Goal: Task Accomplishment & Management: Manage account settings

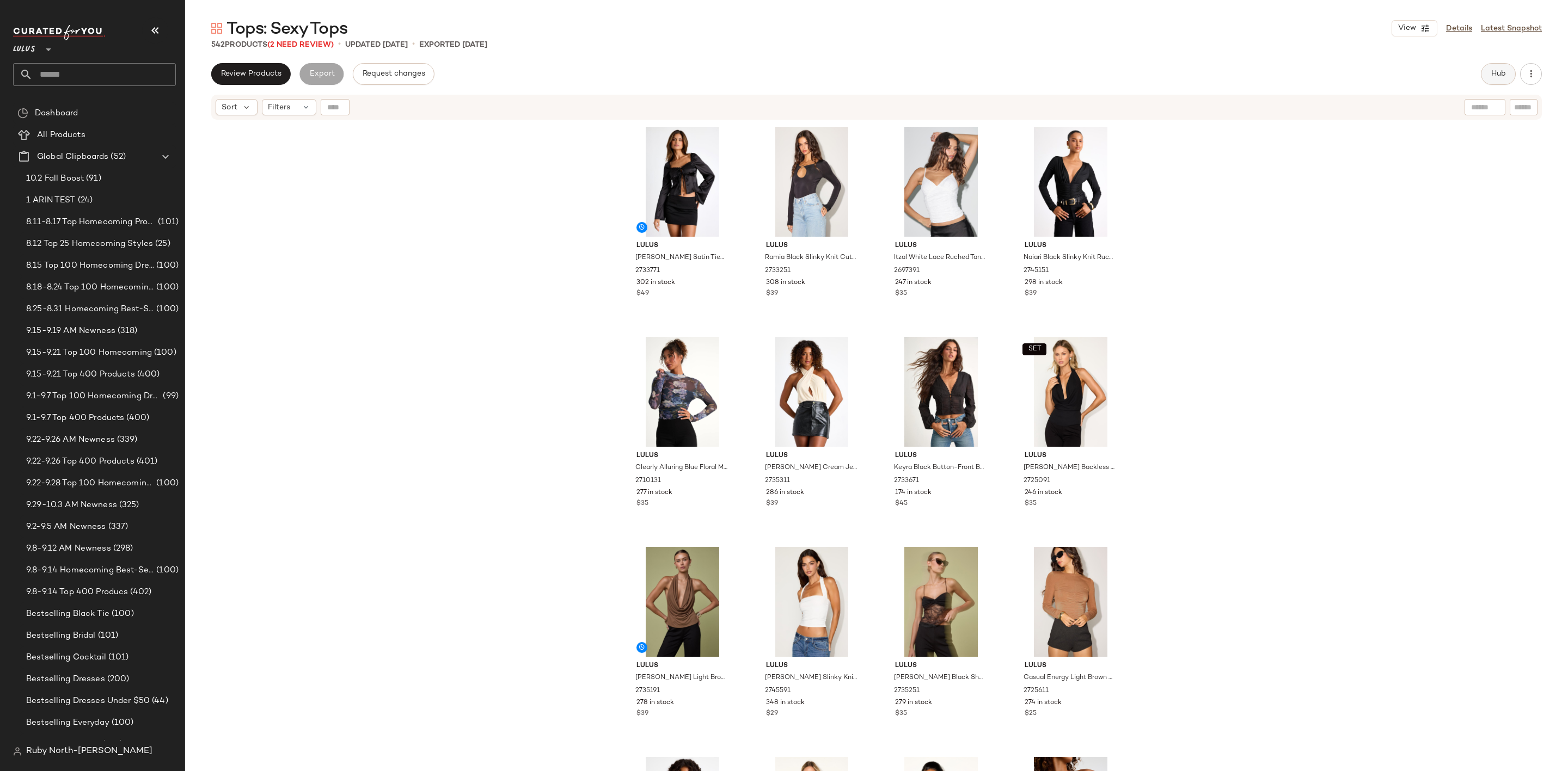
click at [1487, 65] on button "Hub" at bounding box center [1498, 74] width 35 height 22
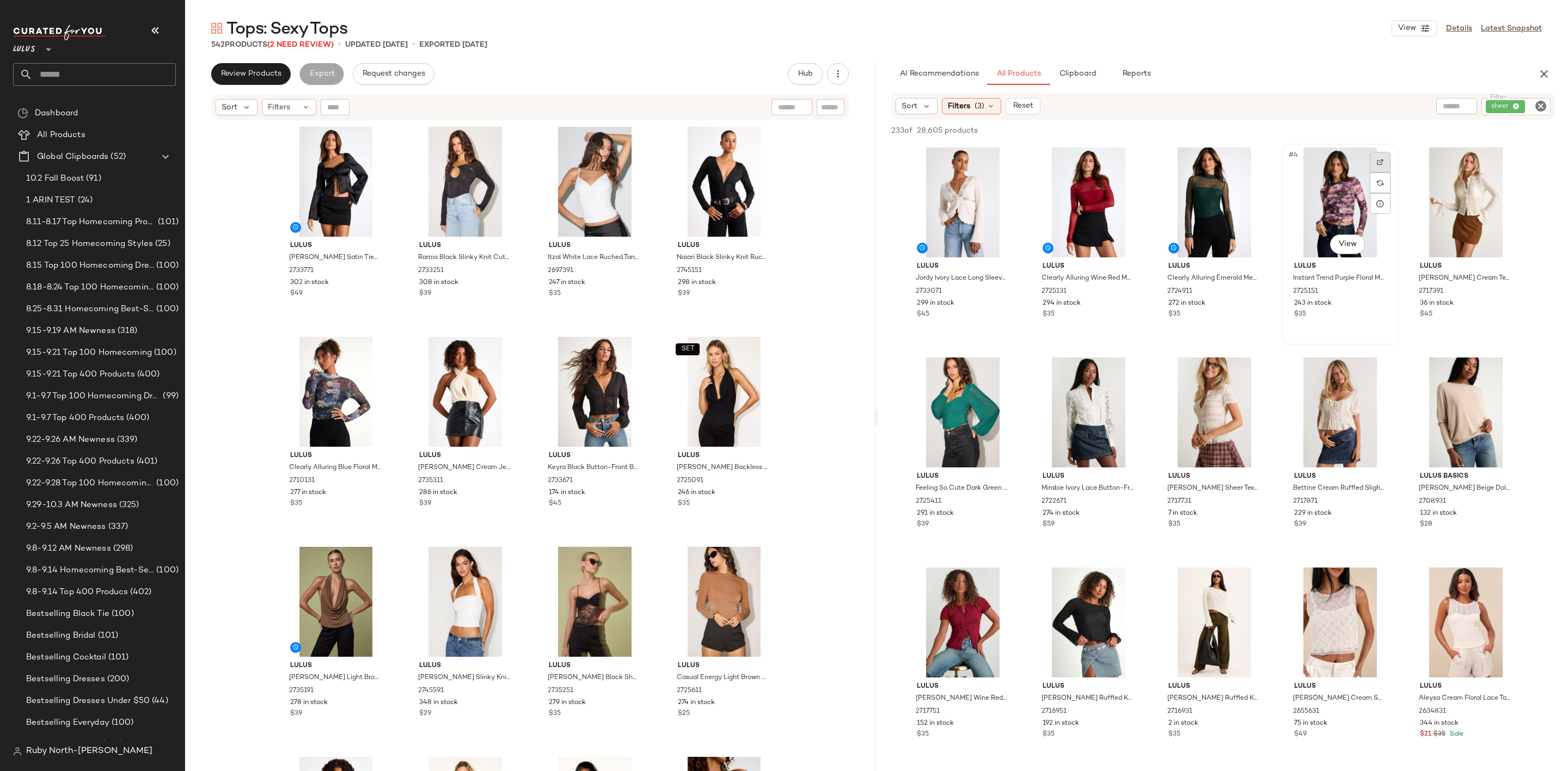
click at [1379, 155] on div at bounding box center [1380, 162] width 21 height 21
click at [1505, 163] on img at bounding box center [1506, 162] width 7 height 7
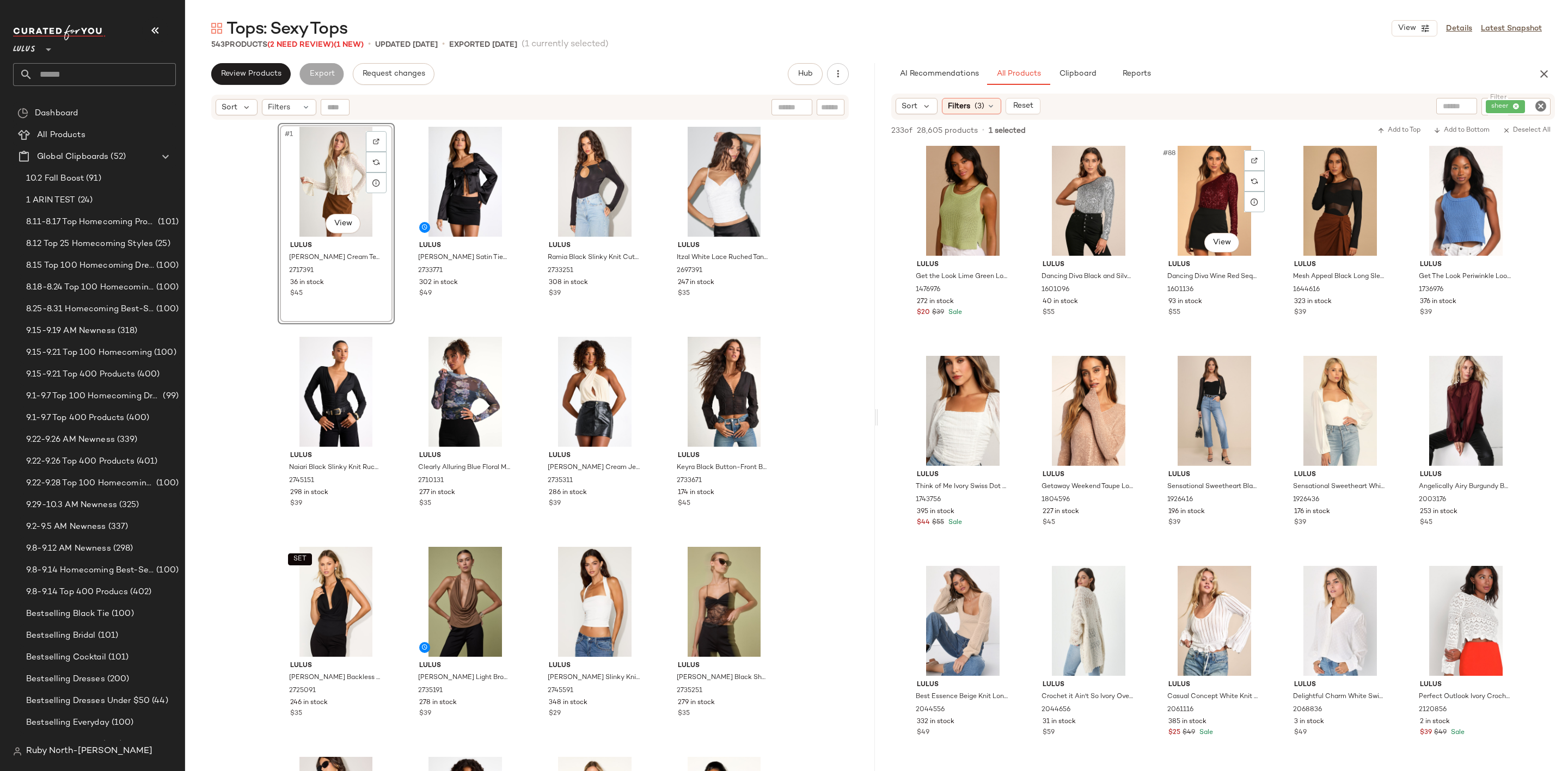
scroll to position [3592, 0]
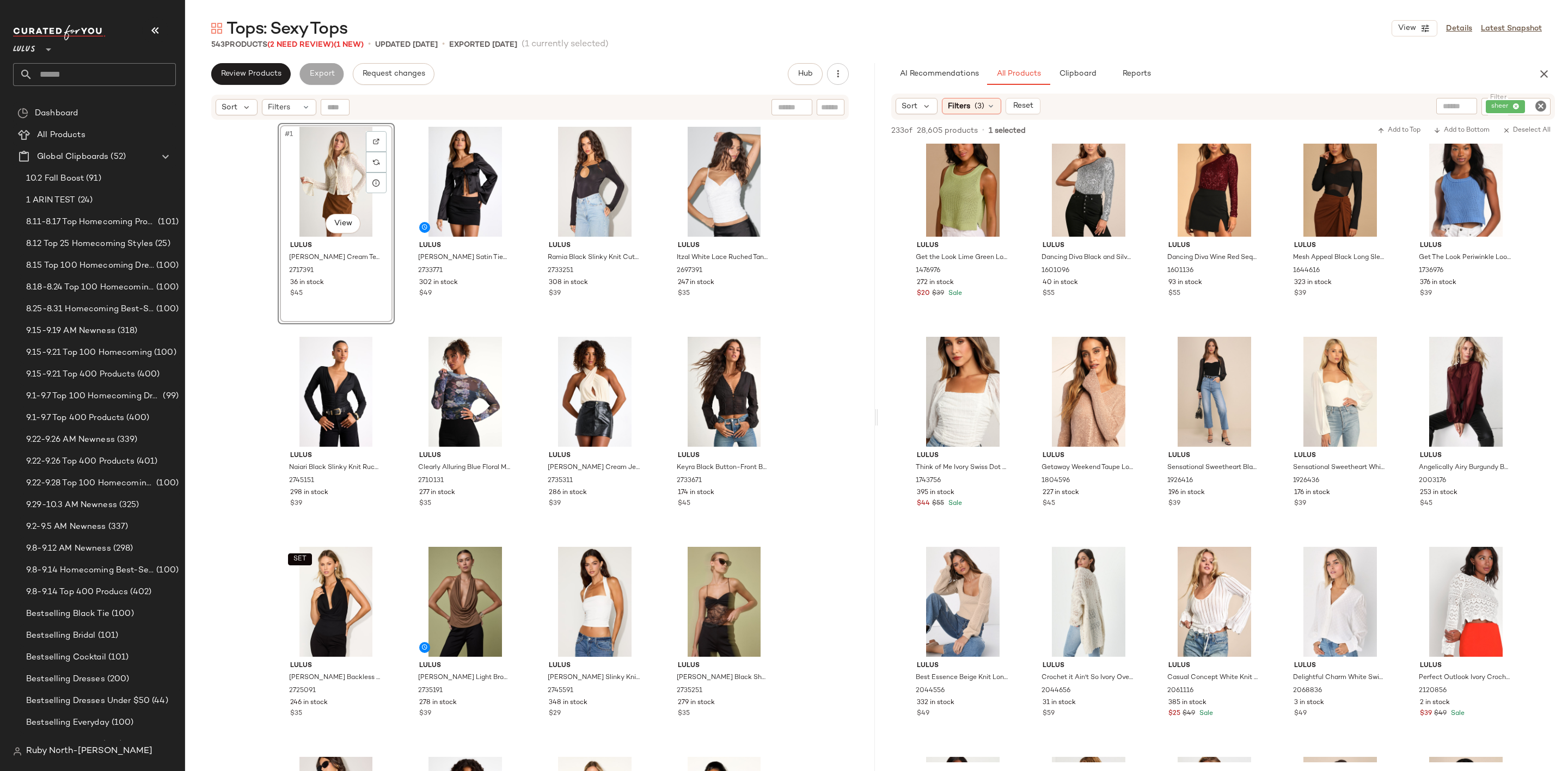
click at [1545, 105] on icon "Clear Filter" at bounding box center [1541, 106] width 13 height 13
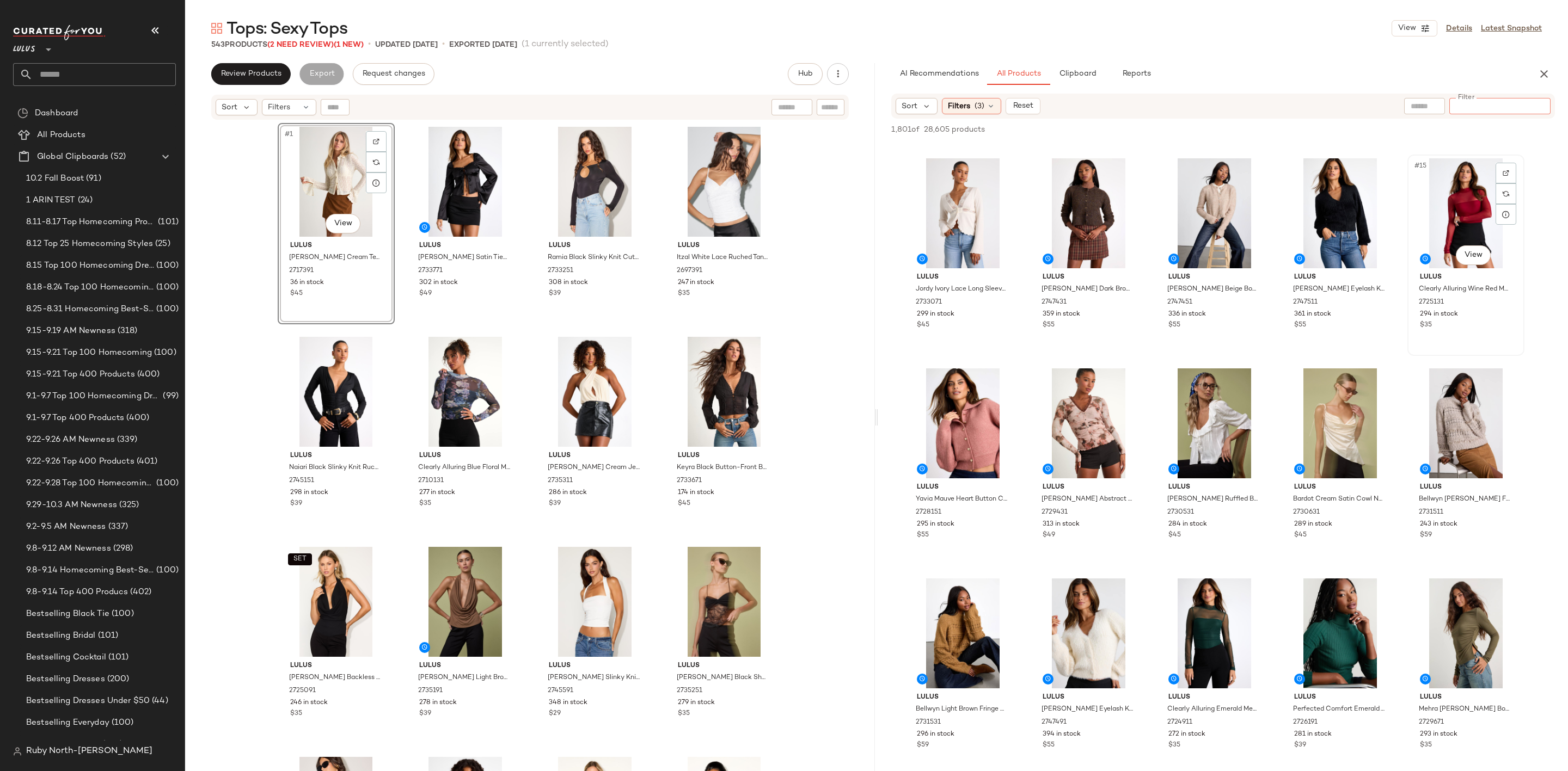
scroll to position [0, 0]
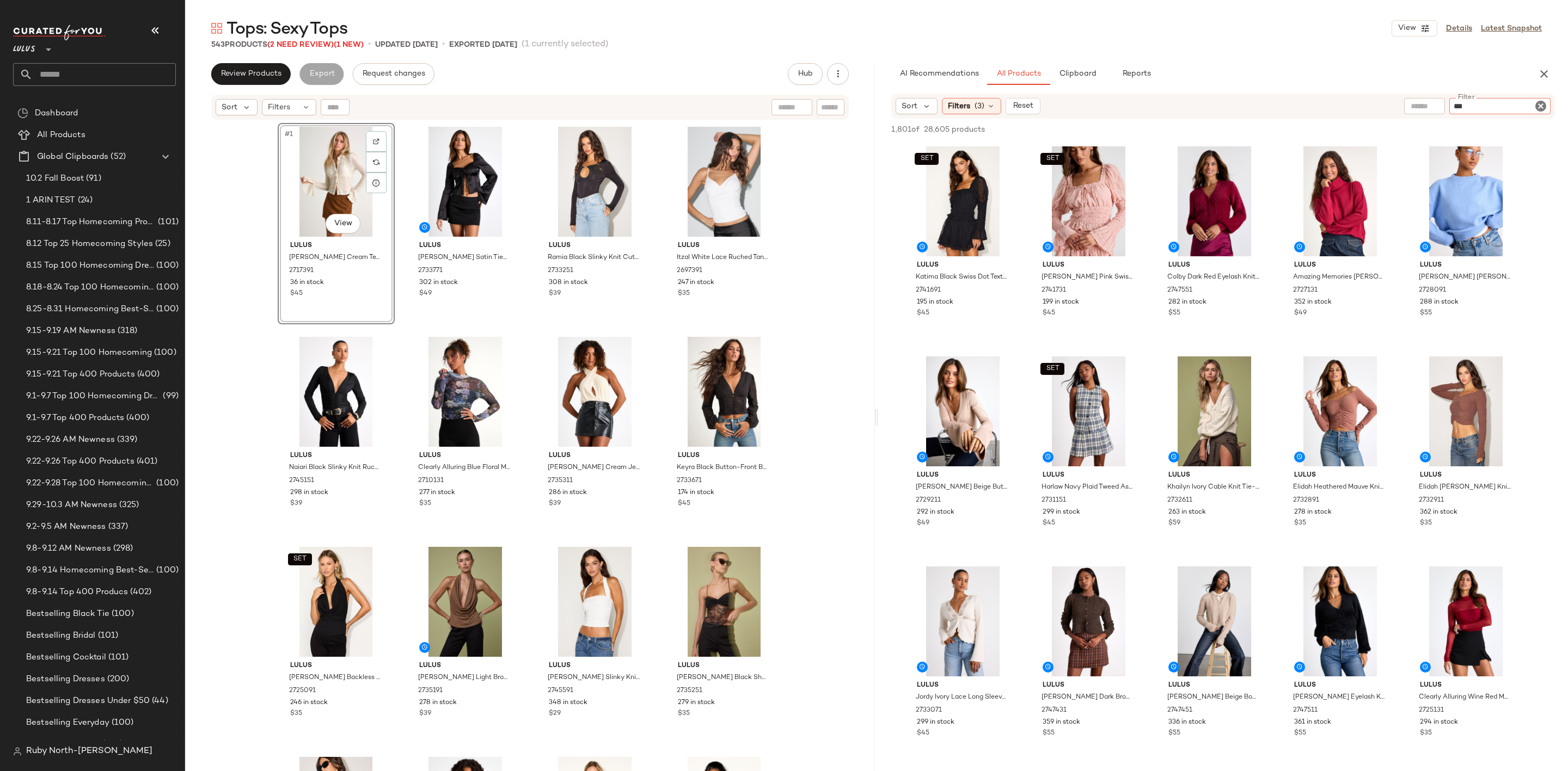
type input "****"
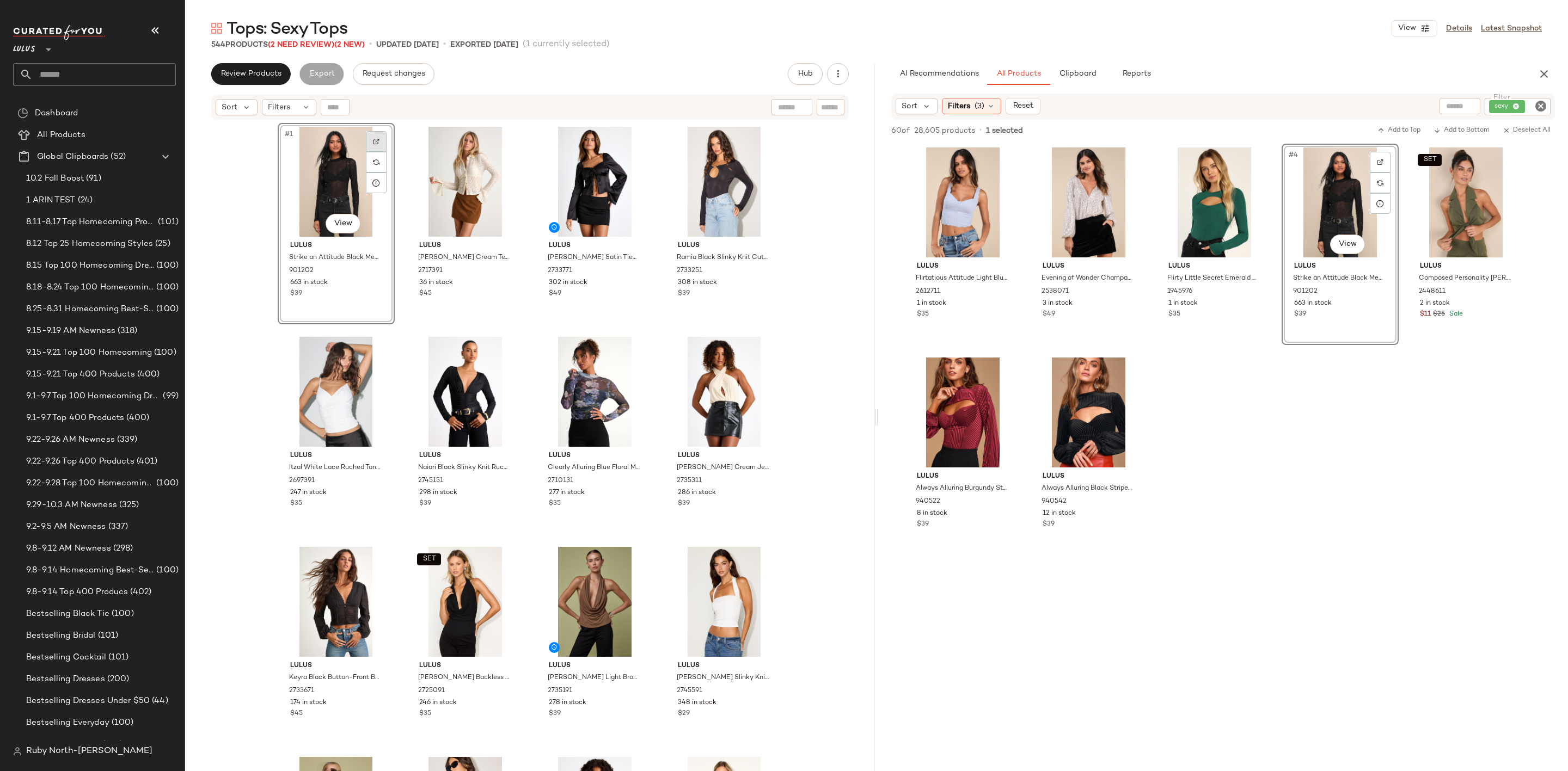
click at [374, 141] on img at bounding box center [376, 141] width 7 height 7
click at [1545, 105] on icon "Clear Filter" at bounding box center [1541, 106] width 13 height 13
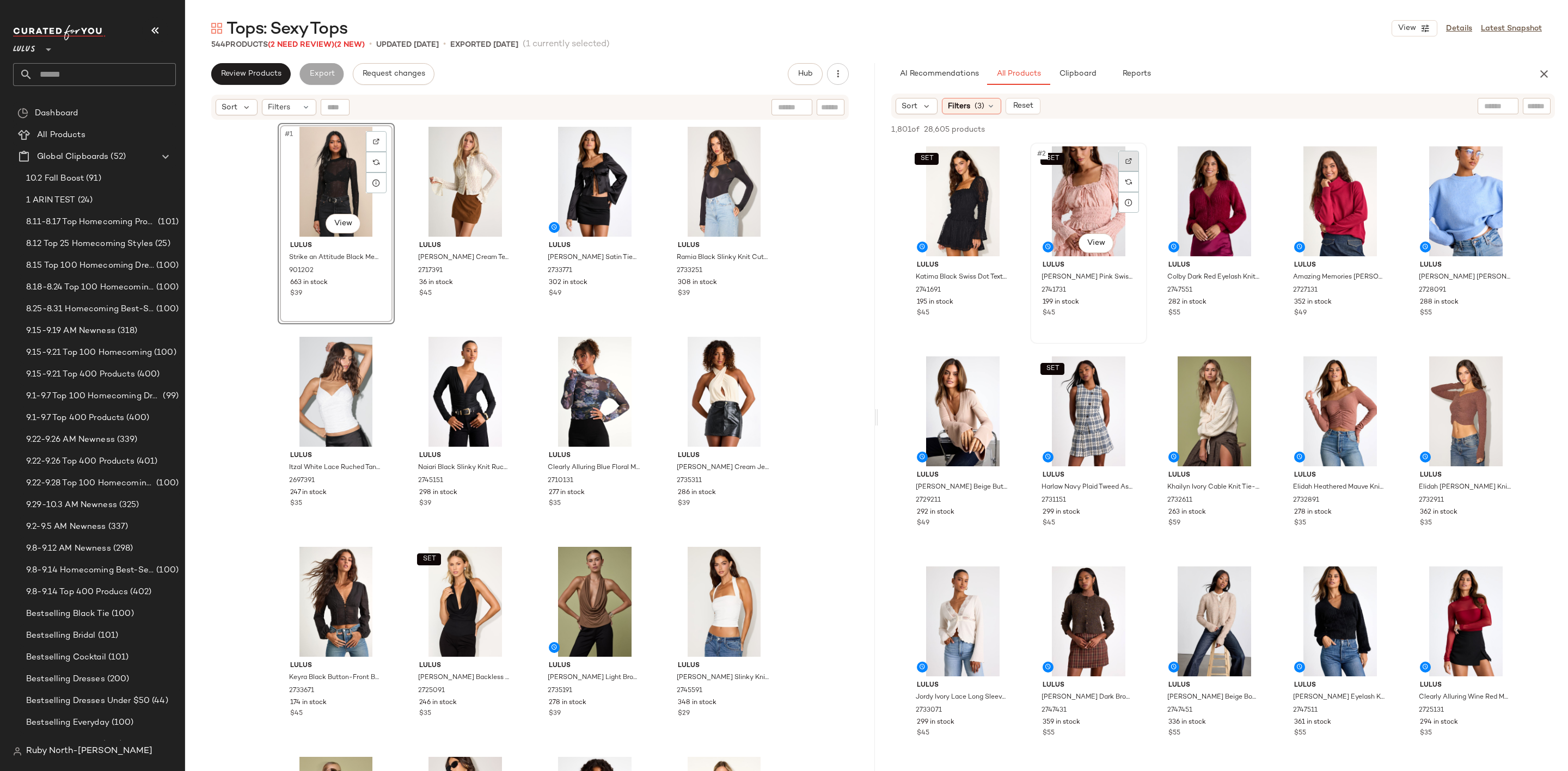
click at [1124, 155] on div at bounding box center [1129, 161] width 21 height 21
click at [999, 149] on div "SET #1 View" at bounding box center [963, 201] width 110 height 110
click at [1002, 157] on div at bounding box center [1003, 161] width 21 height 21
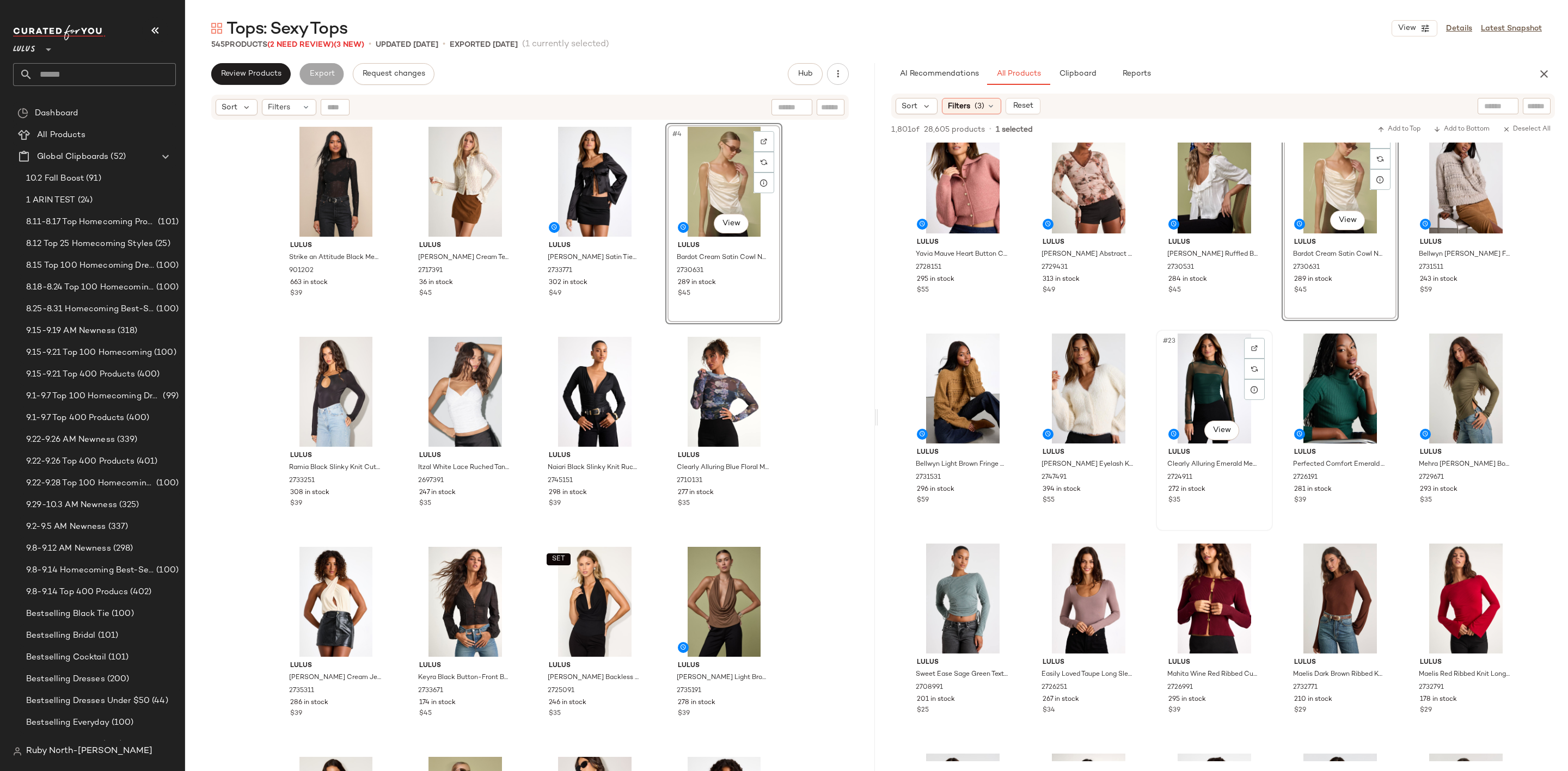
scroll to position [817, 0]
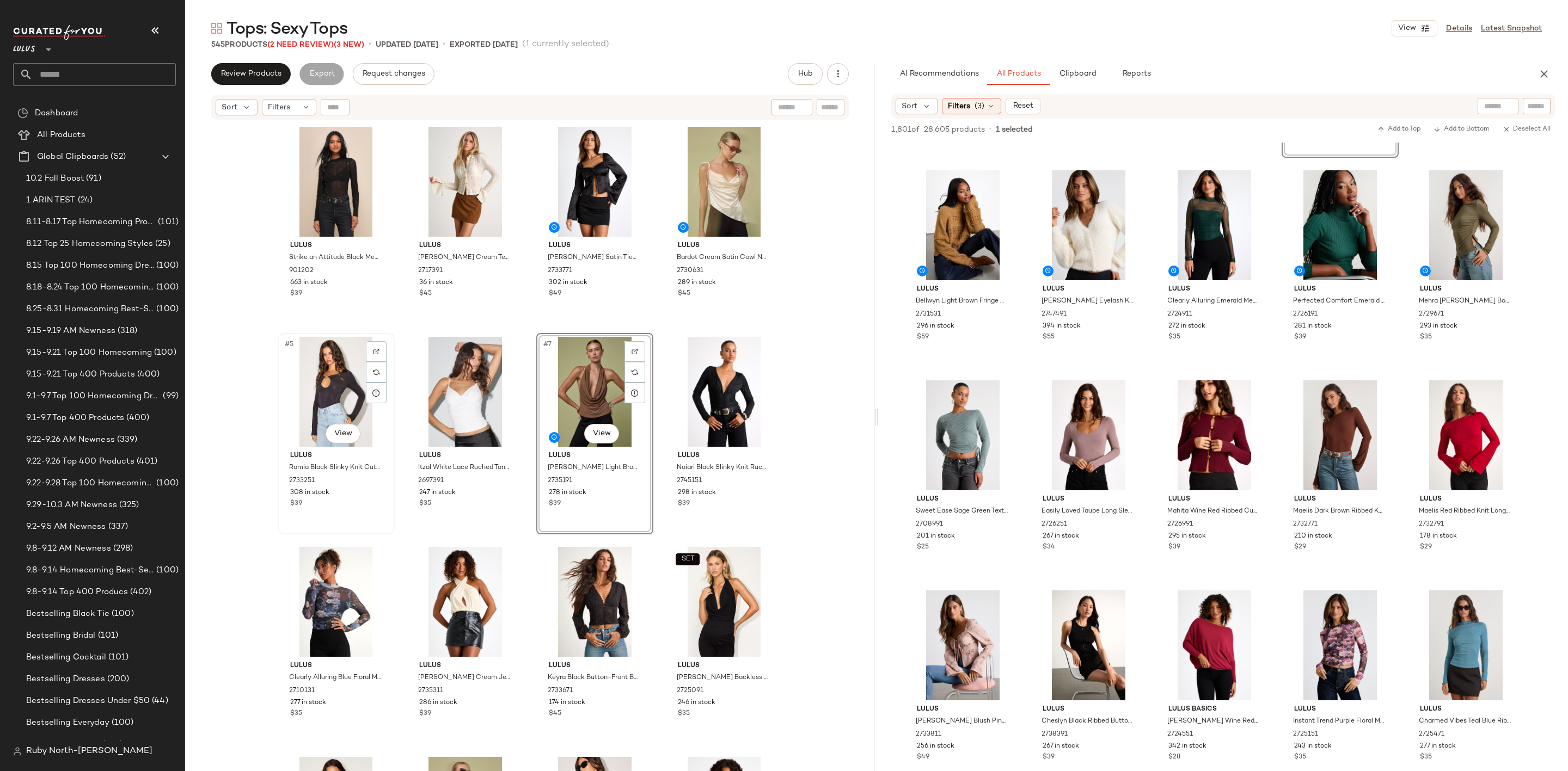
drag, startPoint x: 523, startPoint y: 403, endPoint x: 379, endPoint y: 422, distance: 145.2
click at [364, 424] on div "Lulus Strike an Attitude Black Mesh Multi Embellished Mesh Bodysuit 901202 663 …" at bounding box center [530, 461] width 505 height 675
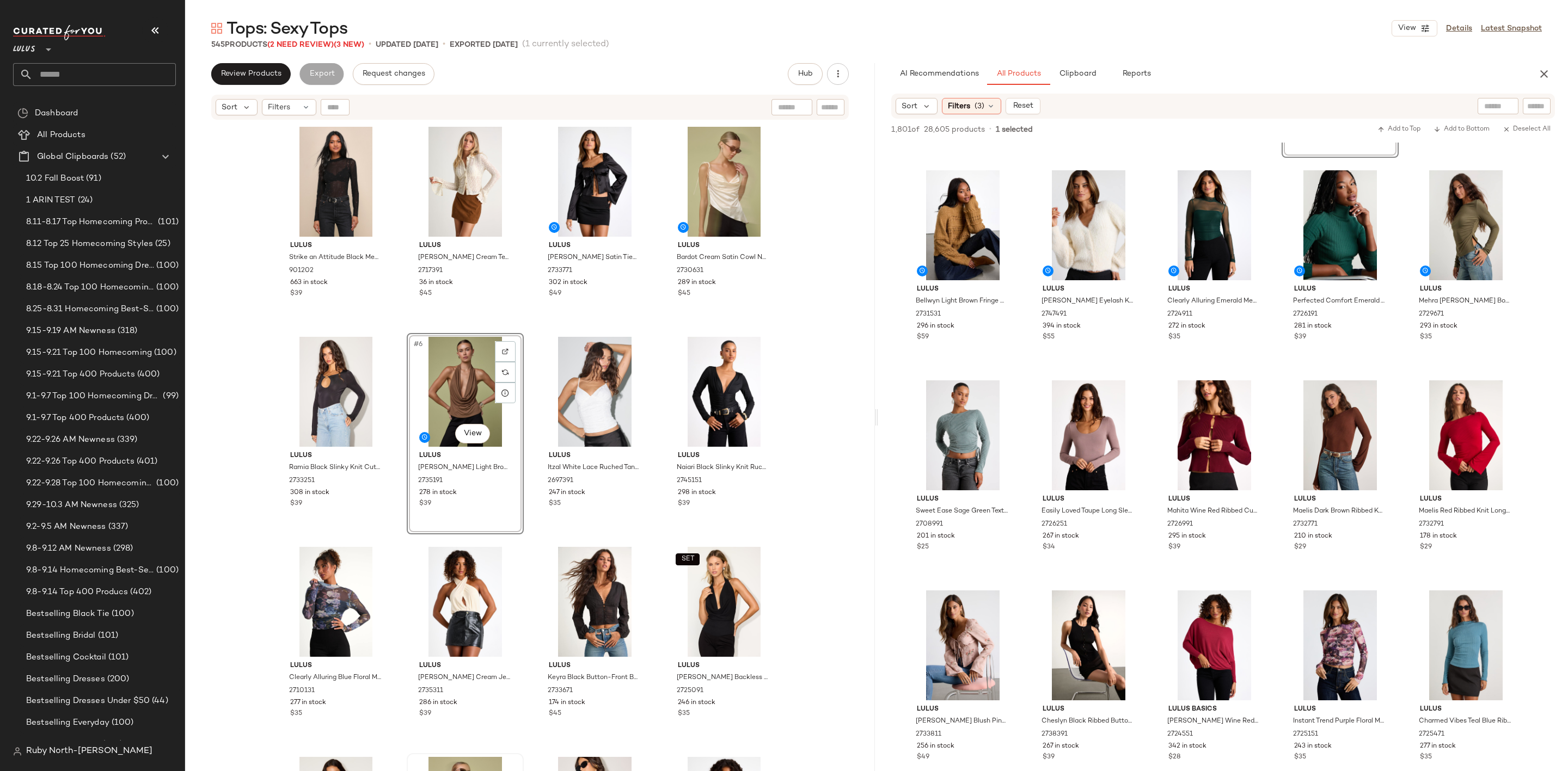
scroll to position [417, 0]
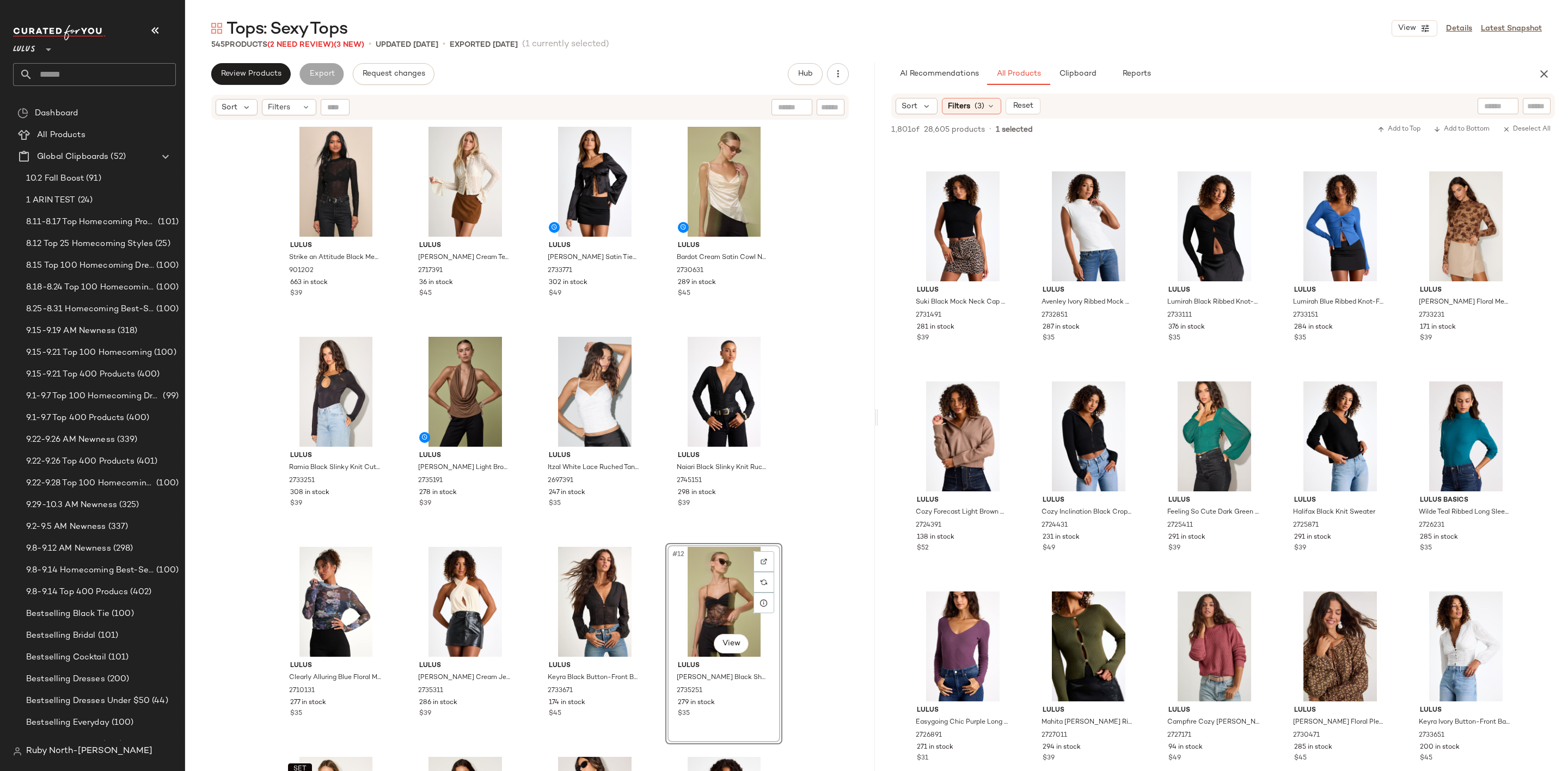
scroll to position [2123, 0]
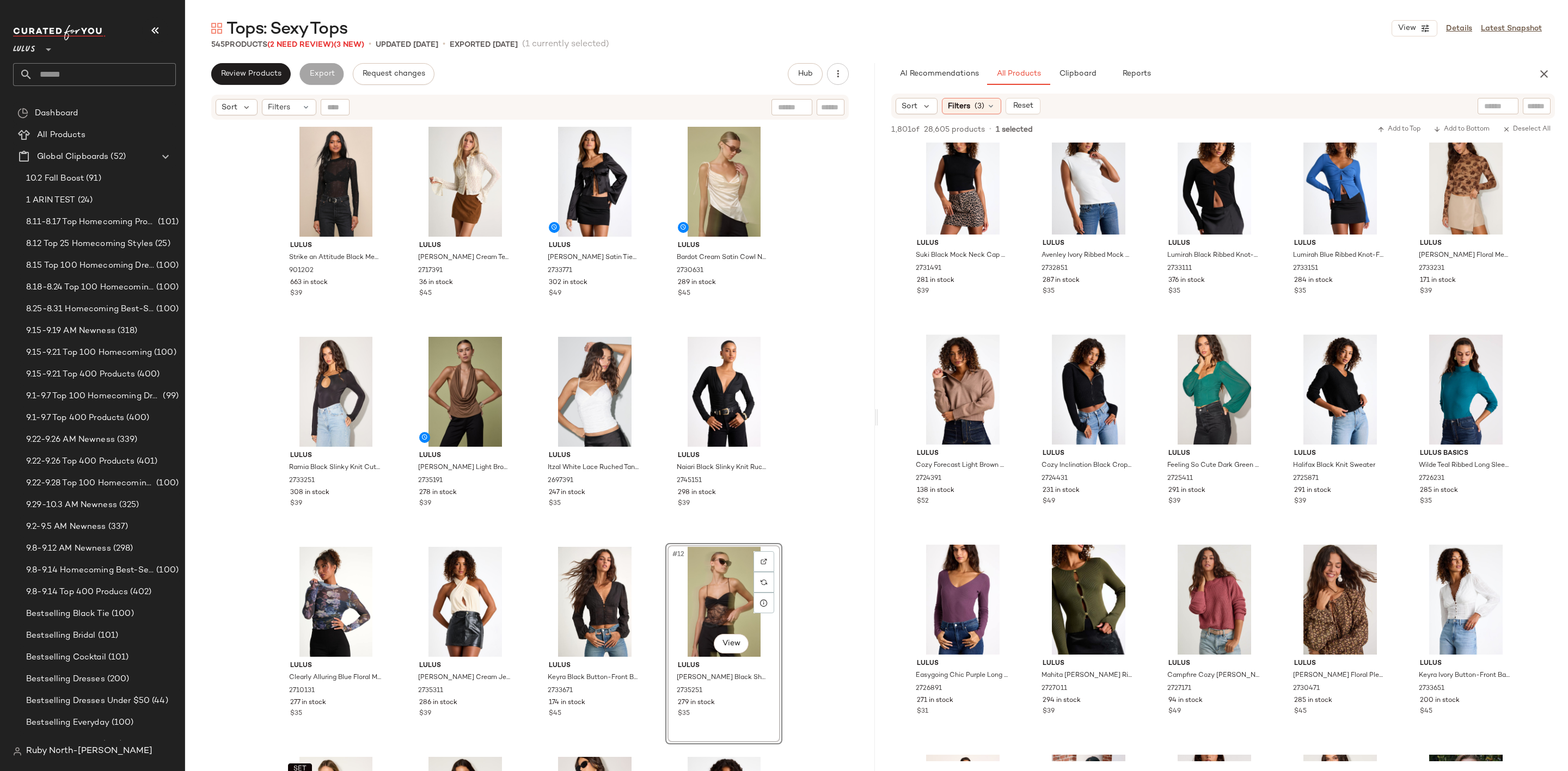
click at [313, 49] on div "545 Products (2 Need Review) (3 New)" at bounding box center [287, 44] width 153 height 12
click at [302, 40] on span "Tops: Sexy Tops" at bounding box center [287, 29] width 121 height 22
click at [306, 44] on span "(2 Need Review)" at bounding box center [300, 44] width 66 height 8
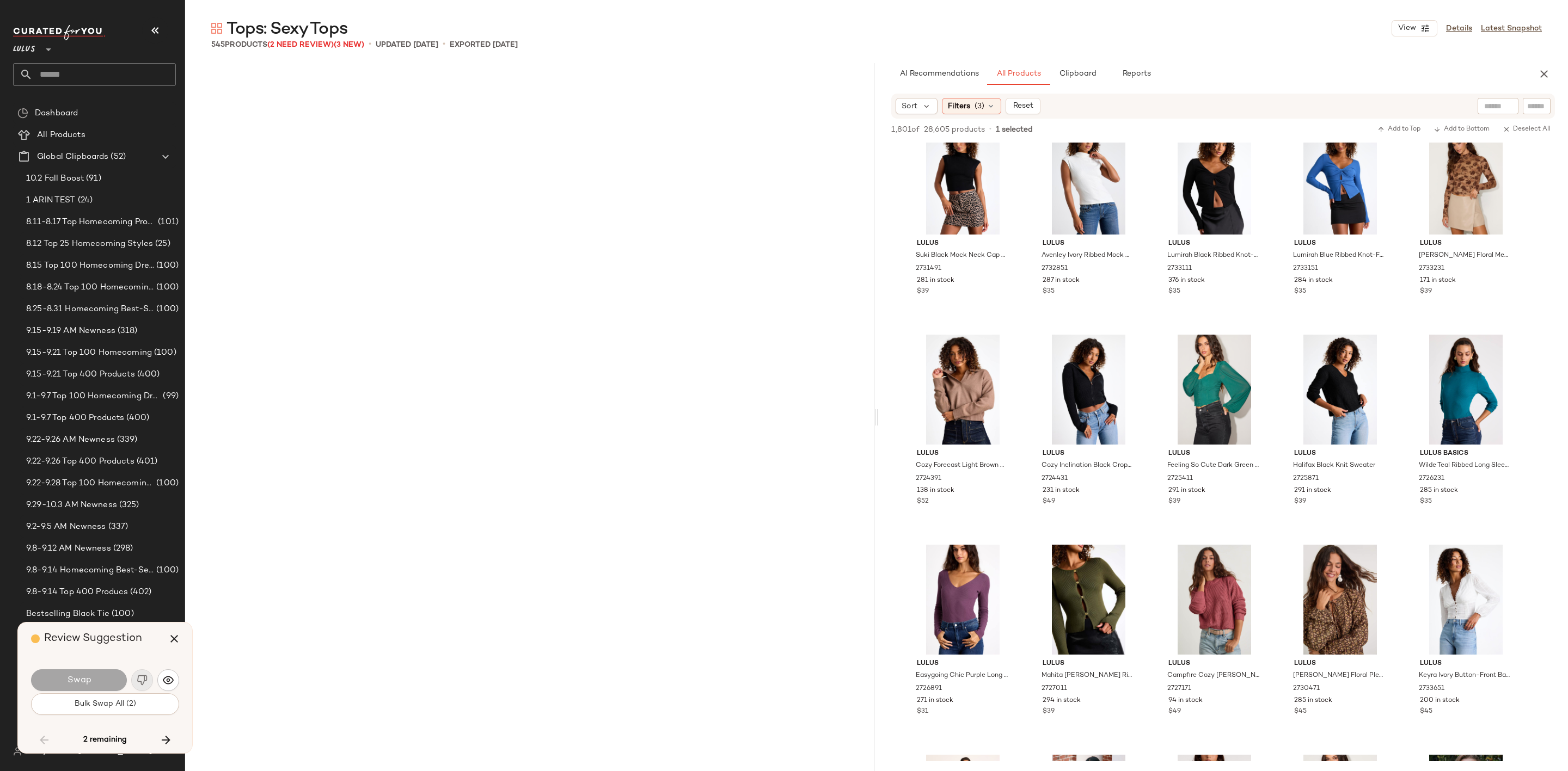
scroll to position [22900, 0]
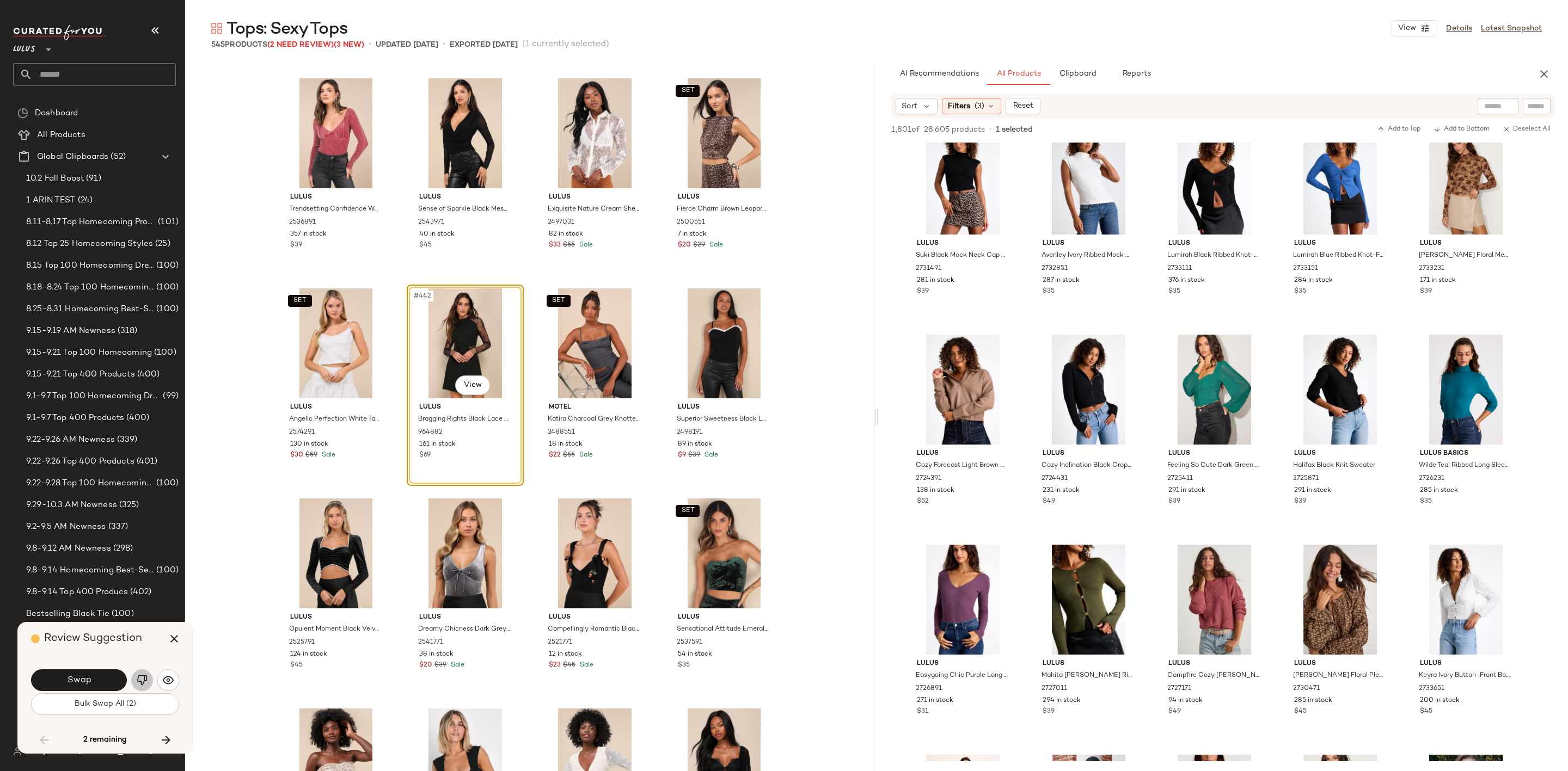
click at [151, 678] on button "button" at bounding box center [142, 680] width 22 height 22
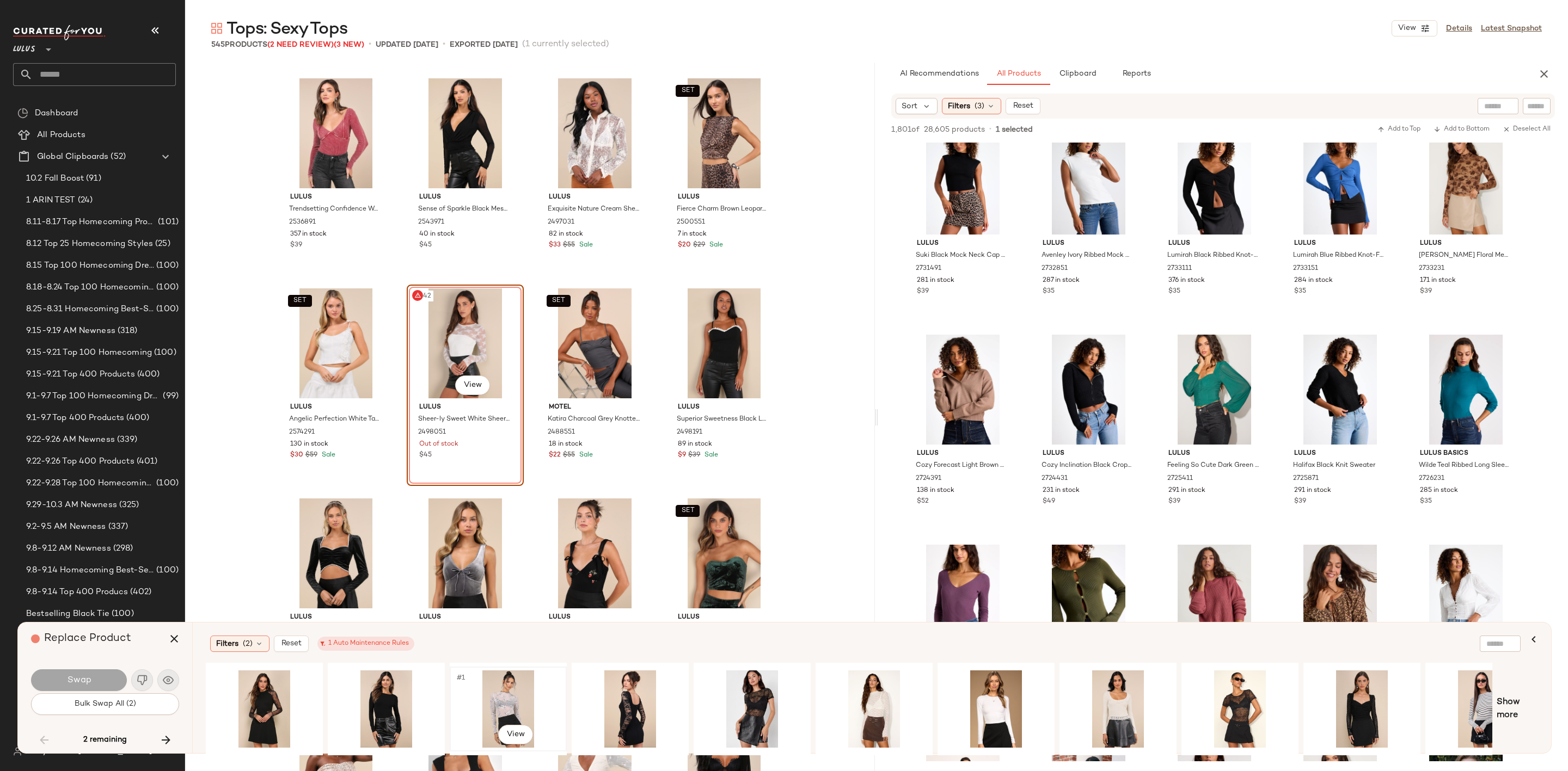
click at [509, 698] on div "#1 View" at bounding box center [508, 709] width 110 height 77
drag, startPoint x: 139, startPoint y: 680, endPoint x: 167, endPoint y: 654, distance: 38.2
click at [141, 678] on img "button" at bounding box center [142, 680] width 11 height 11
click at [177, 636] on icon "button" at bounding box center [173, 638] width 13 height 13
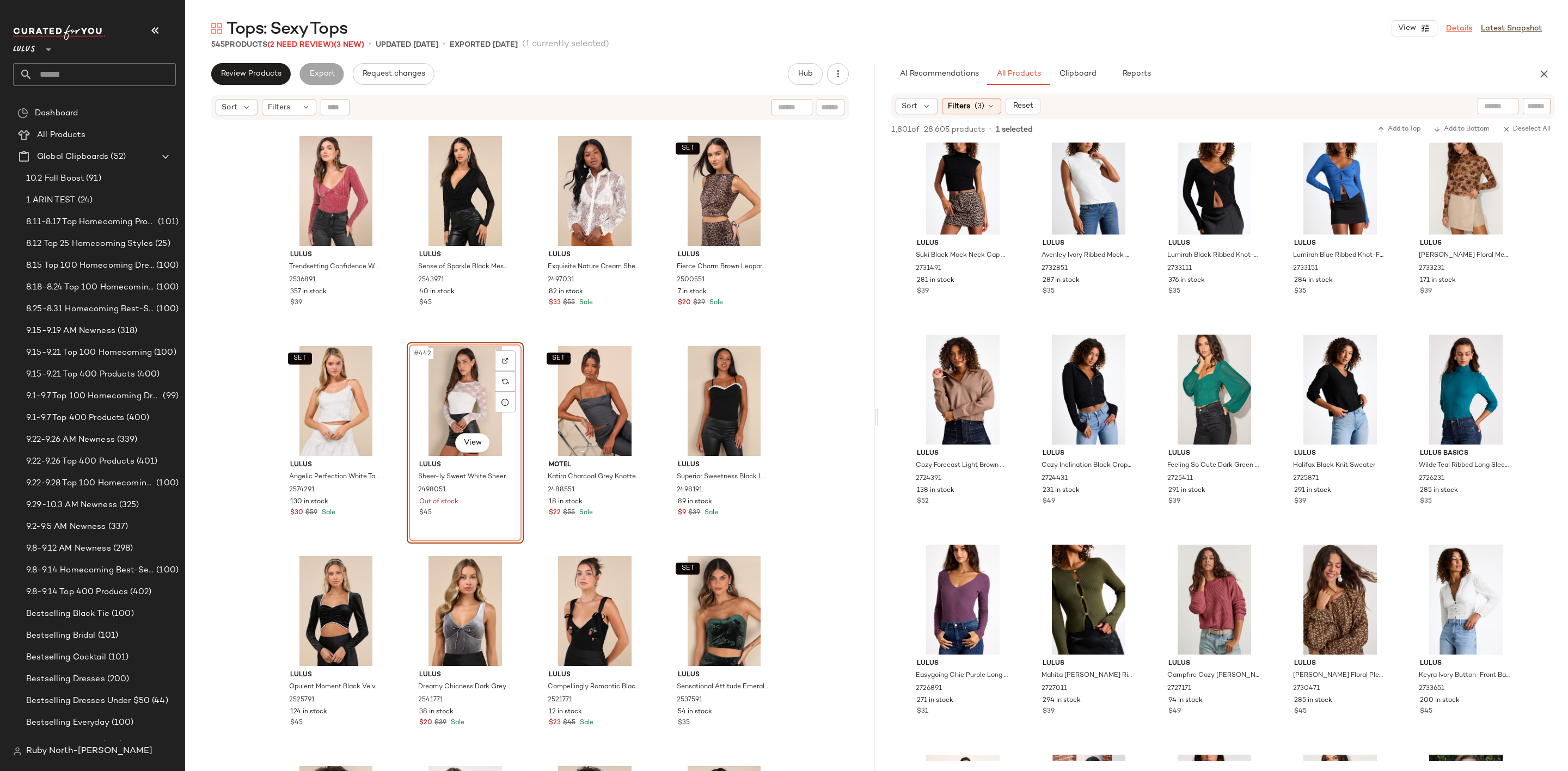
click at [1456, 25] on link "Details" at bounding box center [1459, 29] width 26 height 12
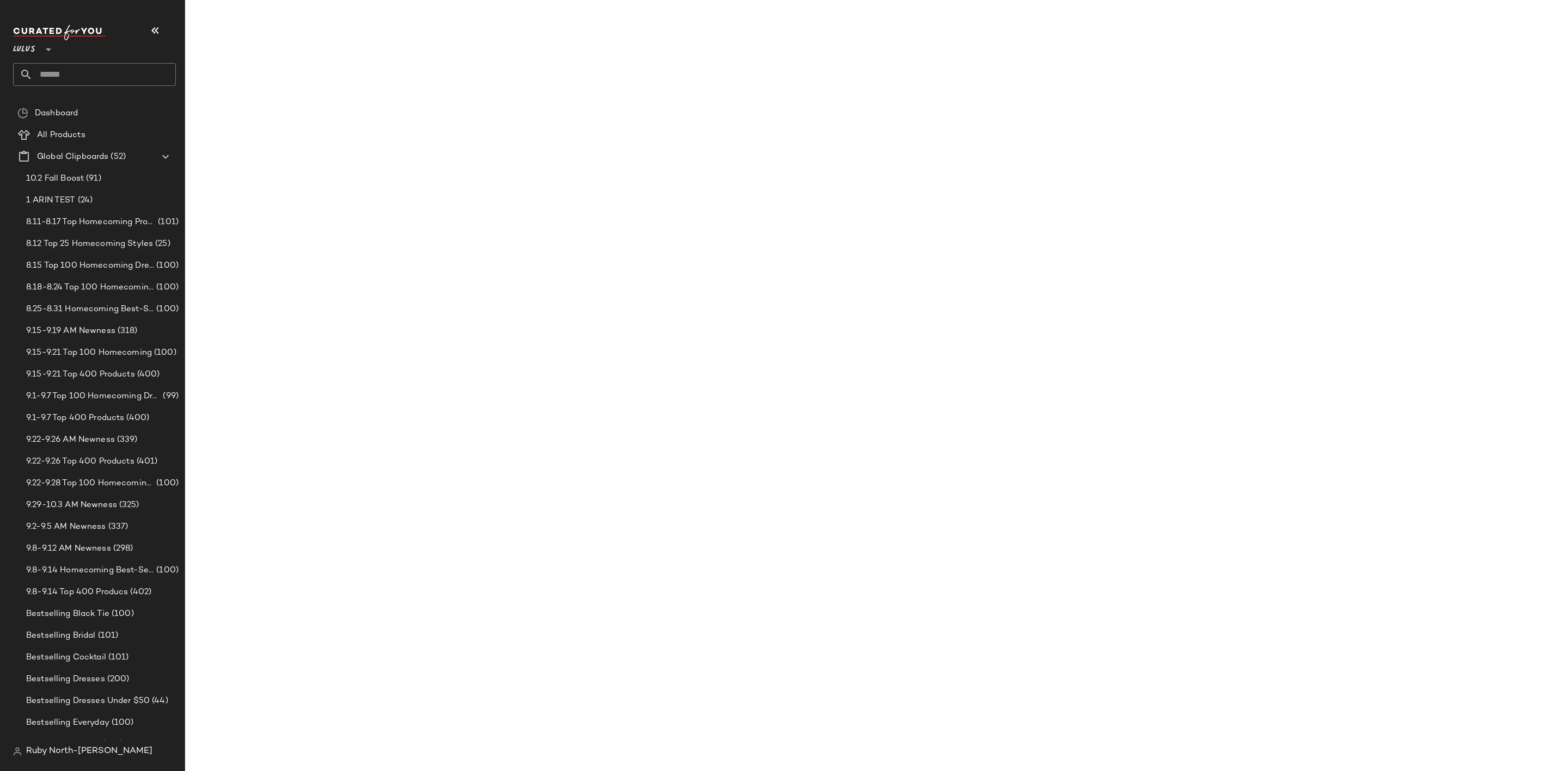
scroll to position [2543, 0]
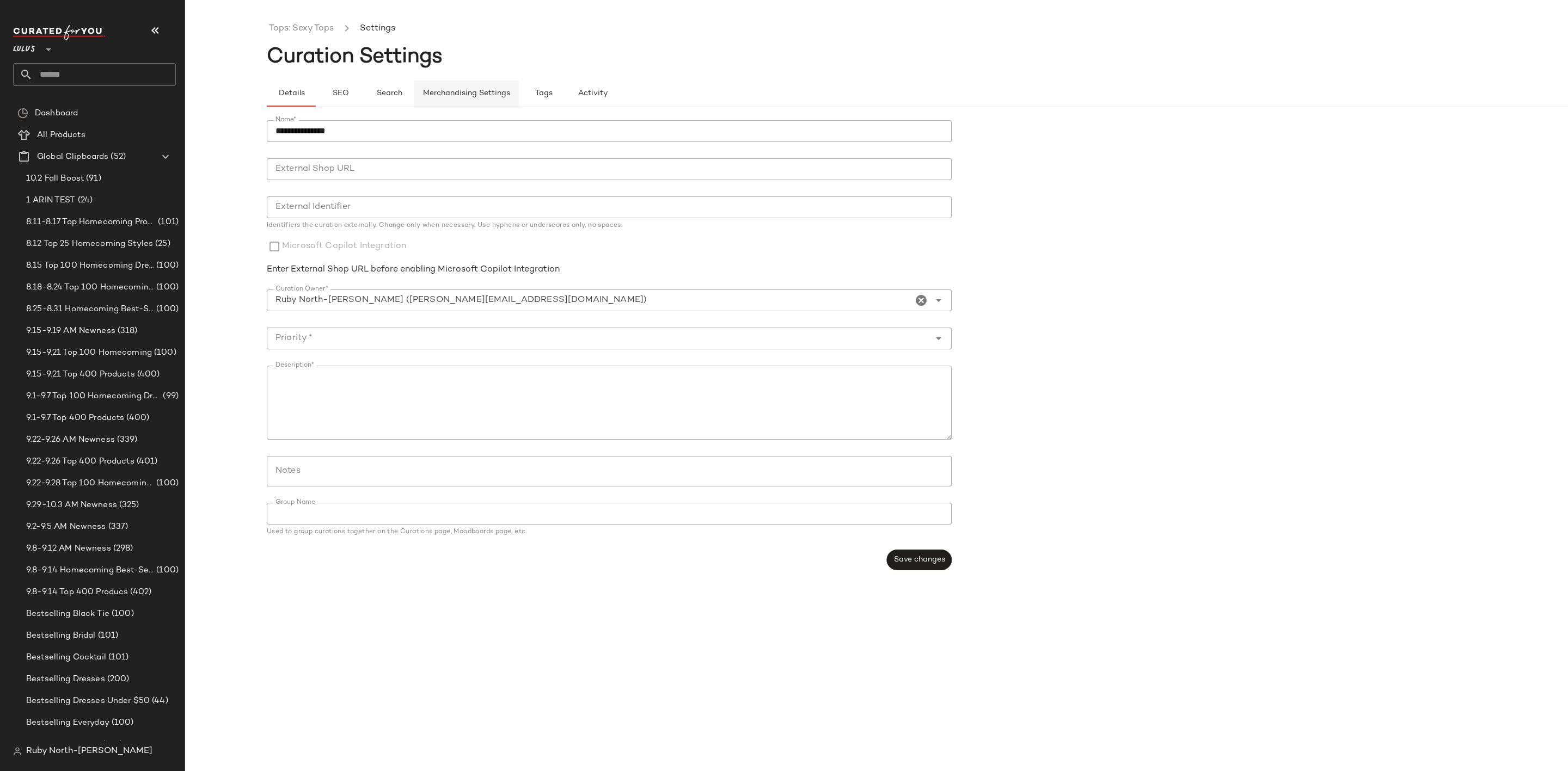
click at [443, 100] on button "Merchandising Settings" at bounding box center [466, 93] width 105 height 26
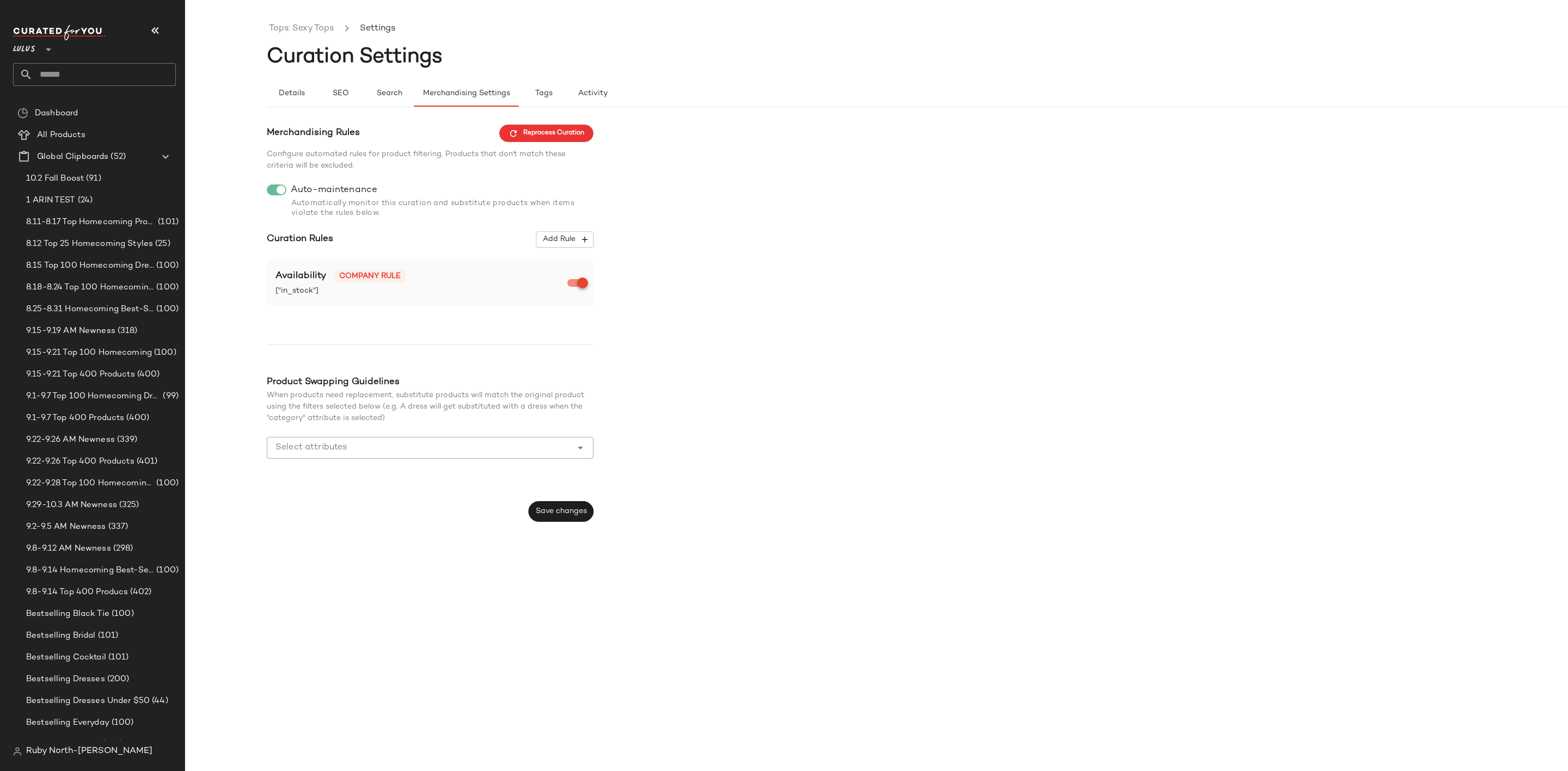
click at [492, 450] on input "Select attributes" at bounding box center [422, 447] width 293 height 13
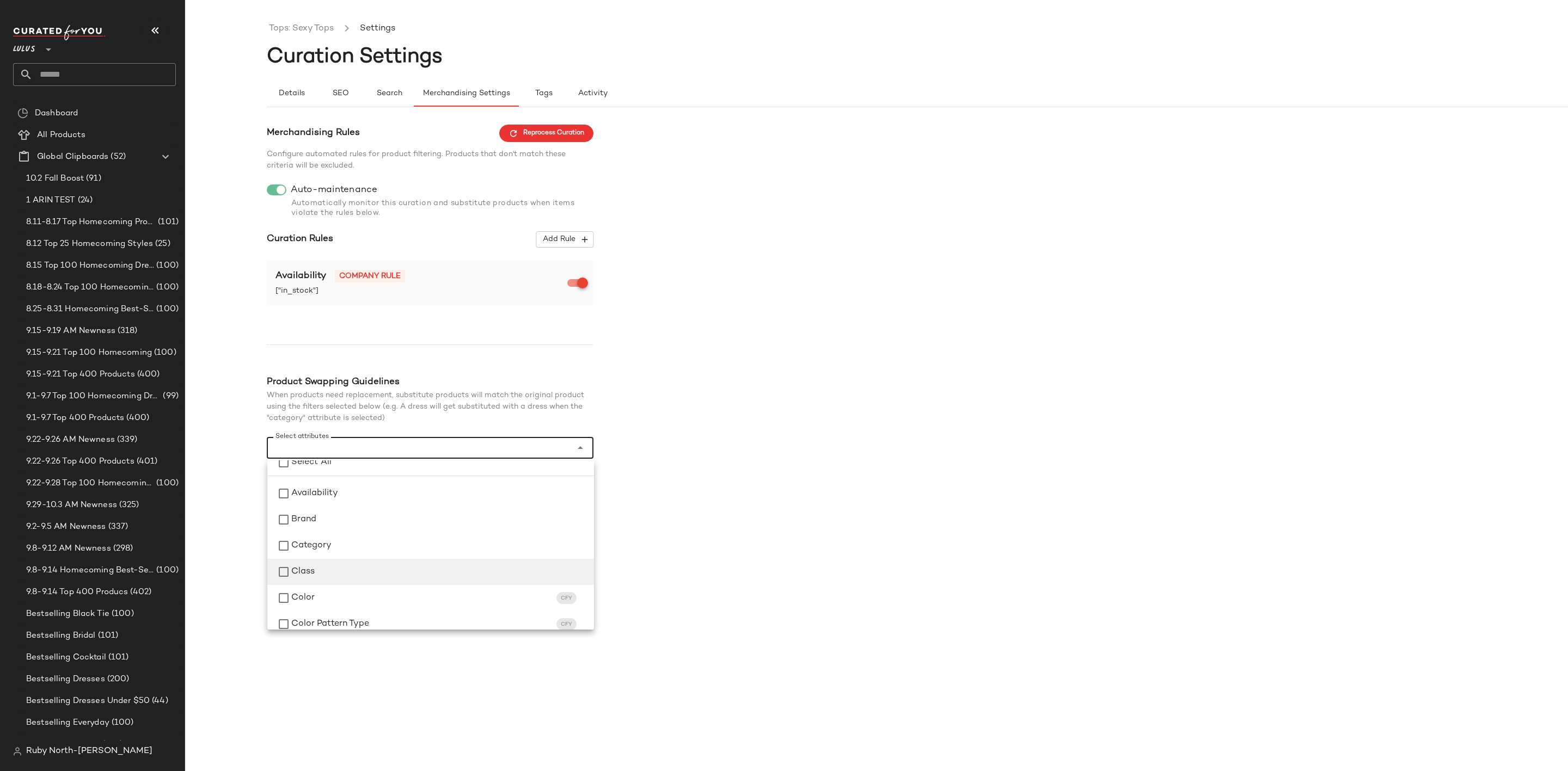
scroll to position [0, 0]
click at [349, 565] on div "Category" at bounding box center [438, 560] width 294 height 13
click at [533, 409] on span "When products need replacement, substitute products will match the original pro…" at bounding box center [425, 406] width 317 height 31
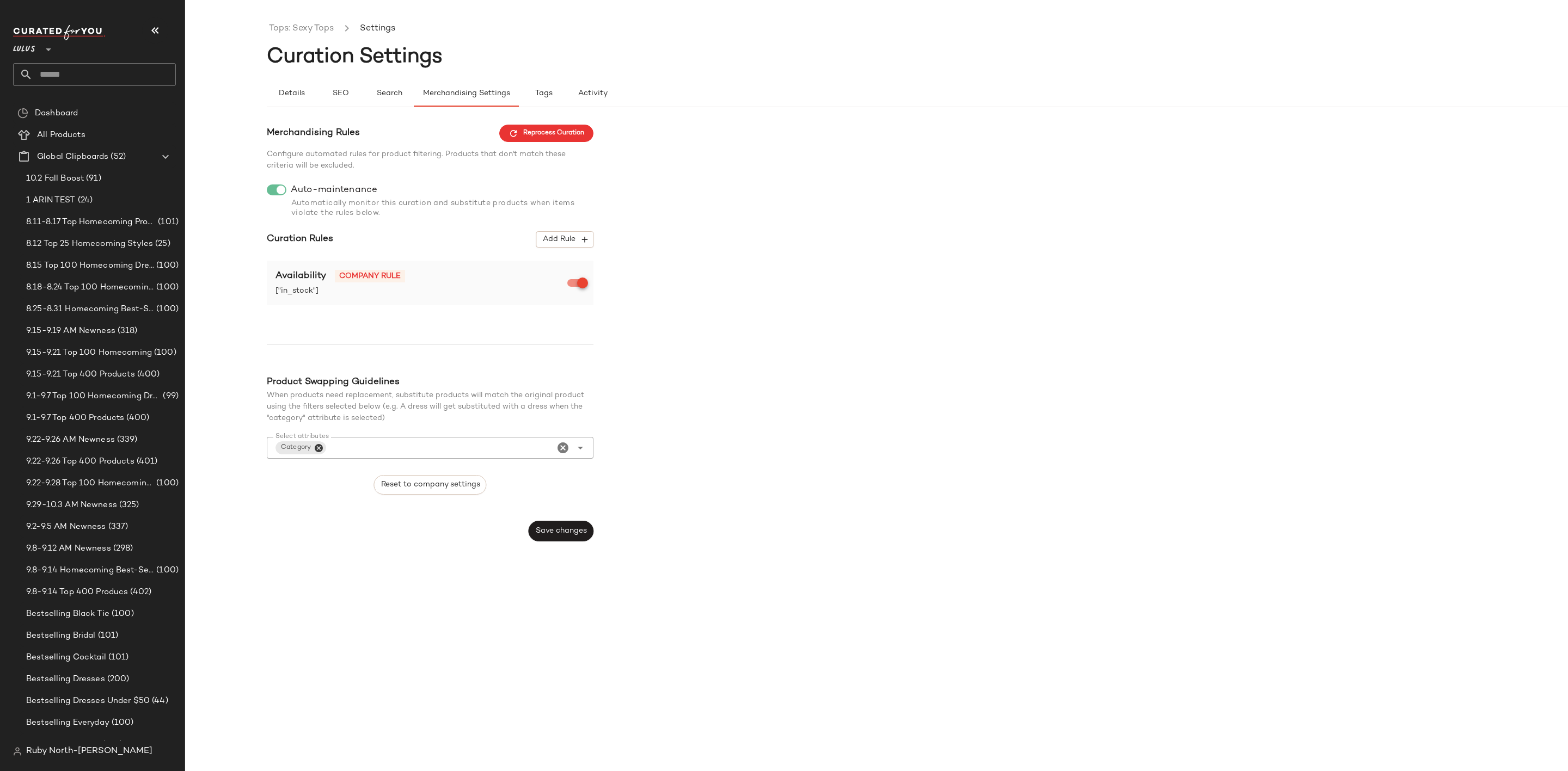
click at [345, 446] on input "Select attributes" at bounding box center [439, 447] width 223 height 13
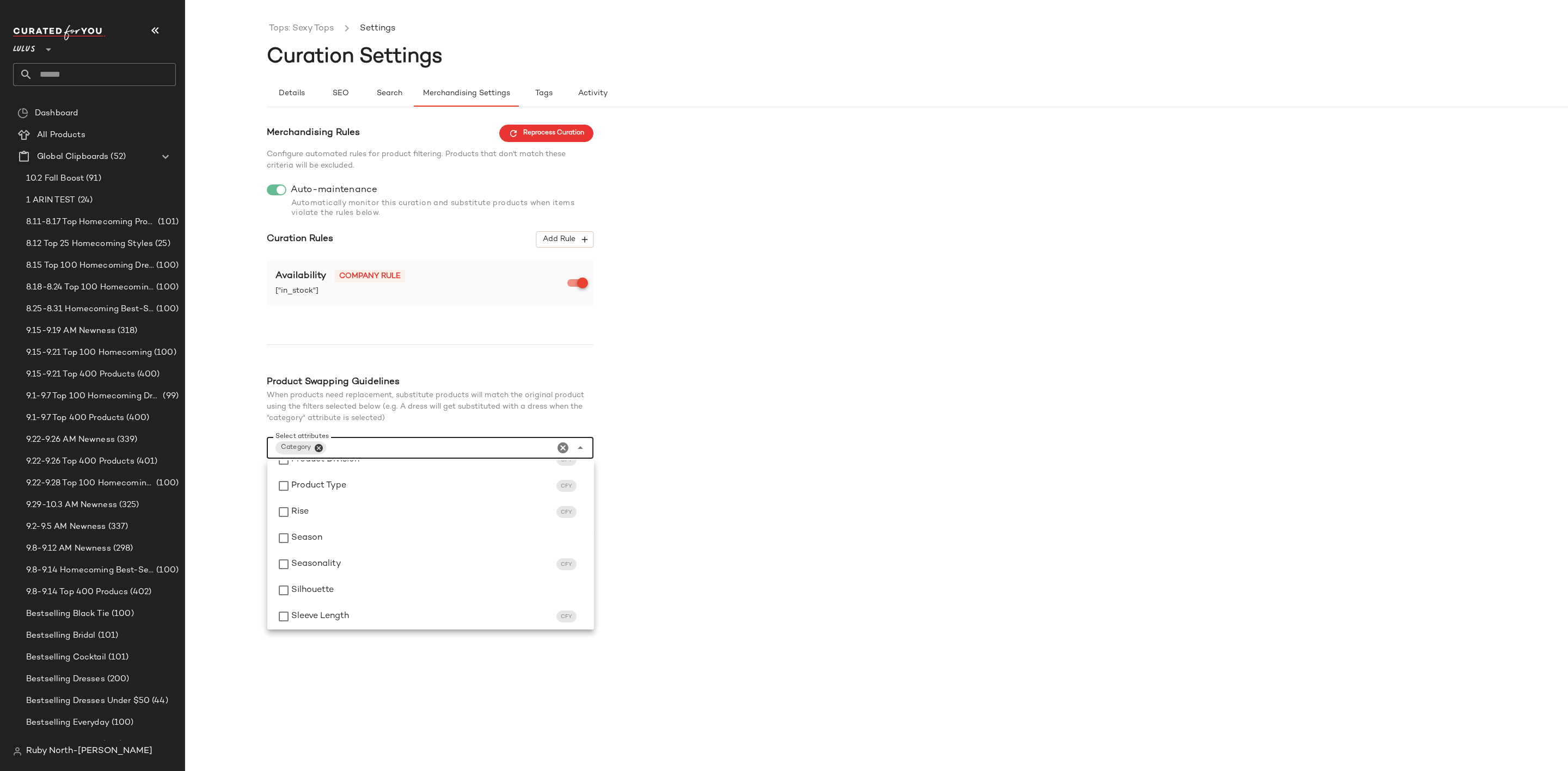
scroll to position [655, 0]
click at [693, 507] on div "Merchandising Rules Reprocess Curation Configure automated rules for product fi…" at bounding box center [958, 333] width 1383 height 417
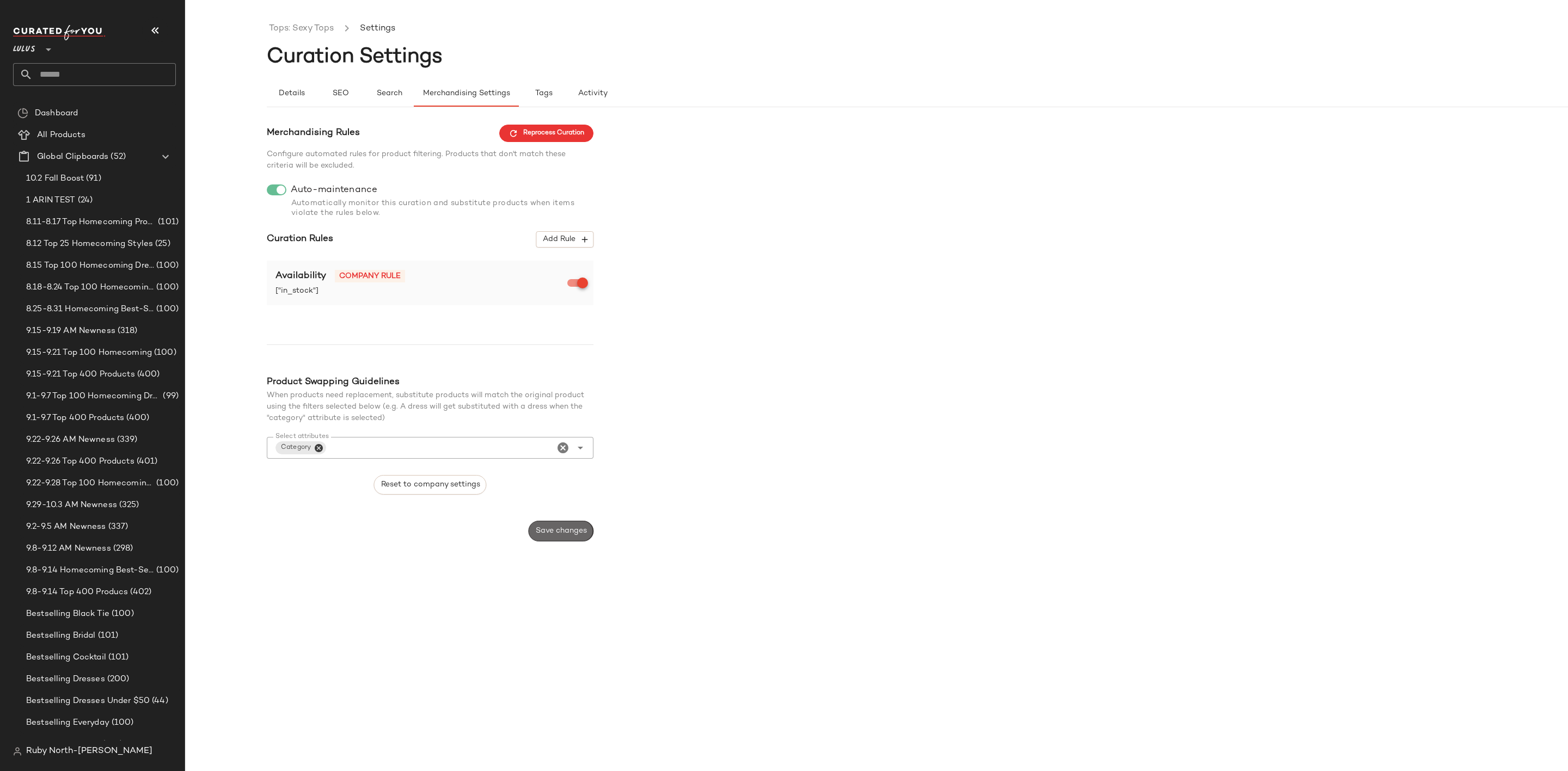
click at [569, 534] on span "Save changes" at bounding box center [561, 531] width 52 height 9
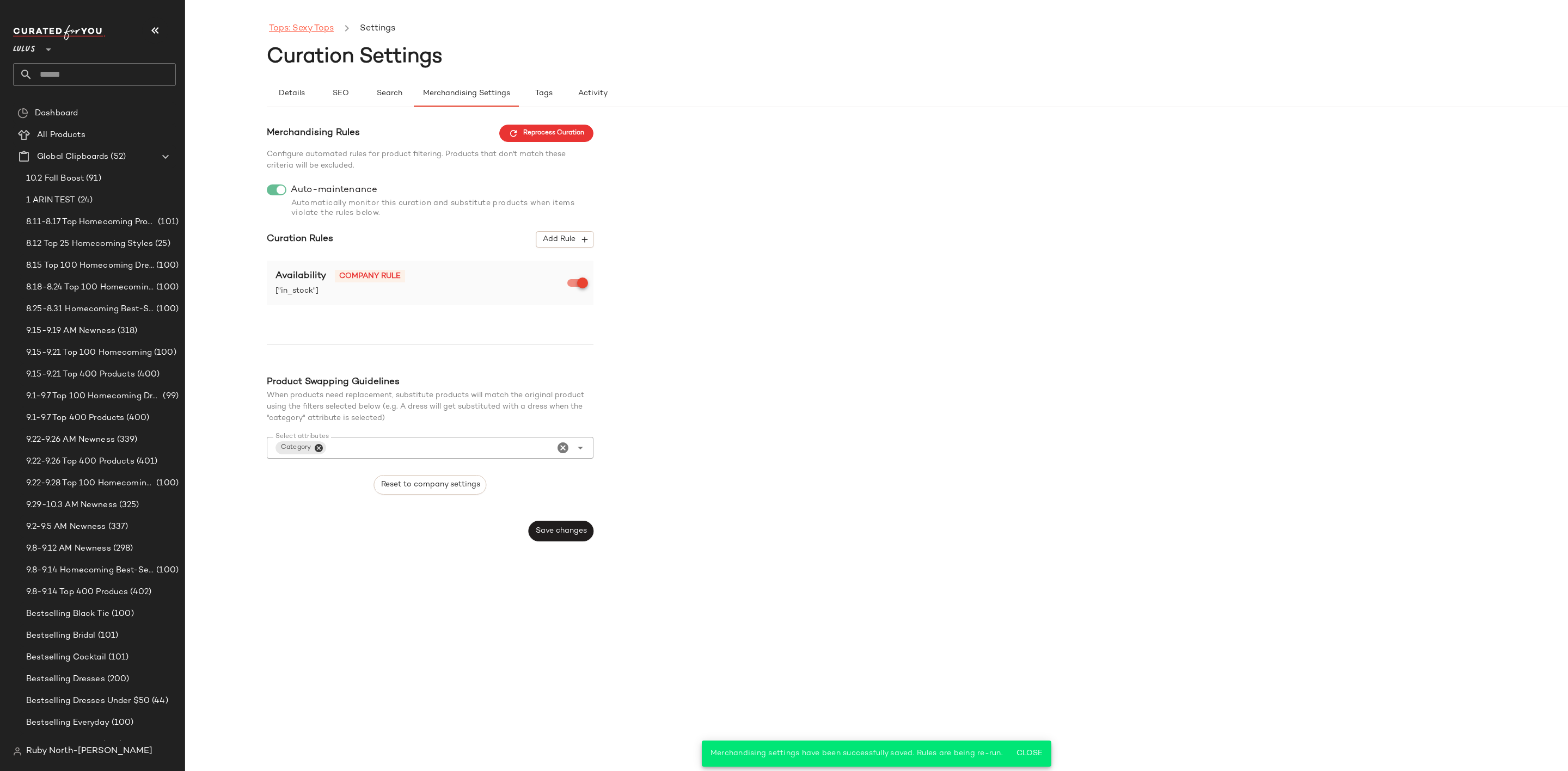
click at [326, 27] on link "Tops: Sexy Tops" at bounding box center [301, 29] width 65 height 14
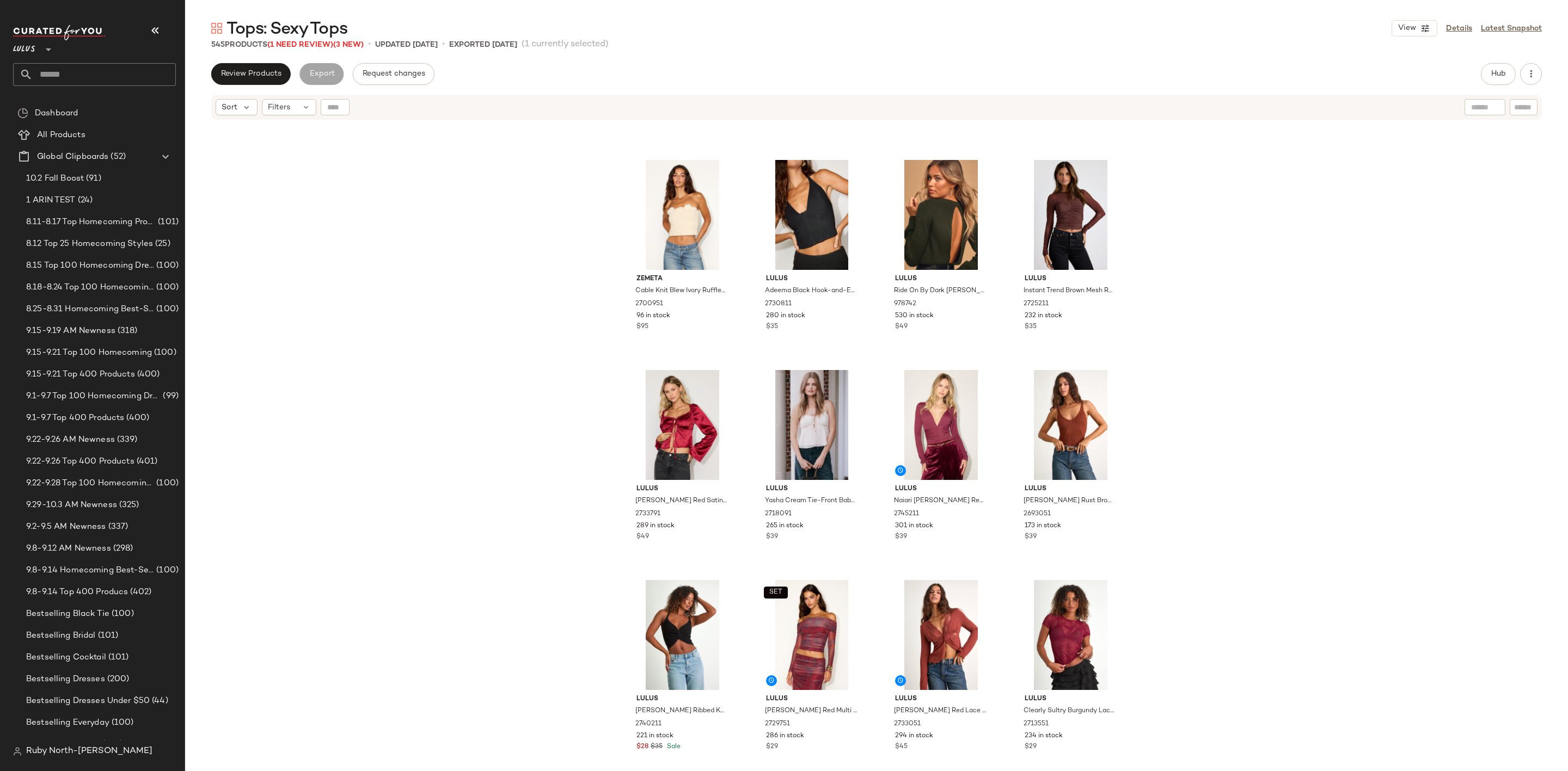
scroll to position [1233, 0]
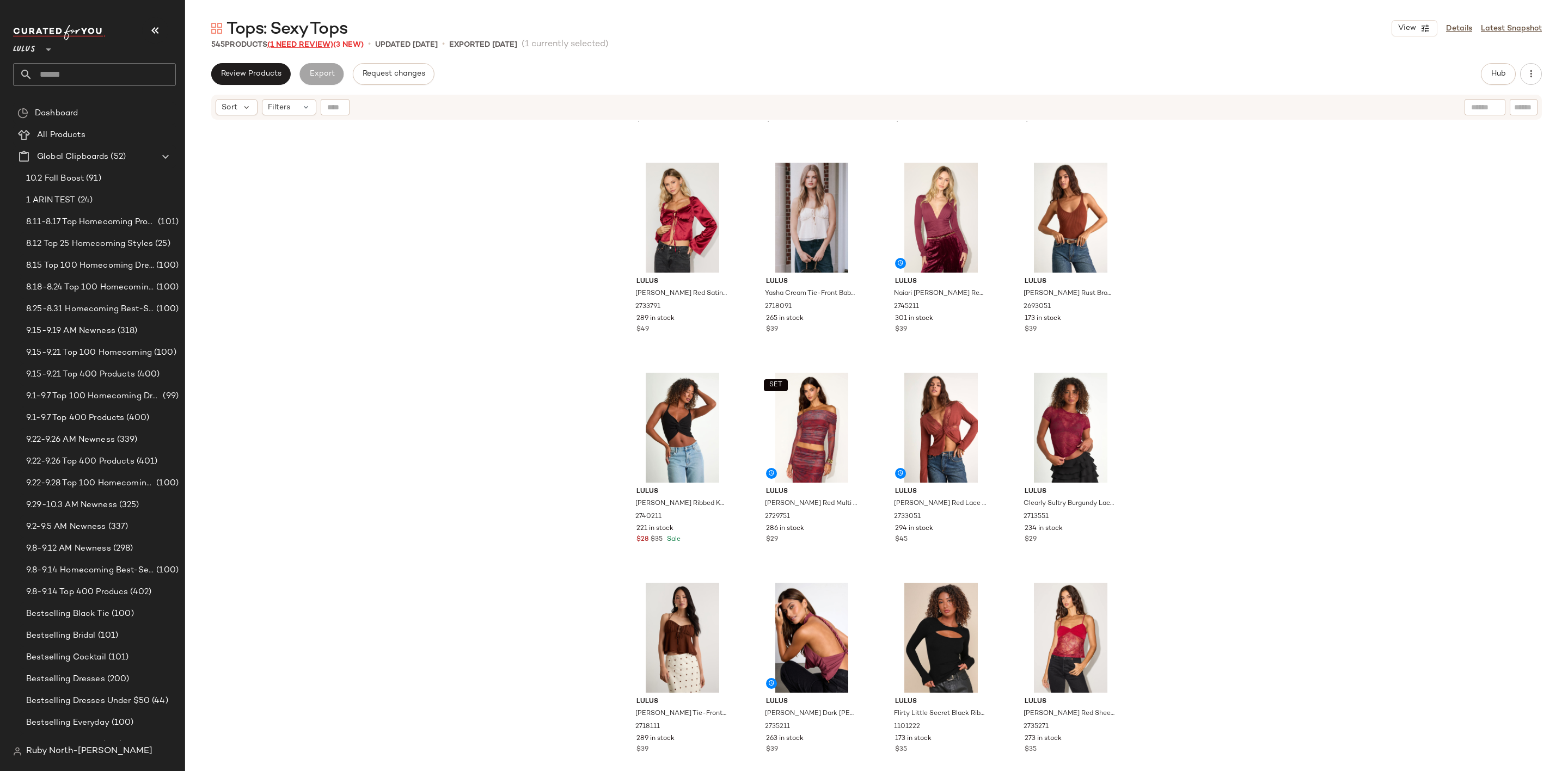
click at [306, 44] on span "(1 Need Review)" at bounding box center [300, 44] width 66 height 8
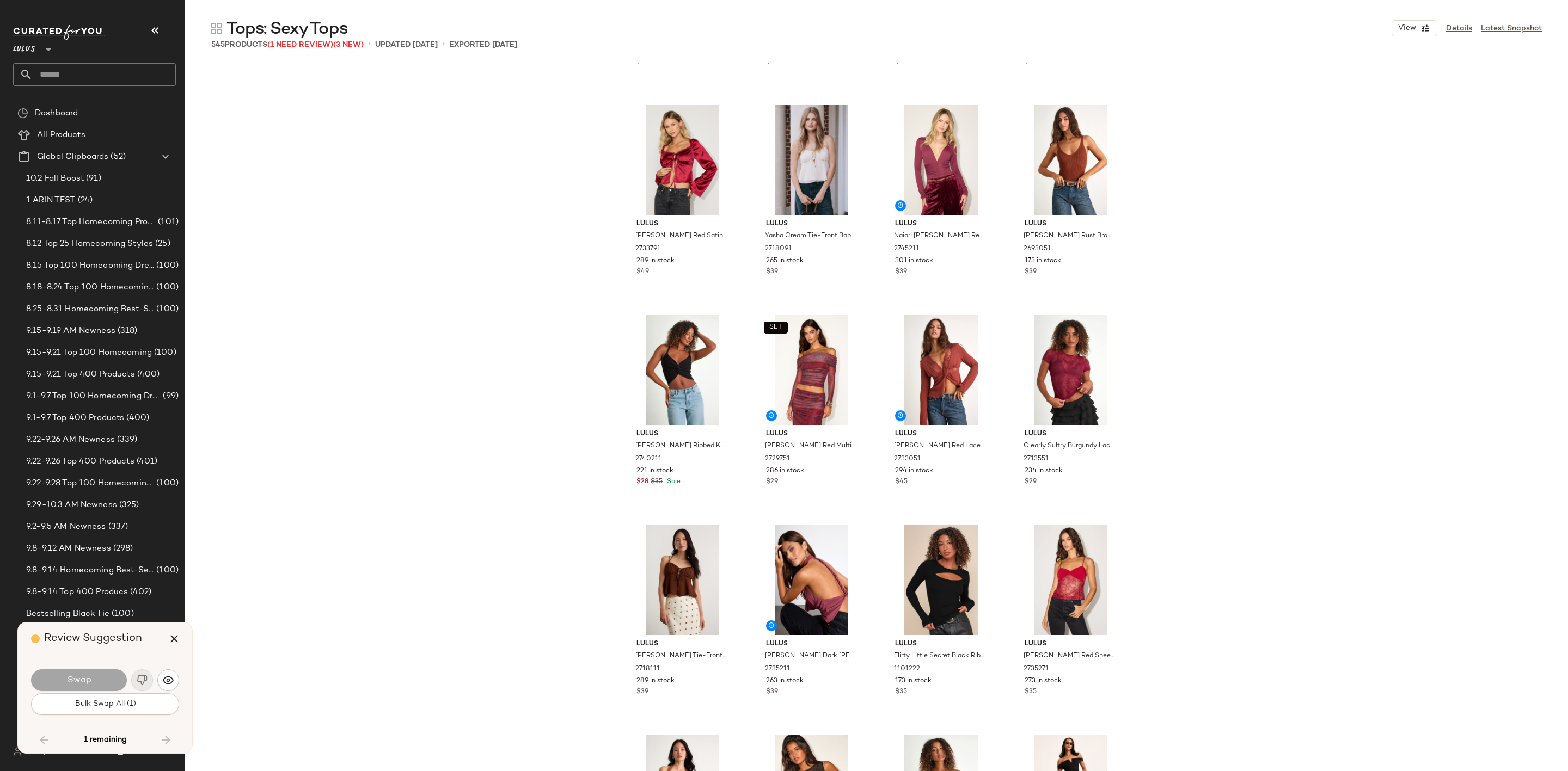
scroll to position [22900, 0]
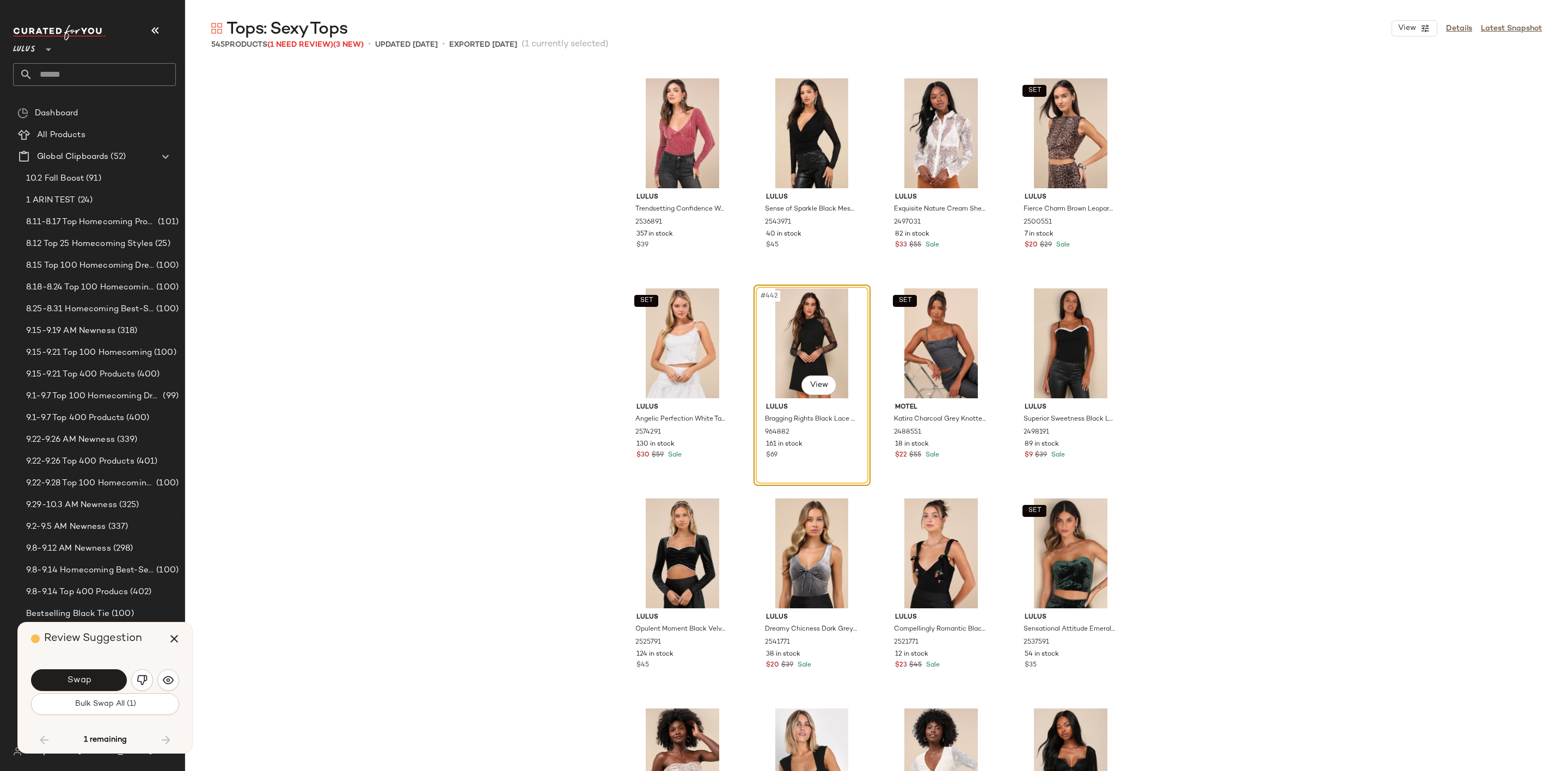
click at [149, 674] on button "button" at bounding box center [142, 680] width 22 height 22
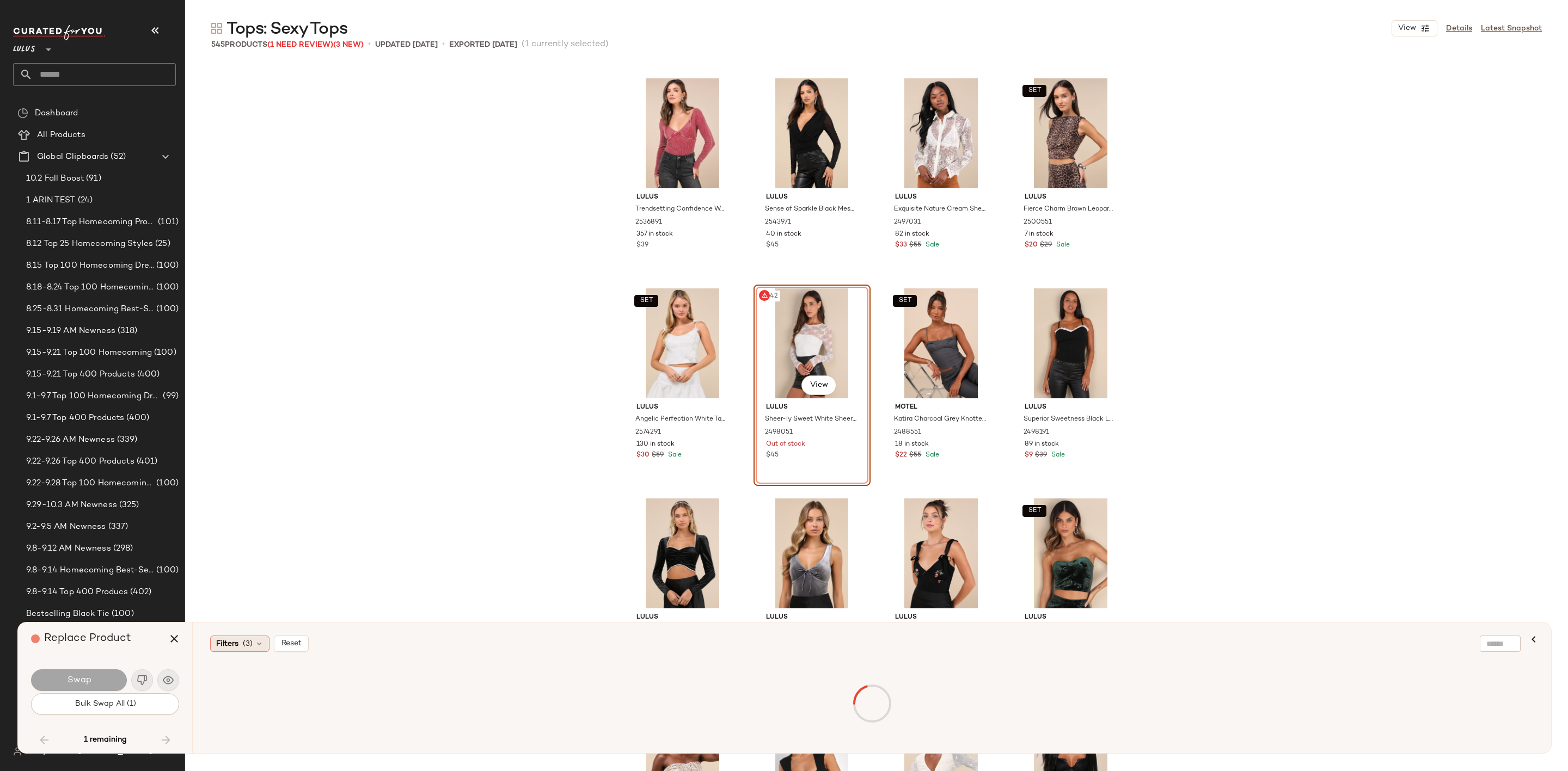
click at [255, 638] on div "Filters (3)" at bounding box center [239, 644] width 59 height 16
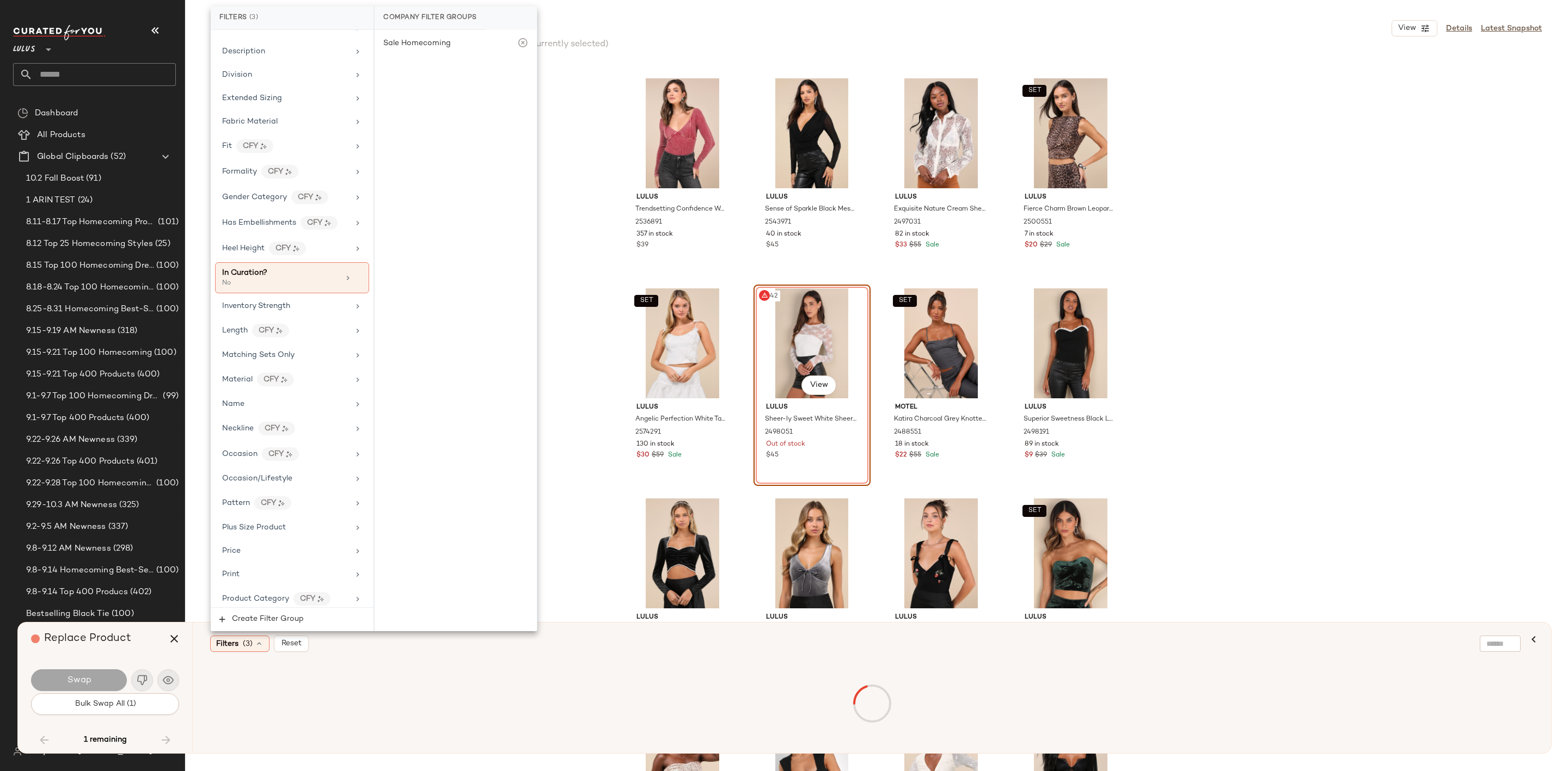
scroll to position [0, 0]
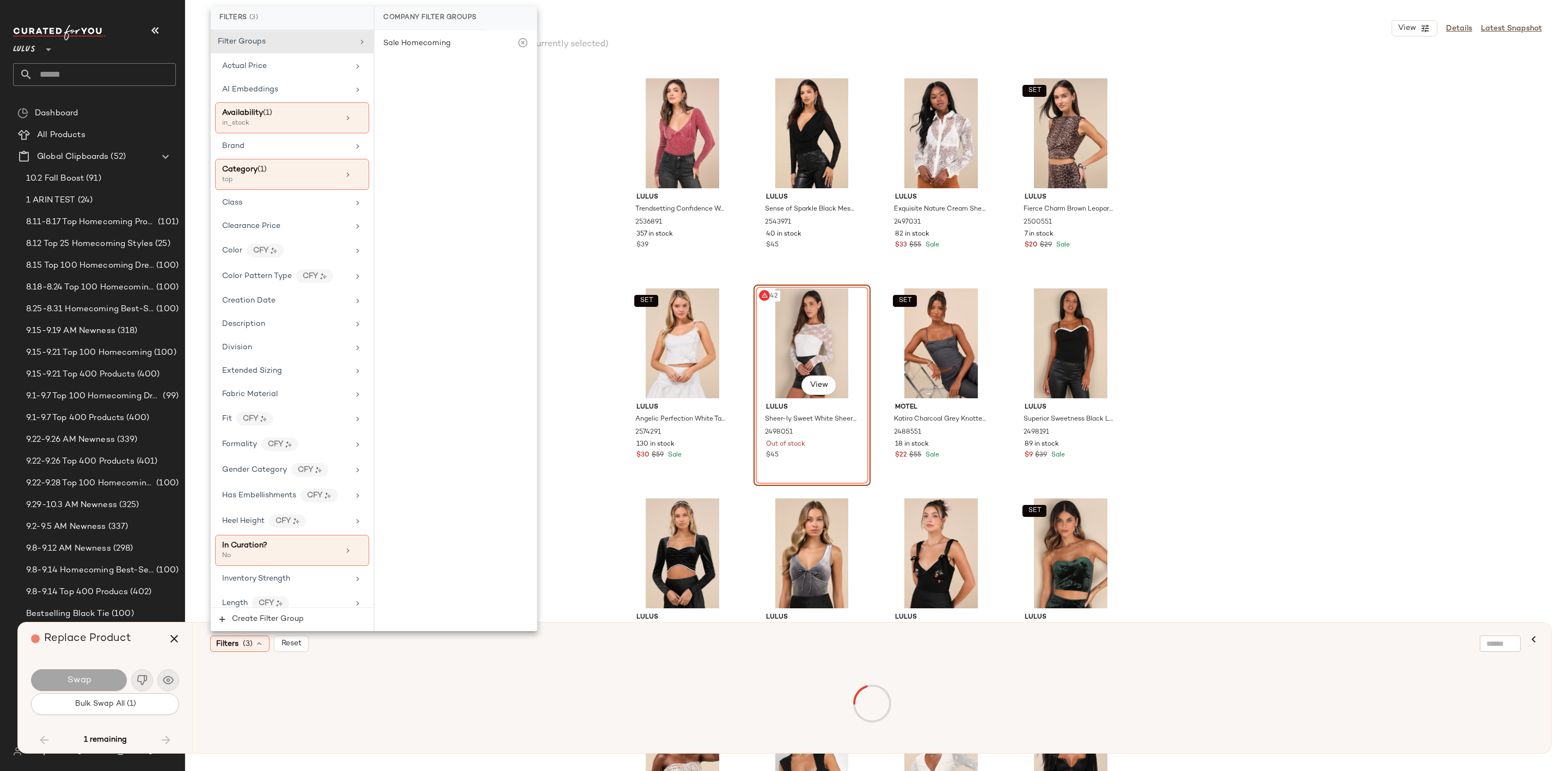
click at [572, 383] on div "Lulus Trendsetting Confidence Washed Pink Ribbed Long Sleeve Bodysuit 2536891 3…" at bounding box center [877, 417] width 1383 height 708
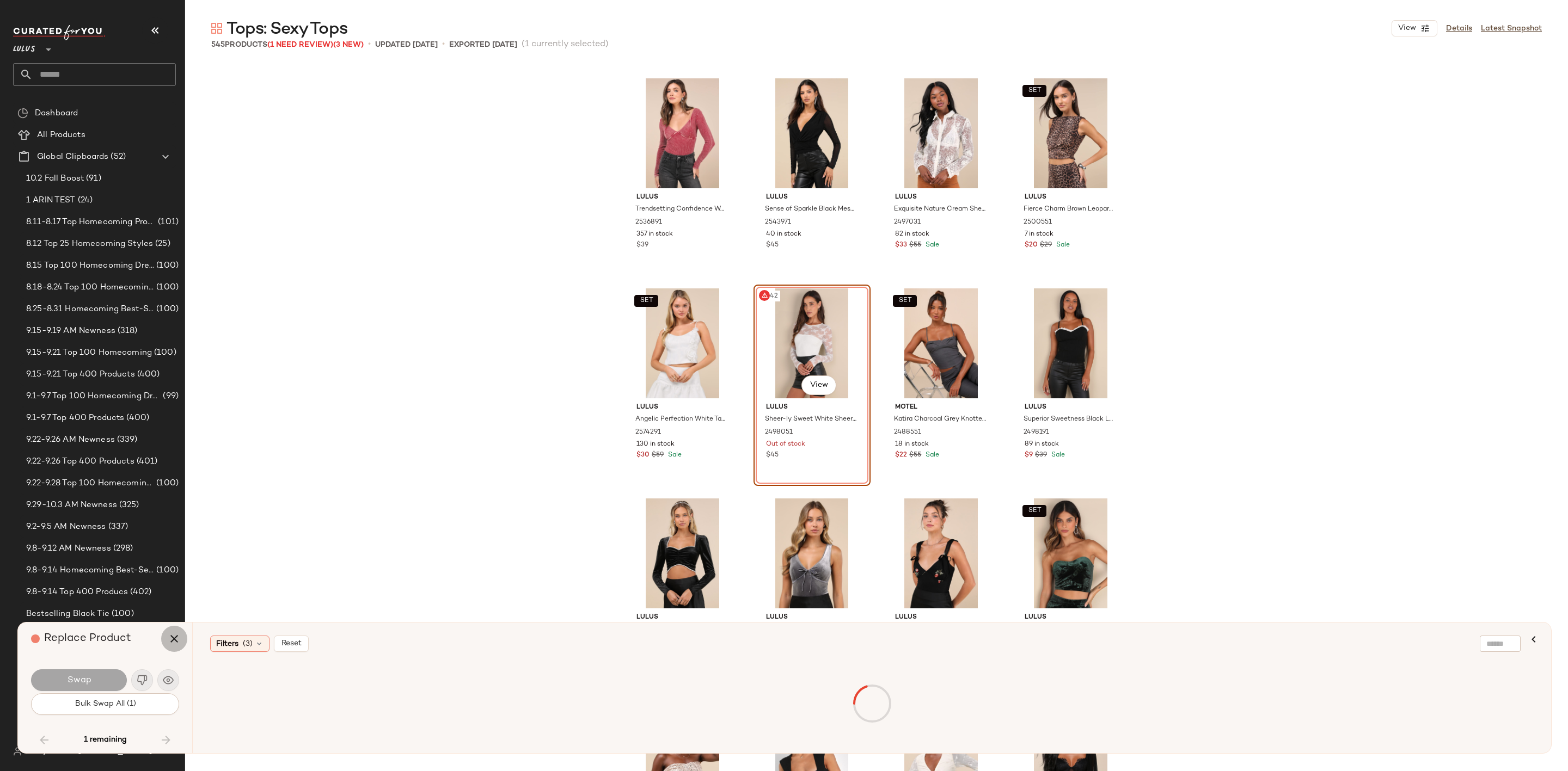
click at [169, 642] on icon "button" at bounding box center [173, 638] width 13 height 13
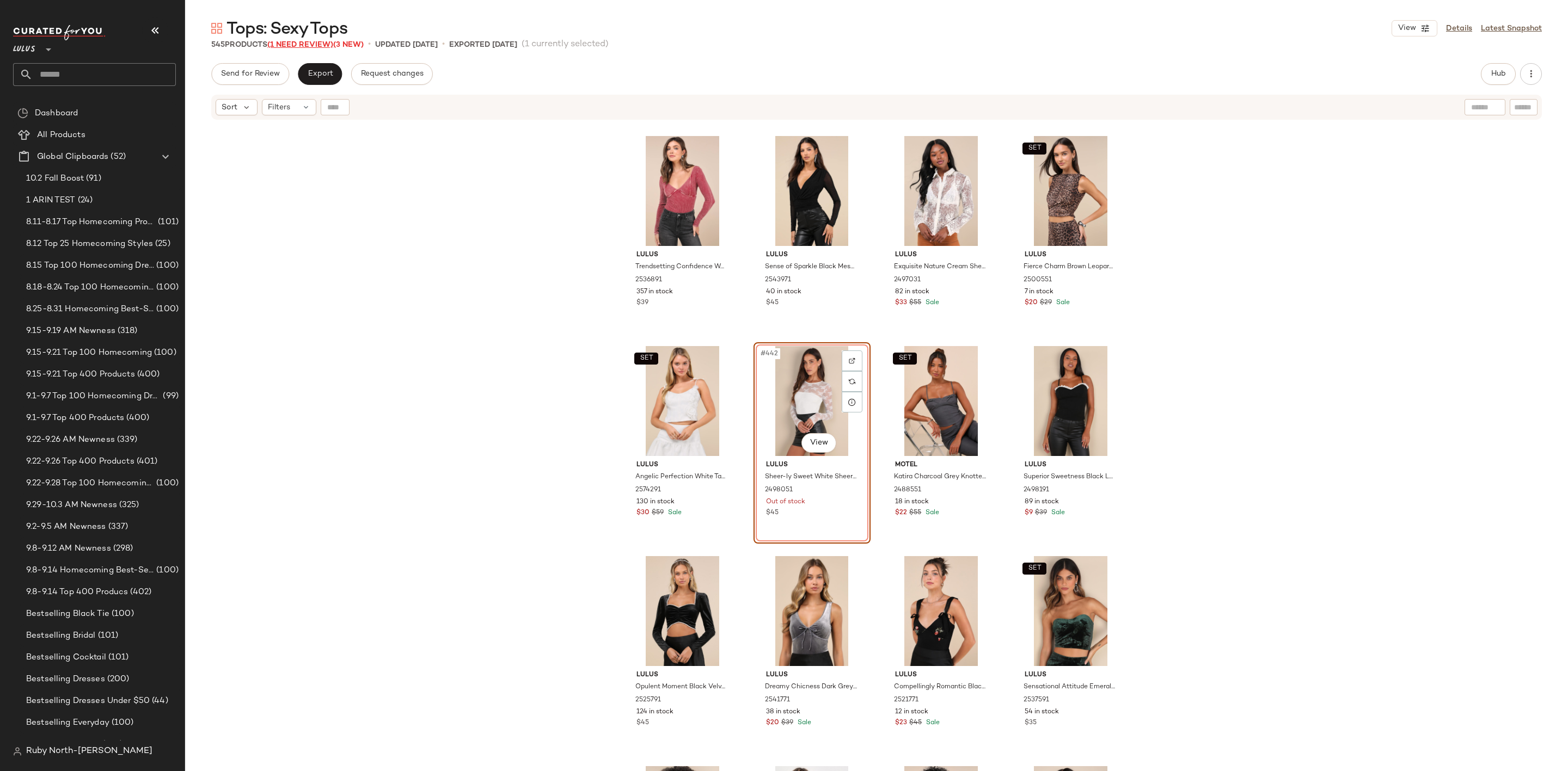
click at [317, 47] on span "(1 Need Review)" at bounding box center [300, 44] width 66 height 8
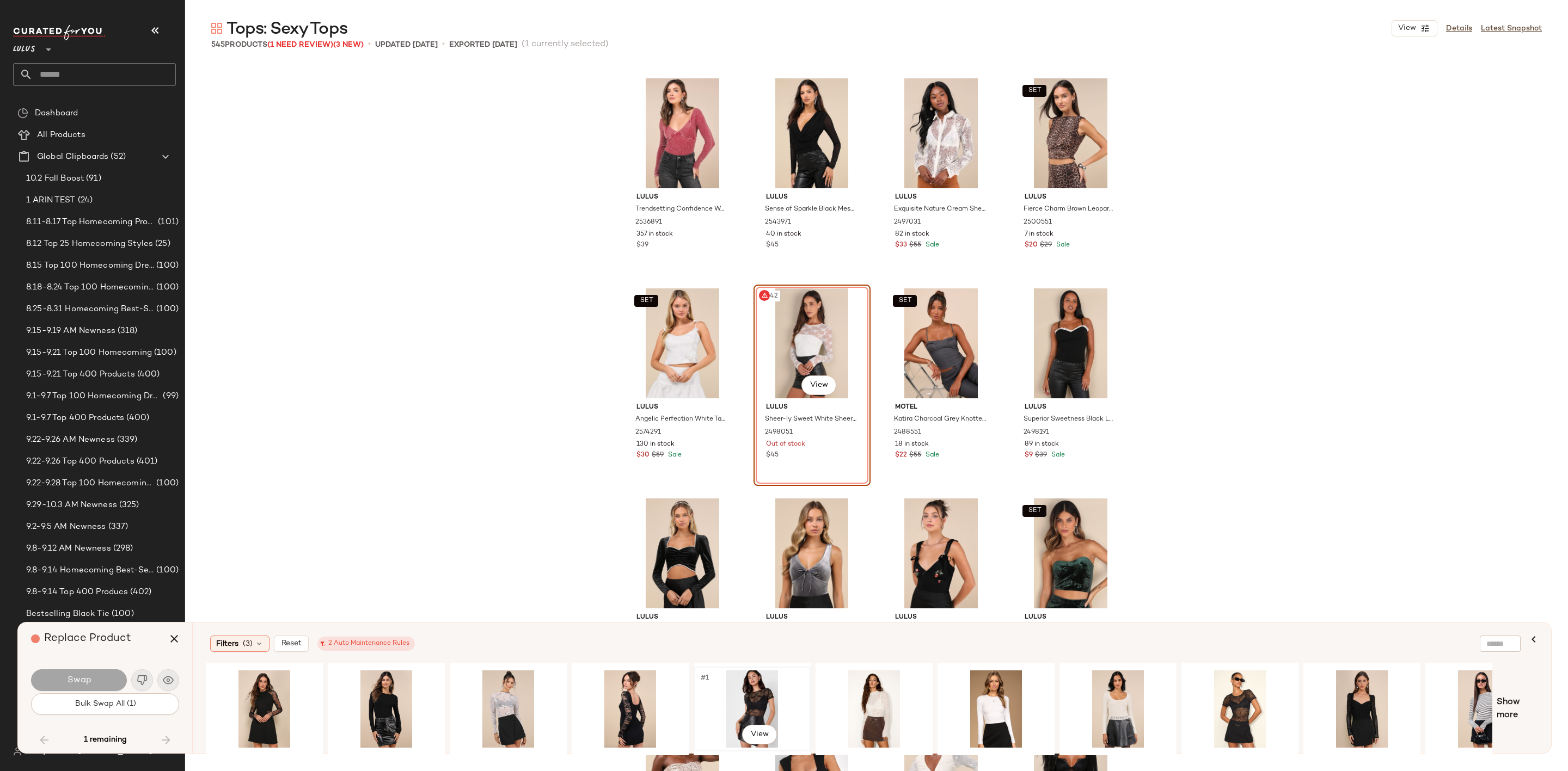
click at [738, 689] on div "#1 View" at bounding box center [752, 709] width 110 height 77
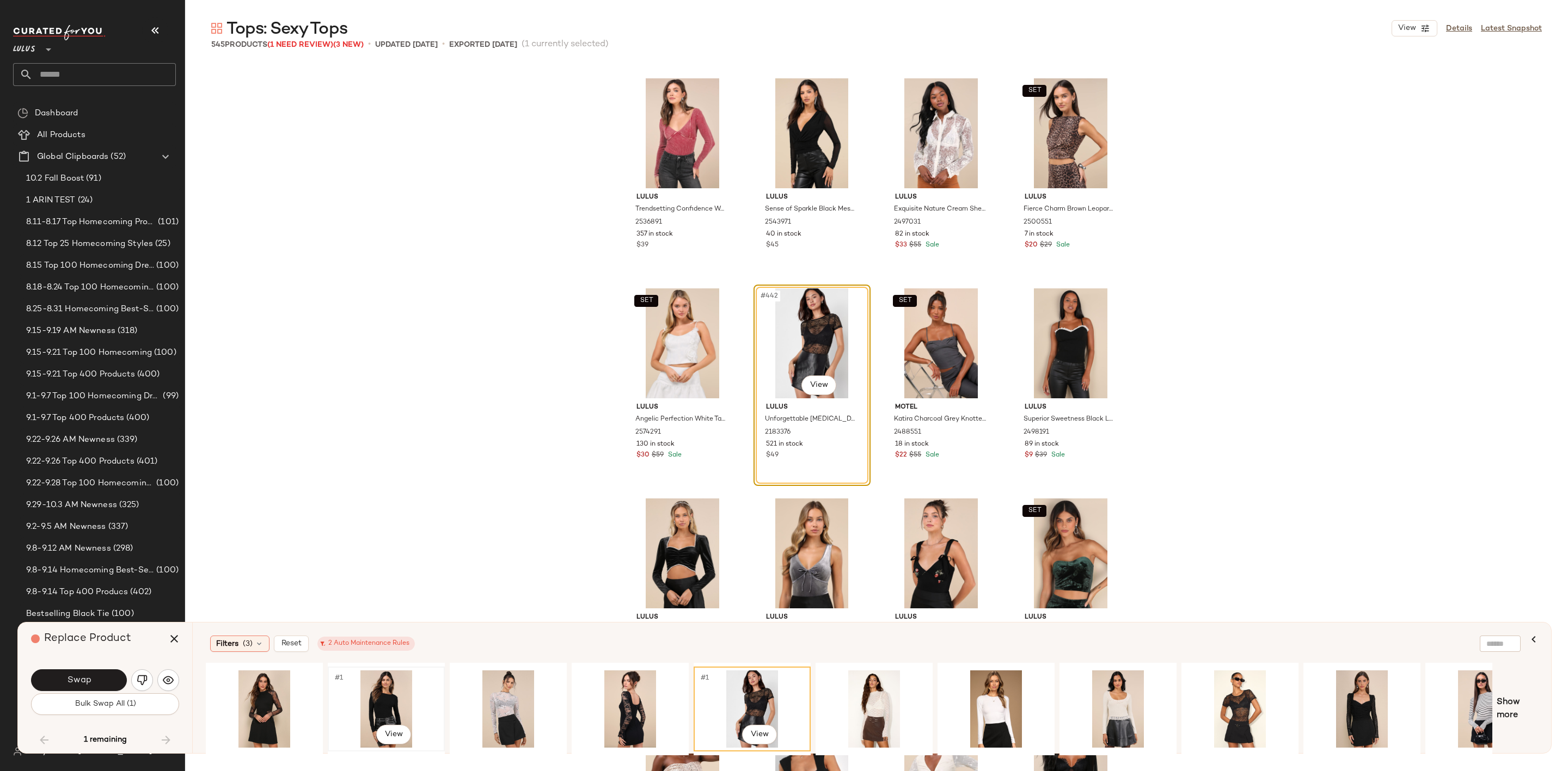
click at [397, 693] on div "#1 View" at bounding box center [387, 709] width 110 height 77
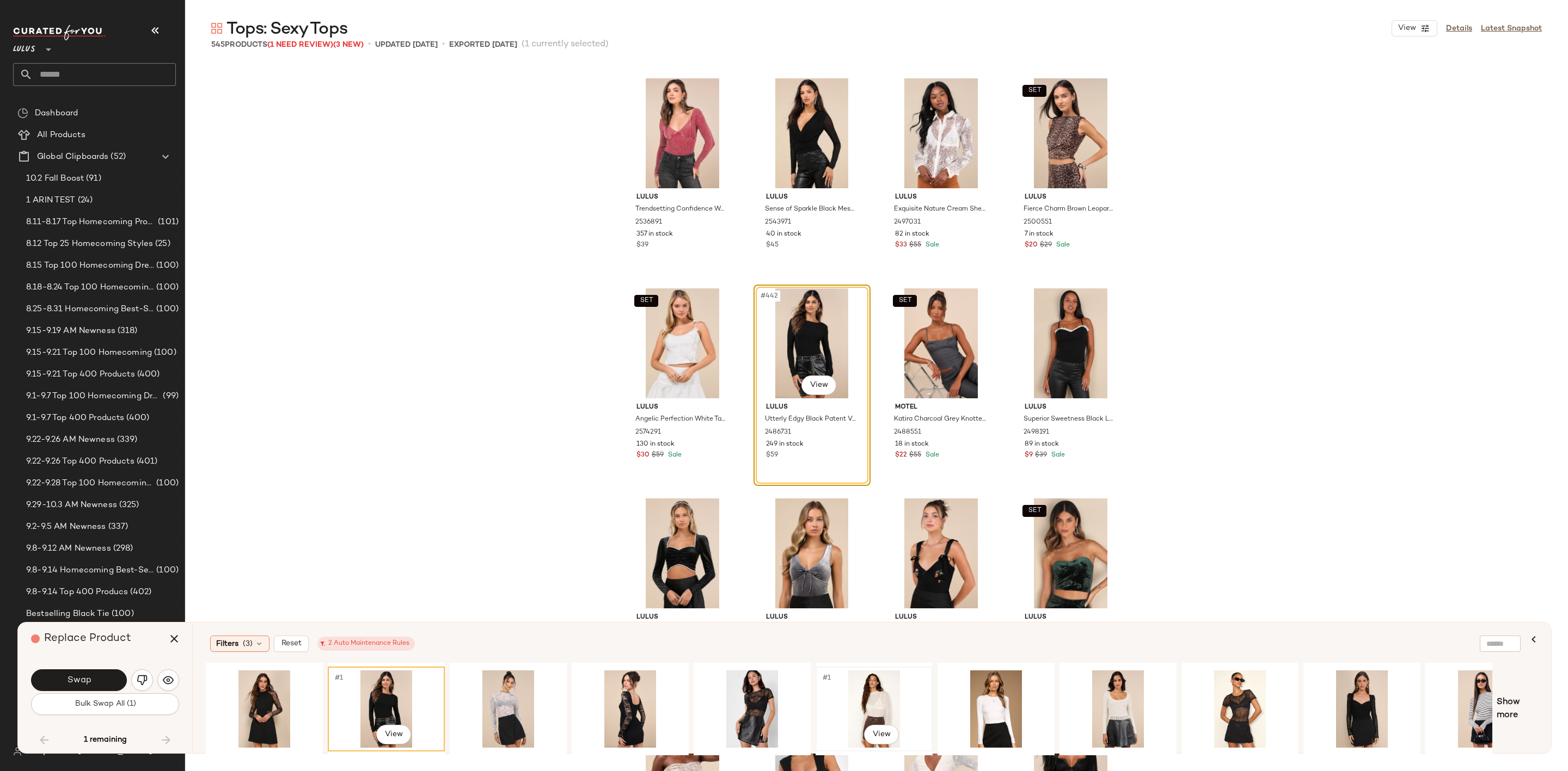
click at [878, 705] on div "#1 View" at bounding box center [874, 709] width 110 height 77
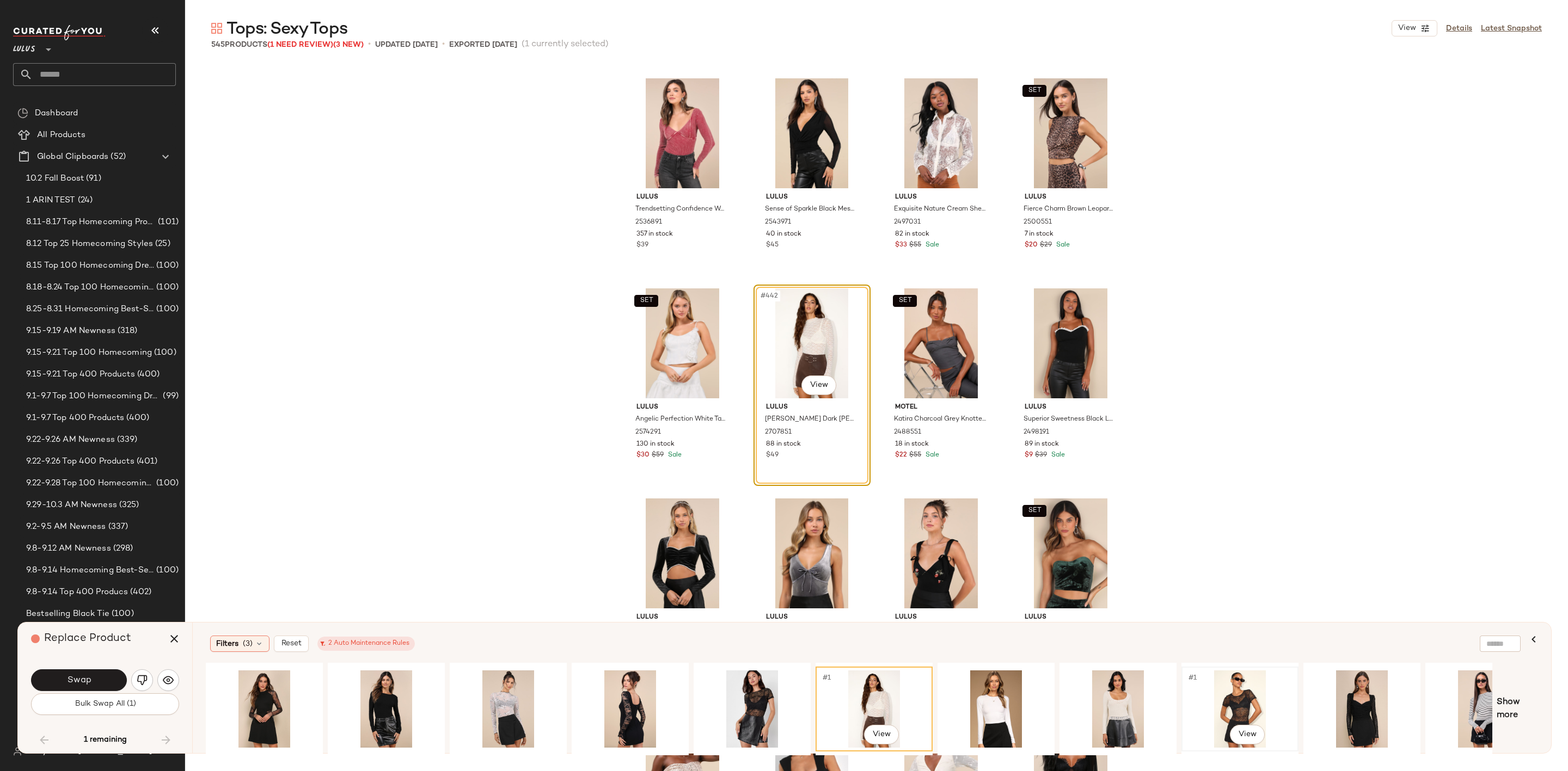
drag, startPoint x: 1241, startPoint y: 689, endPoint x: 1222, endPoint y: 674, distance: 24.2
click at [1241, 688] on div "#1 View" at bounding box center [1240, 709] width 110 height 77
click at [235, 707] on div "#1 View" at bounding box center [264, 709] width 110 height 77
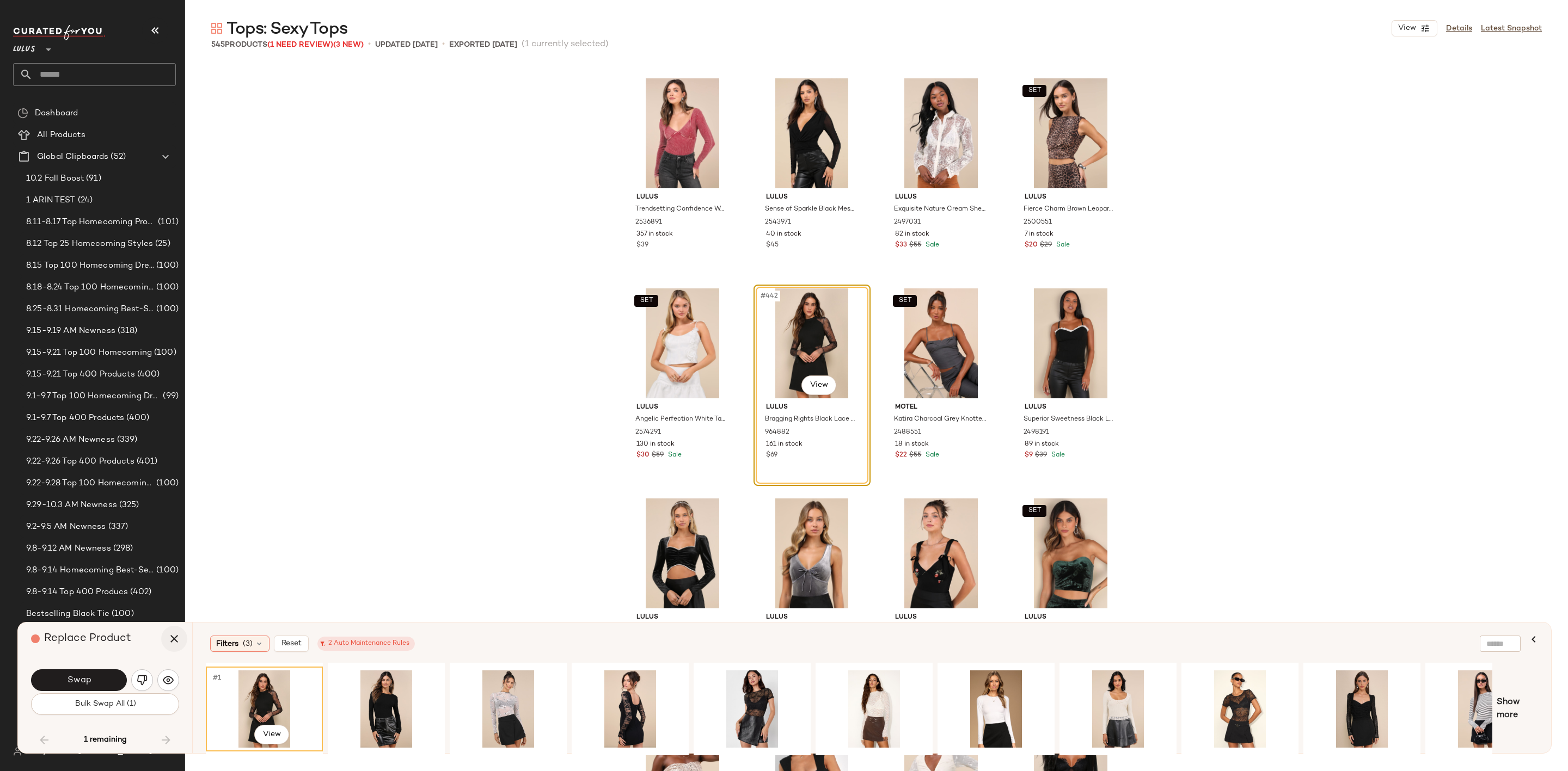
click at [180, 638] on icon "button" at bounding box center [173, 638] width 13 height 13
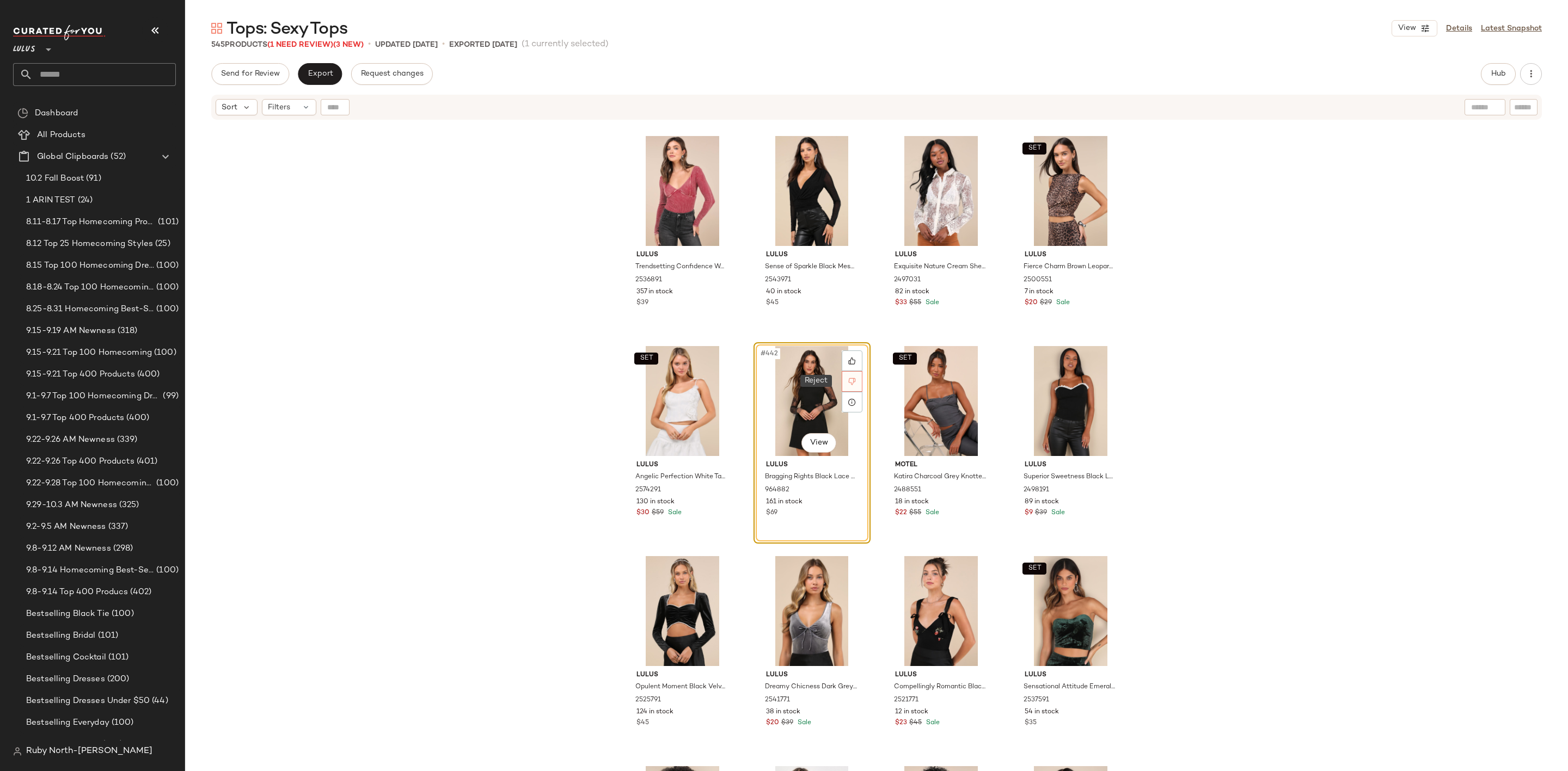
click at [847, 374] on div at bounding box center [852, 382] width 21 height 21
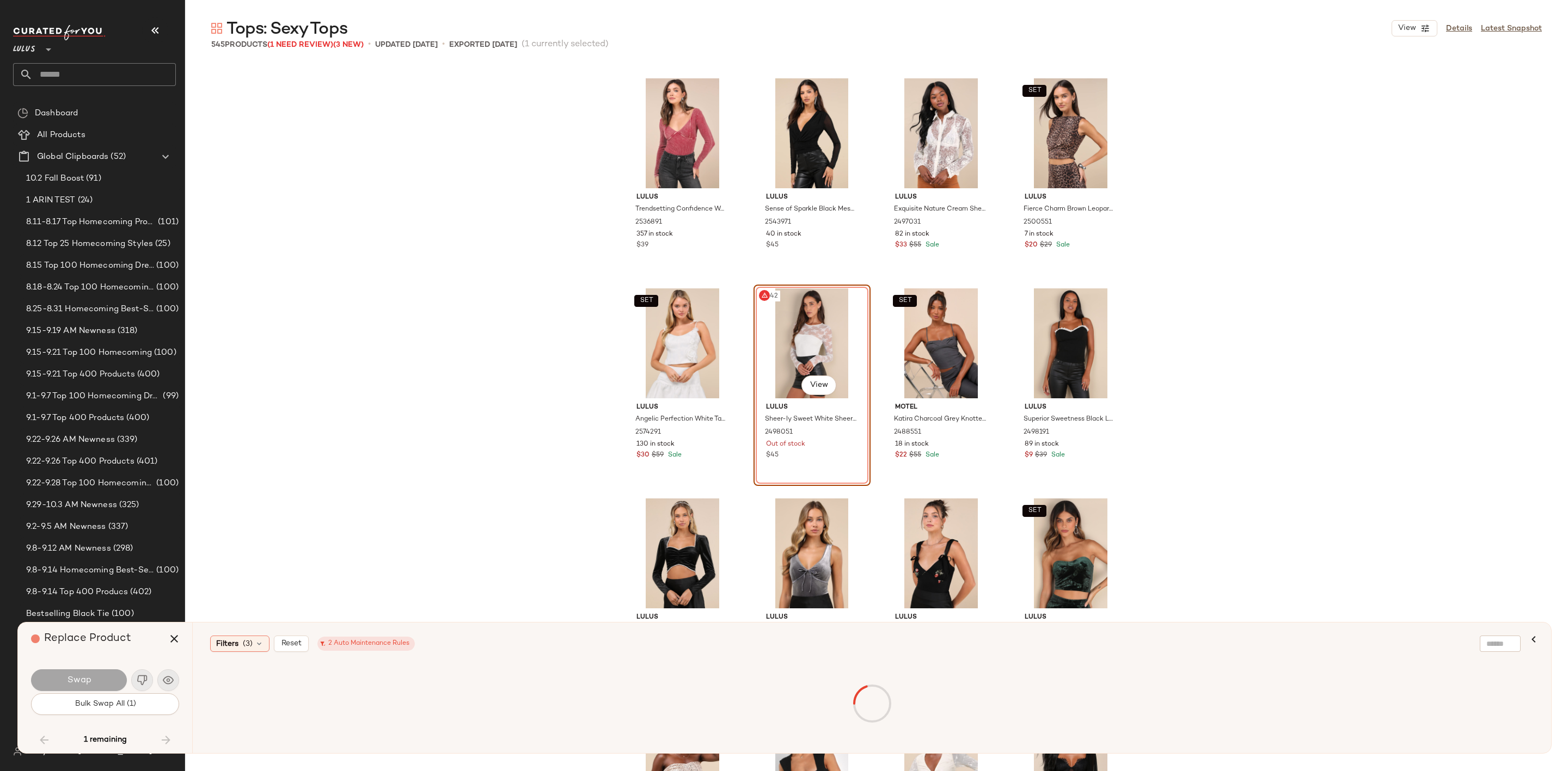
click at [776, 341] on div "#442 View" at bounding box center [812, 343] width 110 height 110
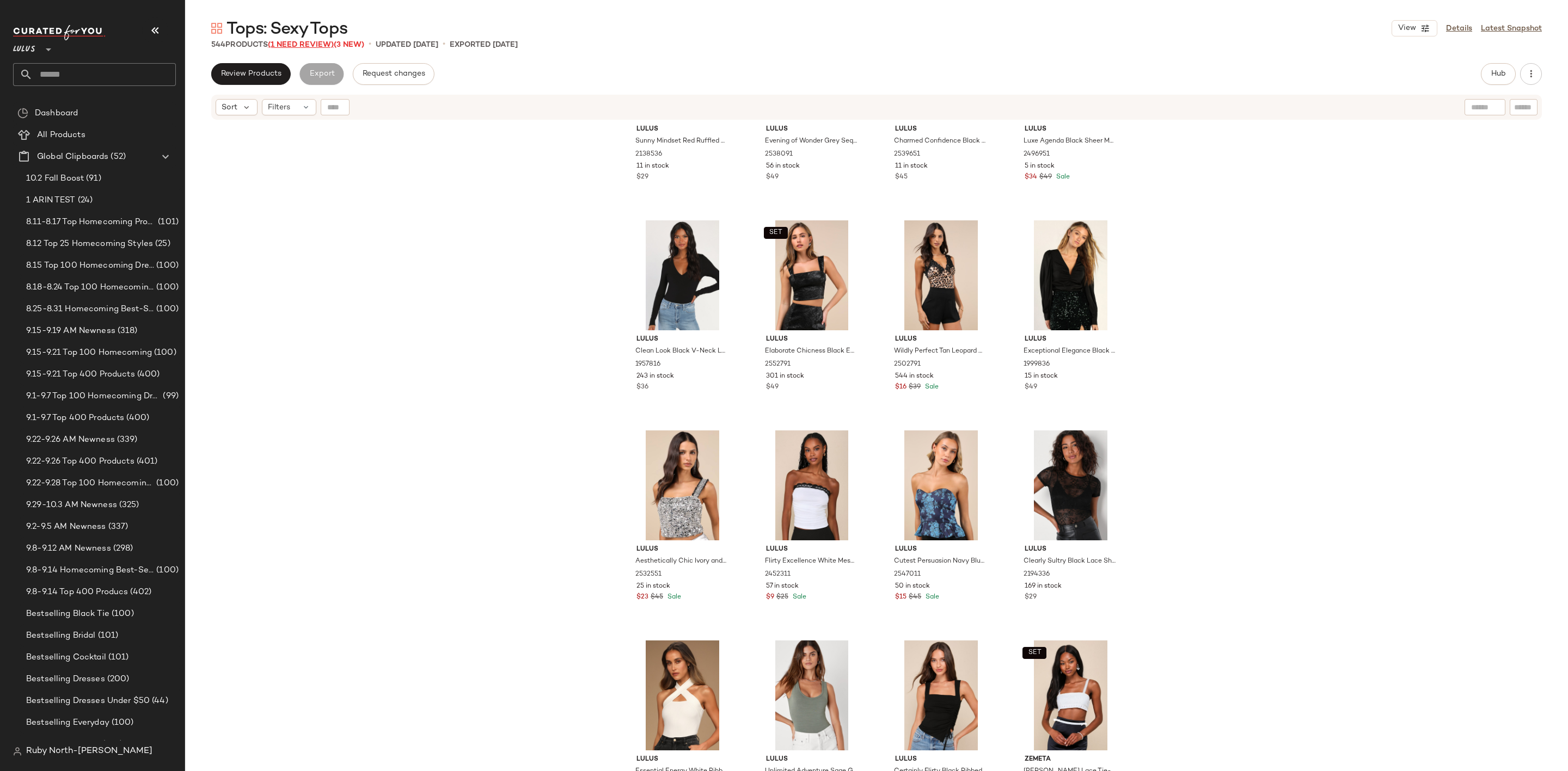
scroll to position [25186, 0]
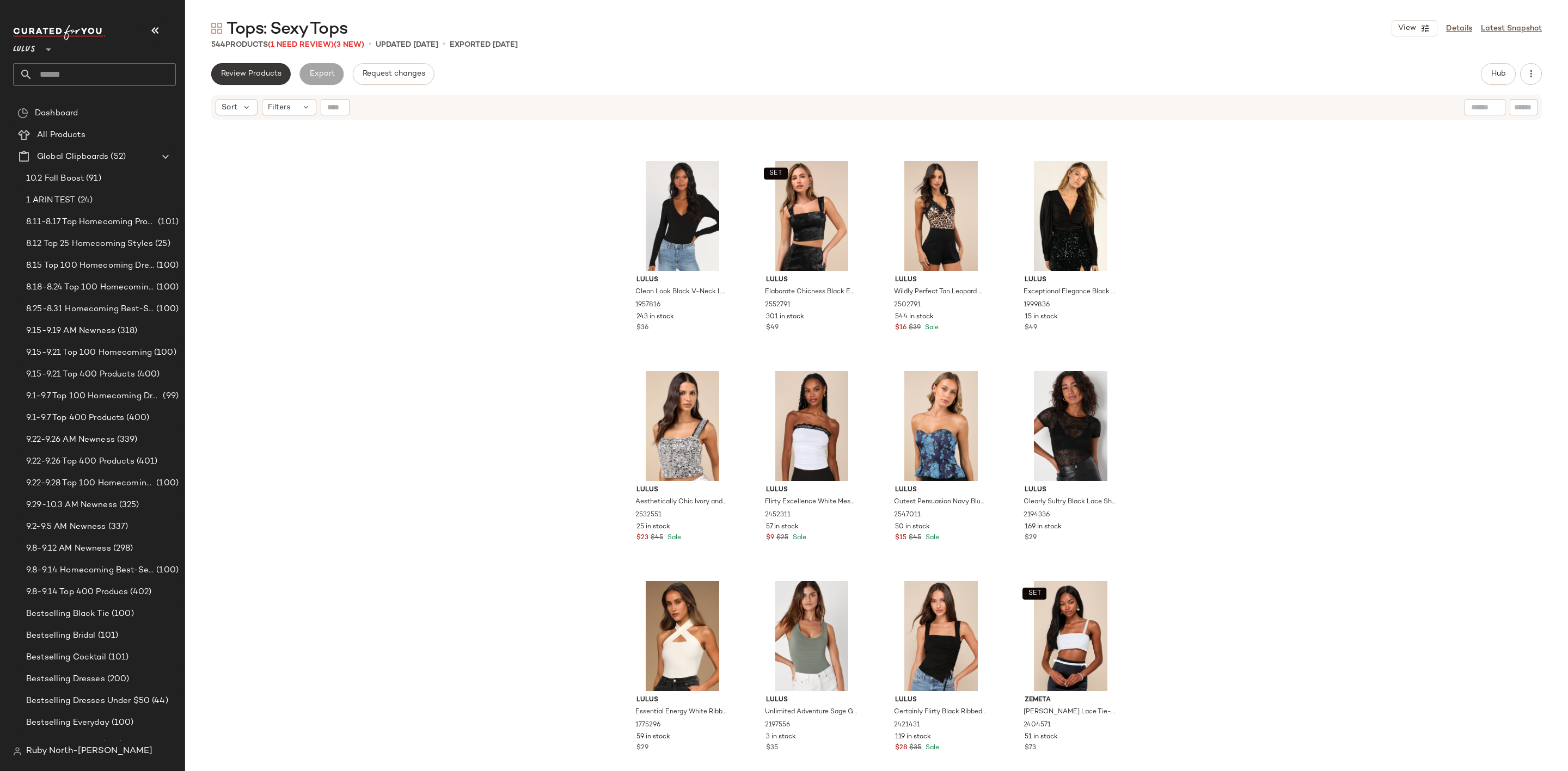
click at [267, 69] on span "Review Products" at bounding box center [251, 74] width 61 height 9
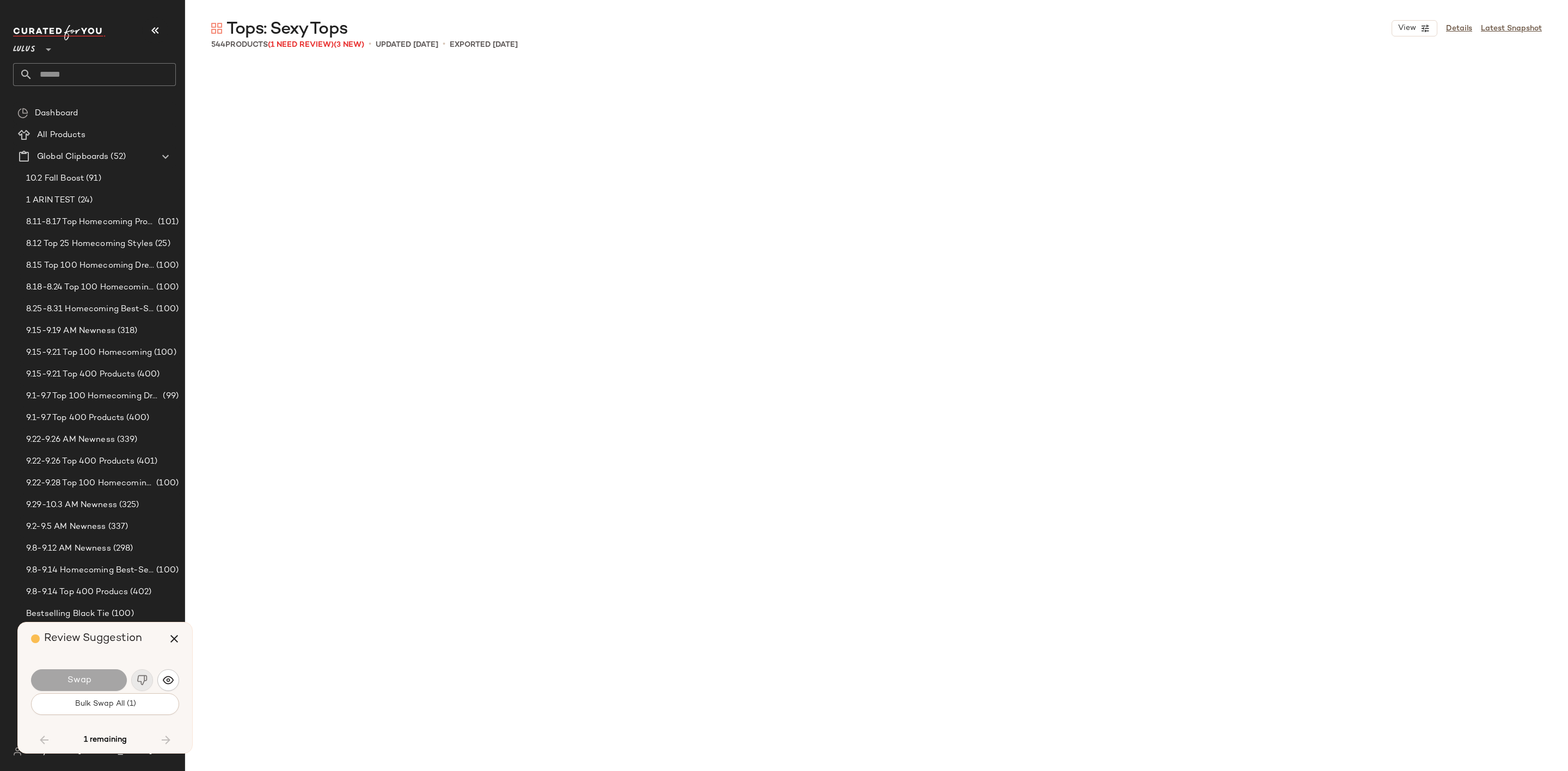
scroll to position [26682, 0]
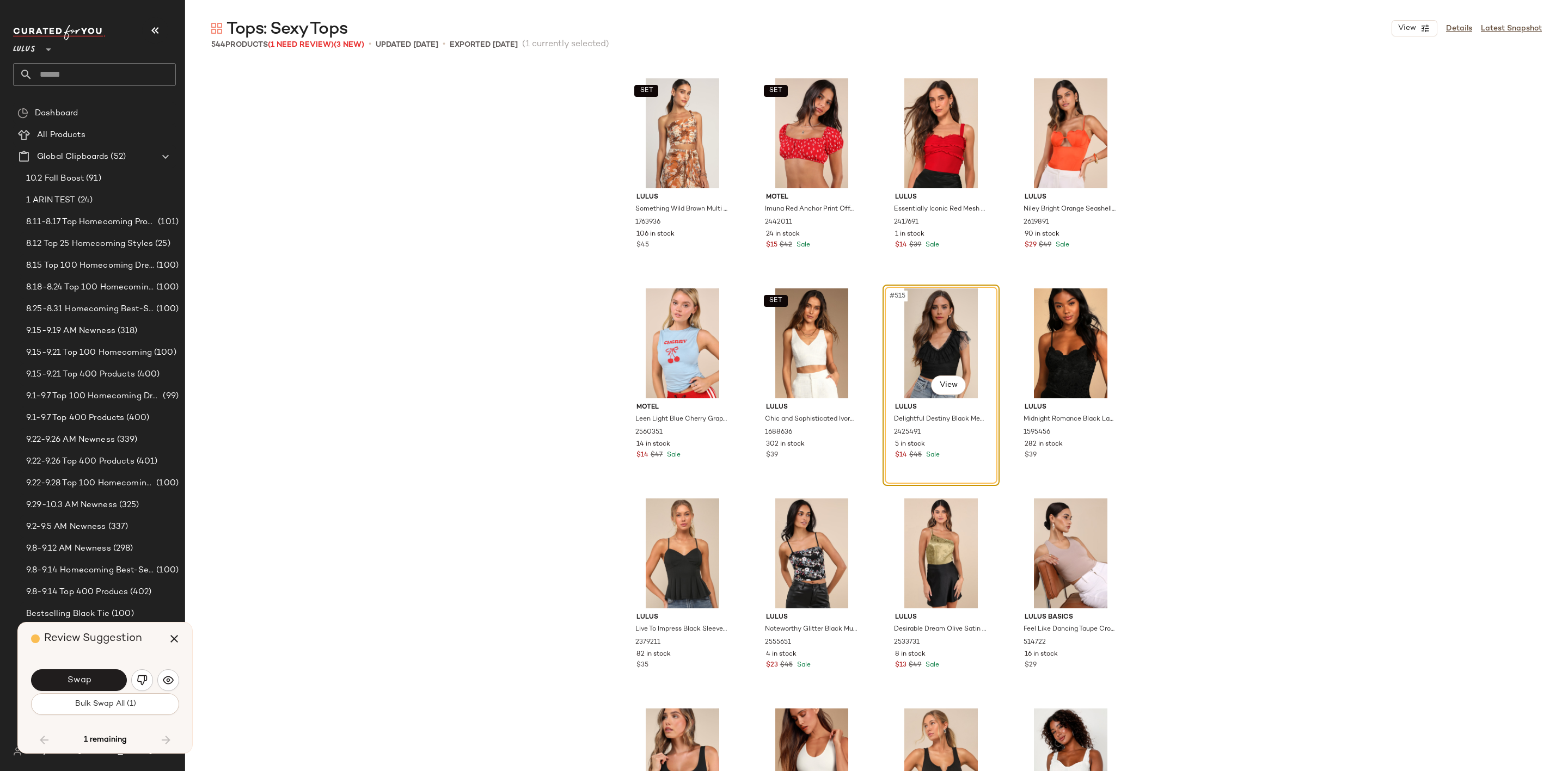
click at [141, 678] on img "button" at bounding box center [142, 680] width 11 height 11
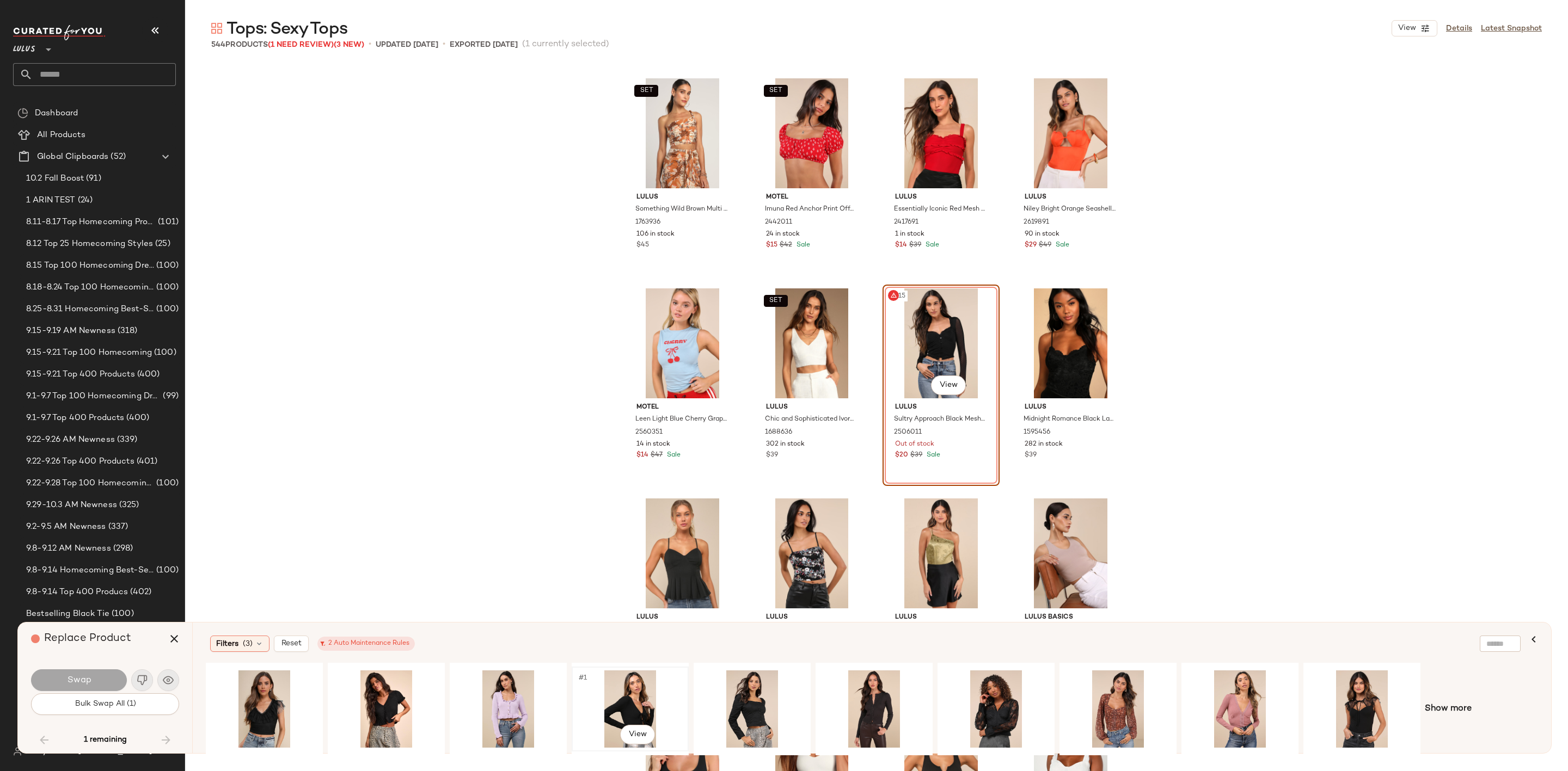
click at [618, 698] on div "#1 View" at bounding box center [630, 709] width 110 height 77
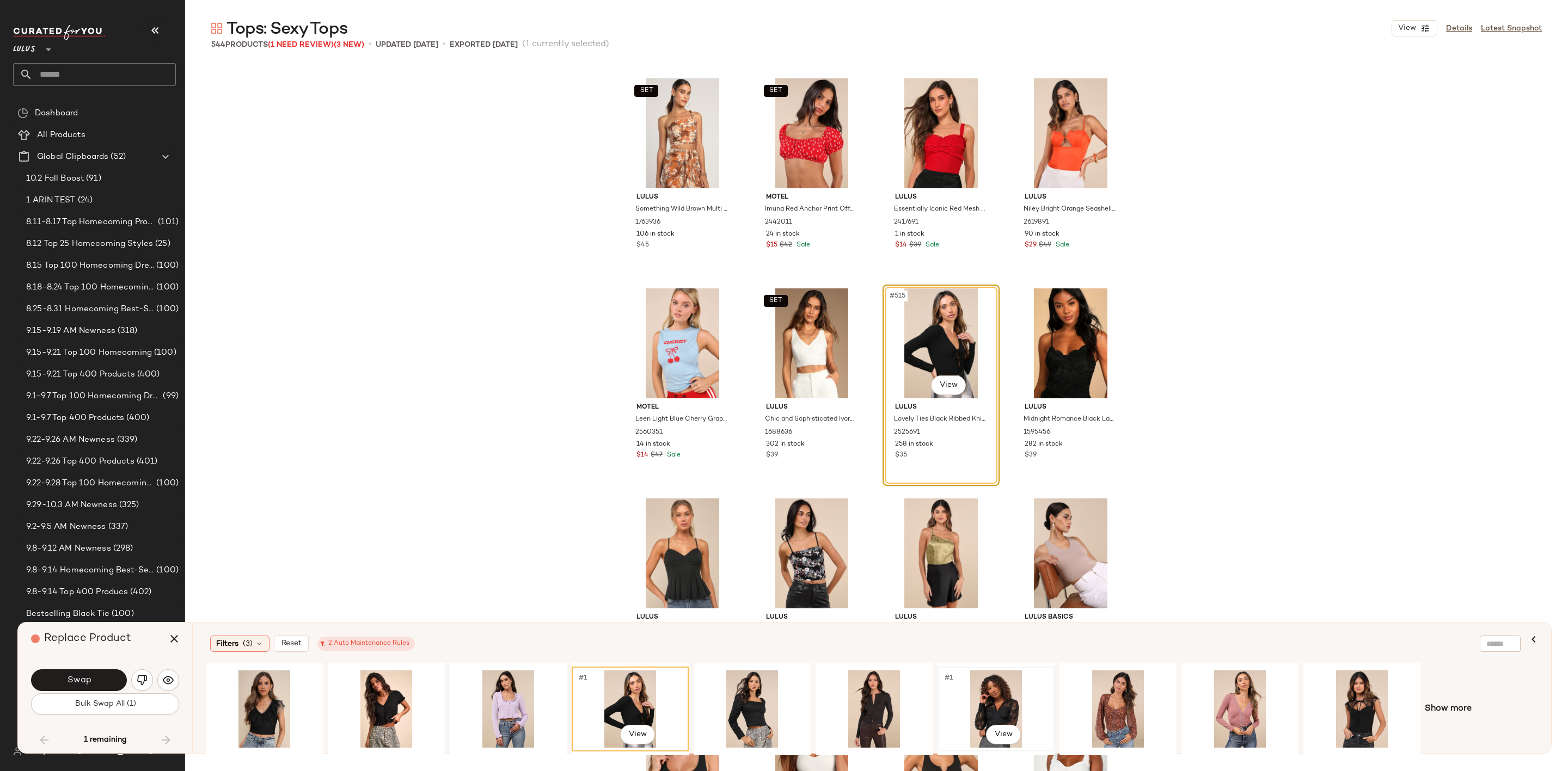
click at [1002, 703] on div "#1 View" at bounding box center [996, 709] width 110 height 77
click at [1364, 681] on div "#1 View" at bounding box center [1362, 709] width 110 height 77
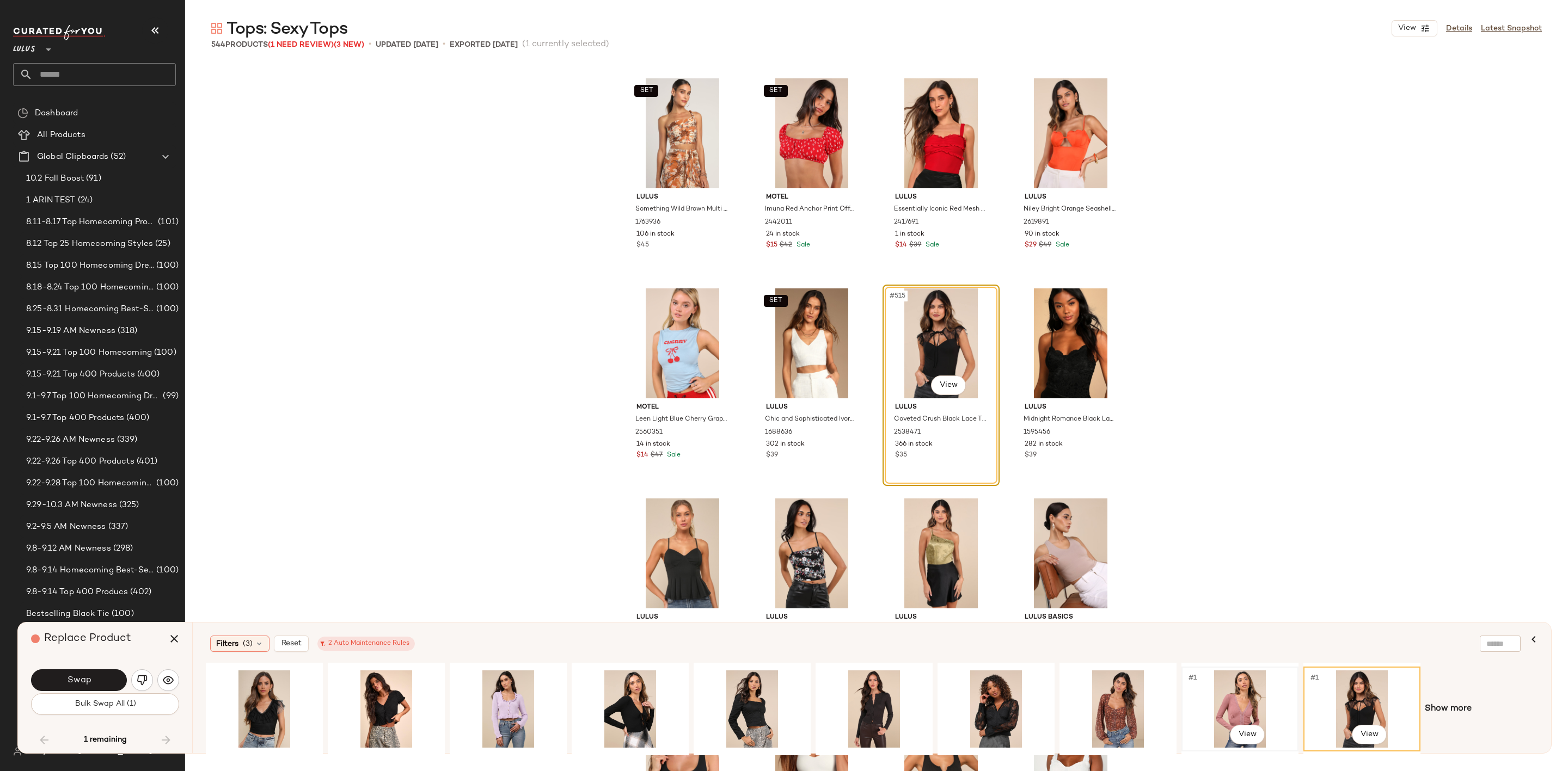
click at [1223, 707] on div "#1 View" at bounding box center [1240, 709] width 110 height 77
click at [1135, 709] on div "#1 View" at bounding box center [1118, 709] width 110 height 77
click at [1315, 701] on div "#1 View" at bounding box center [1362, 709] width 110 height 77
click at [947, 385] on body "Lulus ** Dashboard All Products Global Clipboards (52) 10.2 Fall Boost (91) 1 A…" at bounding box center [784, 385] width 1568 height 771
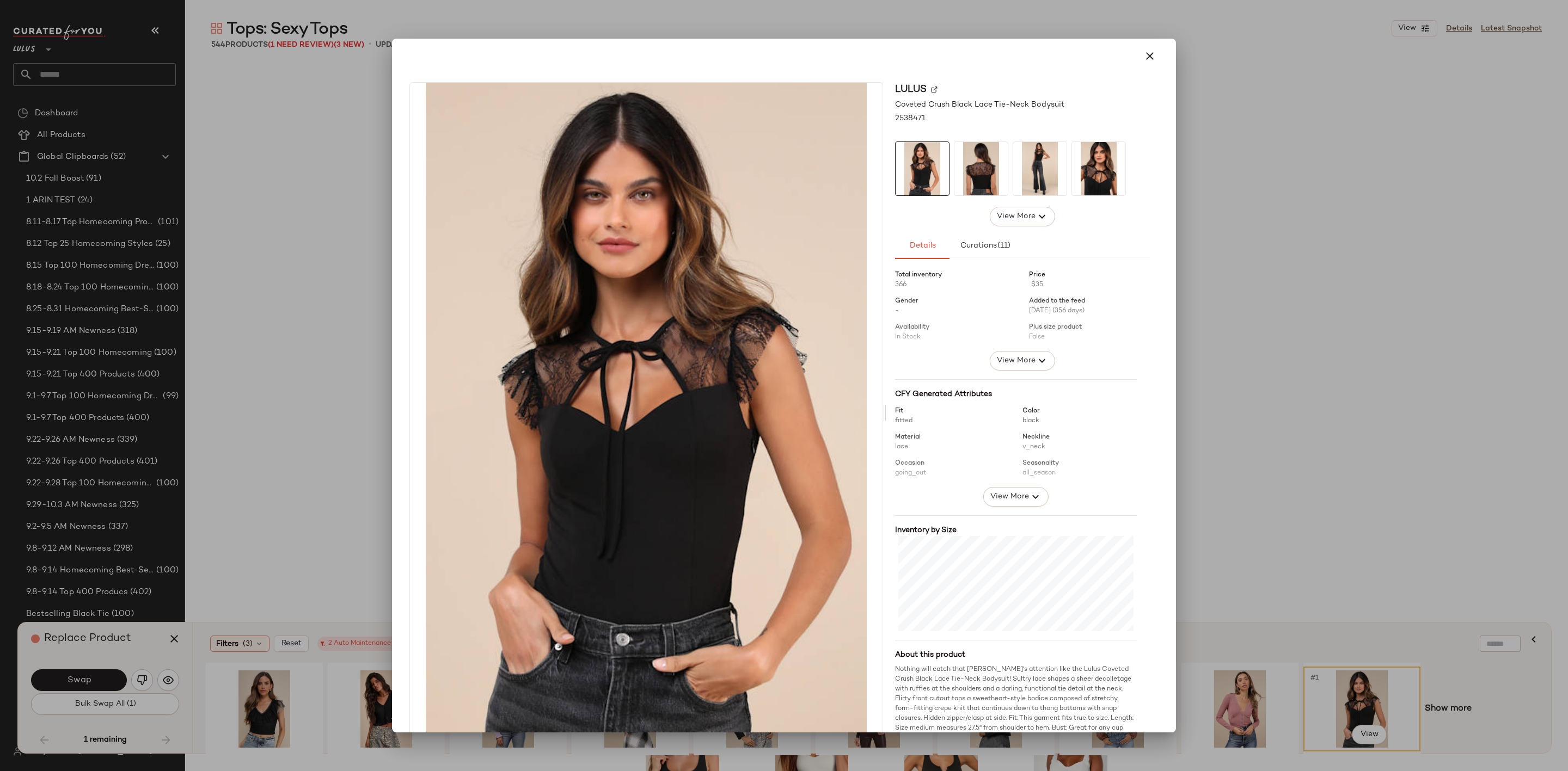
click at [1238, 380] on div at bounding box center [784, 385] width 1568 height 771
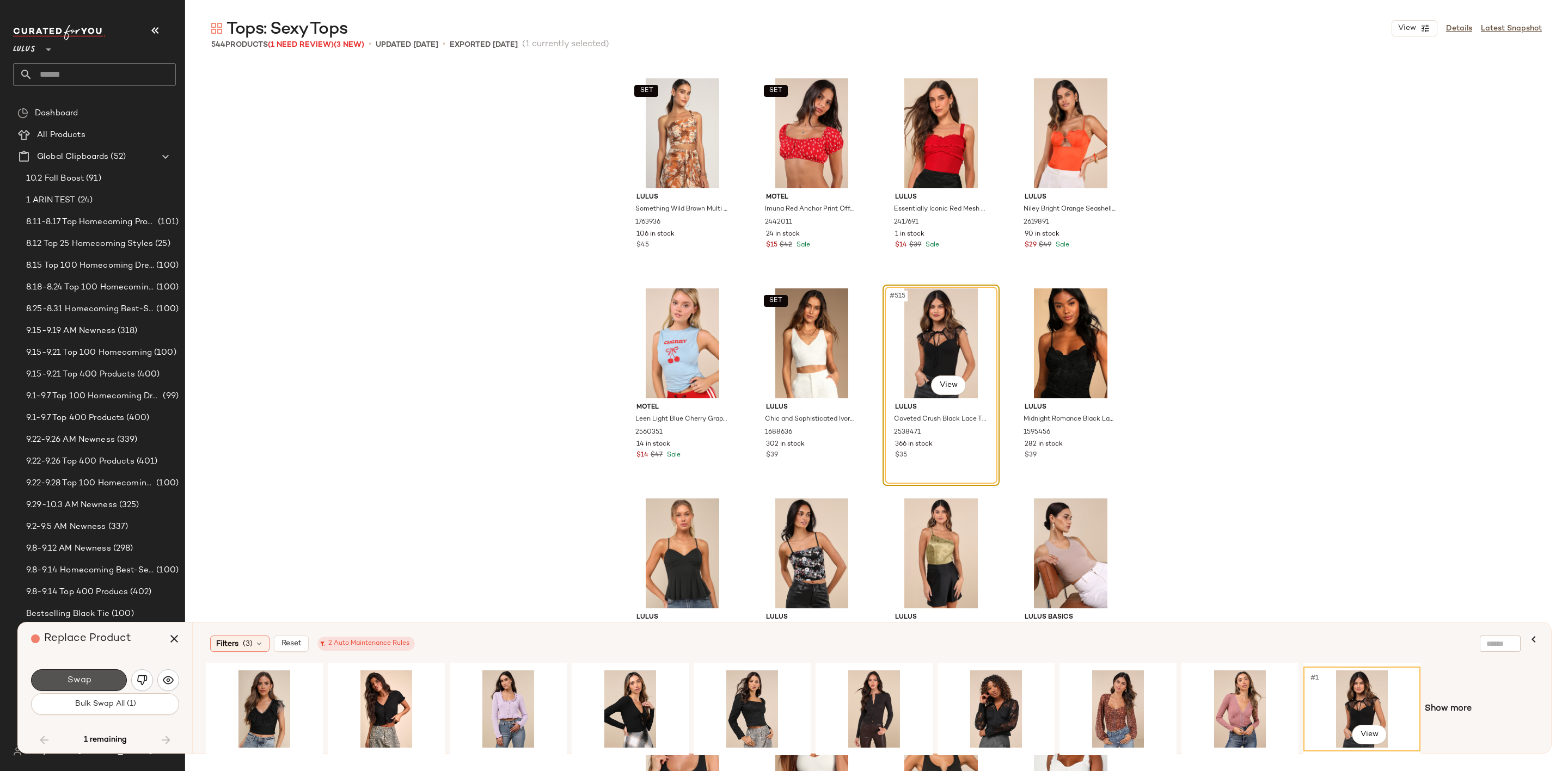
click at [88, 681] on span "Swap" at bounding box center [79, 680] width 24 height 10
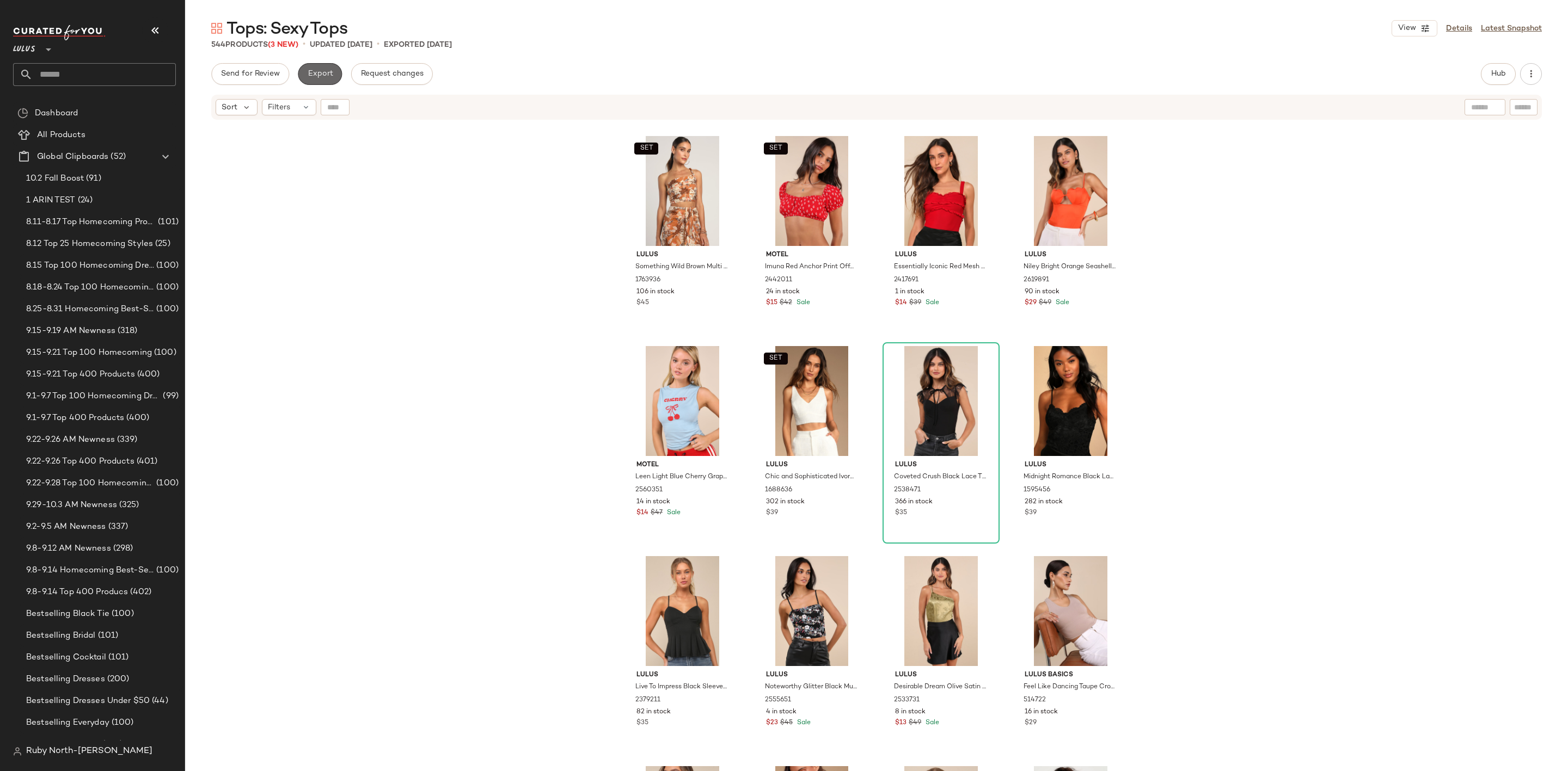
click at [333, 69] on button "Export" at bounding box center [320, 74] width 44 height 22
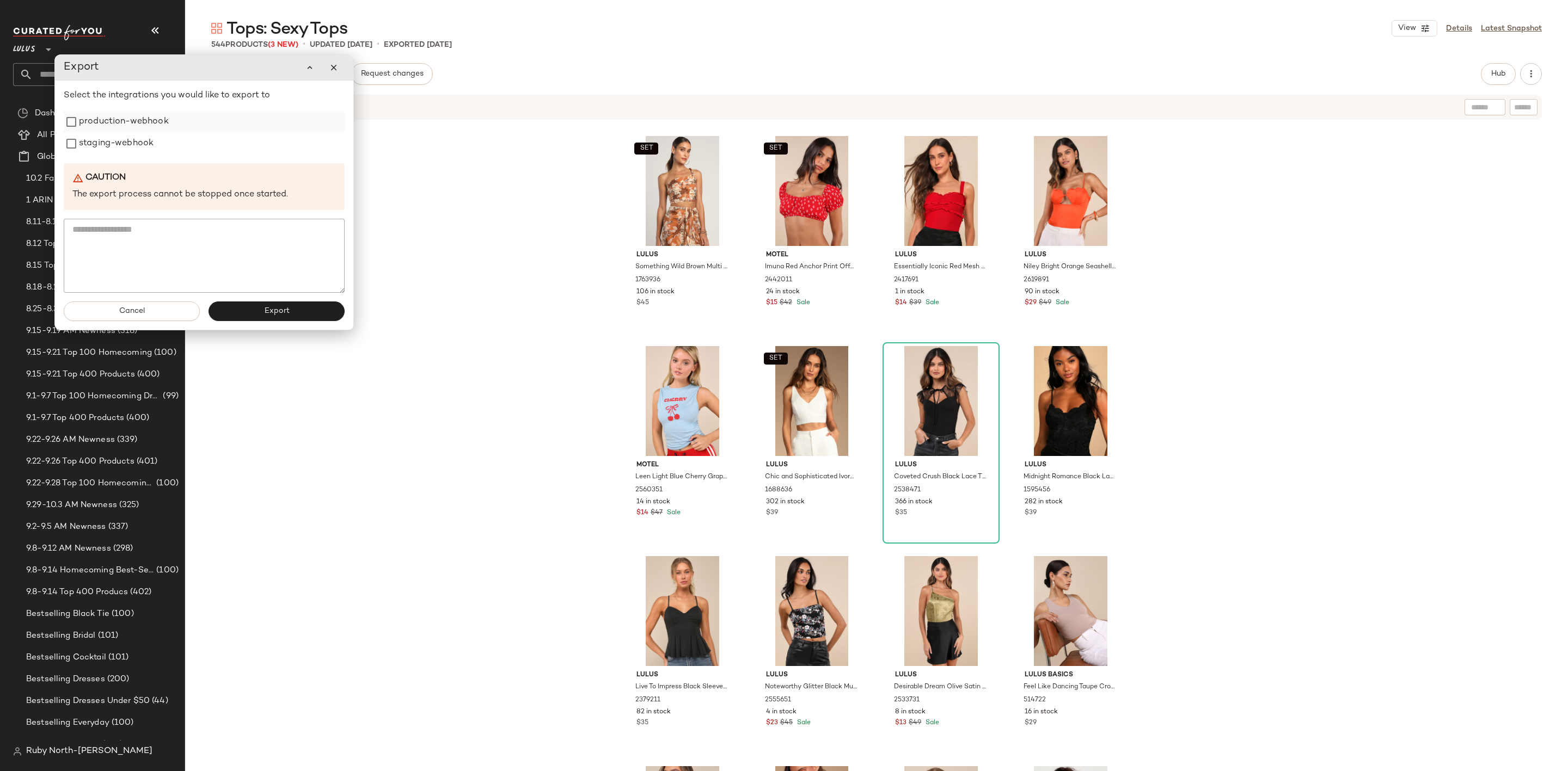
click at [119, 129] on label "production-webhook" at bounding box center [124, 122] width 90 height 22
click at [121, 141] on label "staging-webhook" at bounding box center [119, 147] width 75 height 22
click at [293, 317] on button "Export" at bounding box center [280, 314] width 136 height 19
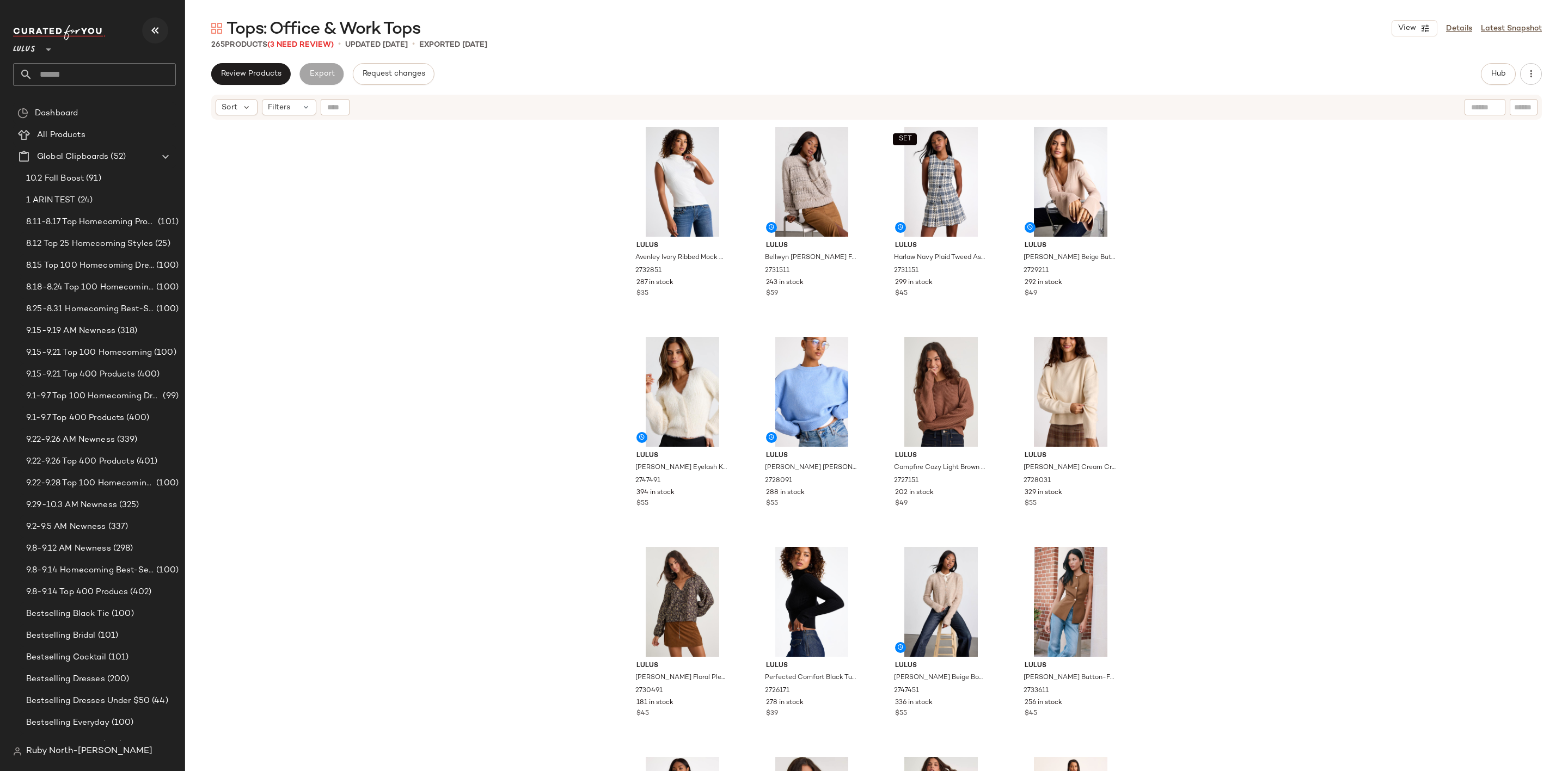
click at [149, 29] on icon "button" at bounding box center [155, 30] width 13 height 13
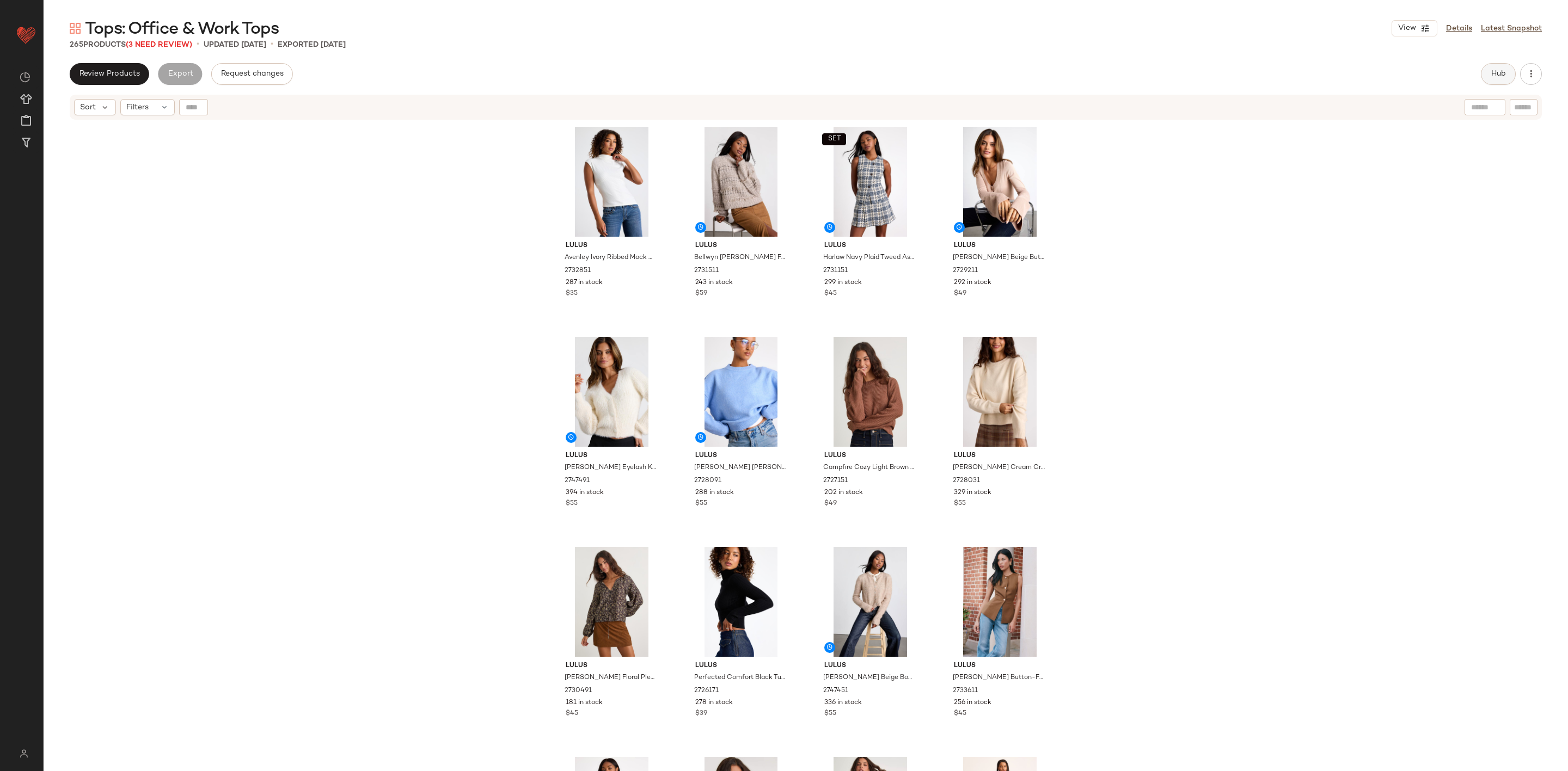
click at [1503, 72] on span "Hub" at bounding box center [1498, 74] width 15 height 9
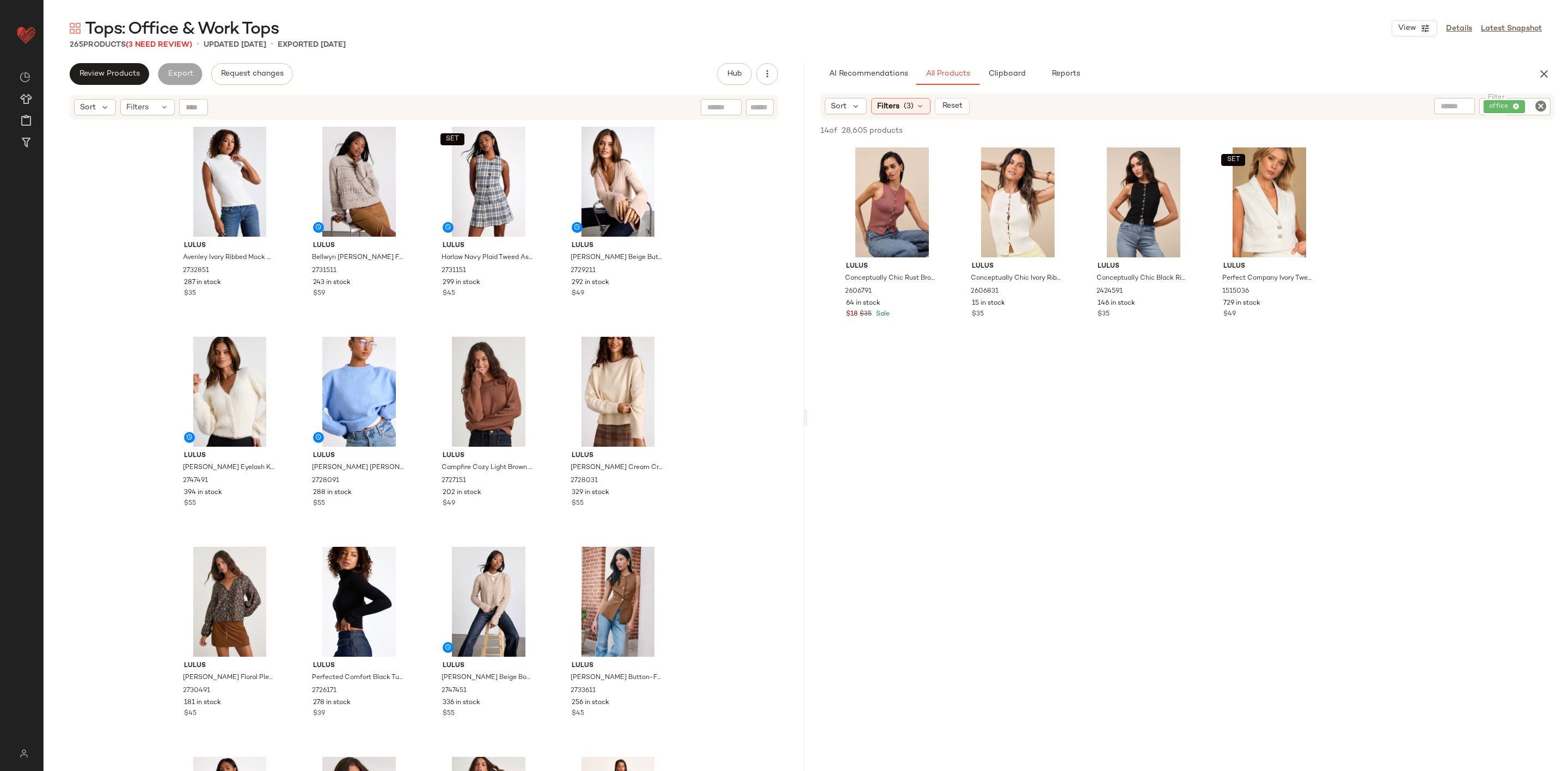
click at [1539, 103] on icon "Clear Filter" at bounding box center [1541, 106] width 13 height 13
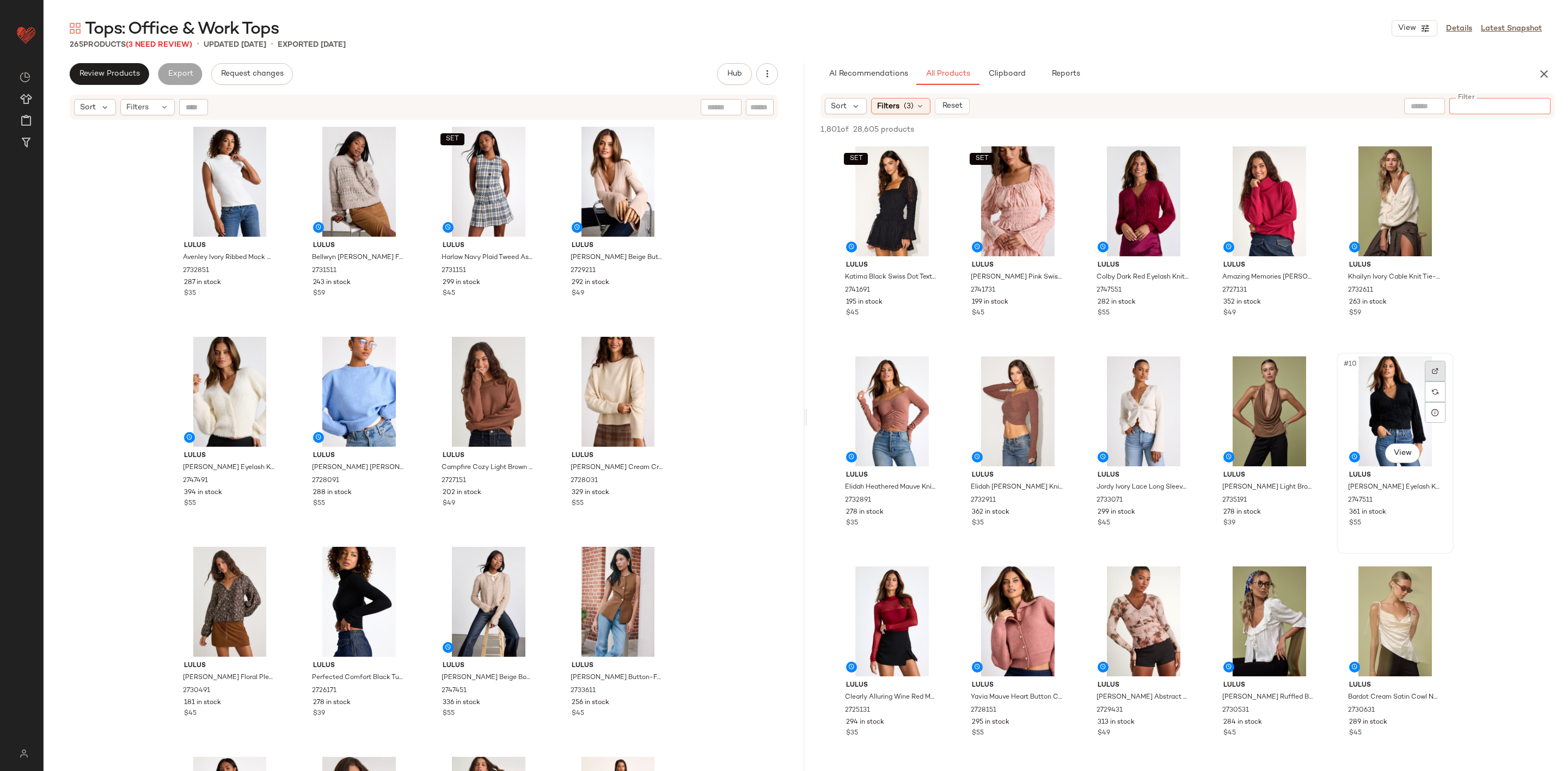
click at [1441, 361] on div at bounding box center [1435, 371] width 21 height 21
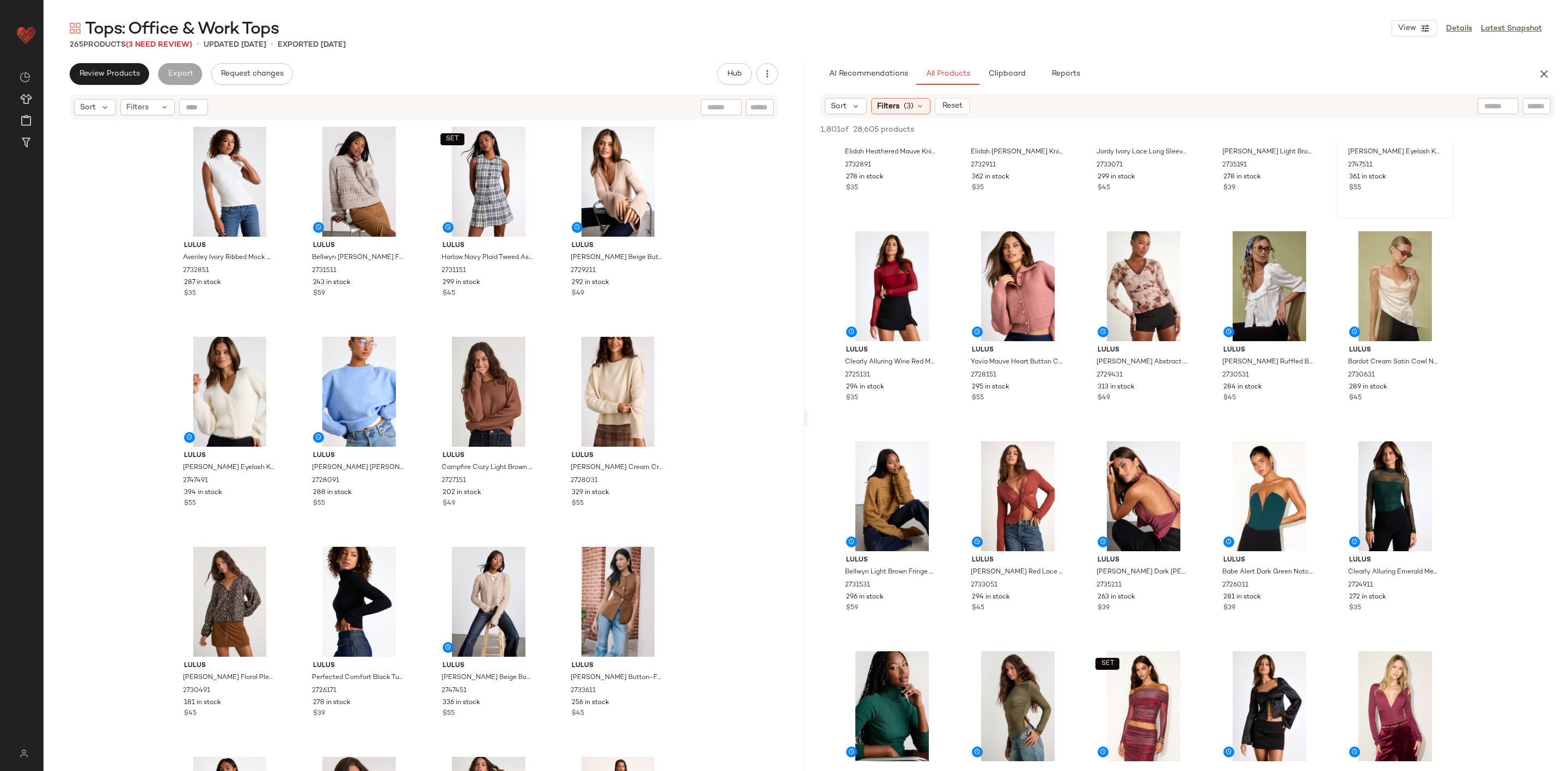
scroll to position [408, 0]
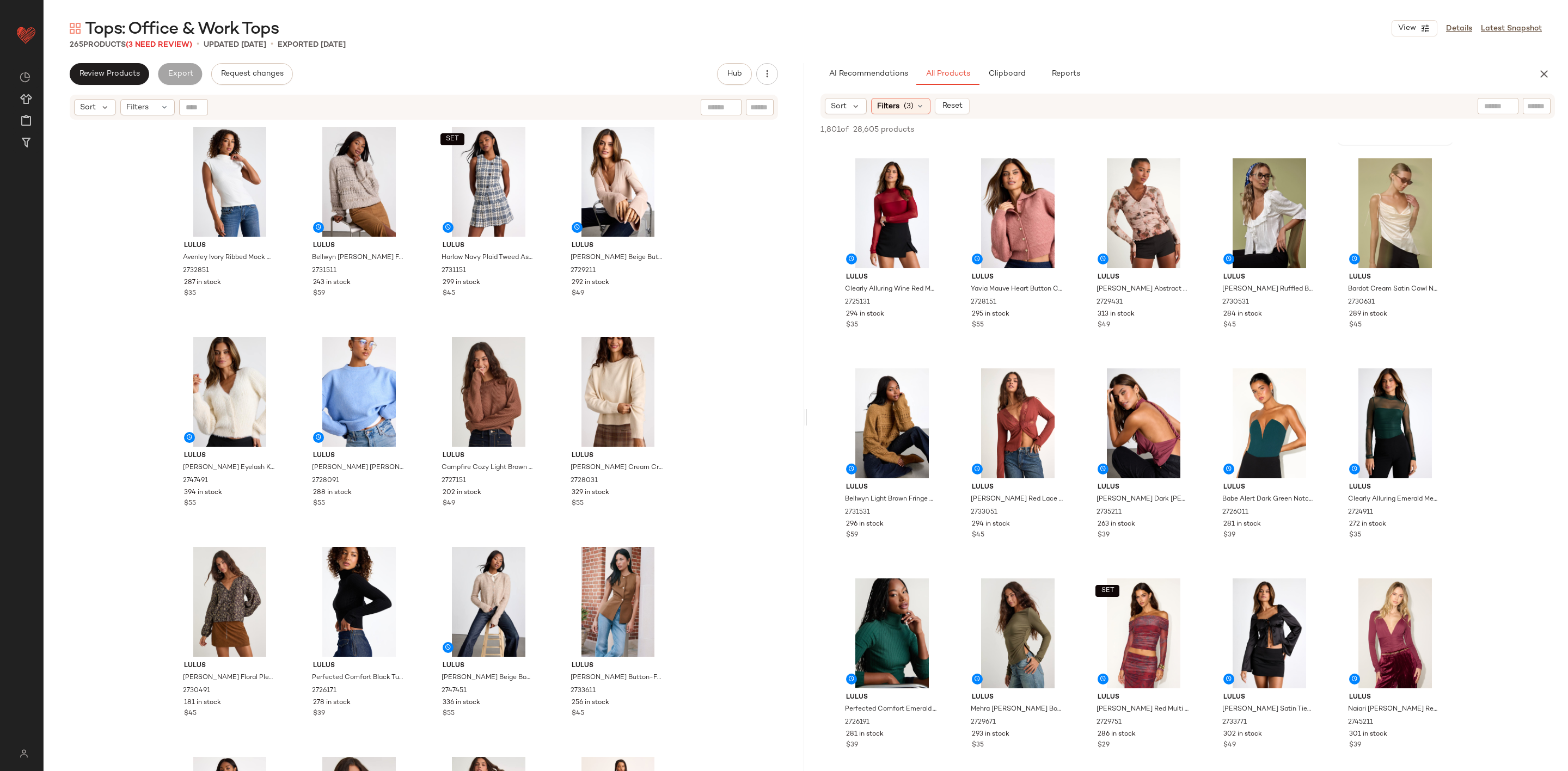
click at [1493, 114] on div "Sort Filters (3) Reset" at bounding box center [1188, 106] width 735 height 25
click at [1494, 103] on input "text" at bounding box center [1498, 106] width 28 height 12
type input "******"
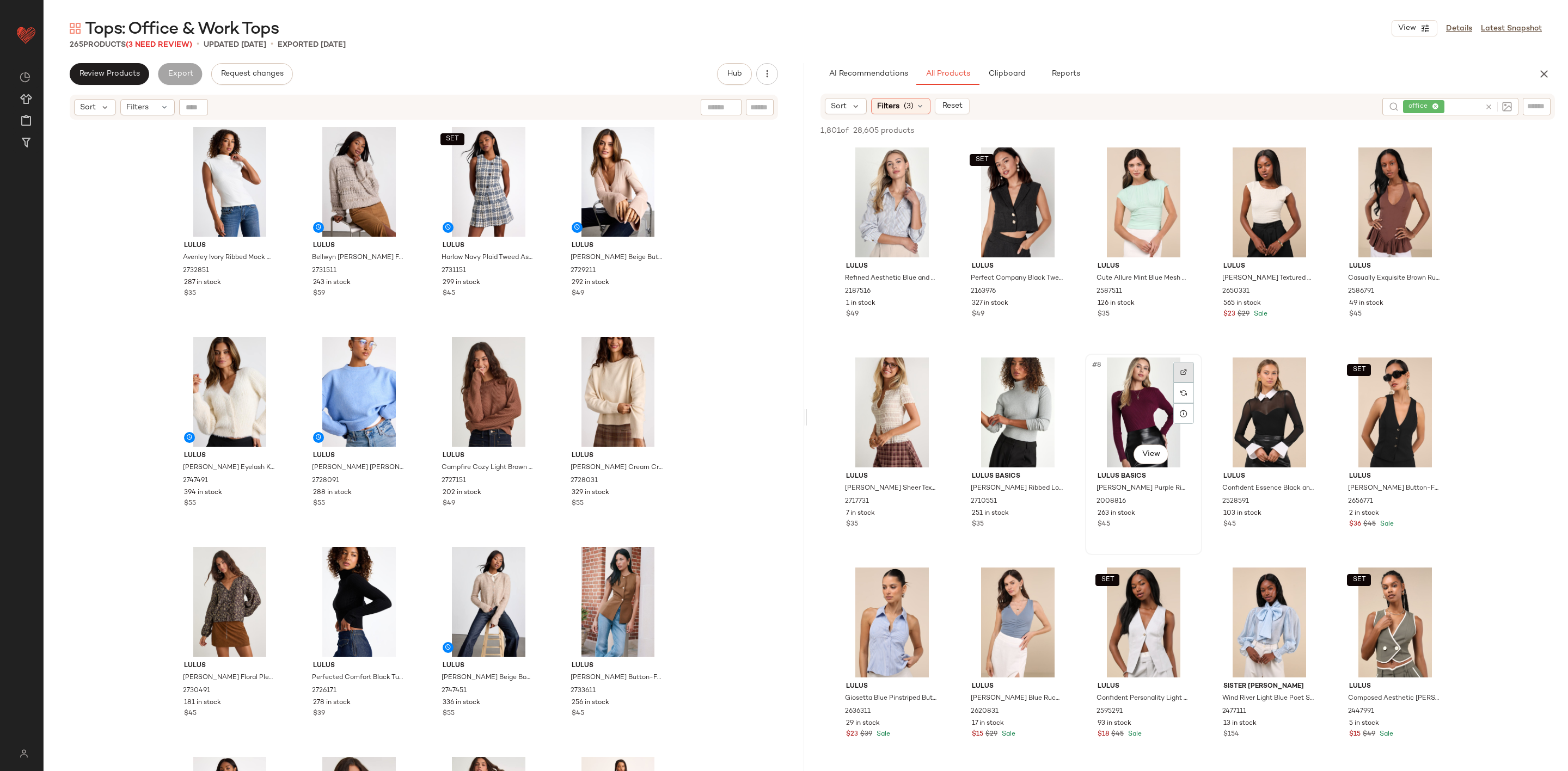
click at [1183, 364] on div at bounding box center [1184, 372] width 21 height 21
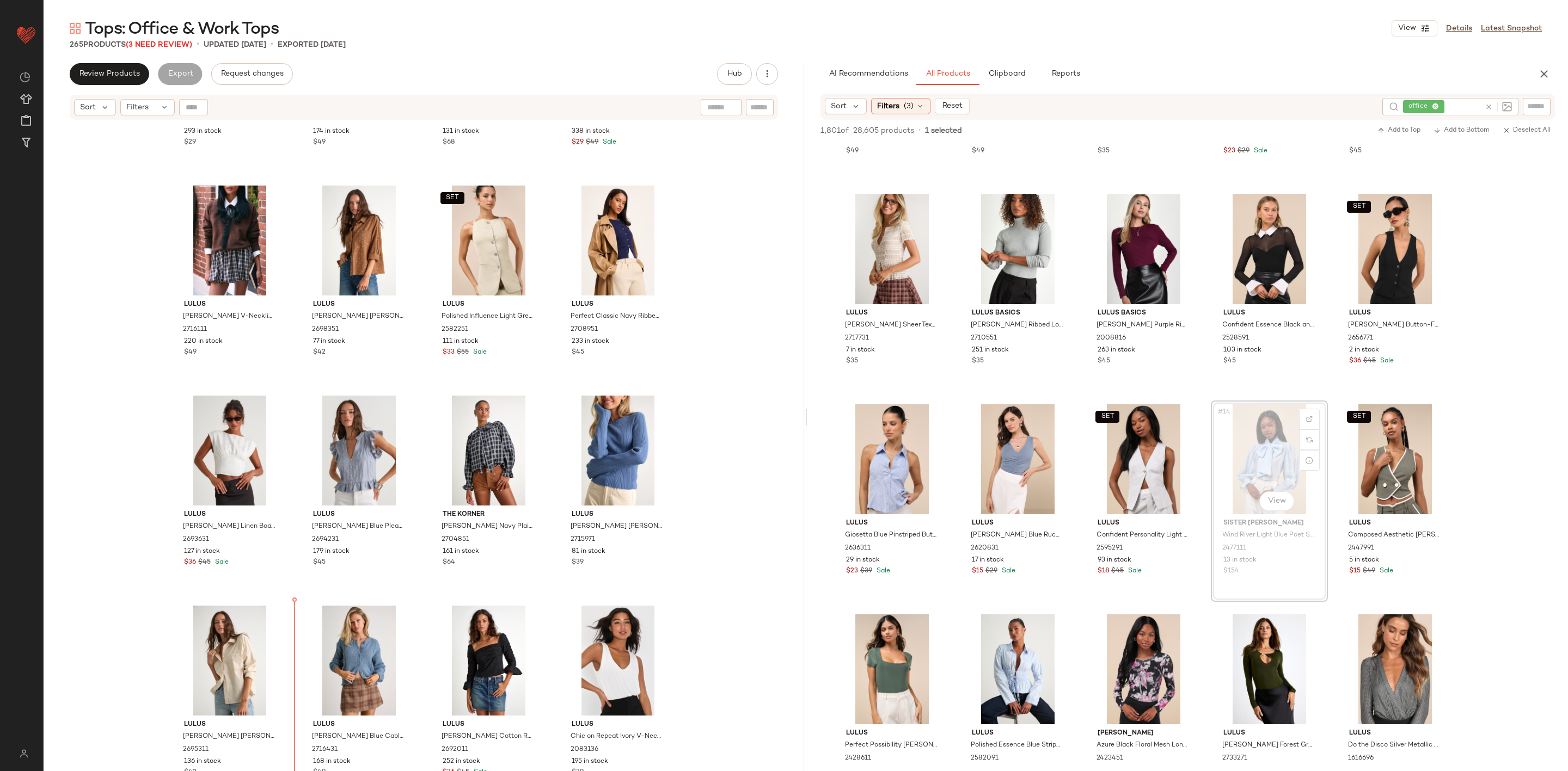
scroll to position [2096, 0]
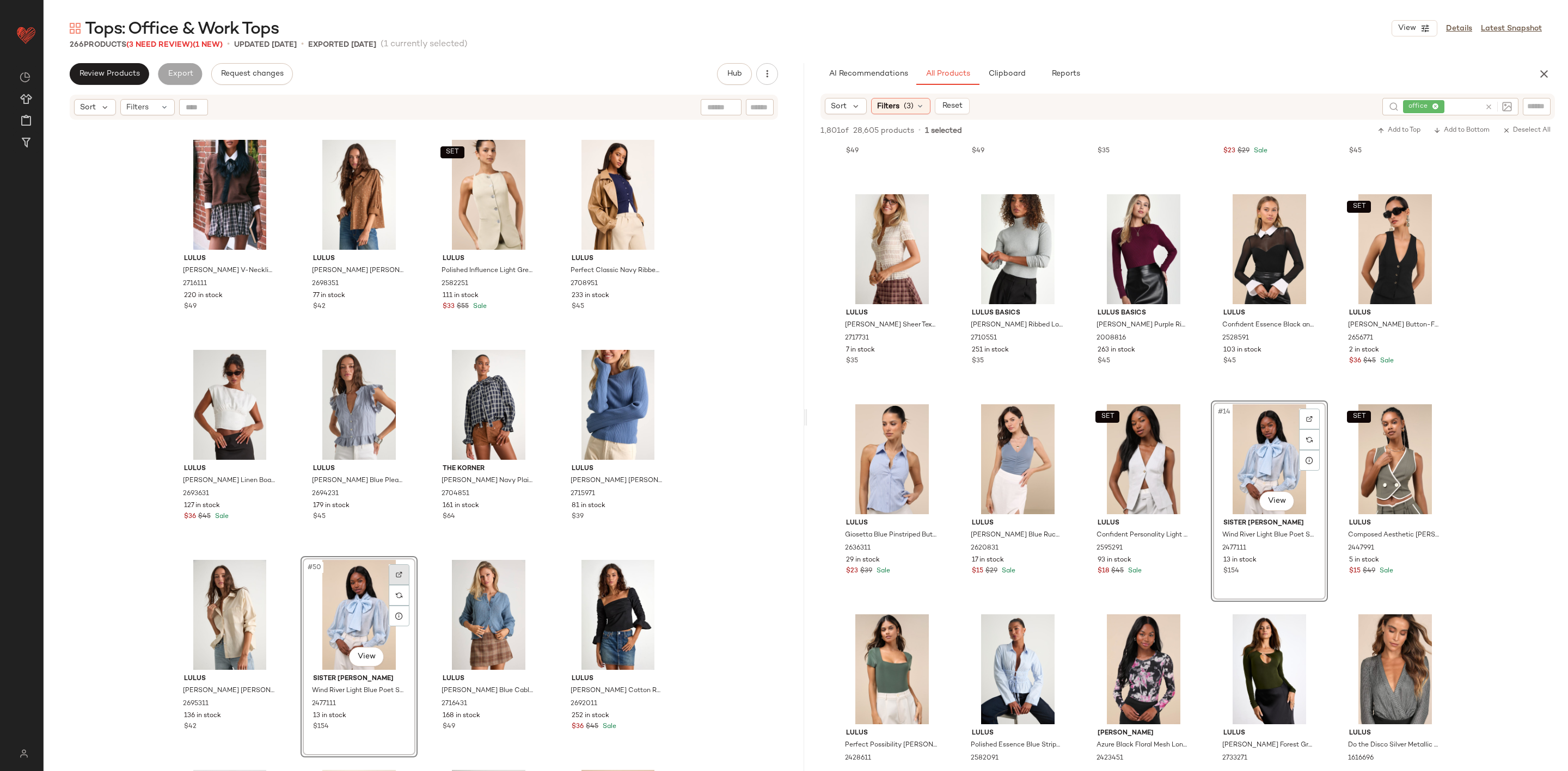
click at [397, 578] on div at bounding box center [399, 575] width 21 height 21
click at [350, 588] on div "#50 View" at bounding box center [359, 615] width 110 height 110
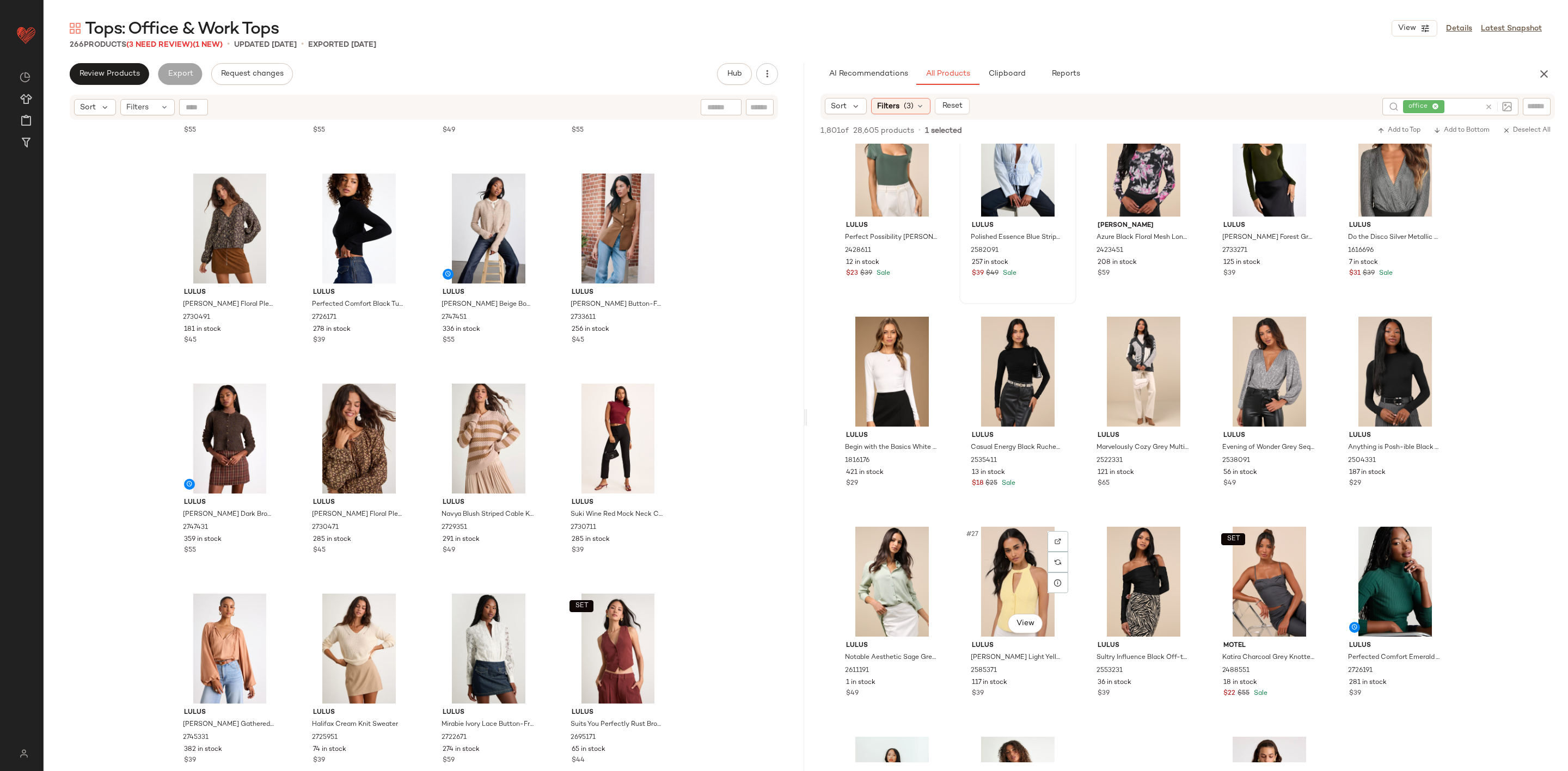
scroll to position [898, 0]
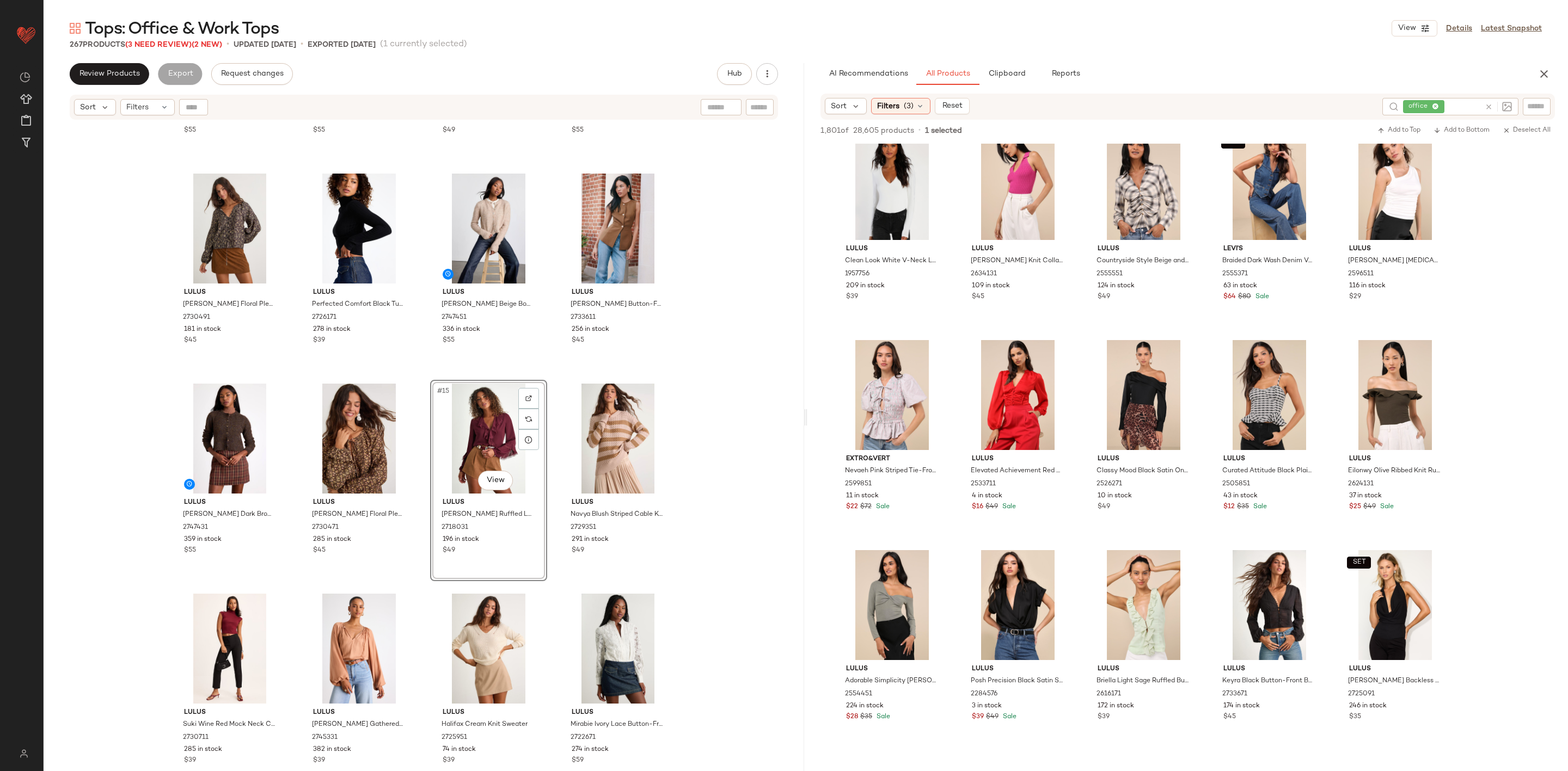
scroll to position [4327, 0]
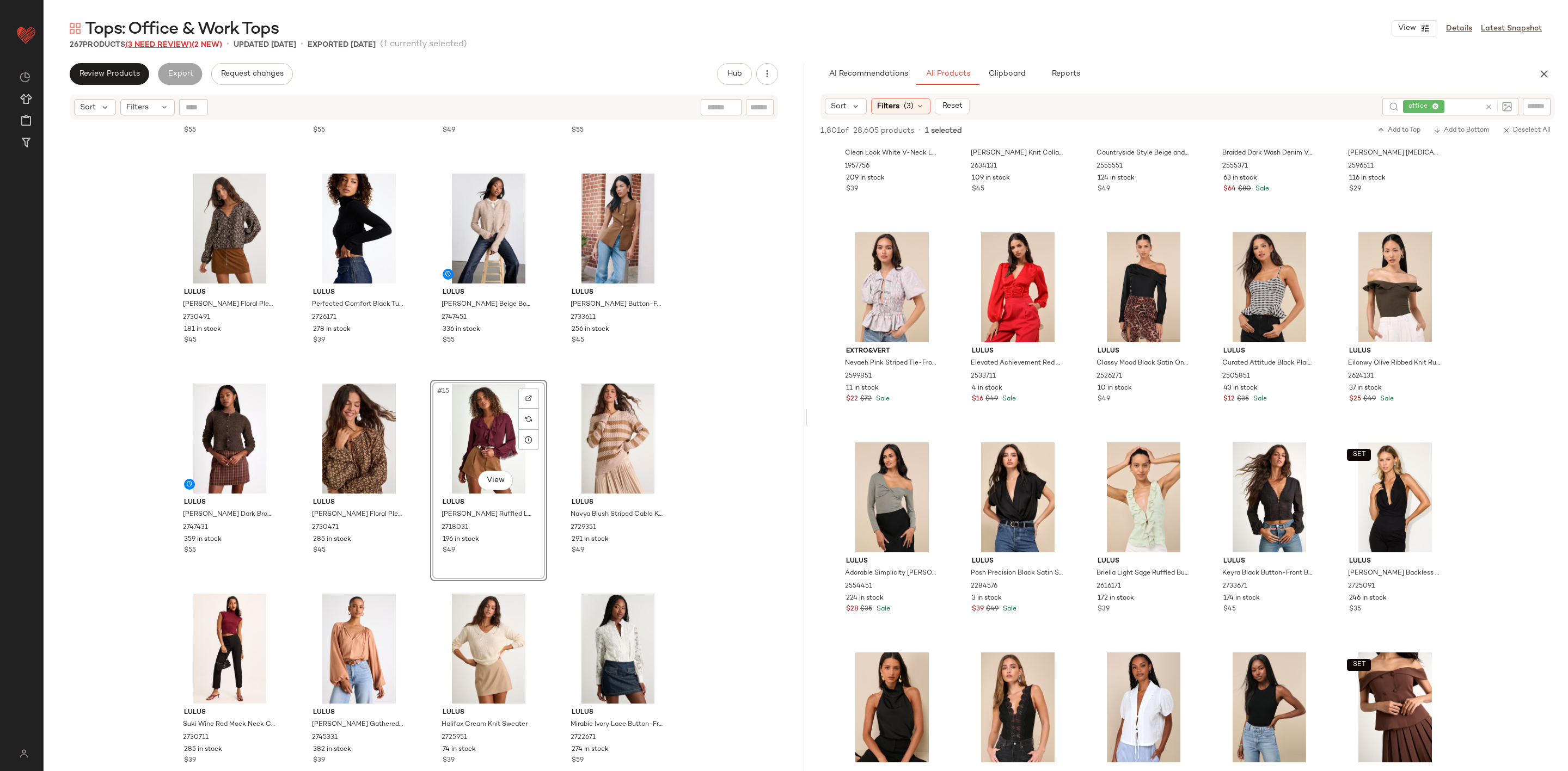
click at [173, 48] on span "(3 Need Review)" at bounding box center [158, 44] width 66 height 8
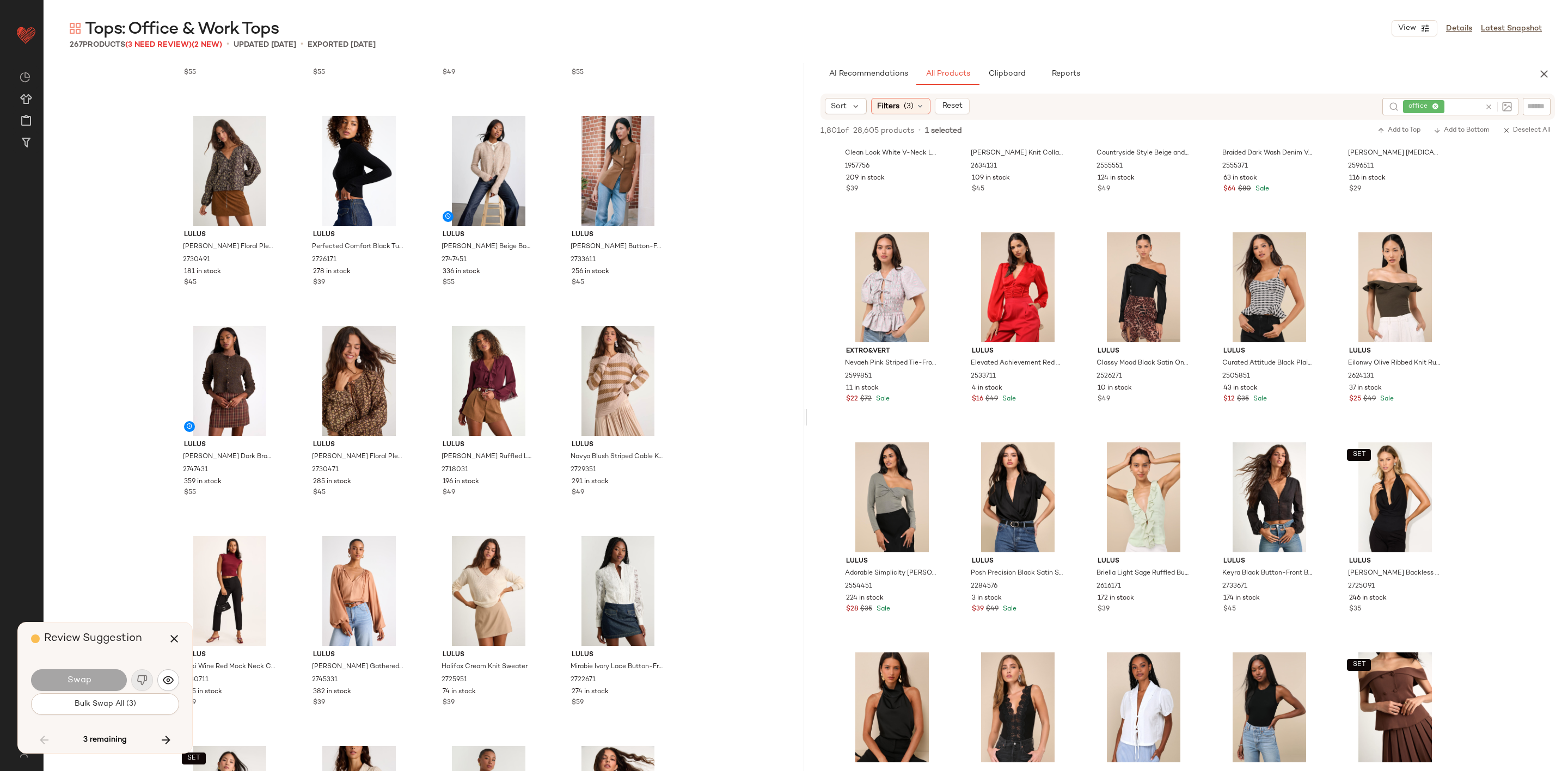
scroll to position [10715, 0]
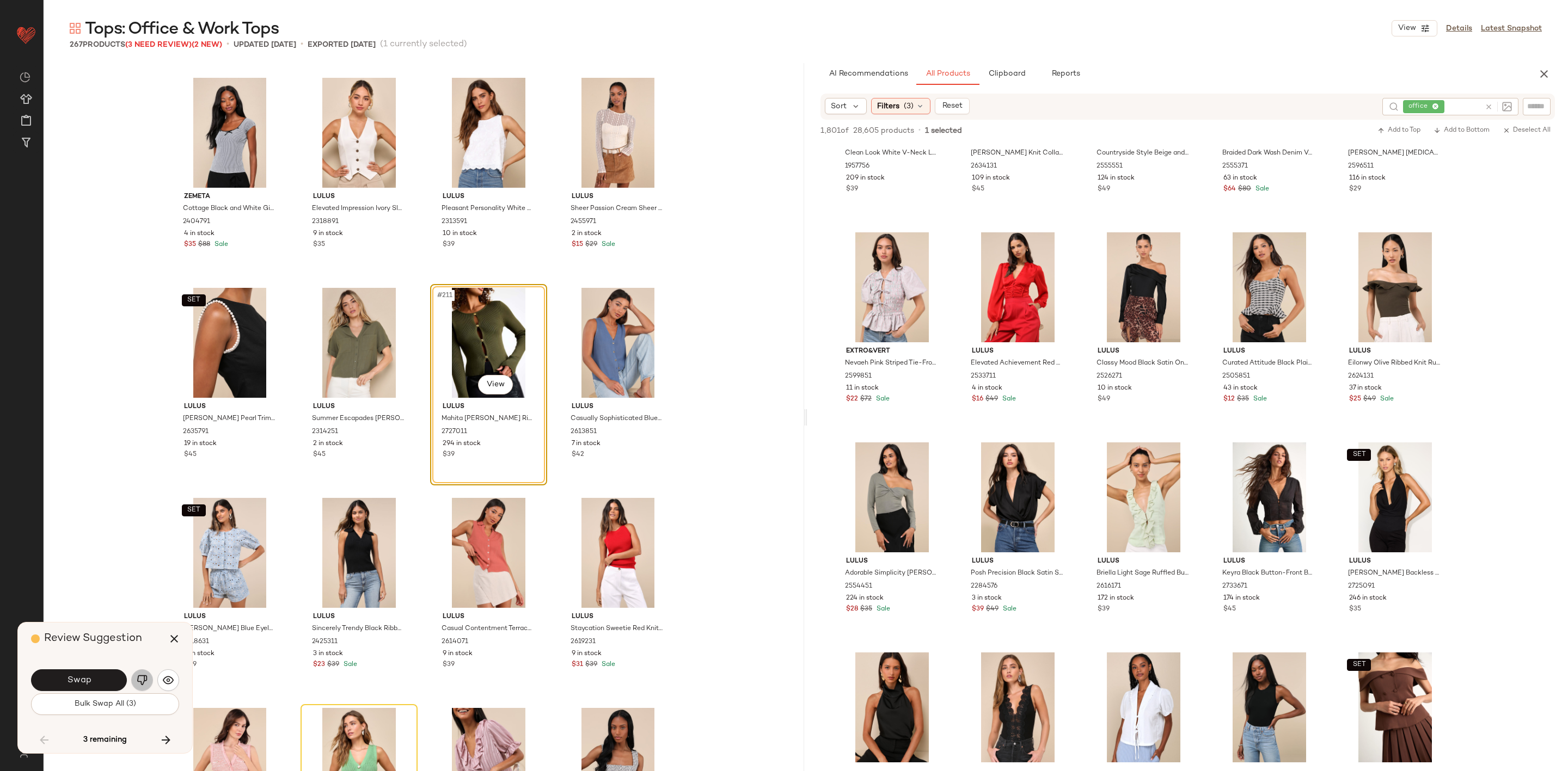
click at [141, 673] on button "button" at bounding box center [142, 680] width 22 height 22
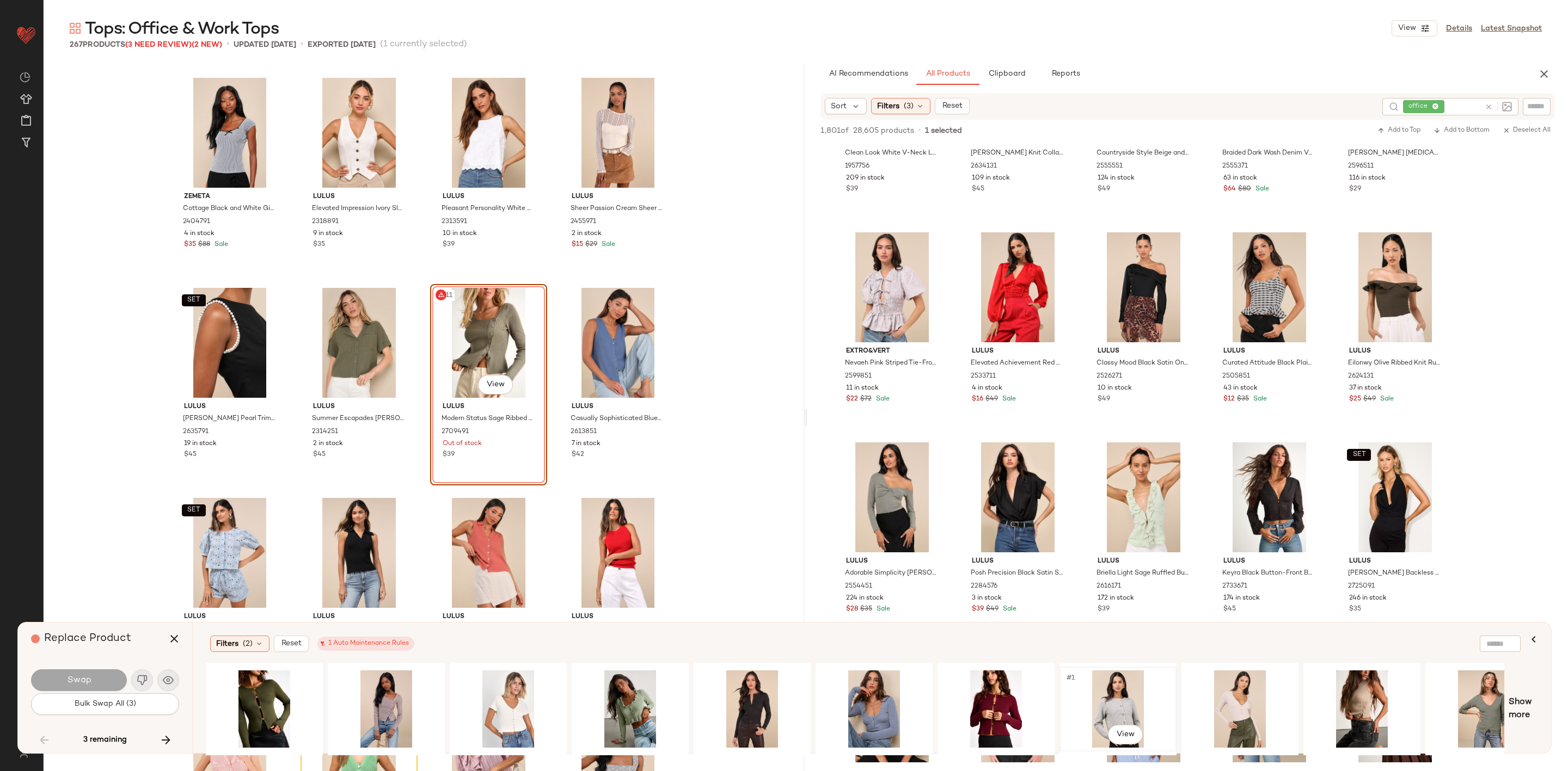
click at [1107, 694] on div "#1 View" at bounding box center [1118, 709] width 110 height 77
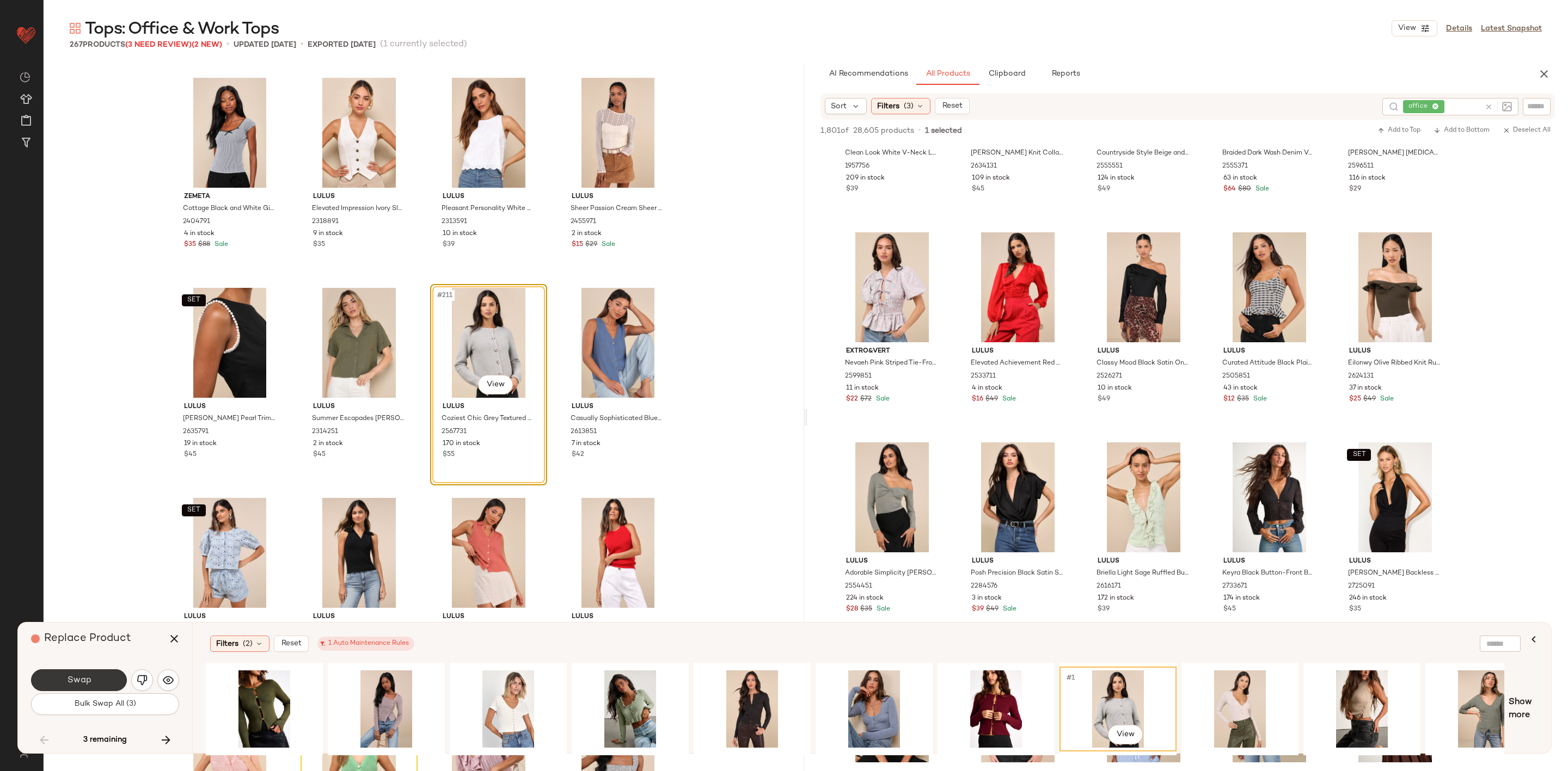
click at [89, 670] on button "Swap" at bounding box center [79, 680] width 96 height 22
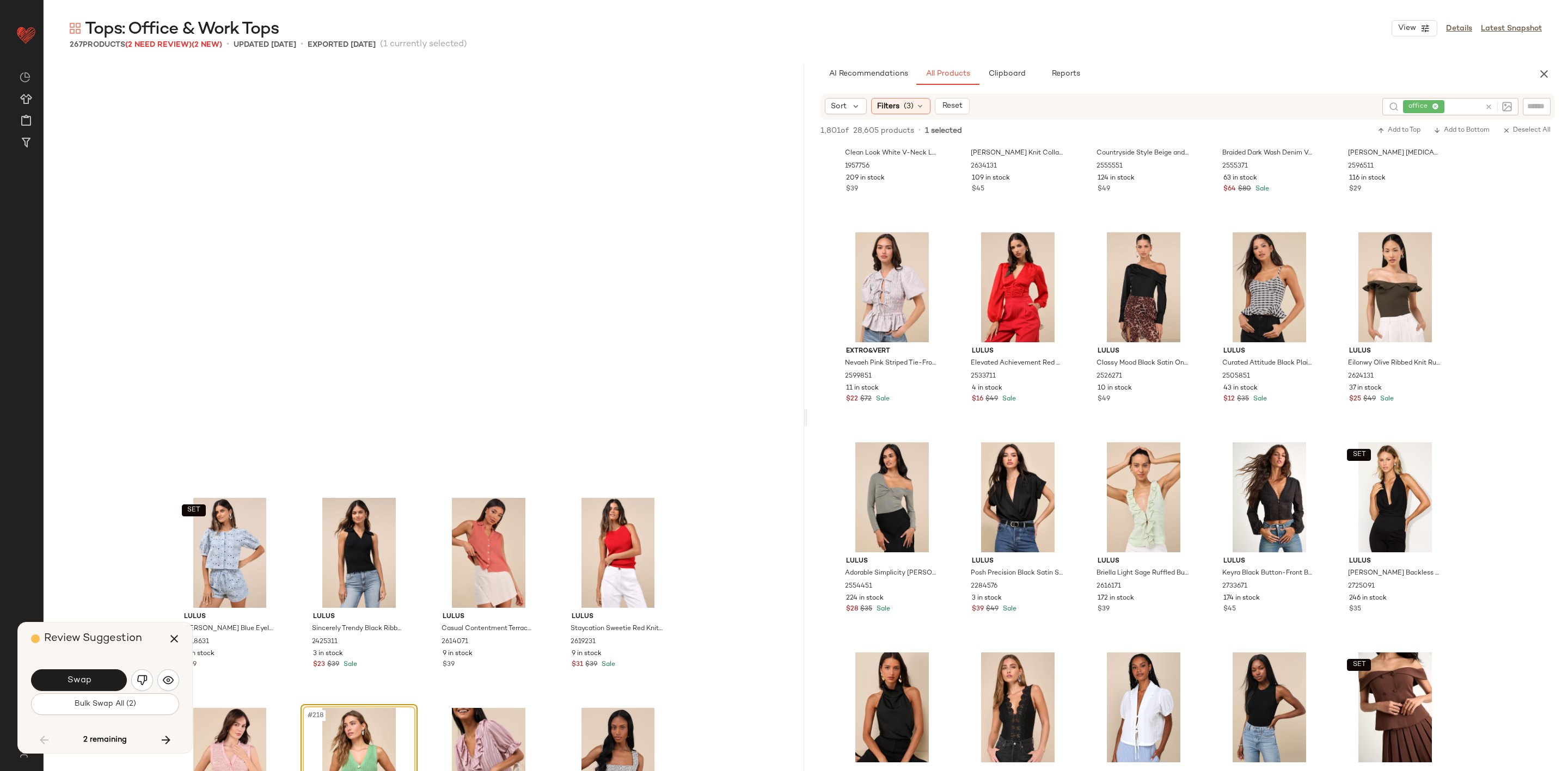
scroll to position [11135, 0]
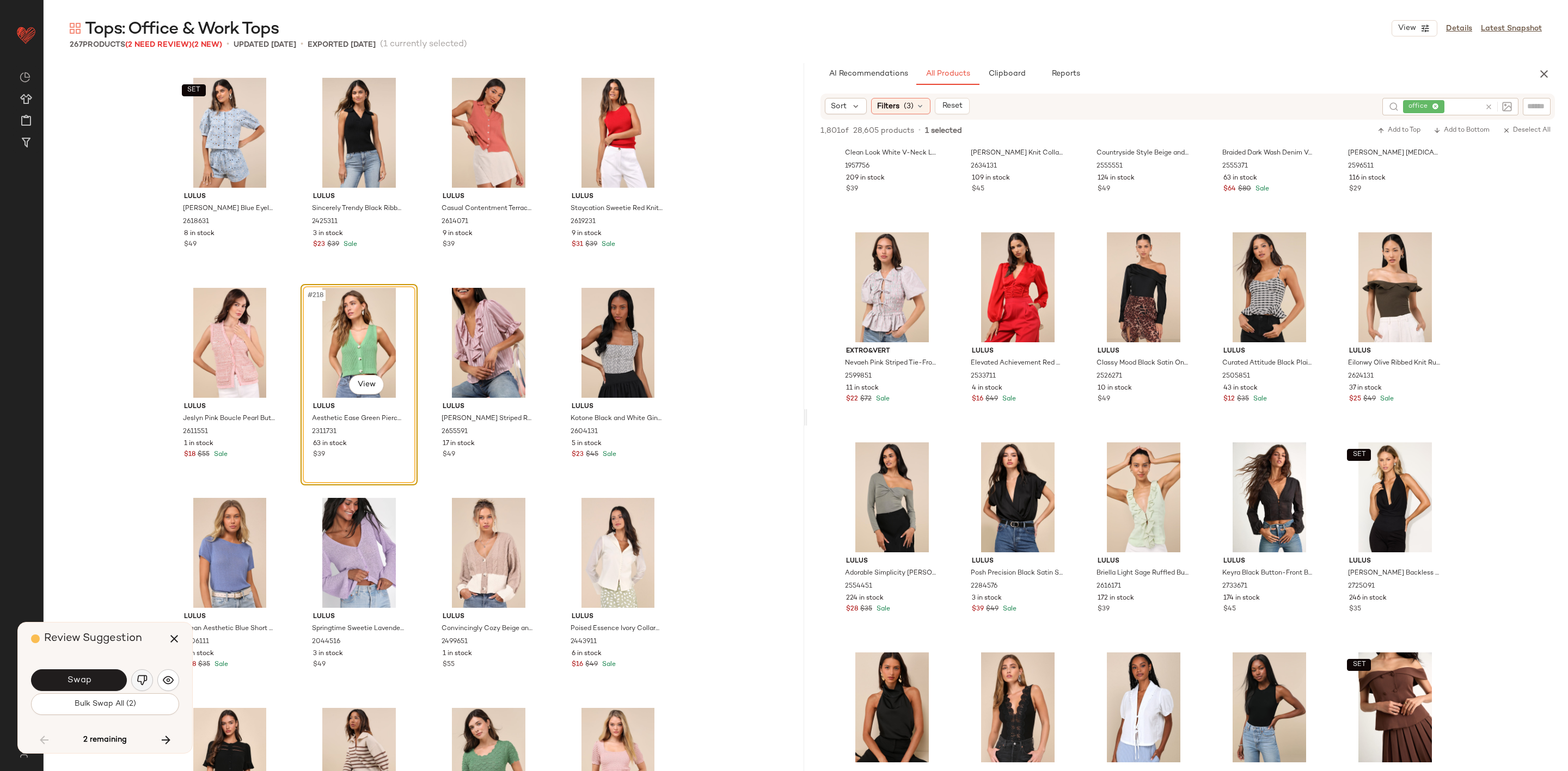
click at [147, 682] on button "button" at bounding box center [142, 680] width 22 height 22
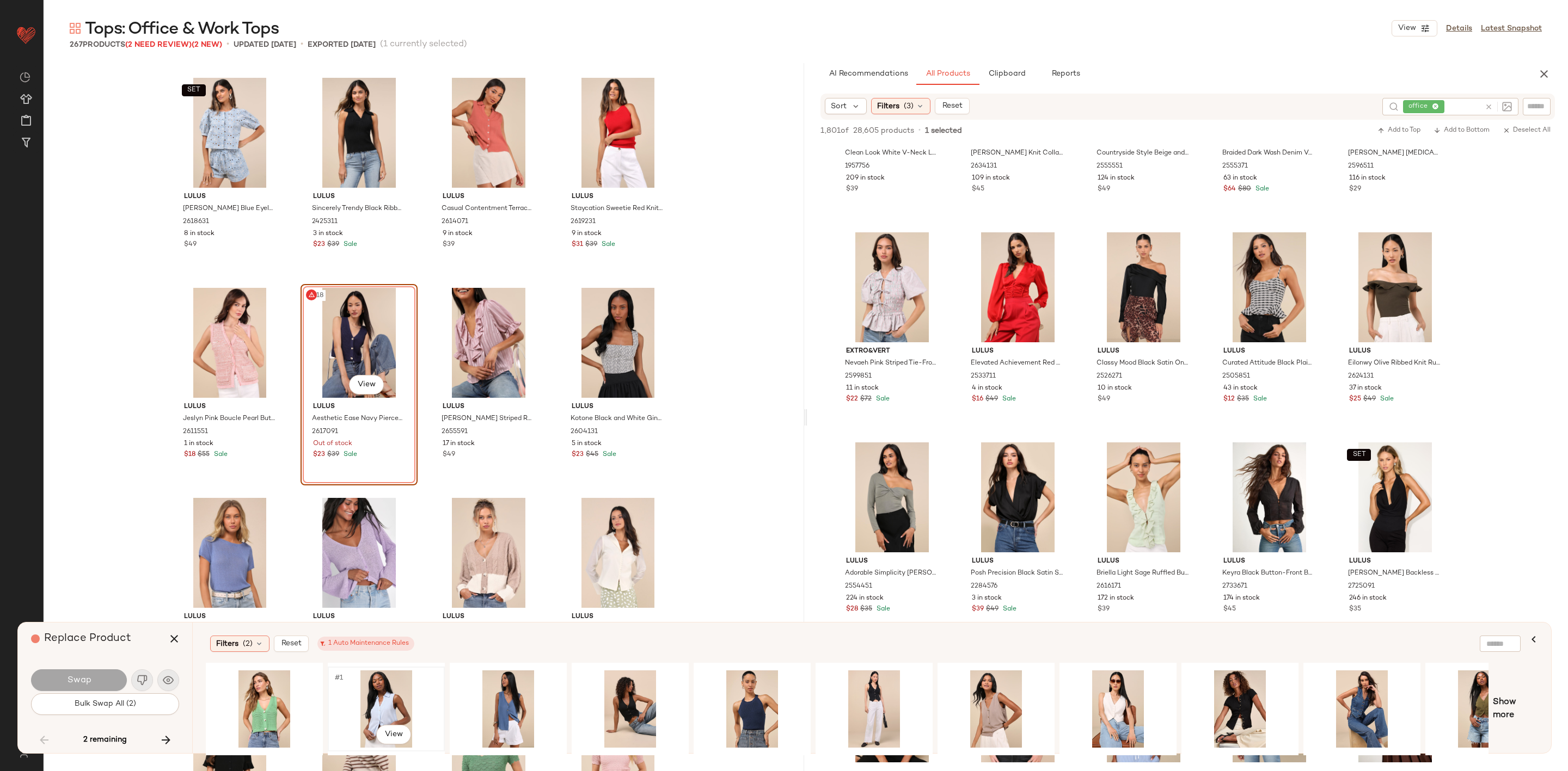
click at [380, 699] on div "#1 View" at bounding box center [387, 709] width 110 height 77
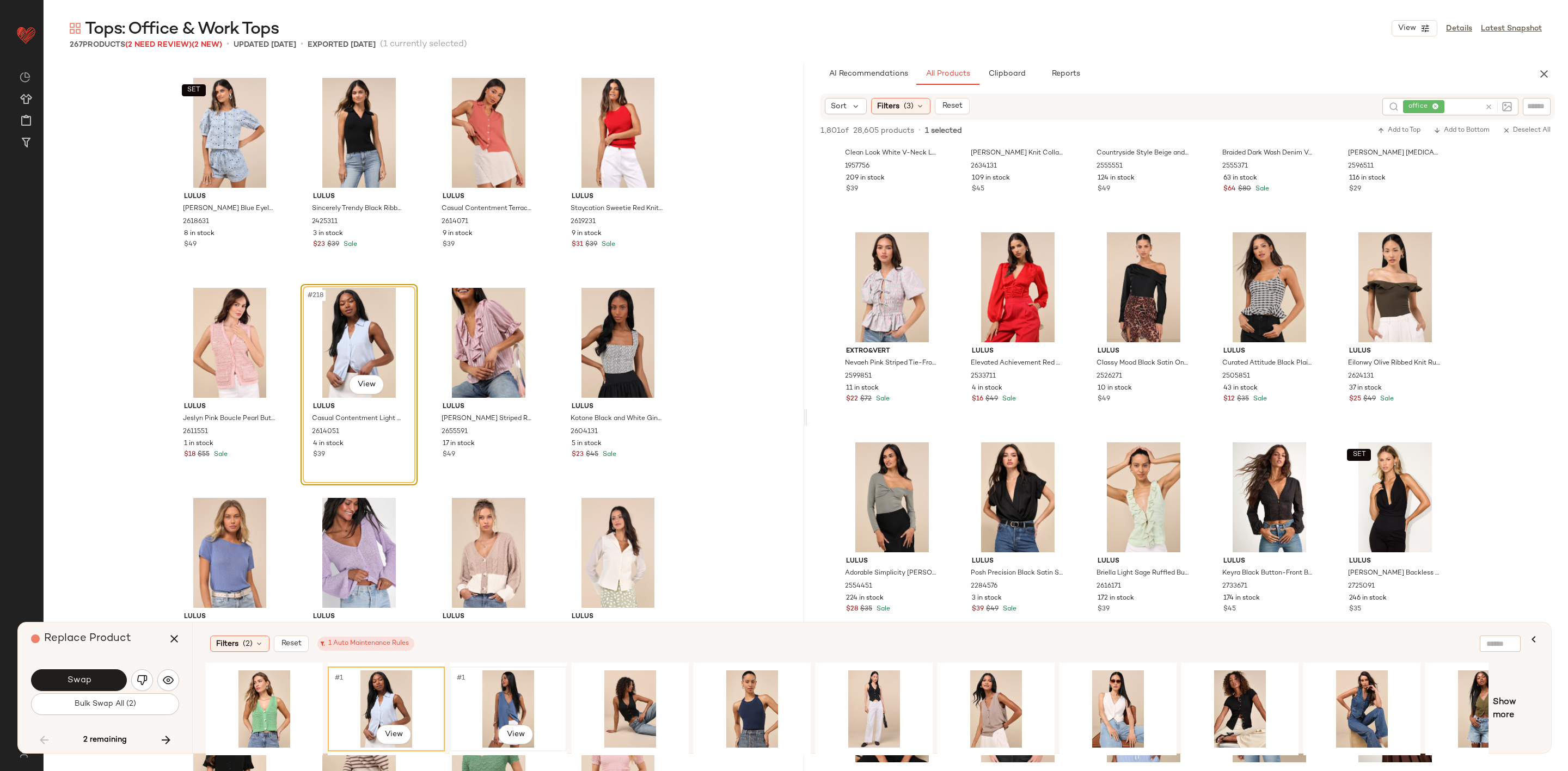
click at [505, 706] on div "#1 View" at bounding box center [508, 709] width 110 height 77
click at [663, 698] on div "#1 View" at bounding box center [630, 709] width 110 height 77
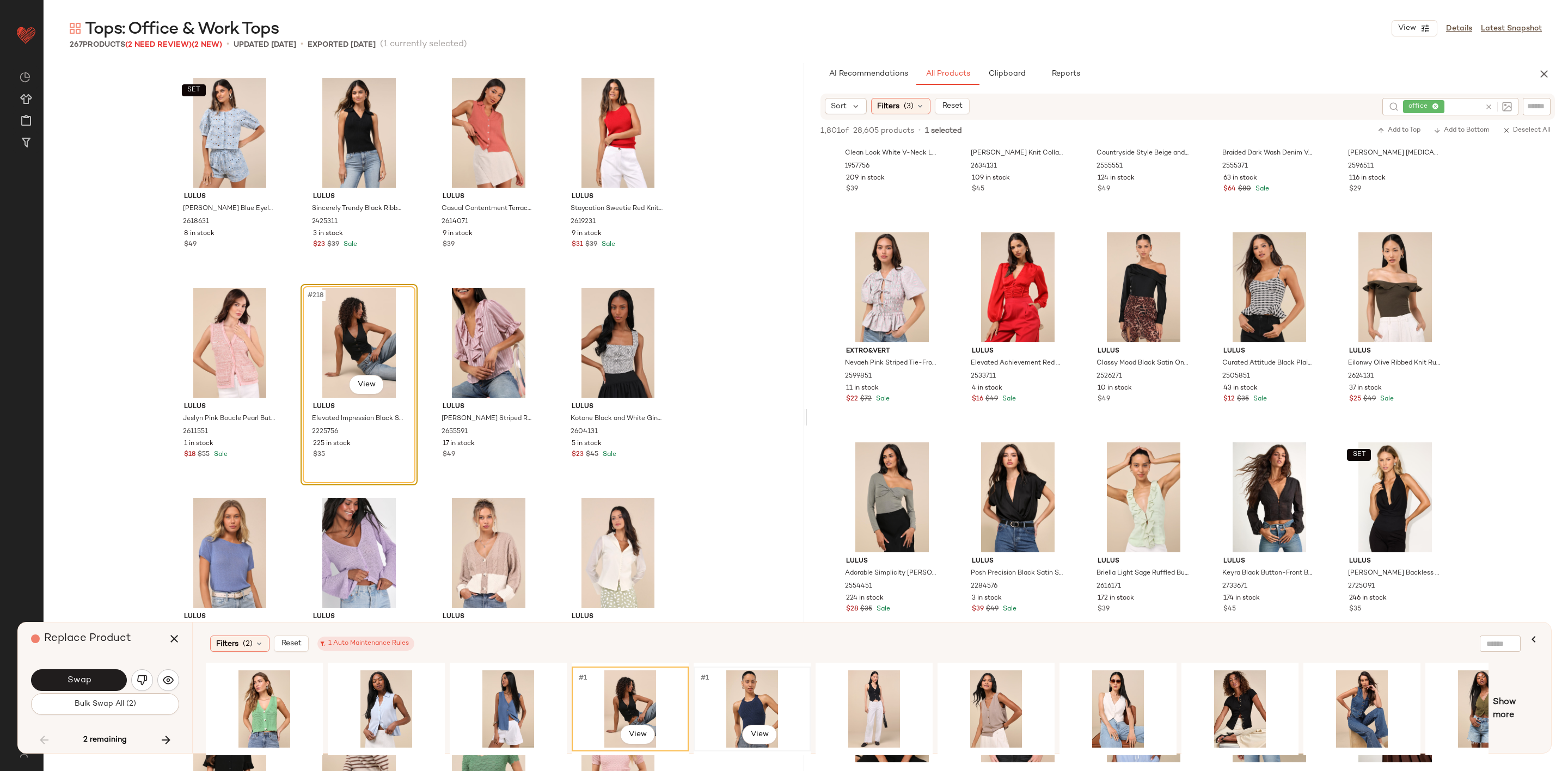
click at [730, 698] on div "#1 View" at bounding box center [752, 709] width 110 height 77
click at [874, 697] on div "#1 View" at bounding box center [874, 709] width 110 height 77
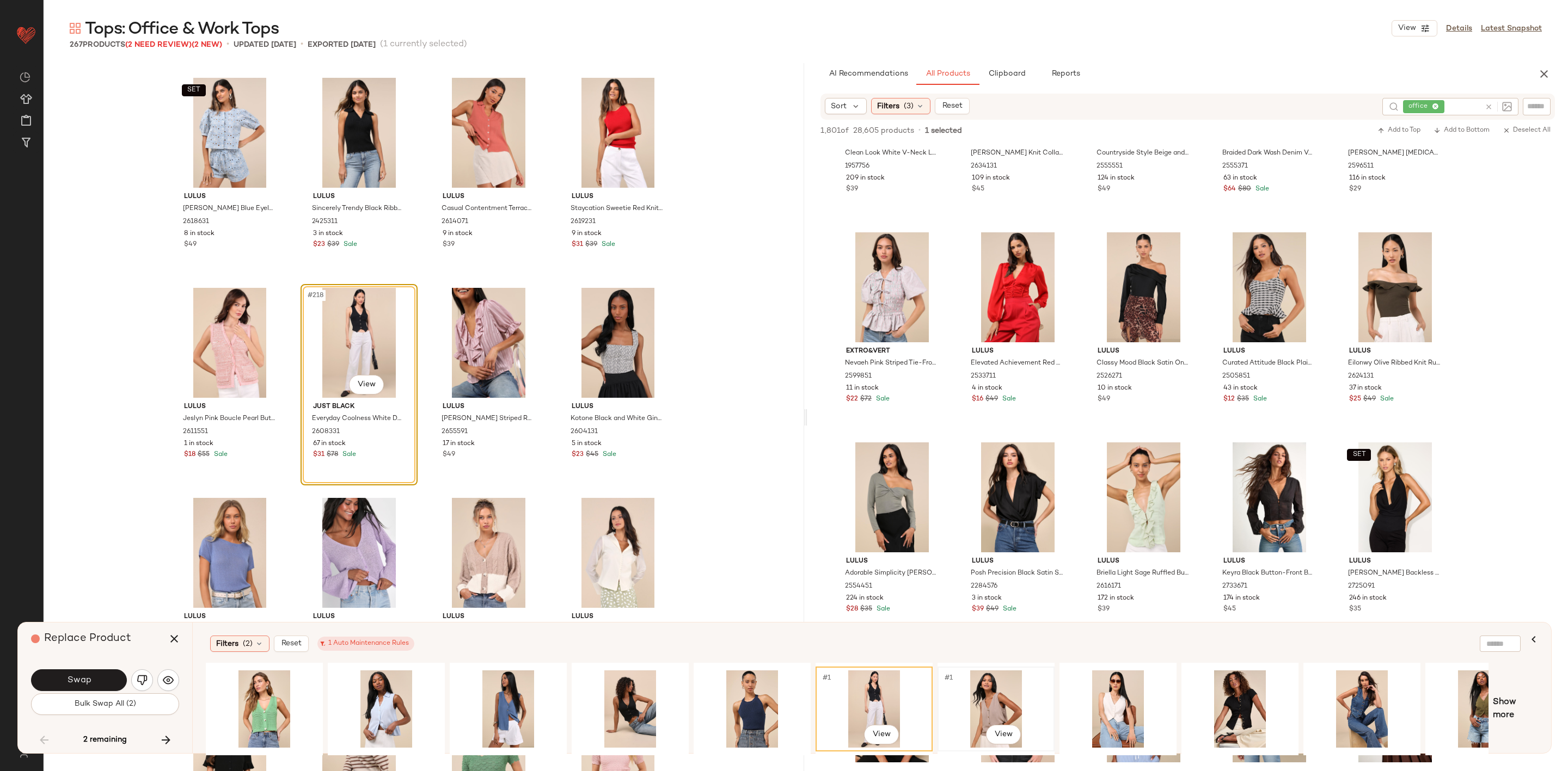
click at [972, 697] on div "#1 View" at bounding box center [996, 709] width 110 height 77
click at [887, 694] on div "#1 View" at bounding box center [874, 709] width 110 height 77
click at [967, 699] on div "#1 View" at bounding box center [996, 709] width 110 height 77
click at [1114, 698] on div "#1 View" at bounding box center [1118, 709] width 110 height 77
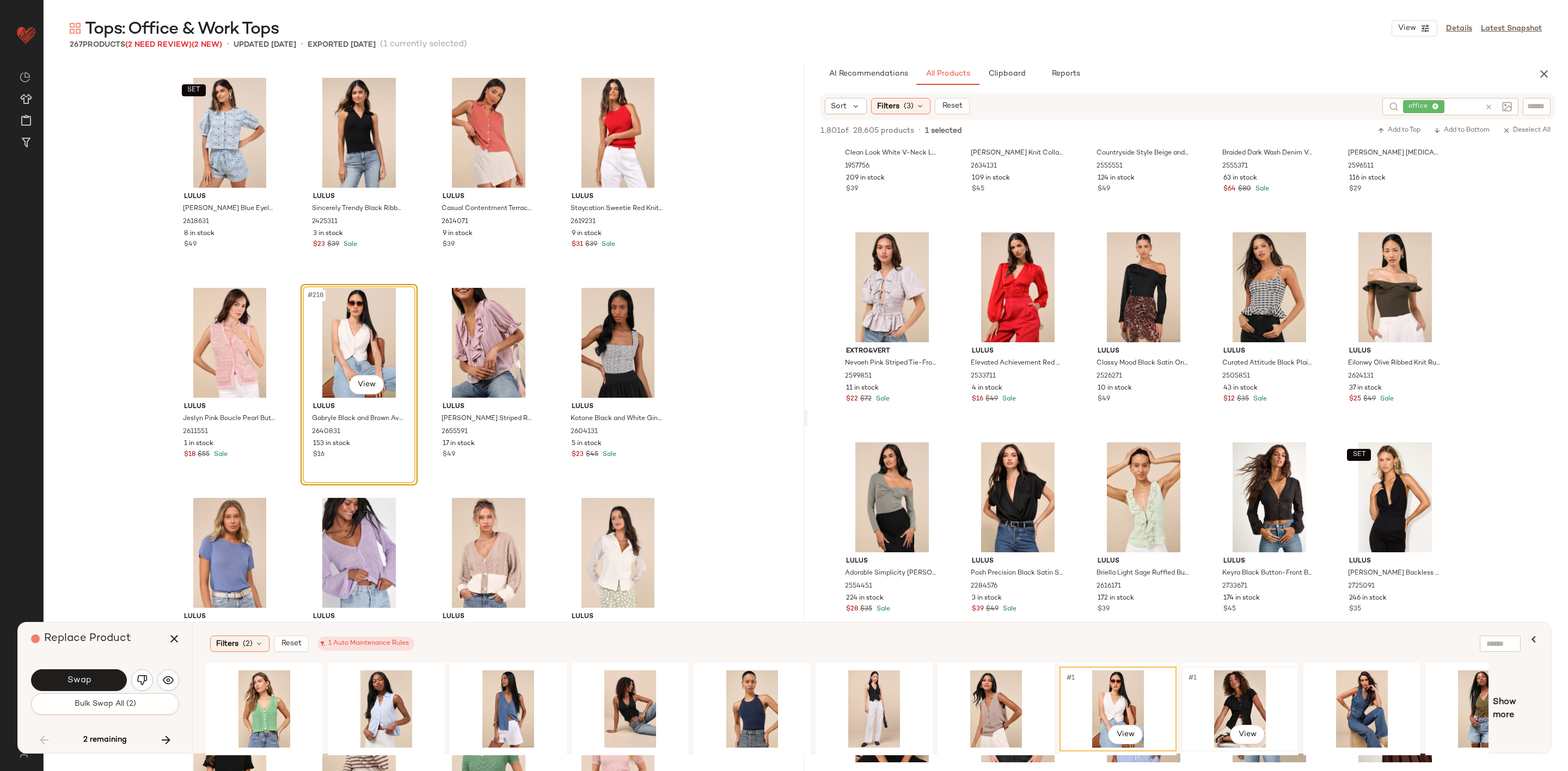
click at [1227, 688] on div "#1 View" at bounding box center [1240, 709] width 110 height 77
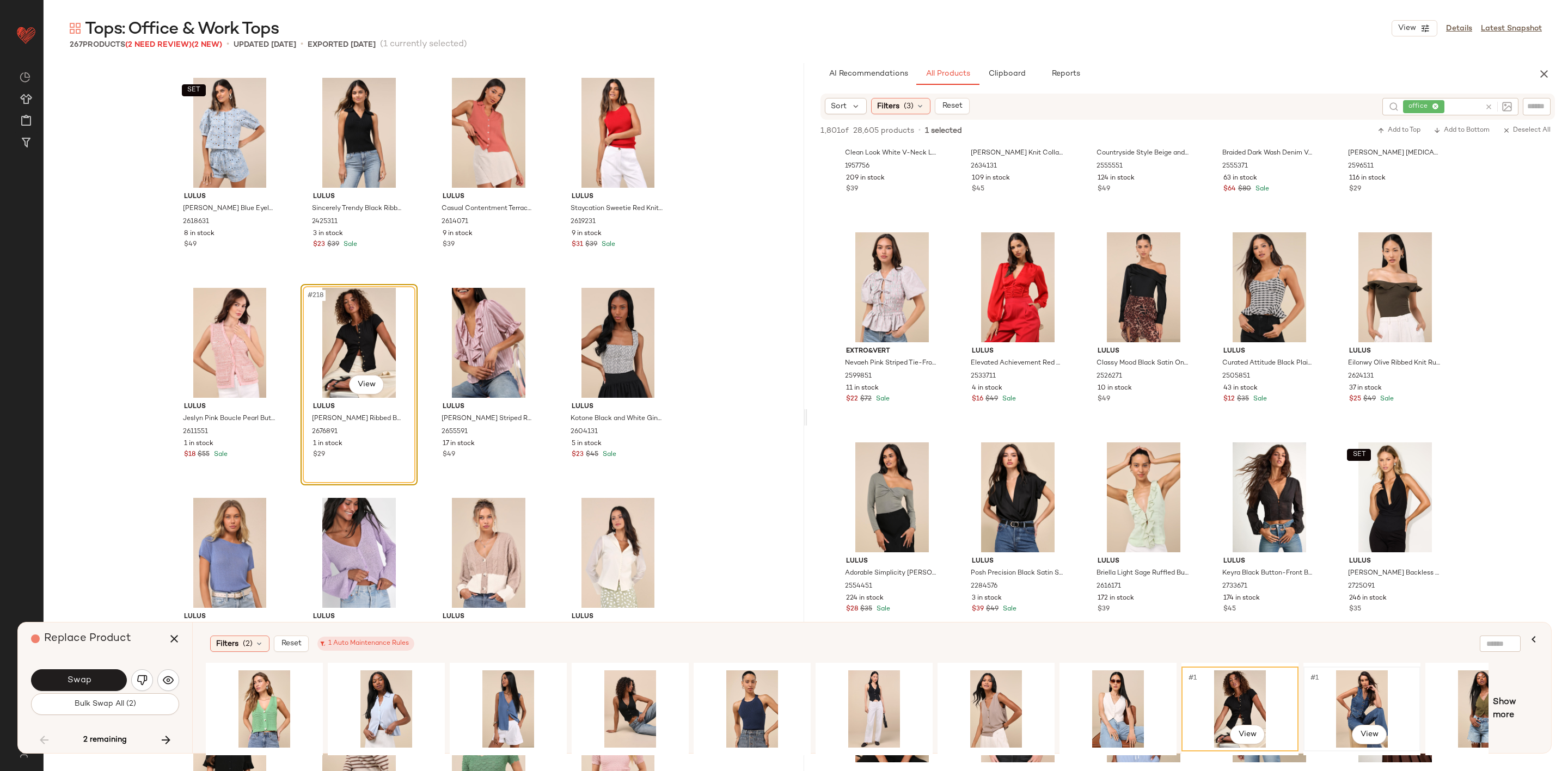
click at [1343, 696] on div "#1 View" at bounding box center [1362, 709] width 110 height 77
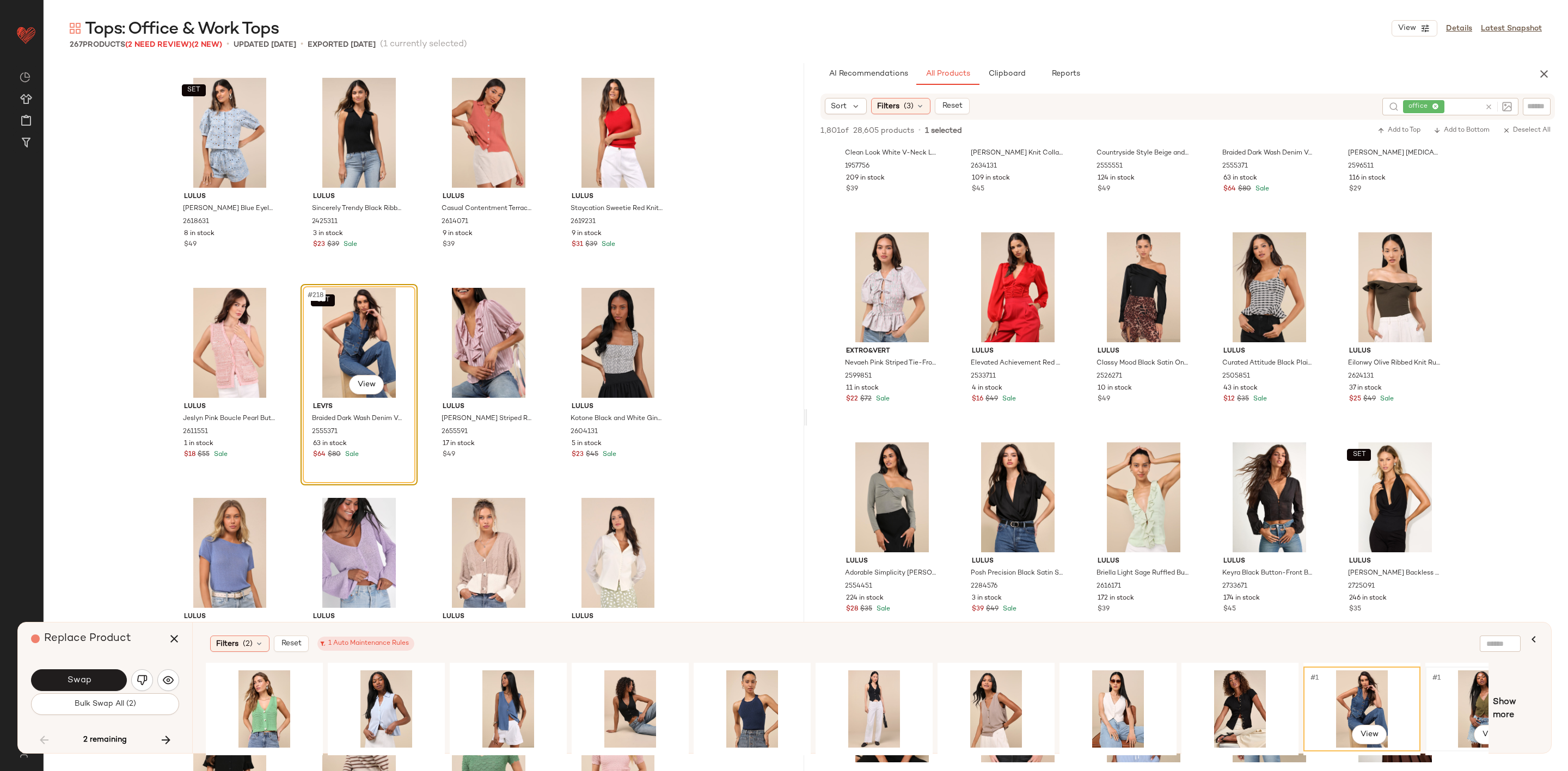
click at [1446, 691] on div "#1 View" at bounding box center [1484, 709] width 110 height 77
click at [141, 673] on button "button" at bounding box center [142, 680] width 22 height 22
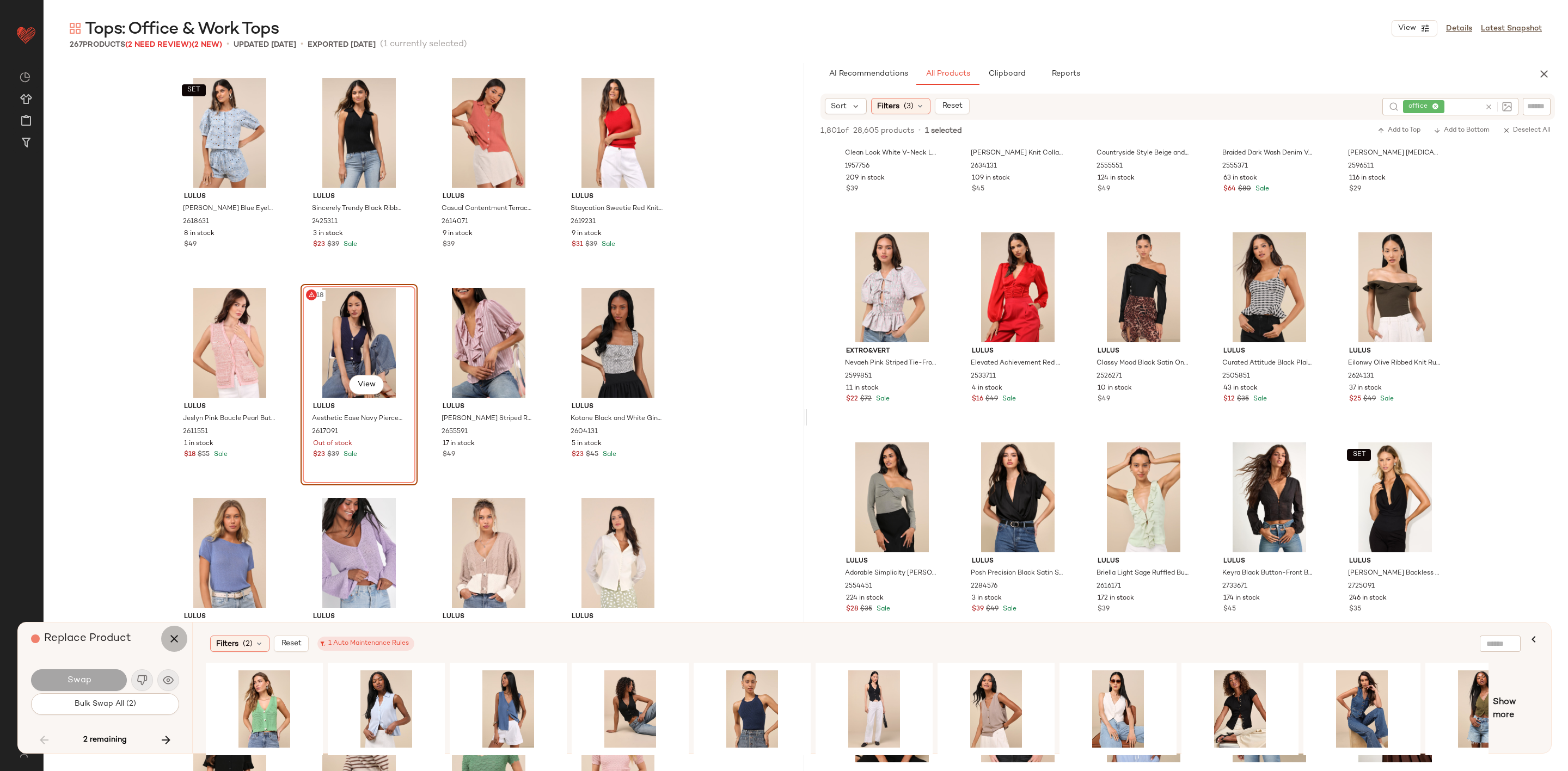
click at [168, 638] on icon "button" at bounding box center [173, 638] width 13 height 13
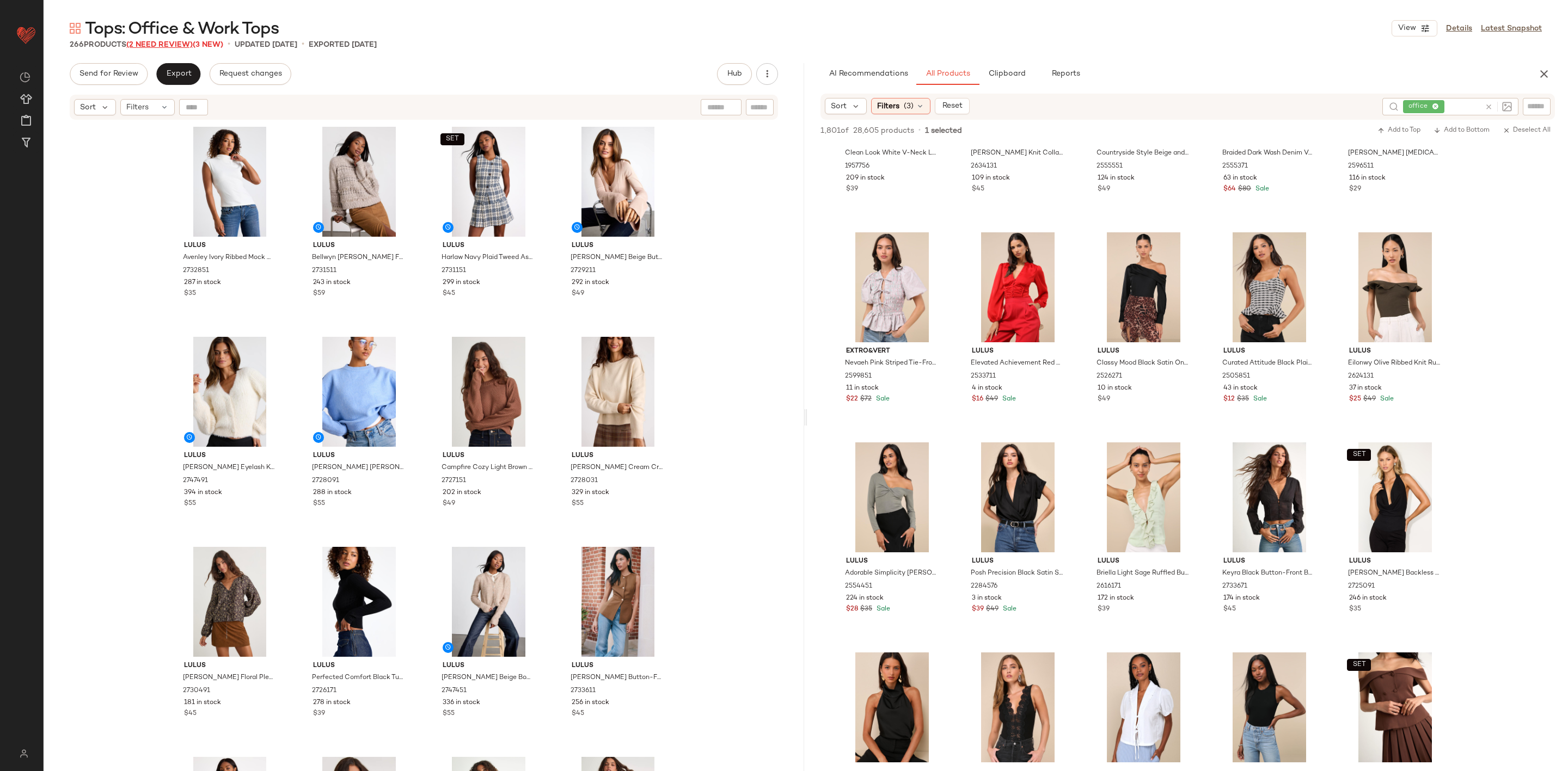
click at [177, 43] on span "(2 Need Review)" at bounding box center [159, 44] width 66 height 8
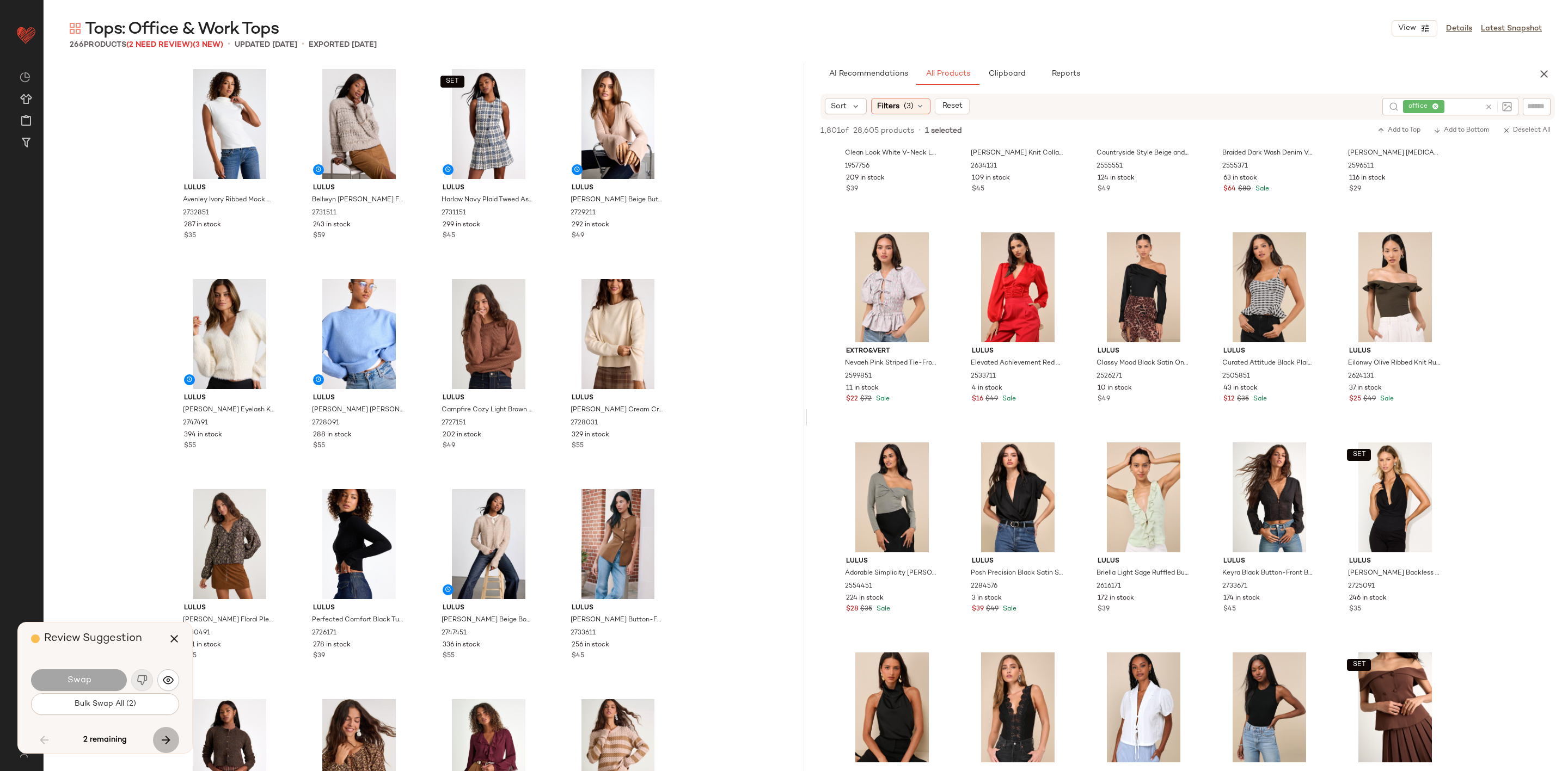
click at [162, 745] on icon "button" at bounding box center [166, 740] width 13 height 13
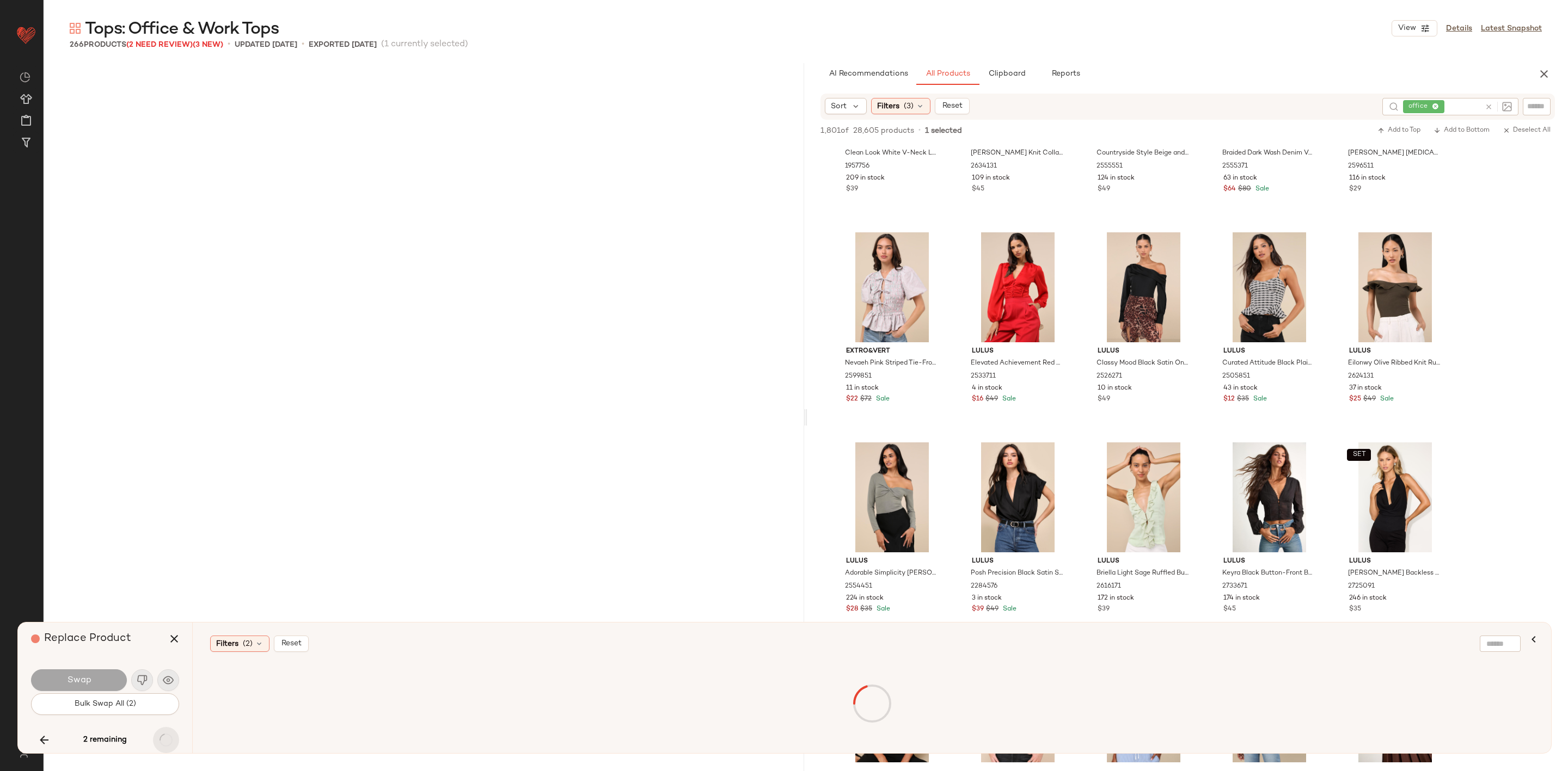
scroll to position [11765, 0]
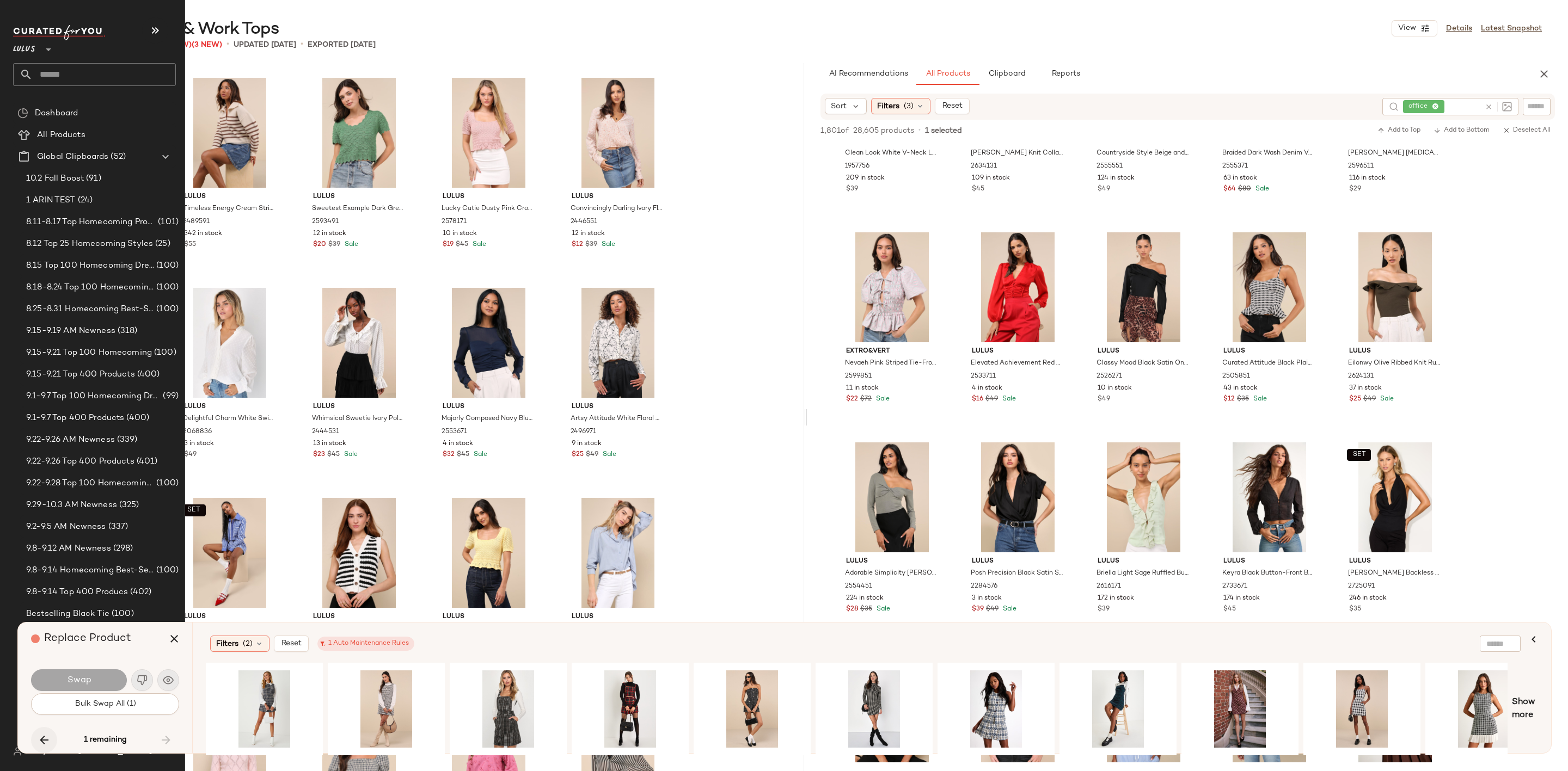
click at [44, 735] on icon "button" at bounding box center [44, 740] width 13 height 13
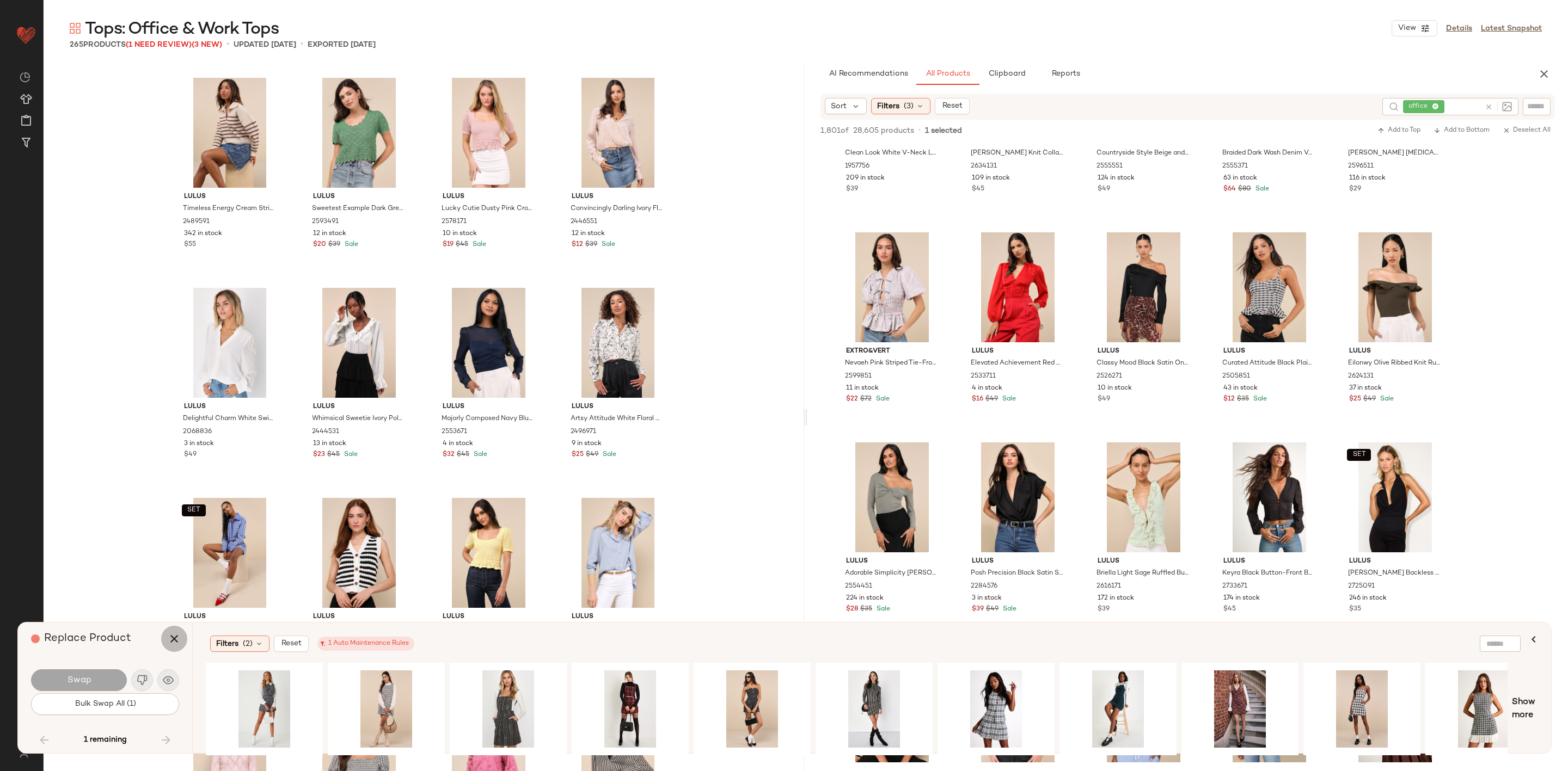
click at [173, 639] on icon "button" at bounding box center [173, 638] width 13 height 13
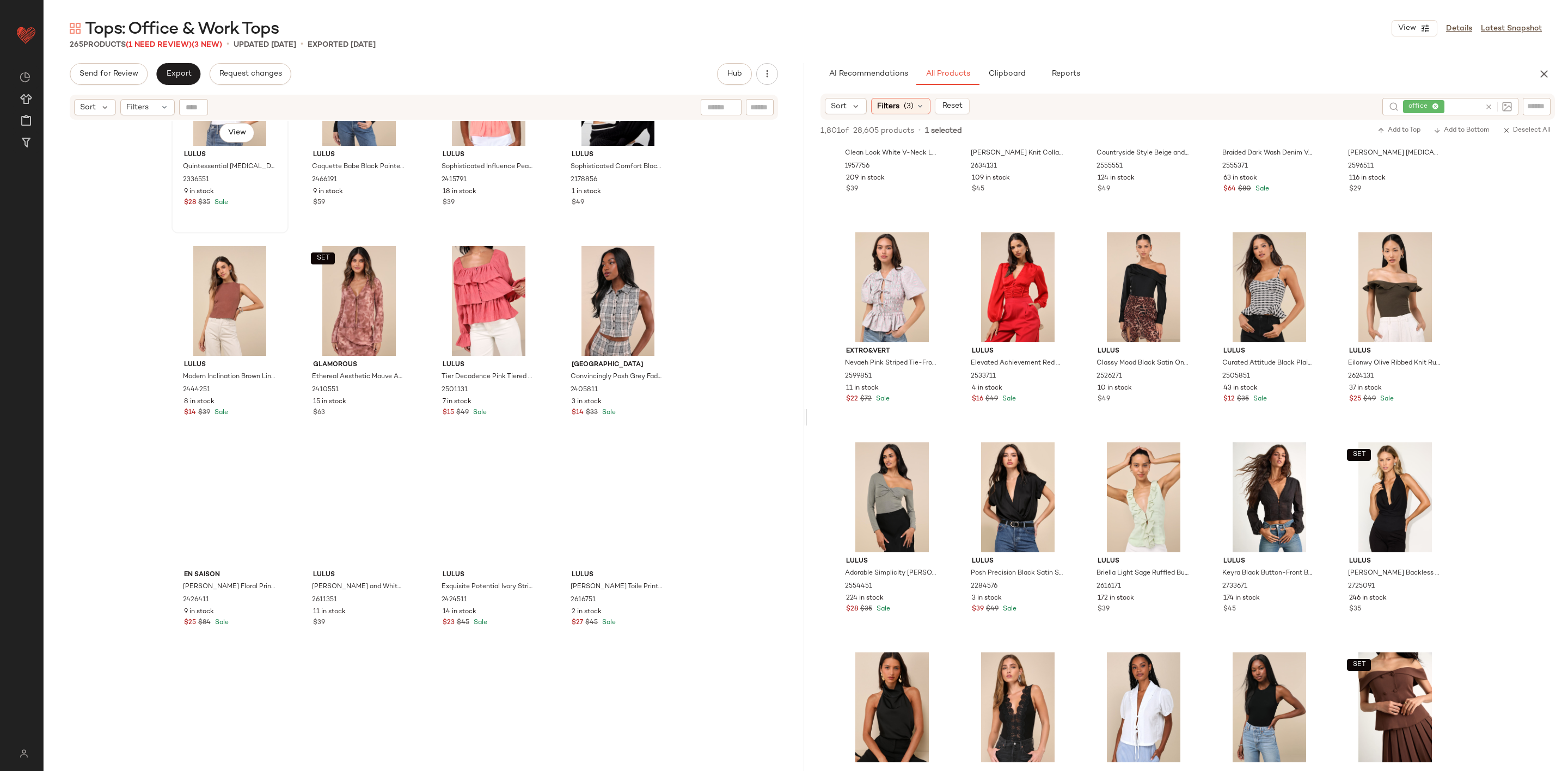
scroll to position [13153, 0]
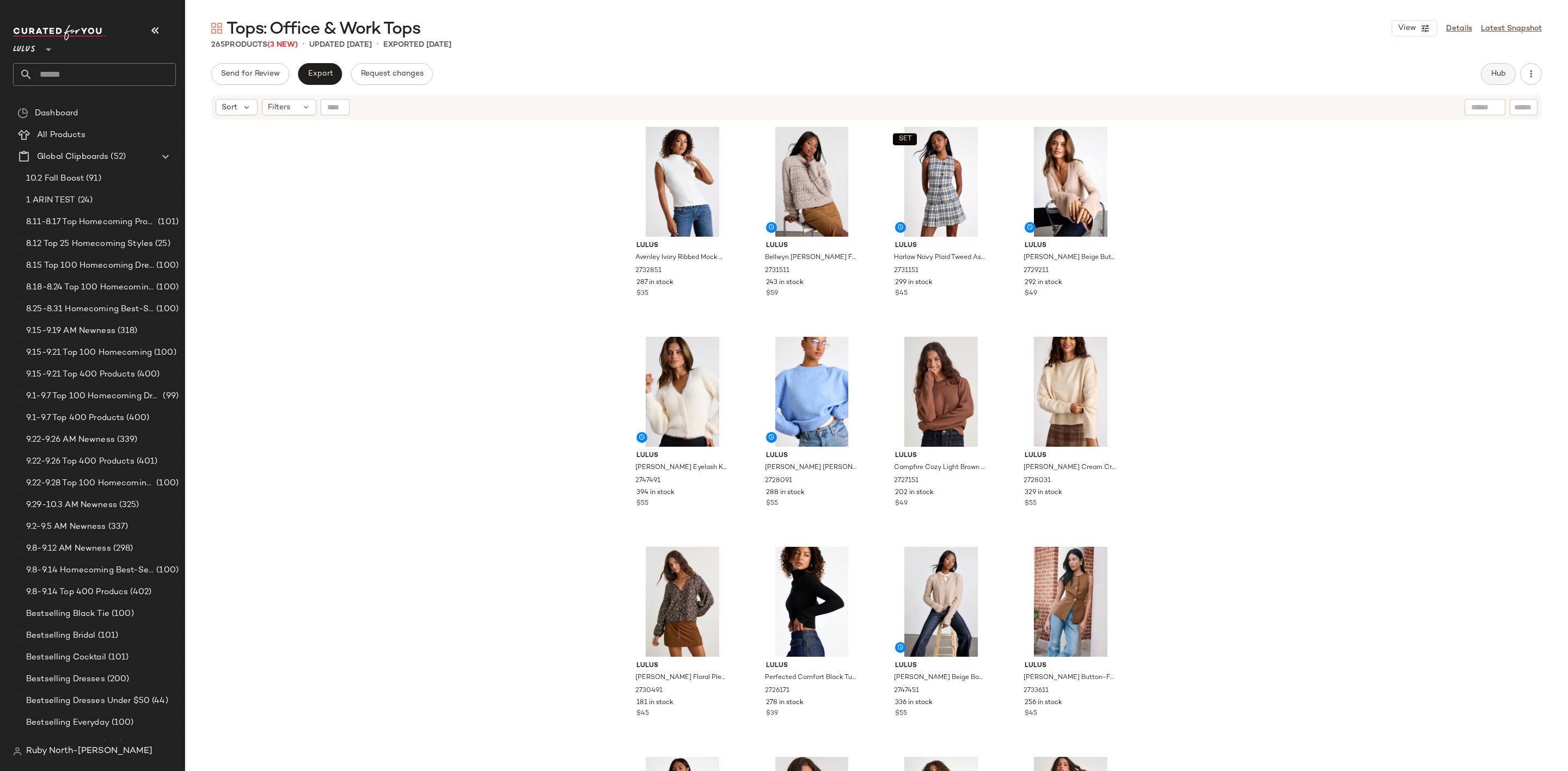
click at [1495, 74] on span "Hub" at bounding box center [1498, 74] width 15 height 9
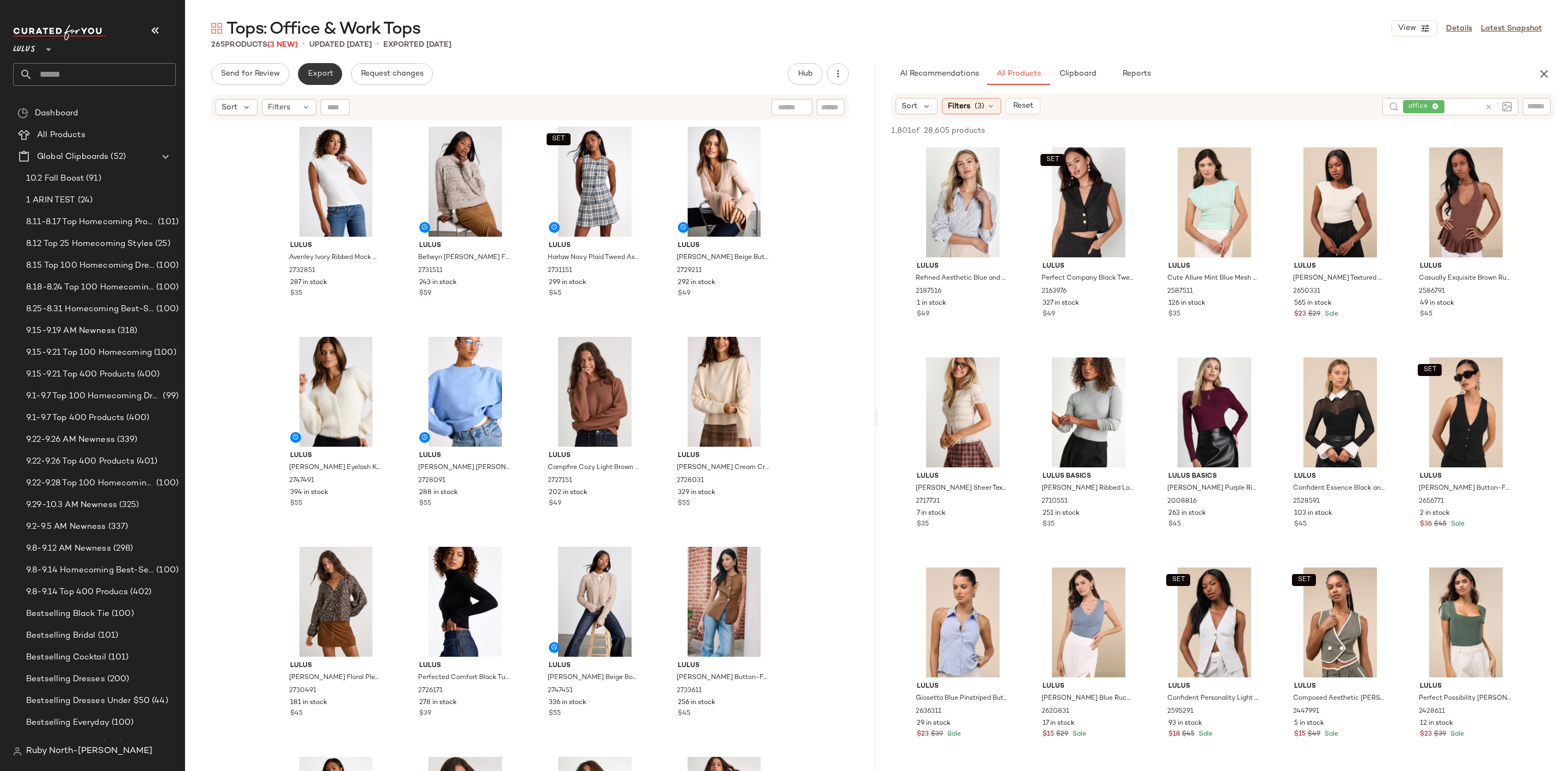
click at [303, 74] on button "Export" at bounding box center [320, 74] width 44 height 22
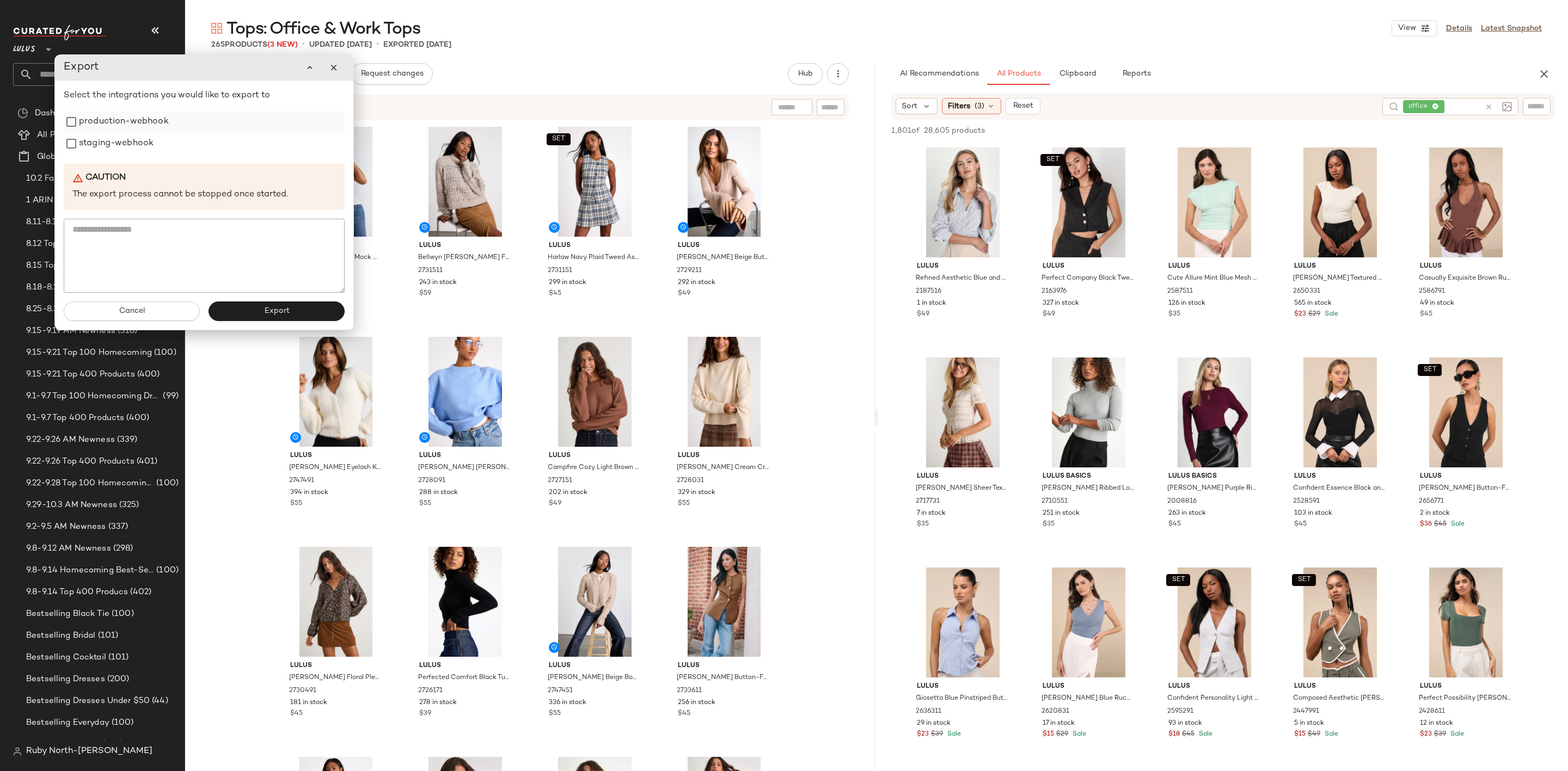
click at [131, 123] on label "production-webhook" at bounding box center [124, 122] width 90 height 22
click at [136, 137] on label "staging-webhook" at bounding box center [117, 144] width 75 height 22
click at [278, 302] on button "Export" at bounding box center [278, 312] width 136 height 19
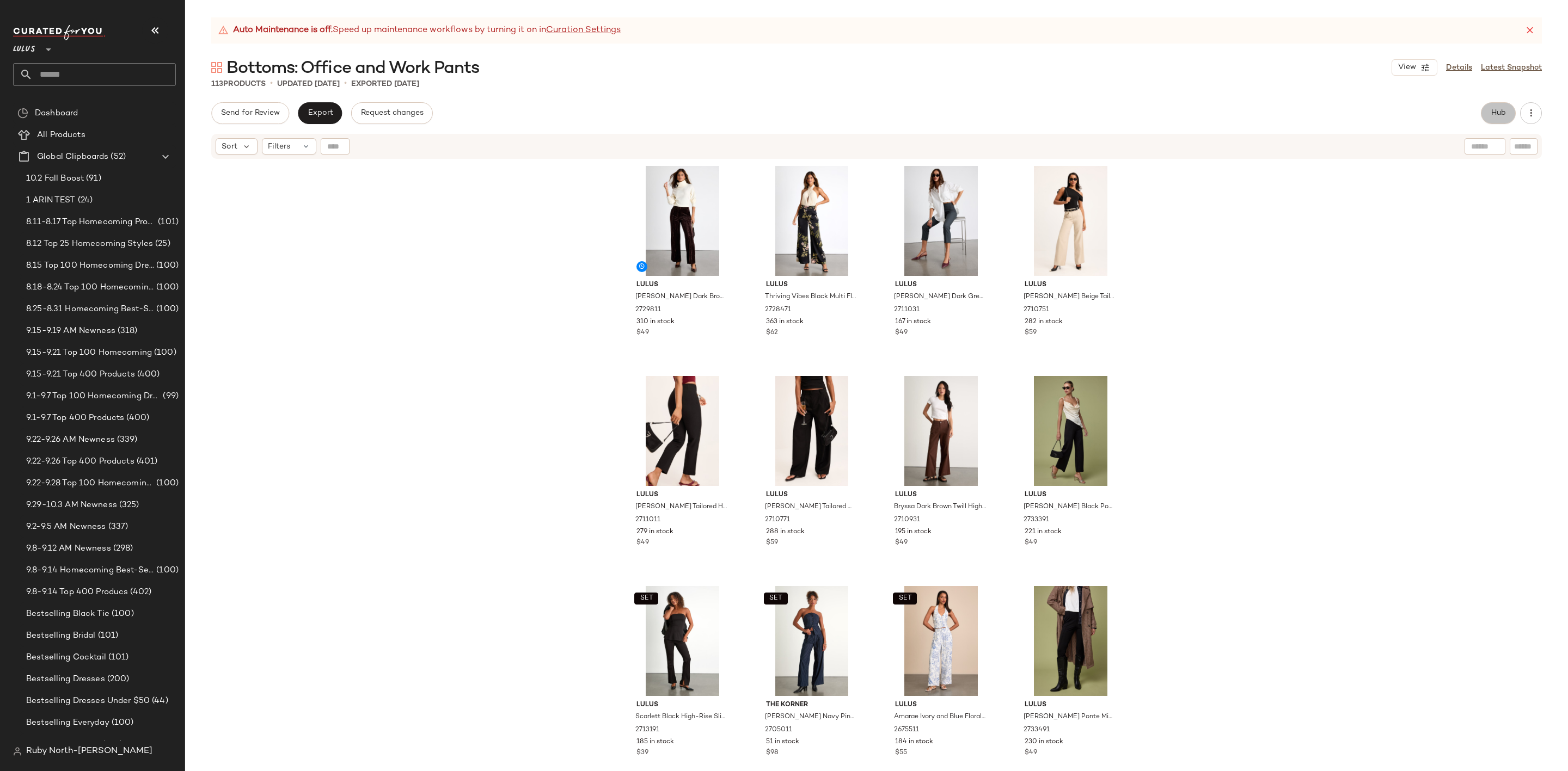
click at [1496, 121] on button "Hub" at bounding box center [1498, 113] width 35 height 22
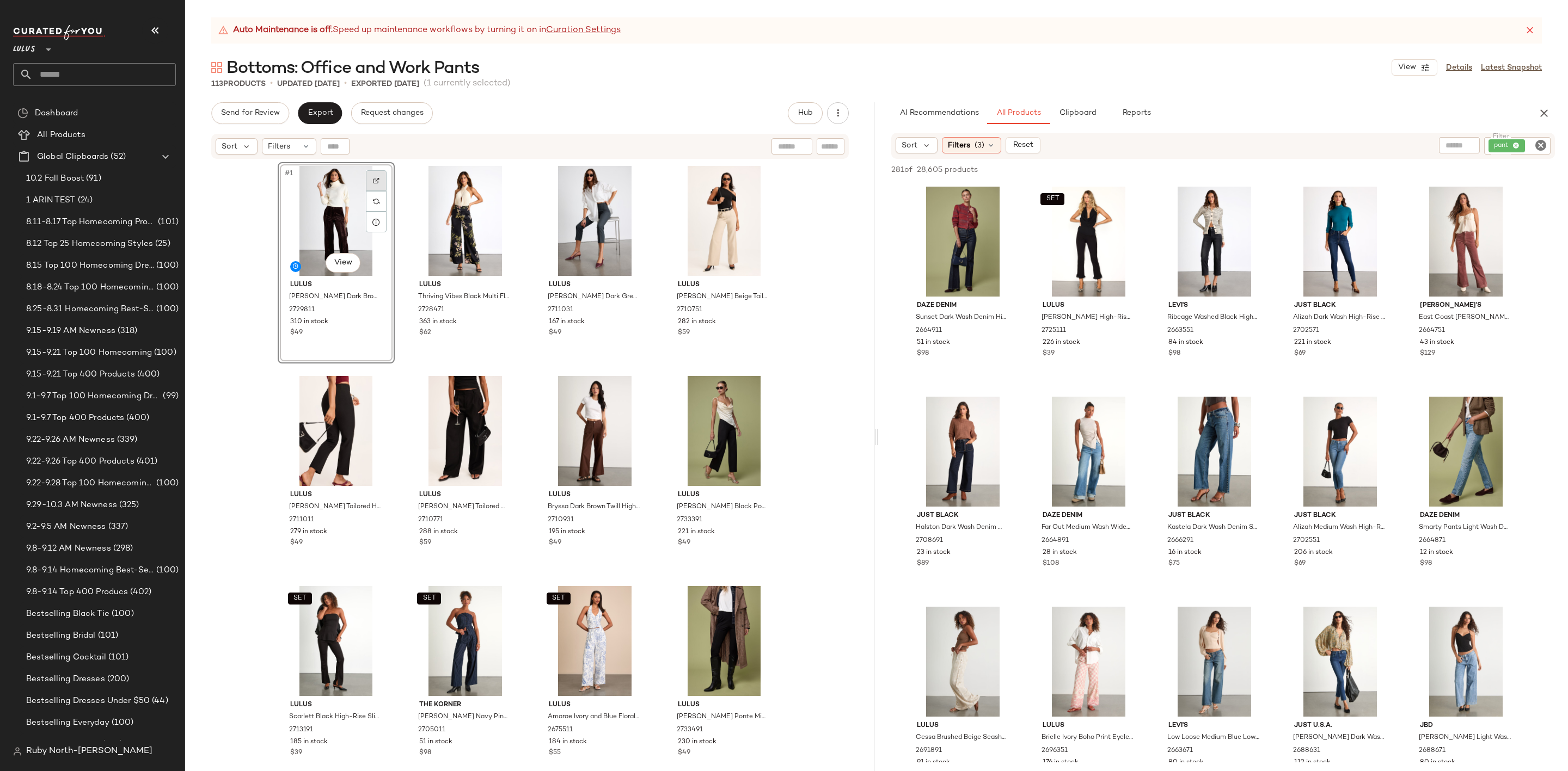
click at [376, 178] on img at bounding box center [376, 181] width 7 height 7
click at [995, 197] on div at bounding box center [1003, 201] width 21 height 21
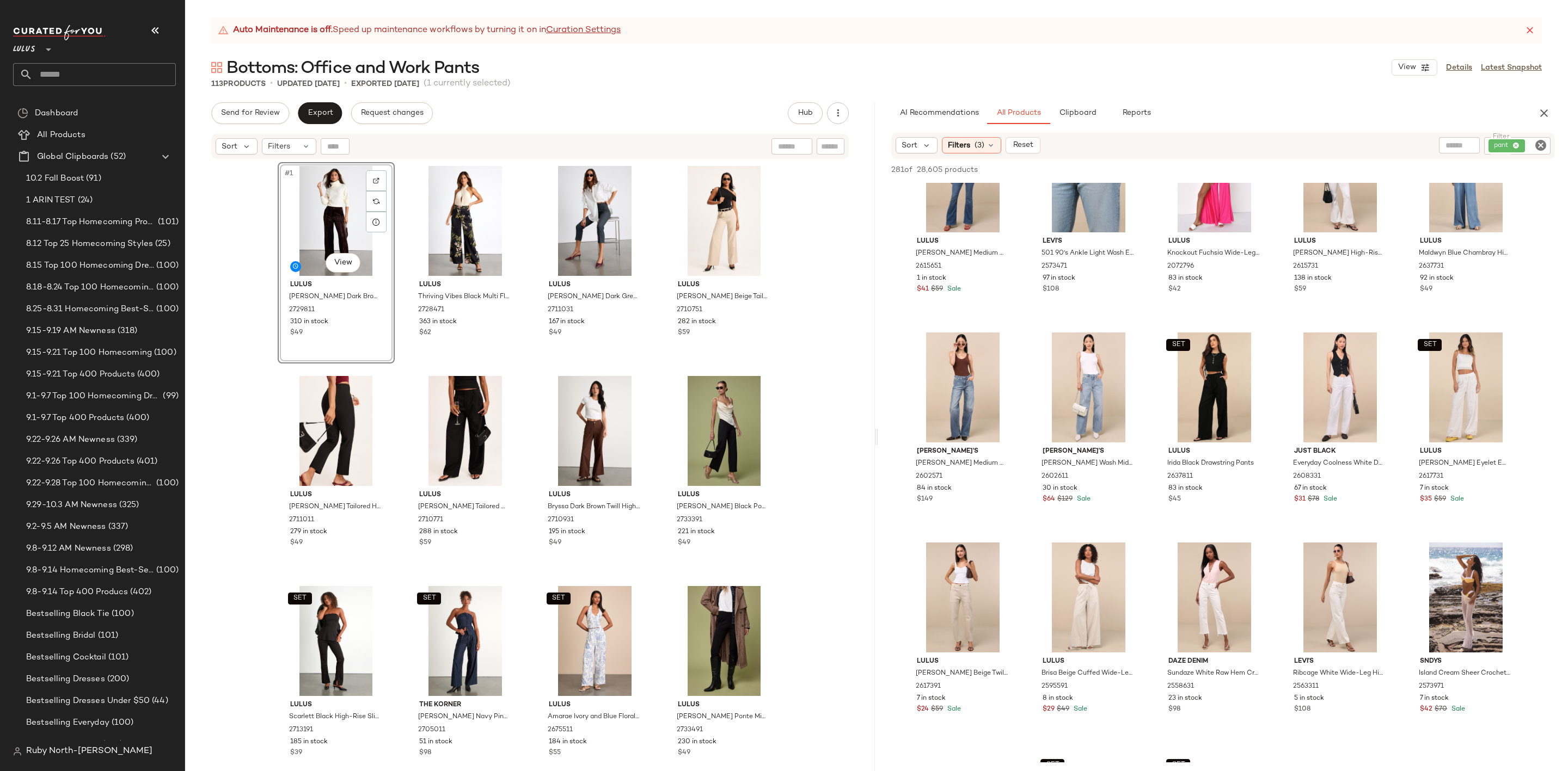
scroll to position [1959, 0]
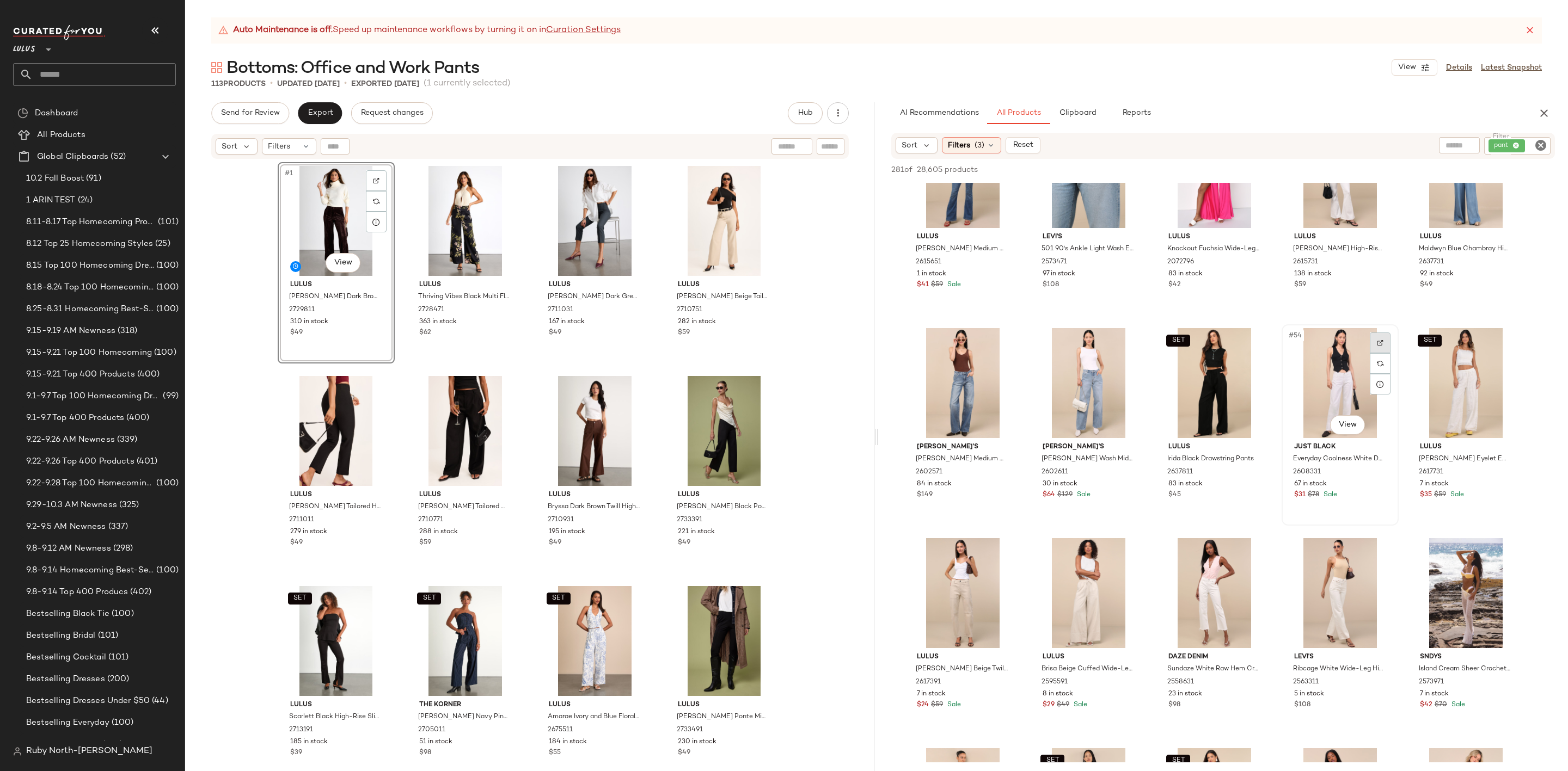
click at [1384, 345] on div at bounding box center [1380, 343] width 21 height 21
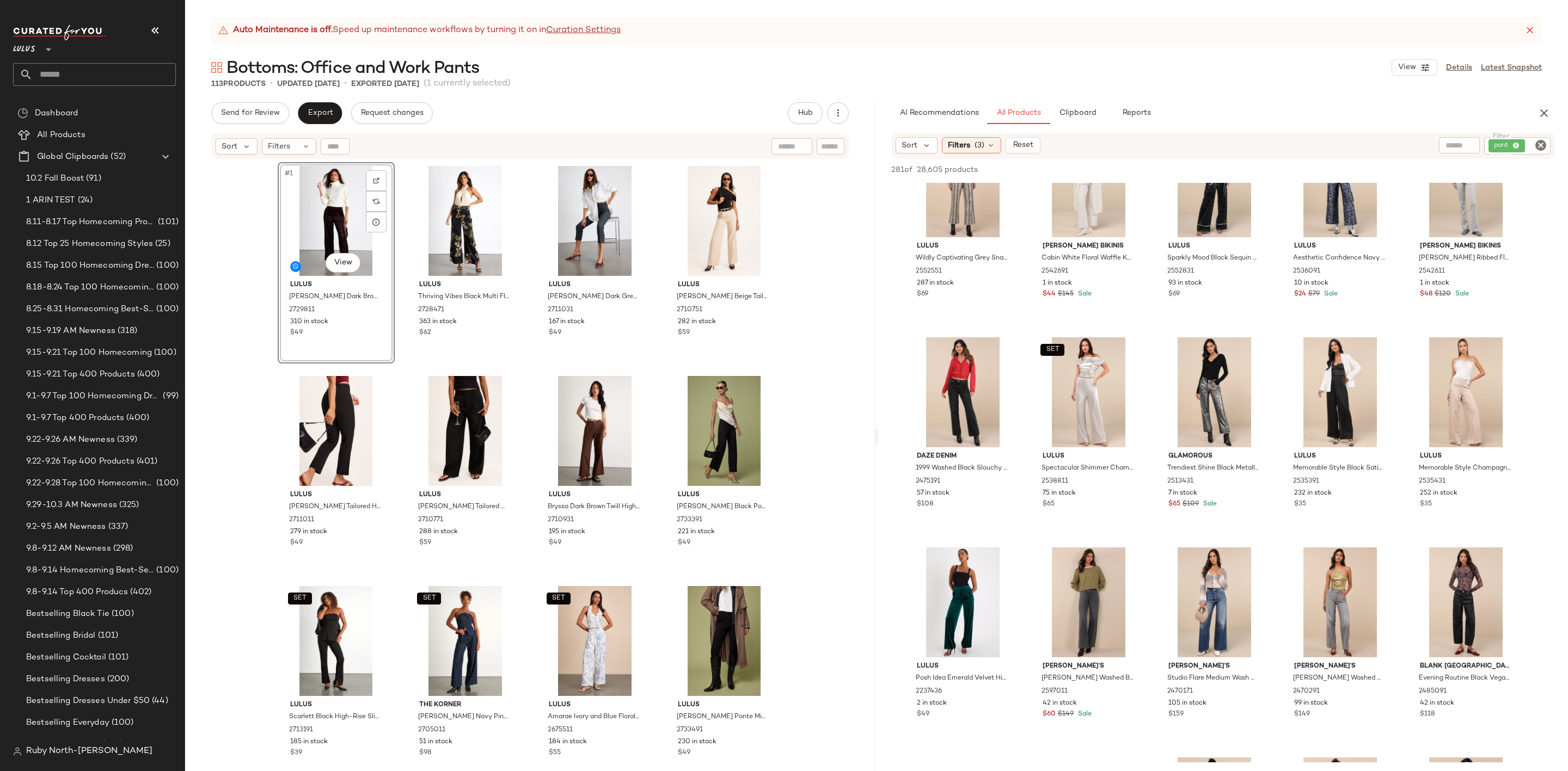
scroll to position [3919, 0]
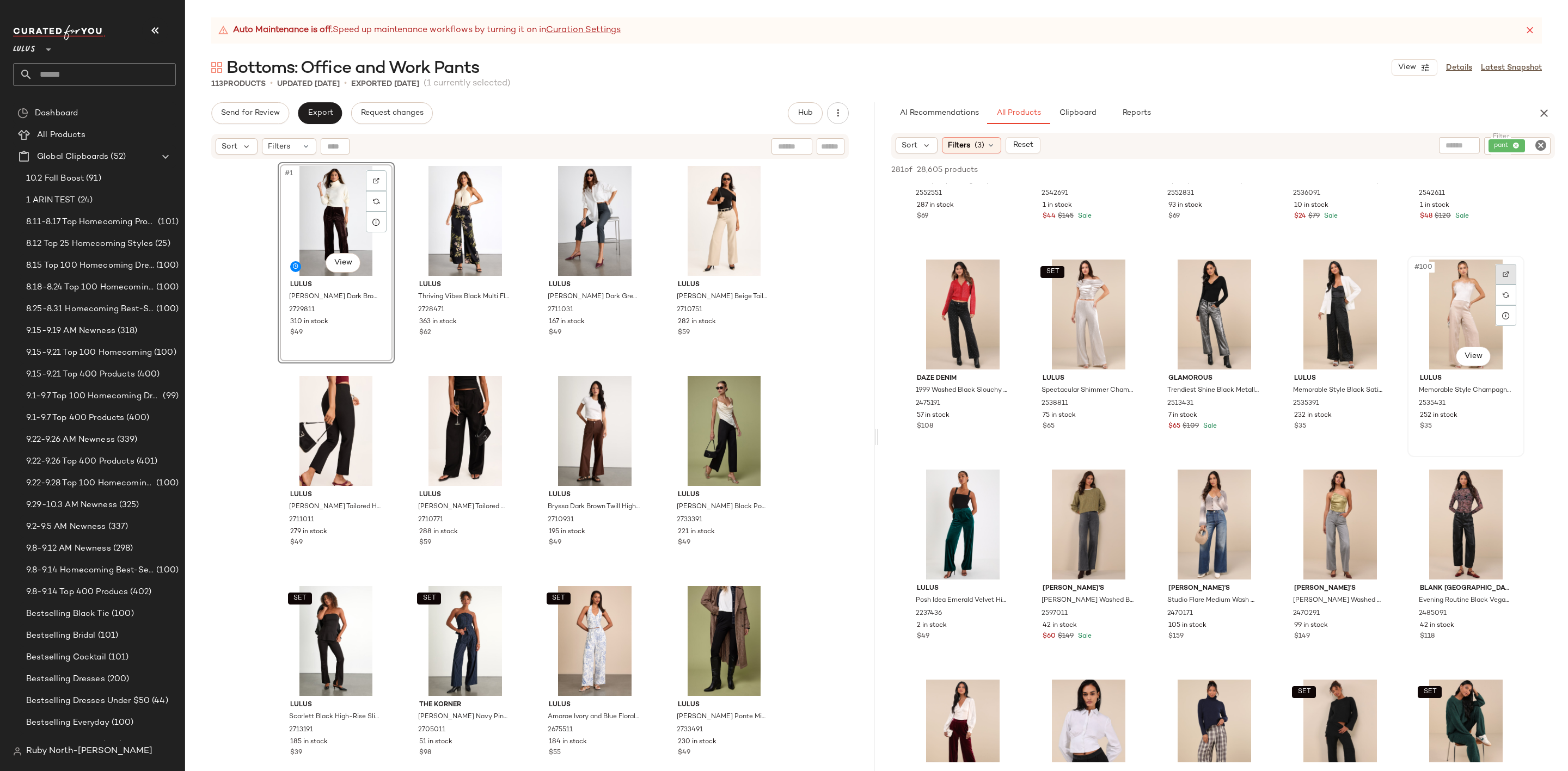
click at [1511, 271] on div at bounding box center [1506, 274] width 21 height 21
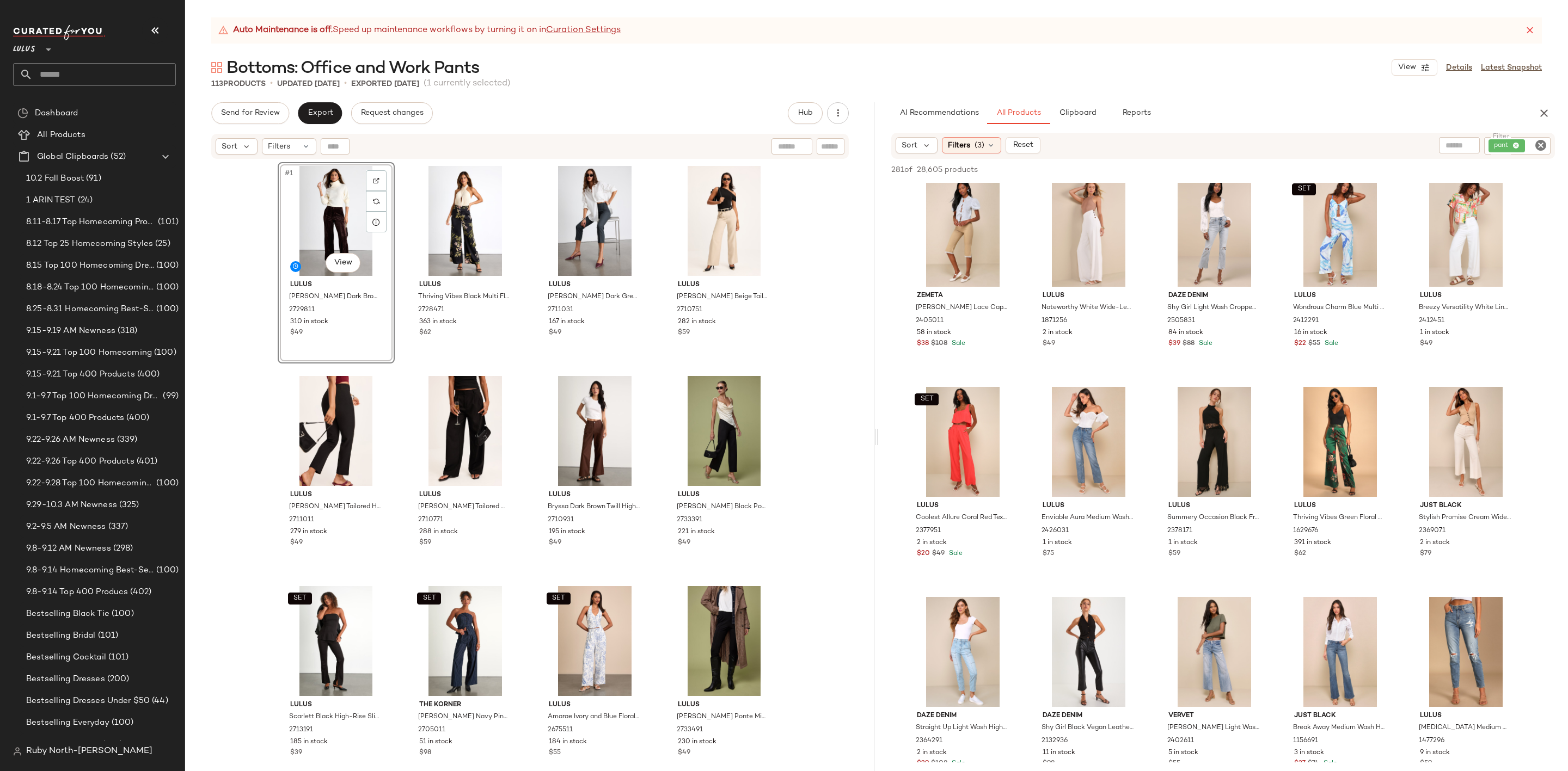
scroll to position [5634, 0]
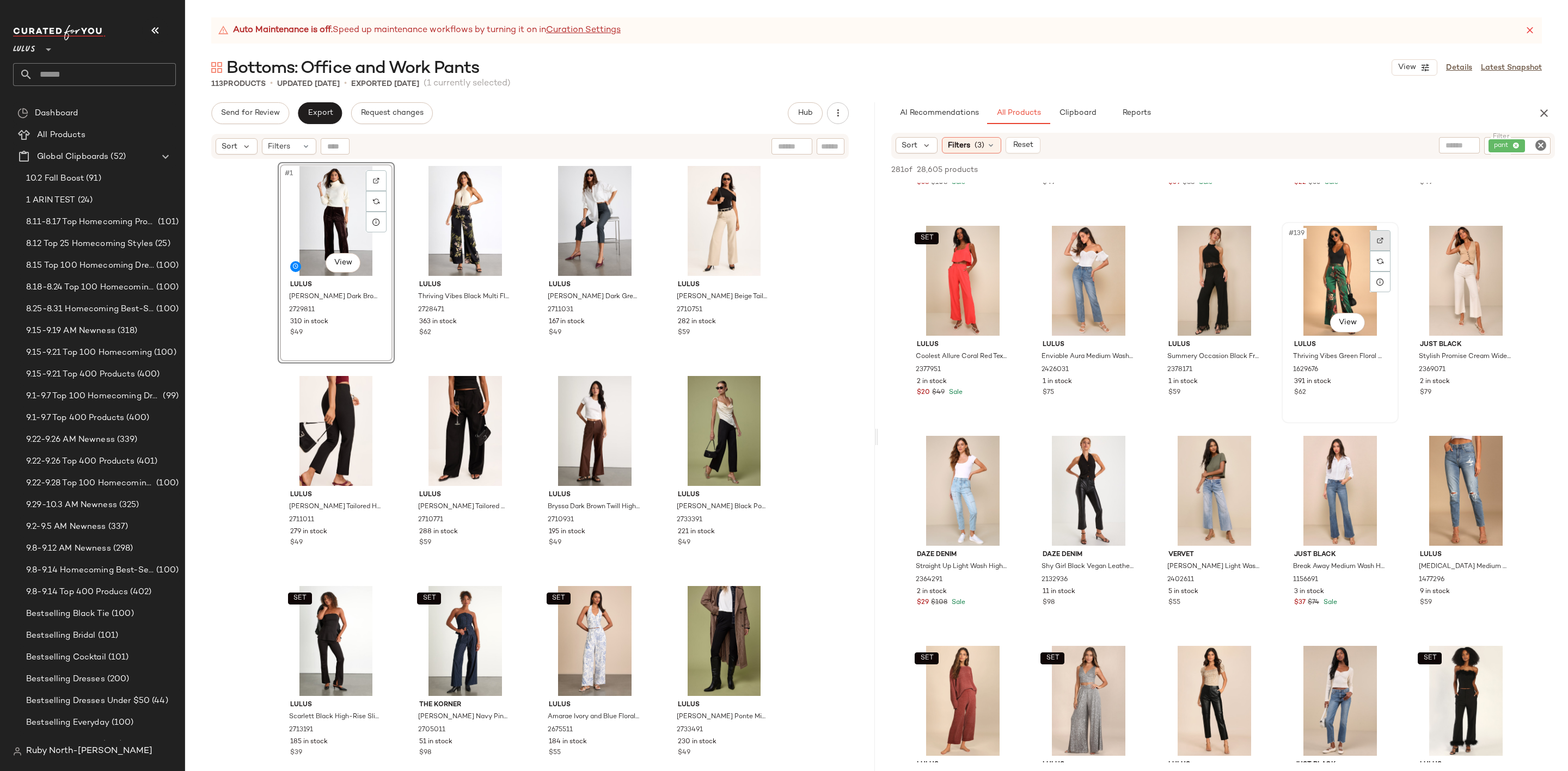
click at [1373, 235] on div at bounding box center [1380, 240] width 21 height 21
click at [1340, 257] on div "#139 View" at bounding box center [1340, 281] width 110 height 110
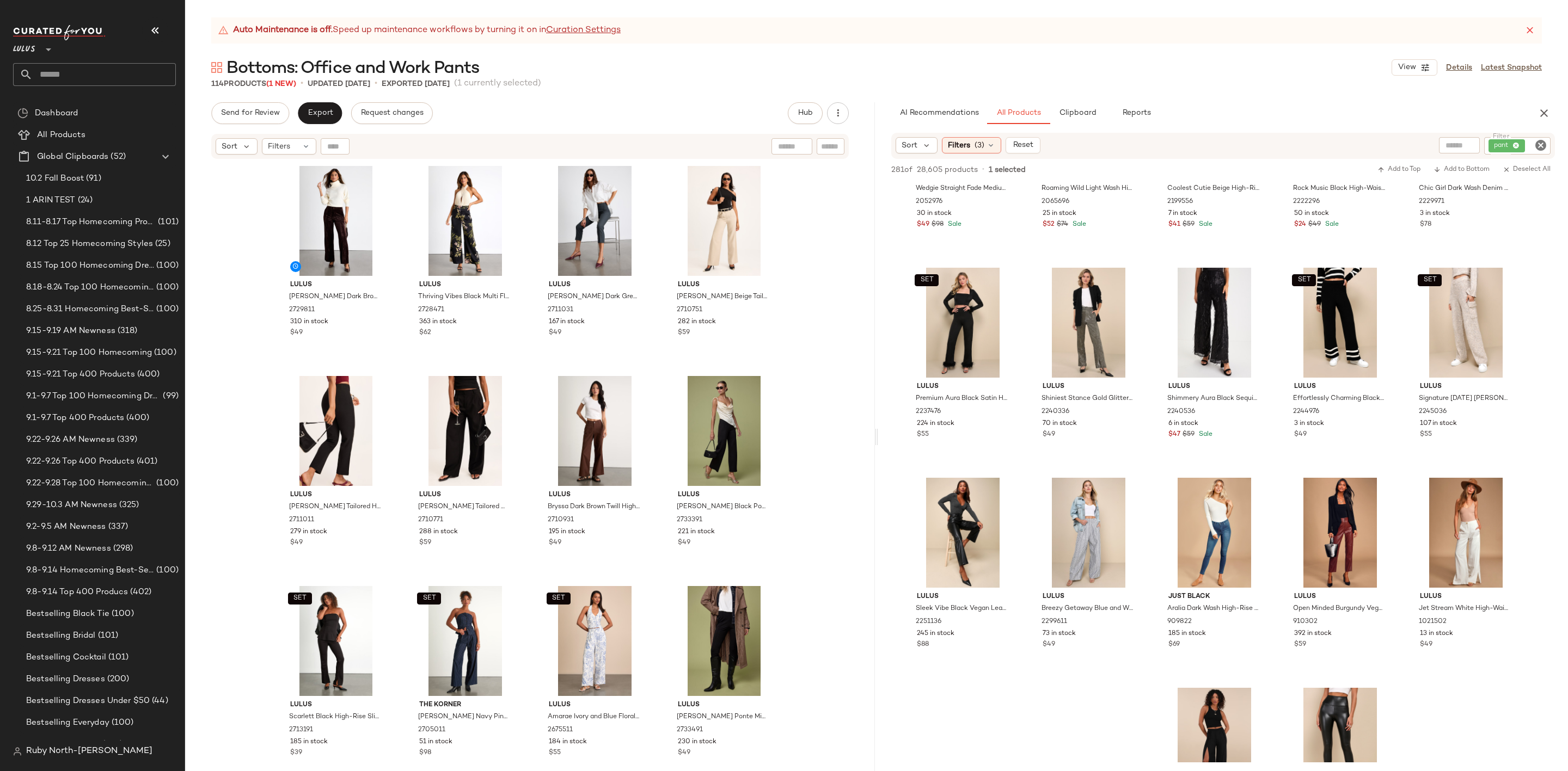
scroll to position [6695, 0]
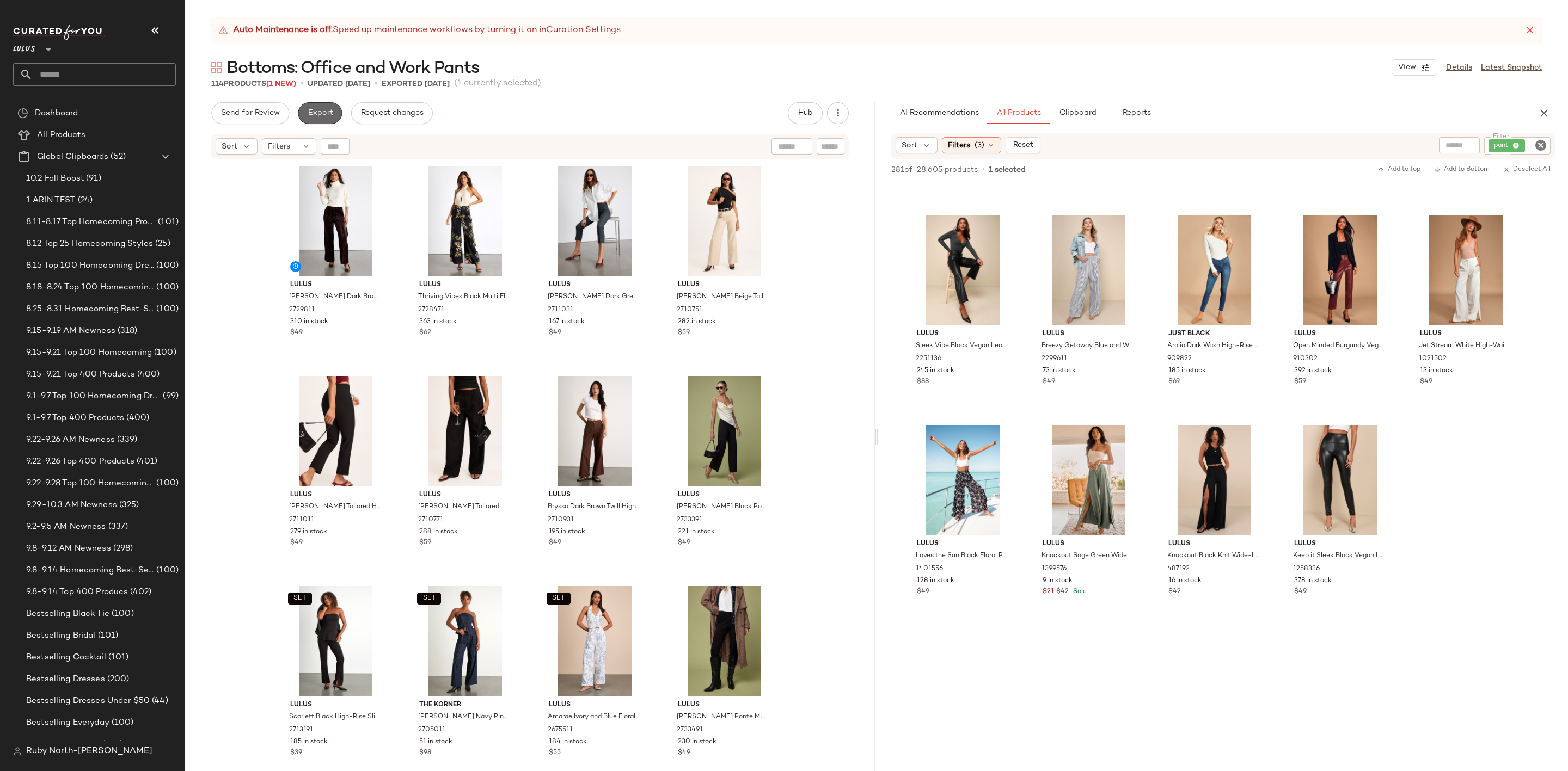
click at [325, 106] on button "Export" at bounding box center [320, 113] width 44 height 22
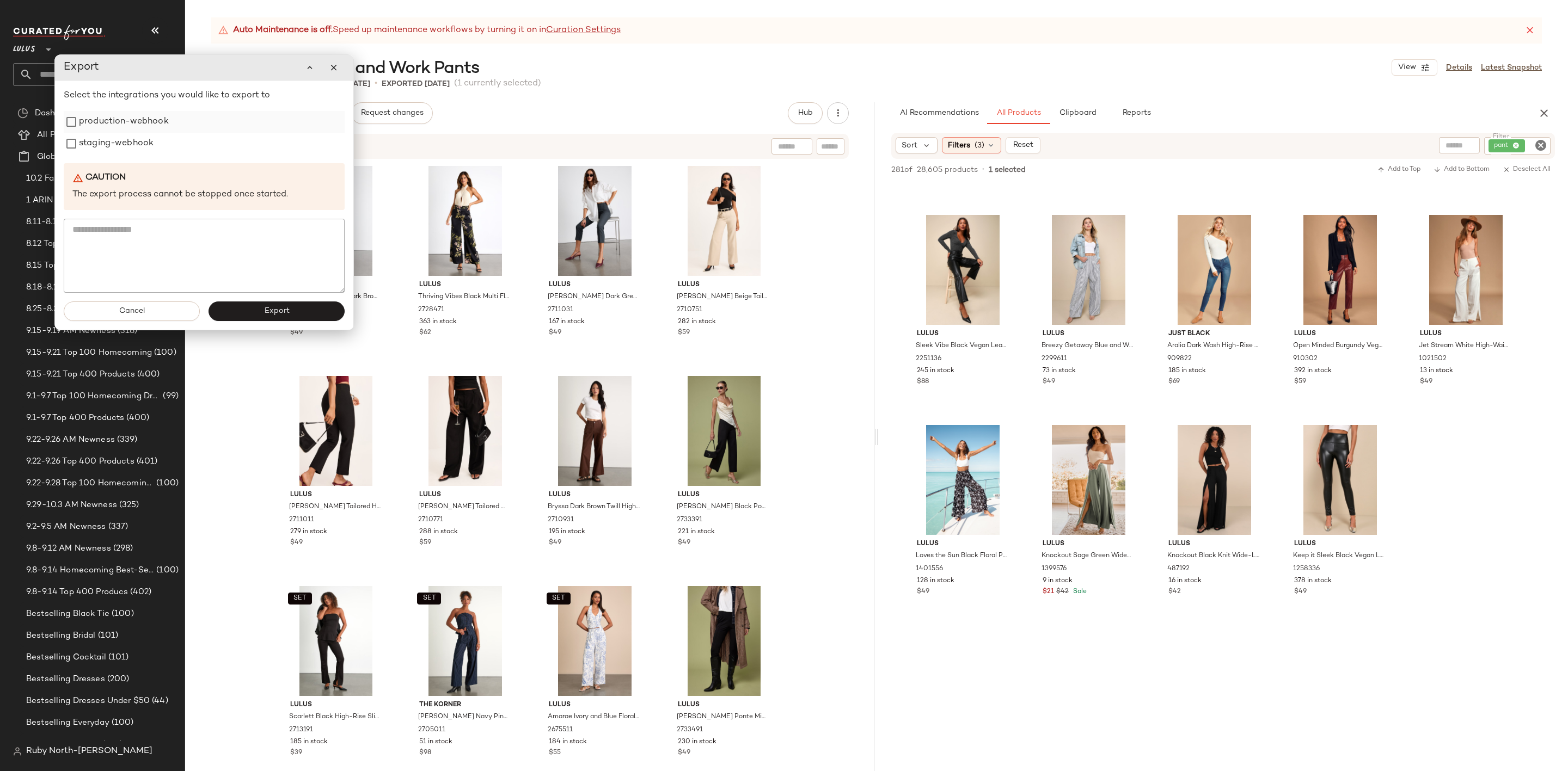
click at [108, 128] on label "production-webhook" at bounding box center [124, 122] width 90 height 22
drag, startPoint x: 110, startPoint y: 137, endPoint x: 118, endPoint y: 142, distance: 9.4
click at [111, 137] on label "staging-webhook" at bounding box center [116, 144] width 75 height 22
click at [288, 317] on span "Export" at bounding box center [278, 312] width 26 height 9
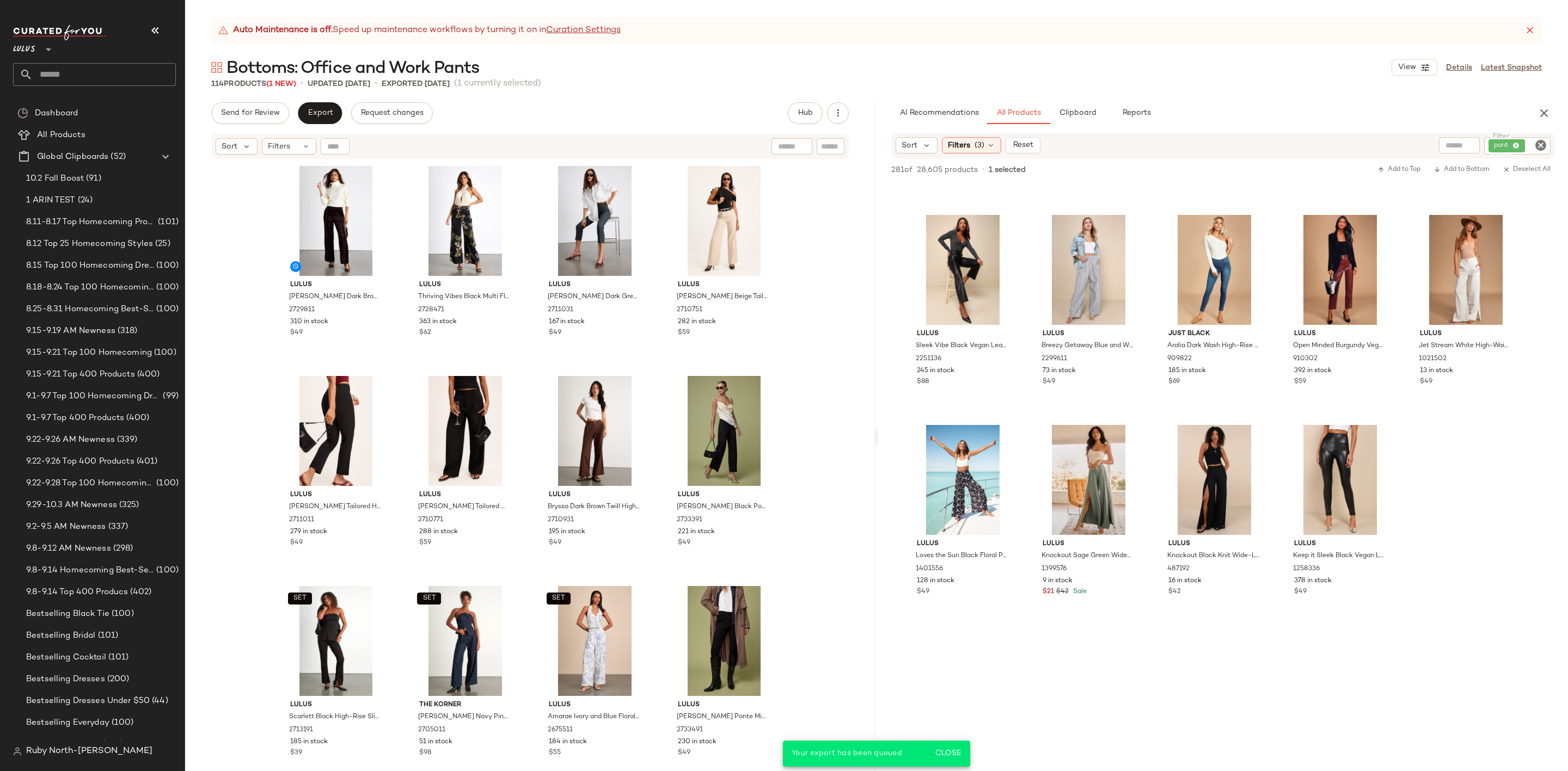
scroll to position [8165, 0]
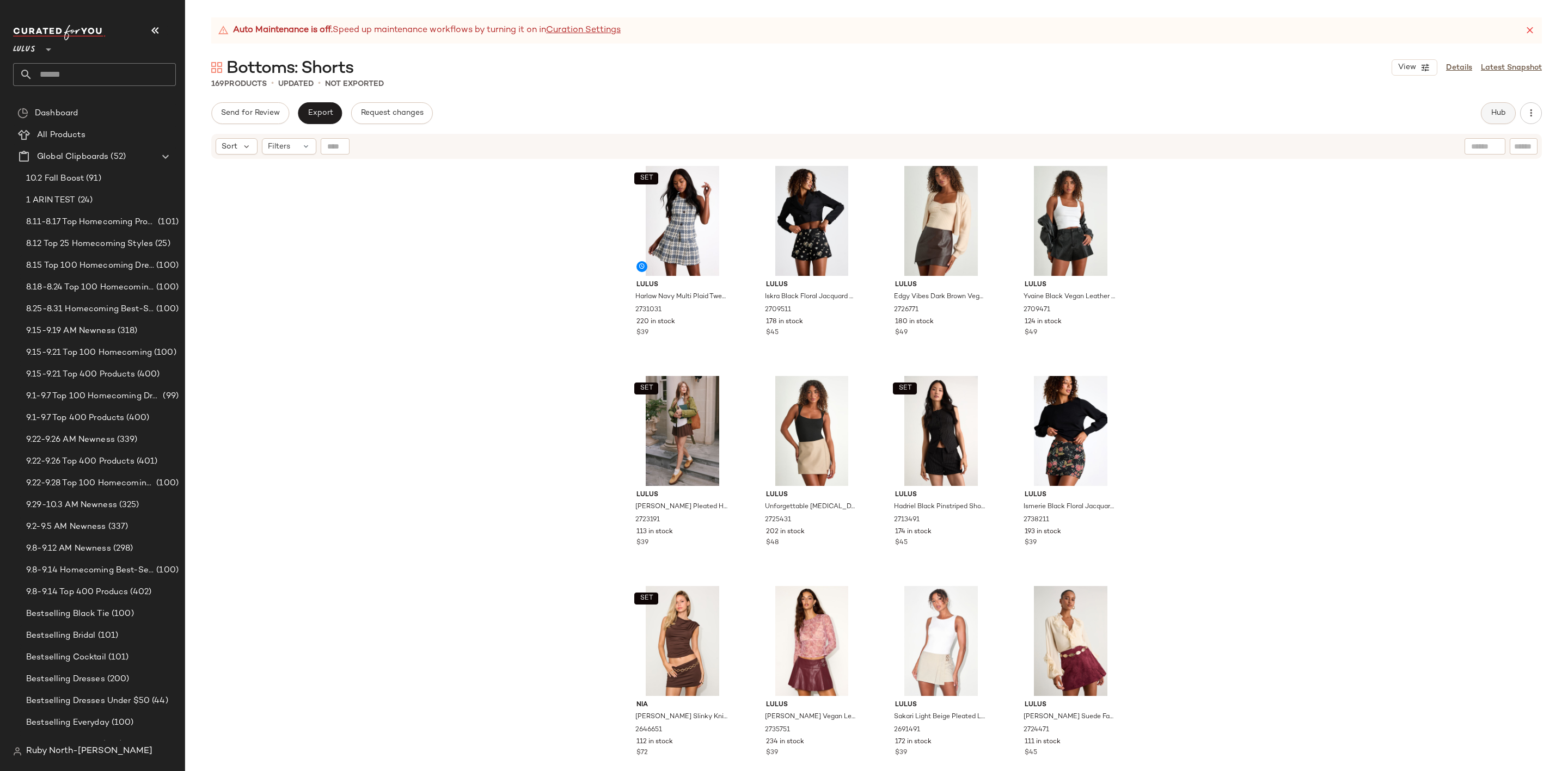
click at [1496, 117] on span "Hub" at bounding box center [1498, 113] width 15 height 9
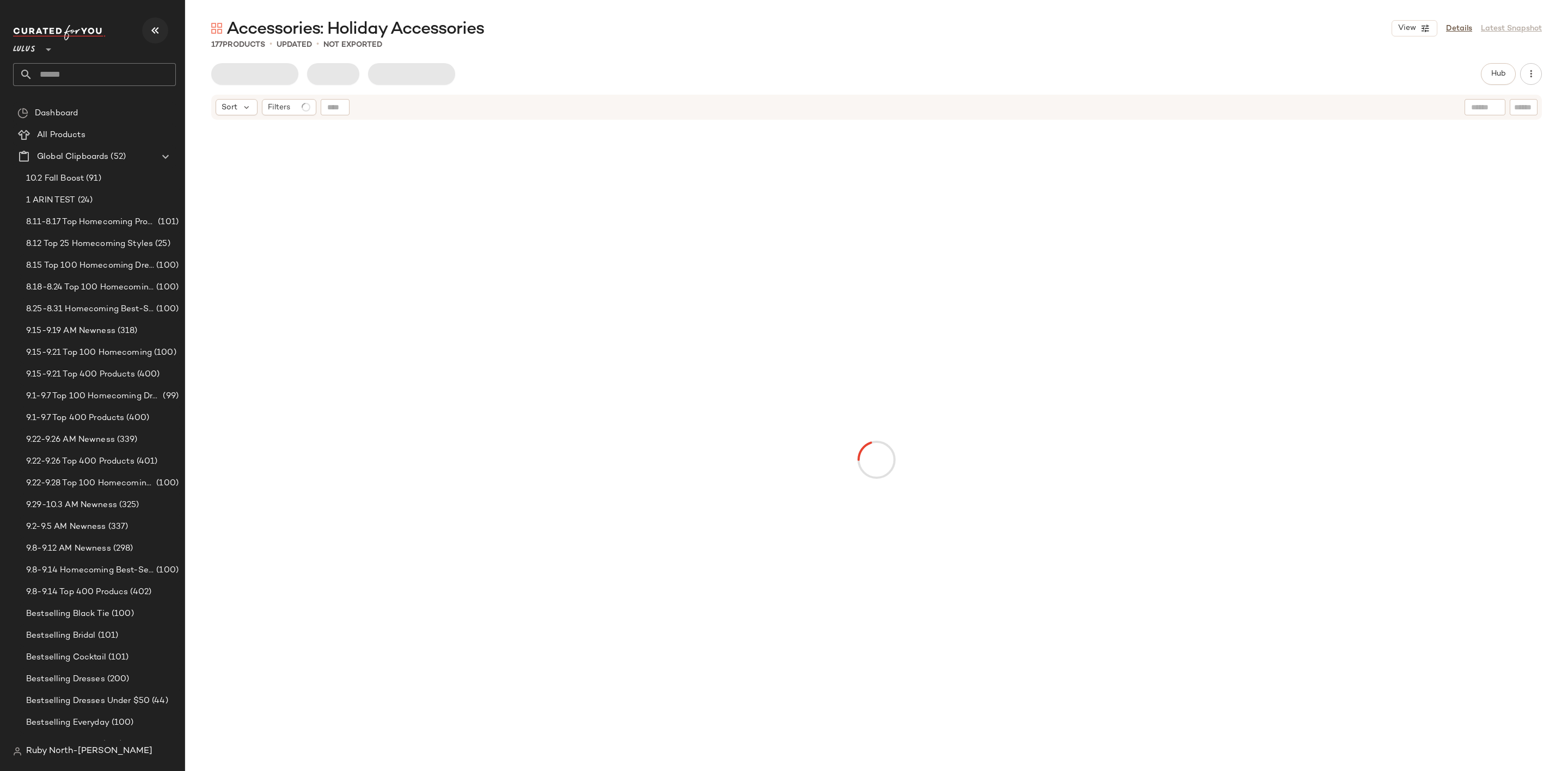
click at [155, 33] on icon "button" at bounding box center [155, 30] width 13 height 13
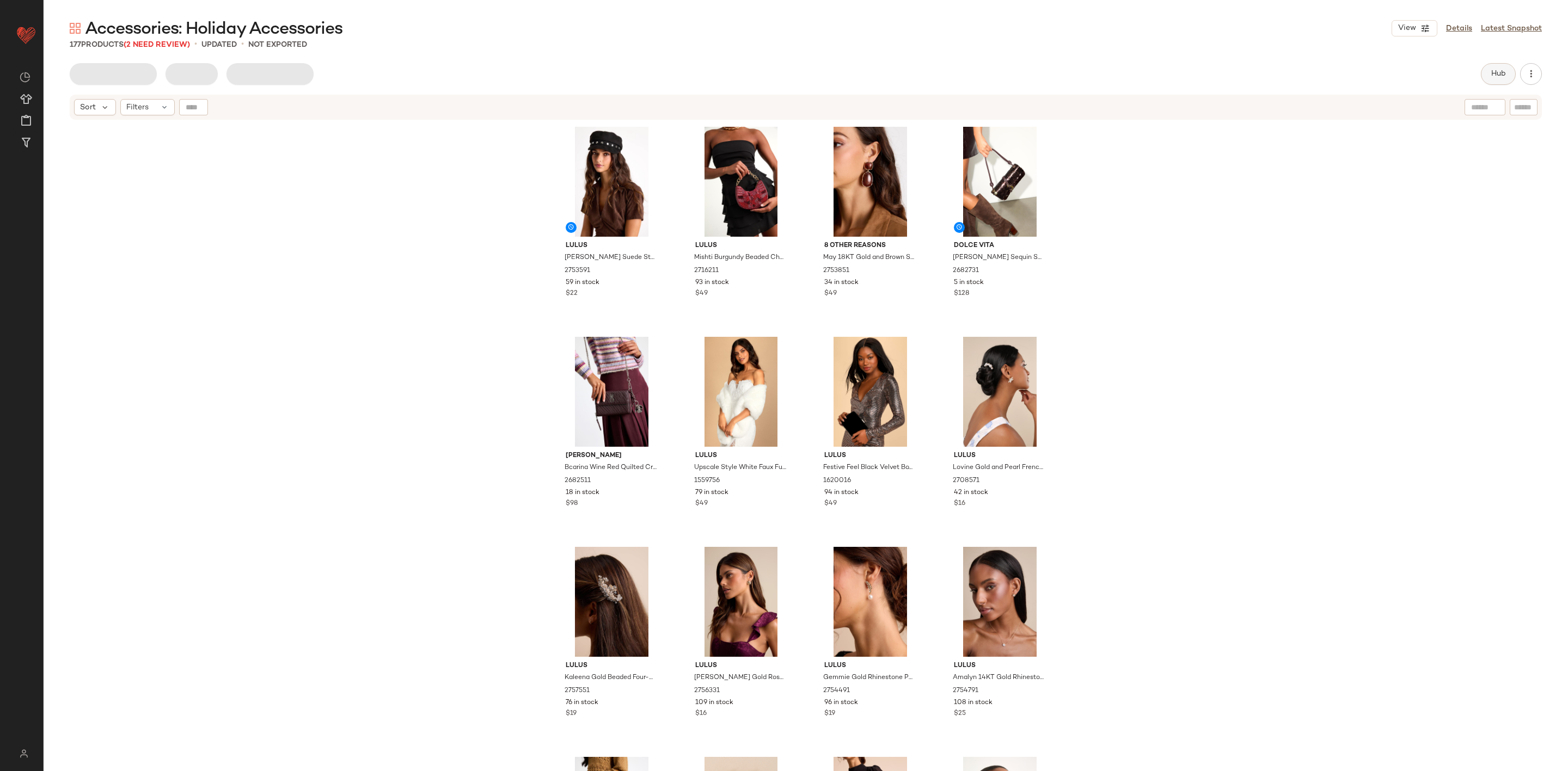
click at [1506, 75] on span "Hub" at bounding box center [1498, 74] width 15 height 9
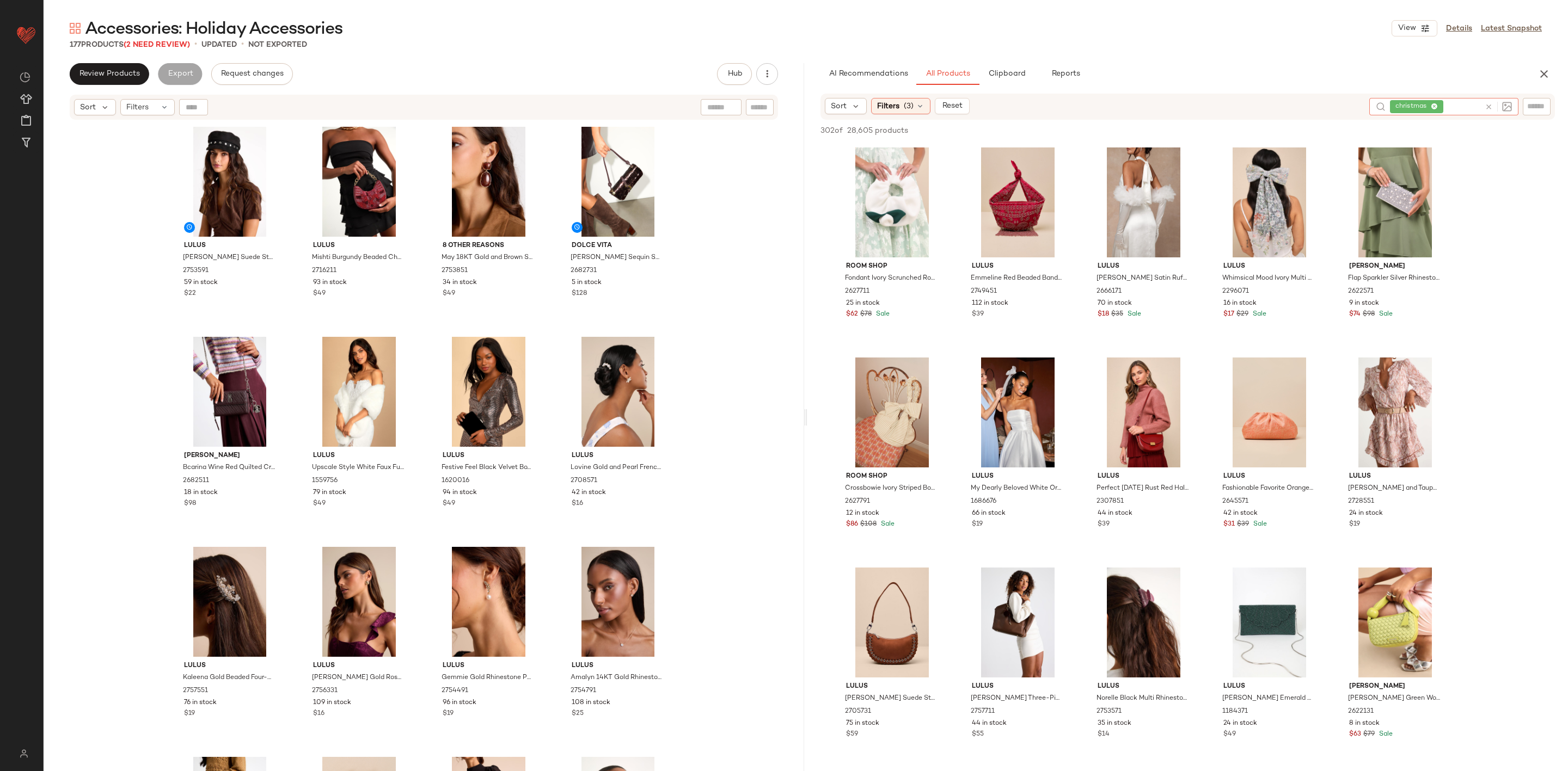
click at [1490, 106] on icon at bounding box center [1488, 106] width 8 height 8
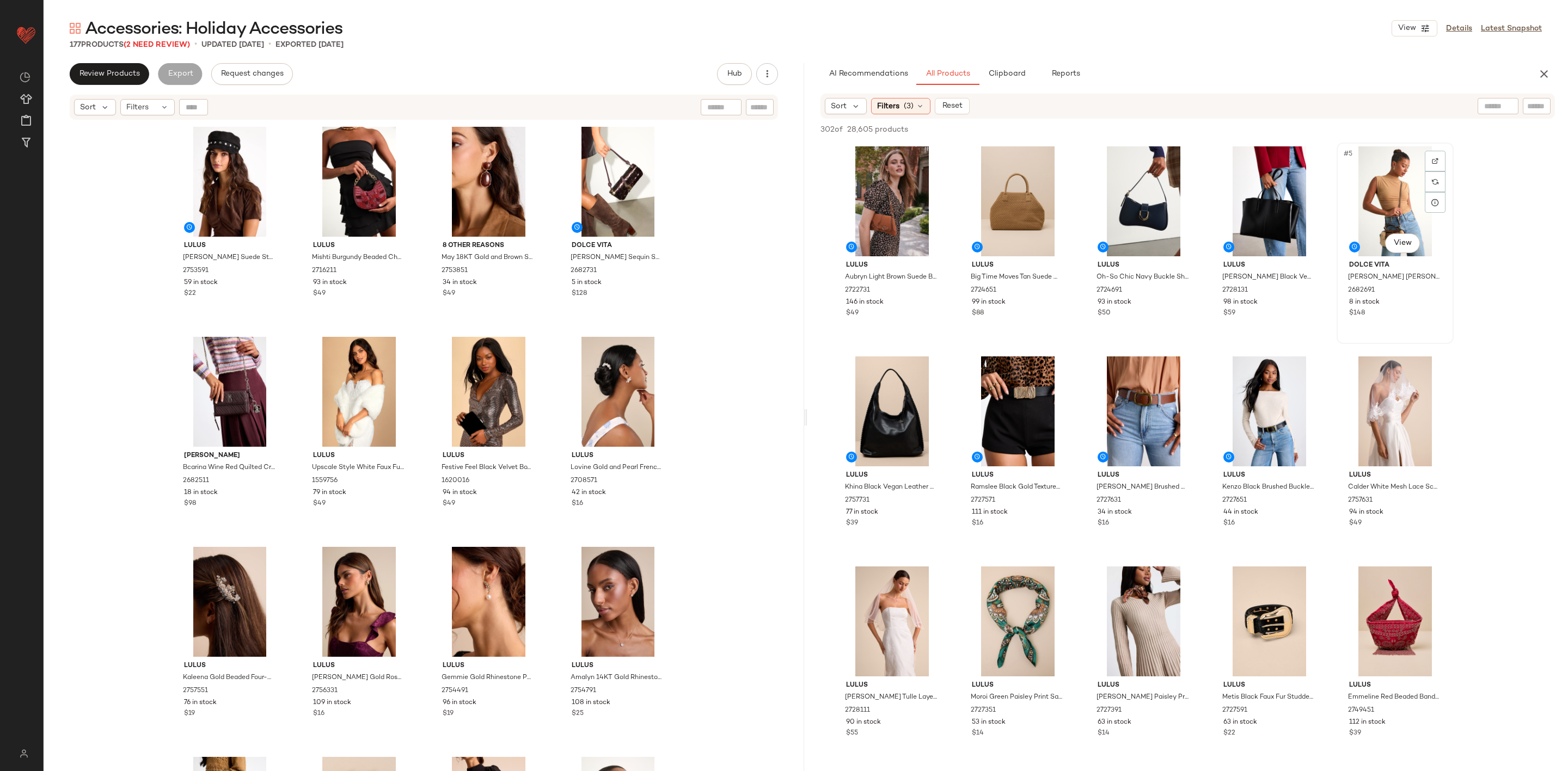
click at [1388, 189] on div "#5 View" at bounding box center [1395, 201] width 110 height 110
click at [884, 102] on span "Filters" at bounding box center [888, 106] width 23 height 12
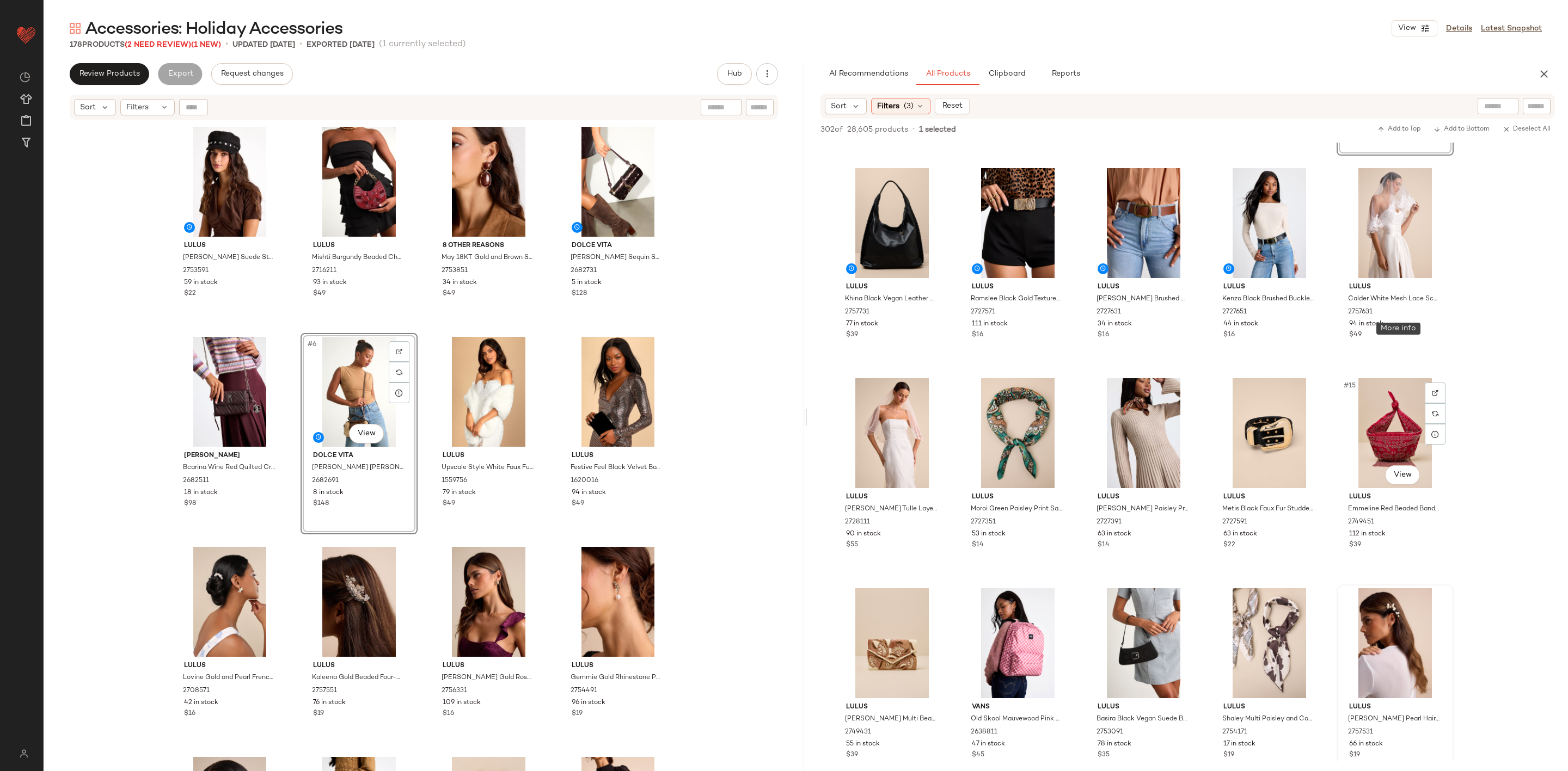
scroll to position [327, 0]
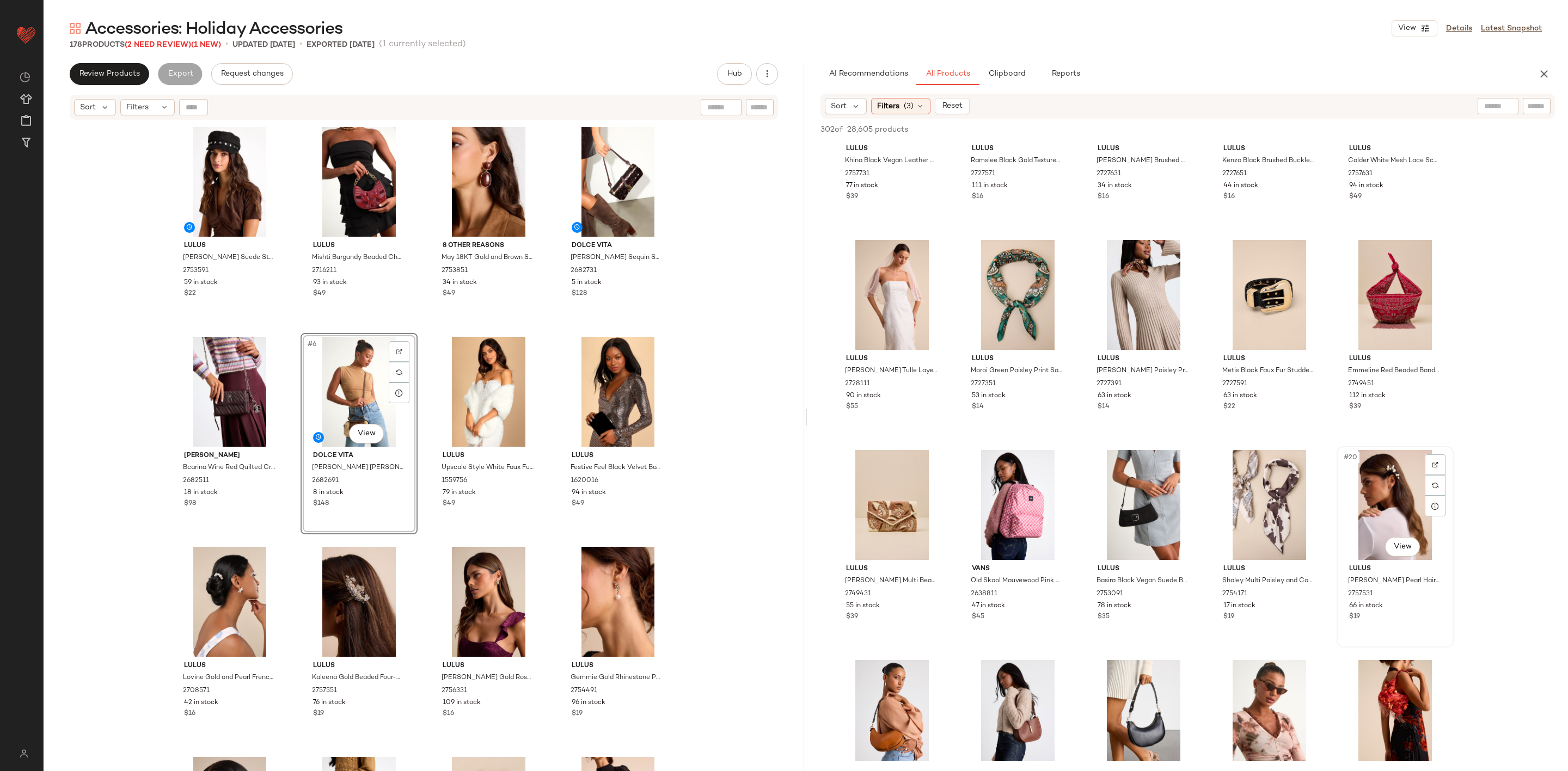
click at [1387, 479] on div "#20 View" at bounding box center [1395, 505] width 110 height 110
click at [1443, 459] on div at bounding box center [1435, 465] width 21 height 21
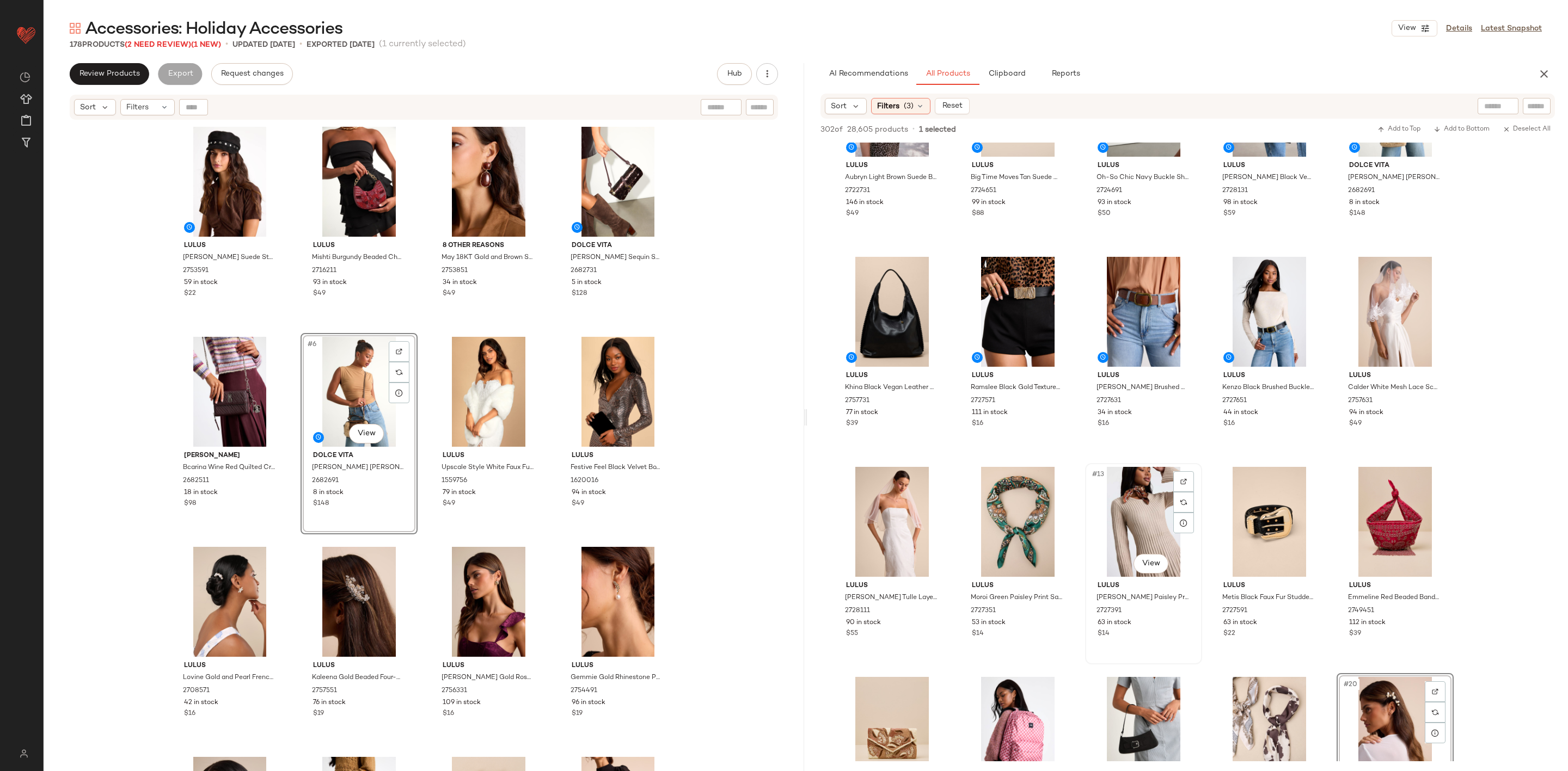
scroll to position [0, 0]
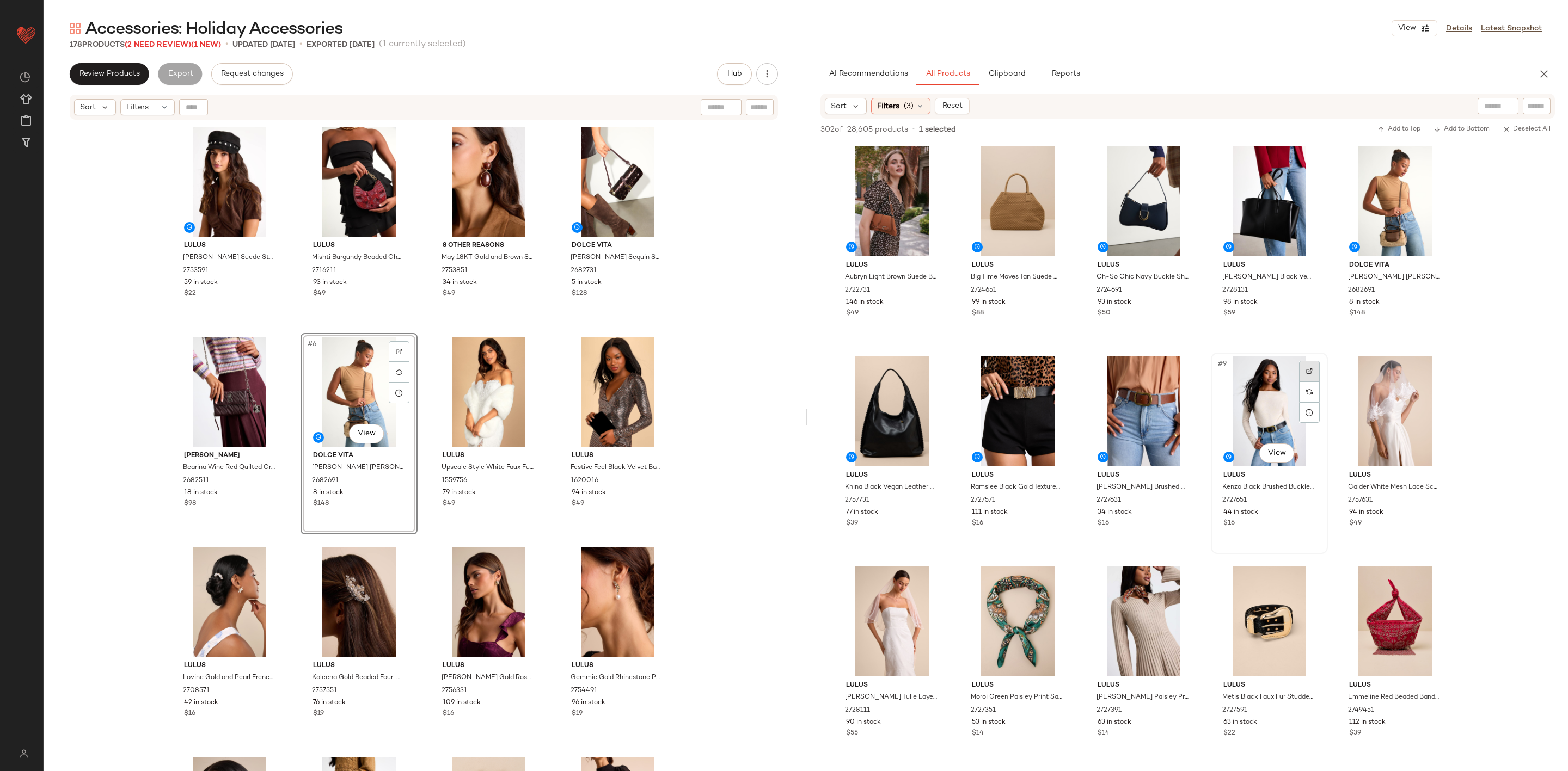
click at [1311, 369] on img at bounding box center [1309, 371] width 7 height 7
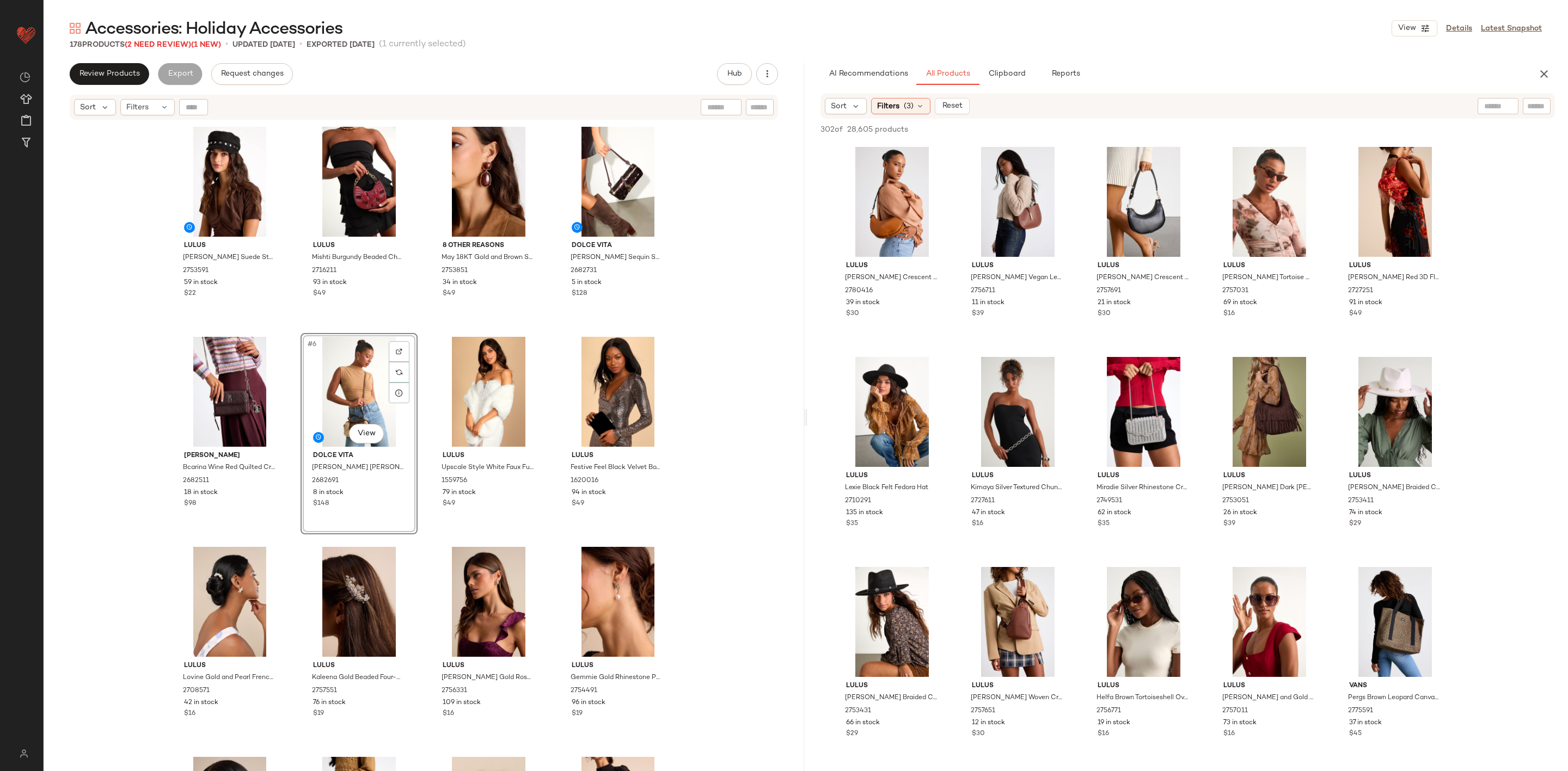
scroll to position [980, 0]
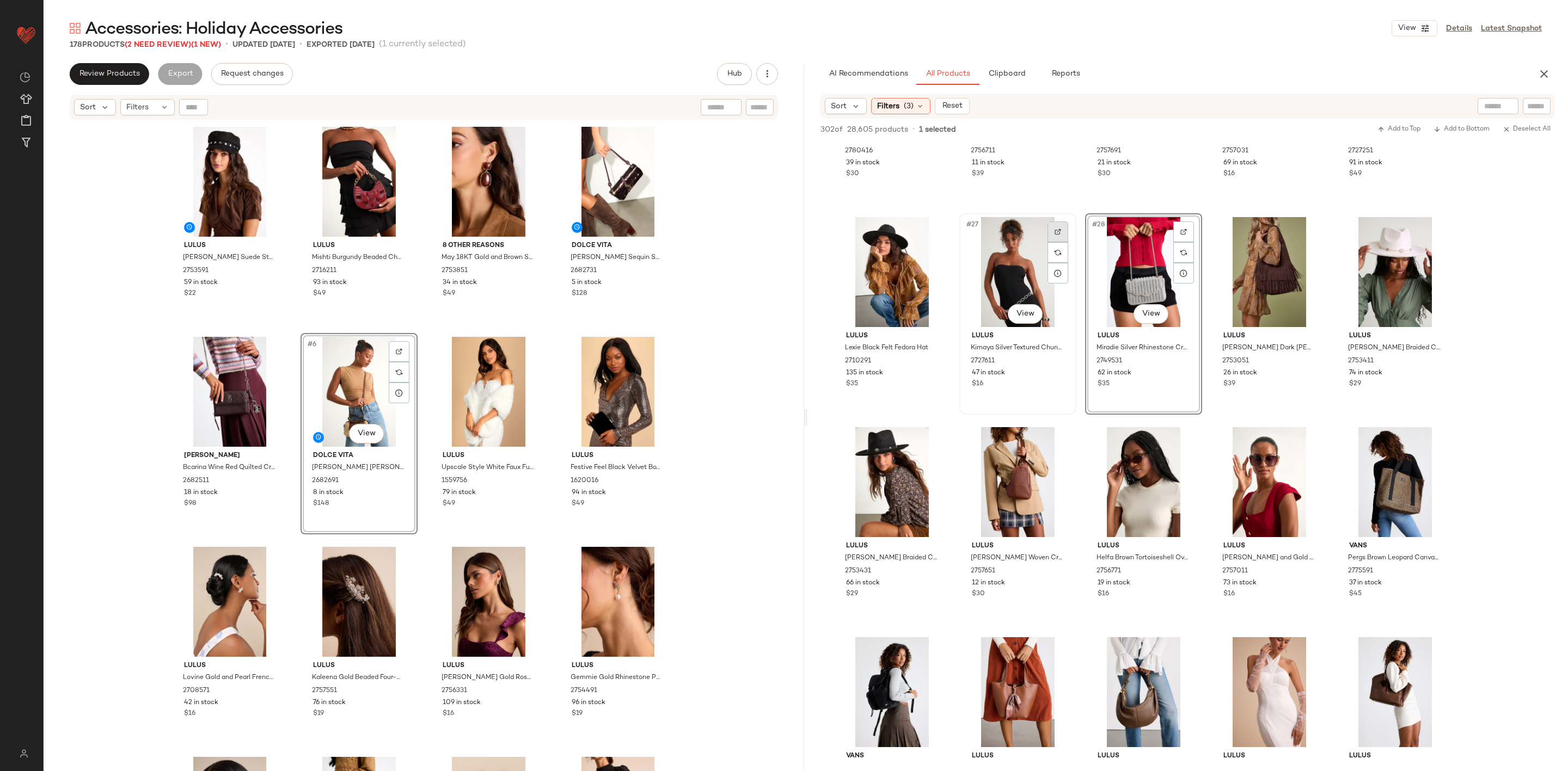
click at [1055, 234] on img at bounding box center [1058, 232] width 7 height 7
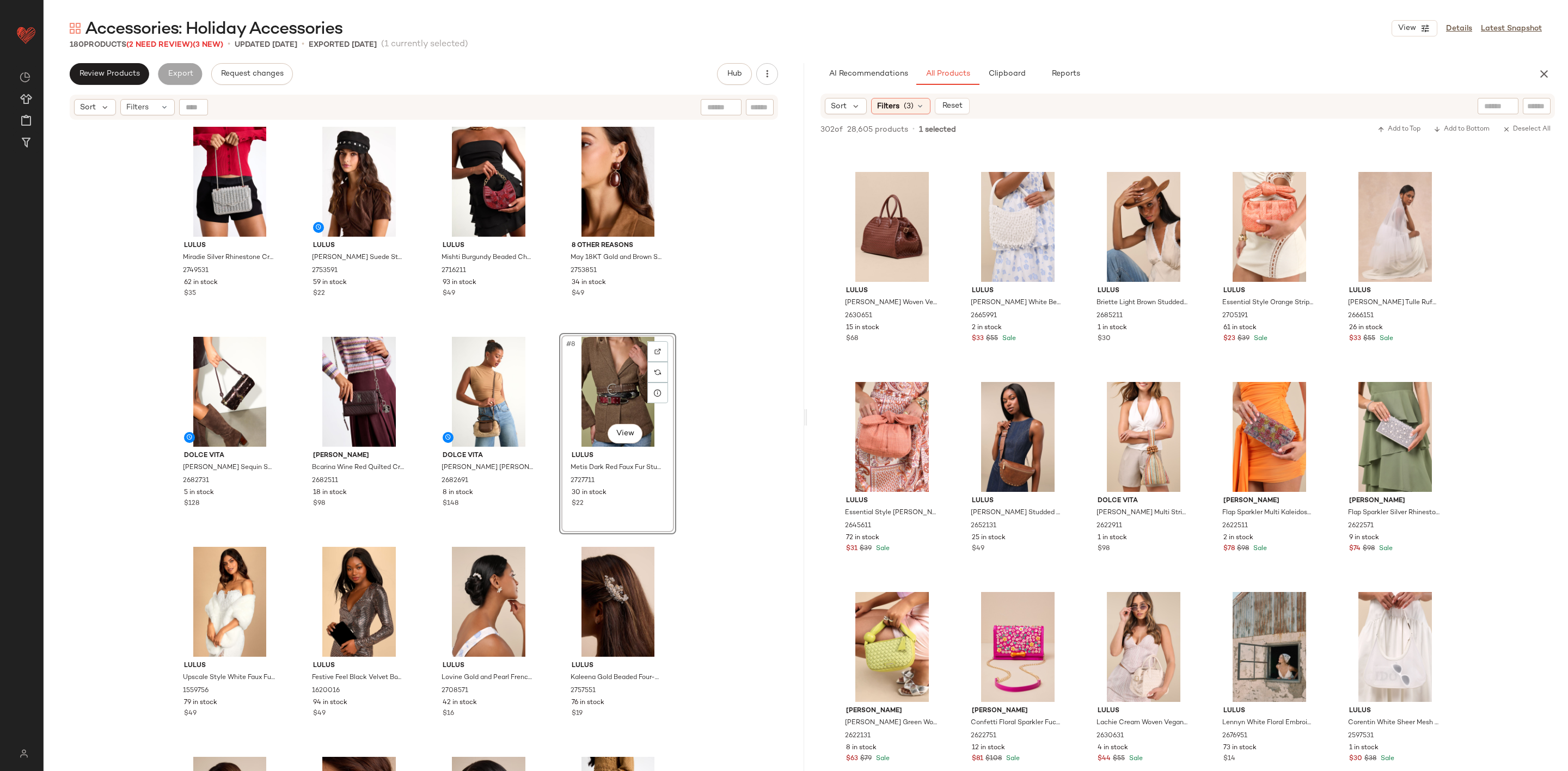
scroll to position [4736, 0]
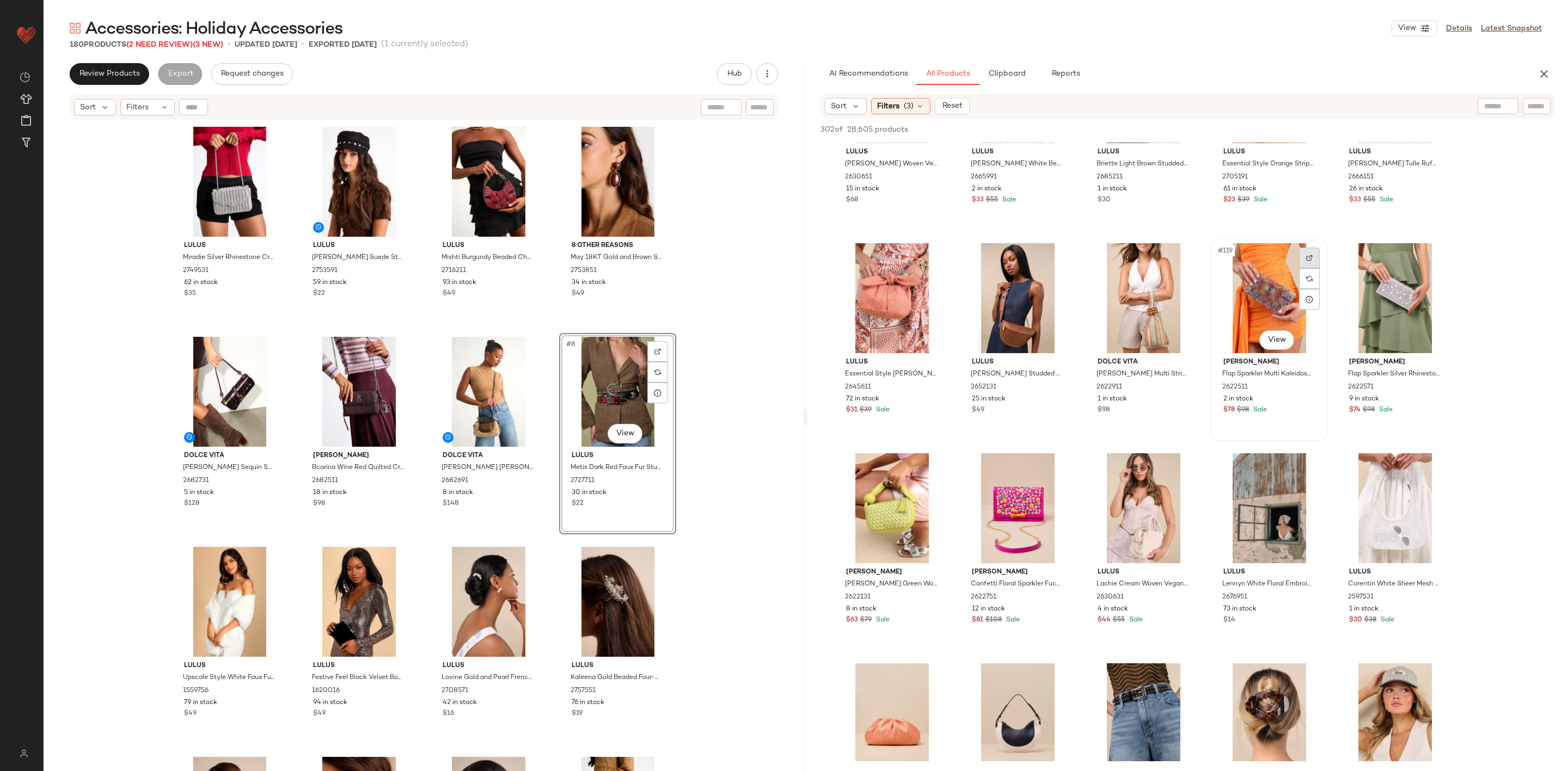
click at [1313, 252] on div at bounding box center [1309, 258] width 21 height 21
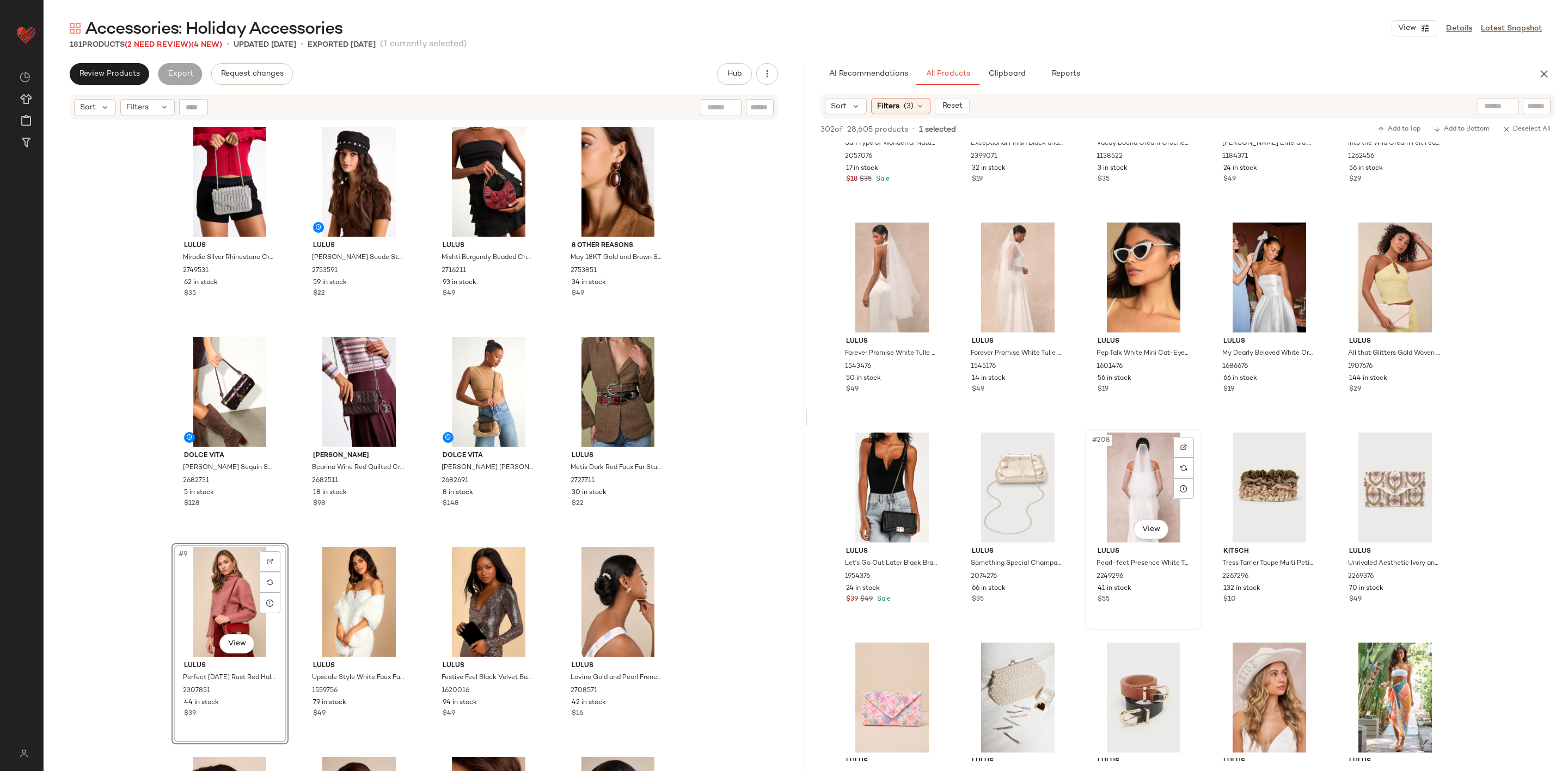
scroll to position [8573, 0]
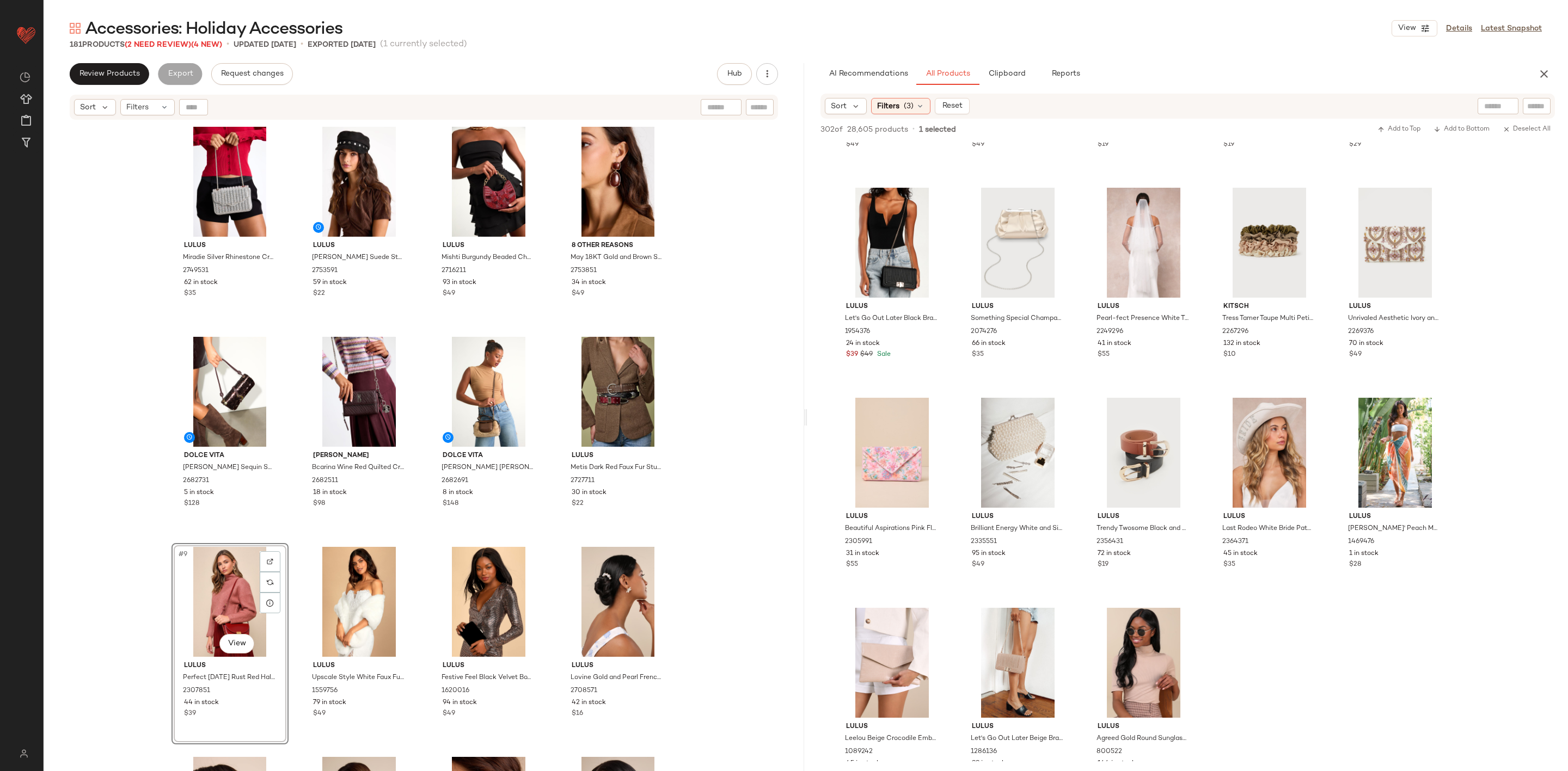
click at [154, 49] on div "181 Products (2 Need Review) (4 New)" at bounding box center [145, 44] width 152 height 12
click at [153, 41] on span "(2 Need Review)" at bounding box center [158, 44] width 66 height 8
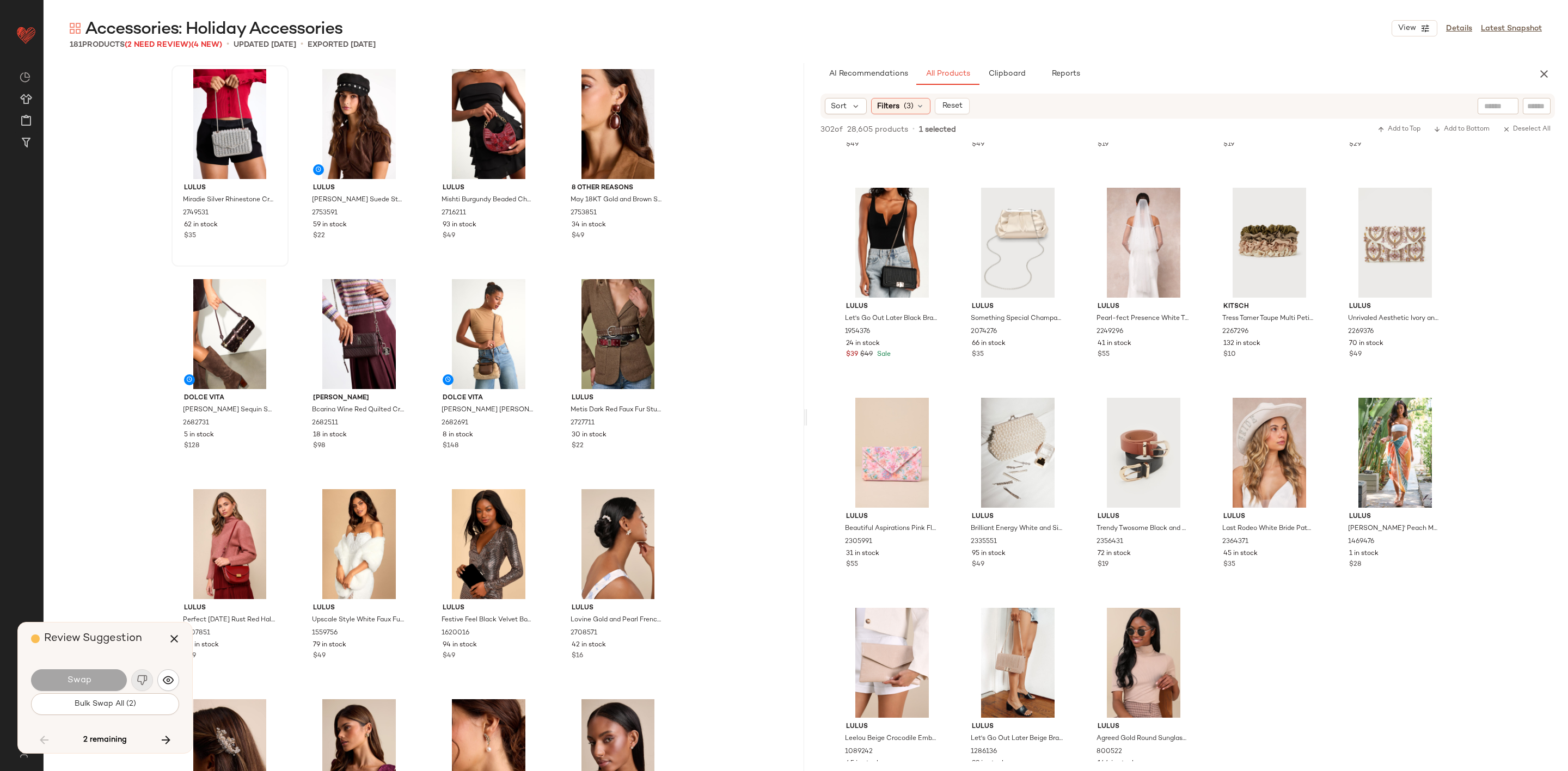
scroll to position [5252, 0]
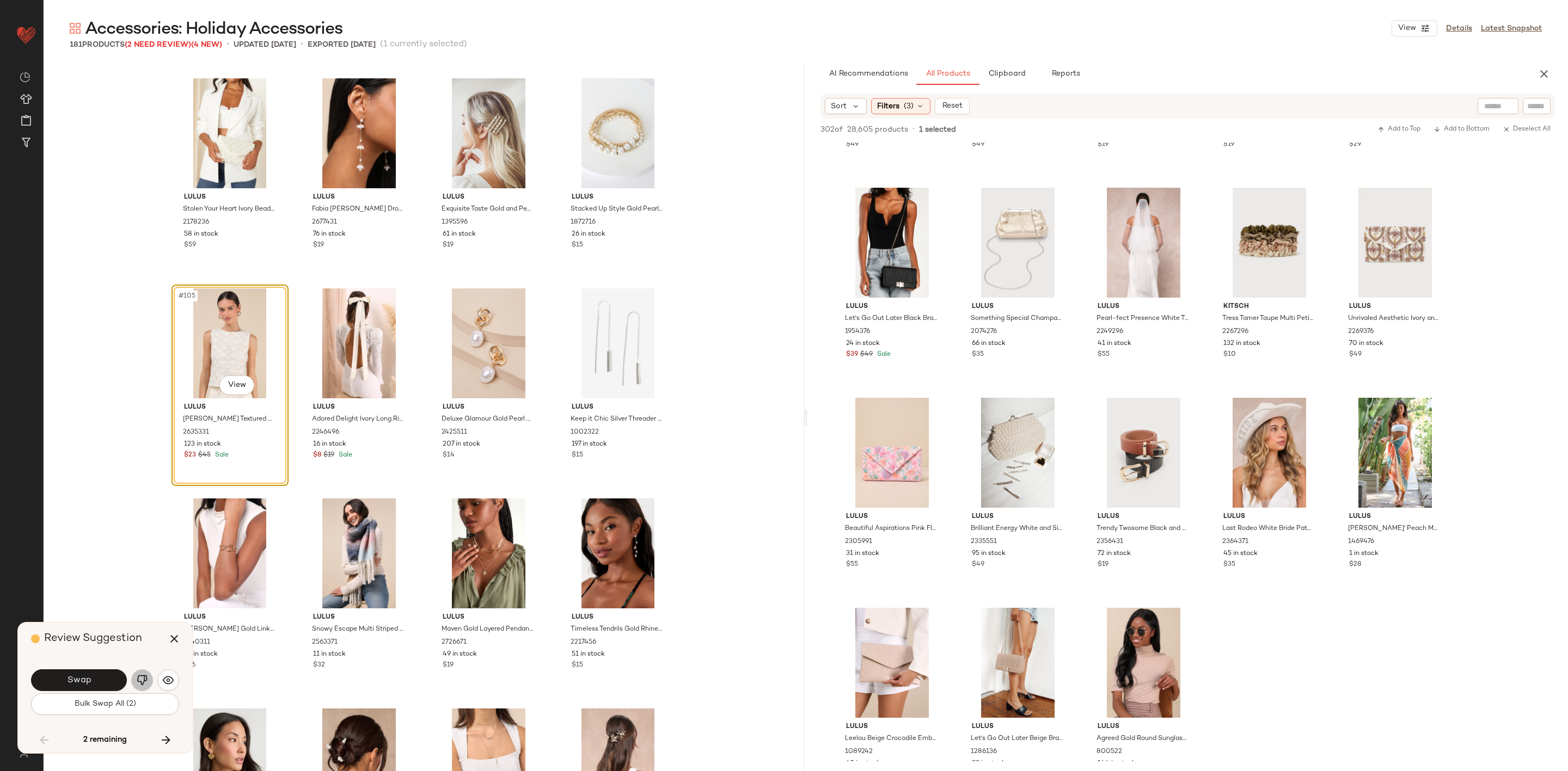
click at [138, 682] on img "button" at bounding box center [142, 680] width 11 height 11
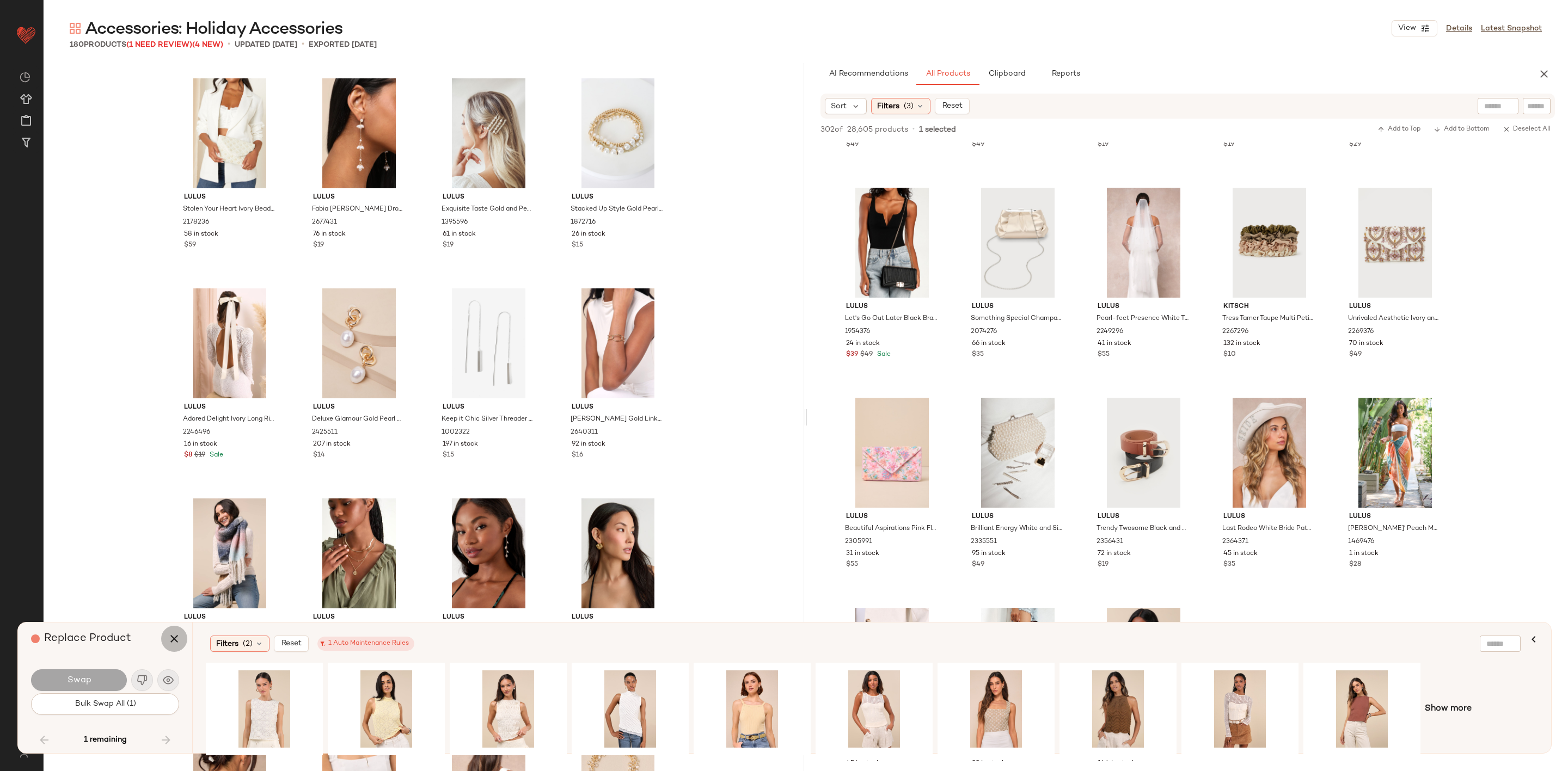
click at [173, 635] on icon "button" at bounding box center [173, 638] width 13 height 13
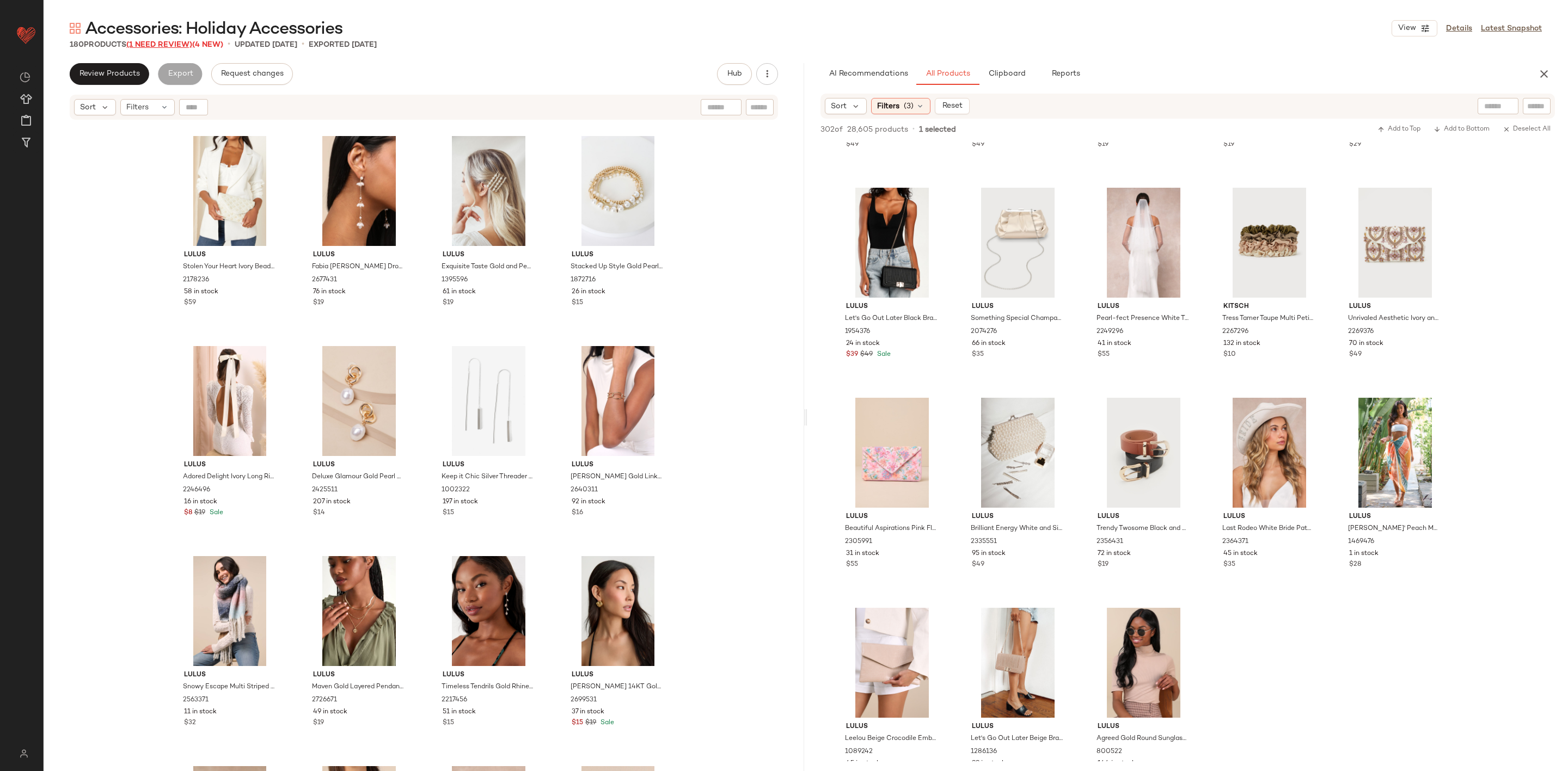
click at [151, 43] on span "(1 Need Review)" at bounding box center [159, 44] width 66 height 8
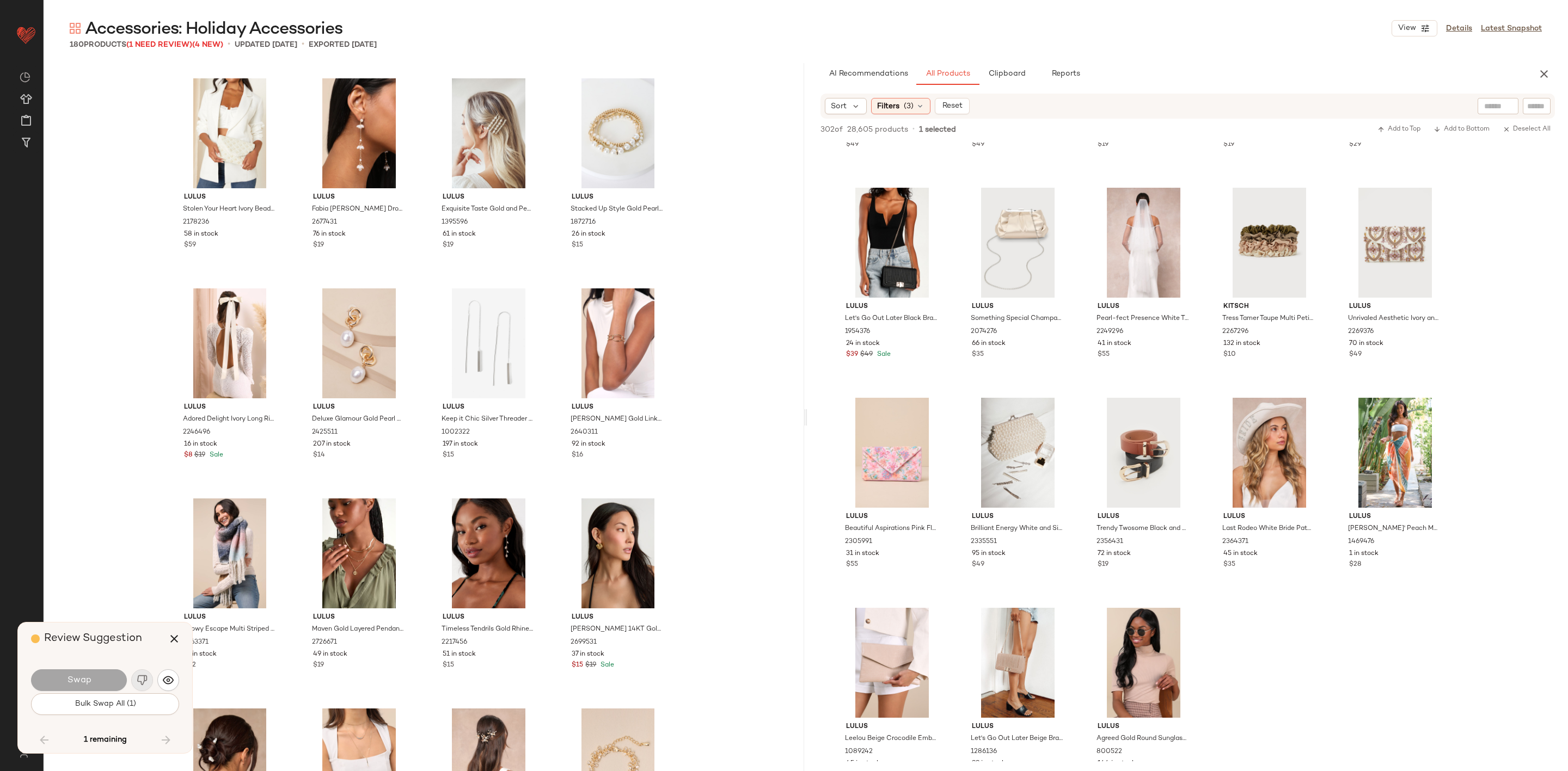
scroll to position [8194, 0]
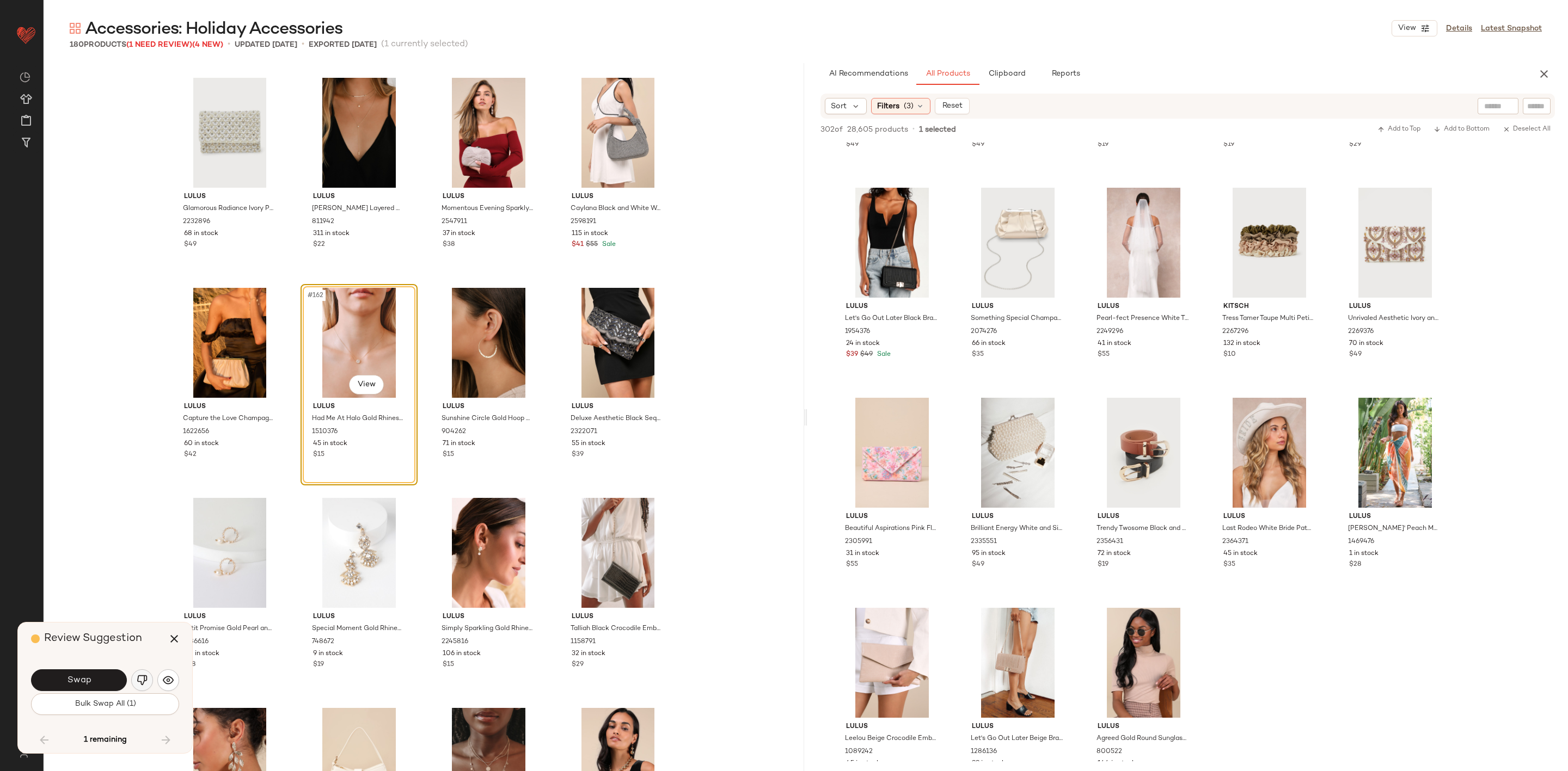
click at [144, 682] on img "button" at bounding box center [142, 680] width 11 height 11
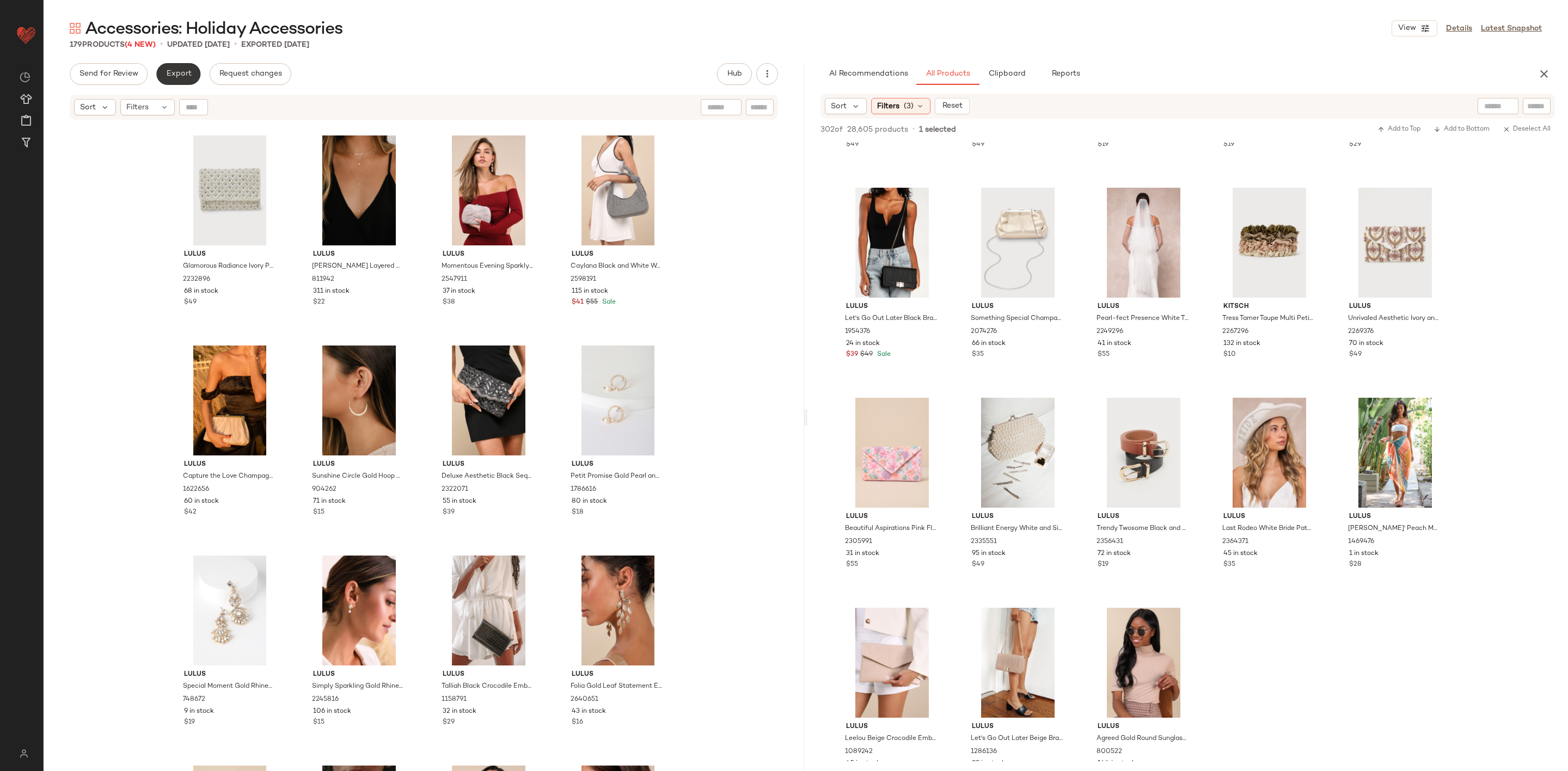
click at [177, 74] on span "Export" at bounding box center [178, 74] width 26 height 9
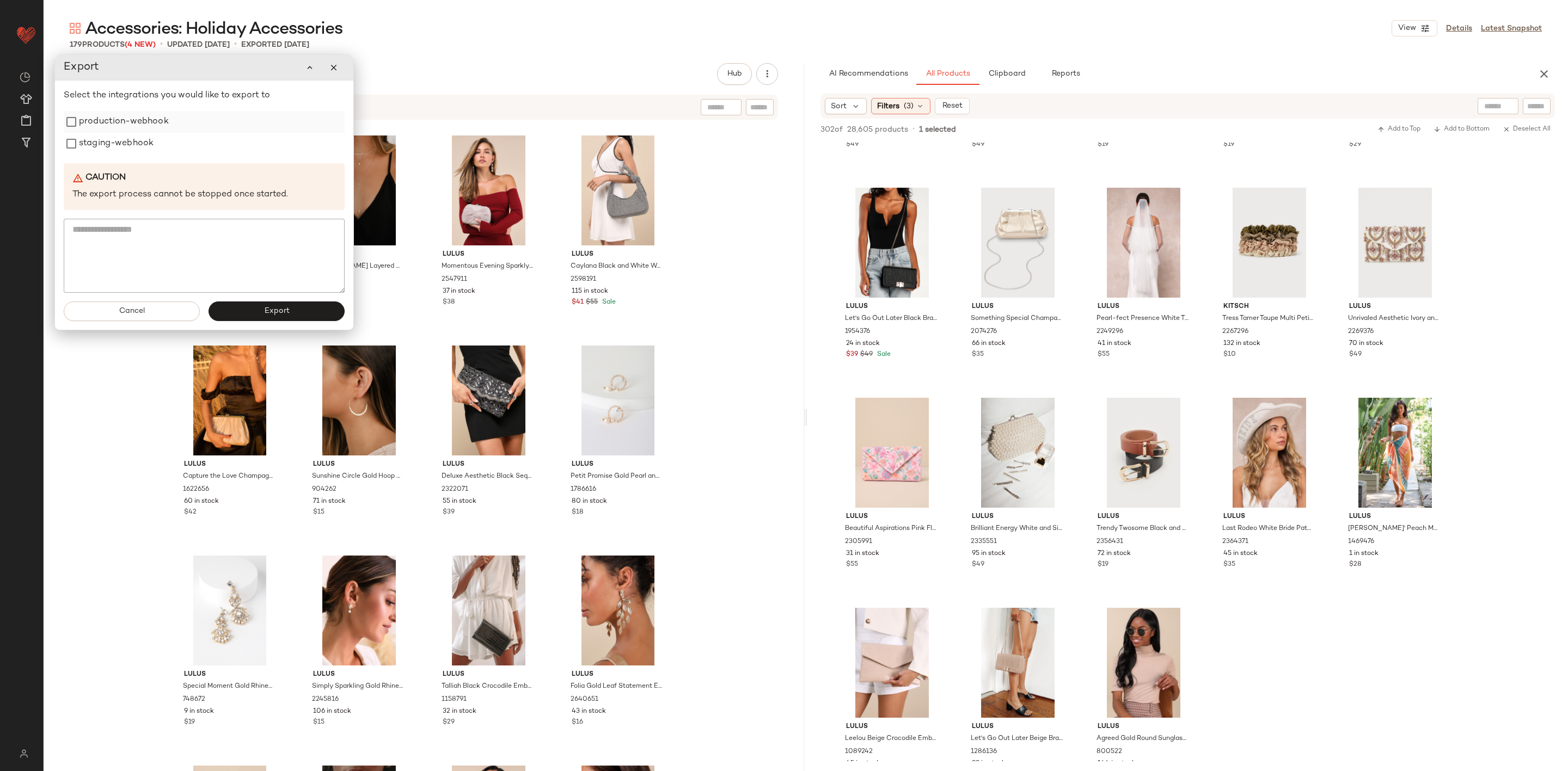
click at [160, 121] on label "production-webhook" at bounding box center [124, 122] width 90 height 22
click at [134, 141] on label "staging-webhook" at bounding box center [116, 144] width 75 height 22
click at [253, 302] on div "Cancel Export" at bounding box center [206, 313] width 298 height 37
click at [253, 309] on button "Export" at bounding box center [278, 313] width 136 height 19
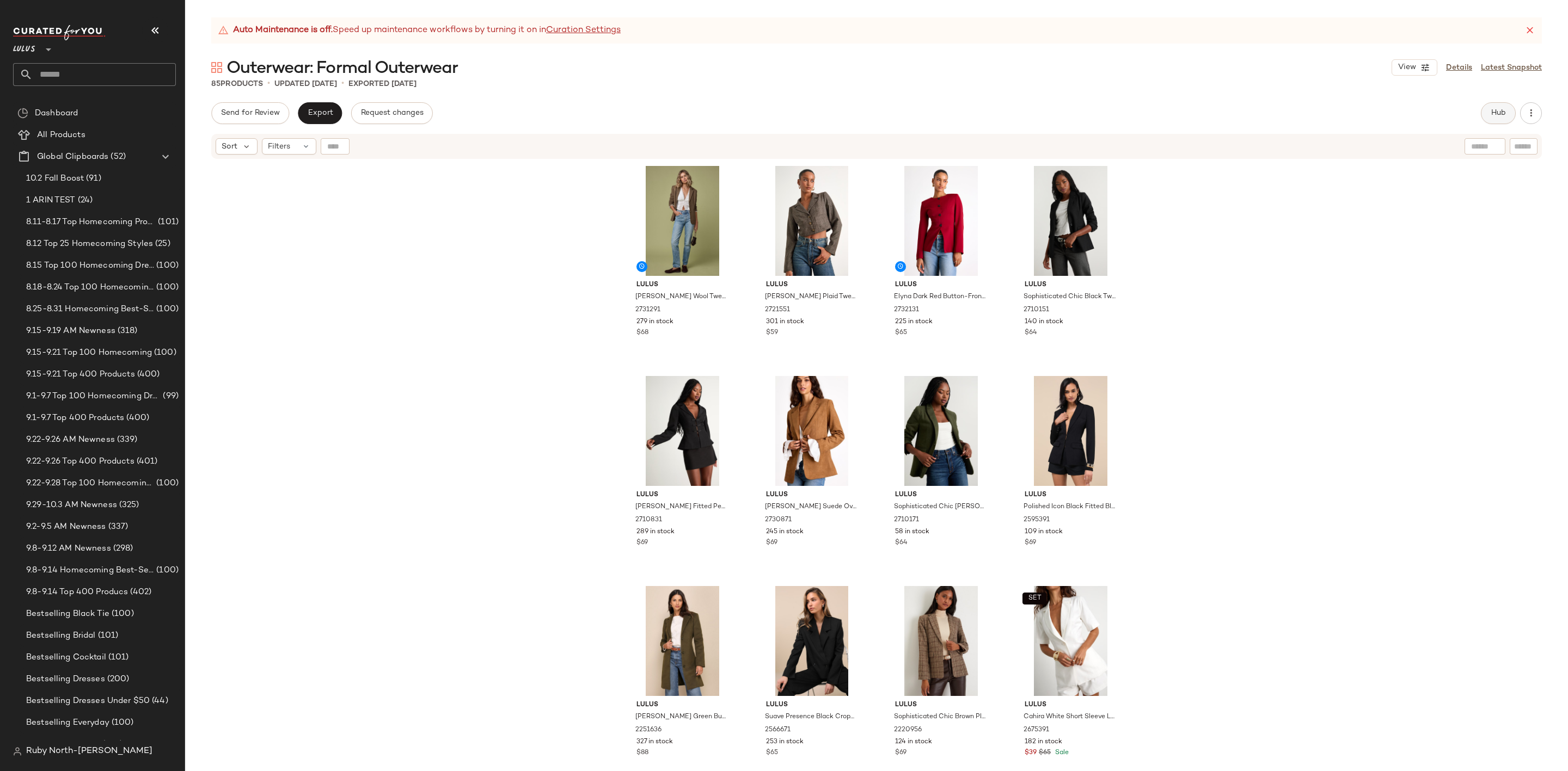
click at [1510, 108] on button "Hub" at bounding box center [1498, 113] width 35 height 22
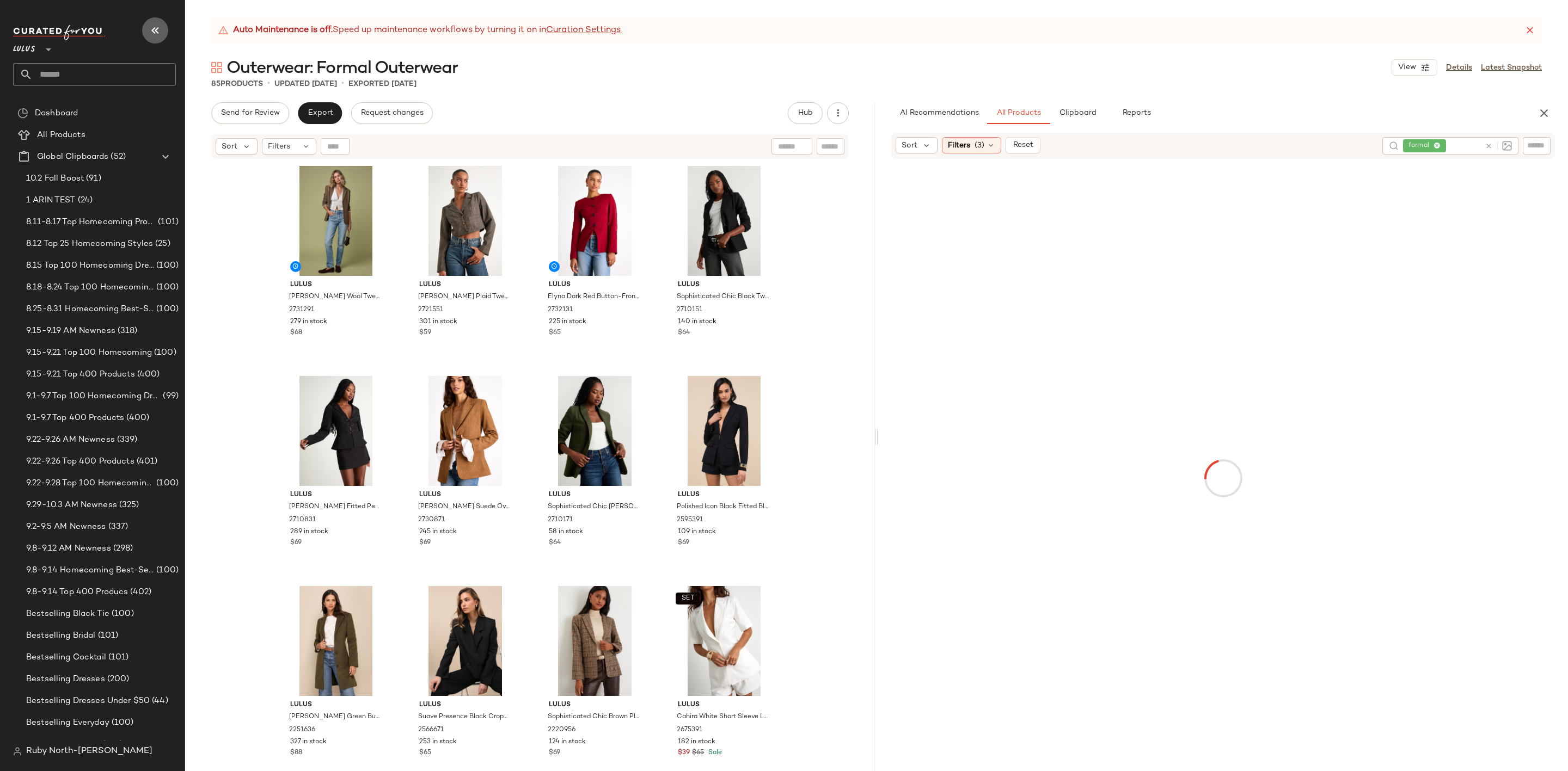
click at [149, 30] on icon "button" at bounding box center [155, 30] width 13 height 13
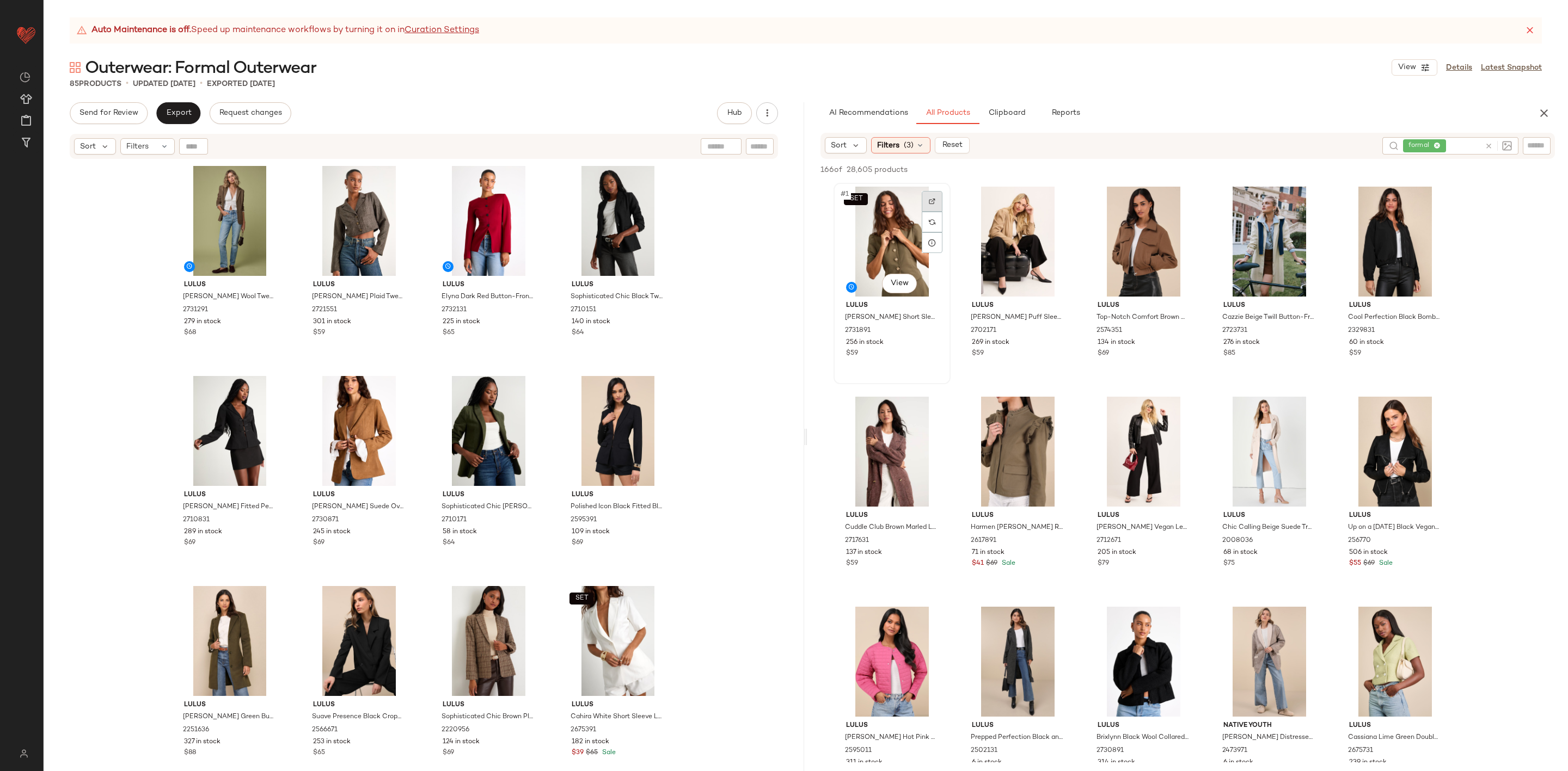
click at [937, 203] on div at bounding box center [932, 201] width 21 height 21
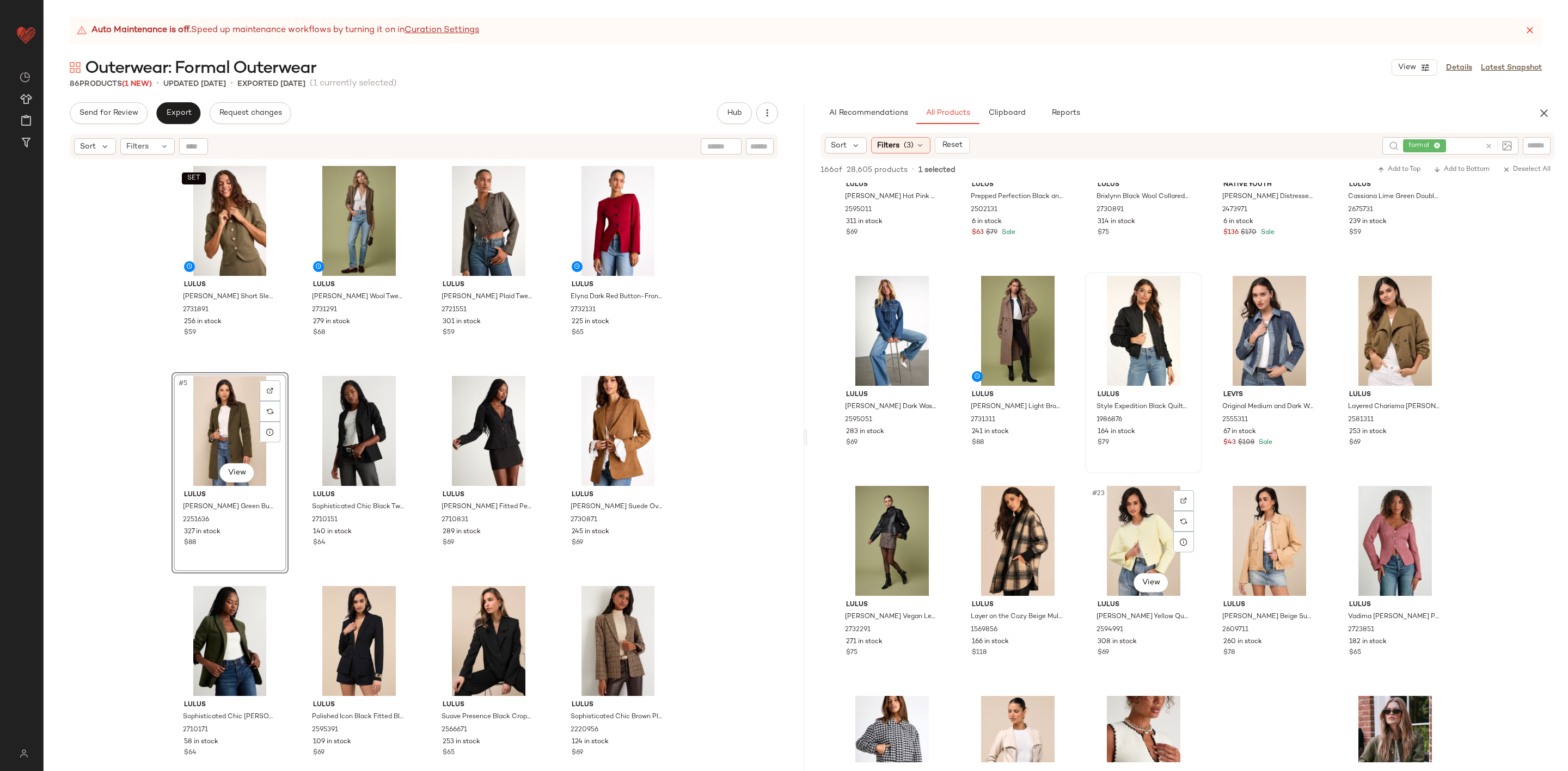
scroll to position [735, 0]
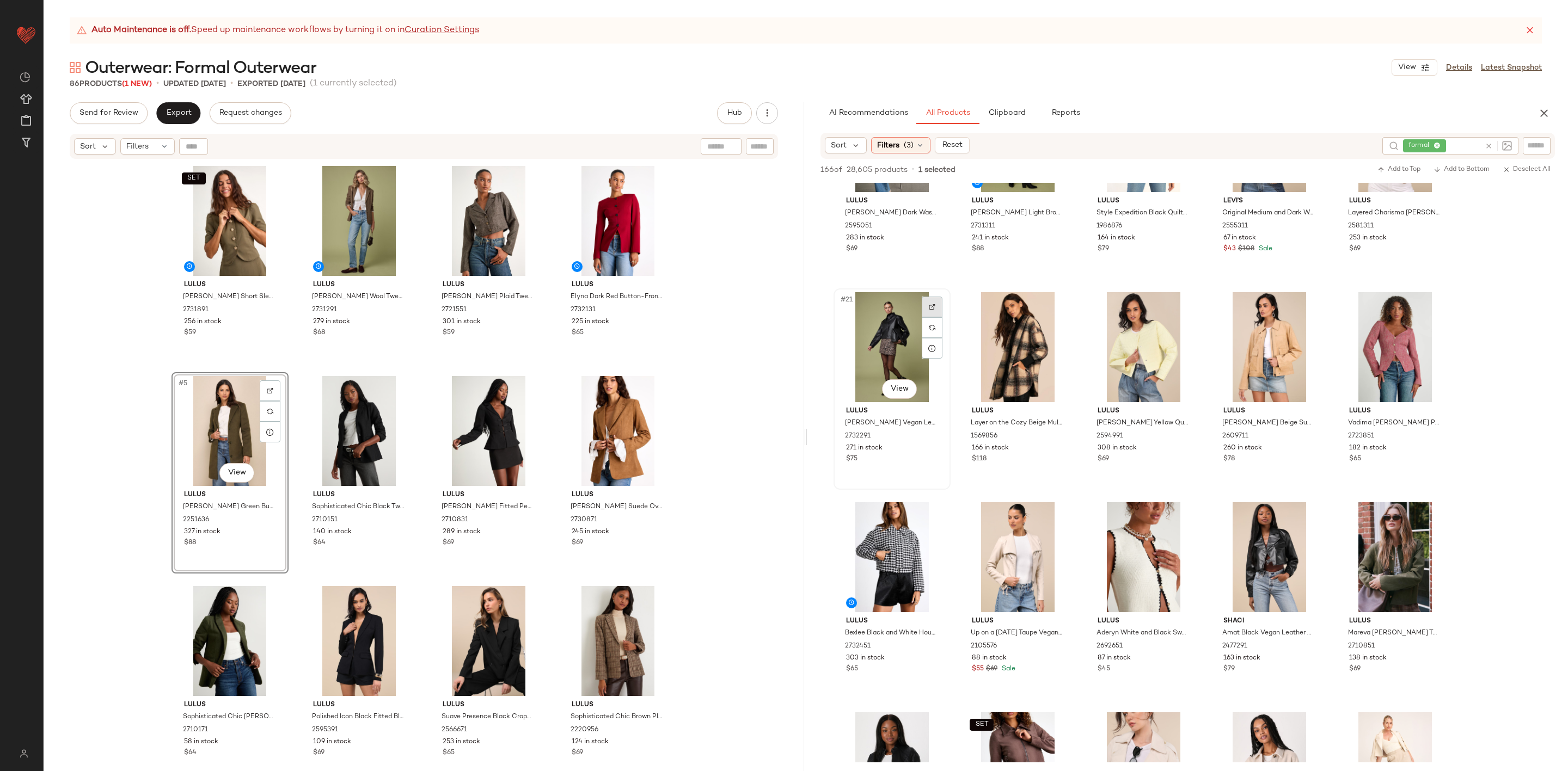
click at [940, 307] on div at bounding box center [932, 307] width 21 height 21
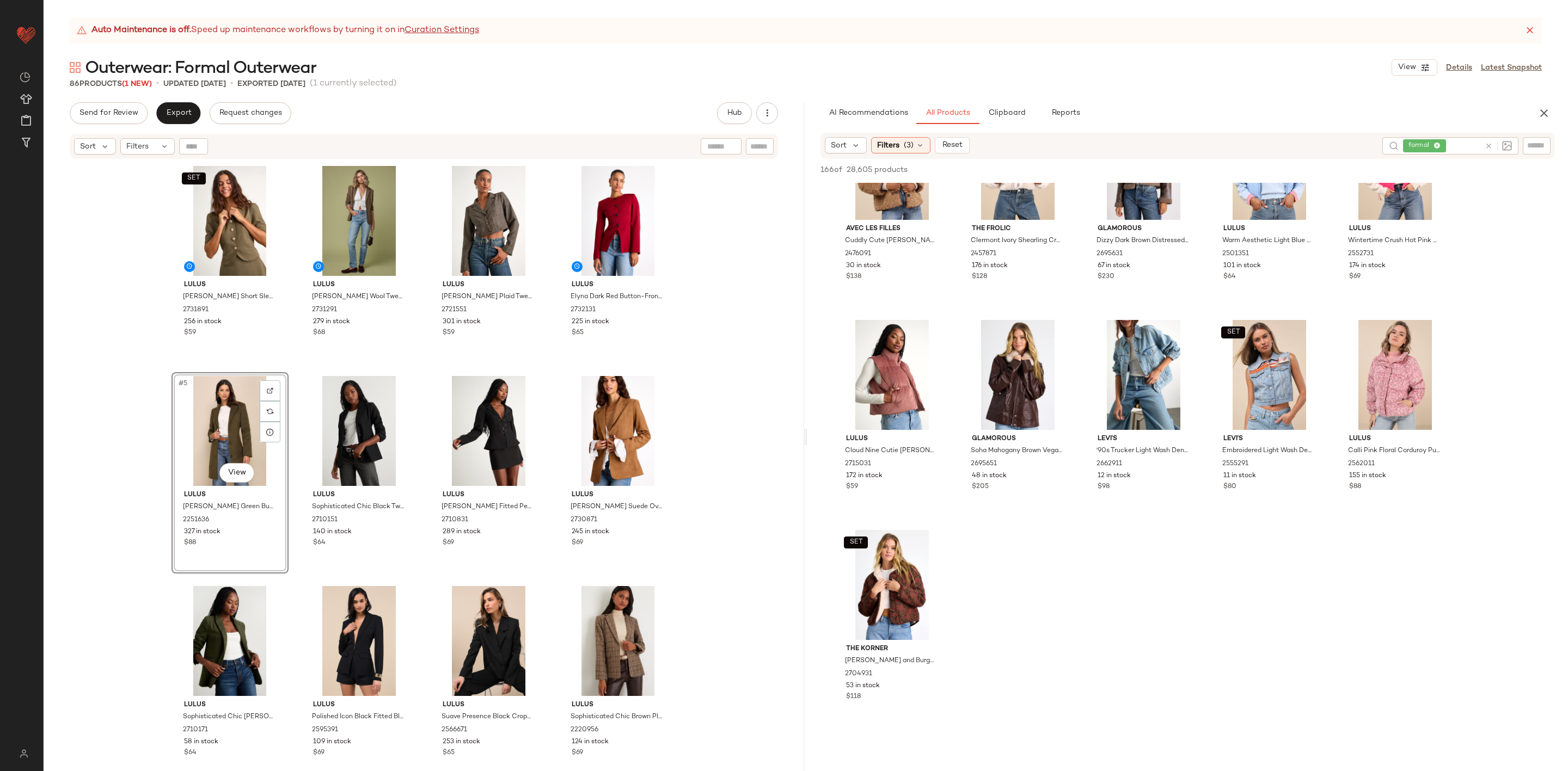
scroll to position [3511, 0]
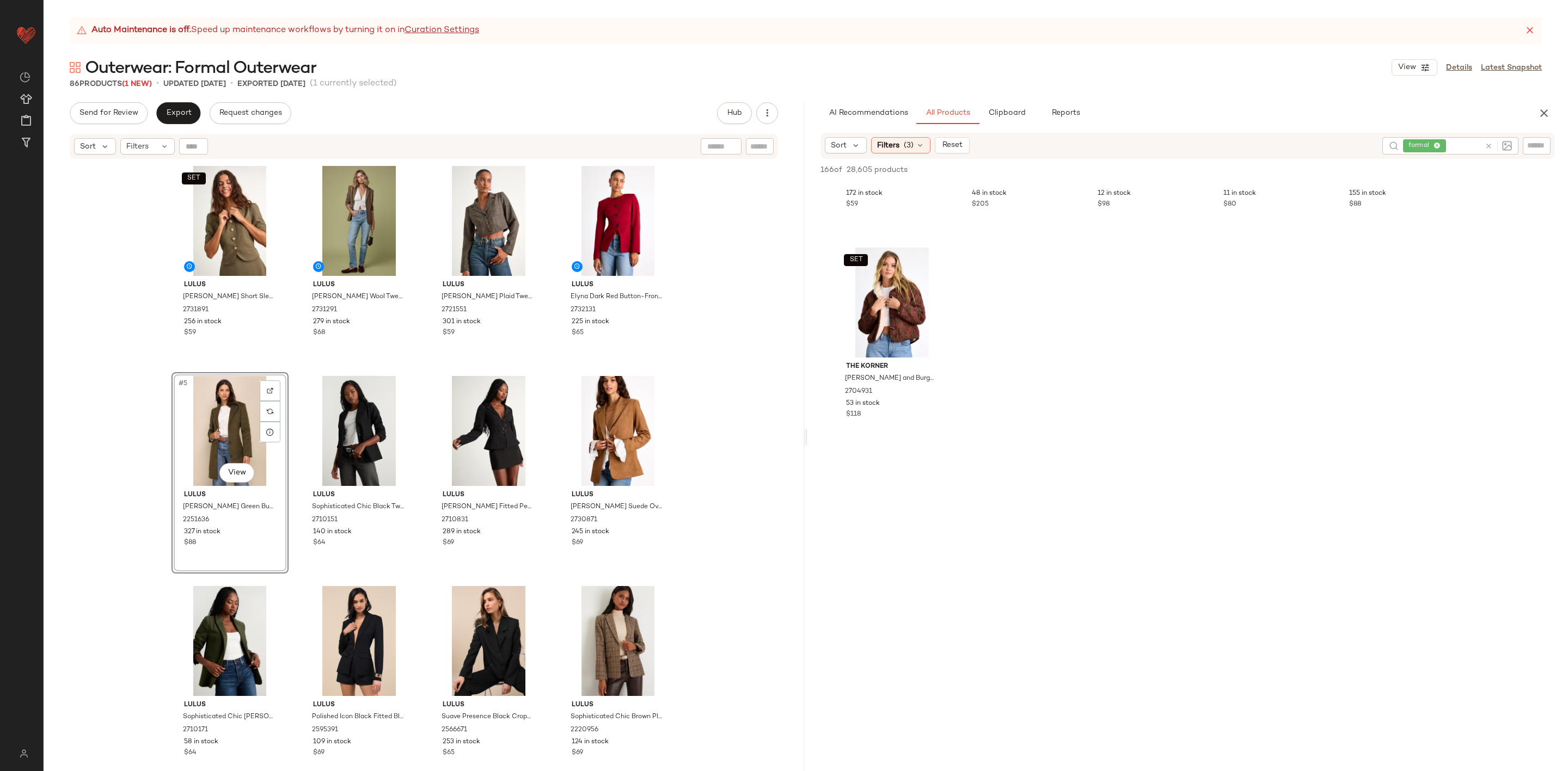
click at [166, 124] on div "Send for Review Export Request changes Hub Send for Review External Review Inte…" at bounding box center [424, 436] width 761 height 669
click at [178, 115] on span "Export" at bounding box center [178, 113] width 26 height 9
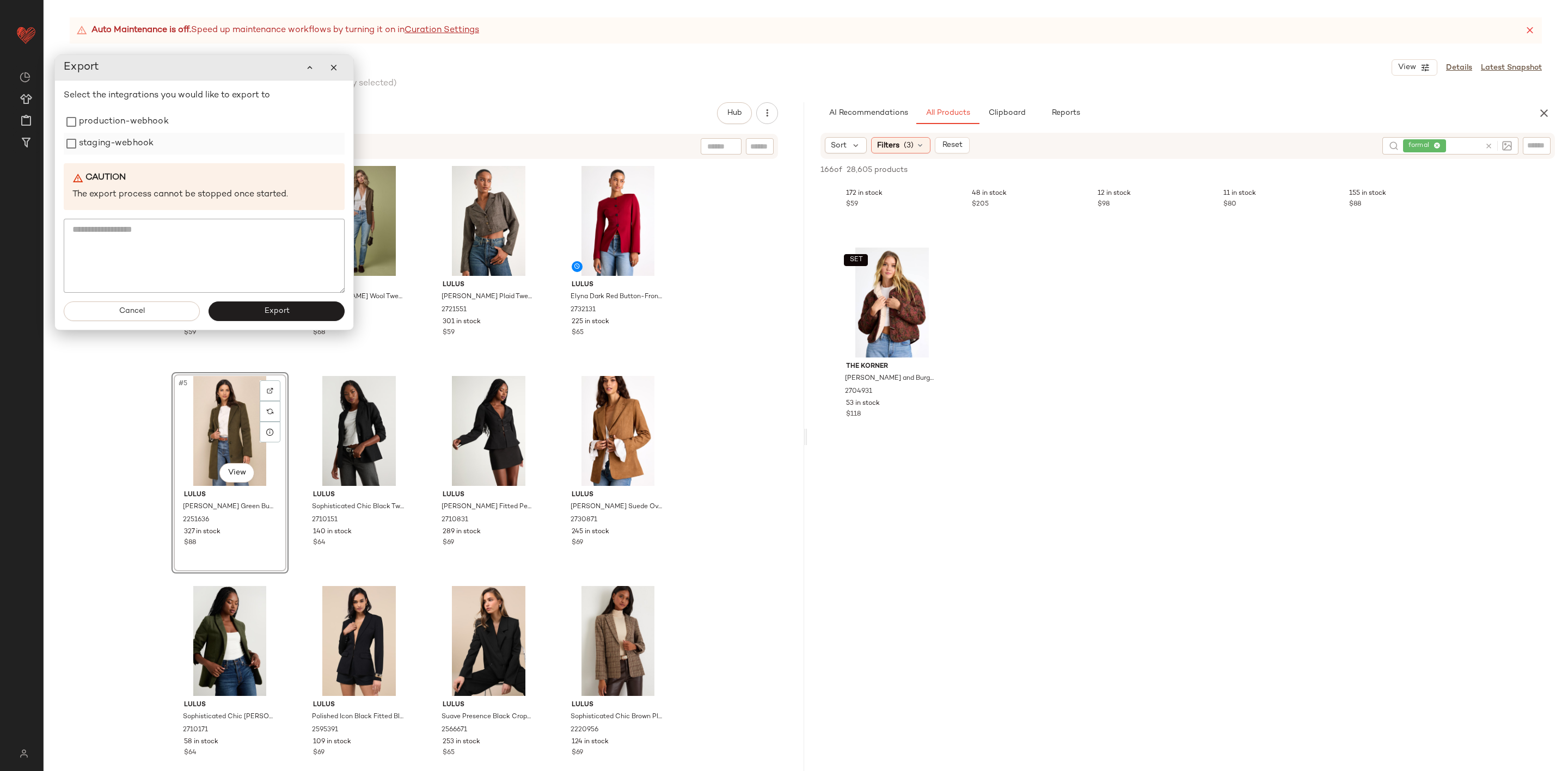
click at [117, 155] on label "staging-webhook" at bounding box center [116, 144] width 75 height 22
click at [141, 117] on label "production-webhook" at bounding box center [124, 122] width 90 height 22
click at [292, 309] on button "Export" at bounding box center [277, 312] width 136 height 19
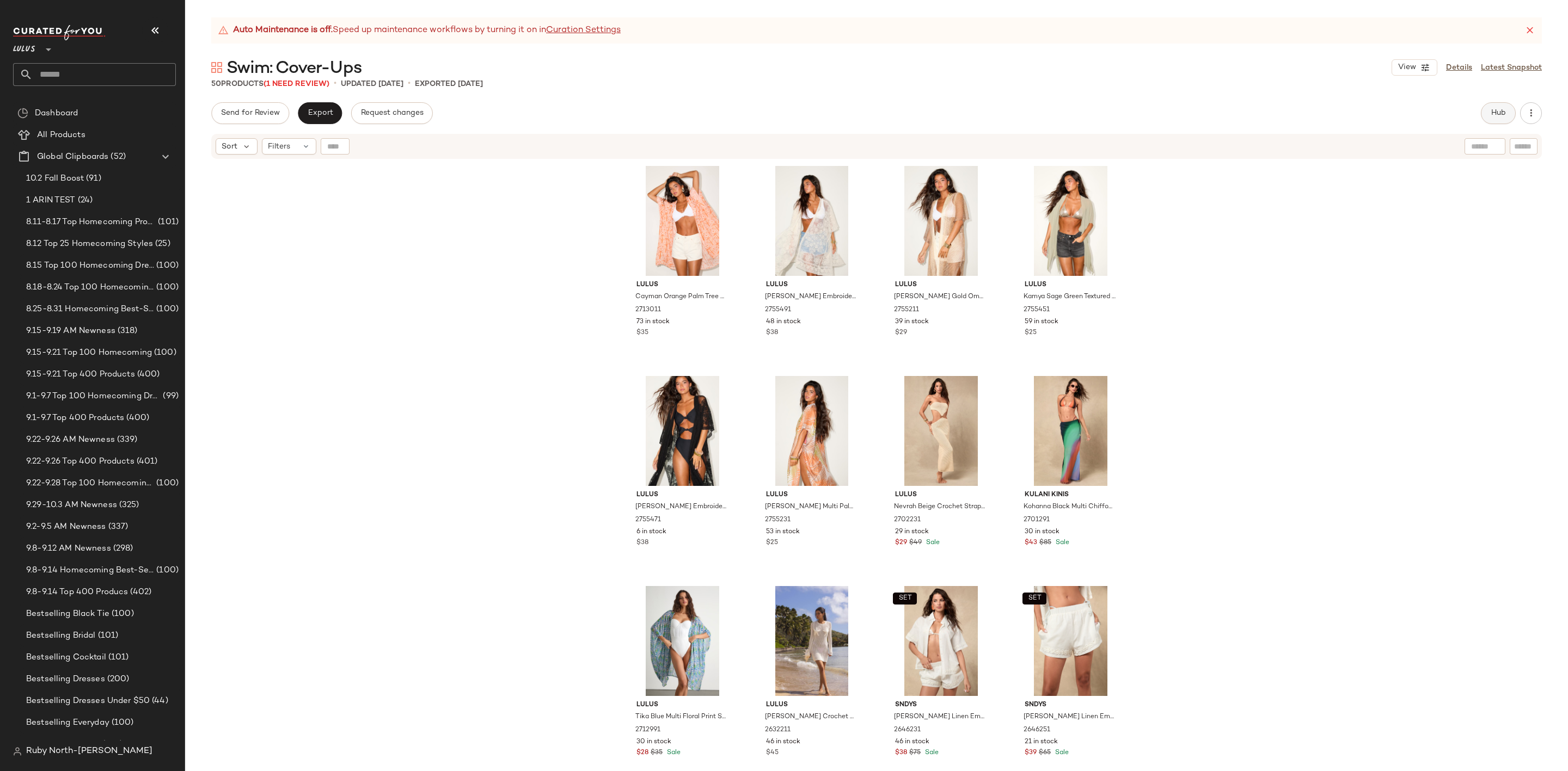
click at [1483, 106] on button "Hub" at bounding box center [1498, 113] width 35 height 22
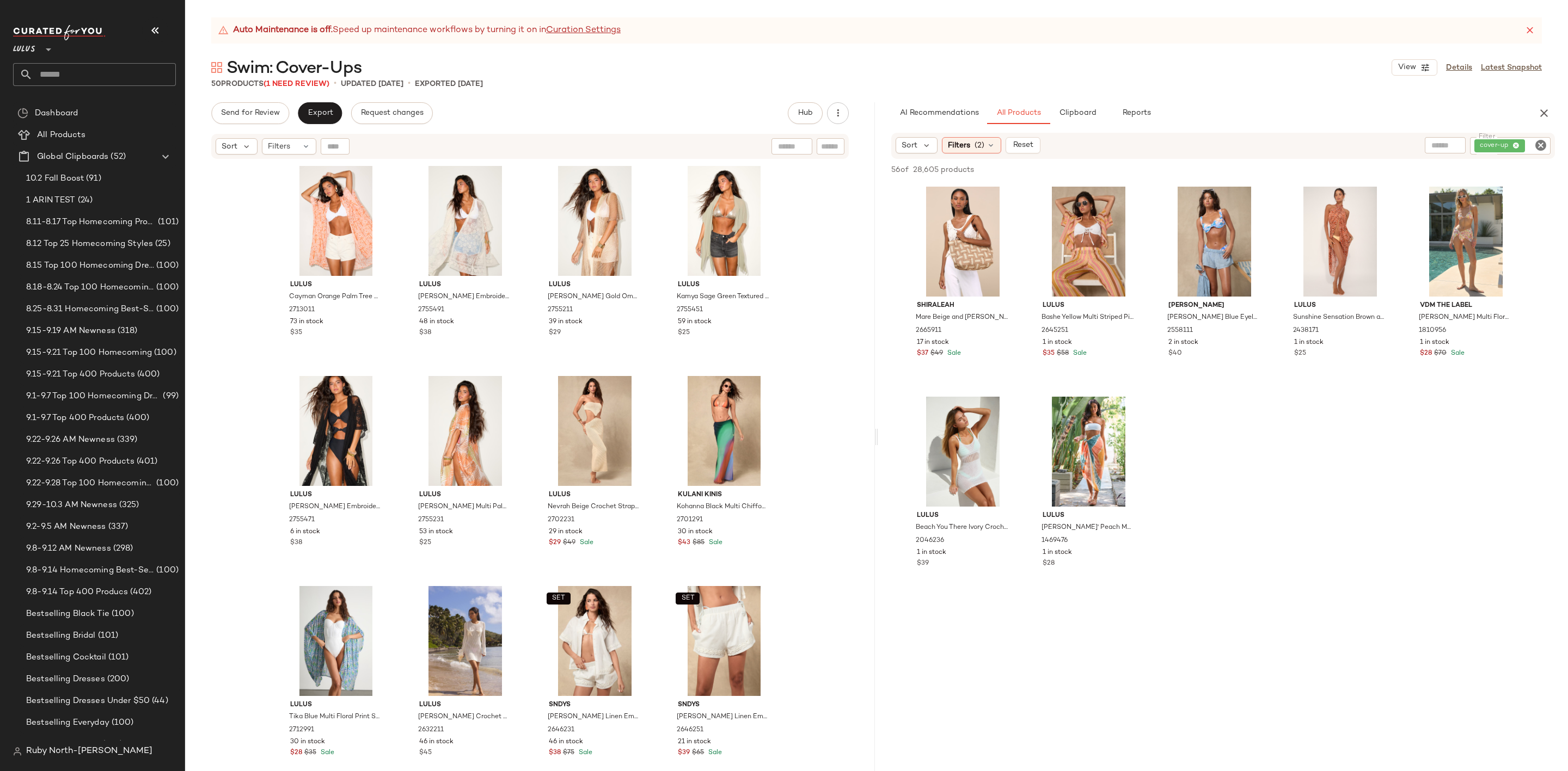
click at [312, 90] on div "Auto Maintenance is off. Speed up maintenance workflows by turning it on in Cur…" at bounding box center [877, 394] width 1383 height 754
click at [312, 86] on span "(1 Need Review)" at bounding box center [296, 83] width 66 height 8
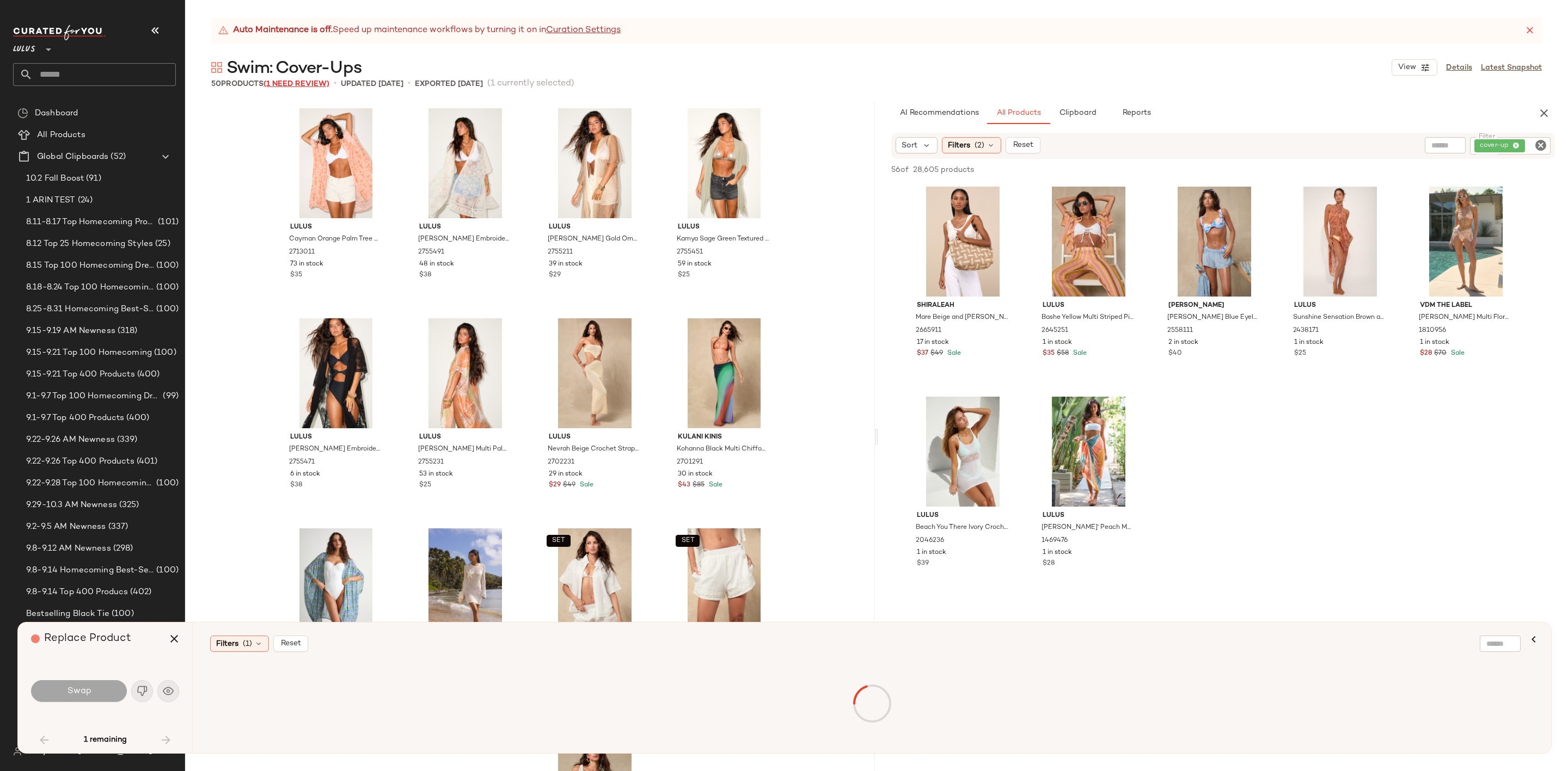
scroll to position [1470, 0]
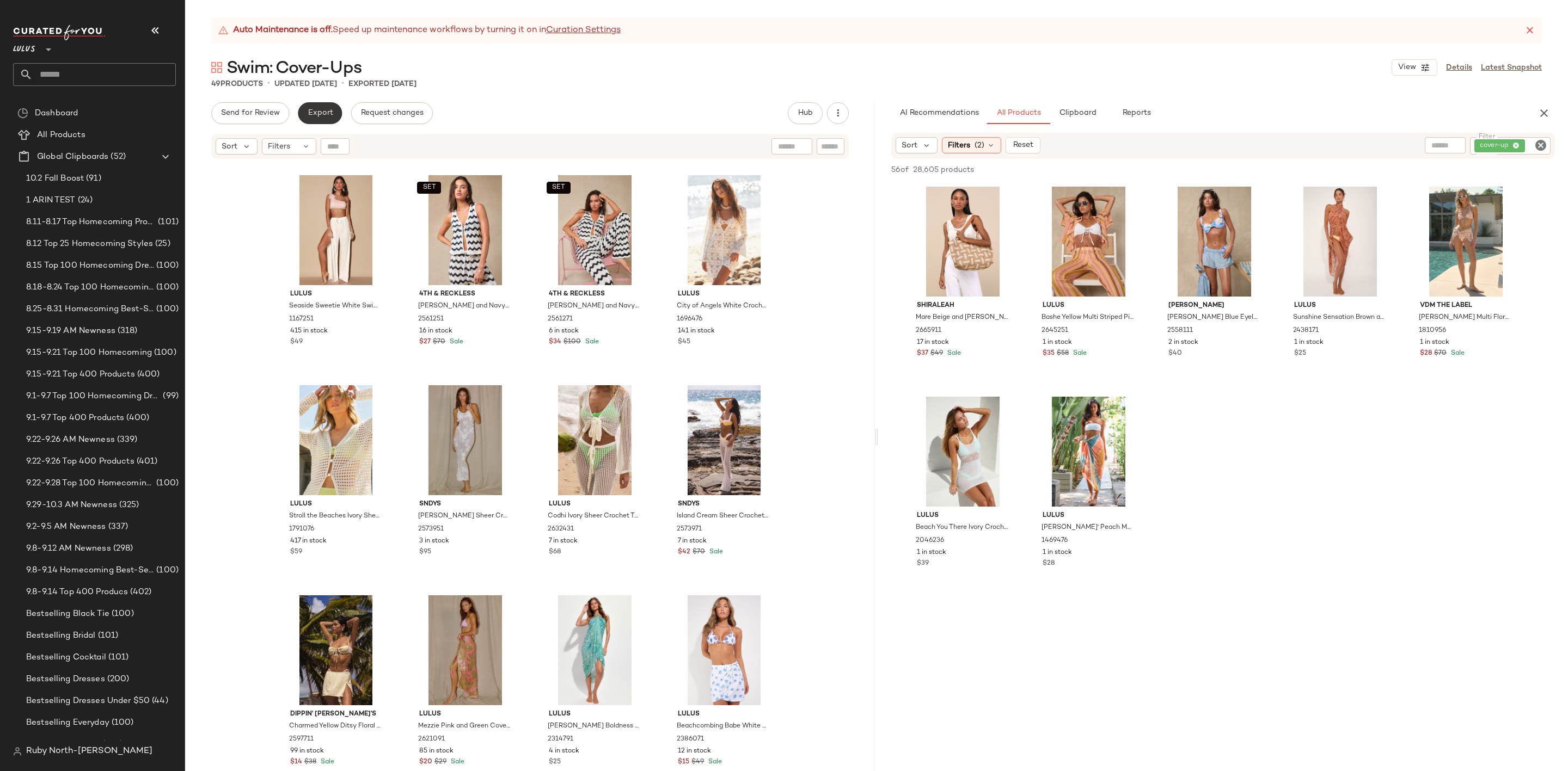
click at [319, 116] on span "Export" at bounding box center [320, 113] width 26 height 9
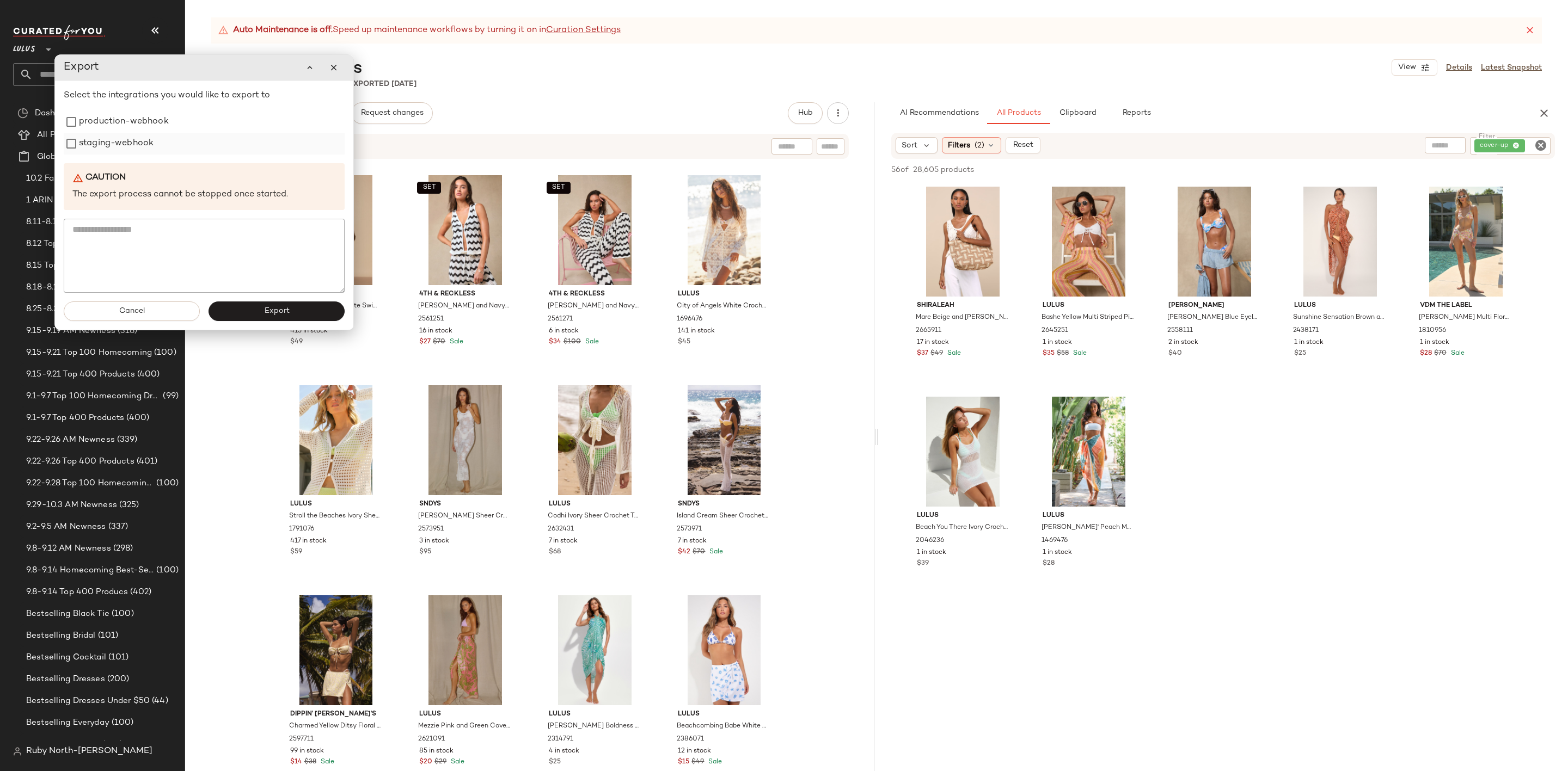
click at [145, 133] on label "staging-webhook" at bounding box center [116, 144] width 75 height 22
click at [141, 113] on label "production-webhook" at bounding box center [124, 122] width 90 height 22
click at [306, 309] on button "Export" at bounding box center [277, 312] width 136 height 19
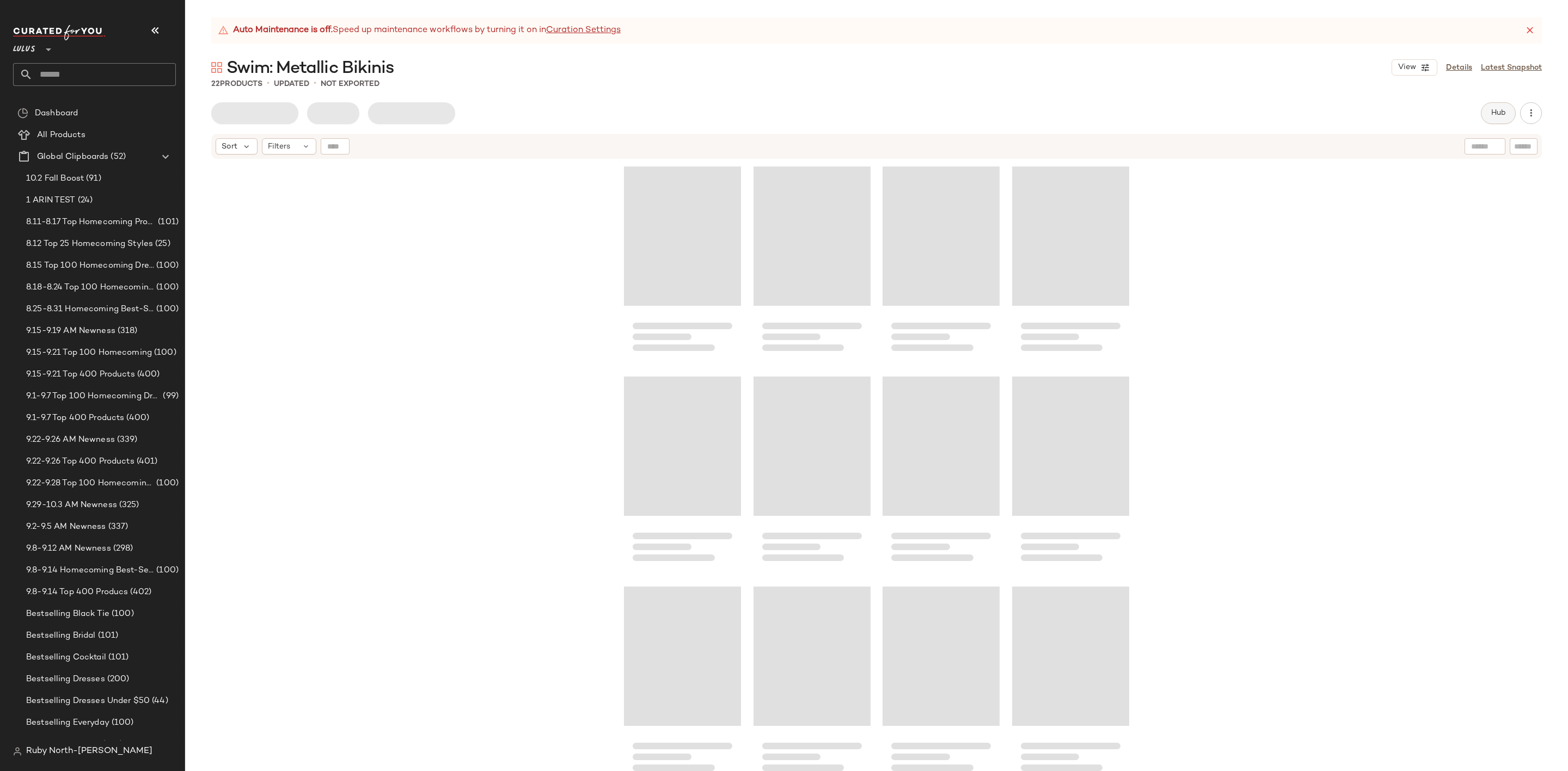
click at [1488, 111] on button "Hub" at bounding box center [1498, 113] width 35 height 22
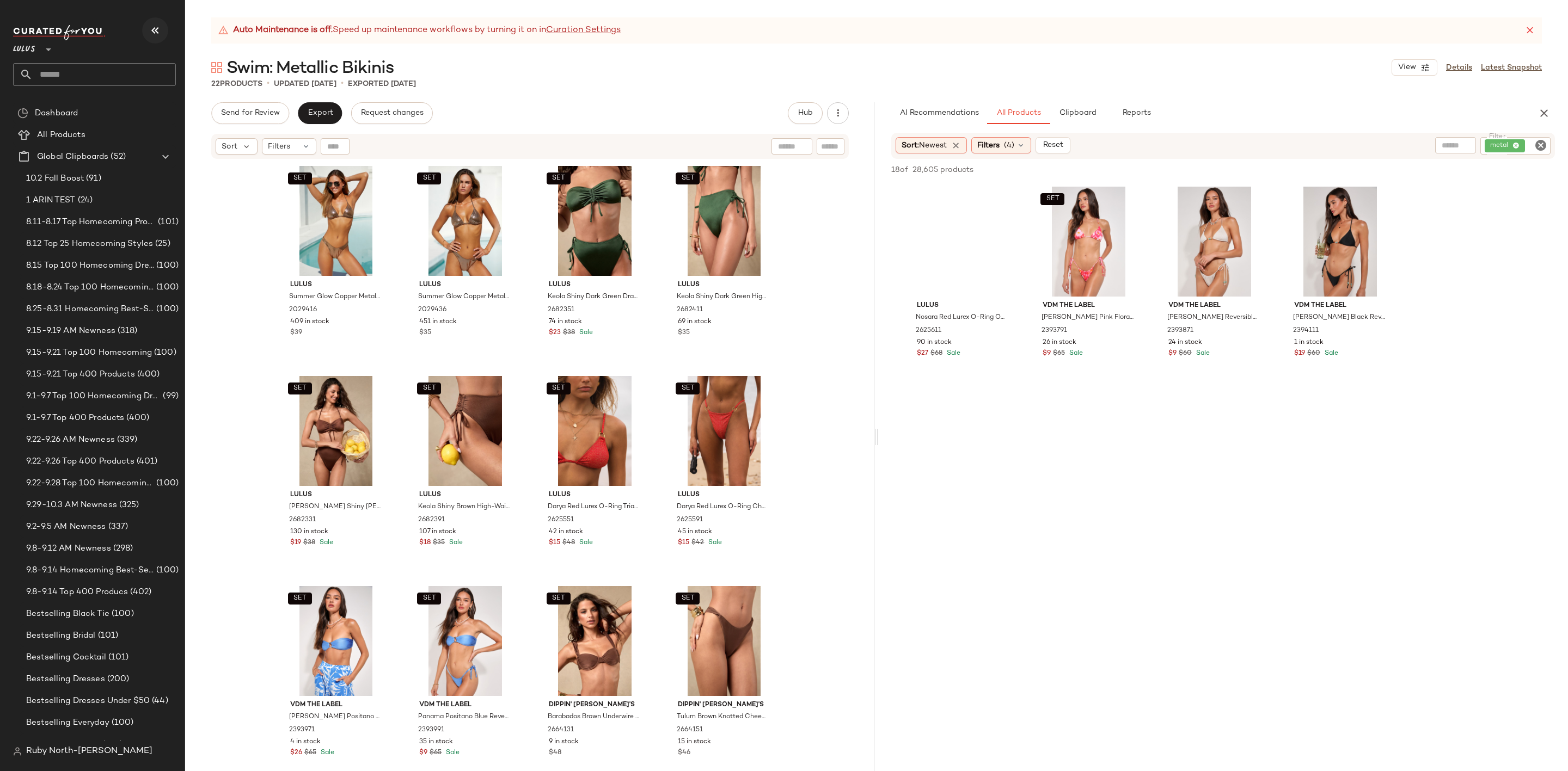
click at [155, 28] on icon "button" at bounding box center [155, 30] width 13 height 13
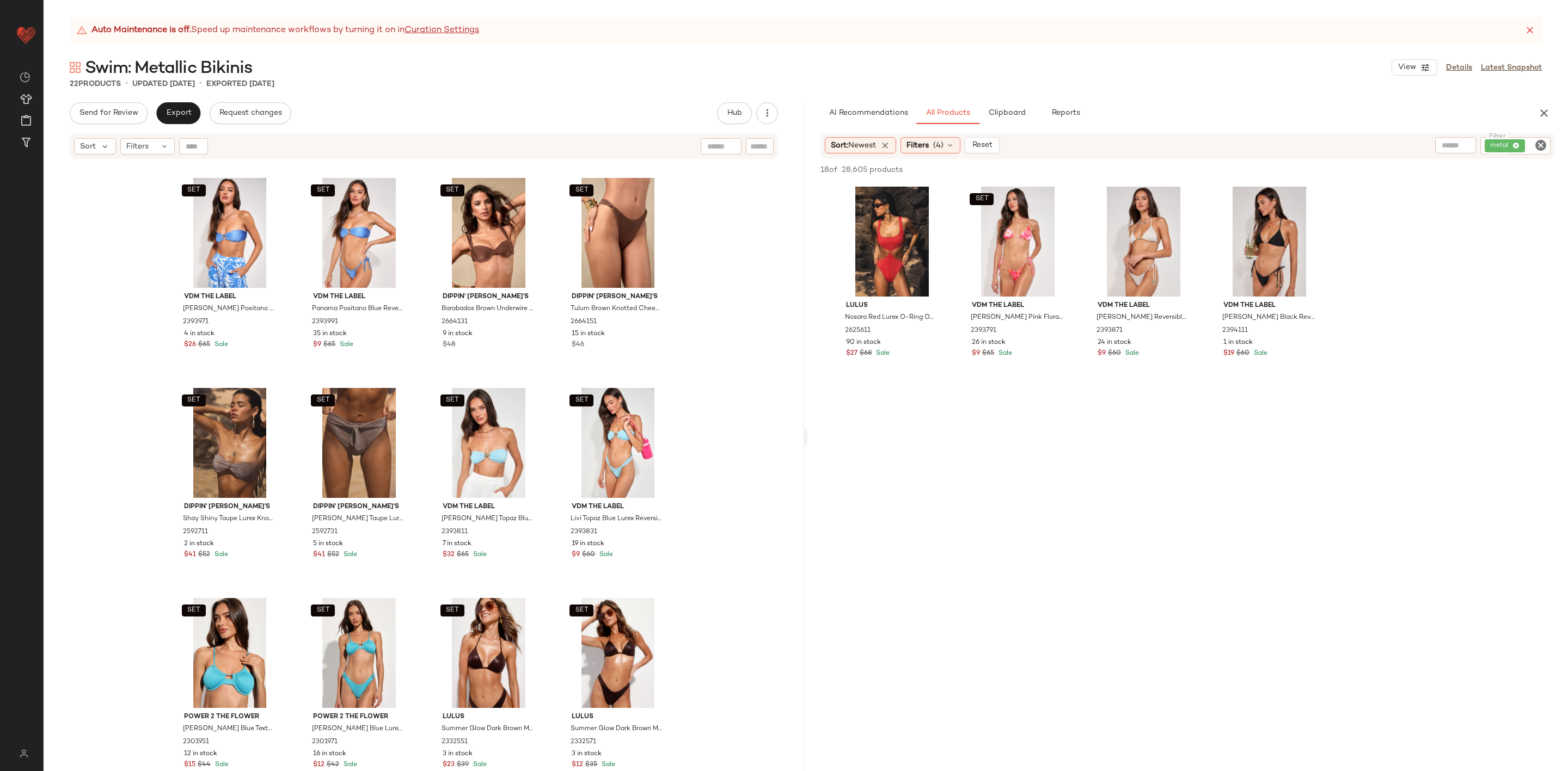
scroll to position [624, 0]
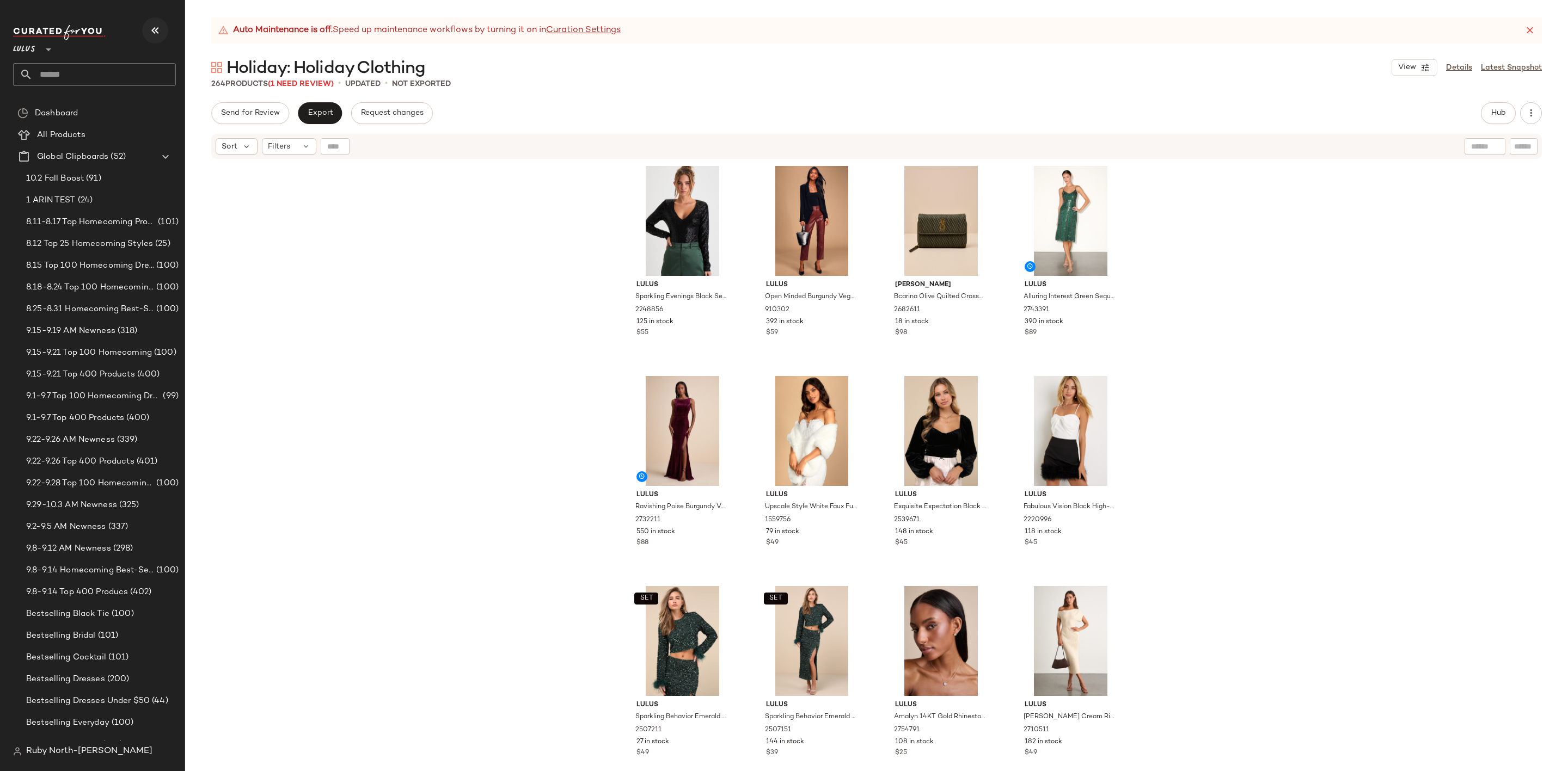
click at [149, 32] on icon "button" at bounding box center [155, 30] width 13 height 13
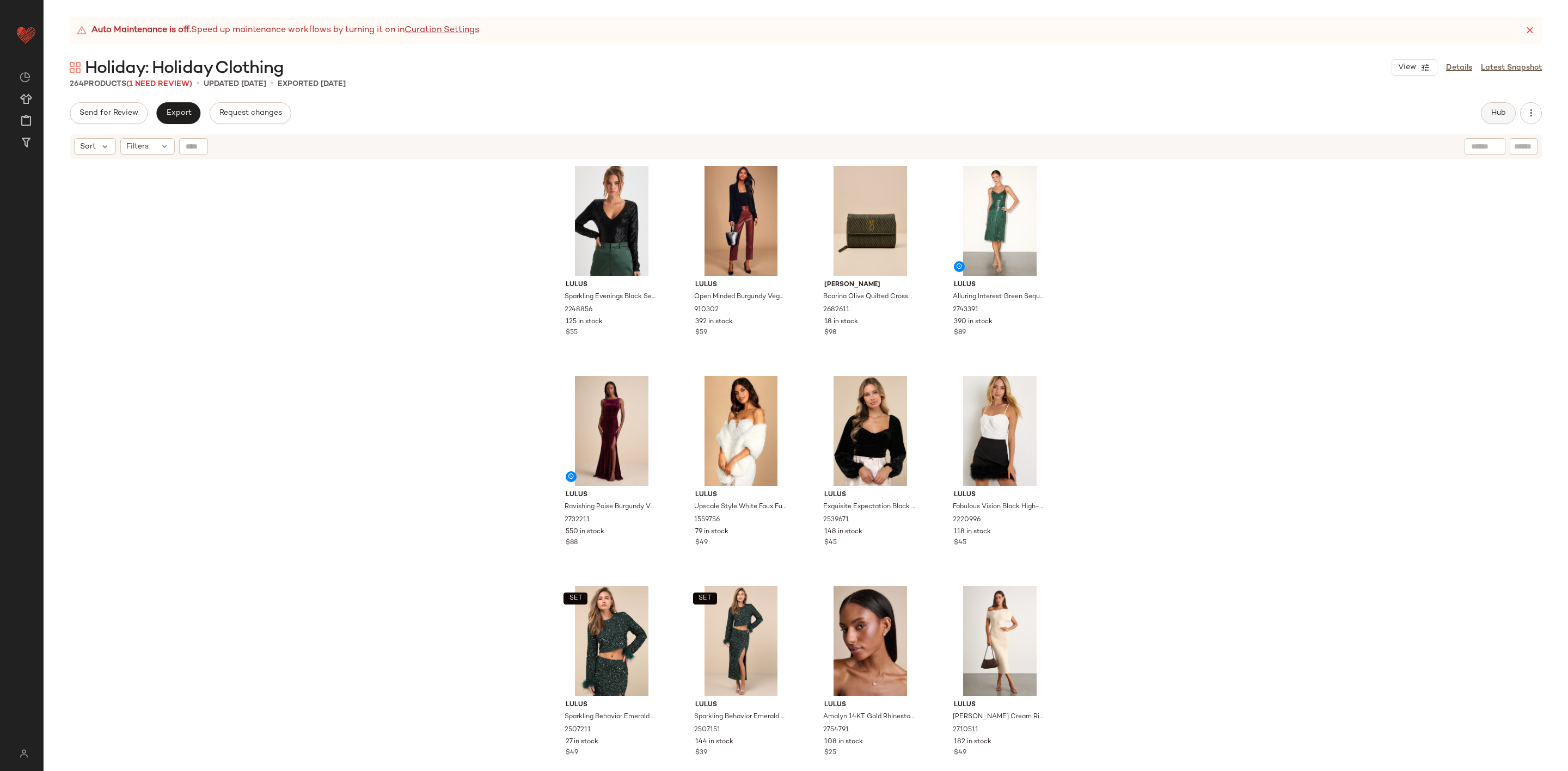
click at [1490, 102] on button "Hub" at bounding box center [1498, 113] width 35 height 22
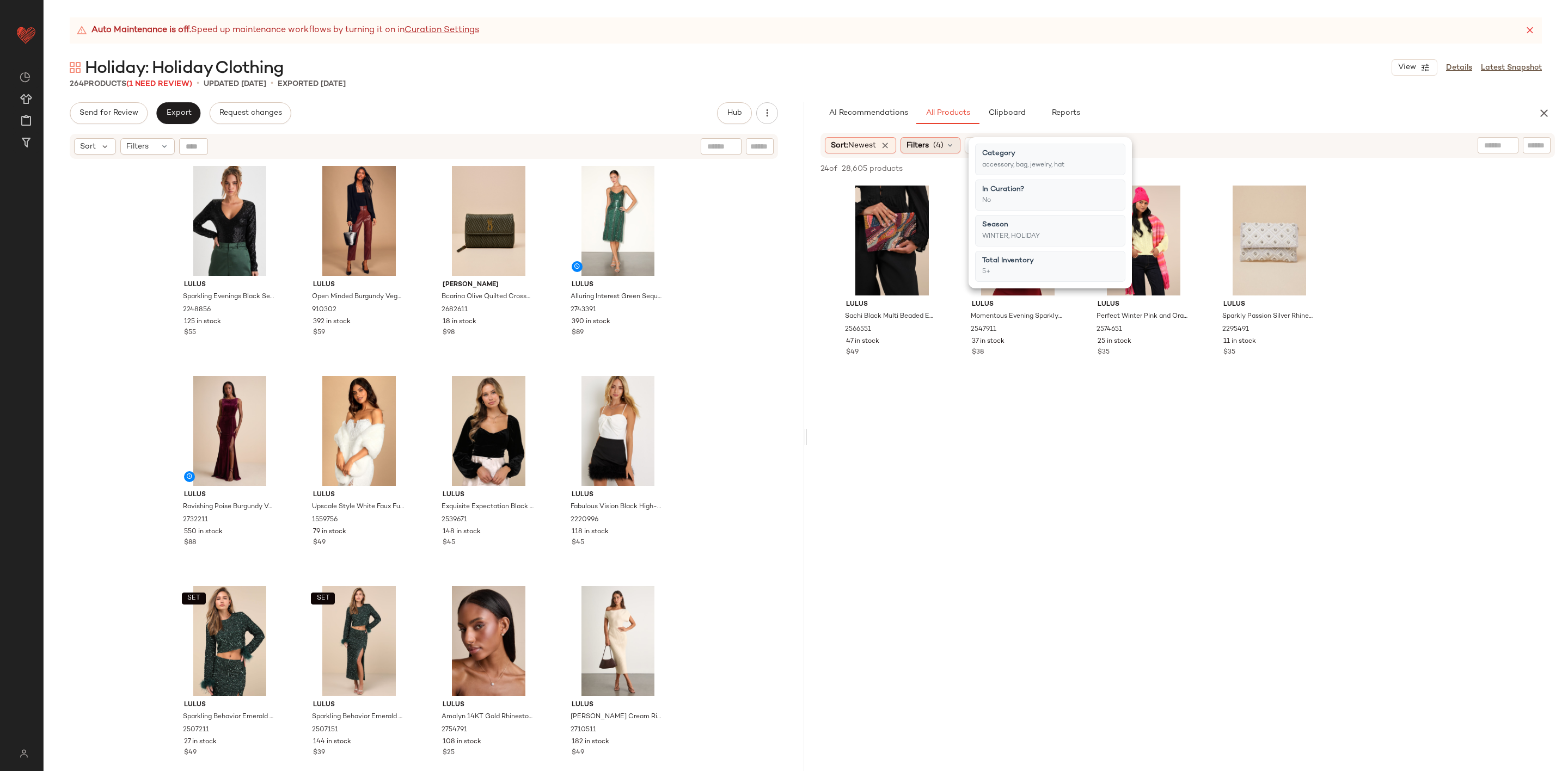
click at [936, 138] on div "Filters (4)" at bounding box center [930, 145] width 60 height 16
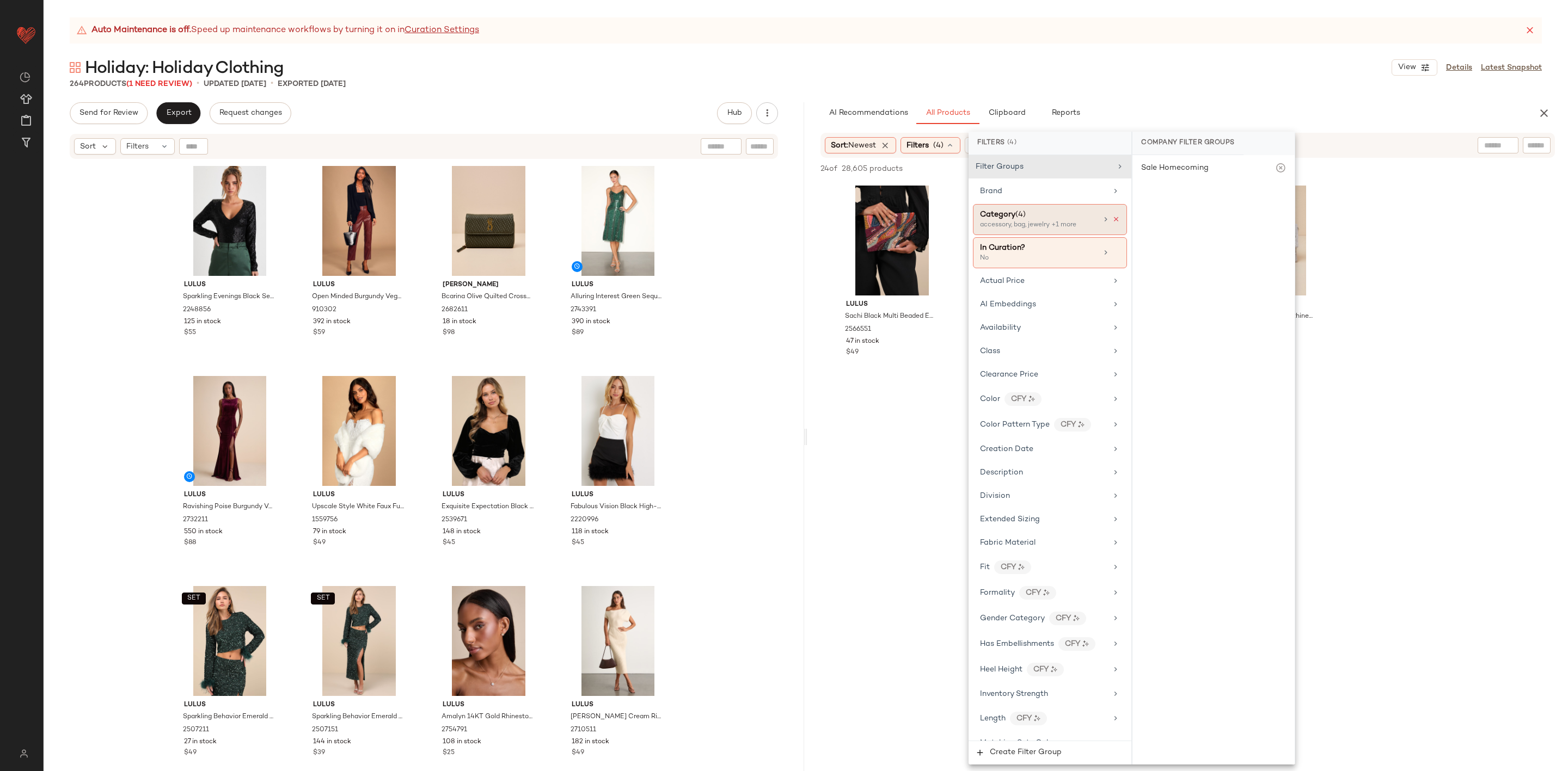
click at [1112, 220] on icon at bounding box center [1116, 219] width 8 height 8
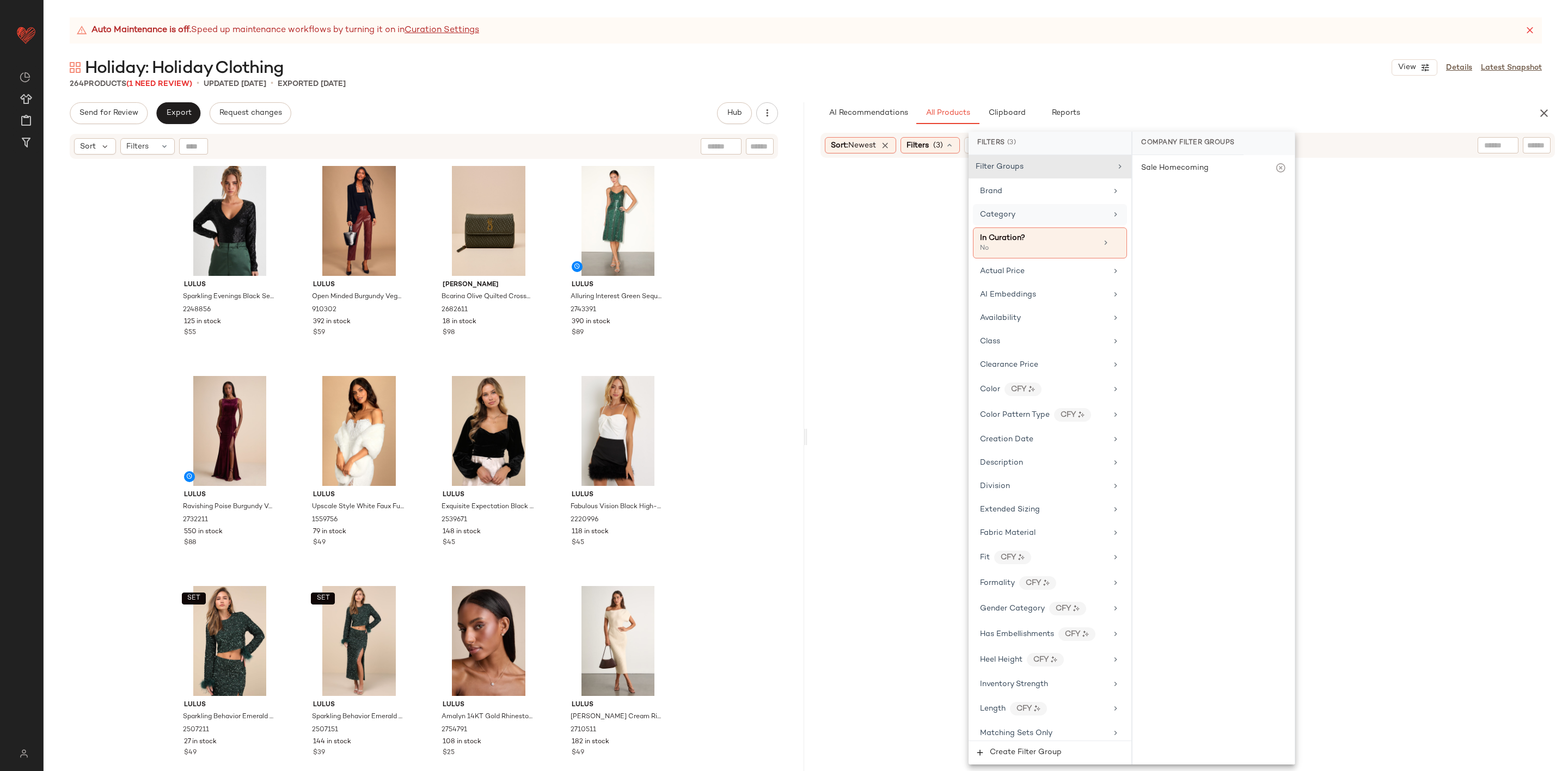
click at [1076, 218] on div "Category" at bounding box center [1043, 214] width 127 height 12
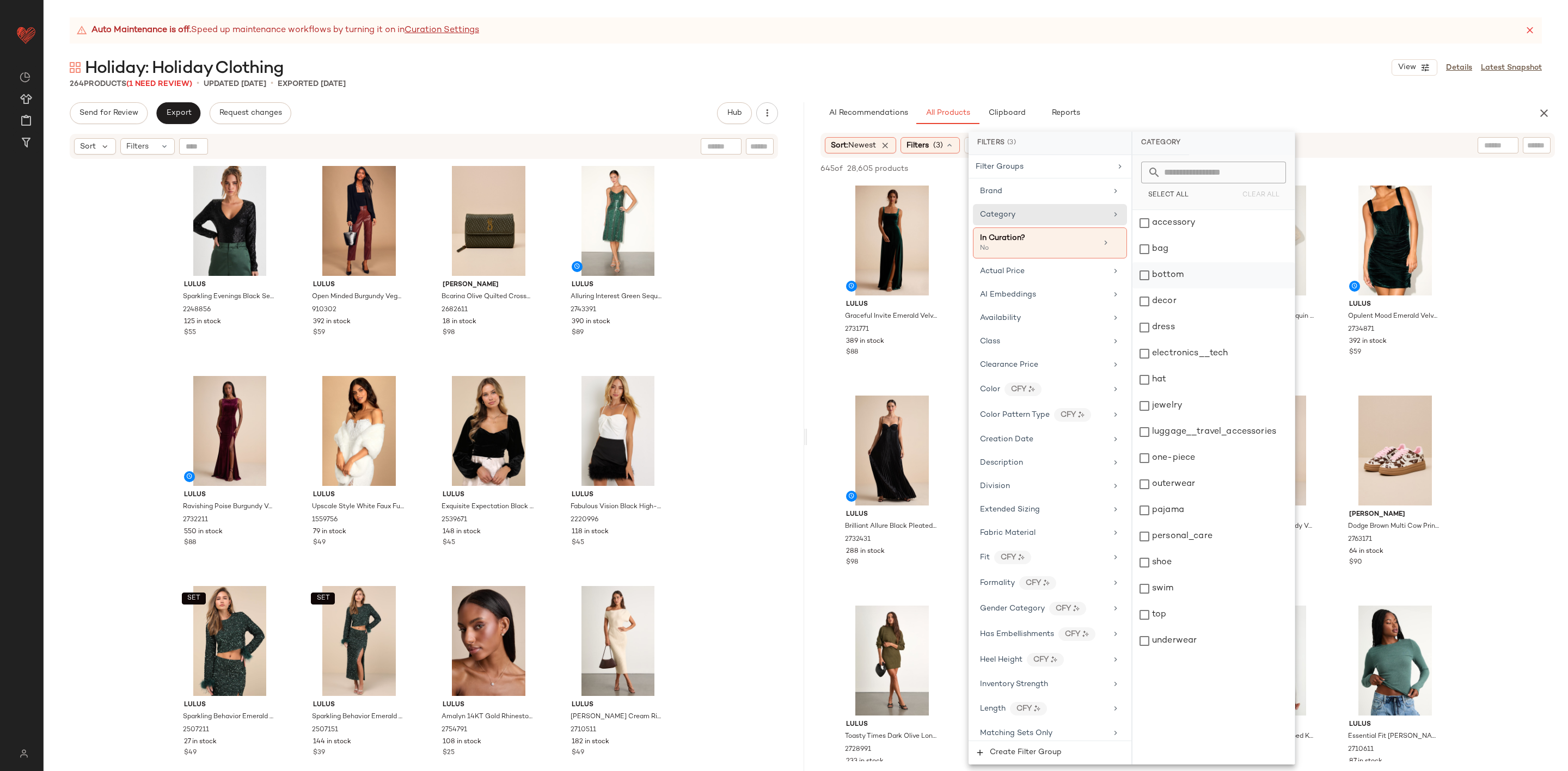
click at [1170, 276] on div "bottom" at bounding box center [1213, 275] width 163 height 26
click at [1202, 627] on div "accessory bag bottom decor dress electronics__tech hat jewelry luggage__travel_…" at bounding box center [1213, 487] width 163 height 554
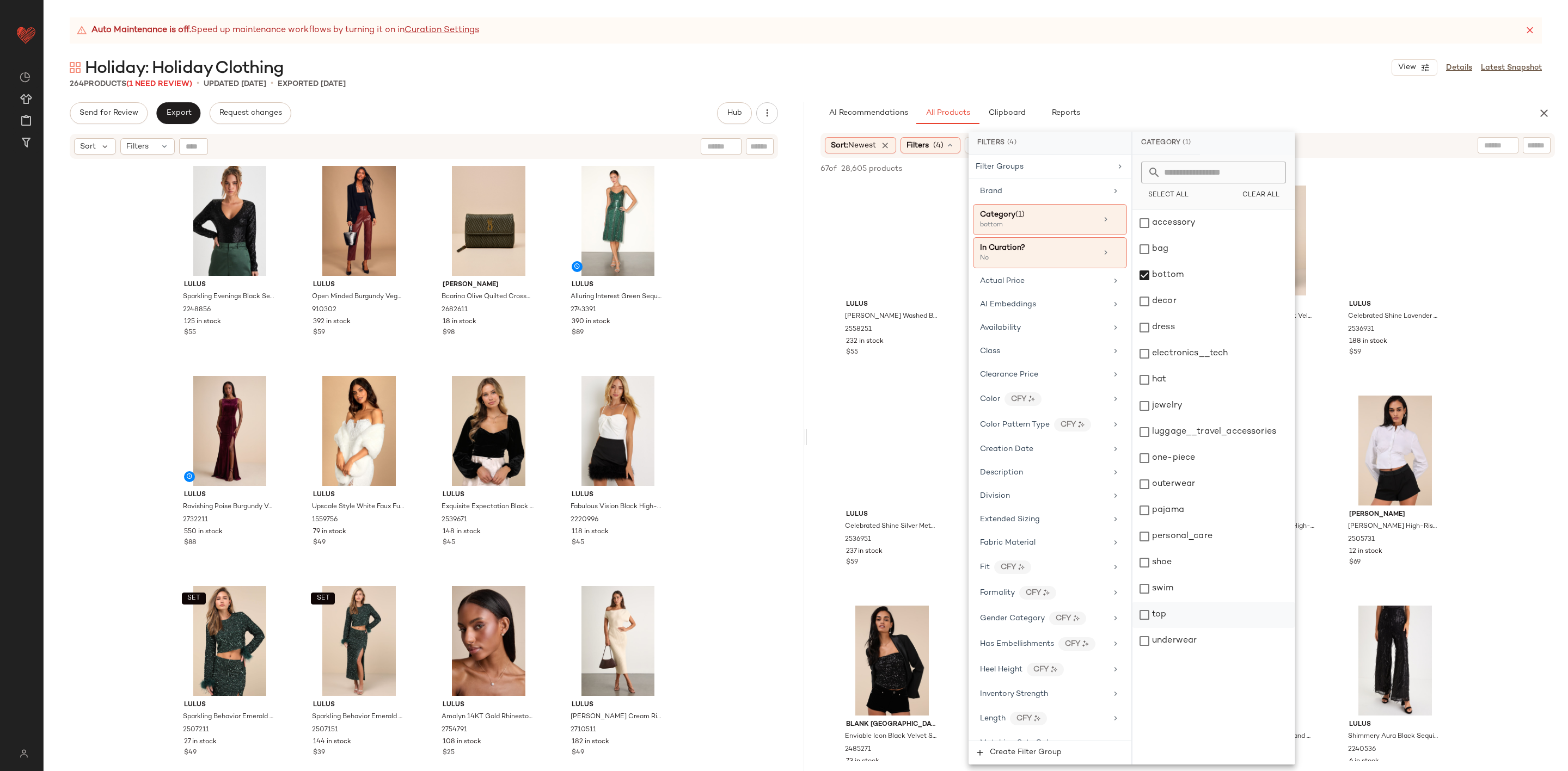
click at [1201, 621] on div "top" at bounding box center [1213, 615] width 163 height 26
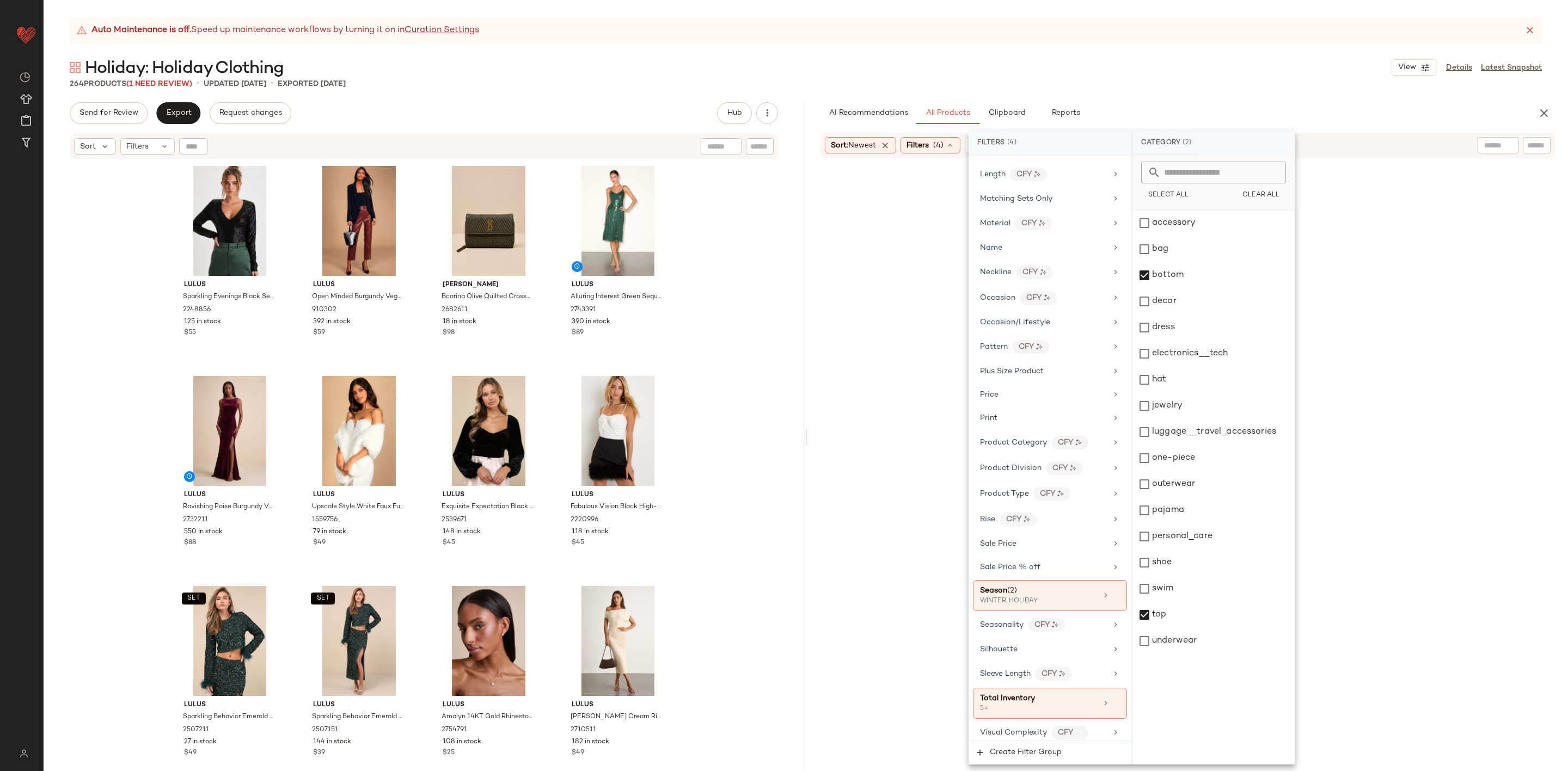
scroll to position [573, 0]
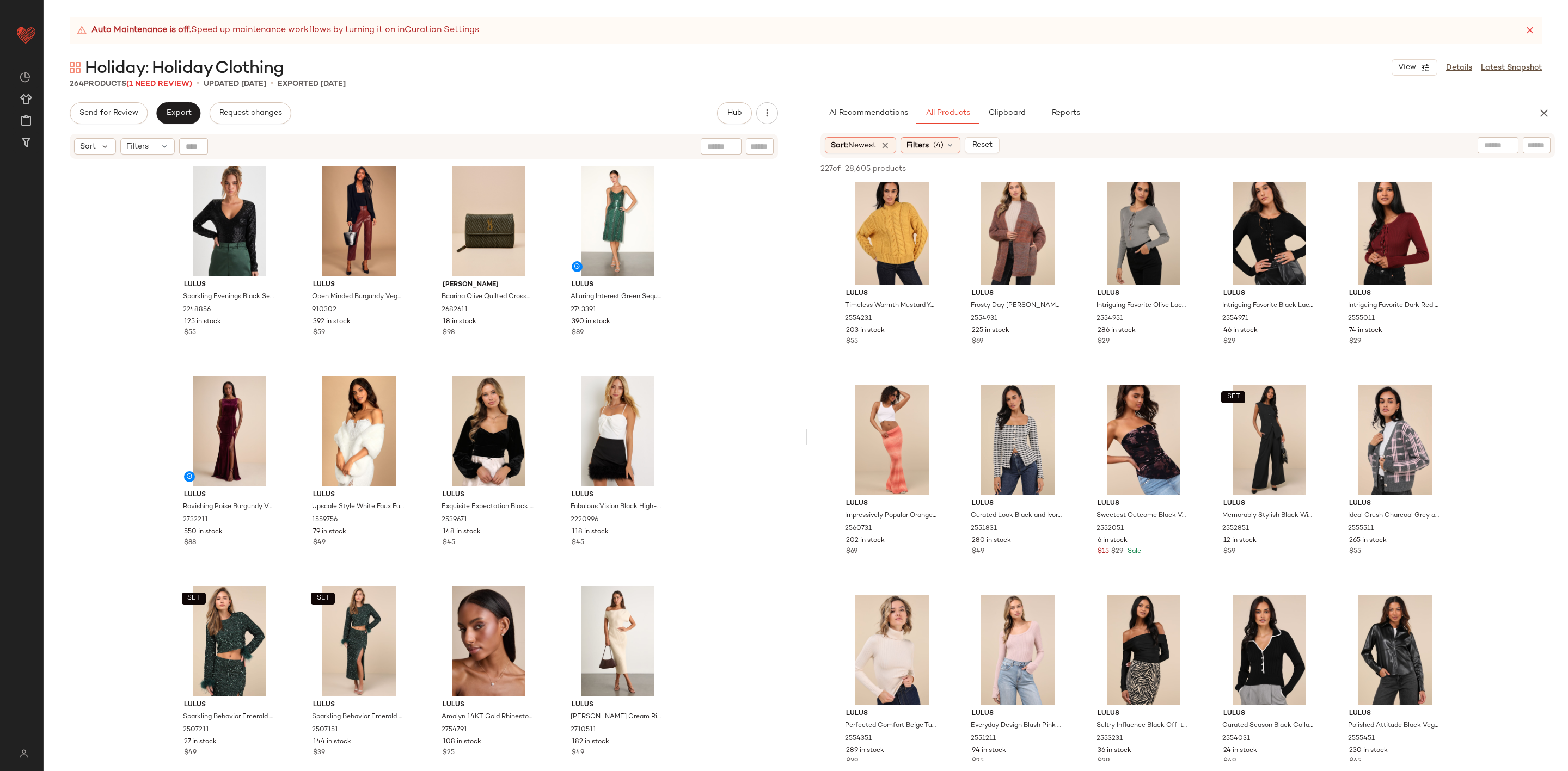
scroll to position [490, 0]
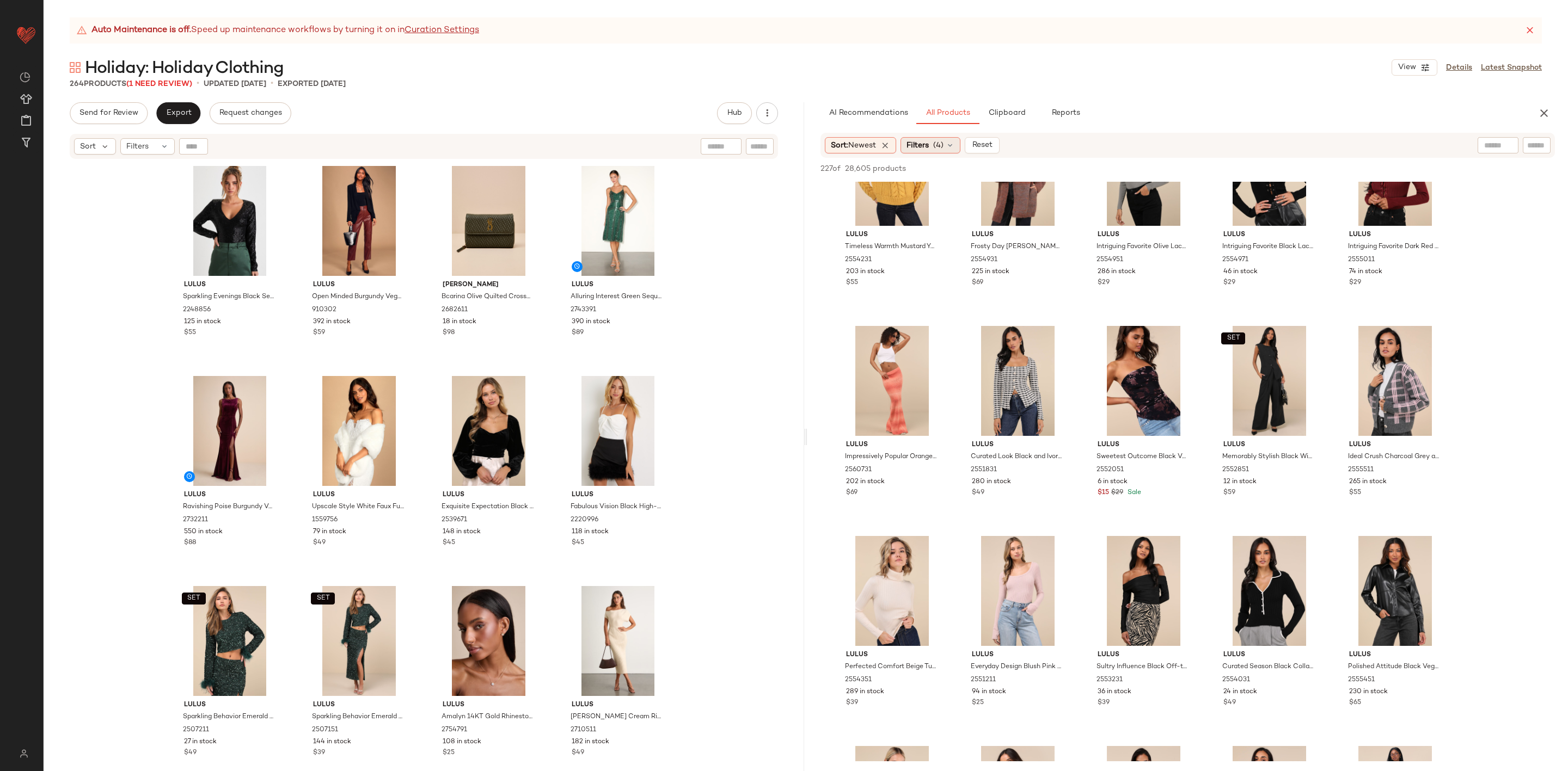
click at [943, 148] on span "(4)" at bounding box center [938, 145] width 10 height 12
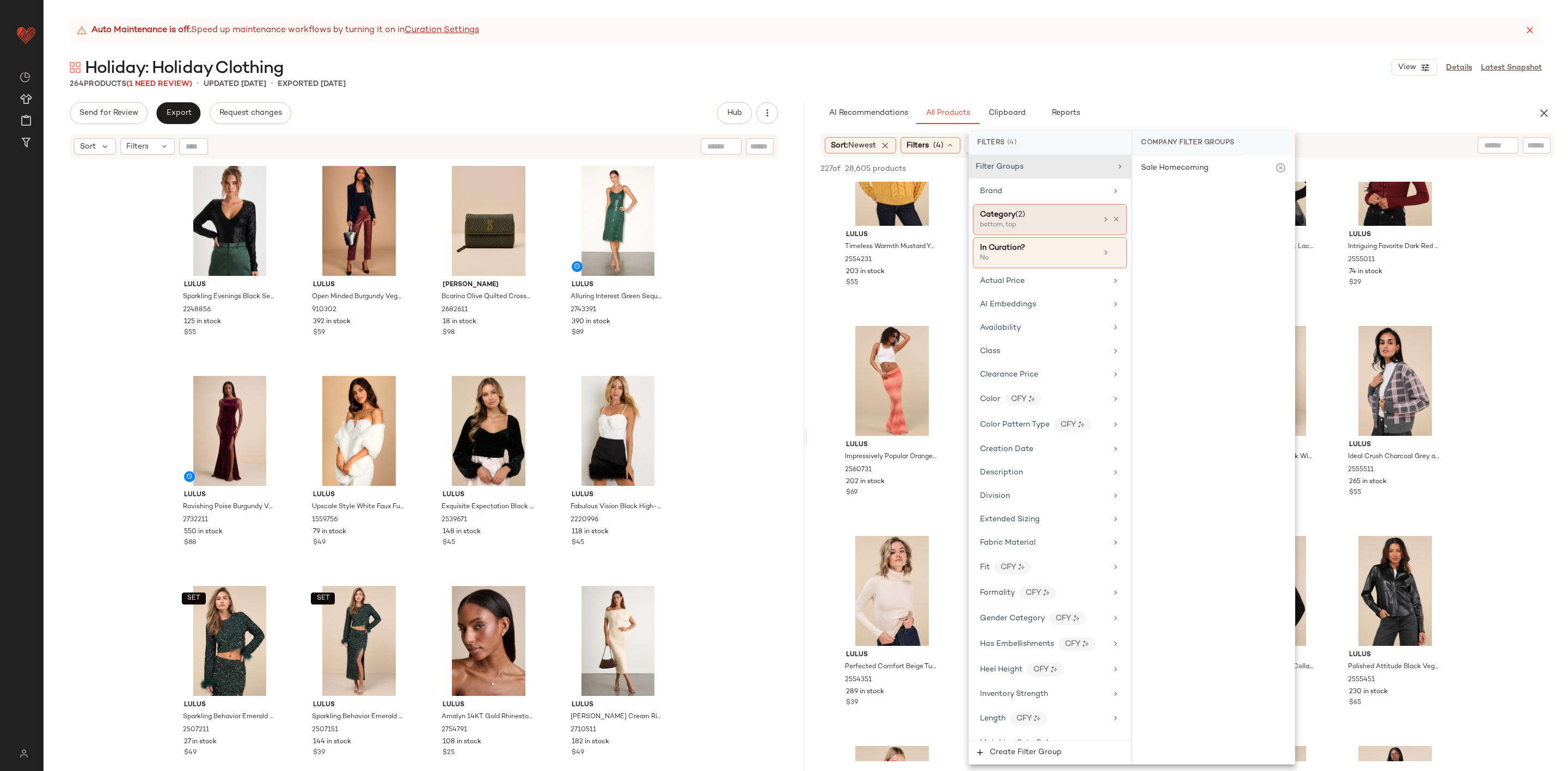
click at [1041, 216] on div "Category (2)" at bounding box center [1038, 214] width 117 height 12
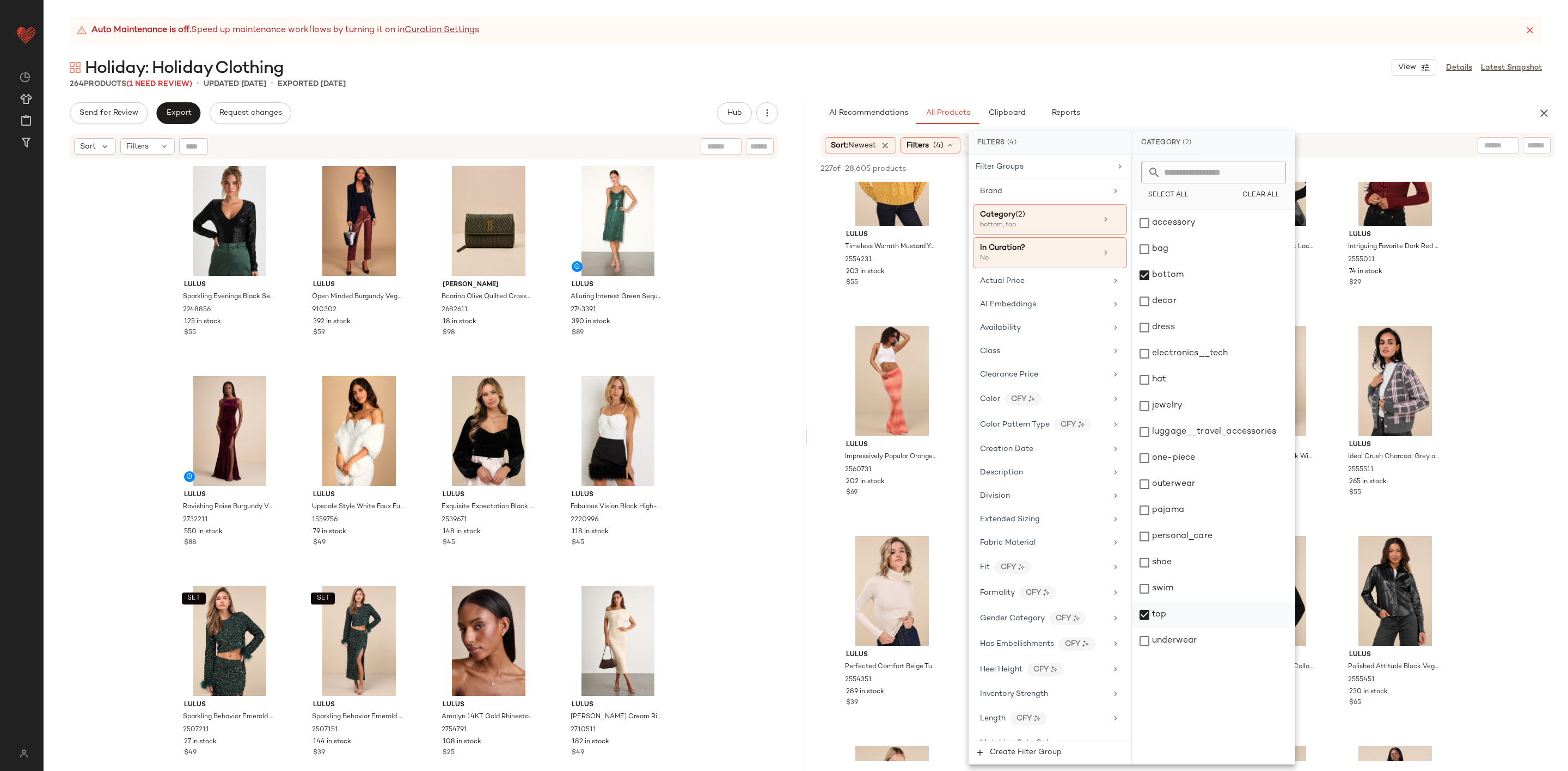
click at [1211, 618] on div "top" at bounding box center [1213, 615] width 163 height 26
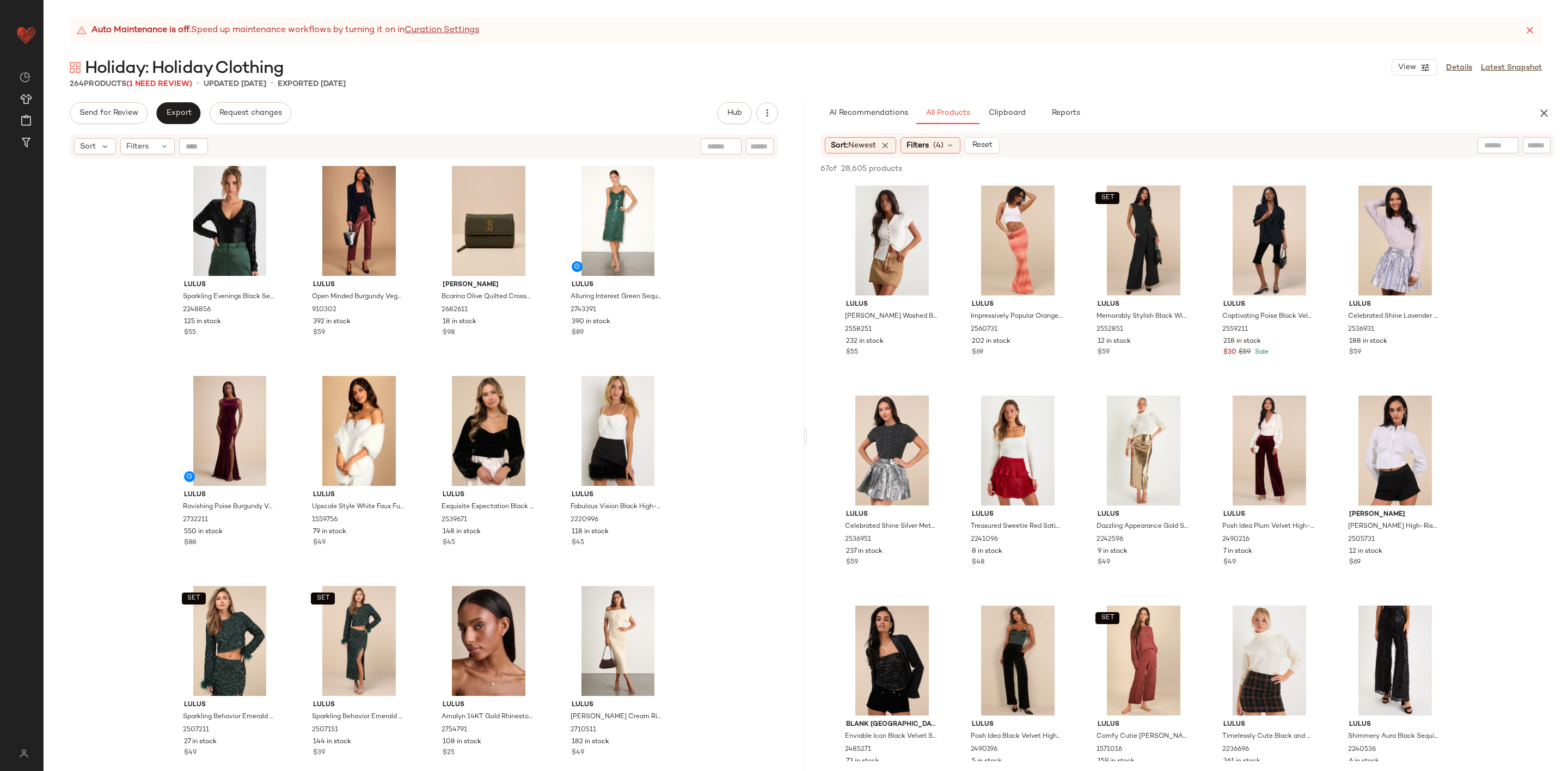
click at [1537, 364] on div "Lulus Noam Washed Brown Twill Mini Skirt 2558251 232 in stock $55 Lulus Impress…" at bounding box center [1188, 598] width 761 height 832
click at [1266, 217] on div "#4 View" at bounding box center [1270, 240] width 110 height 110
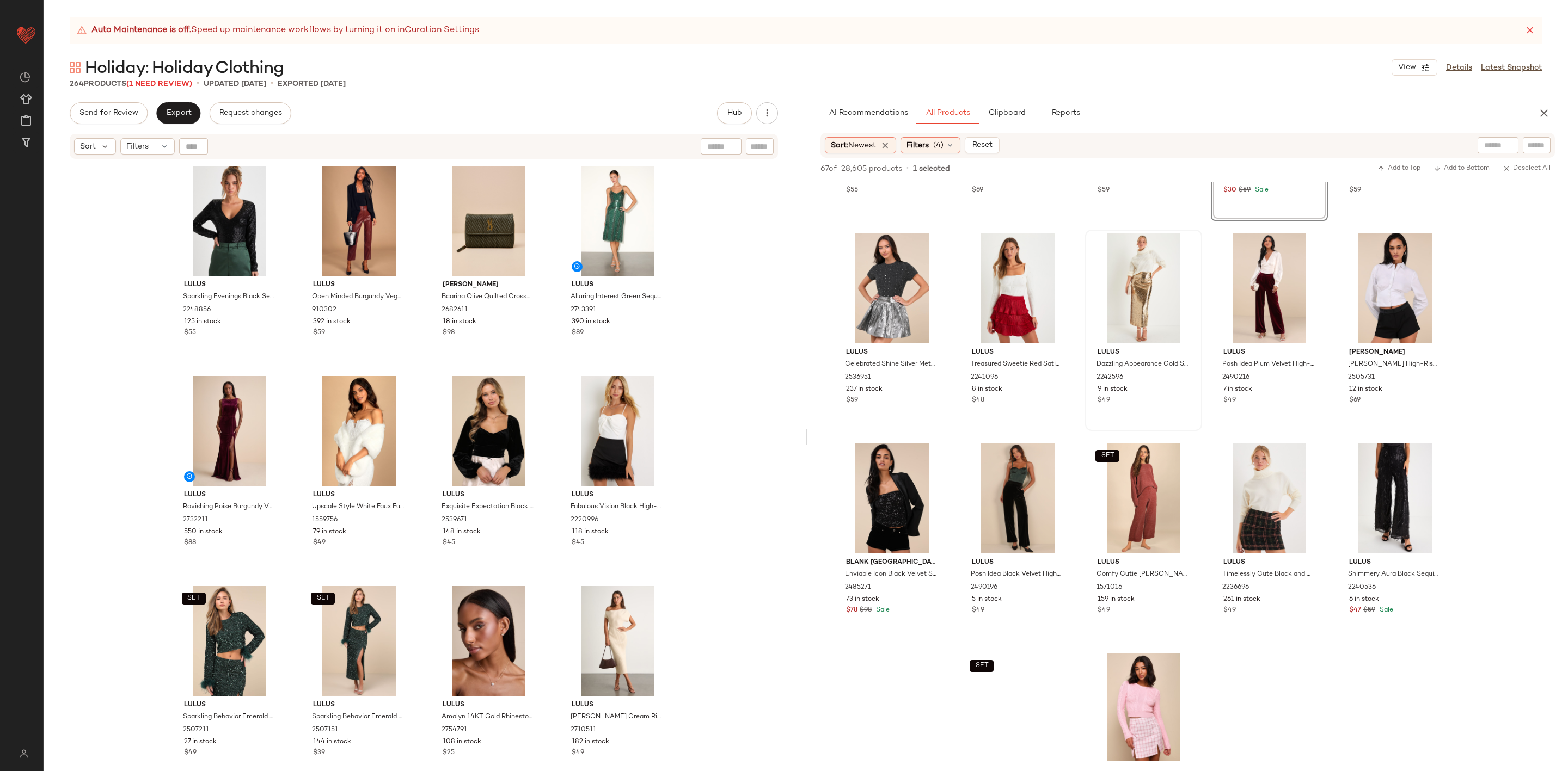
scroll to position [163, 0]
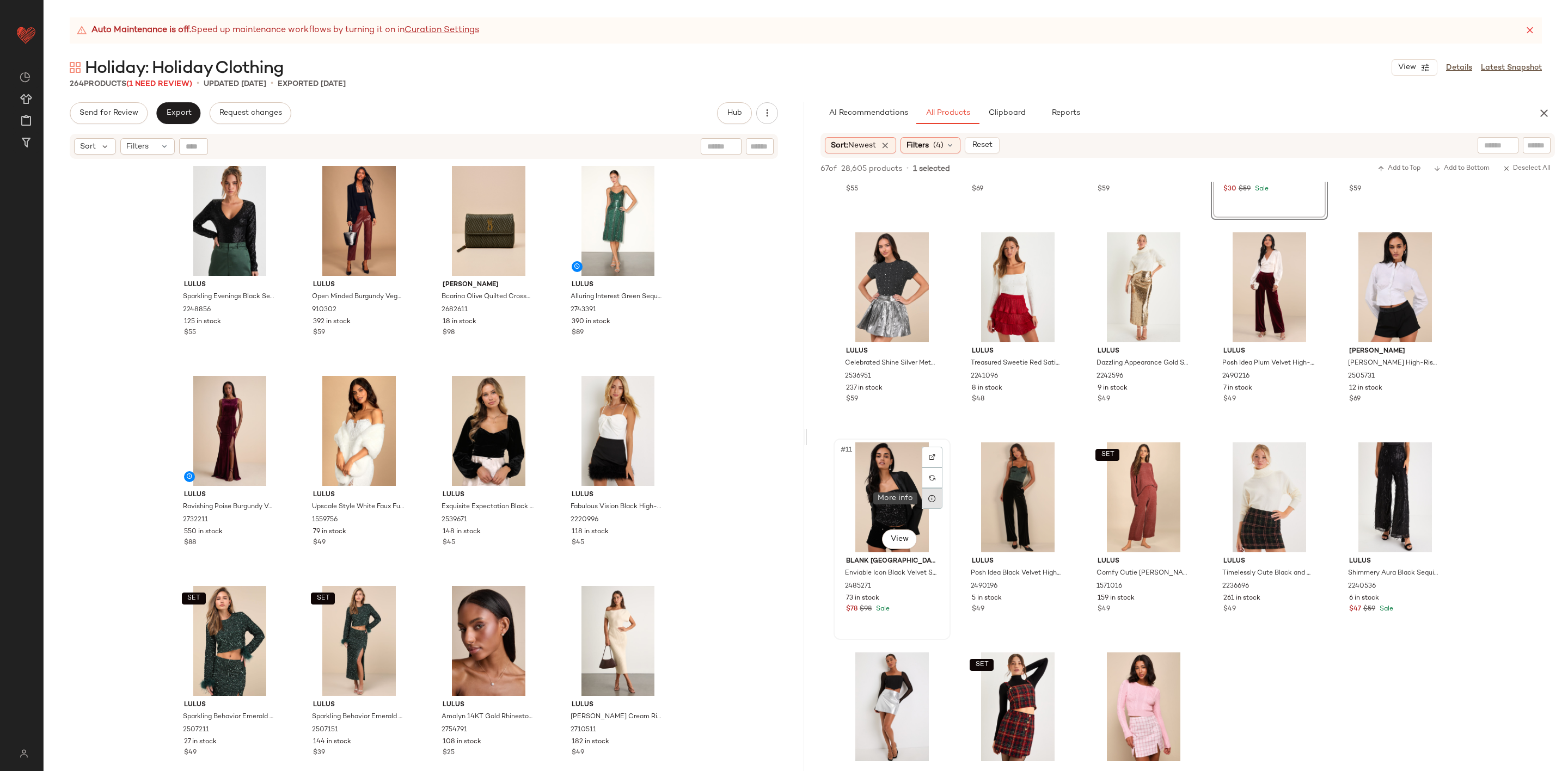
click at [929, 493] on div at bounding box center [932, 498] width 21 height 21
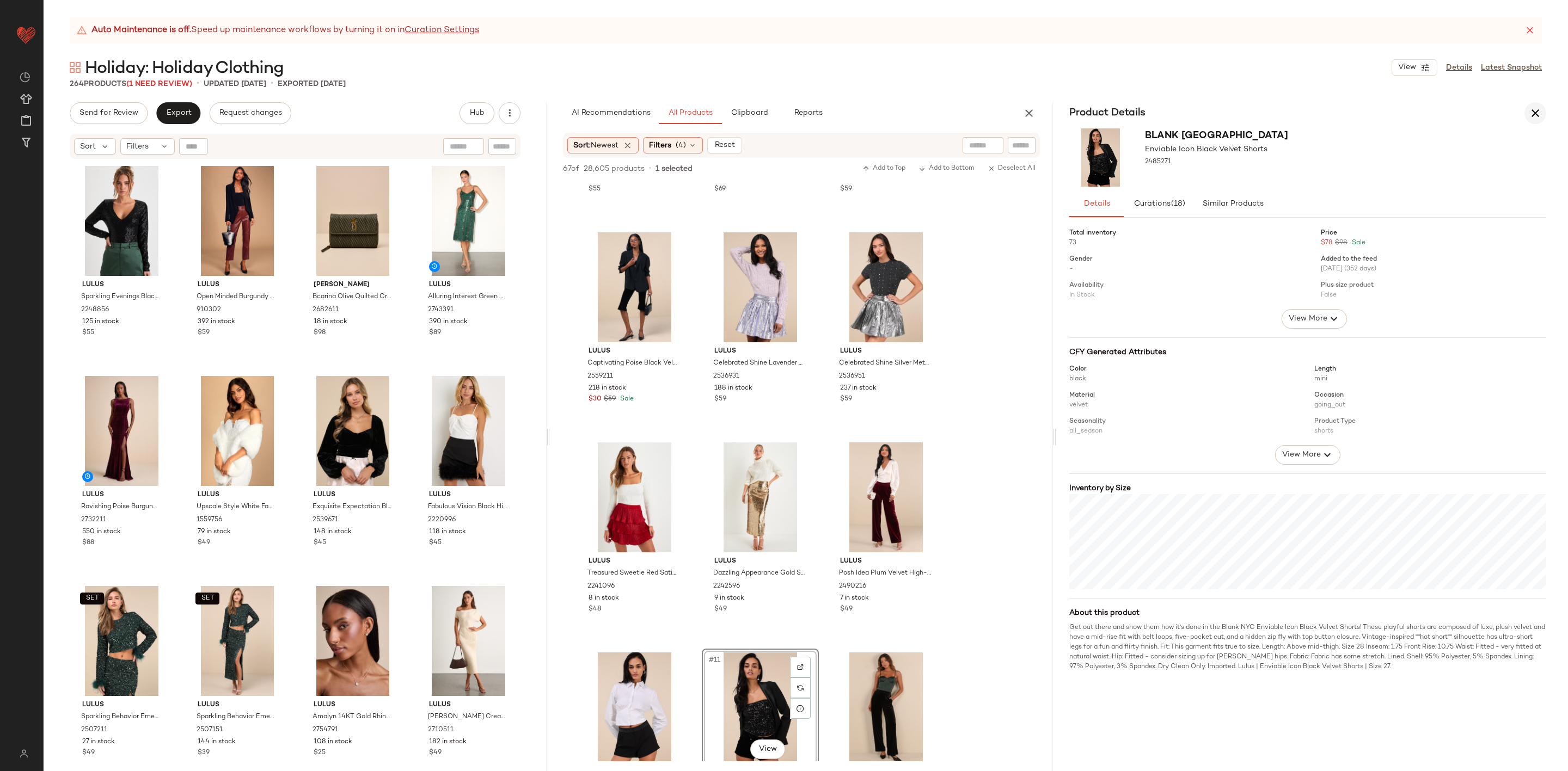
click at [1545, 113] on button "button" at bounding box center [1535, 113] width 22 height 22
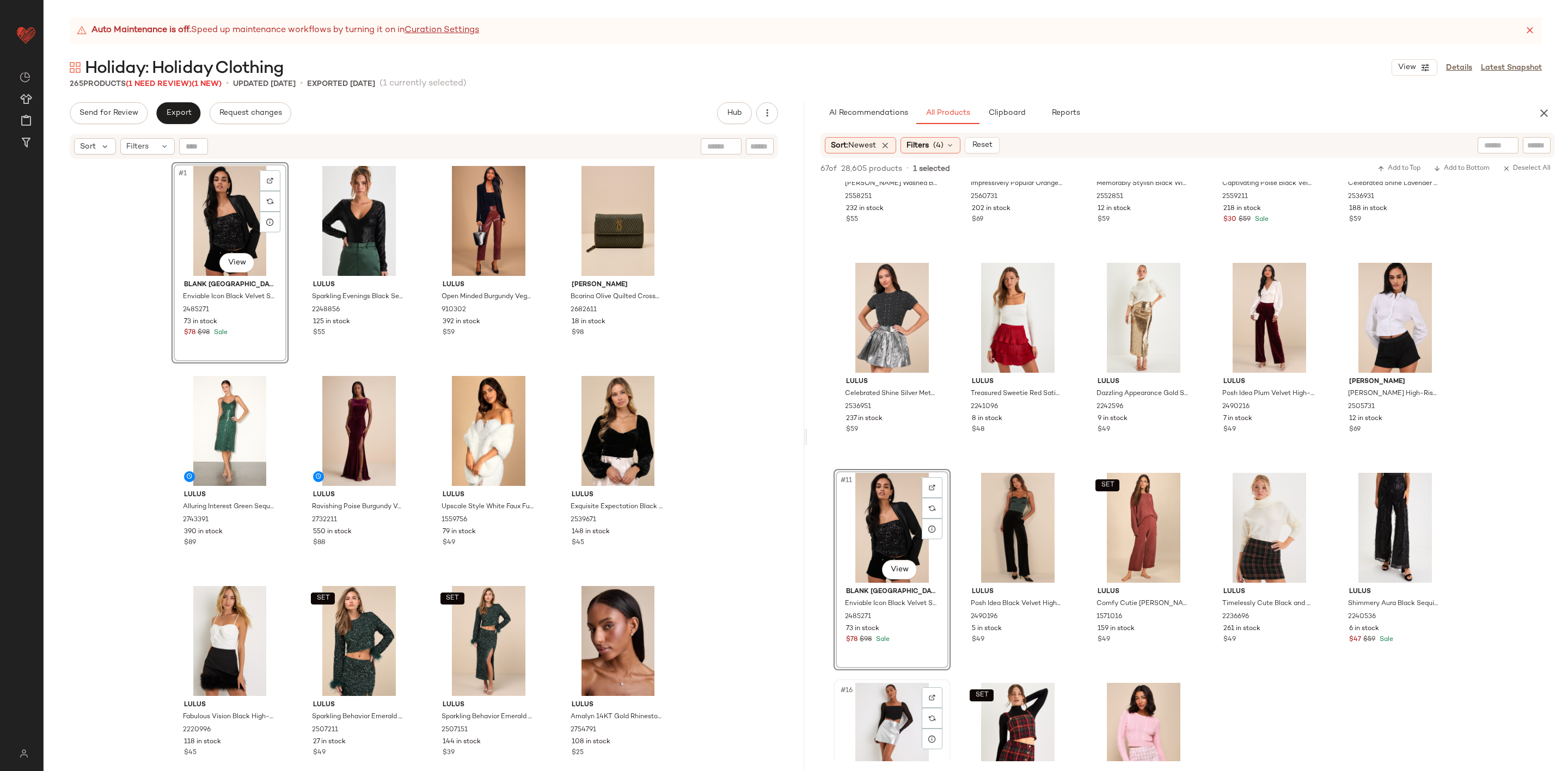
scroll to position [0, 0]
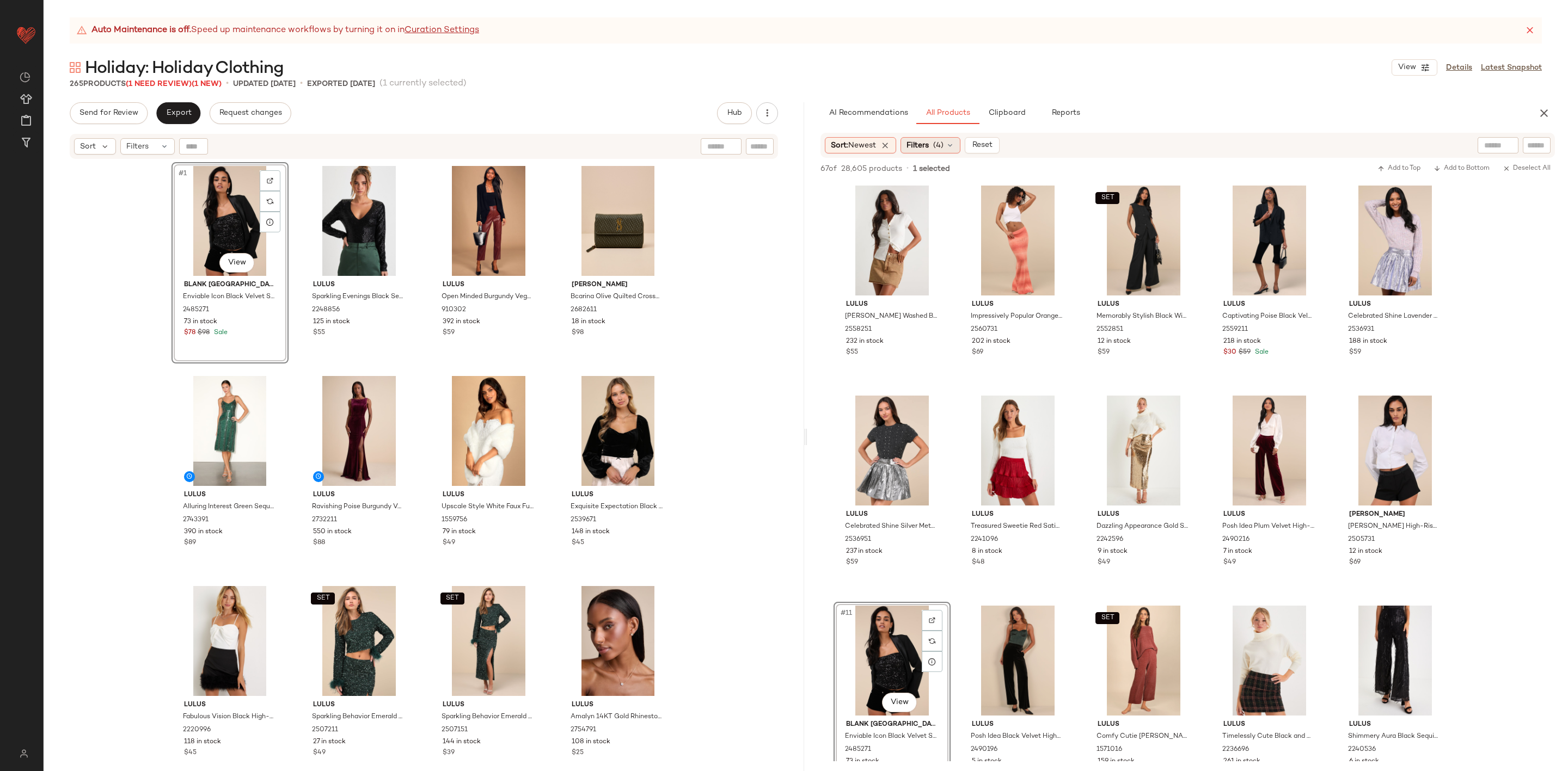
click at [917, 146] on span "Filters" at bounding box center [917, 145] width 23 height 12
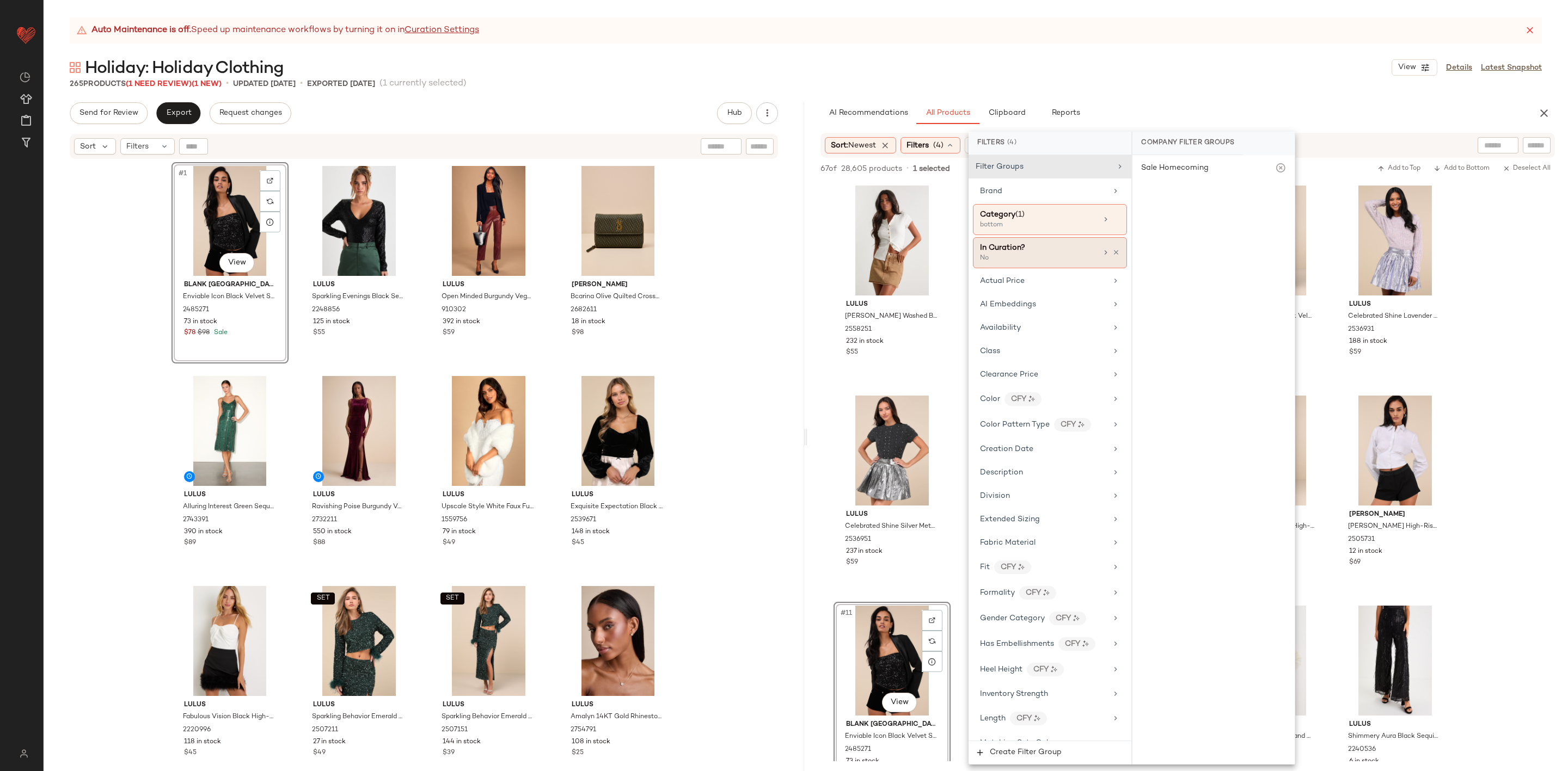
drag, startPoint x: 1049, startPoint y: 213, endPoint x: 1093, endPoint y: 240, distance: 51.6
click at [1049, 216] on div "Category (1)" at bounding box center [1038, 214] width 117 height 12
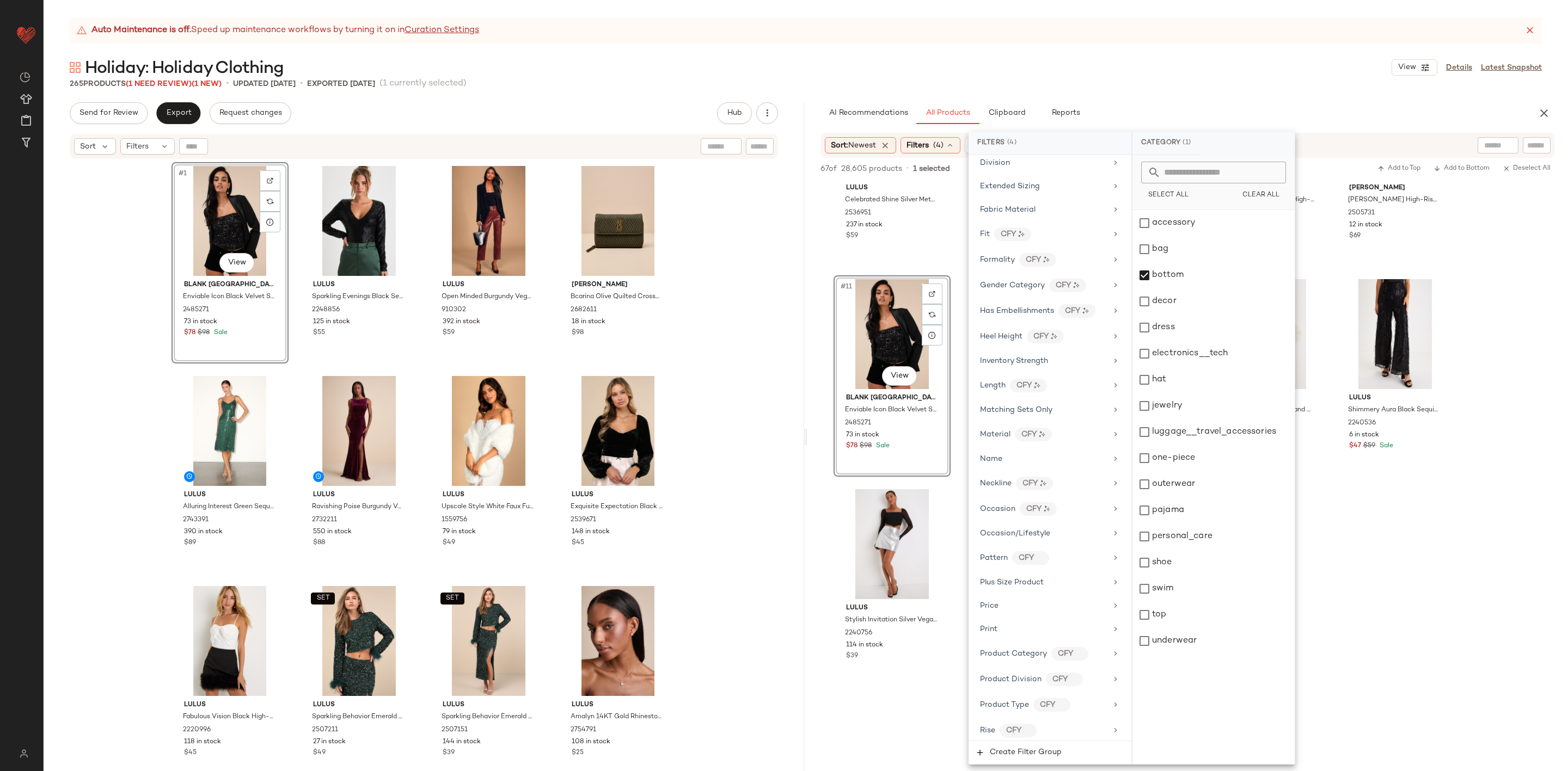
scroll to position [490, 0]
click at [1026, 661] on div "WINTER, HOLIDAY" at bounding box center [1034, 656] width 109 height 10
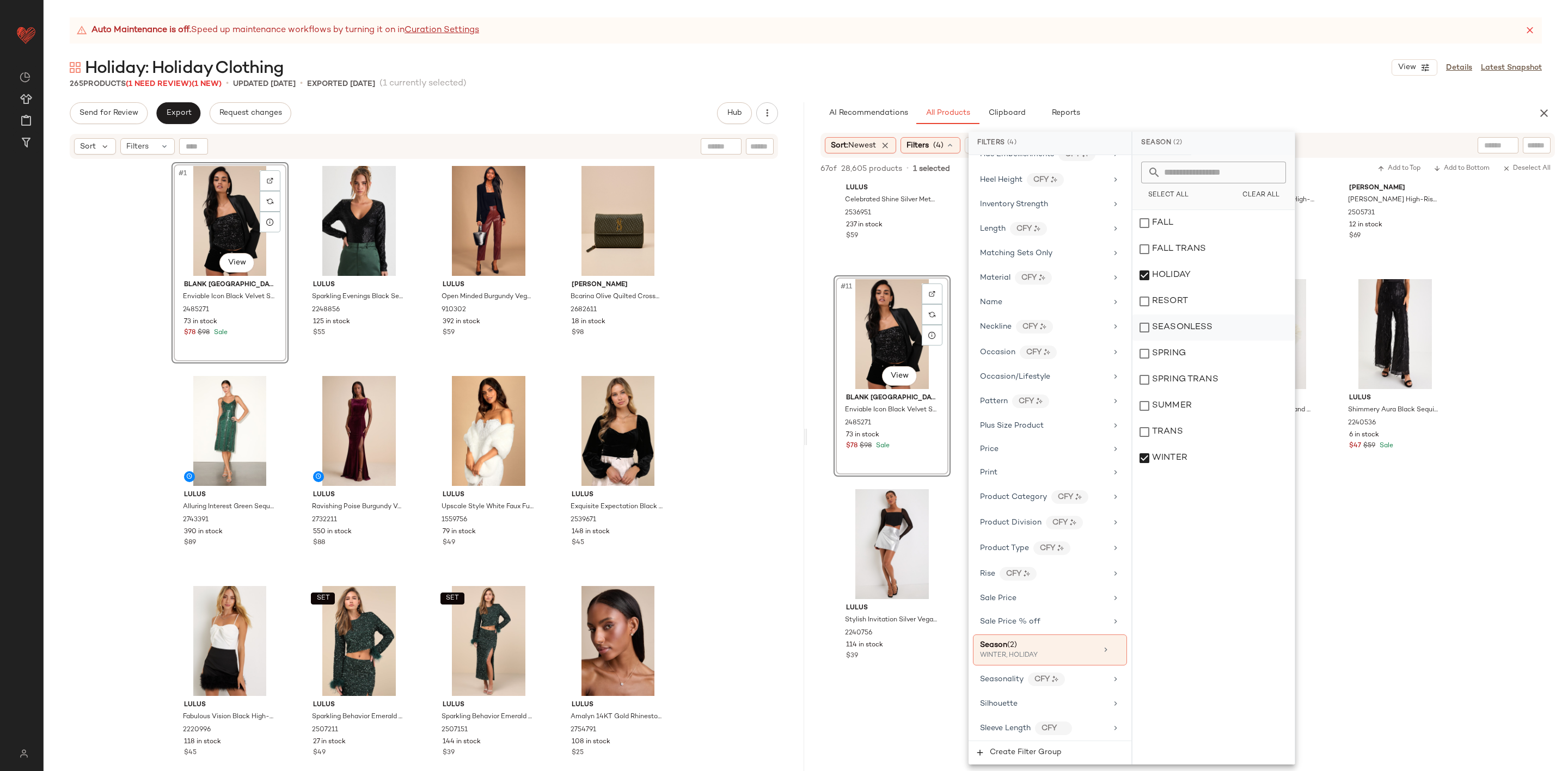
click at [1194, 330] on div "SEASONLESS" at bounding box center [1213, 327] width 163 height 26
click at [1488, 144] on input "text" at bounding box center [1498, 145] width 28 height 12
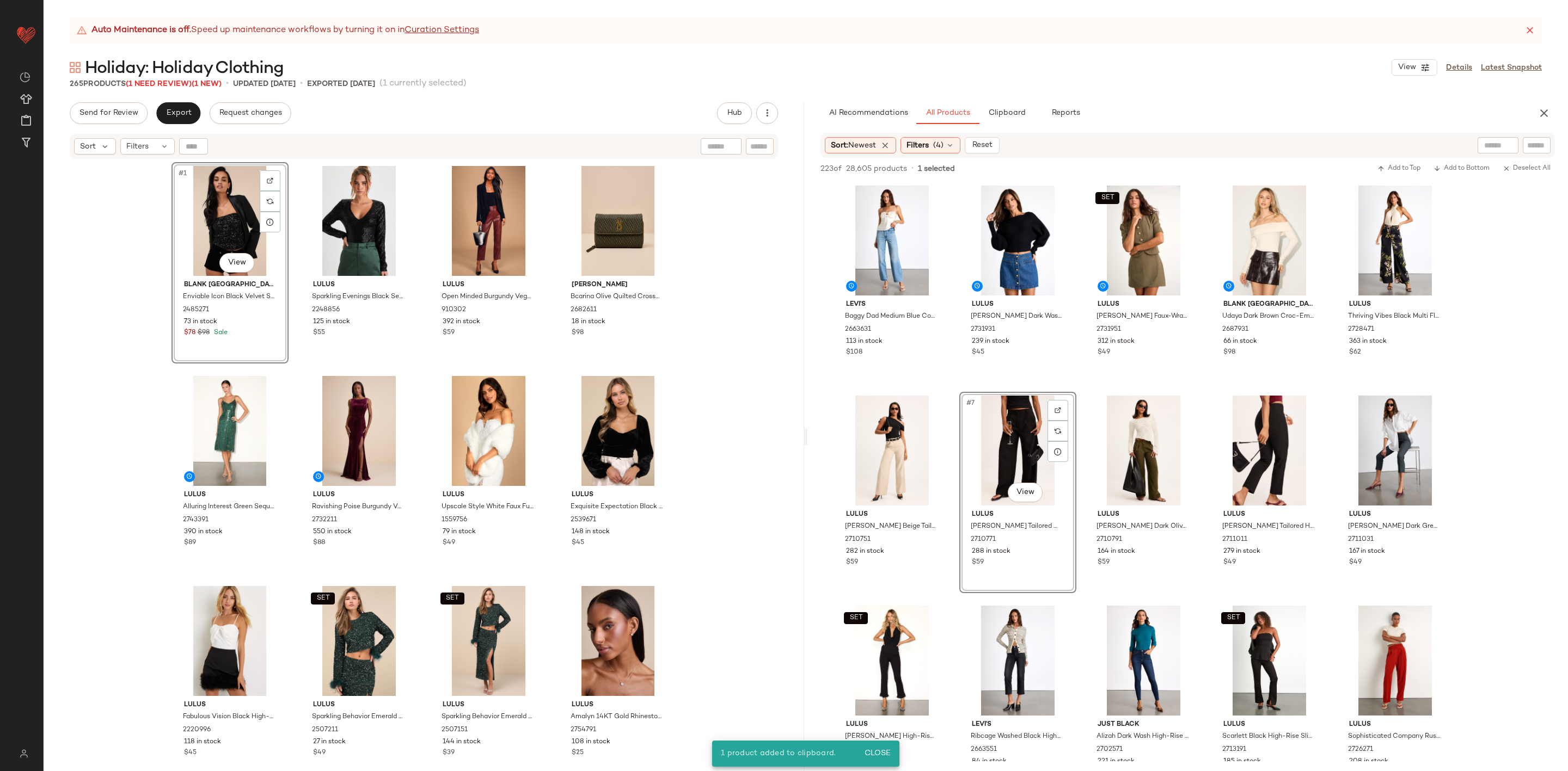
click at [1480, 139] on div at bounding box center [1498, 145] width 41 height 16
type input "******"
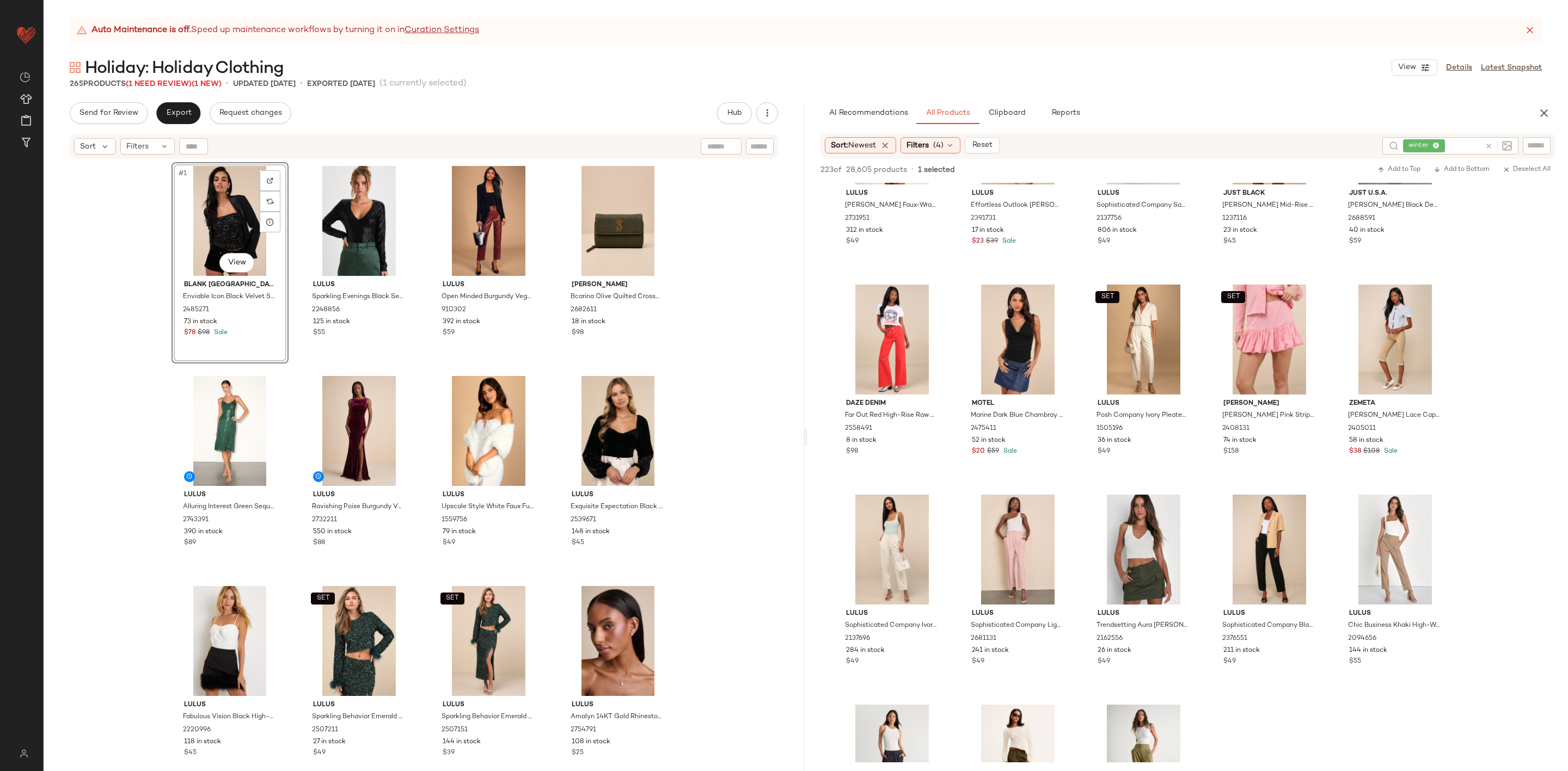
scroll to position [6777, 0]
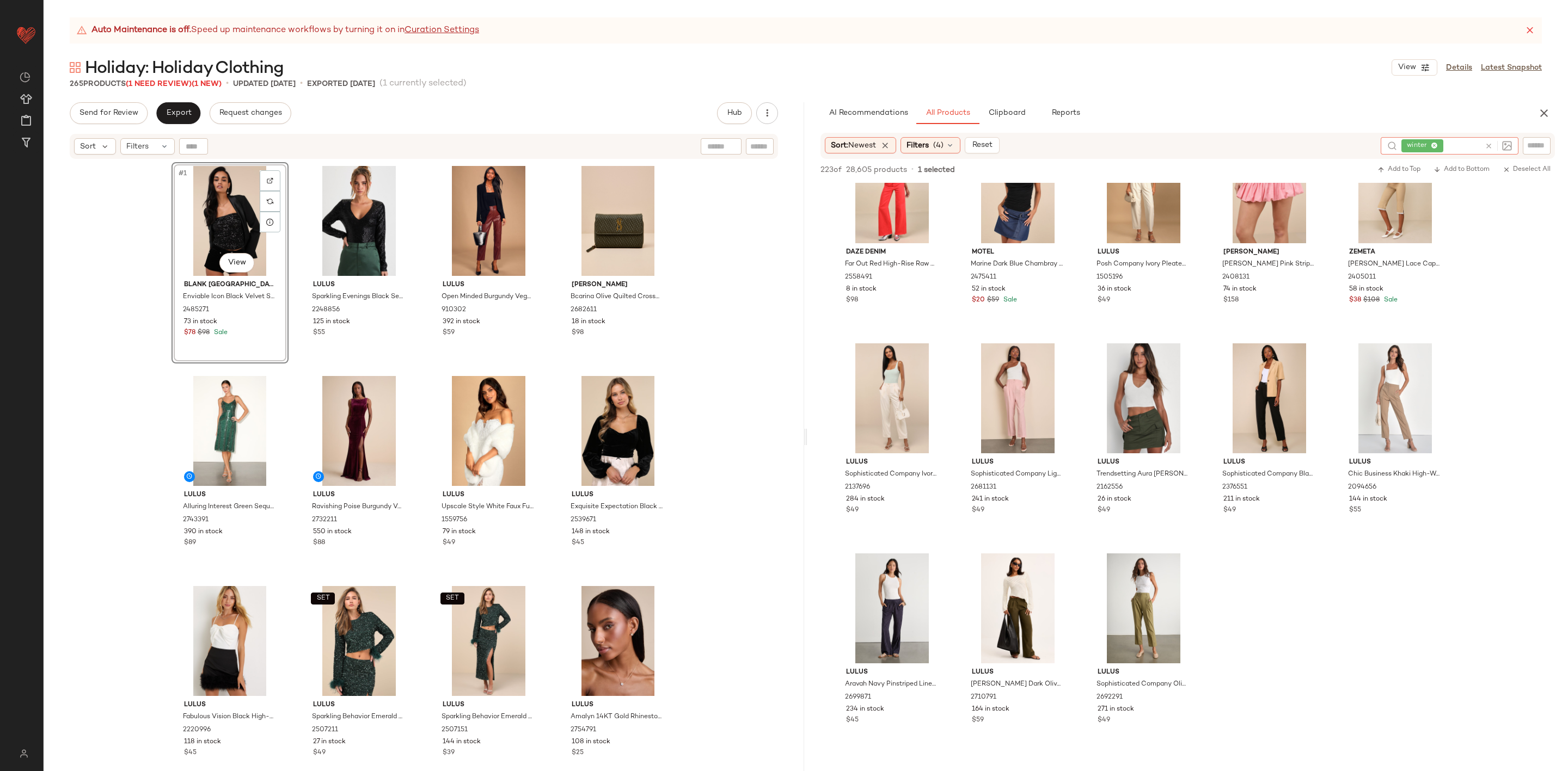
click at [1491, 142] on icon at bounding box center [1488, 145] width 8 height 8
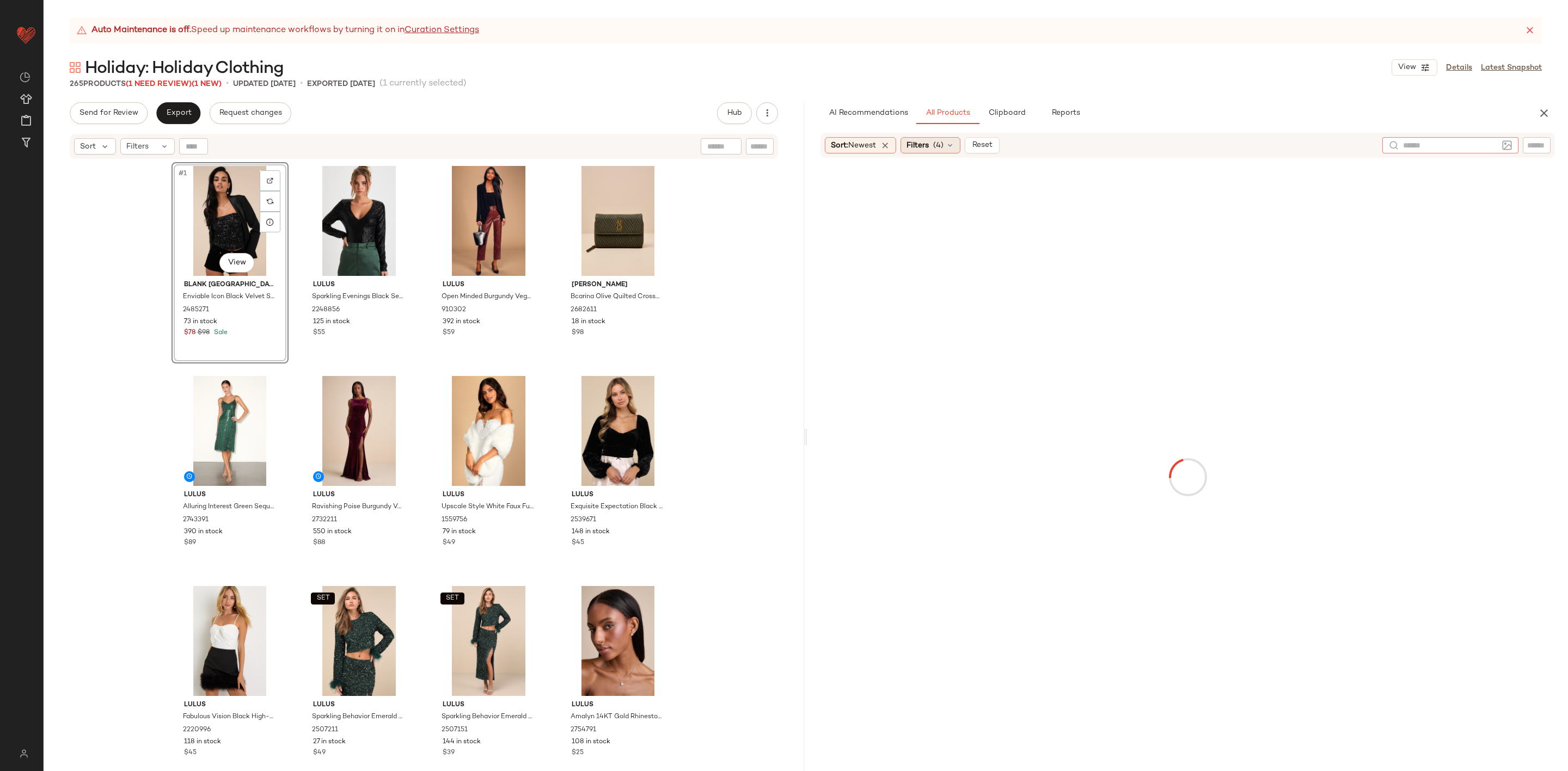
click at [913, 150] on span "Filters" at bounding box center [917, 145] width 23 height 12
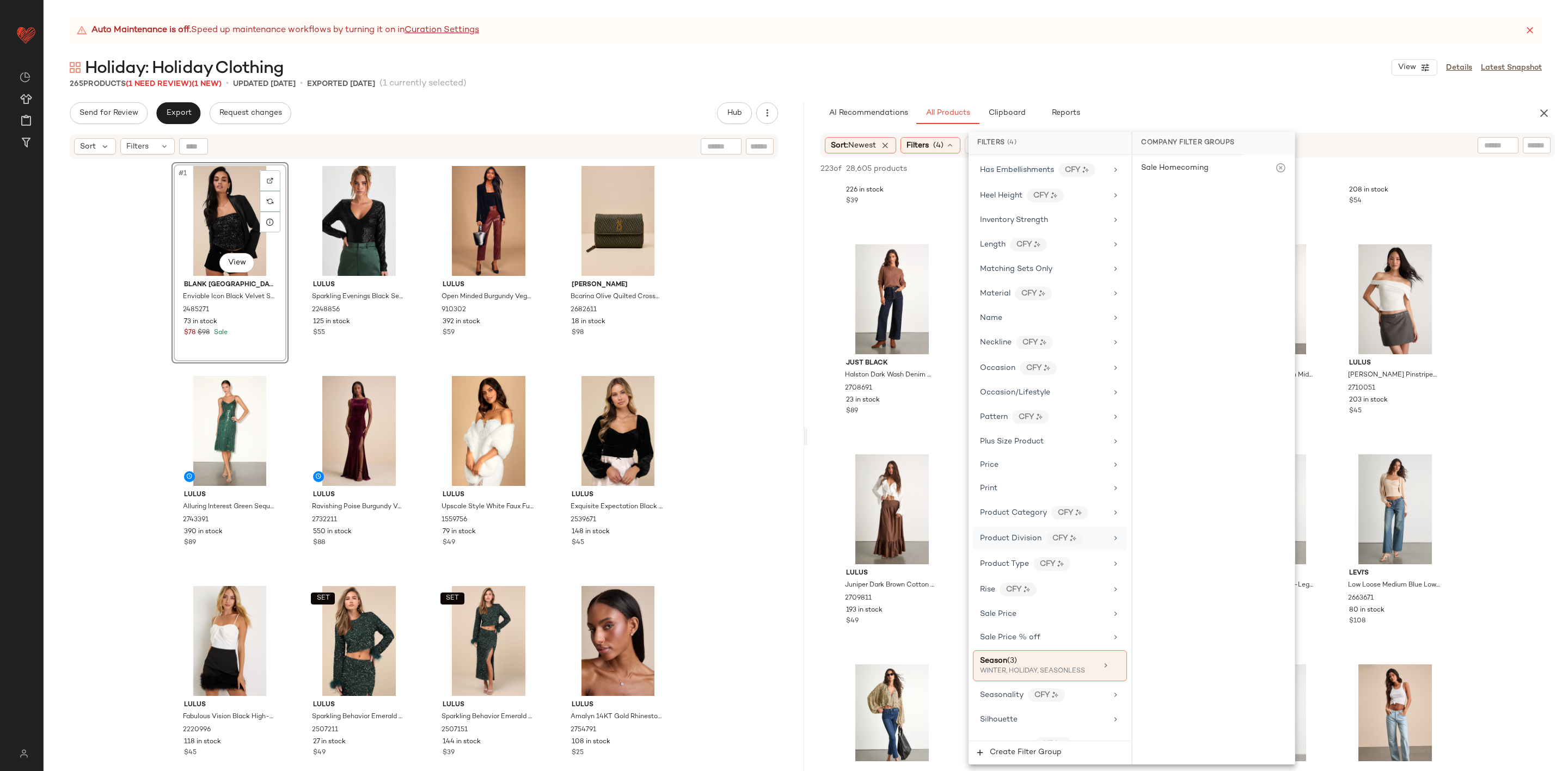
scroll to position [573, 0]
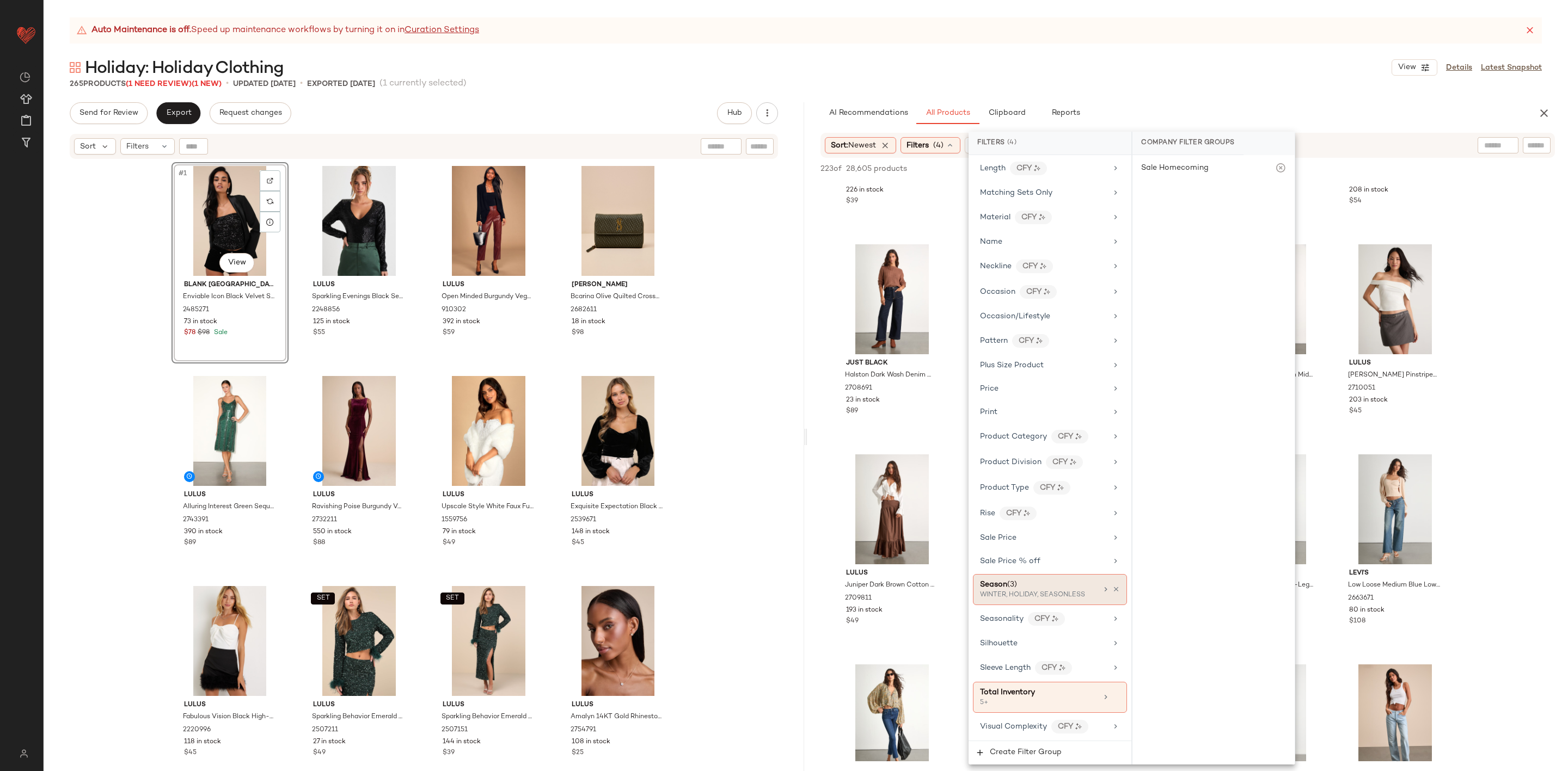
click at [1064, 591] on div "WINTER, HOLIDAY, SEASONLESS" at bounding box center [1034, 595] width 109 height 10
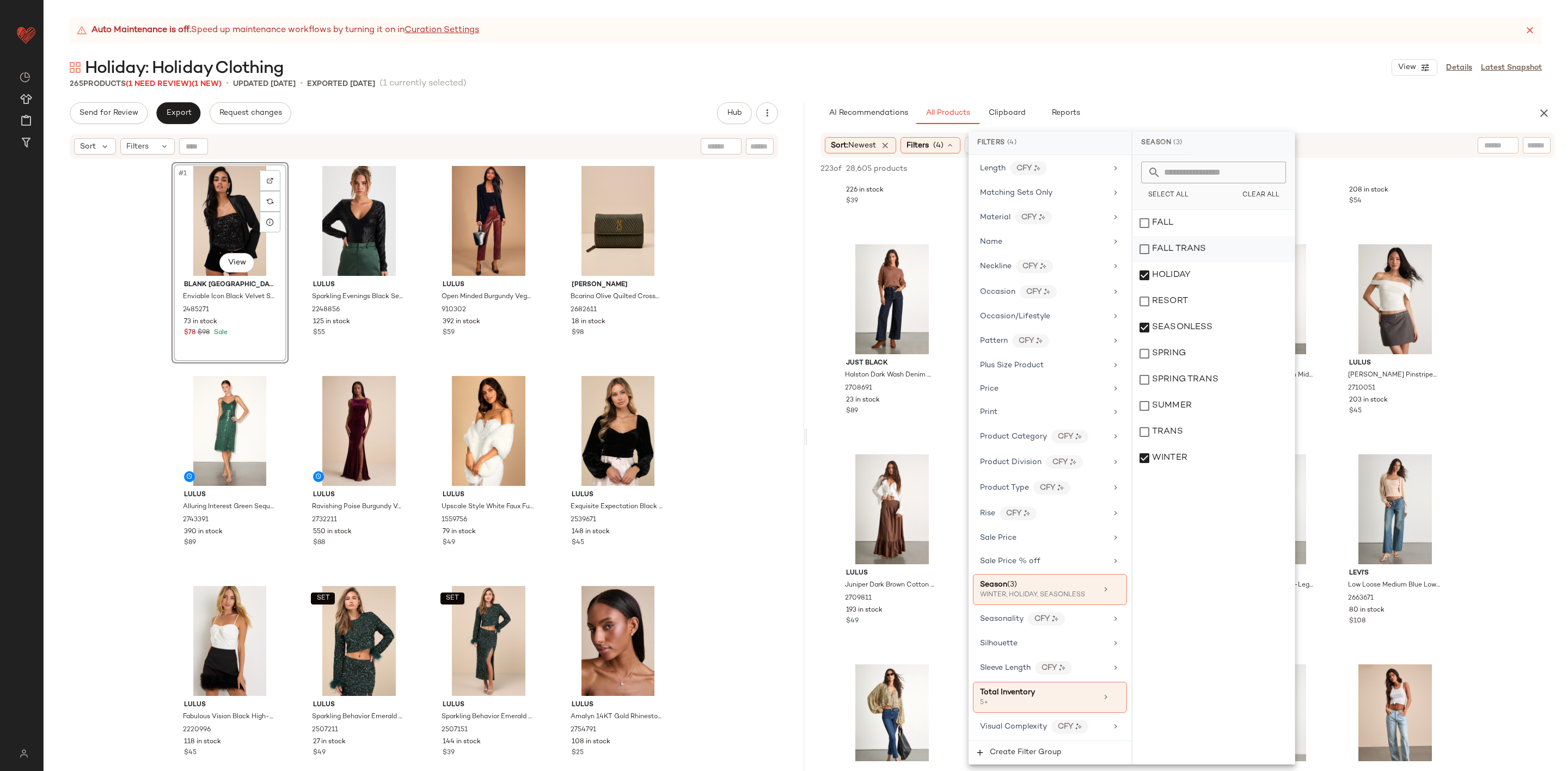
drag, startPoint x: 1197, startPoint y: 326, endPoint x: 1144, endPoint y: 239, distance: 101.9
click at [1197, 324] on div "SEASONLESS" at bounding box center [1213, 327] width 163 height 26
click at [1014, 111] on span "Clipboard" at bounding box center [1007, 113] width 38 height 9
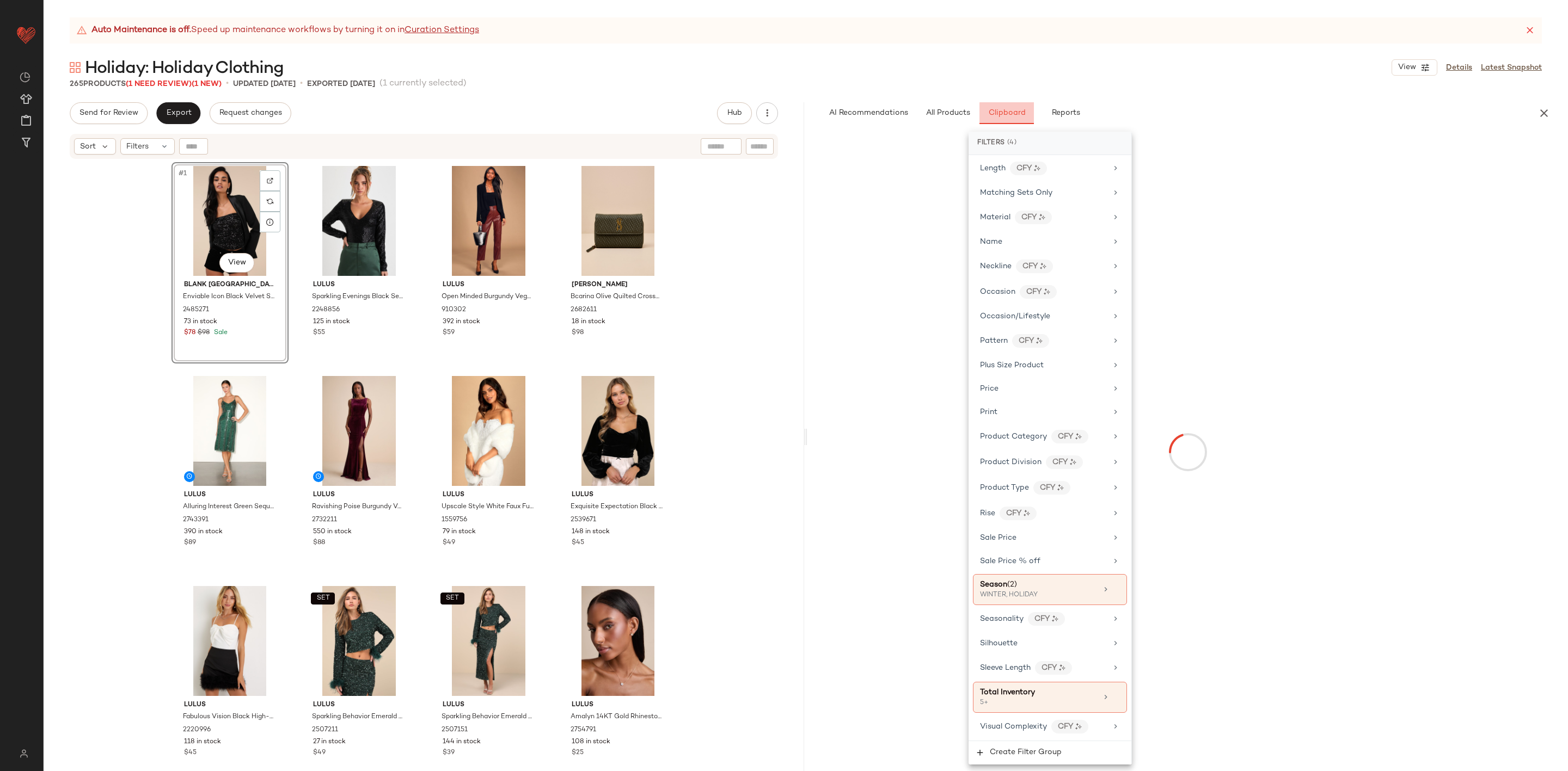
scroll to position [0, 0]
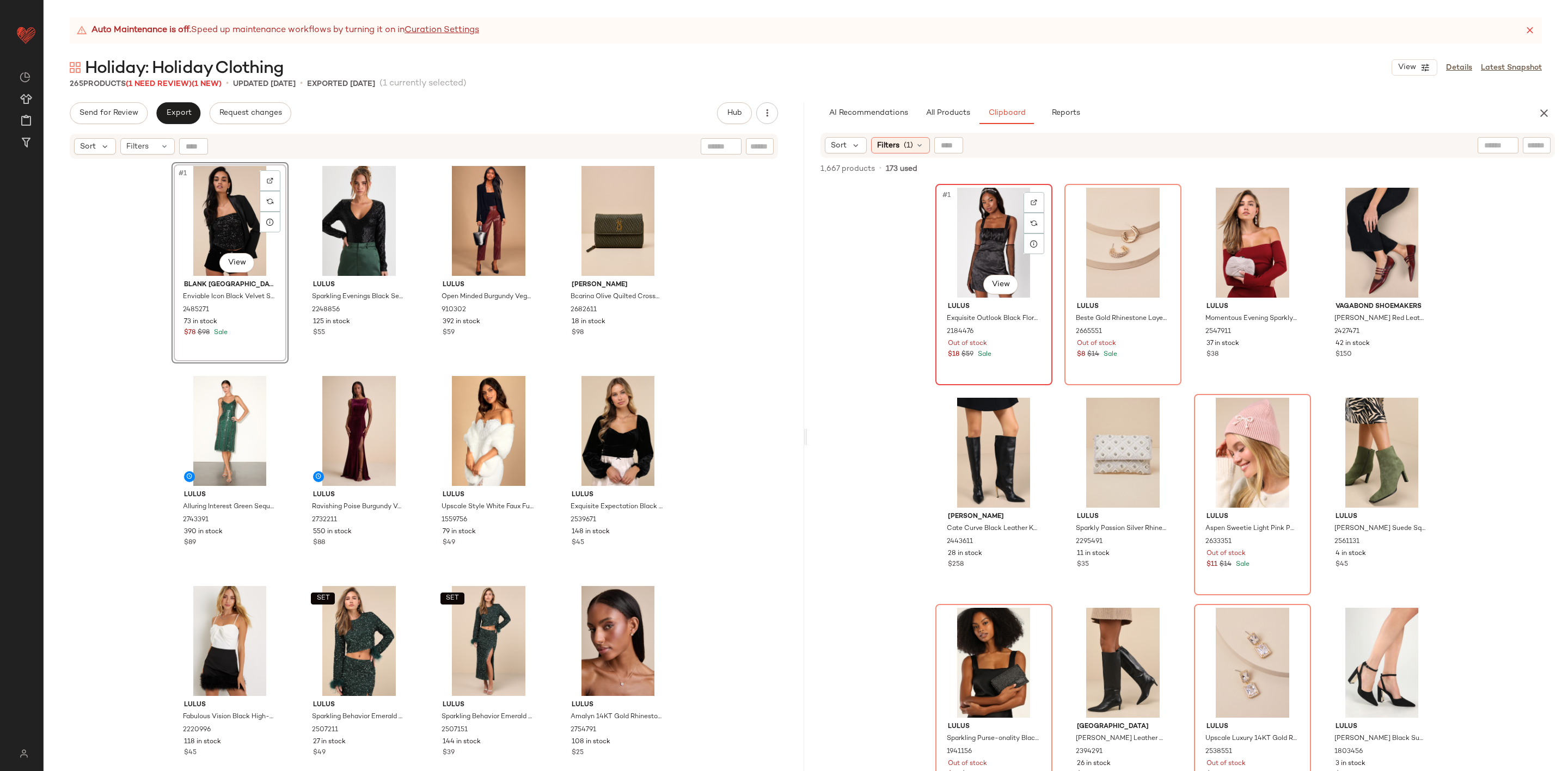
click at [1003, 249] on div "#1 View" at bounding box center [994, 243] width 110 height 110
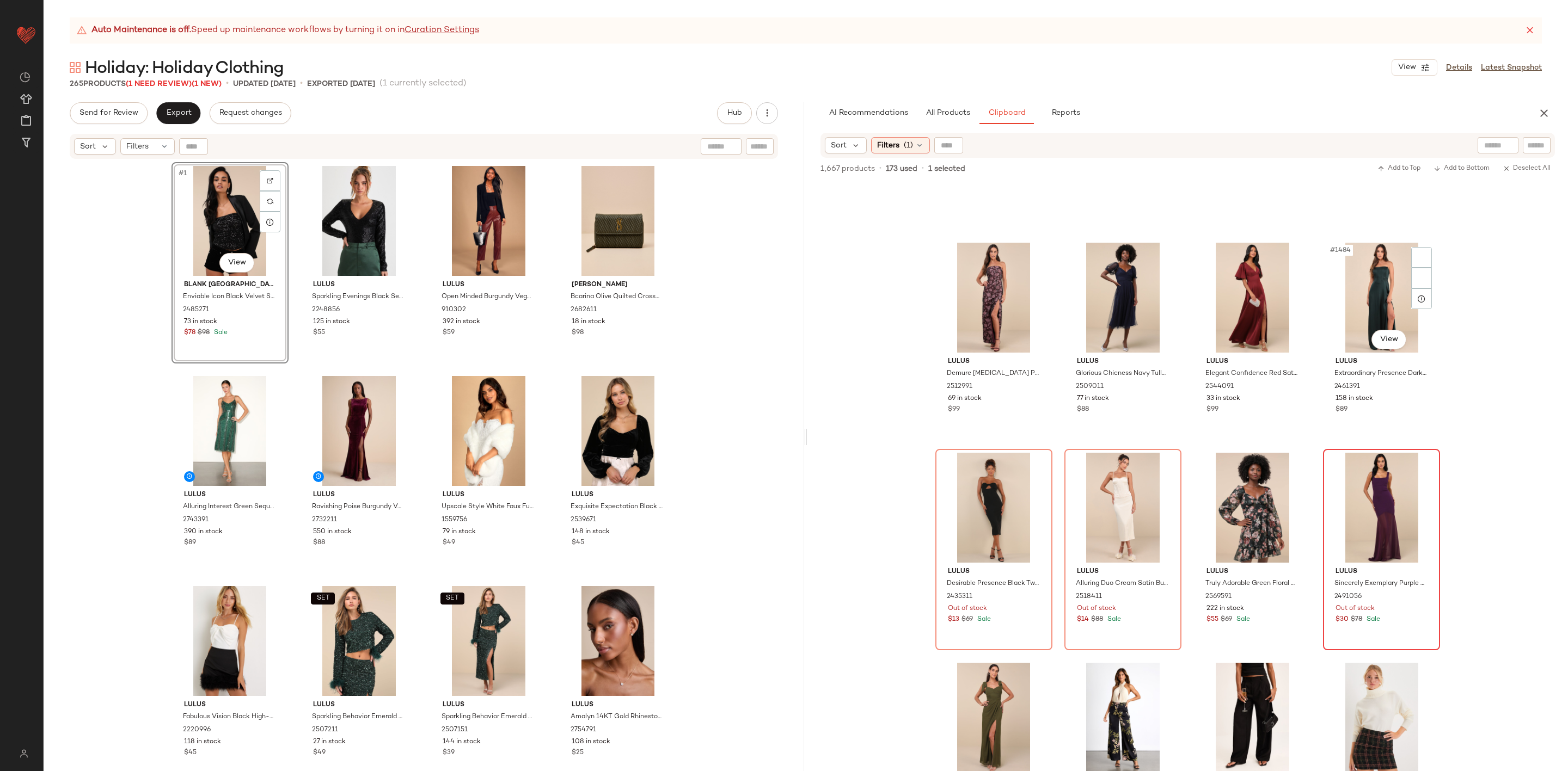
scroll to position [77662, 0]
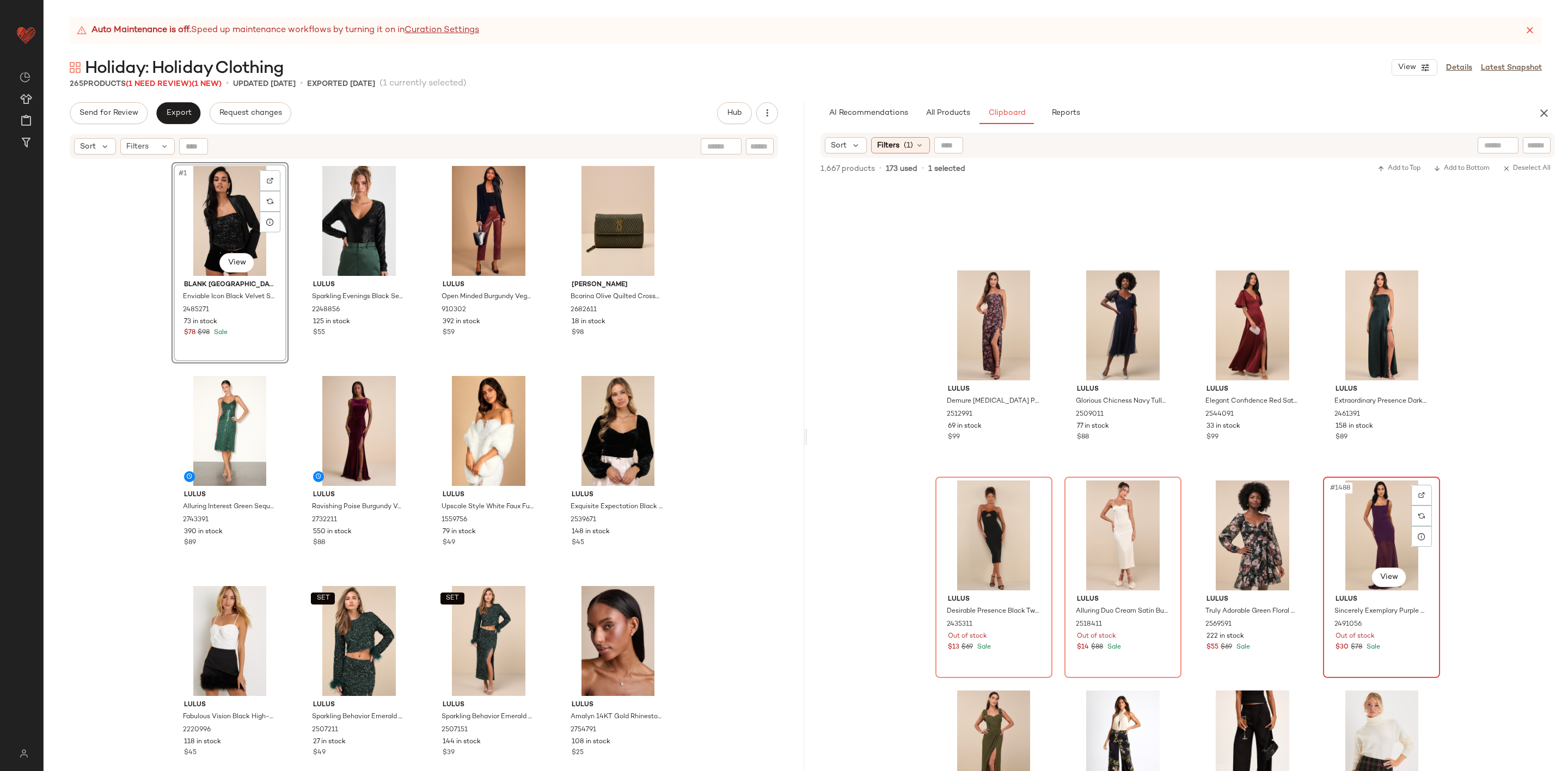
click at [1379, 504] on div "#1488 View" at bounding box center [1382, 536] width 110 height 110
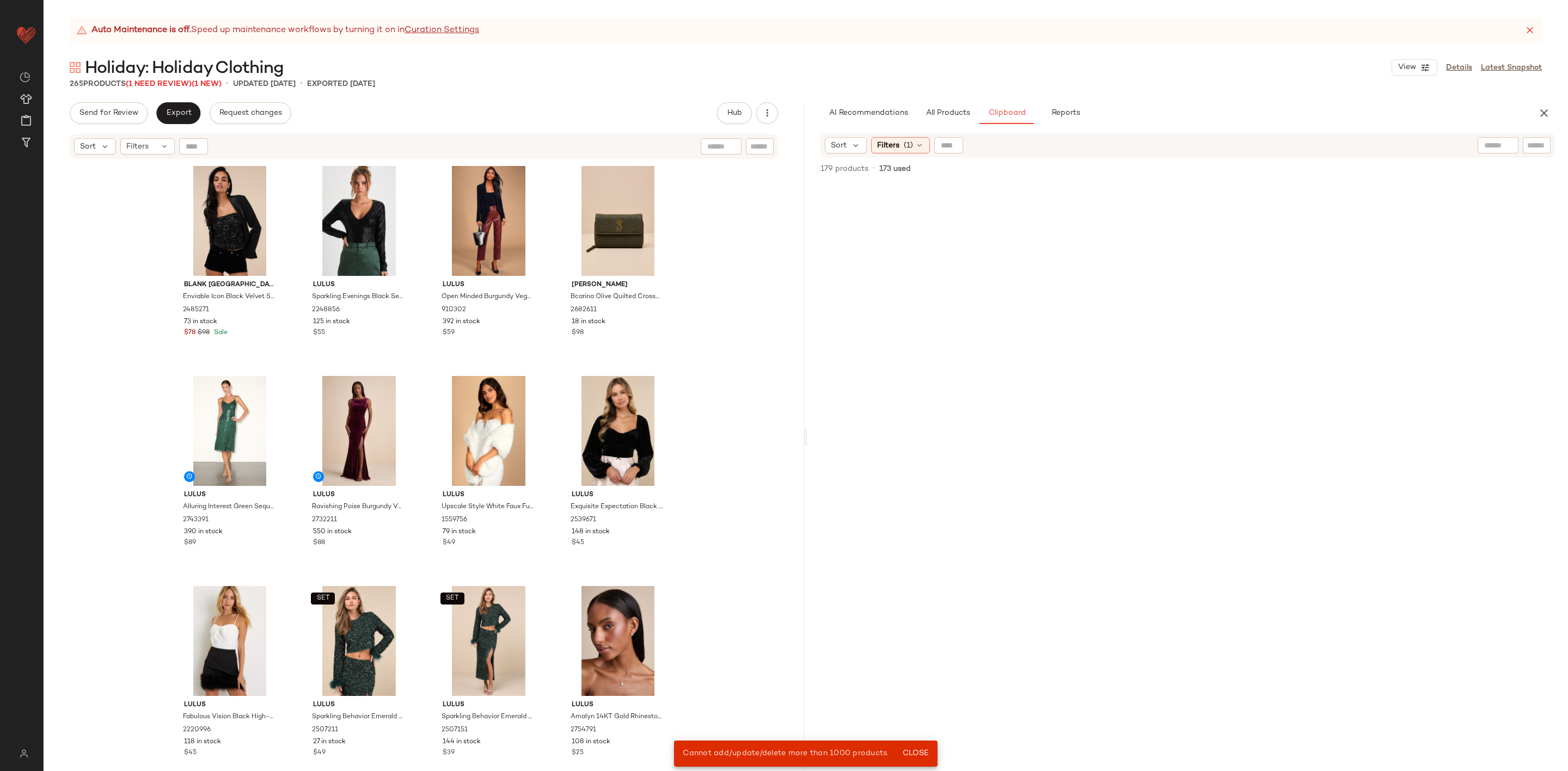
click at [1487, 440] on div at bounding box center [1188, 476] width 761 height 590
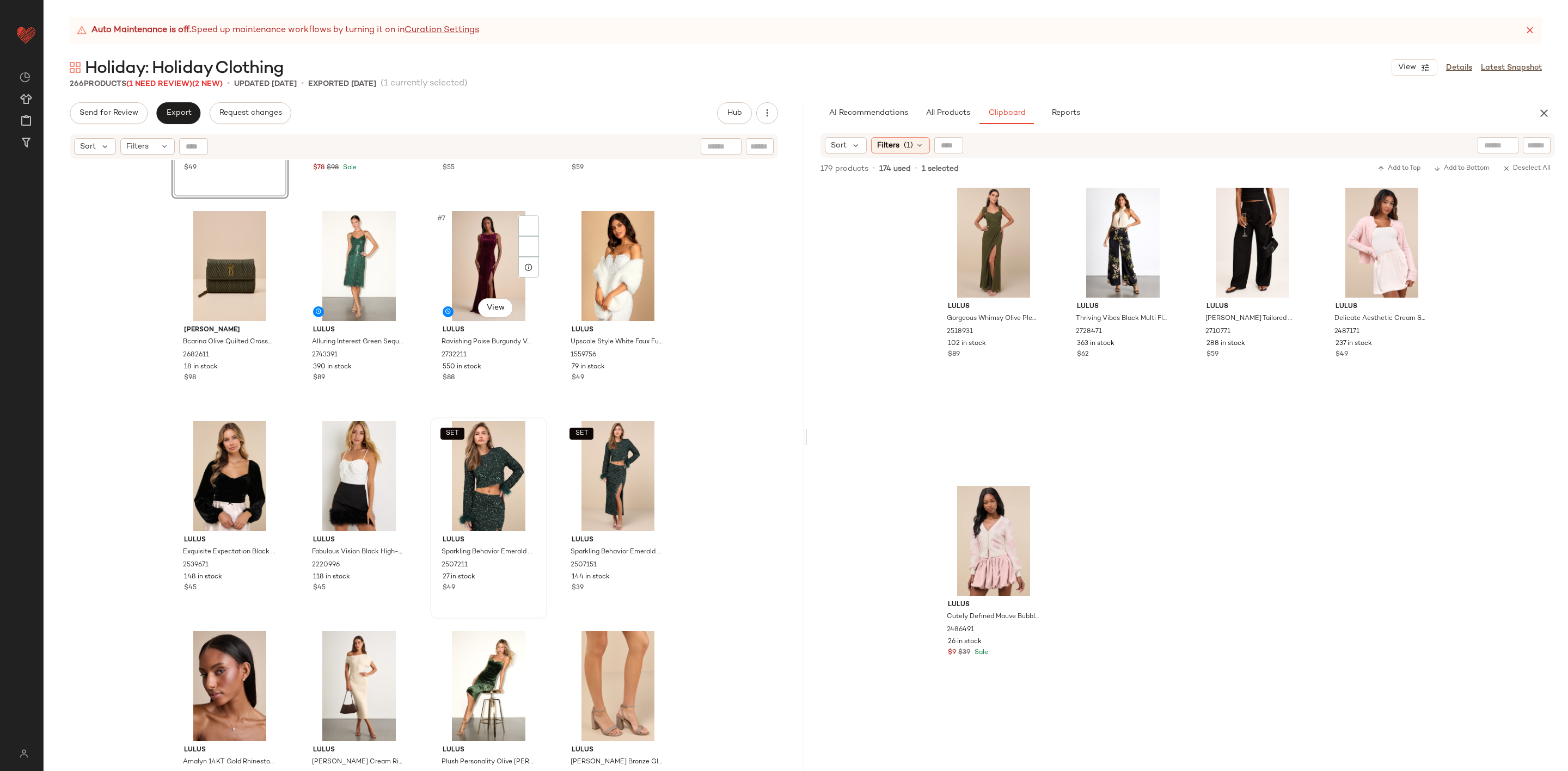
scroll to position [0, 0]
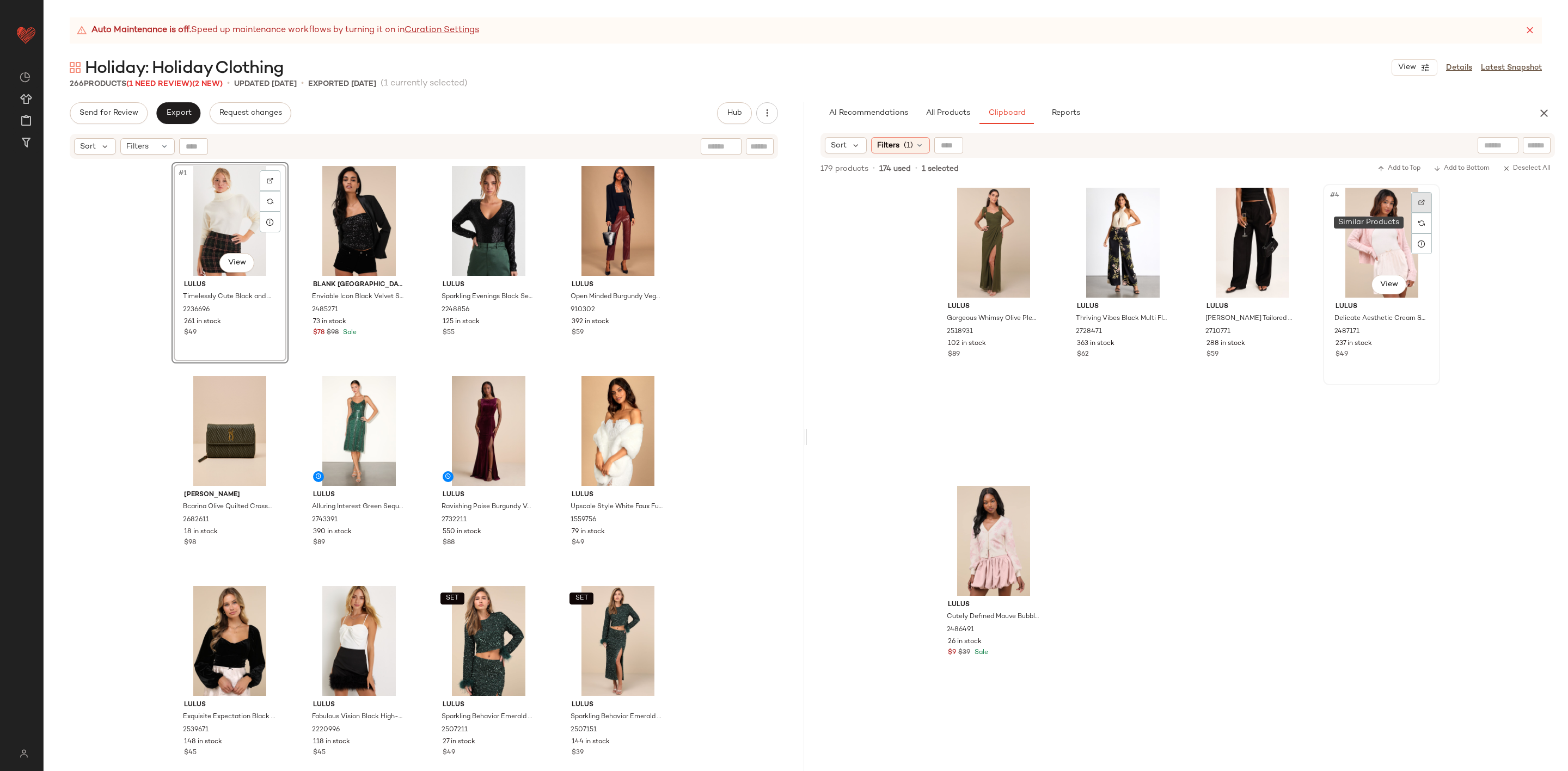
click at [1419, 193] on div at bounding box center [1421, 203] width 21 height 21
click at [1024, 497] on div at bounding box center [1034, 501] width 21 height 21
click at [947, 119] on button "All Products" at bounding box center [948, 113] width 63 height 22
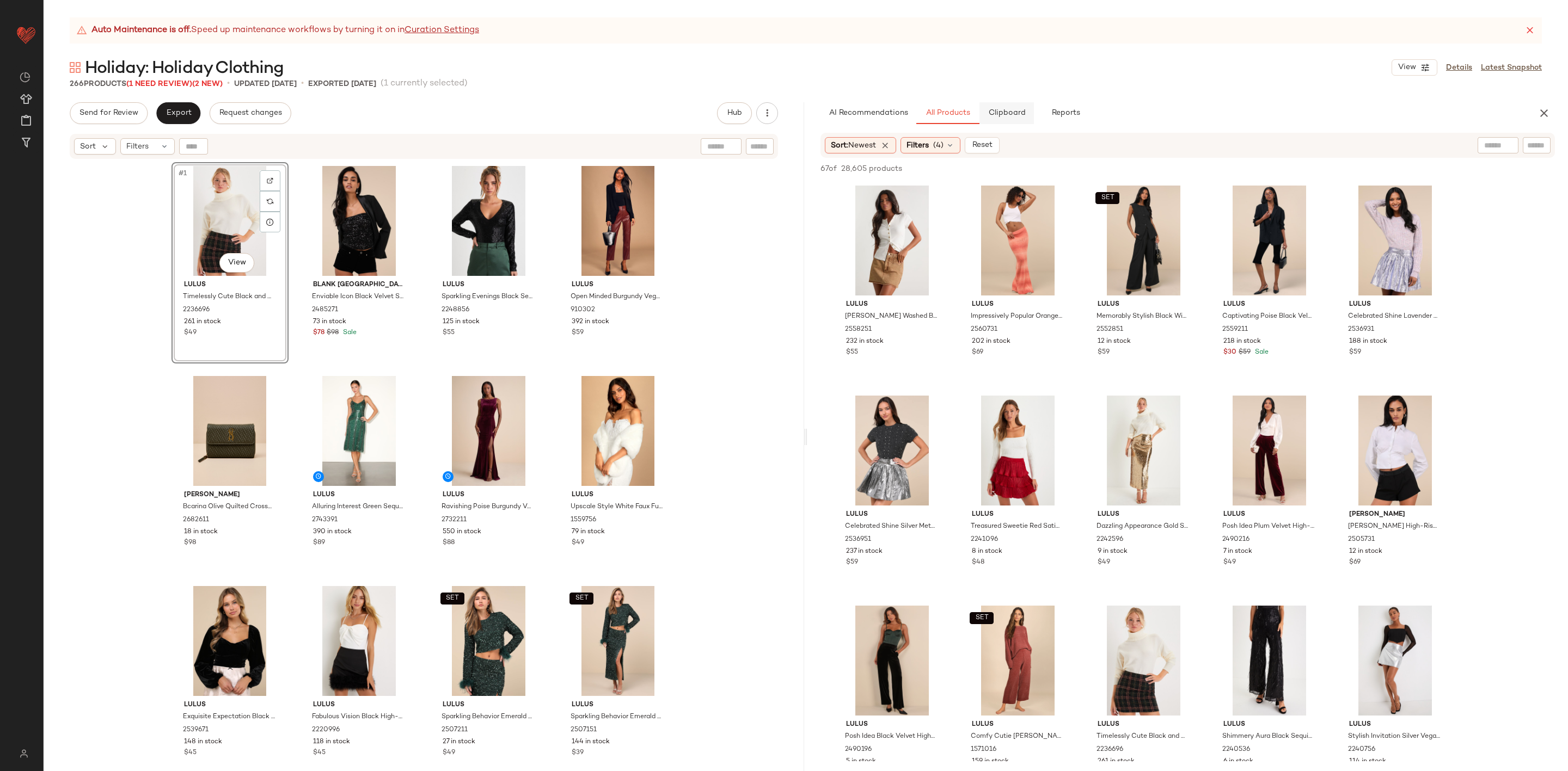
click at [1016, 105] on button "Clipboard" at bounding box center [1006, 113] width 54 height 22
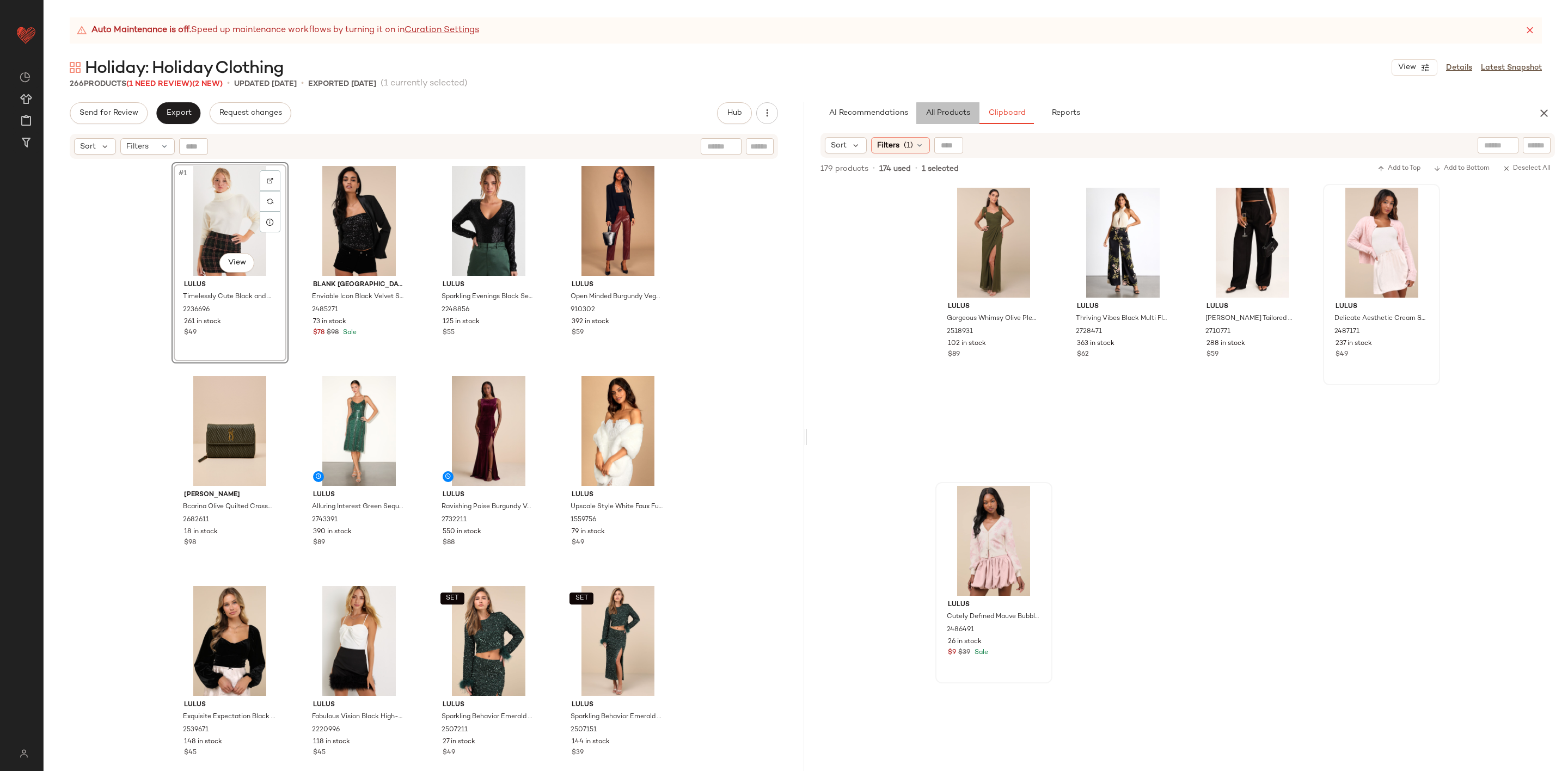
click at [954, 113] on span "All Products" at bounding box center [948, 113] width 44 height 9
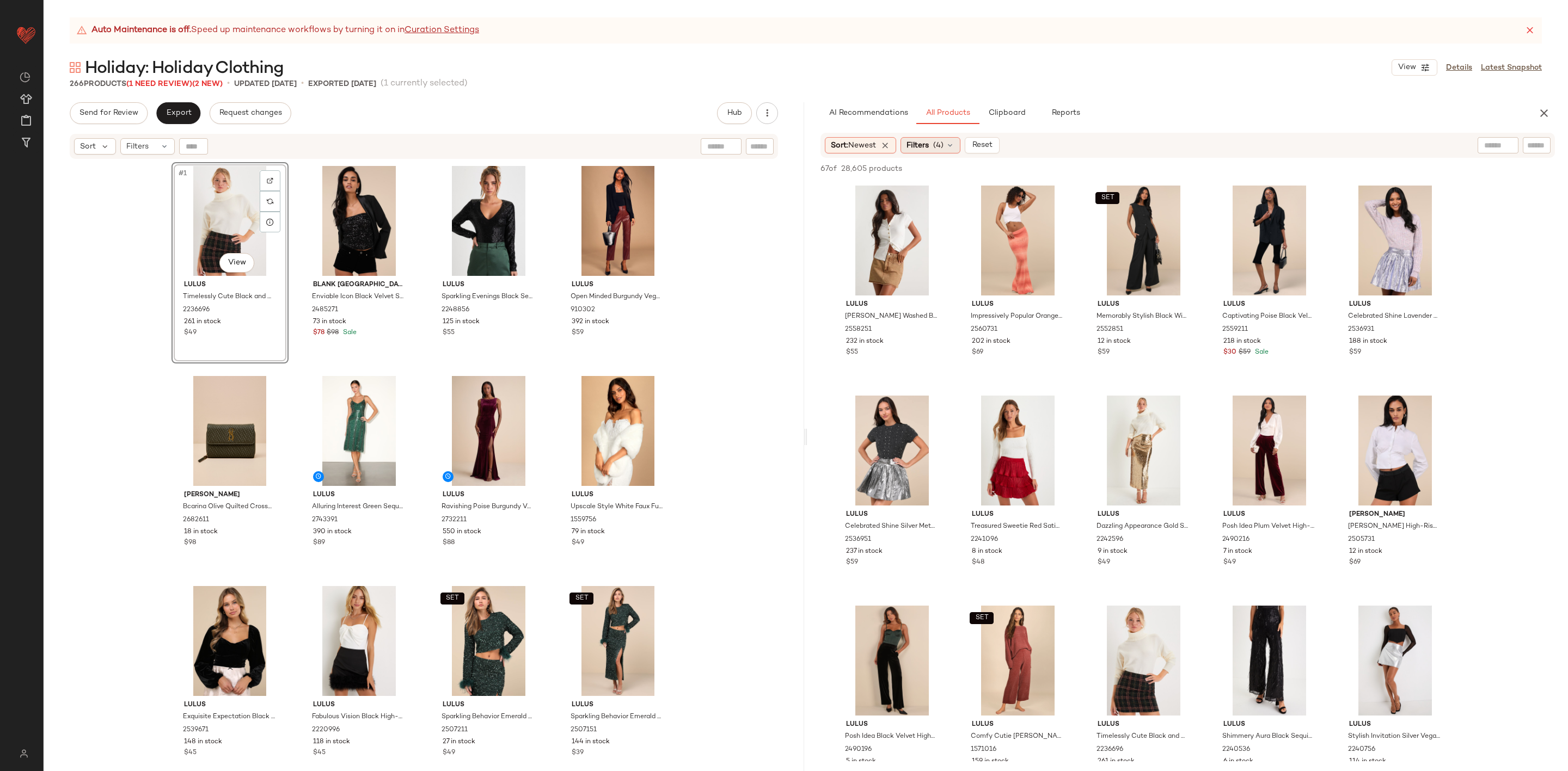
click at [948, 147] on div "Filters (4)" at bounding box center [930, 145] width 60 height 16
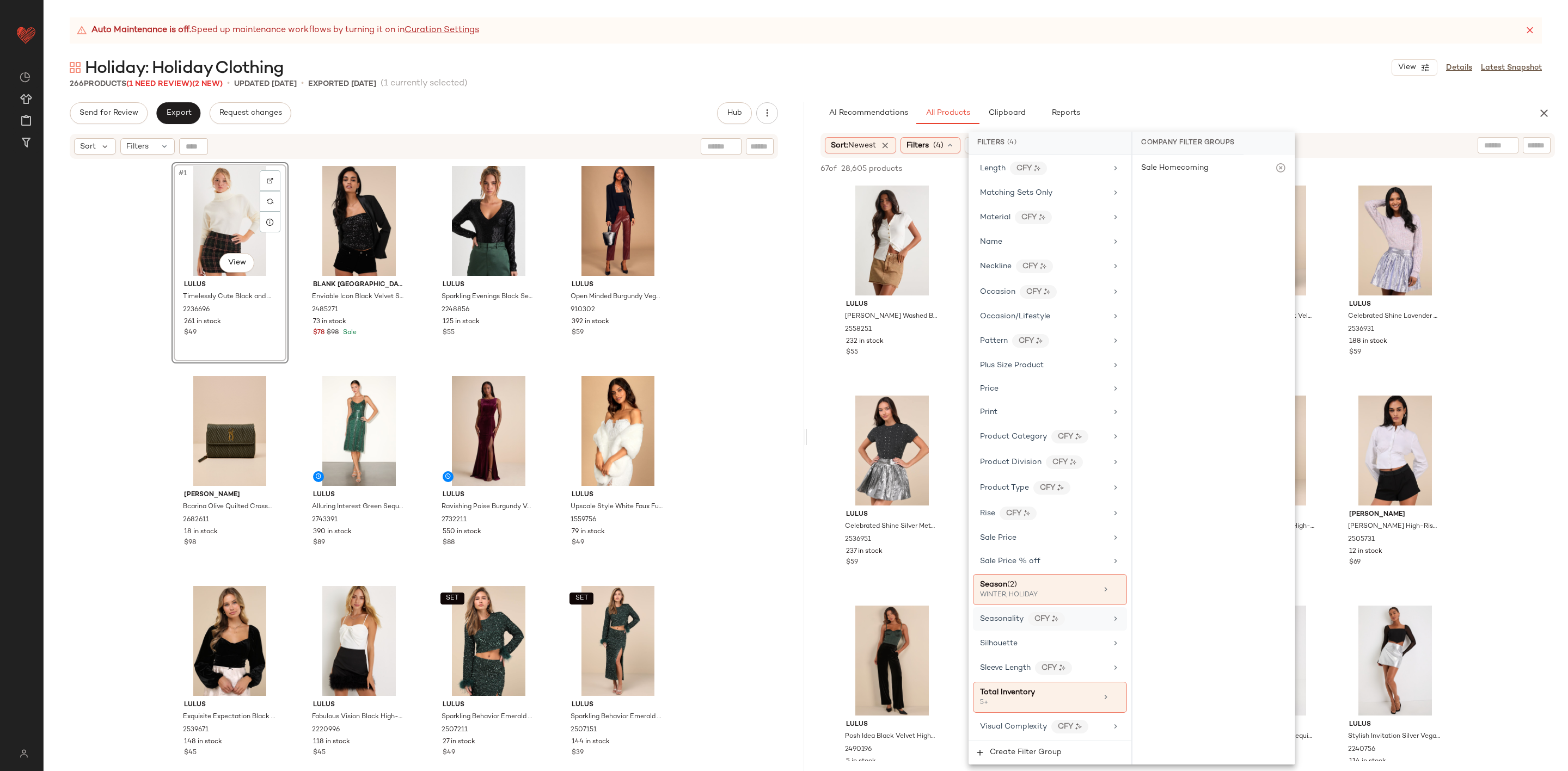
scroll to position [573, 0]
click at [1039, 590] on div "WINTER, HOLIDAY" at bounding box center [1034, 595] width 109 height 10
click at [1224, 316] on div "SEASONLESS" at bounding box center [1213, 327] width 163 height 26
click at [1513, 312] on div "Lulus Noam Washed Brown Twill Mini Skirt 2558251 232 in stock $55 Lulus Impress…" at bounding box center [1188, 598] width 761 height 832
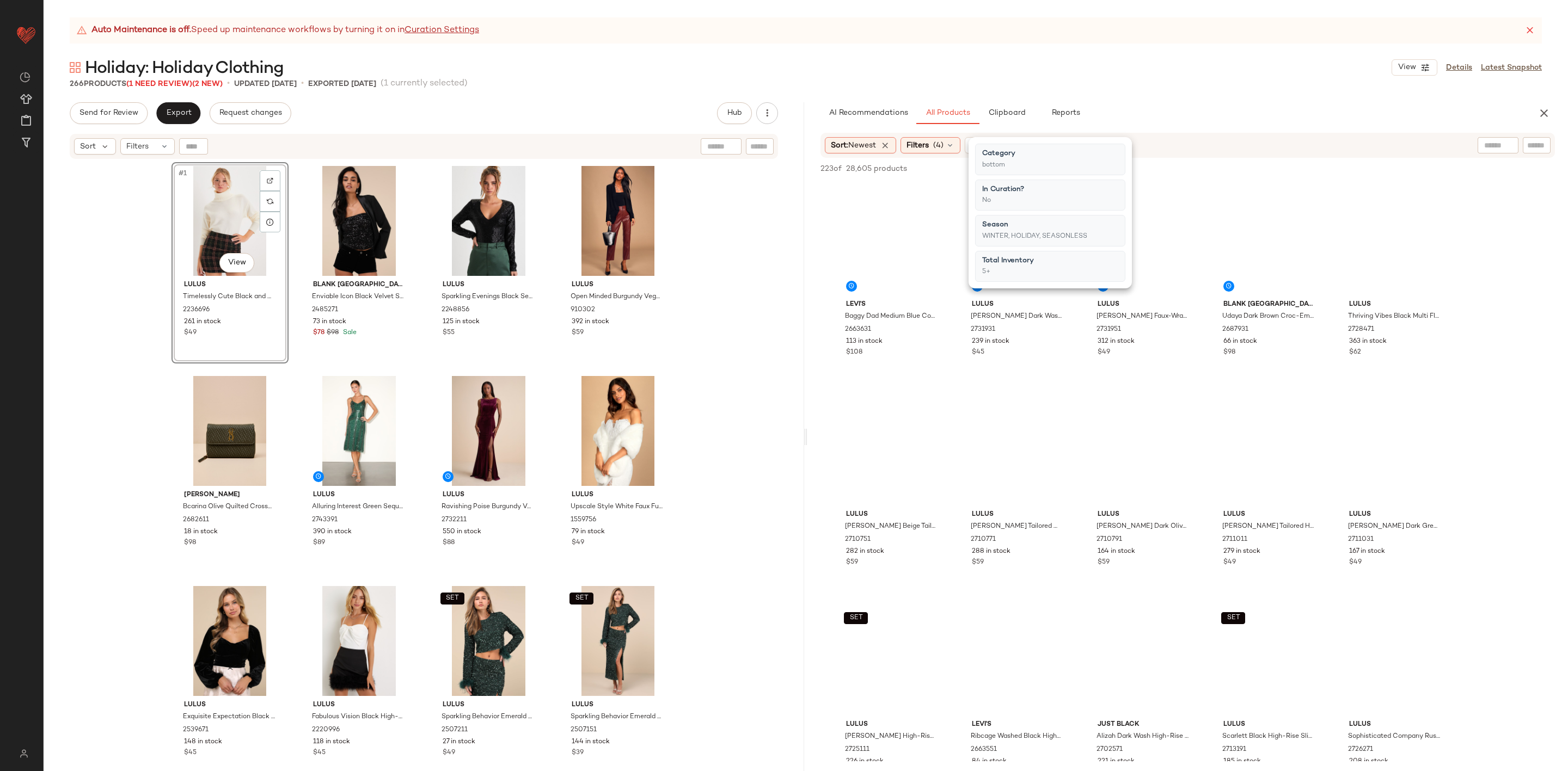
drag, startPoint x: 1499, startPoint y: 346, endPoint x: 1498, endPoint y: 354, distance: 8.1
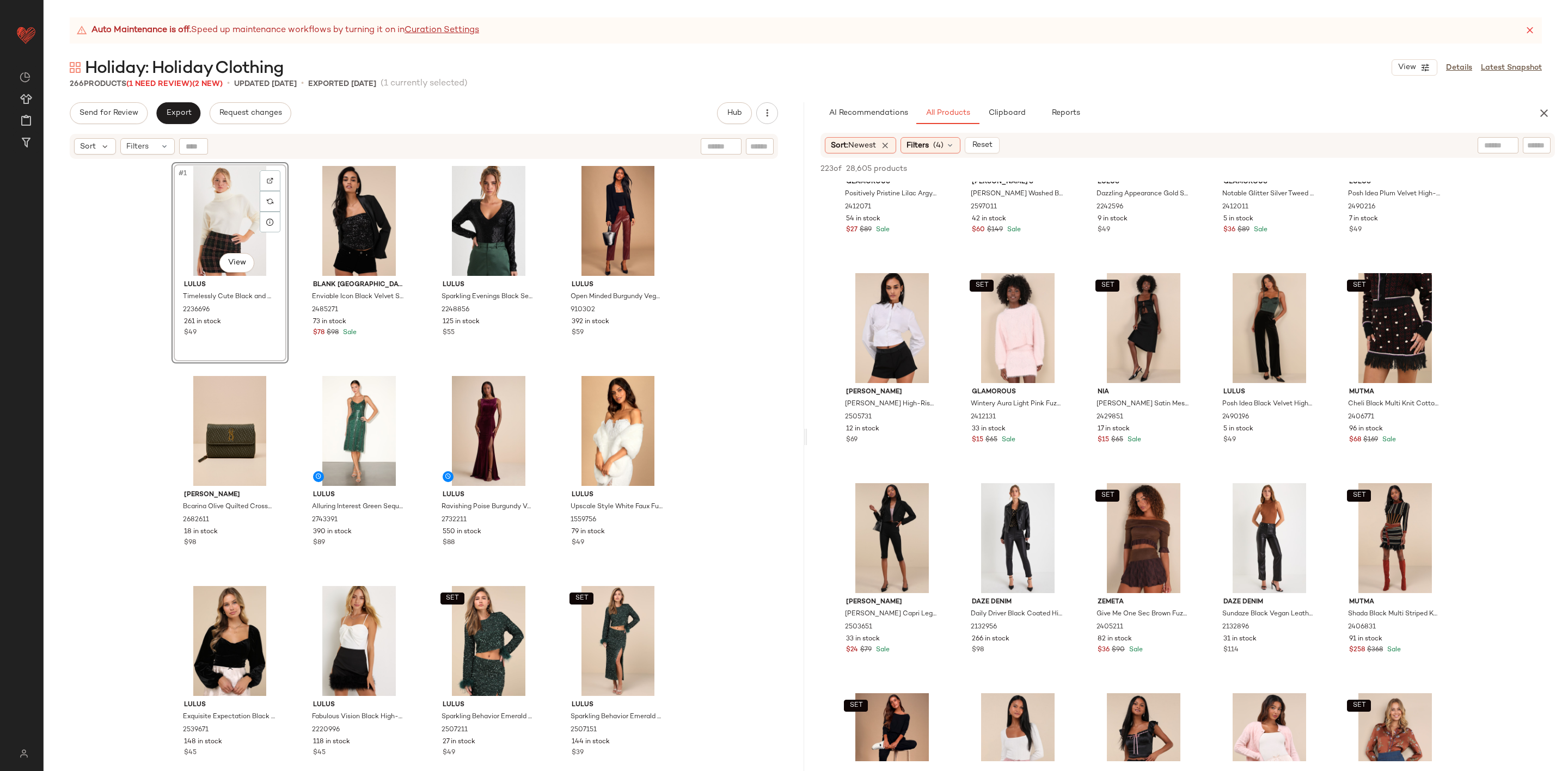
scroll to position [4000, 0]
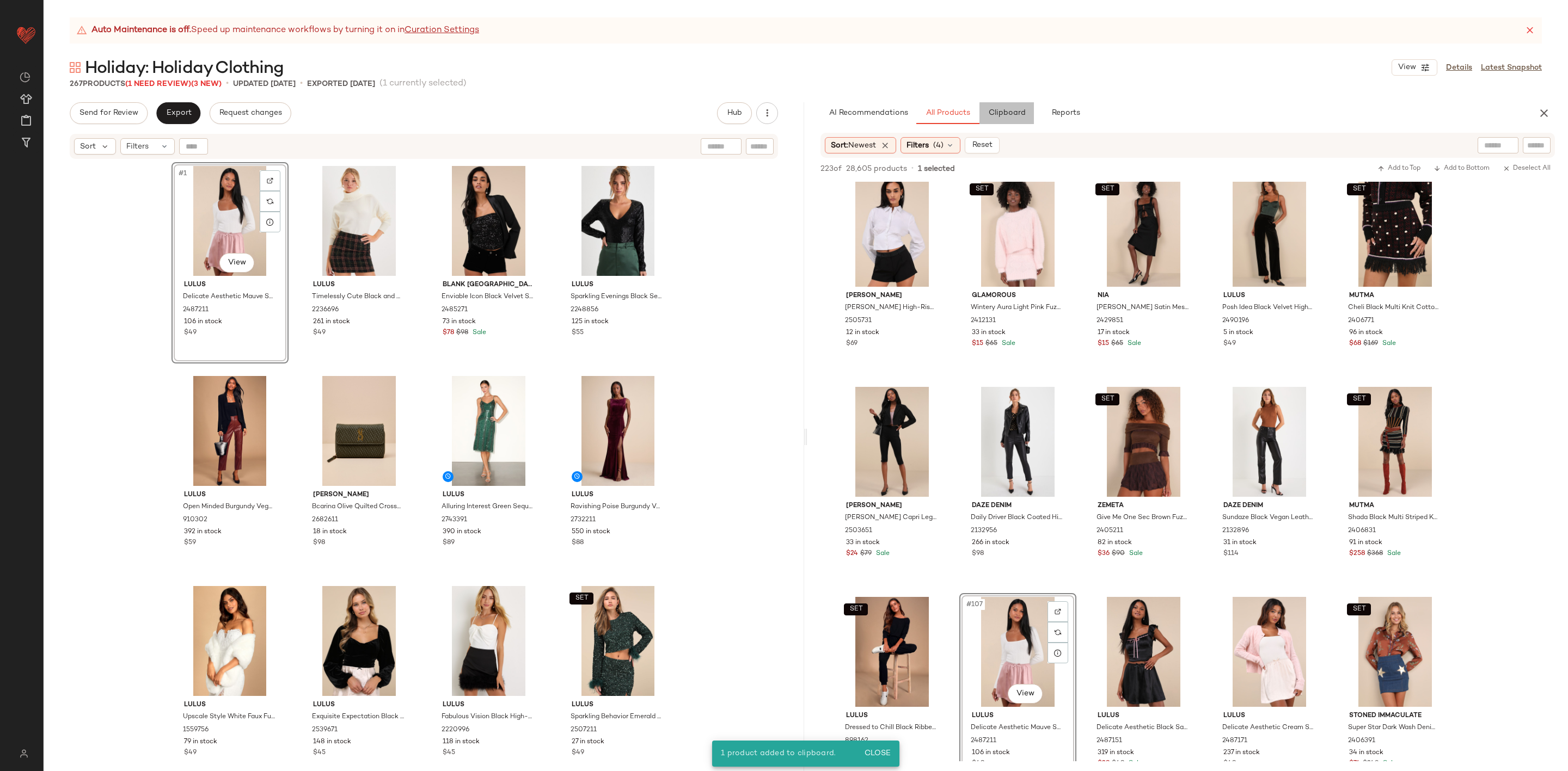
click at [1021, 106] on button "Clipboard" at bounding box center [1006, 113] width 54 height 22
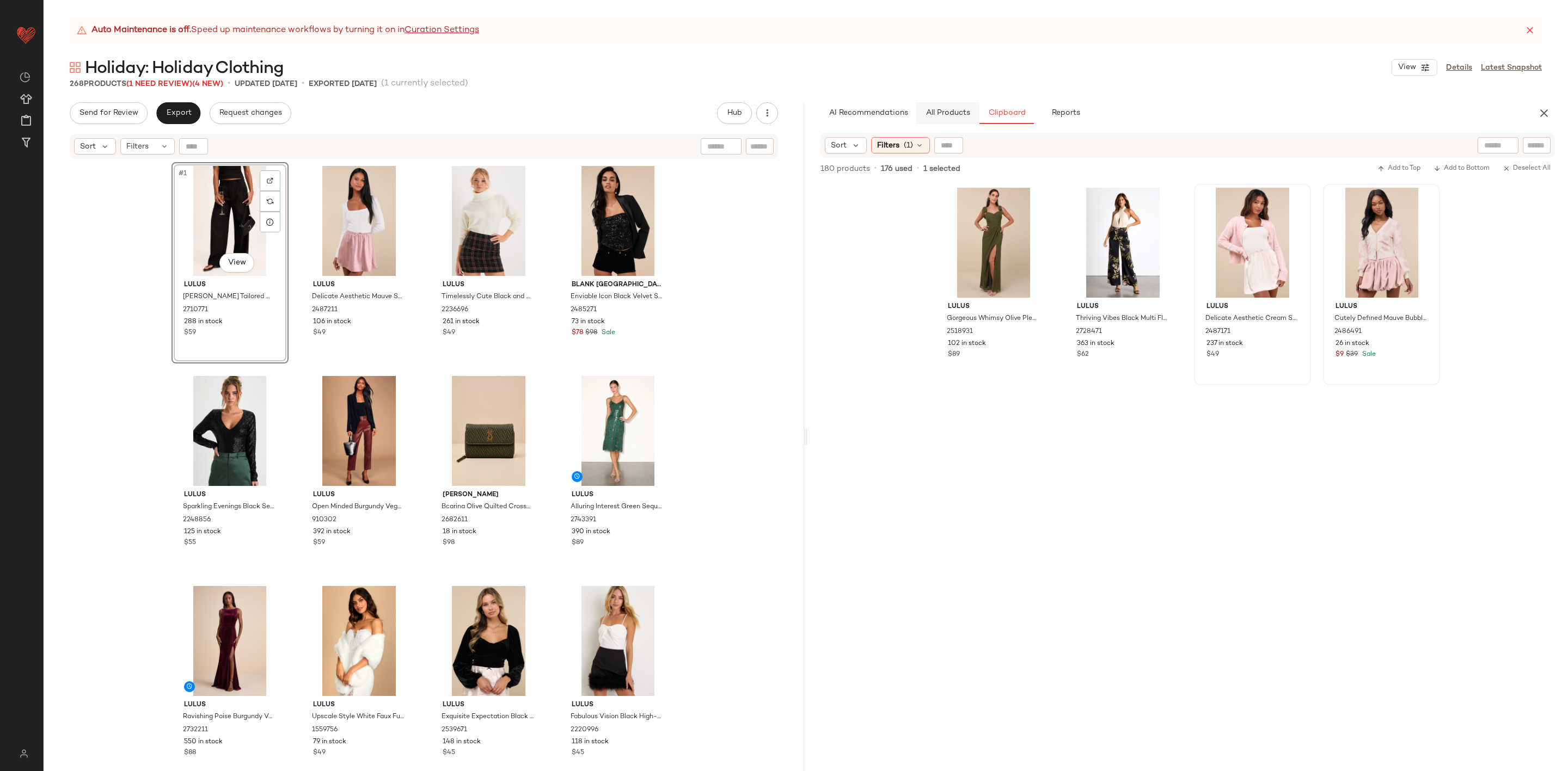
click at [928, 110] on span "All Products" at bounding box center [948, 113] width 44 height 9
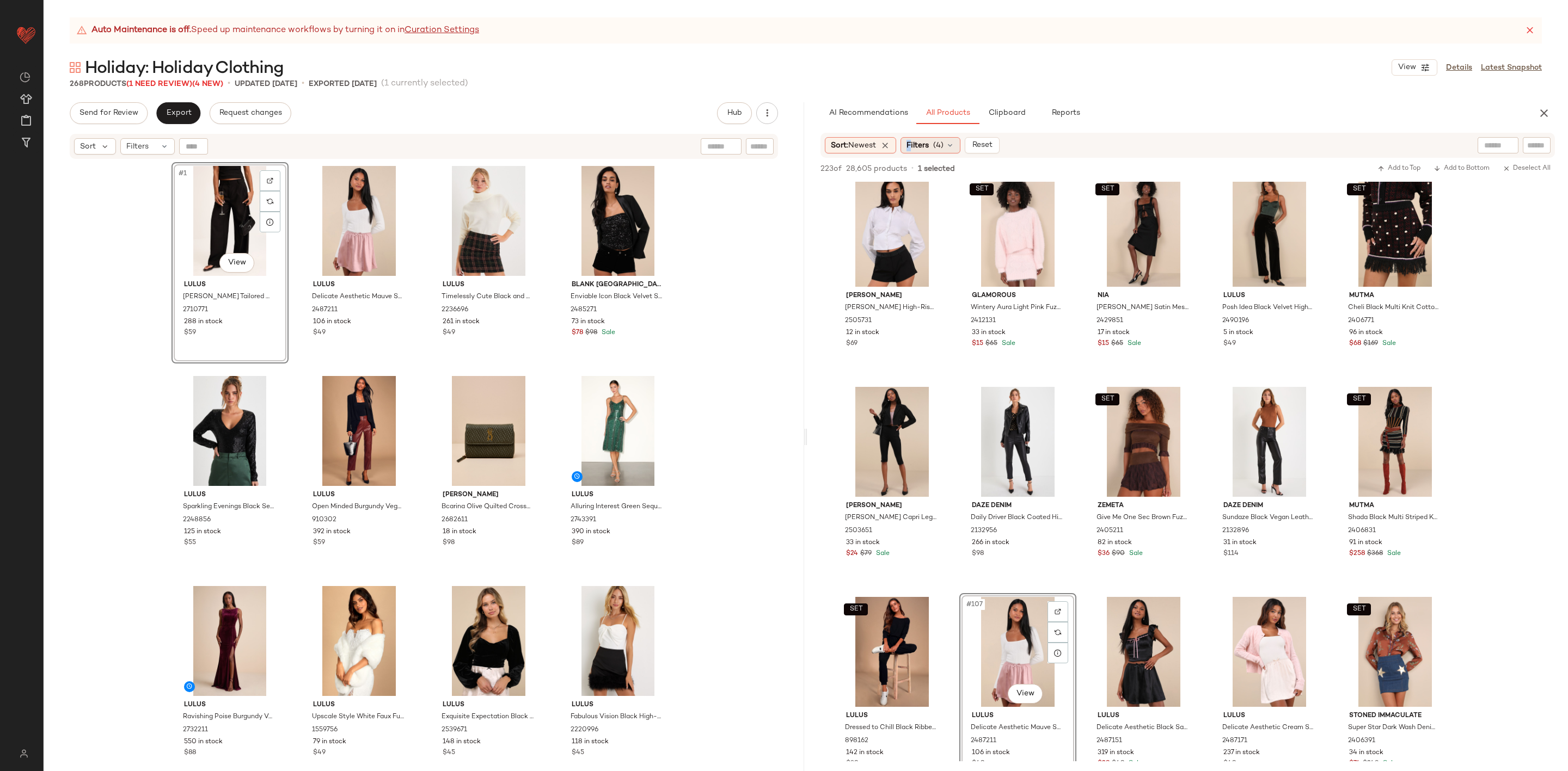
click at [912, 152] on div "Filters (4)" at bounding box center [930, 145] width 60 height 16
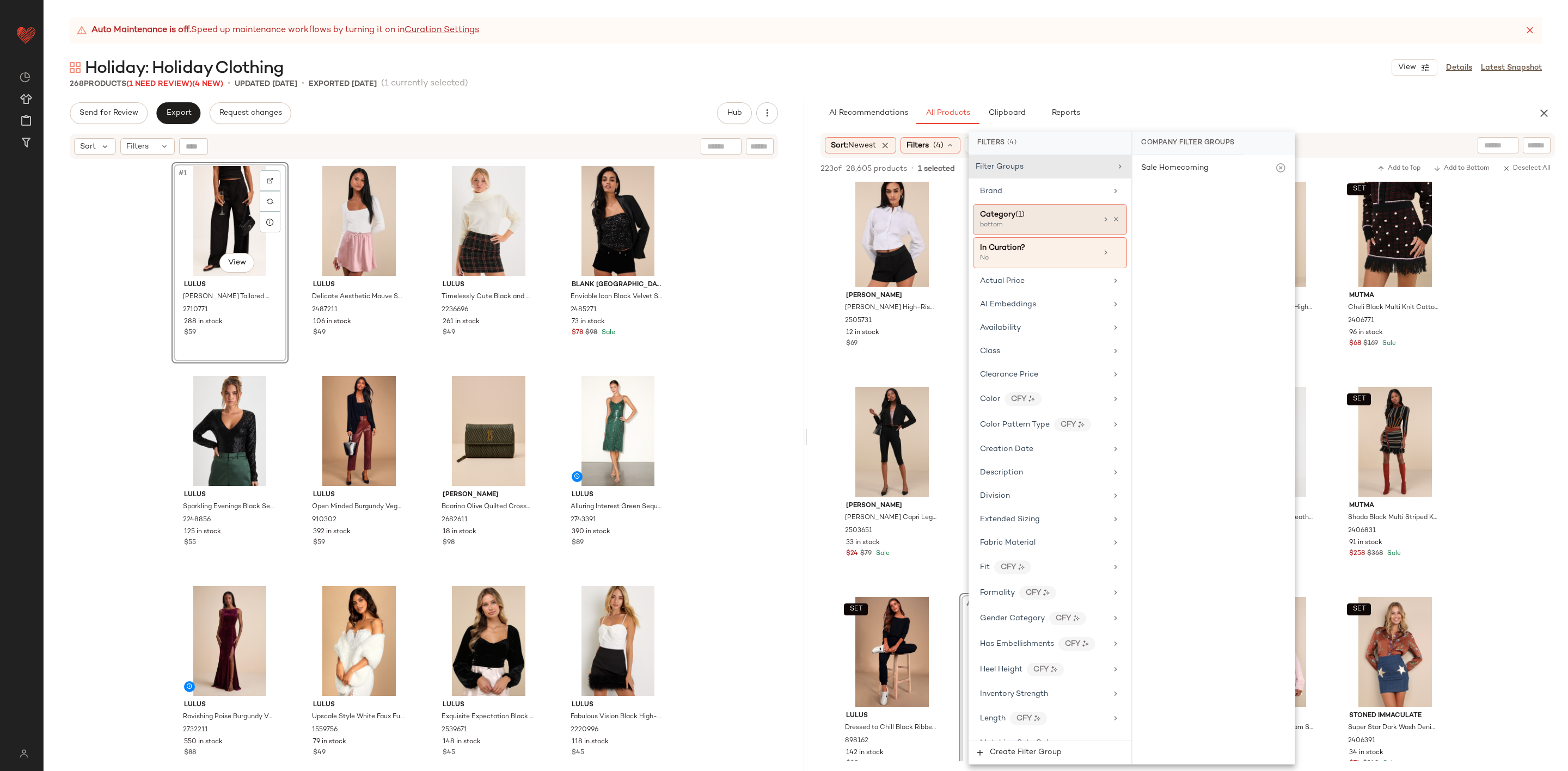
click at [1045, 220] on div "bottom" at bounding box center [1034, 225] width 109 height 10
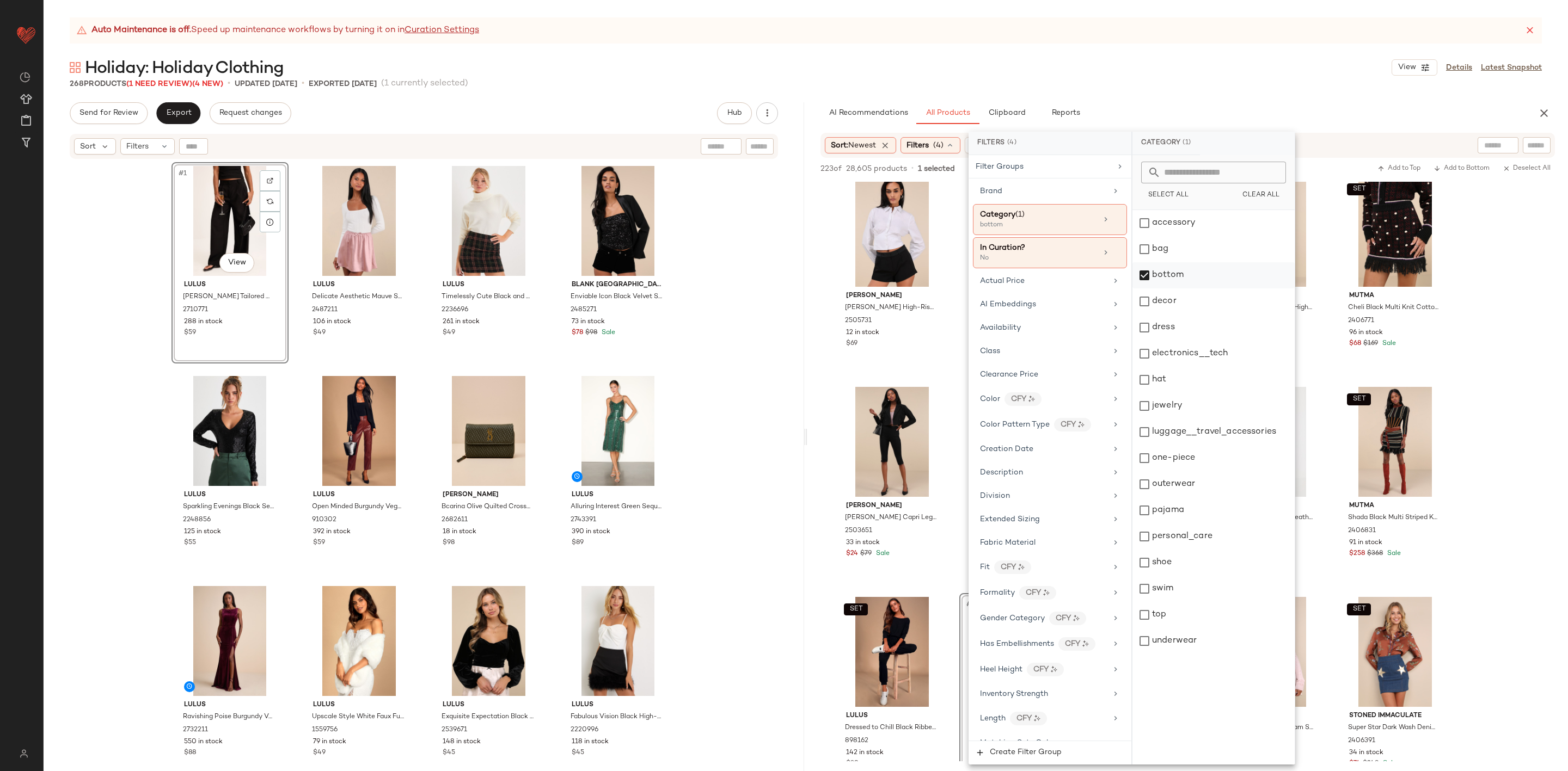
click at [1180, 268] on div "bottom" at bounding box center [1213, 275] width 163 height 26
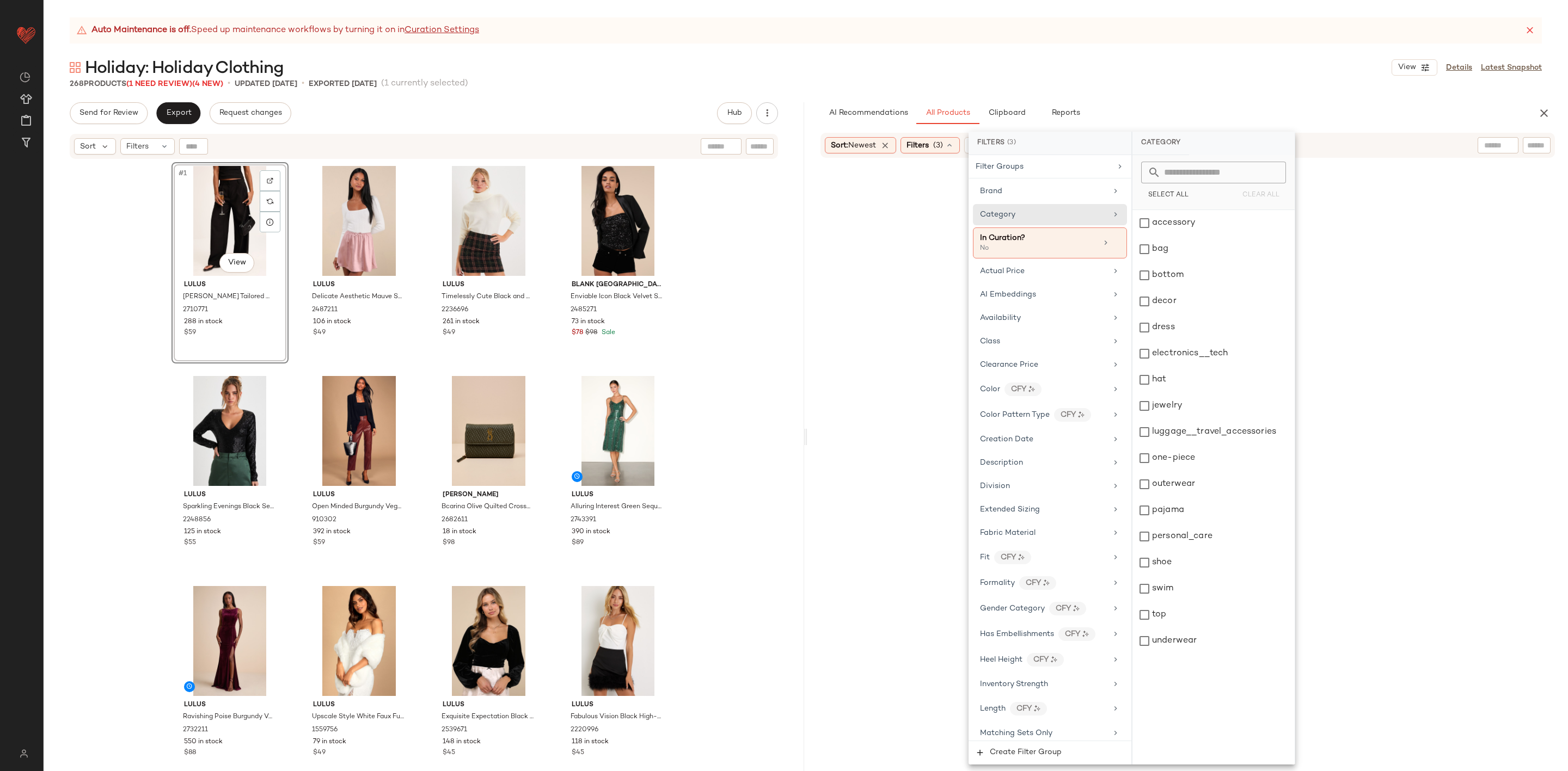
drag, startPoint x: 1164, startPoint y: 617, endPoint x: 1124, endPoint y: 617, distance: 40.0
click at [1163, 616] on div "top" at bounding box center [1213, 615] width 163 height 26
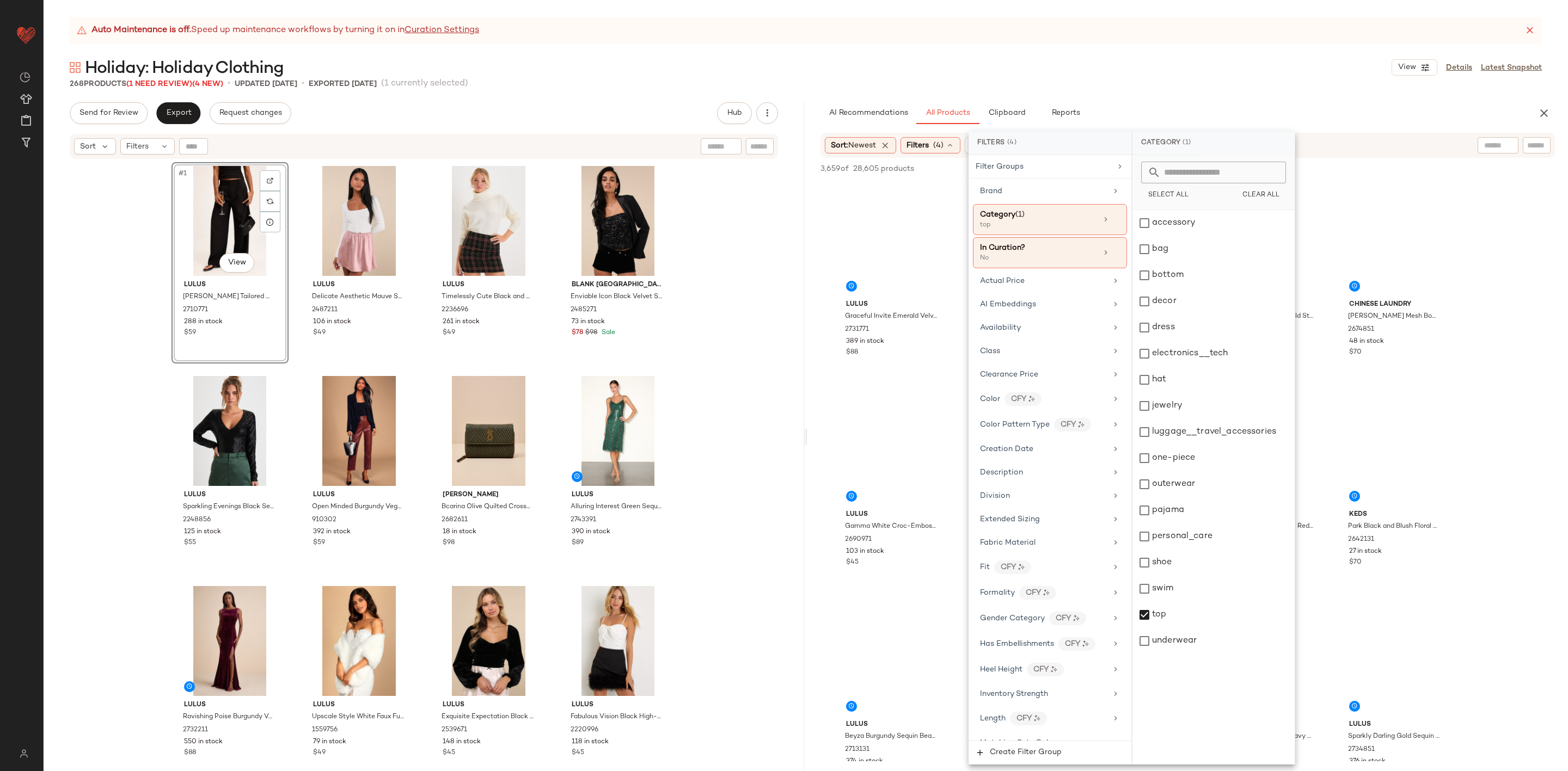
scroll to position [573, 0]
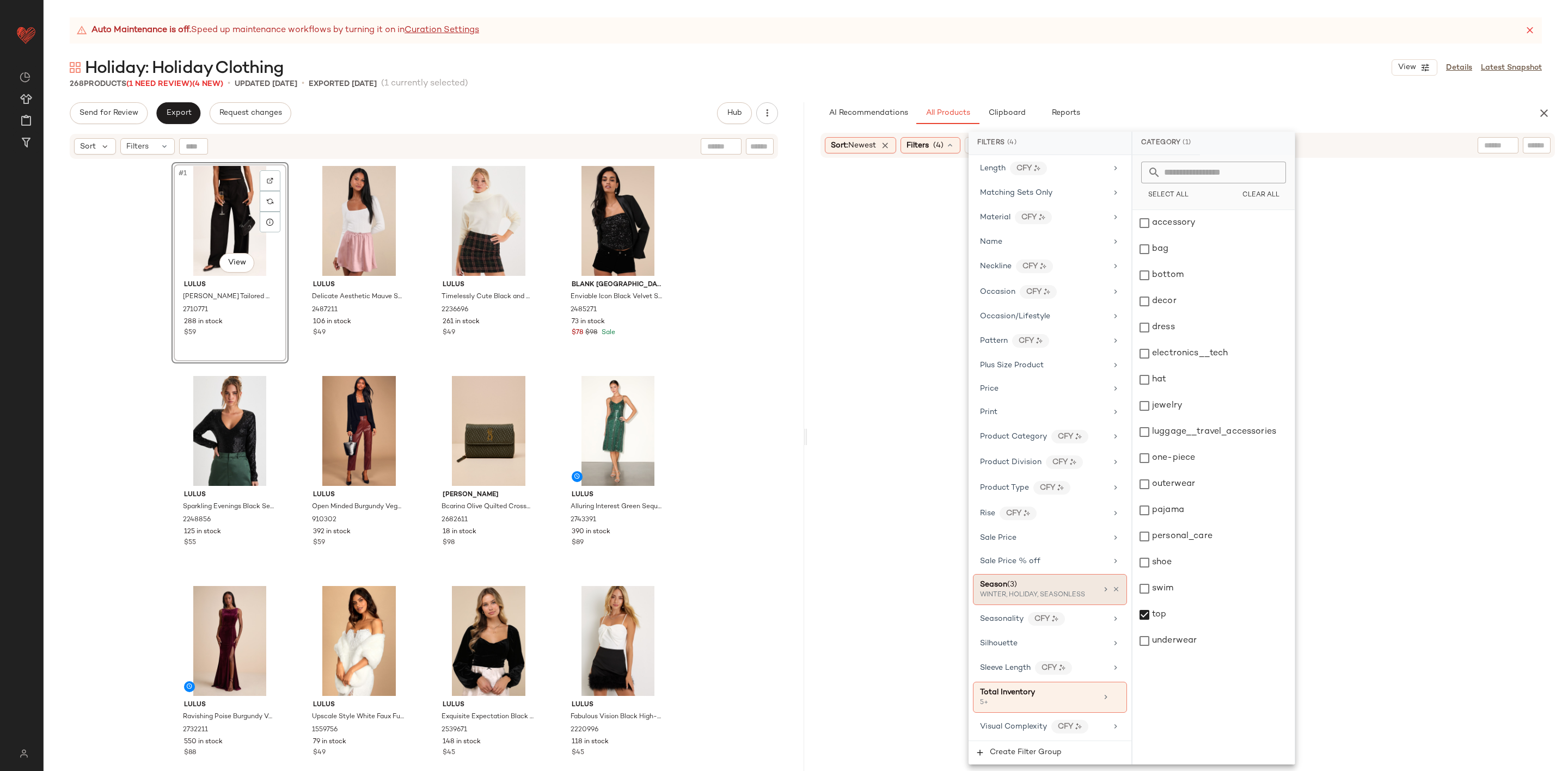
drag, startPoint x: 1045, startPoint y: 603, endPoint x: 1043, endPoint y: 598, distance: 5.4
click at [1045, 602] on div "Filter Groups Brand Category (1) top In Curation? No Actual Price AI Embeddings…" at bounding box center [1049, 448] width 163 height 585
click at [1057, 579] on div "Season (3)" at bounding box center [1038, 585] width 117 height 12
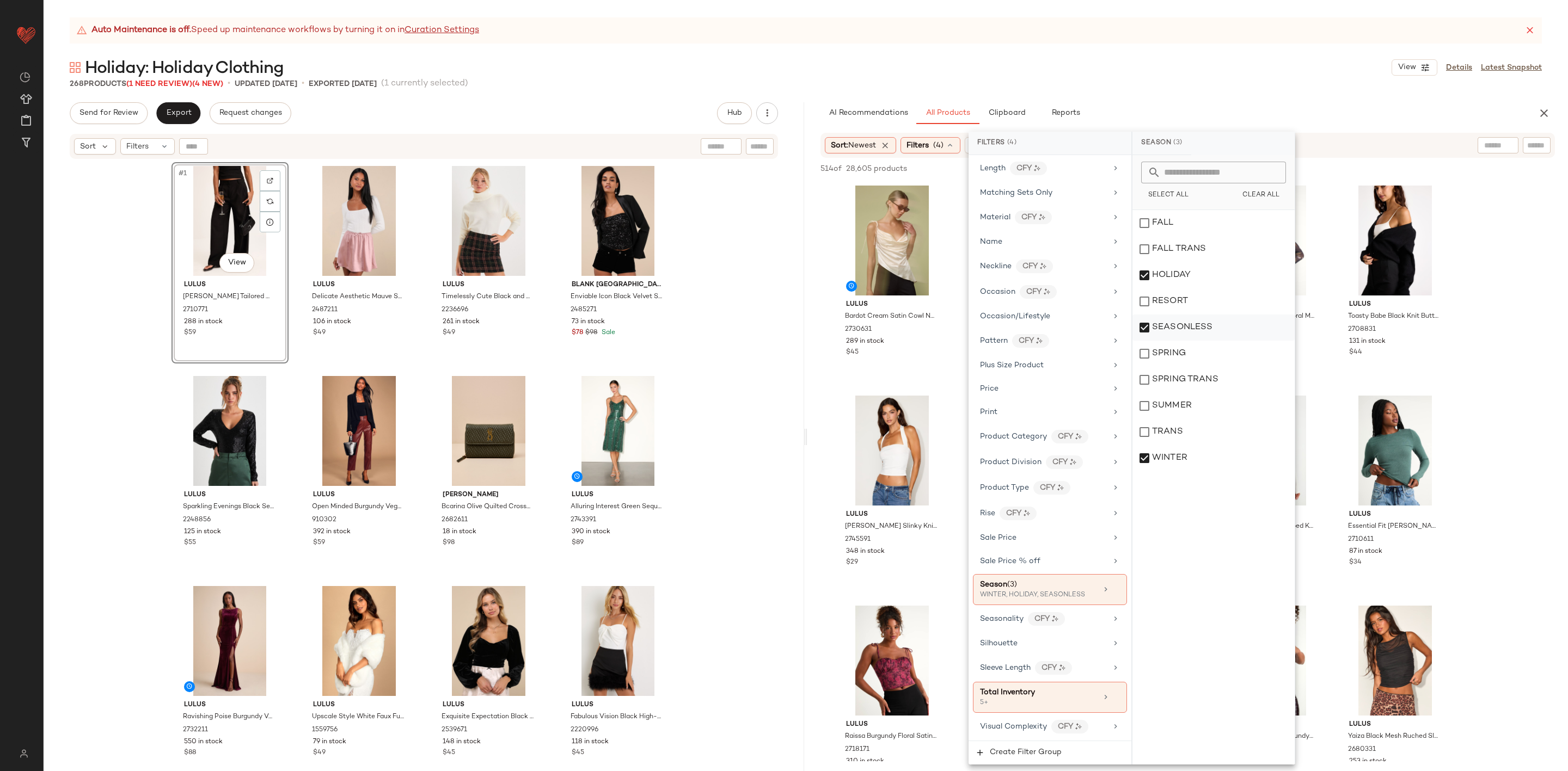
click at [1194, 322] on div "SEASONLESS" at bounding box center [1213, 327] width 163 height 26
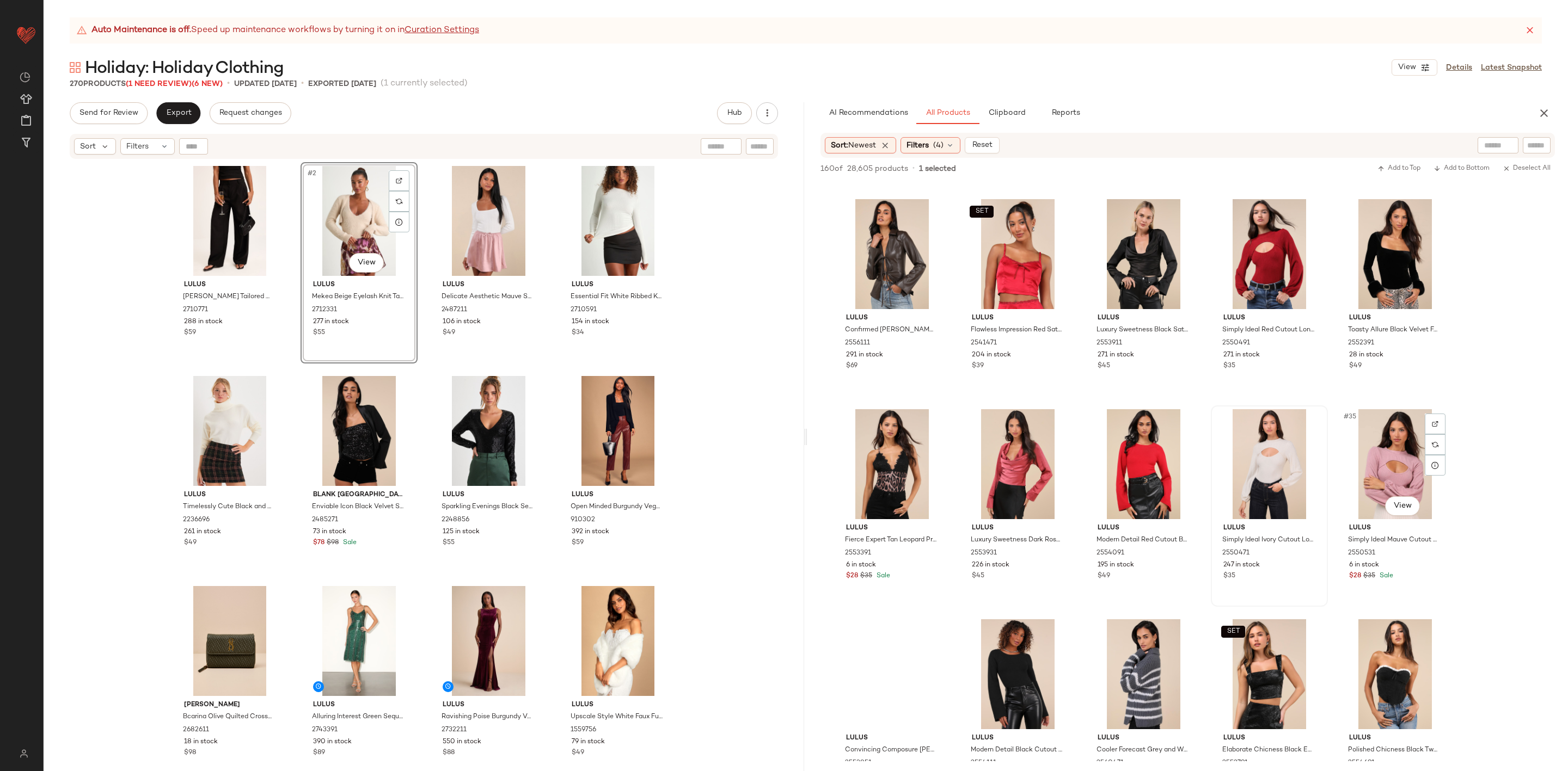
scroll to position [1143, 0]
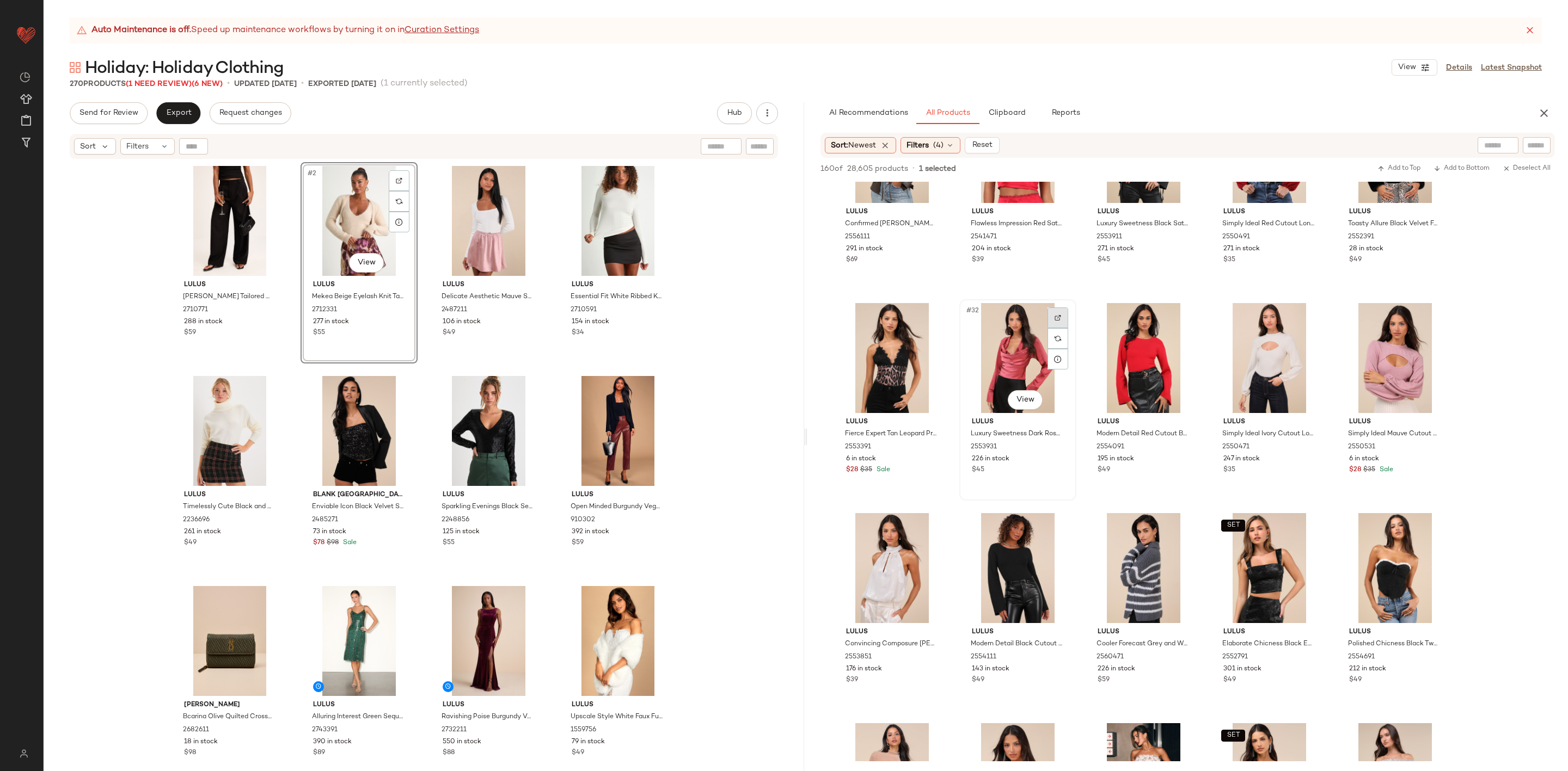
click at [1059, 321] on img at bounding box center [1058, 318] width 7 height 7
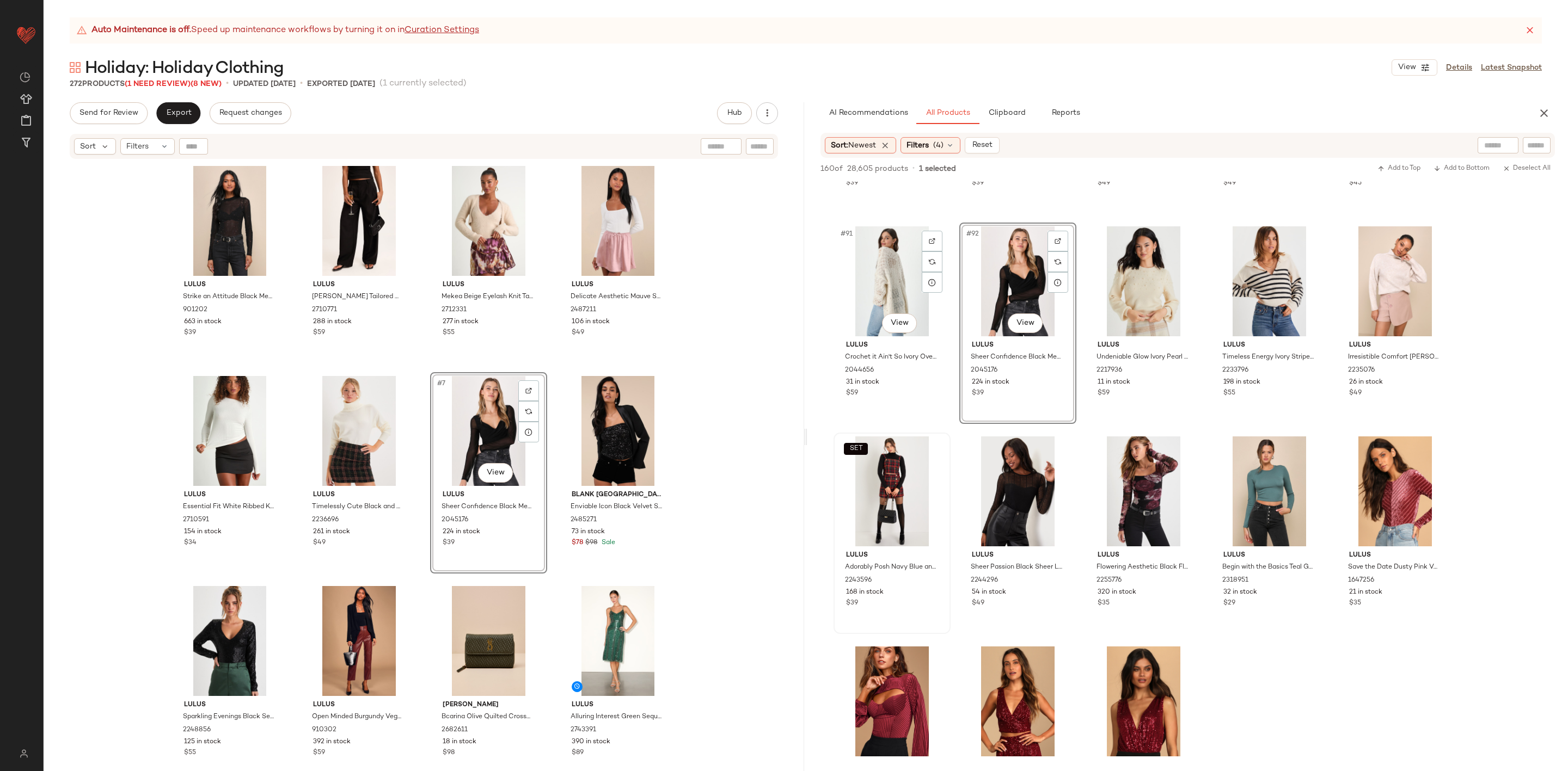
scroll to position [3837, 0]
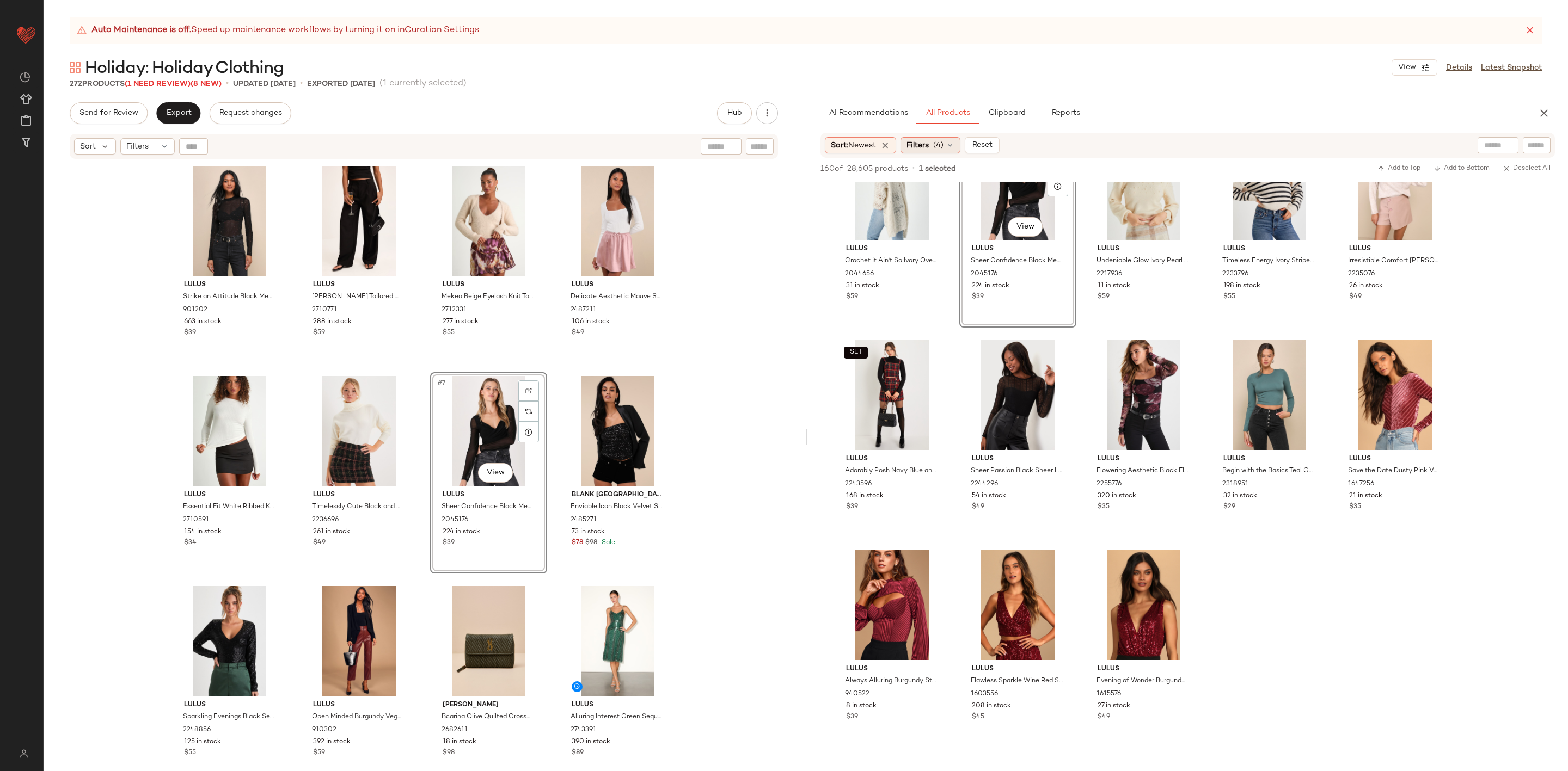
click at [929, 144] on span "Filters" at bounding box center [917, 145] width 23 height 12
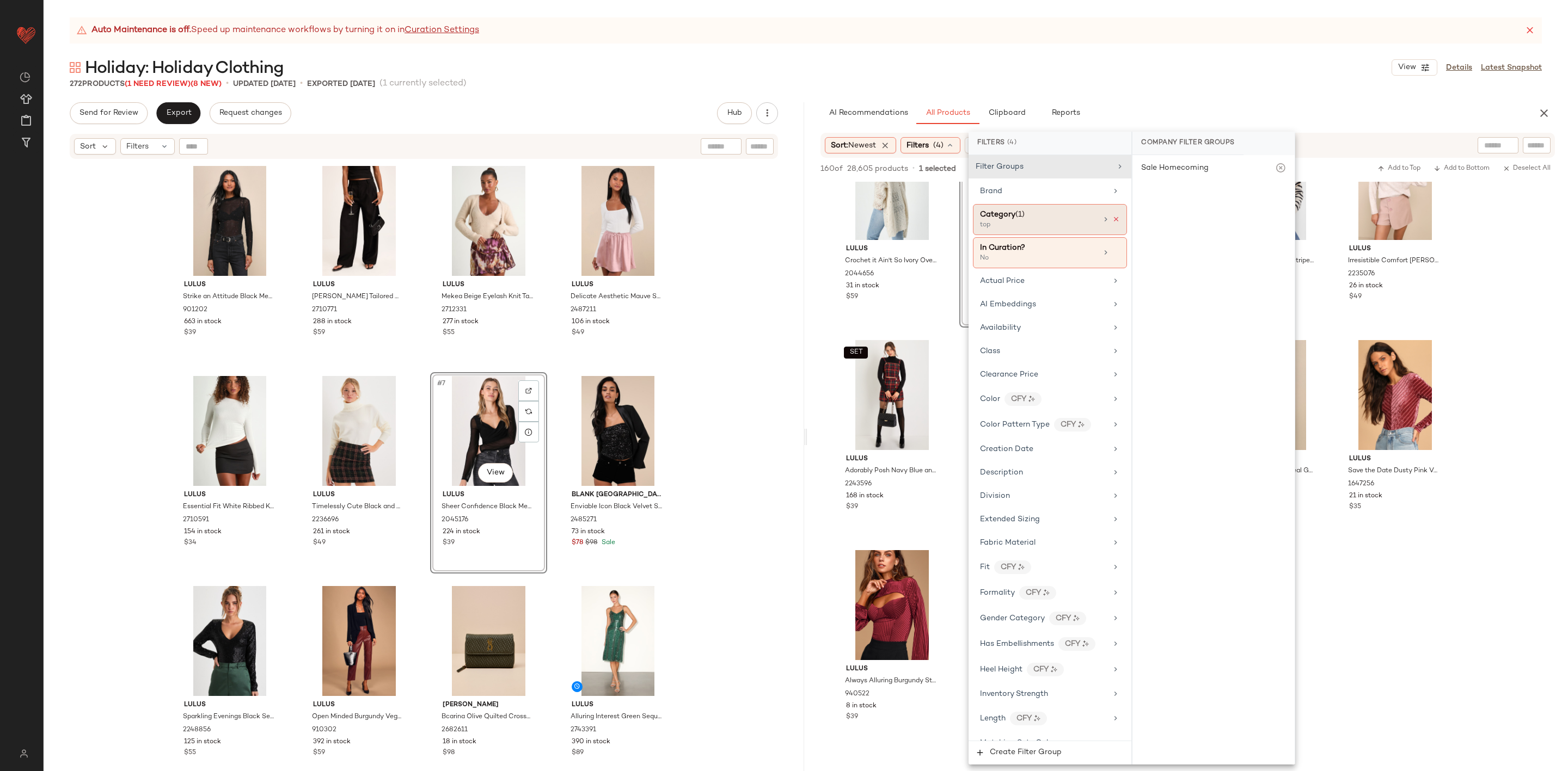
click at [1112, 217] on icon at bounding box center [1116, 219] width 8 height 8
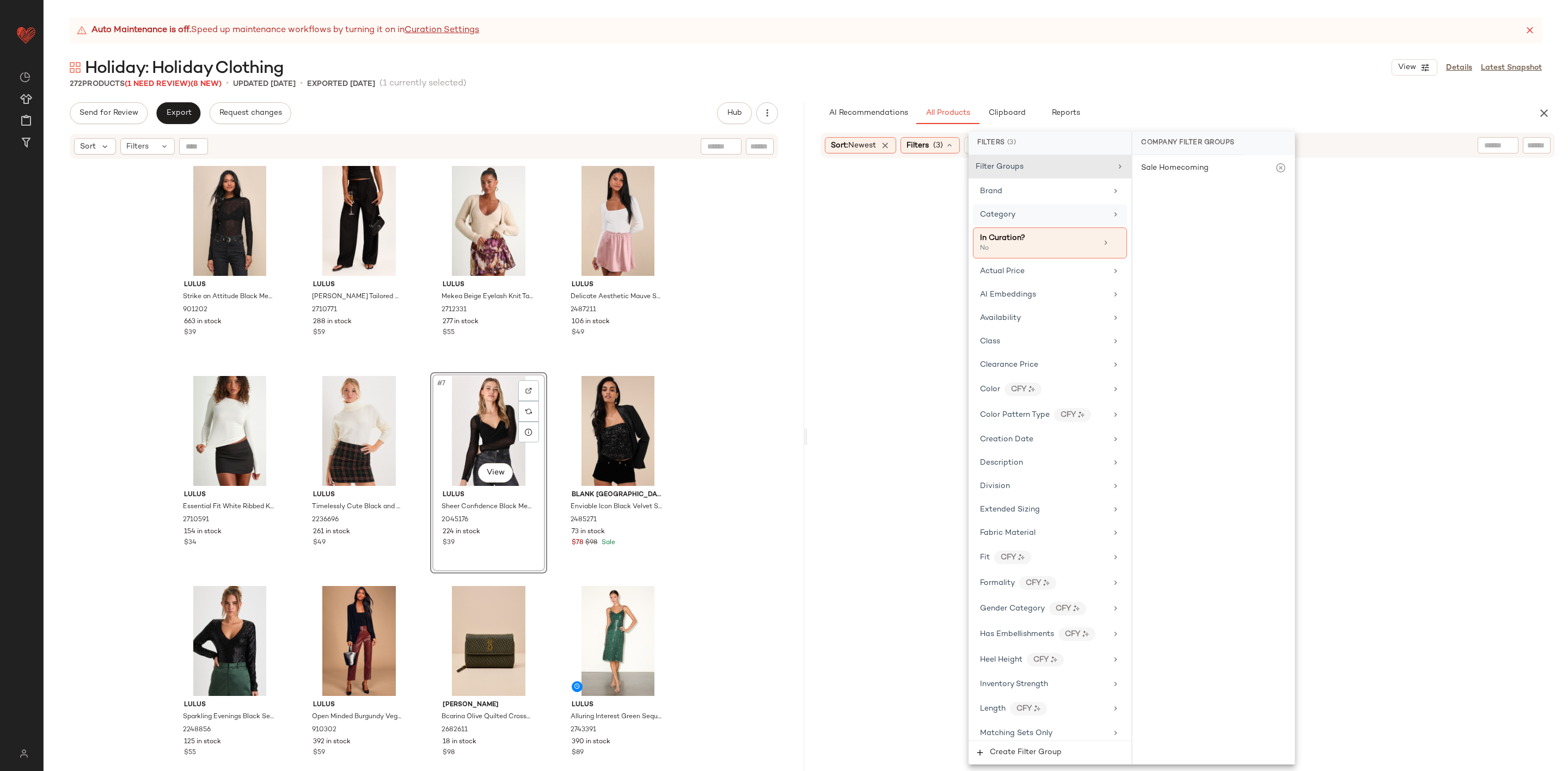
click at [1095, 217] on div "Category" at bounding box center [1043, 214] width 127 height 12
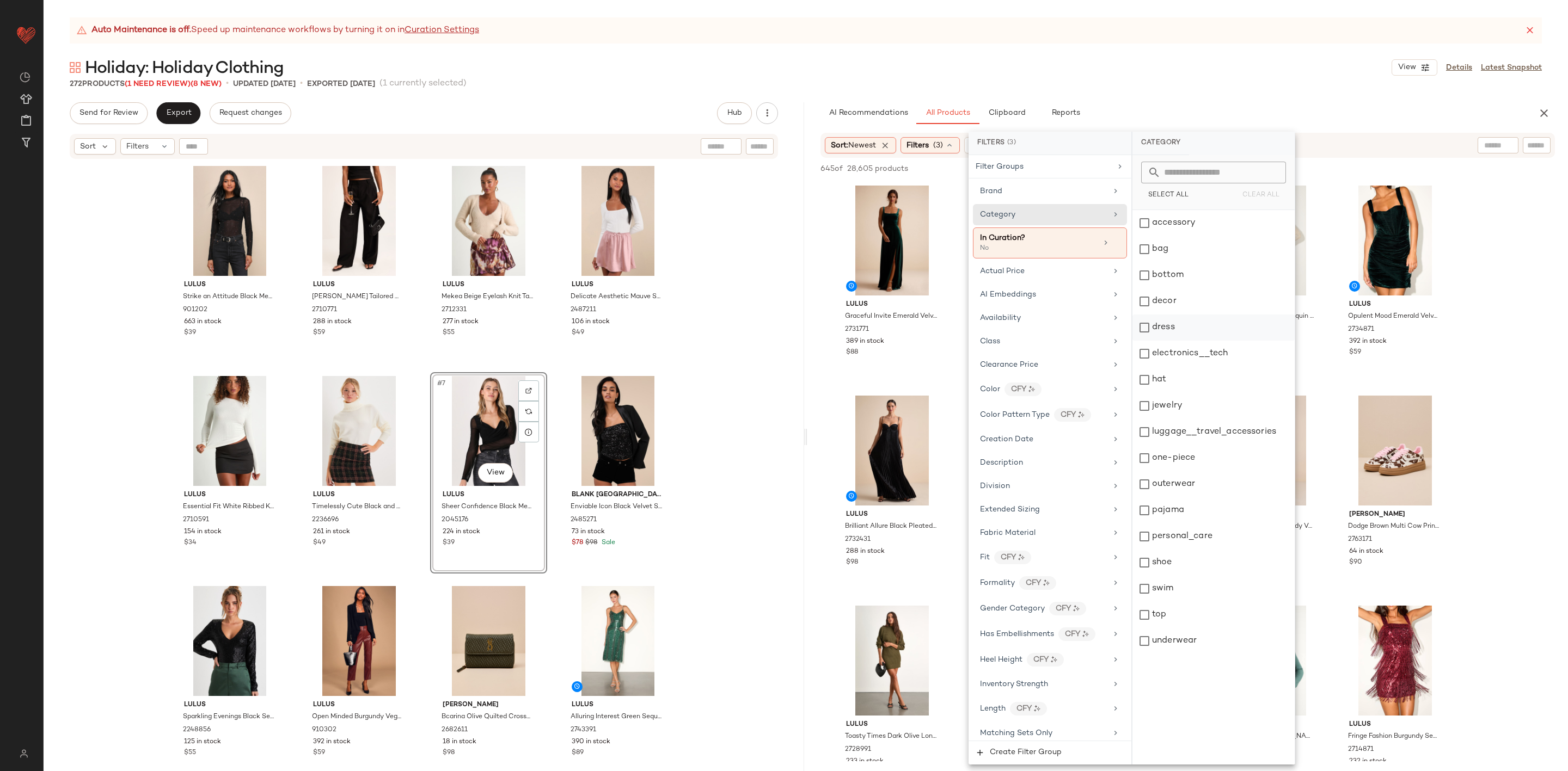
click at [1174, 320] on div "dress" at bounding box center [1213, 327] width 163 height 26
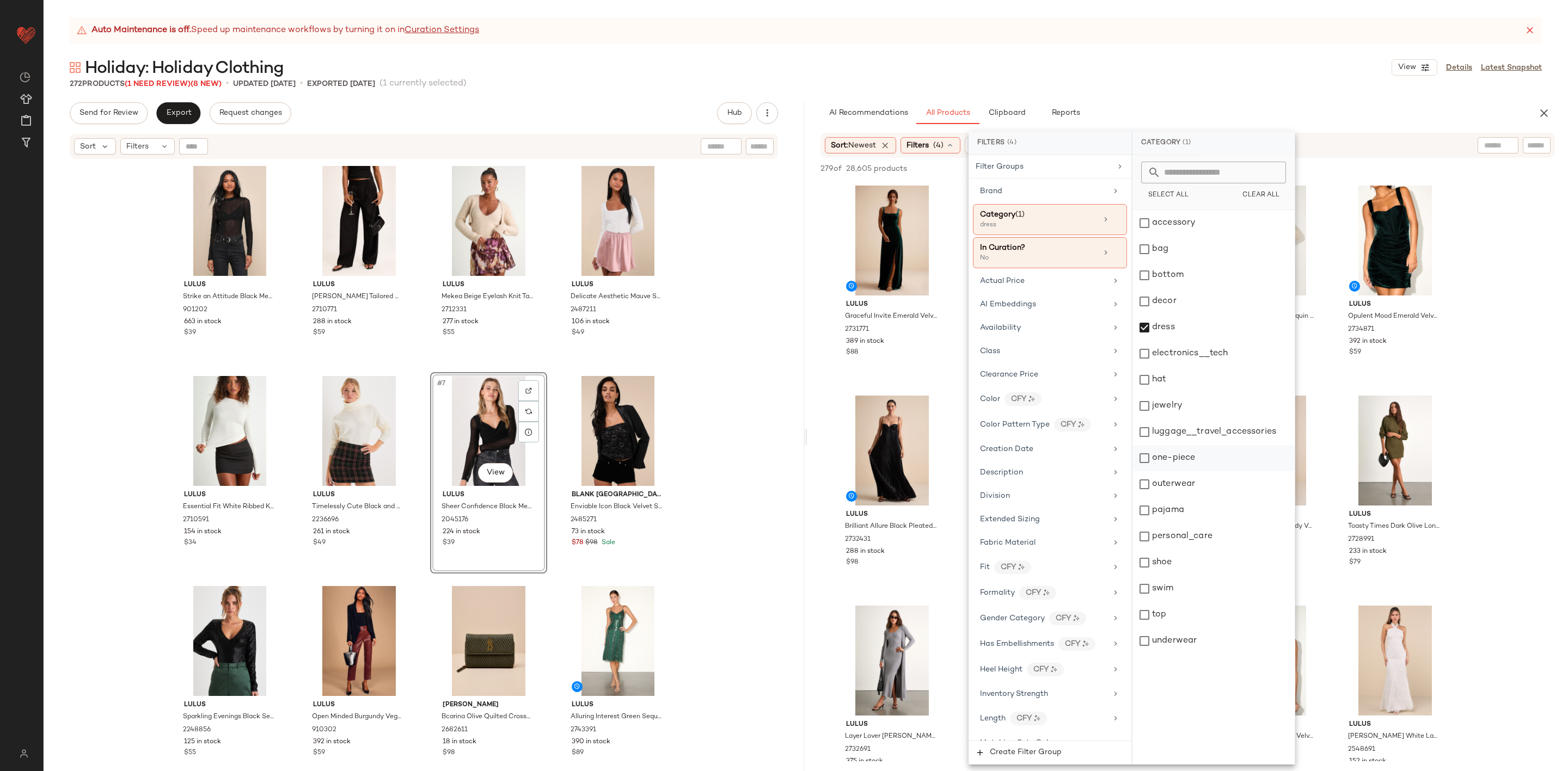
click at [1227, 466] on div "one-piece" at bounding box center [1213, 458] width 163 height 26
click at [1232, 478] on div "outerwear" at bounding box center [1213, 484] width 163 height 26
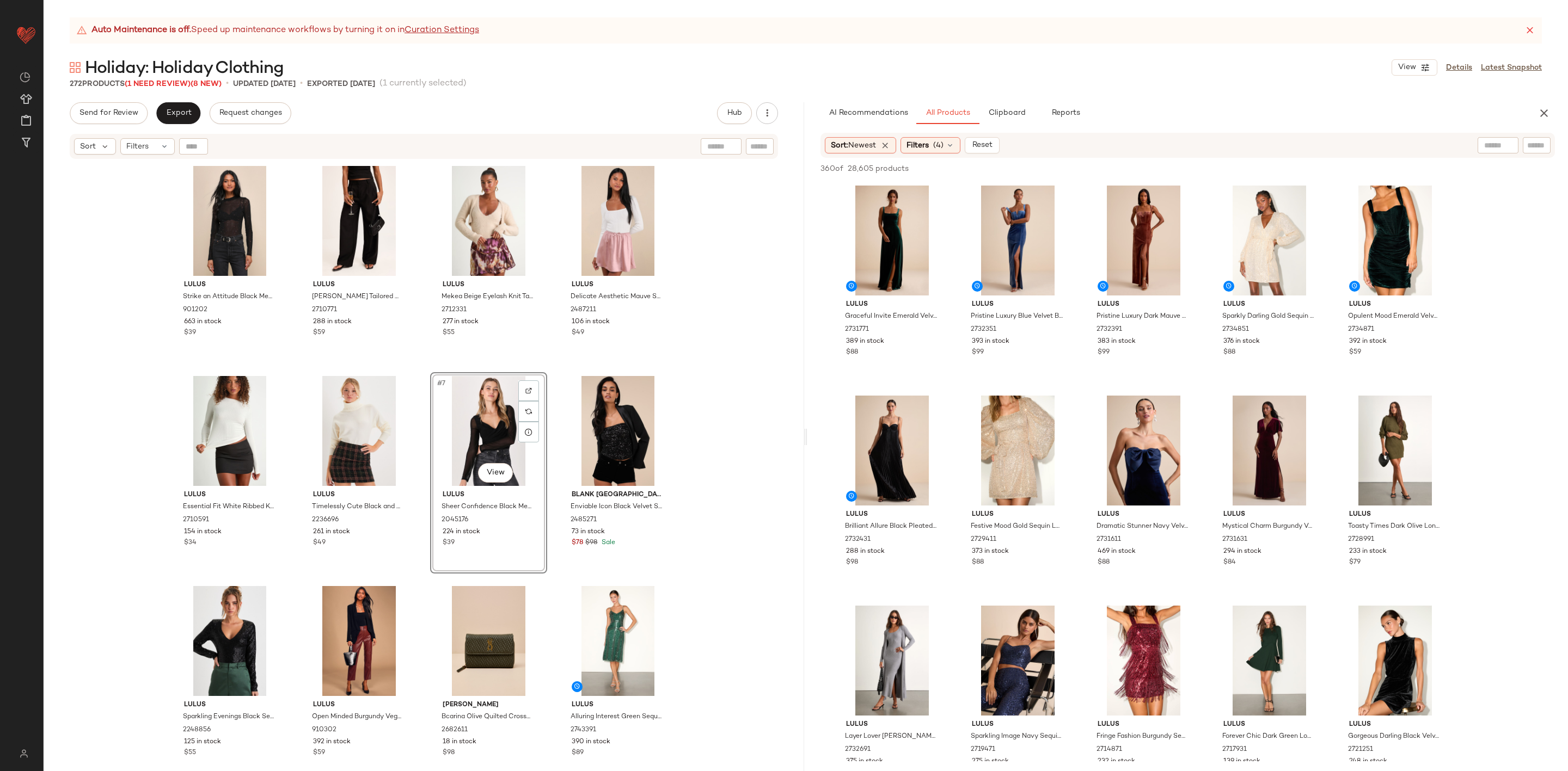
click at [933, 154] on div "Sort: Newest Filters (4) Reset" at bounding box center [1188, 145] width 735 height 25
click at [923, 152] on div "Filters (4)" at bounding box center [930, 145] width 60 height 16
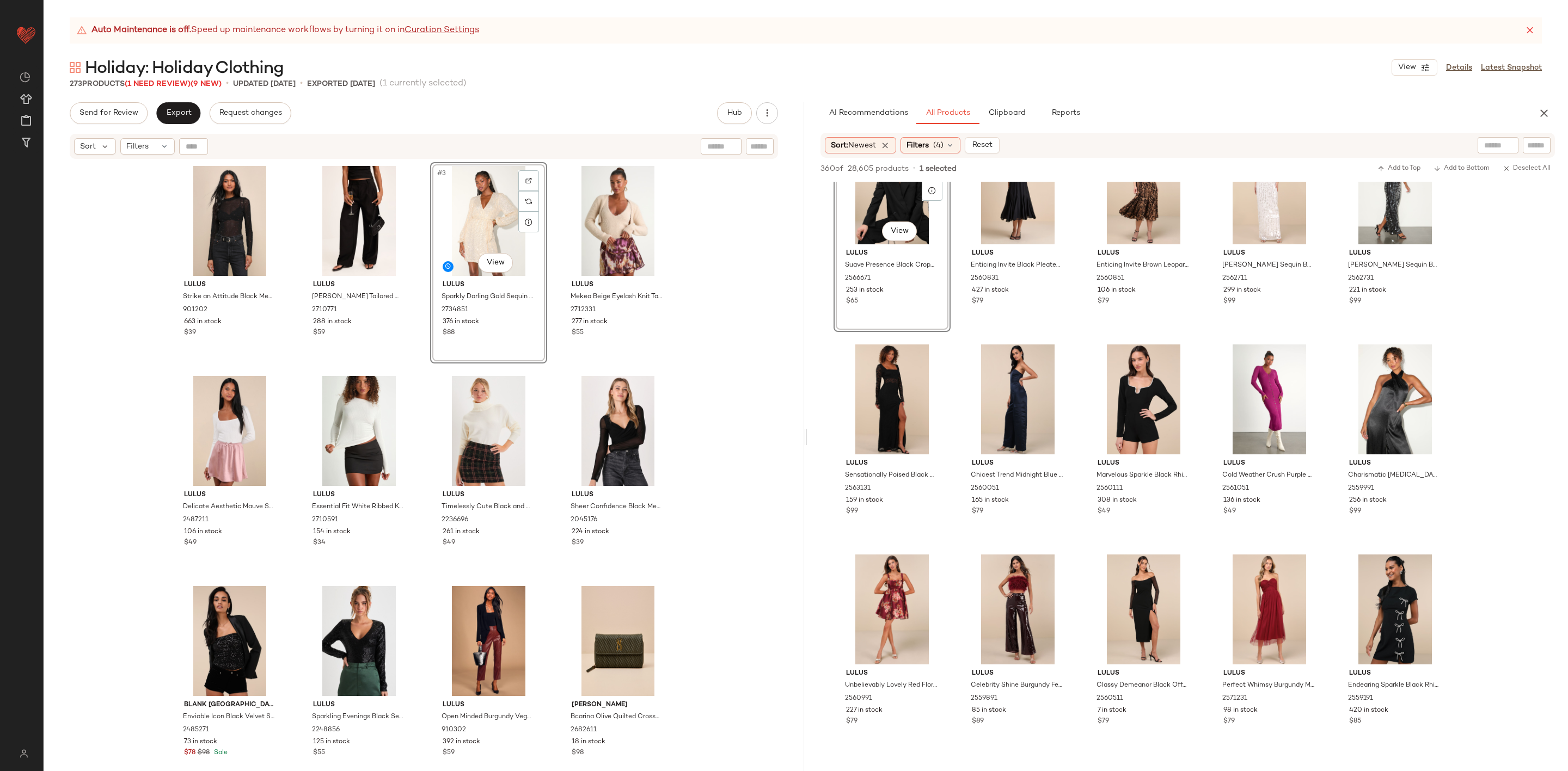
scroll to position [898, 0]
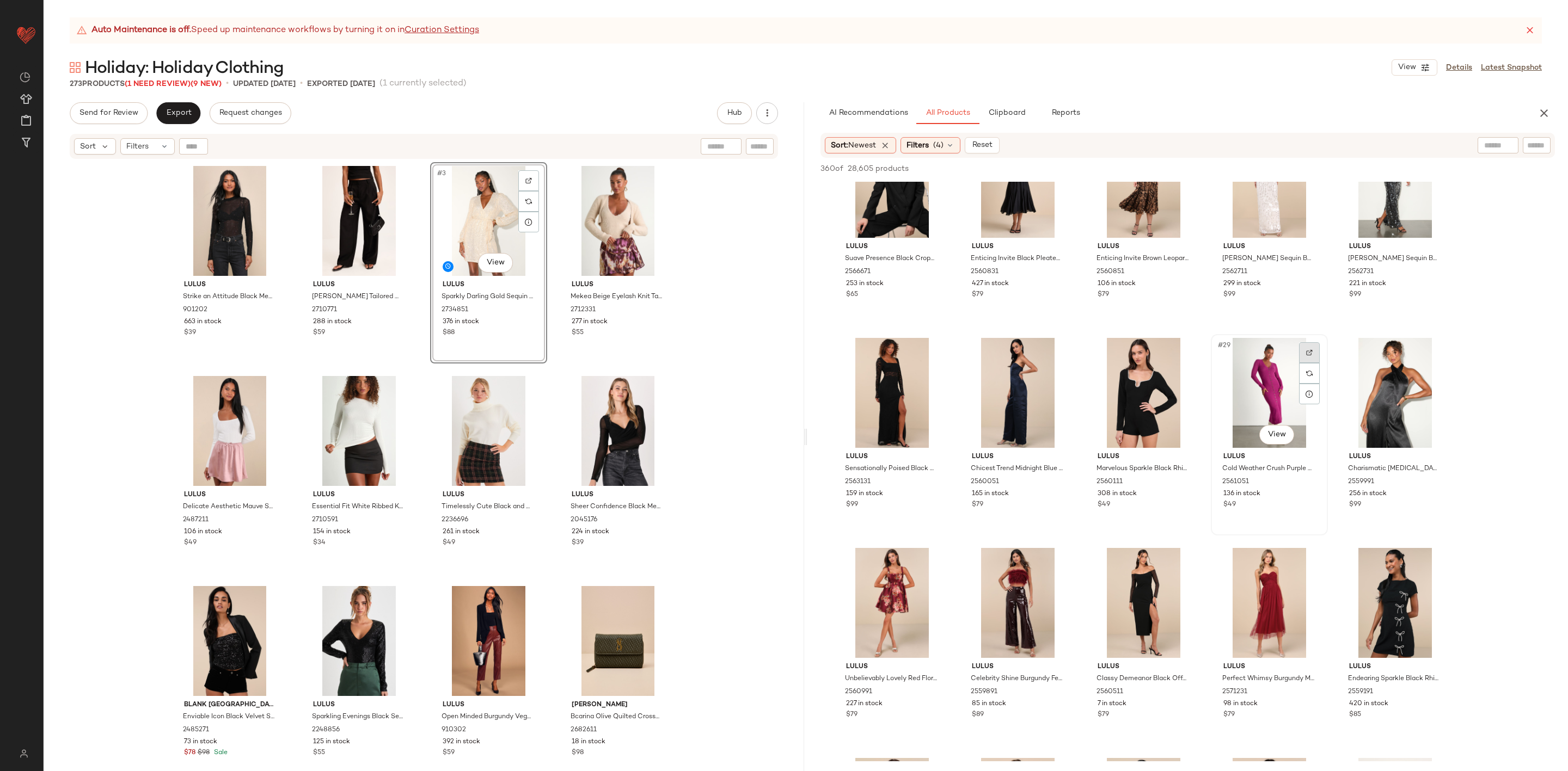
click at [1309, 355] on img at bounding box center [1309, 352] width 7 height 7
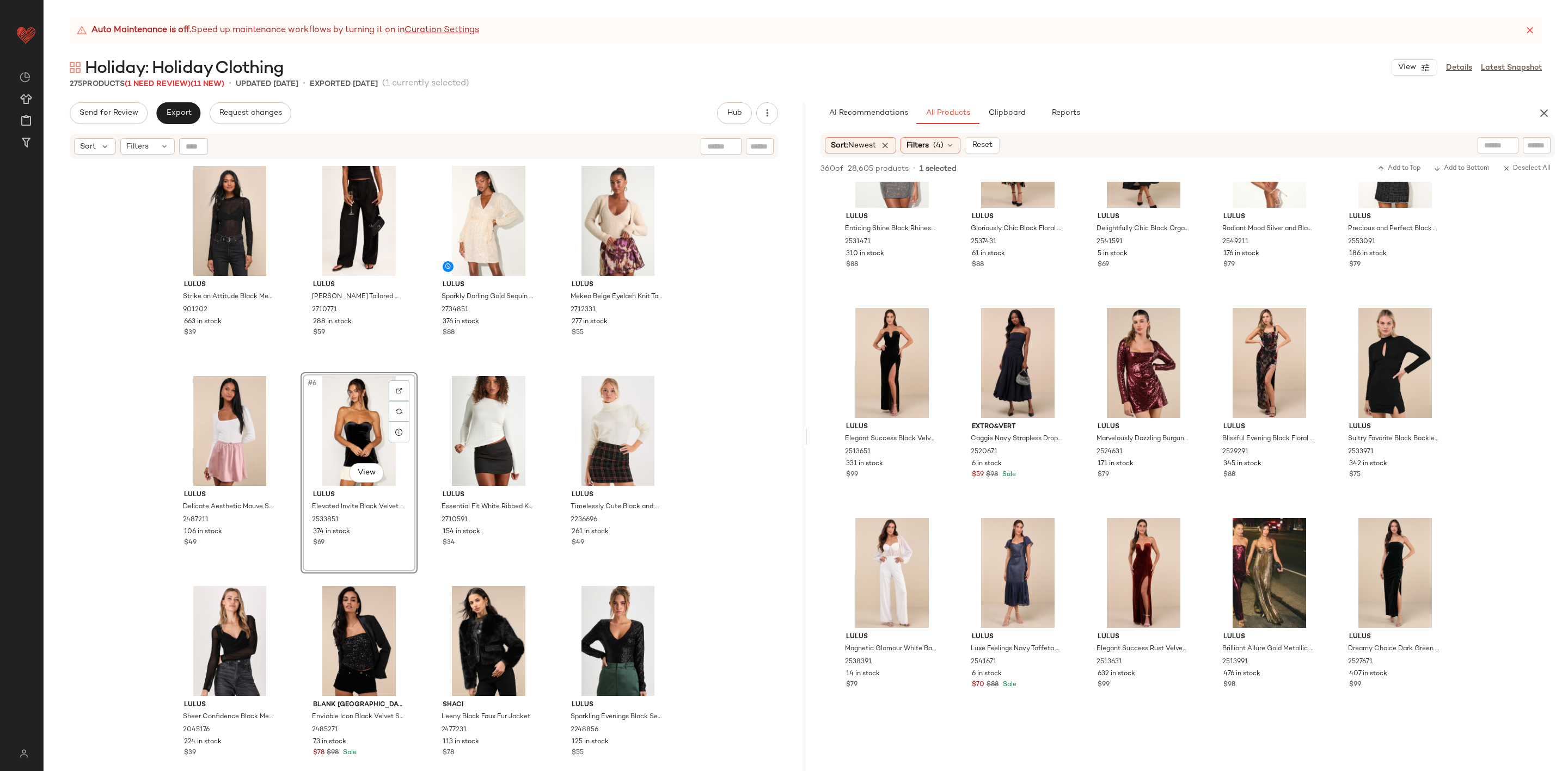
scroll to position [3756, 0]
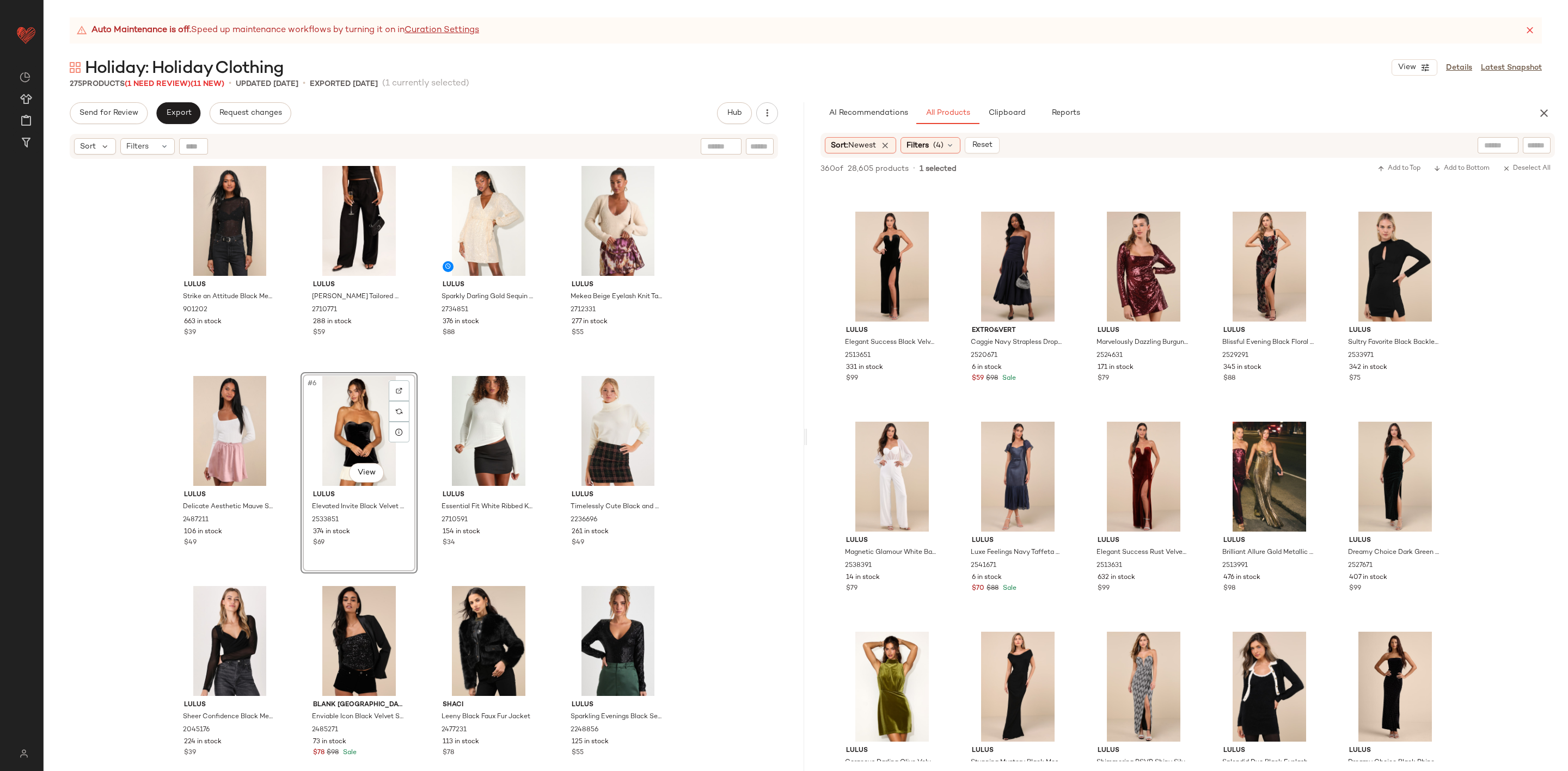
click at [1536, 144] on input "text" at bounding box center [1536, 145] width 19 height 12
type input "****"
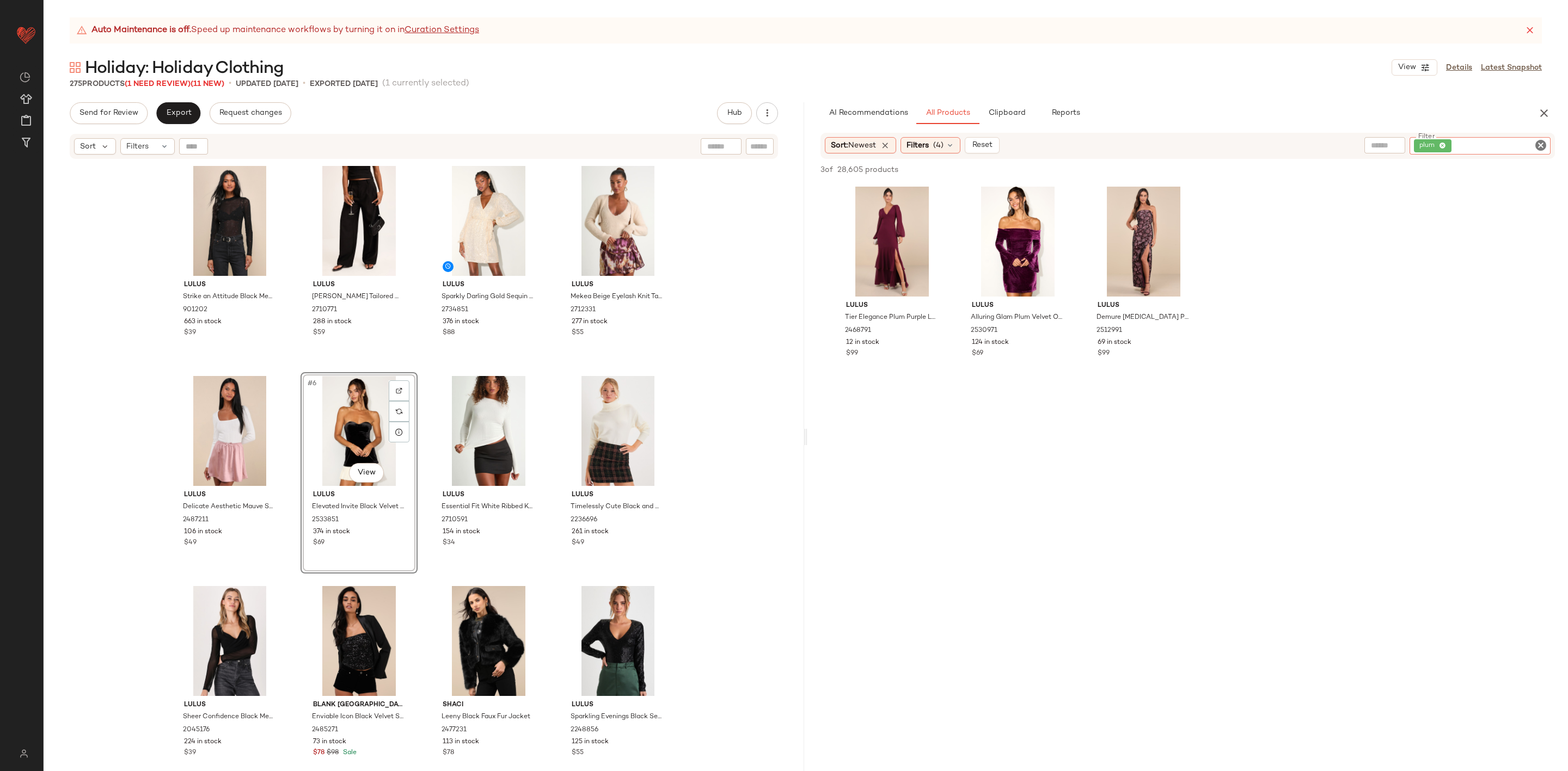
drag, startPoint x: 1538, startPoint y: 148, endPoint x: 1294, endPoint y: 290, distance: 282.3
click at [1295, 291] on div "Sort: Newest Filters (4) Reset Filter plum Filter 3 of 28,605 products • 0 sele…" at bounding box center [1188, 452] width 761 height 638
click at [1191, 198] on div at bounding box center [1184, 201] width 21 height 21
click at [1540, 144] on icon "Clear Filter" at bounding box center [1541, 145] width 13 height 13
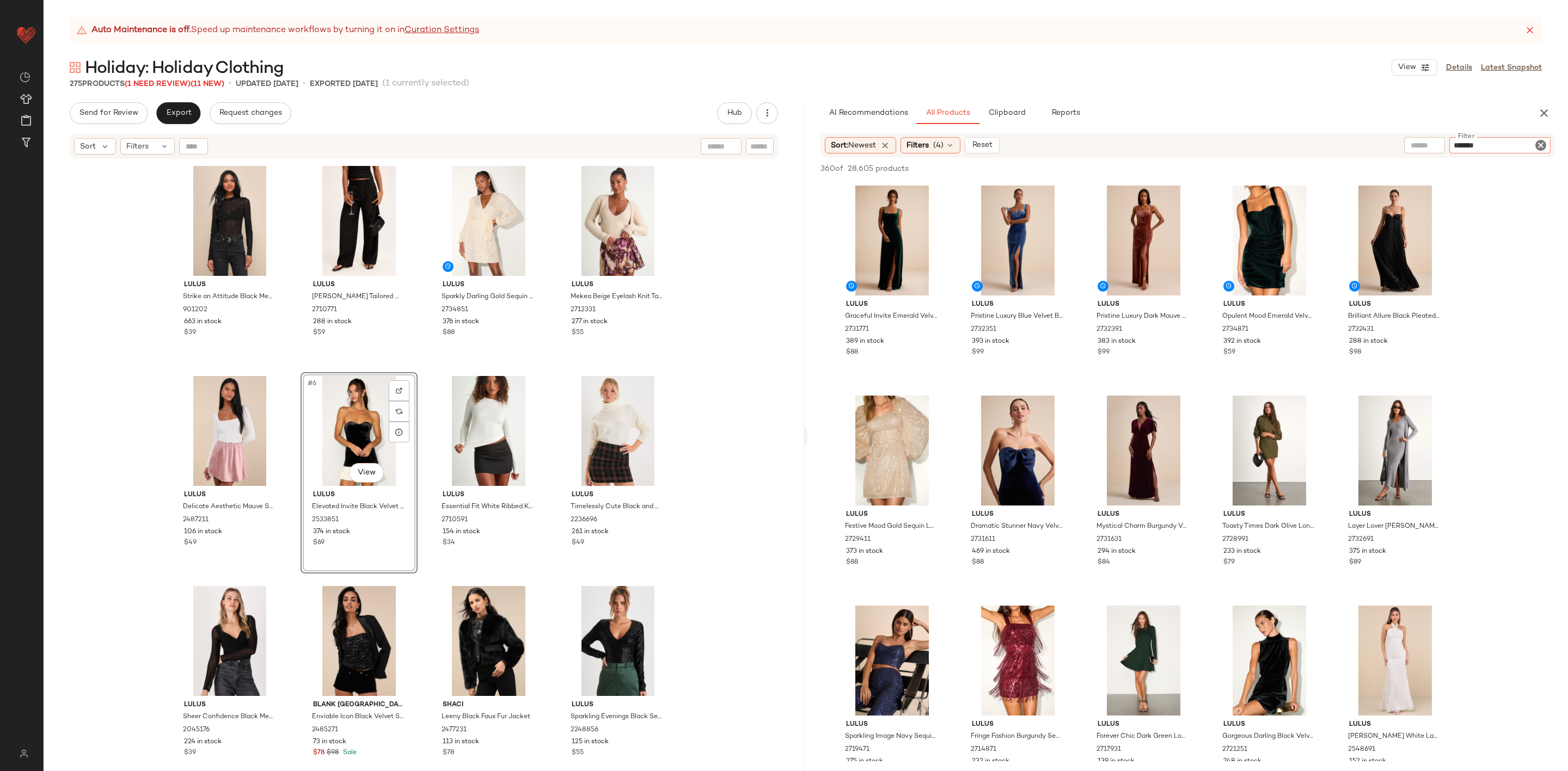
type input "********"
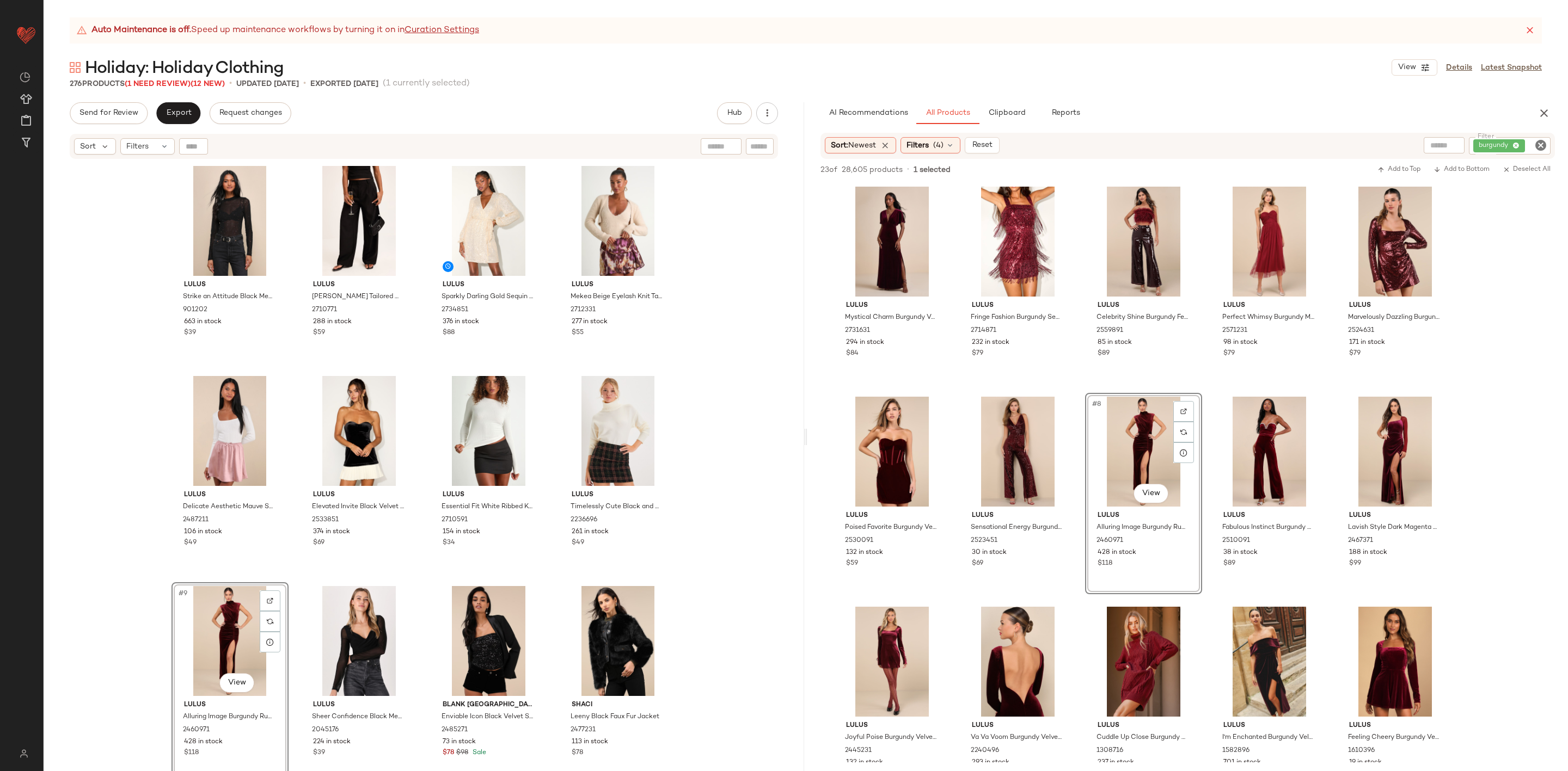
click at [1542, 142] on icon "Clear Filter" at bounding box center [1541, 145] width 13 height 13
click at [935, 144] on div "Filters (4)" at bounding box center [930, 145] width 60 height 16
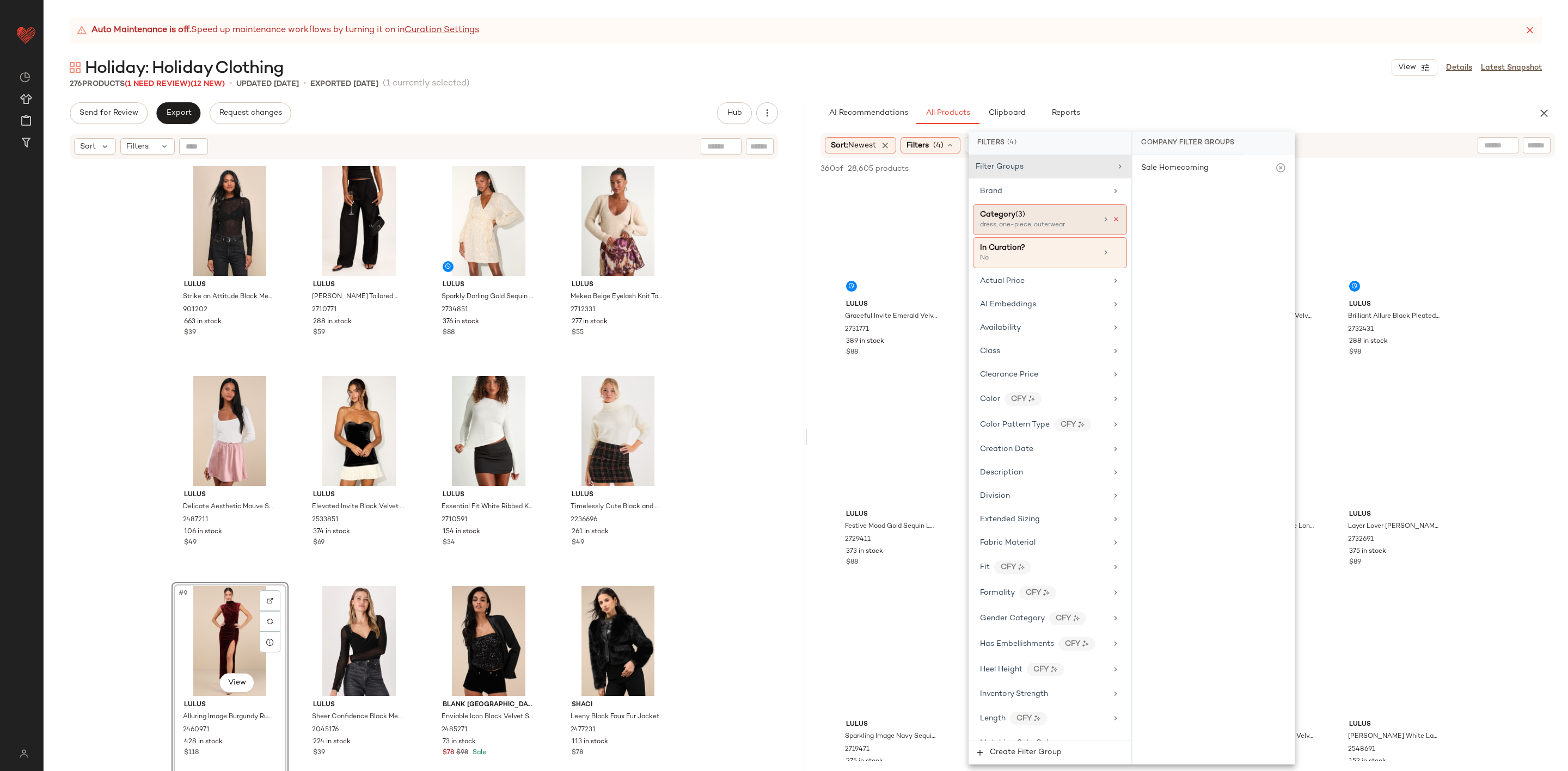
click at [1112, 218] on icon at bounding box center [1116, 219] width 8 height 8
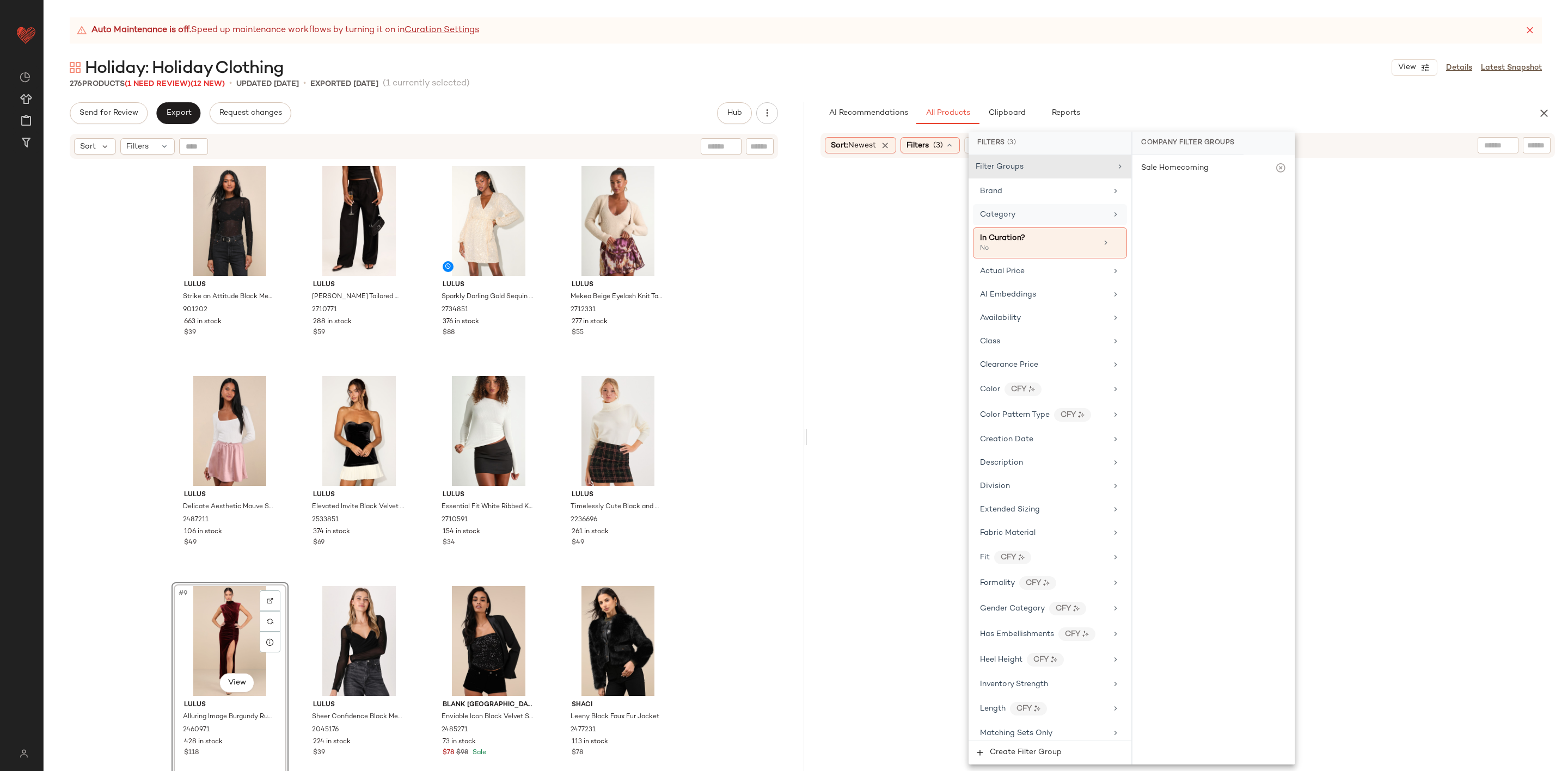
drag, startPoint x: 1076, startPoint y: 224, endPoint x: 1085, endPoint y: 224, distance: 9.0
click at [1076, 224] on div "Category" at bounding box center [1049, 214] width 154 height 21
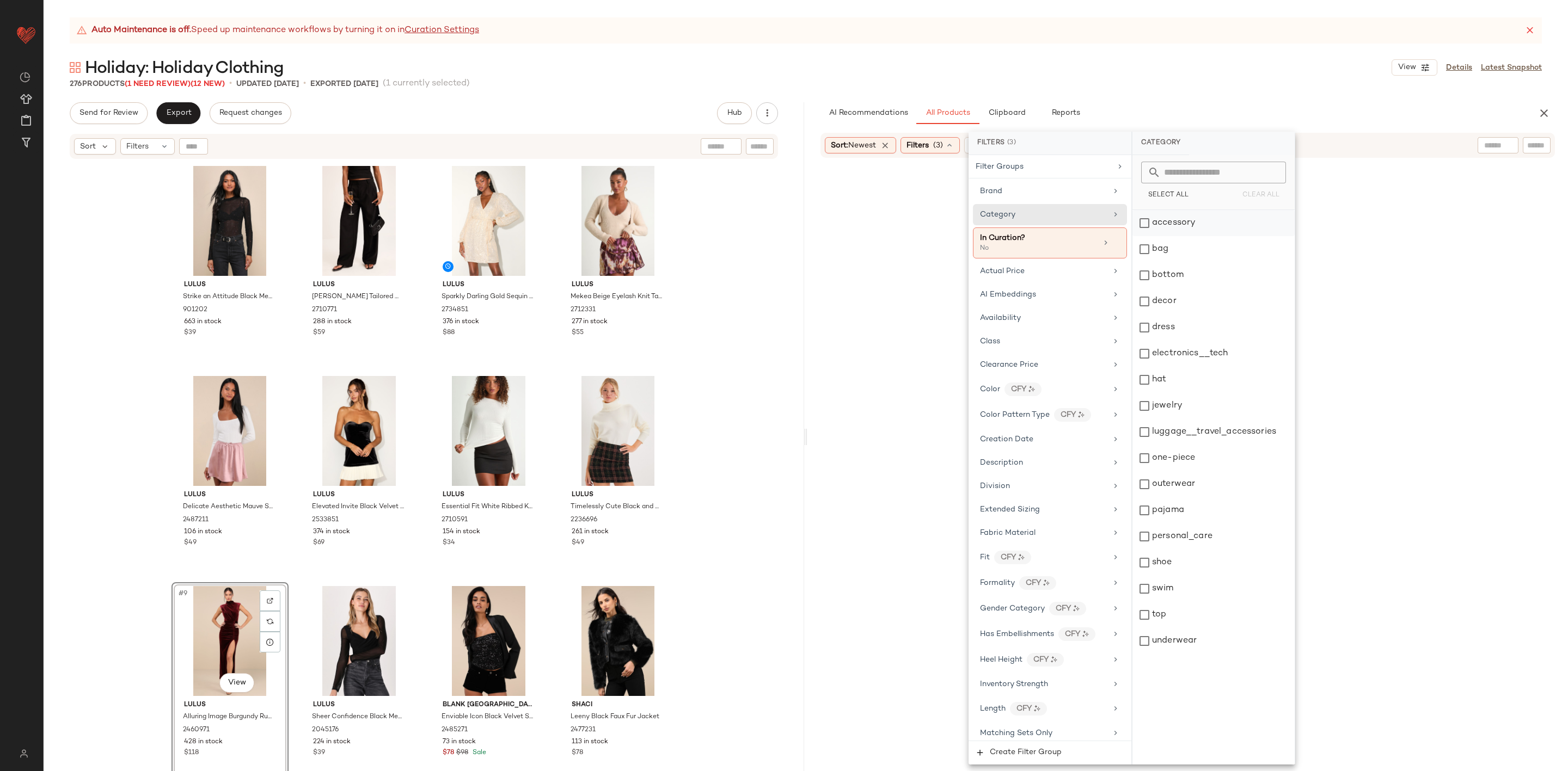
click at [1211, 221] on div "accessory" at bounding box center [1213, 223] width 163 height 26
click at [1201, 250] on div "bag" at bounding box center [1213, 249] width 163 height 26
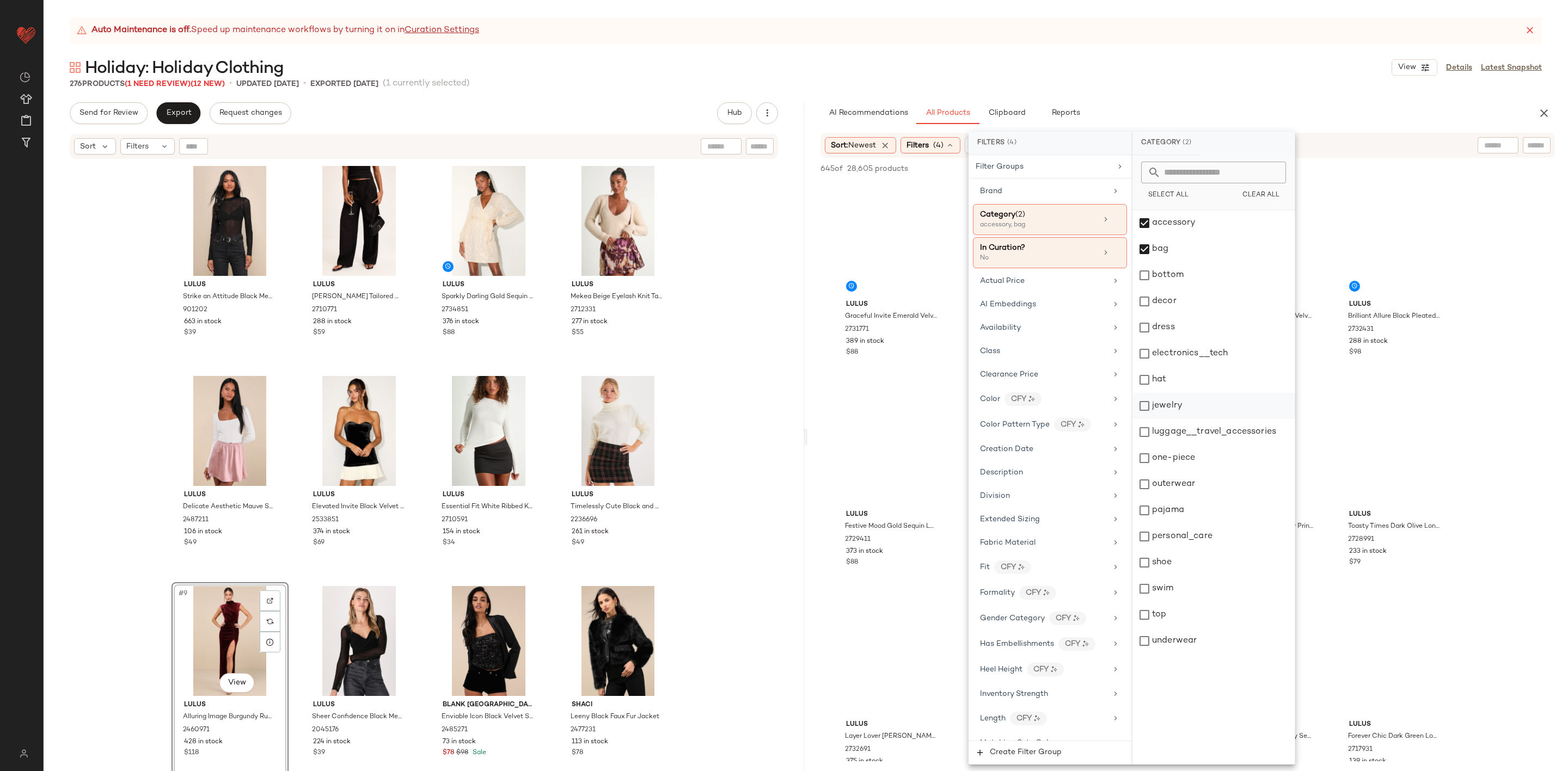
click at [1191, 410] on div "jewelry" at bounding box center [1213, 406] width 163 height 26
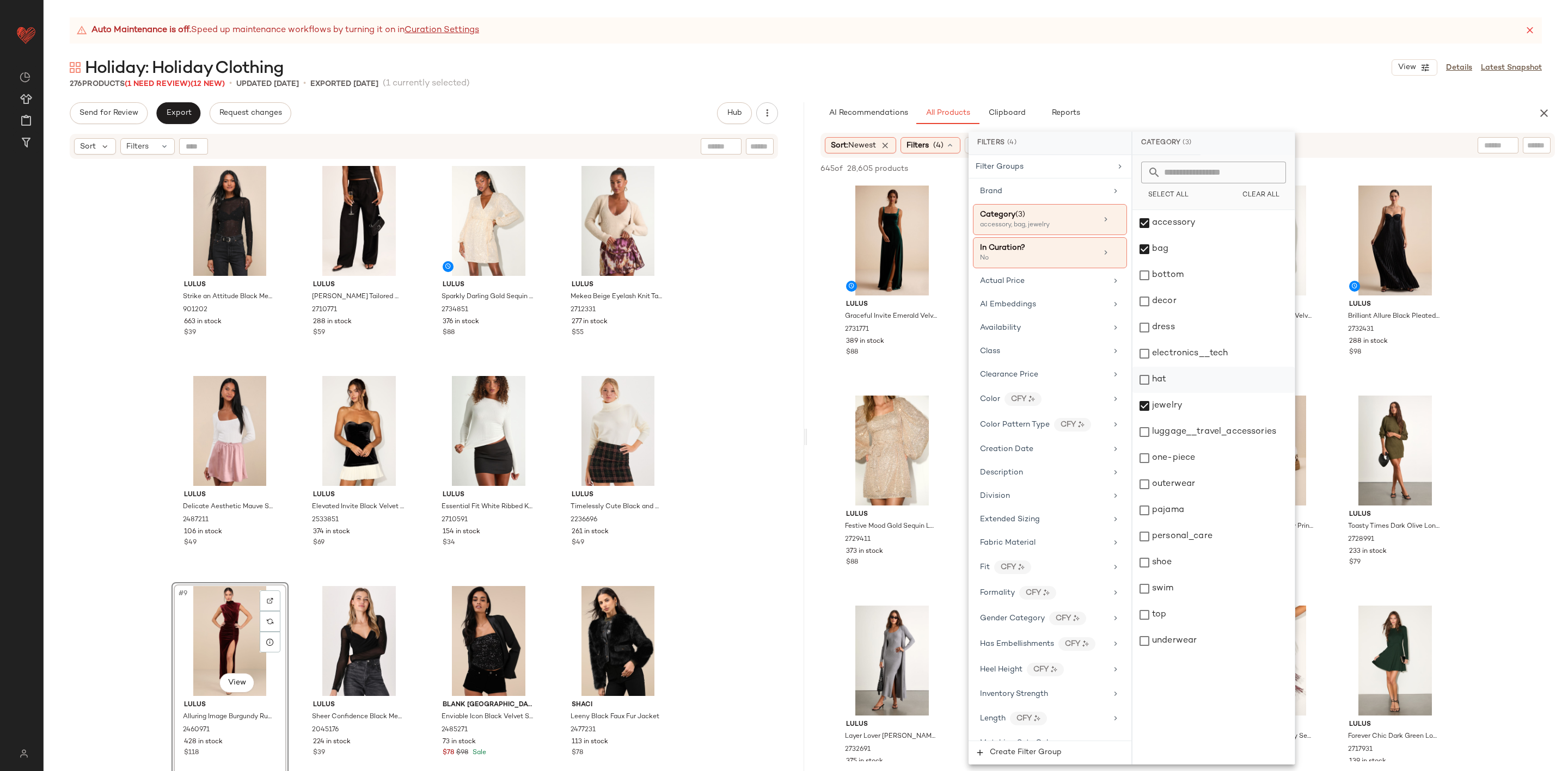
click at [1189, 383] on div "hat" at bounding box center [1213, 380] width 163 height 26
drag, startPoint x: 1179, startPoint y: 565, endPoint x: 1214, endPoint y: 543, distance: 41.3
click at [1179, 565] on div "shoe" at bounding box center [1213, 562] width 163 height 26
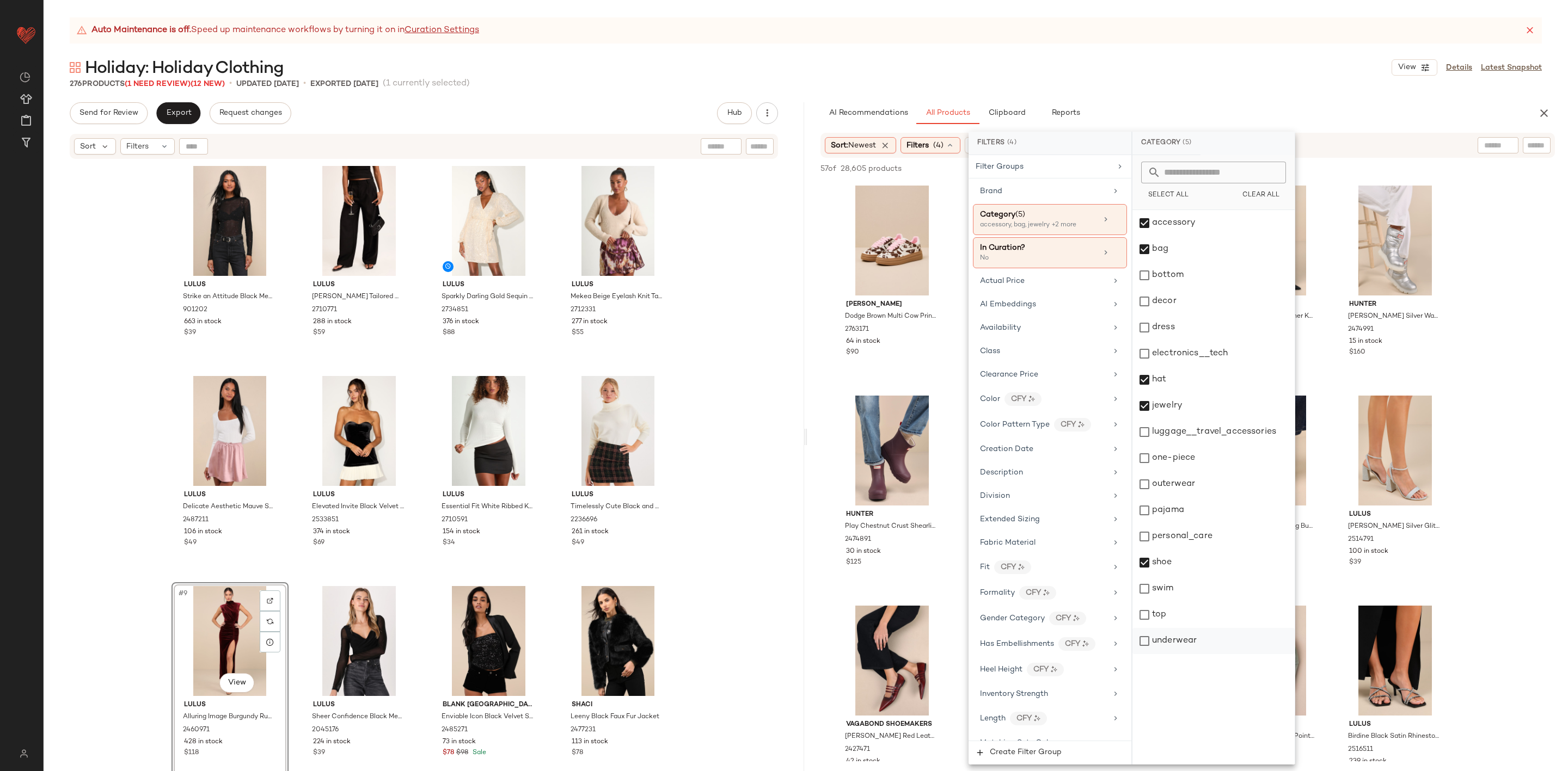
click at [1188, 638] on div "underwear" at bounding box center [1213, 641] width 163 height 26
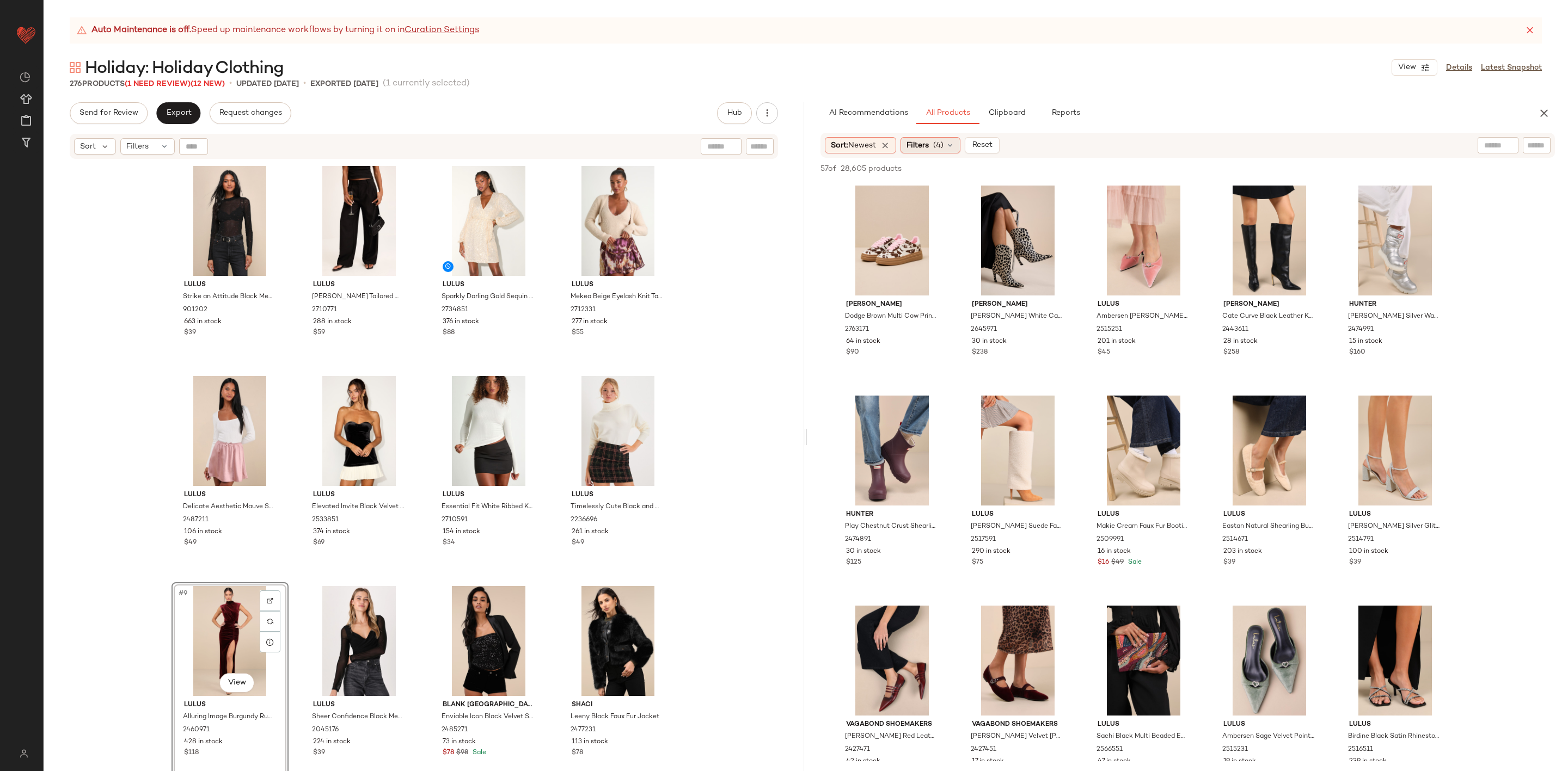
click at [929, 147] on span "Filters" at bounding box center [917, 145] width 23 height 12
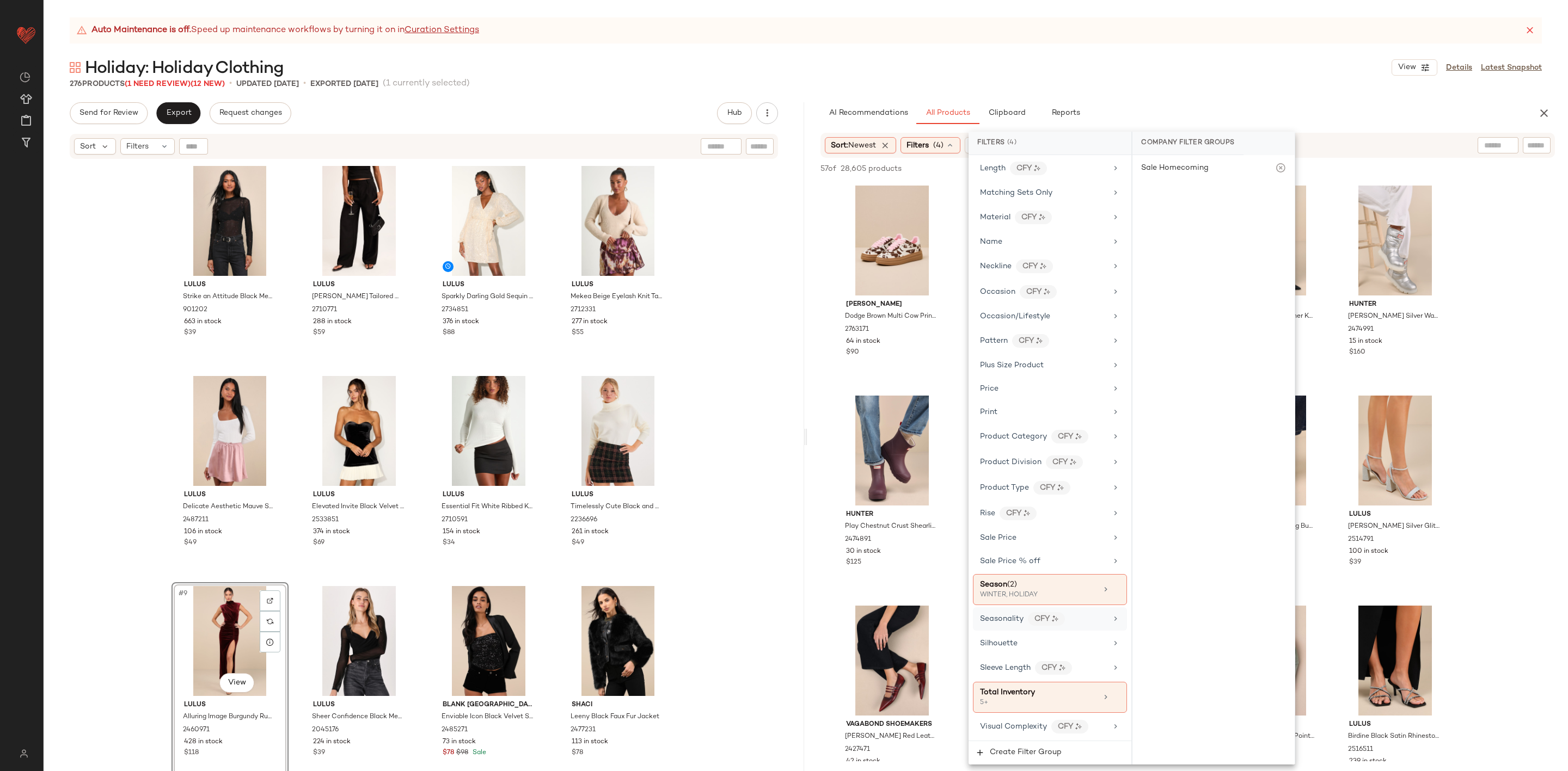
scroll to position [573, 0]
click at [1033, 590] on div "WINTER, HOLIDAY" at bounding box center [1034, 595] width 109 height 10
click at [1181, 330] on div "SEASONLESS" at bounding box center [1213, 327] width 163 height 26
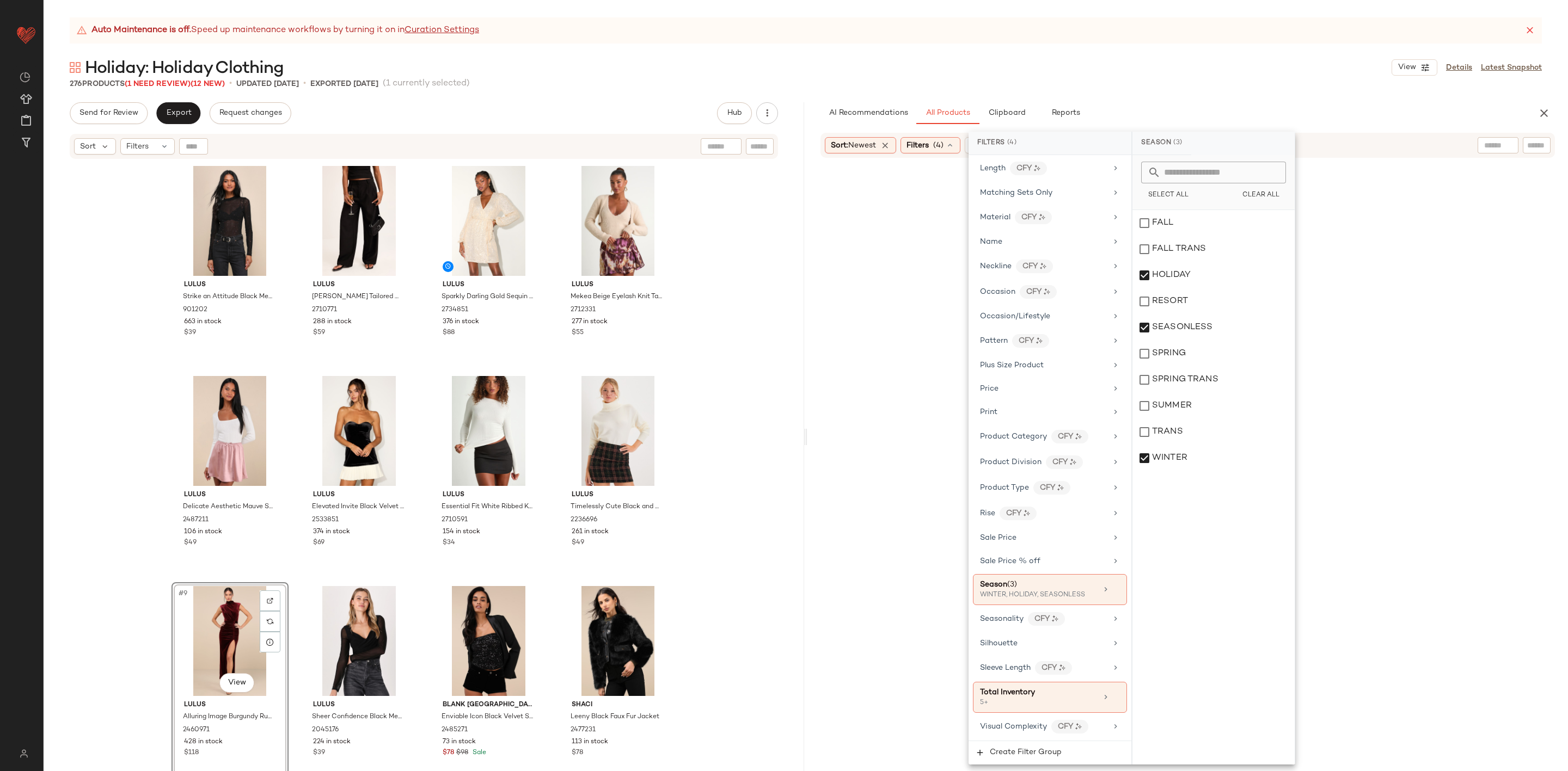
click at [1518, 296] on div at bounding box center [1188, 477] width 756 height 634
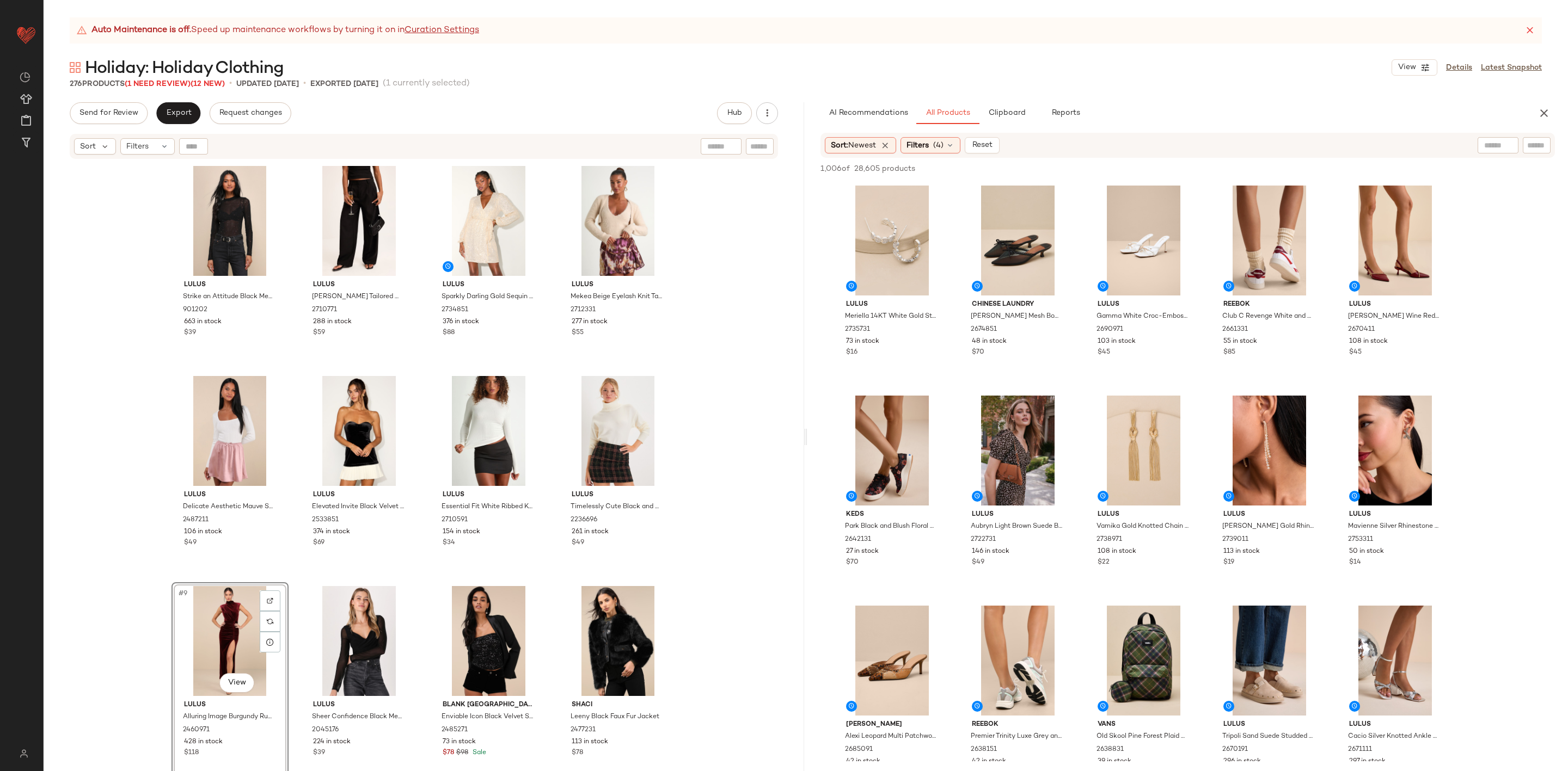
click at [1544, 140] on input "text" at bounding box center [1536, 145] width 19 height 12
type input "******"
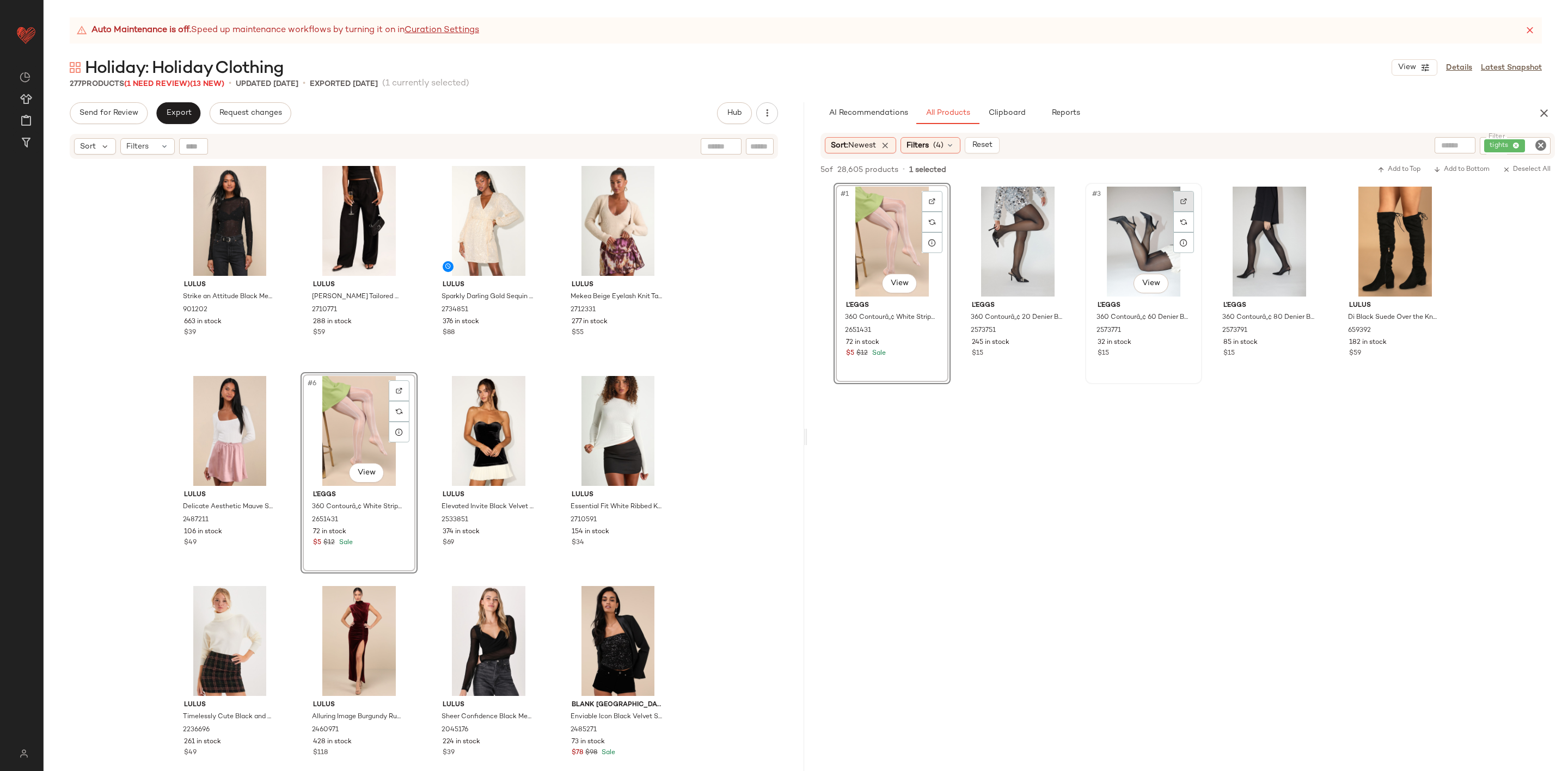
click at [1179, 194] on div at bounding box center [1184, 201] width 21 height 21
click at [1138, 235] on div "#3 View" at bounding box center [1144, 242] width 110 height 110
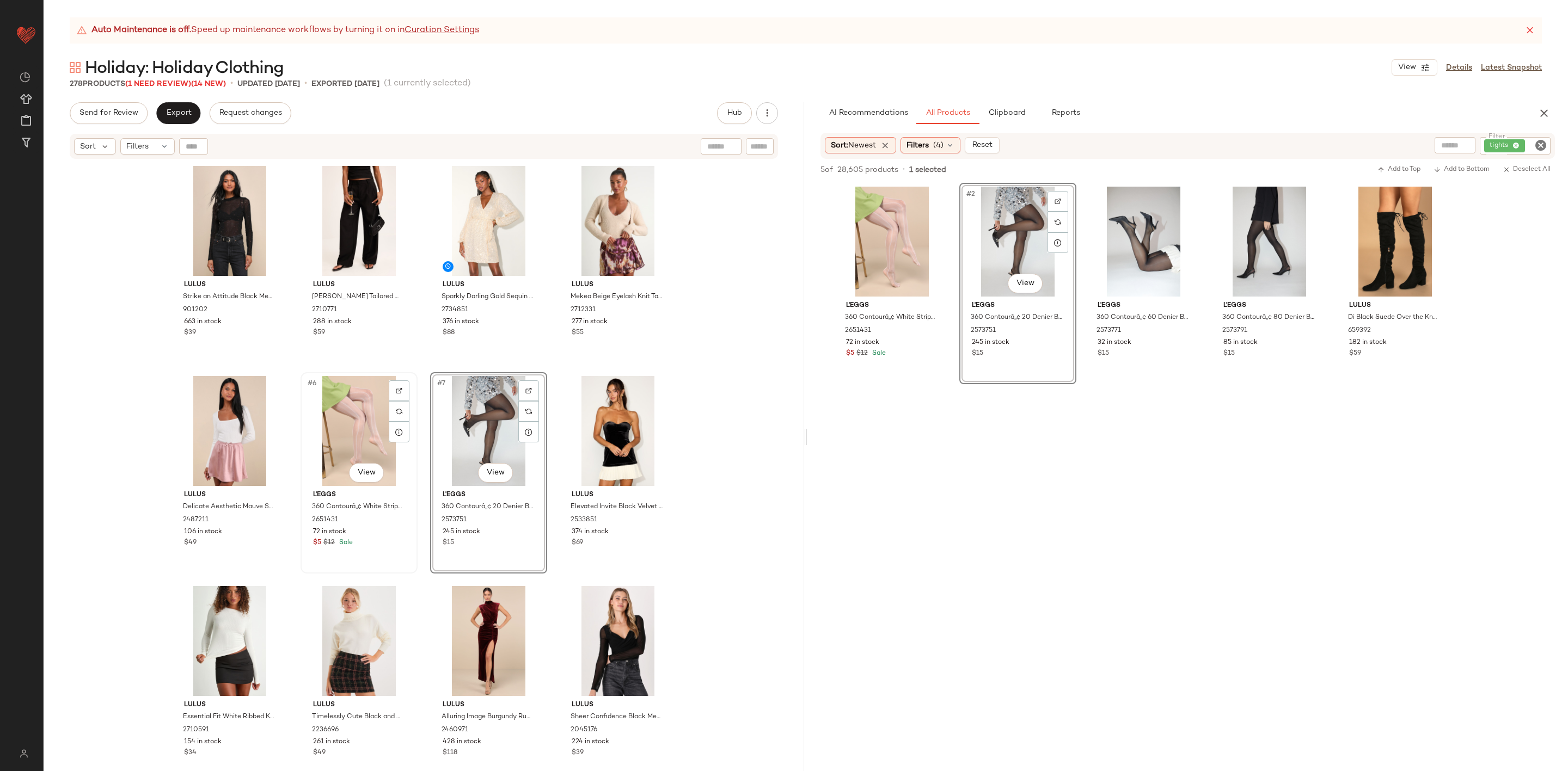
click at [332, 431] on div "#6 View" at bounding box center [359, 431] width 110 height 110
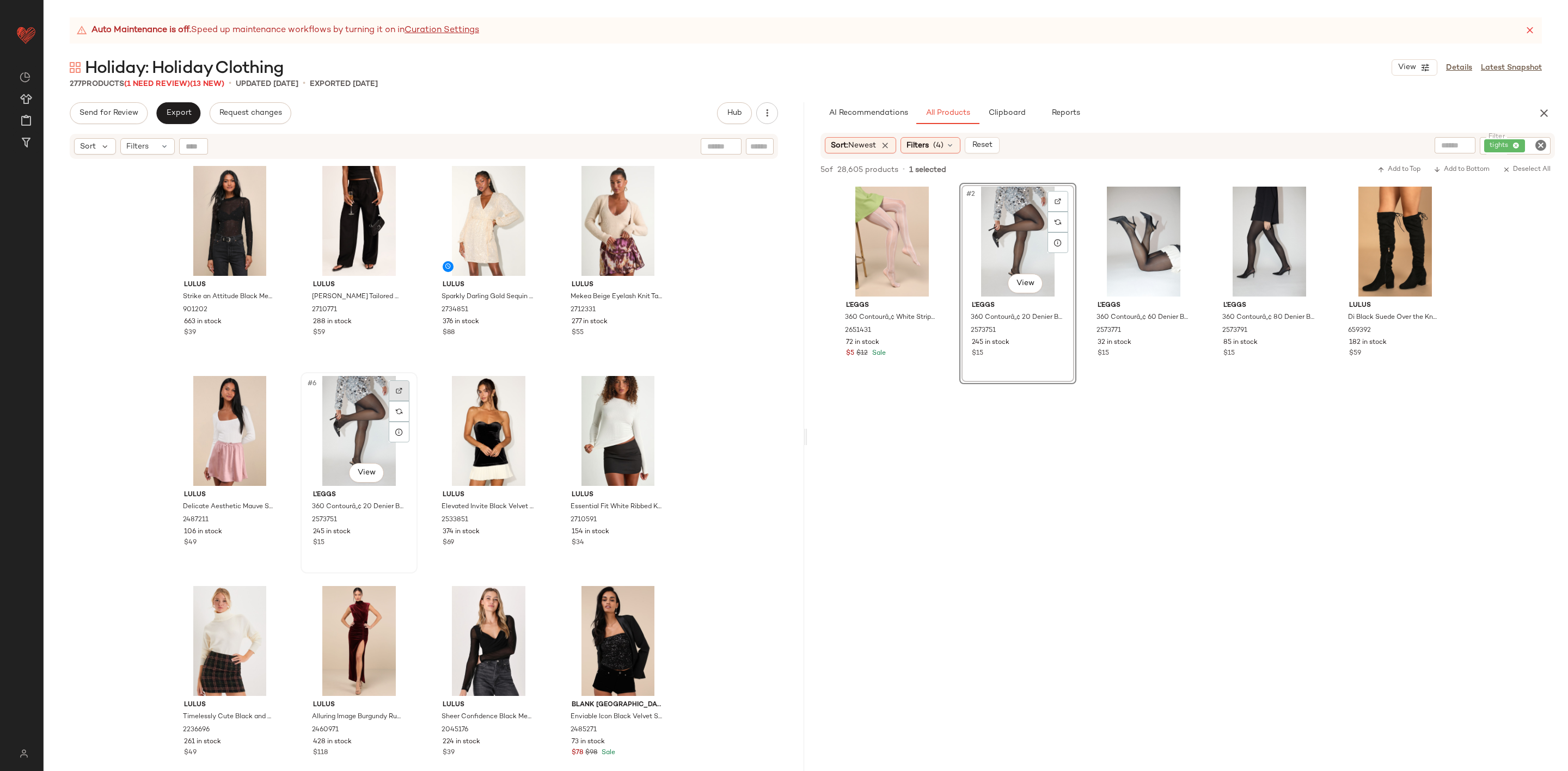
click at [389, 383] on div at bounding box center [399, 391] width 21 height 21
click at [1540, 144] on icon "Clear Filter" at bounding box center [1541, 145] width 13 height 13
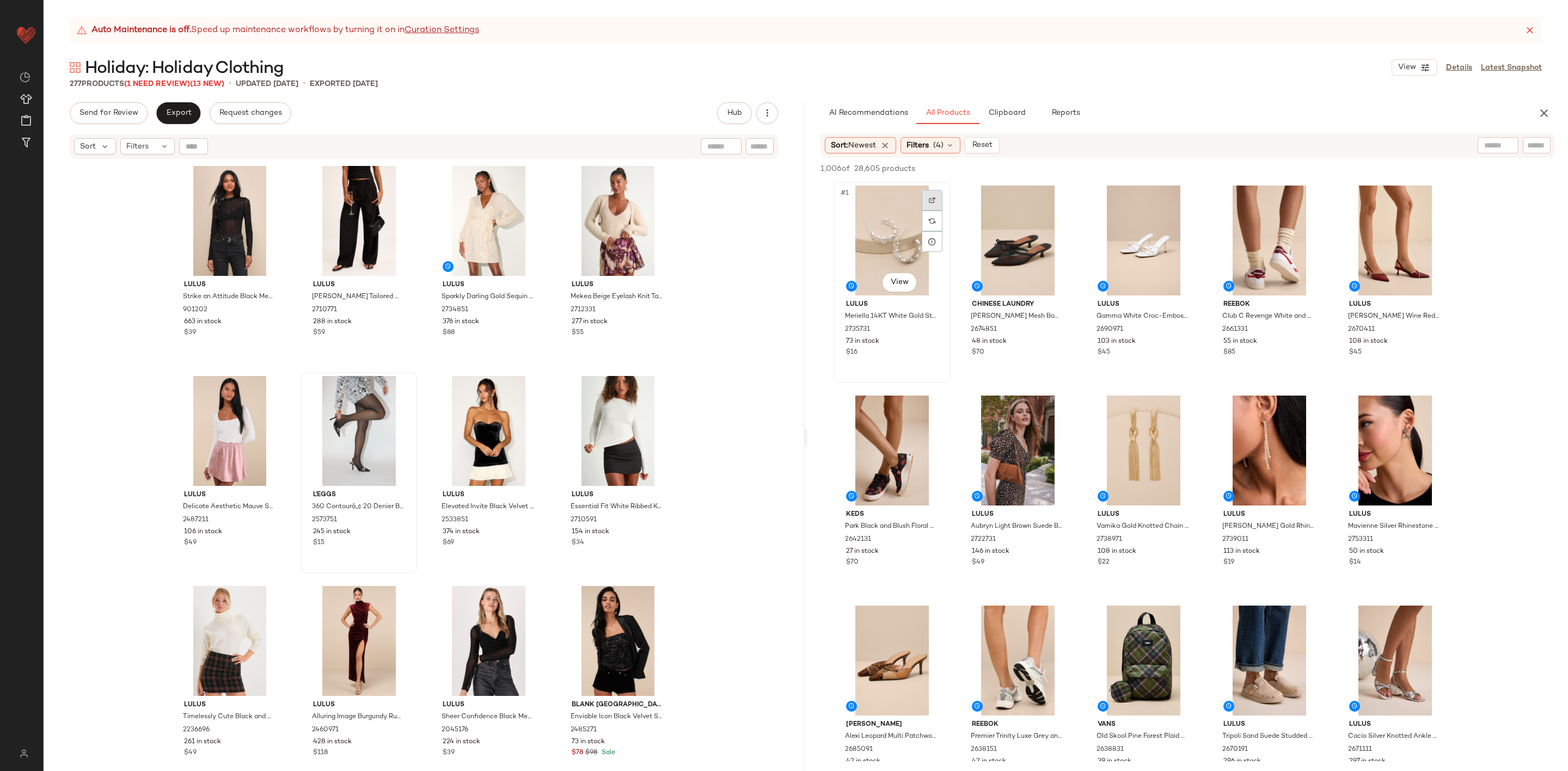
click at [937, 195] on div at bounding box center [932, 200] width 21 height 21
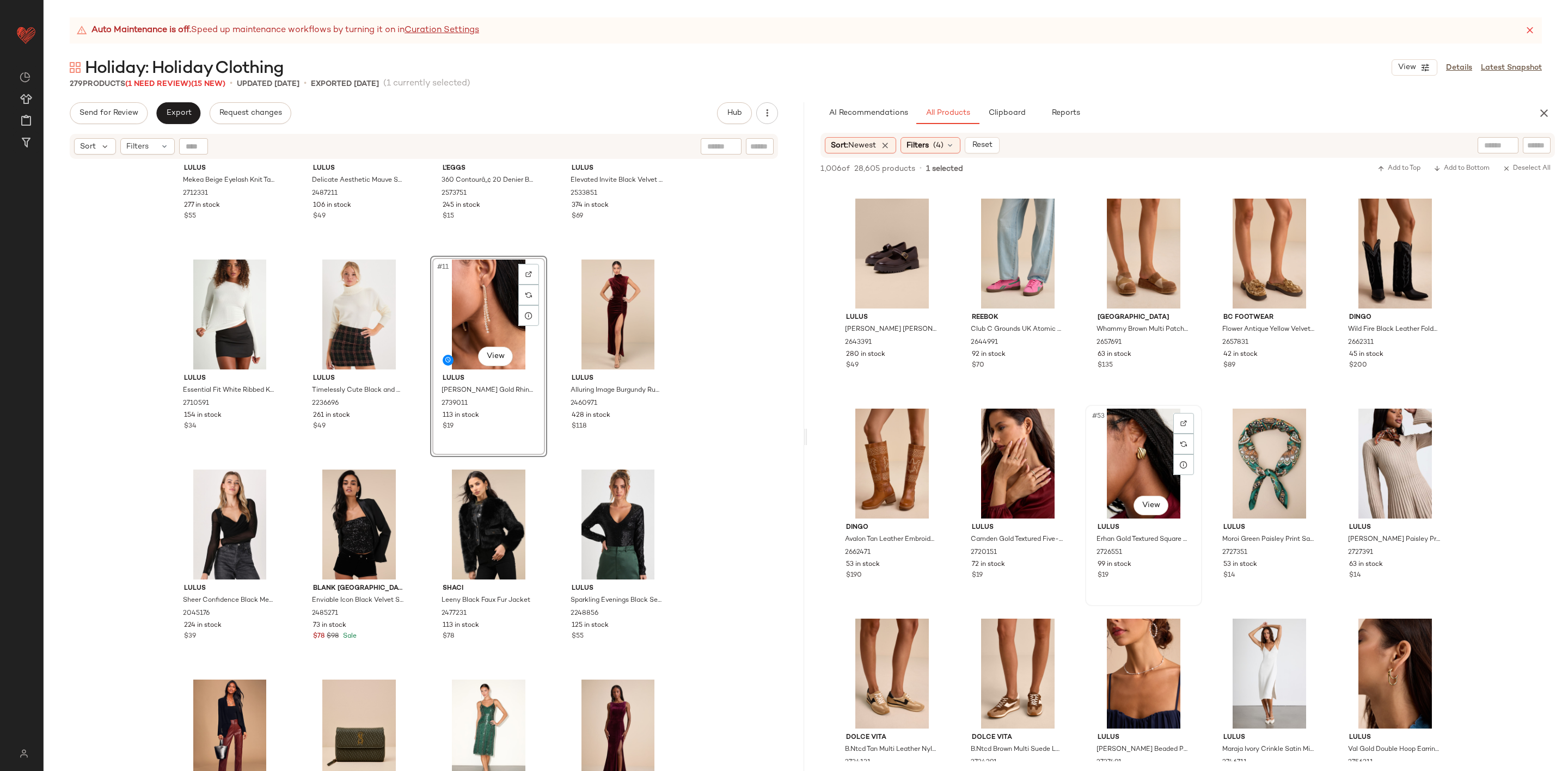
scroll to position [2123, 0]
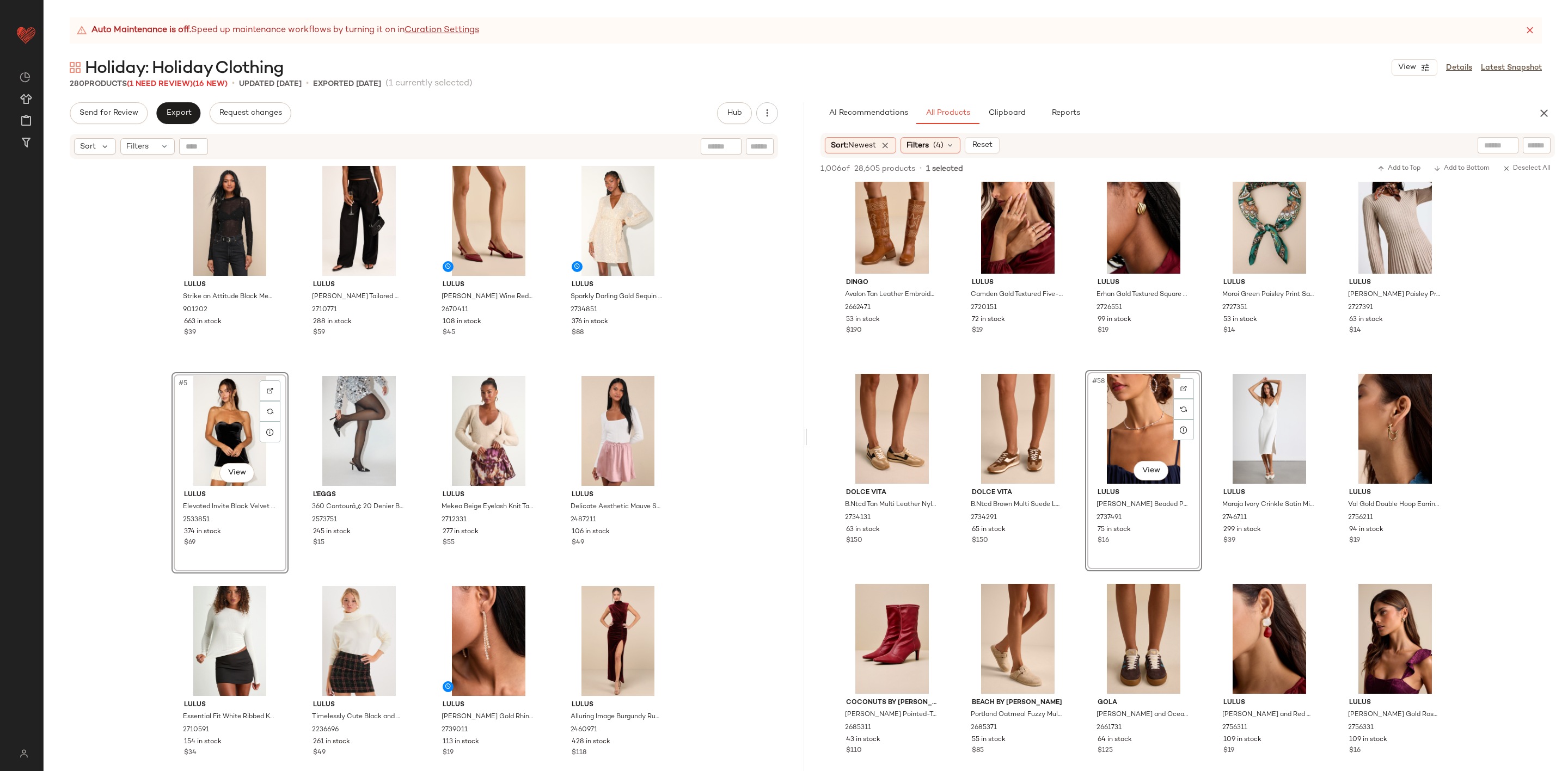
click at [103, 371] on div "Lulus Strike an Attitude Black Mesh Multi Embellished Mesh Bodysuit 901202 663 …" at bounding box center [424, 479] width 761 height 638
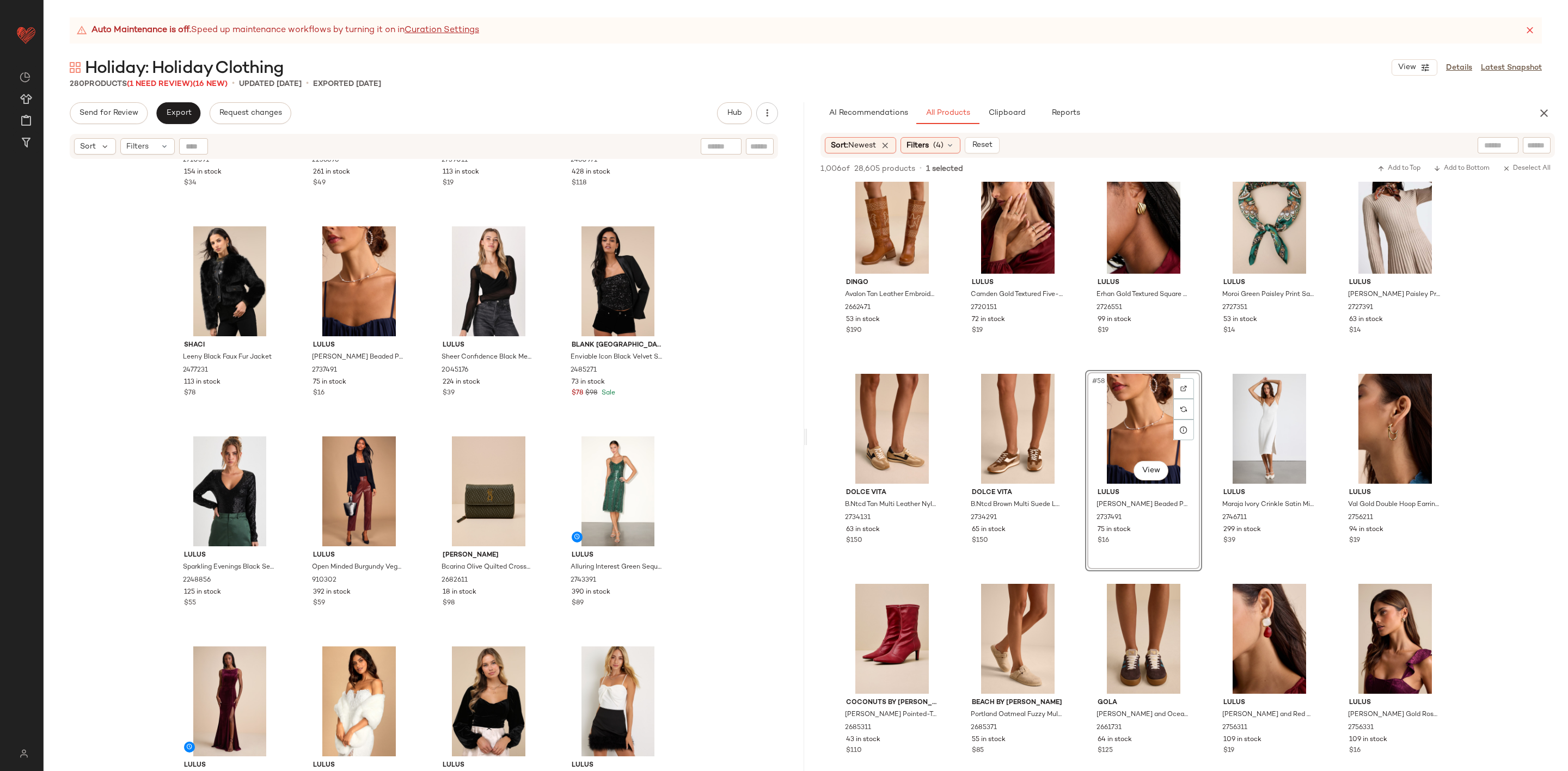
scroll to position [580, 0]
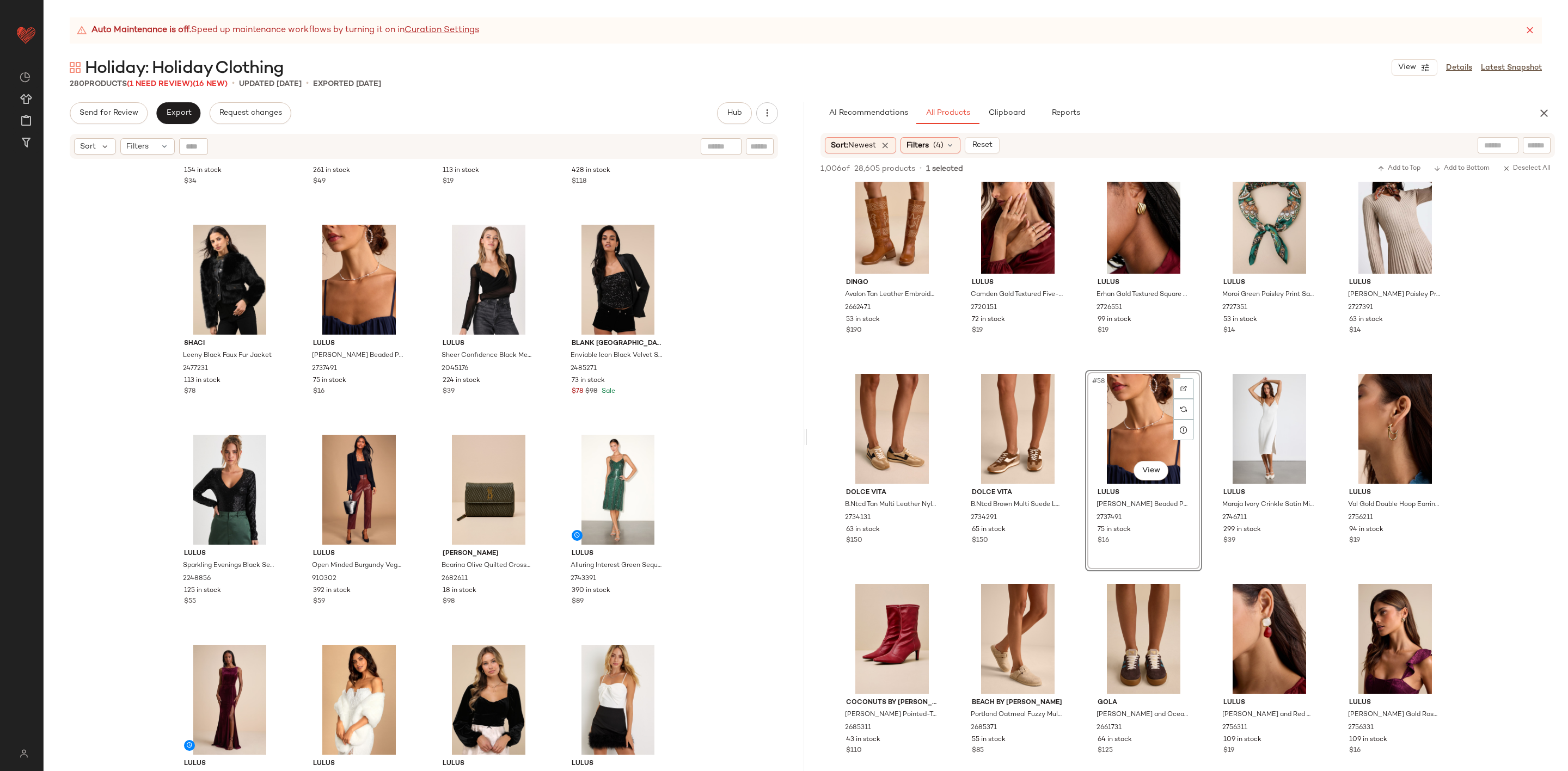
click at [178, 90] on div "Auto Maintenance is off. Speed up maintenance workflows by turning it on in Cur…" at bounding box center [806, 394] width 1524 height 754
click at [180, 86] on span "(1 Need Review)" at bounding box center [159, 83] width 66 height 8
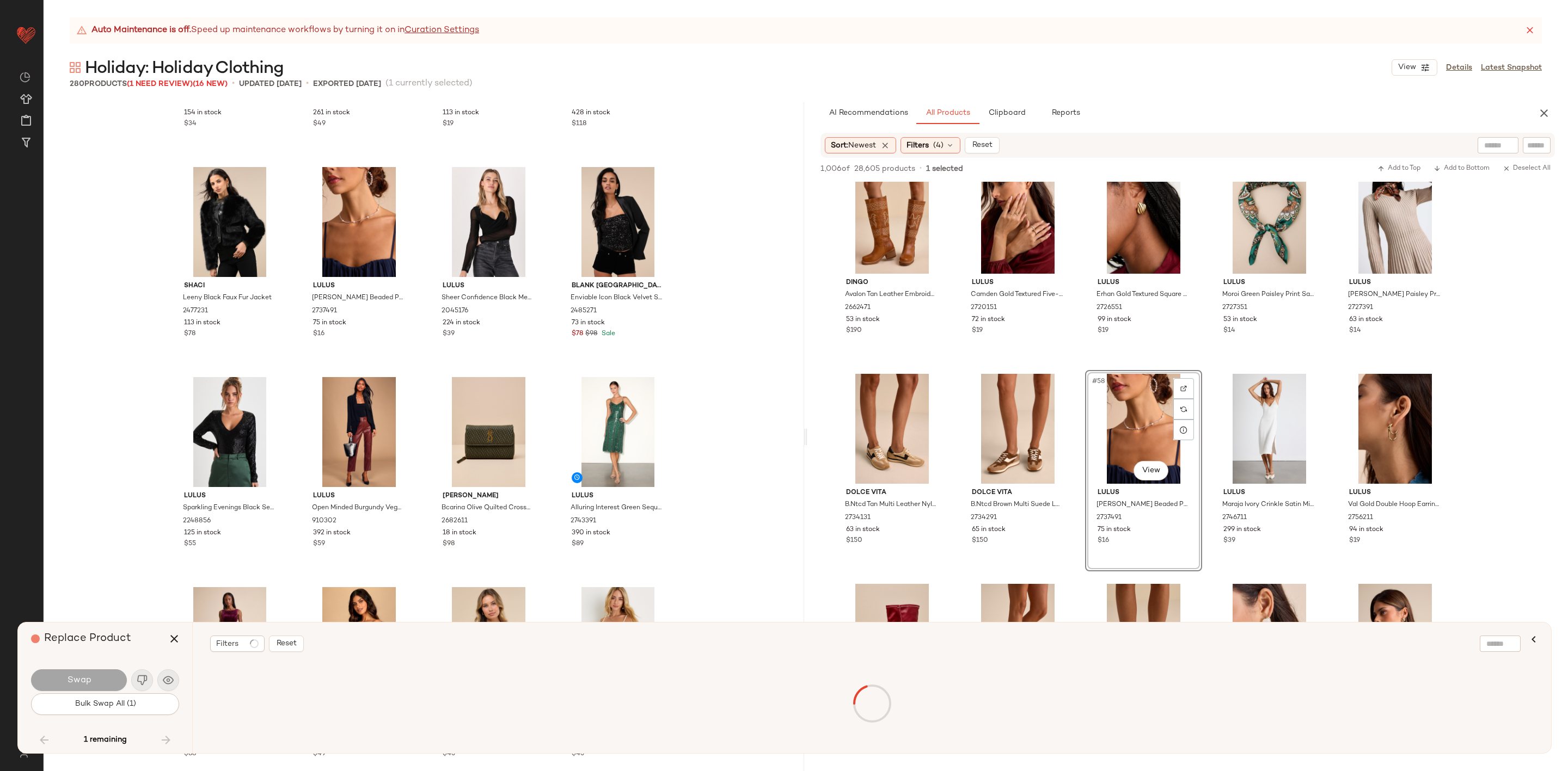
scroll to position [14039, 0]
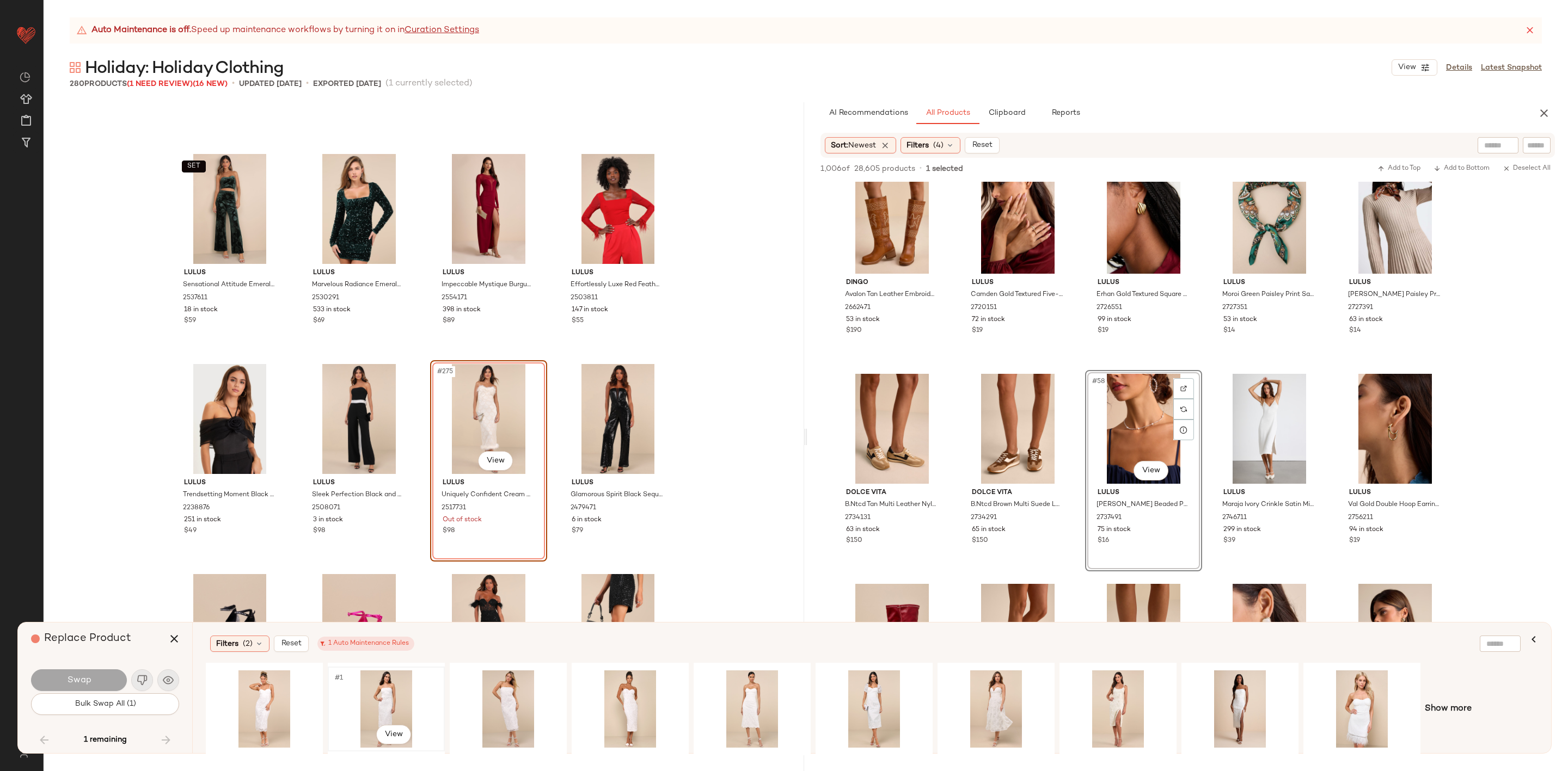
click at [394, 688] on div "#1 View" at bounding box center [387, 709] width 110 height 77
click at [1127, 688] on div "#1 View" at bounding box center [1118, 709] width 110 height 77
click at [102, 669] on button "Swap" at bounding box center [79, 680] width 96 height 22
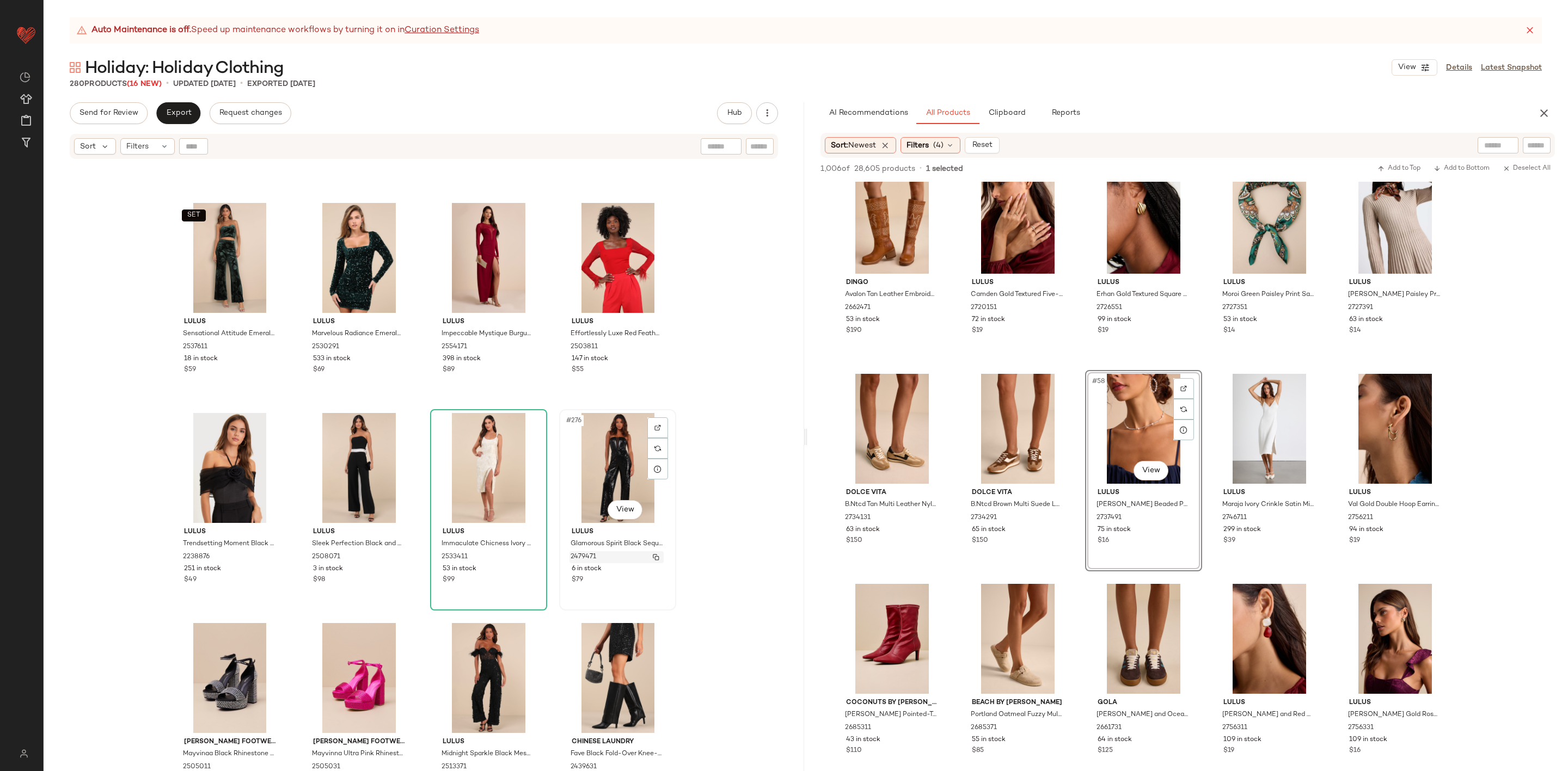
scroll to position [14070, 0]
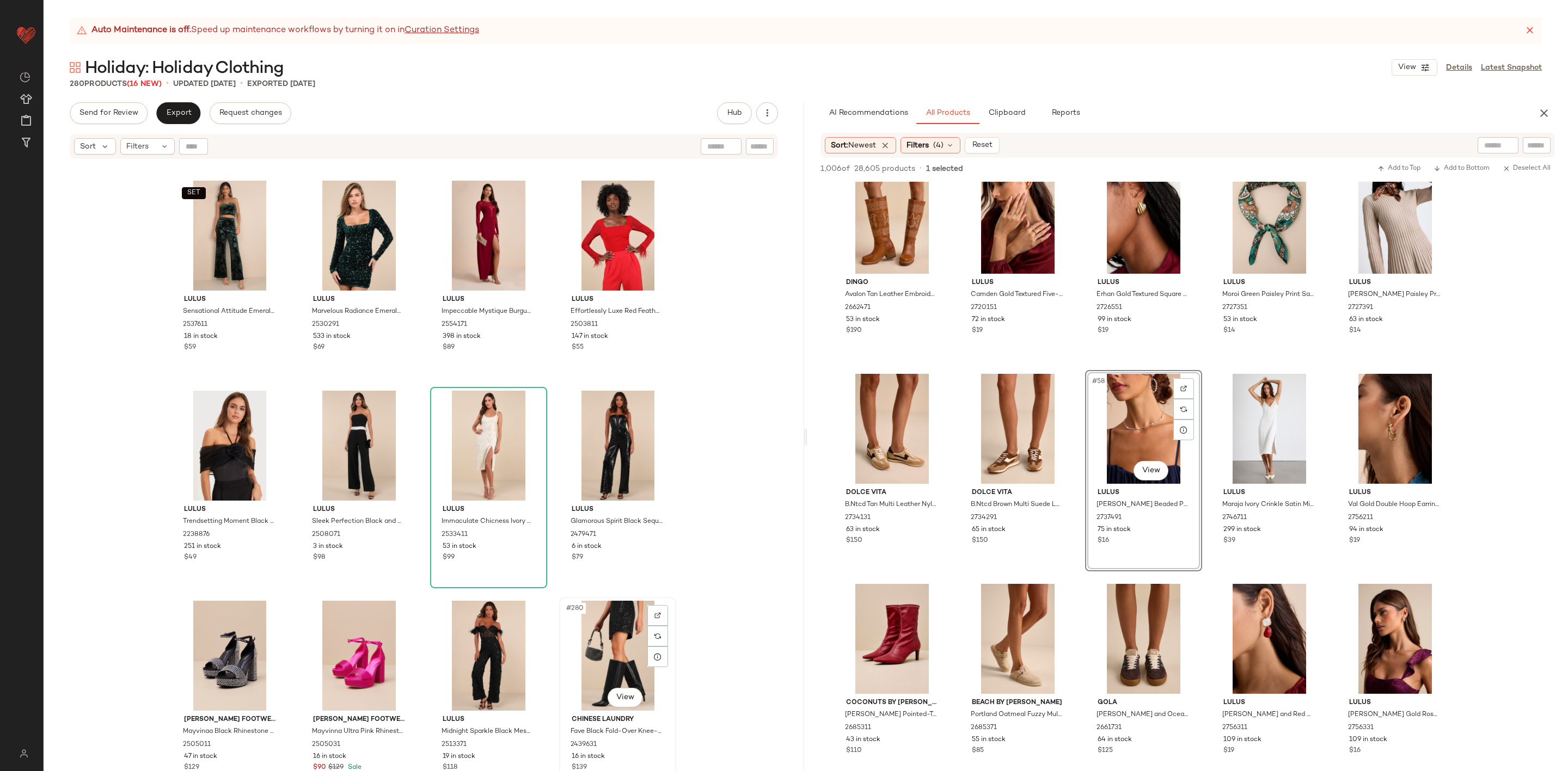
click at [593, 637] on div "#280 View" at bounding box center [618, 655] width 110 height 110
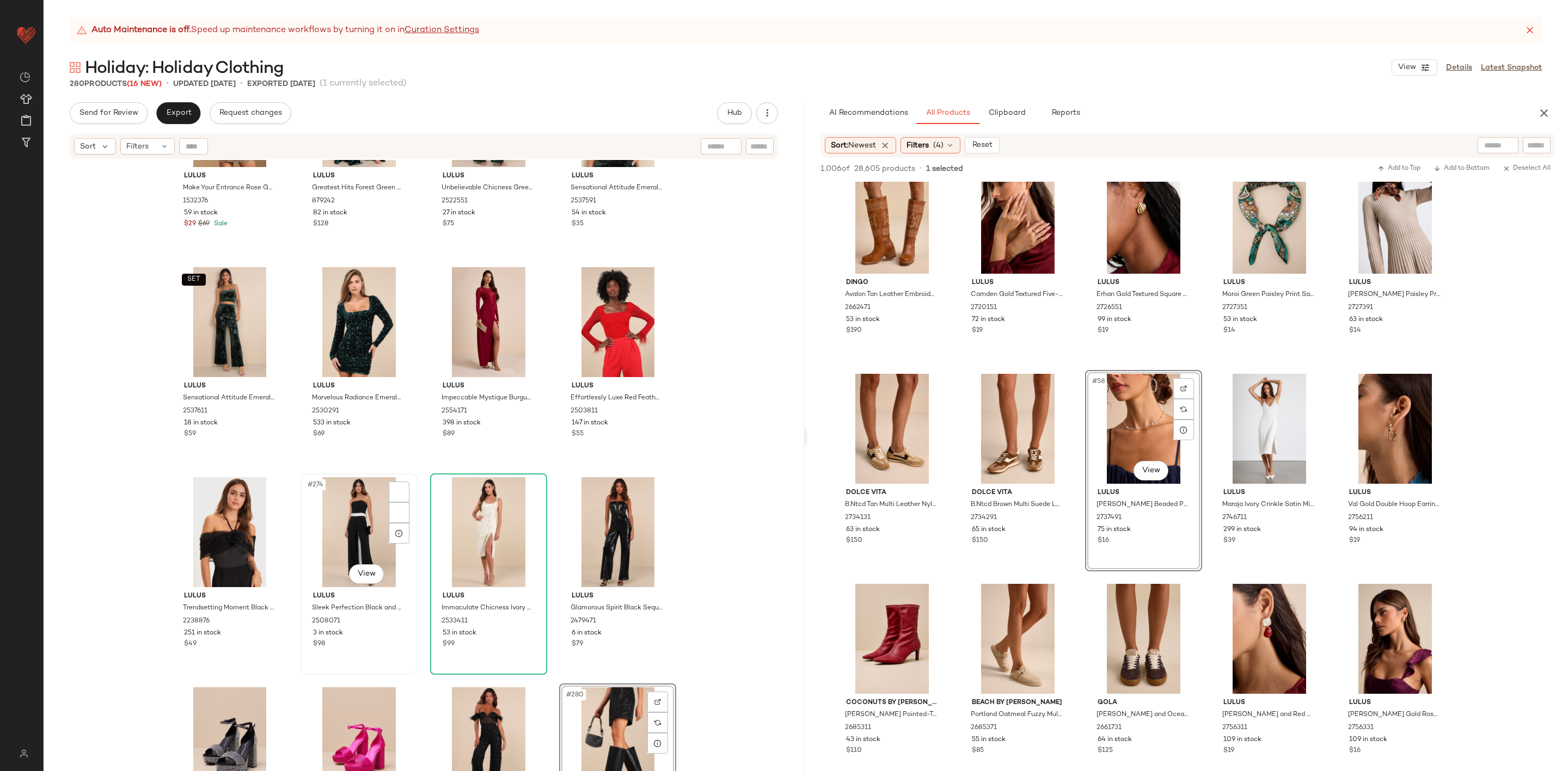
scroll to position [13989, 0]
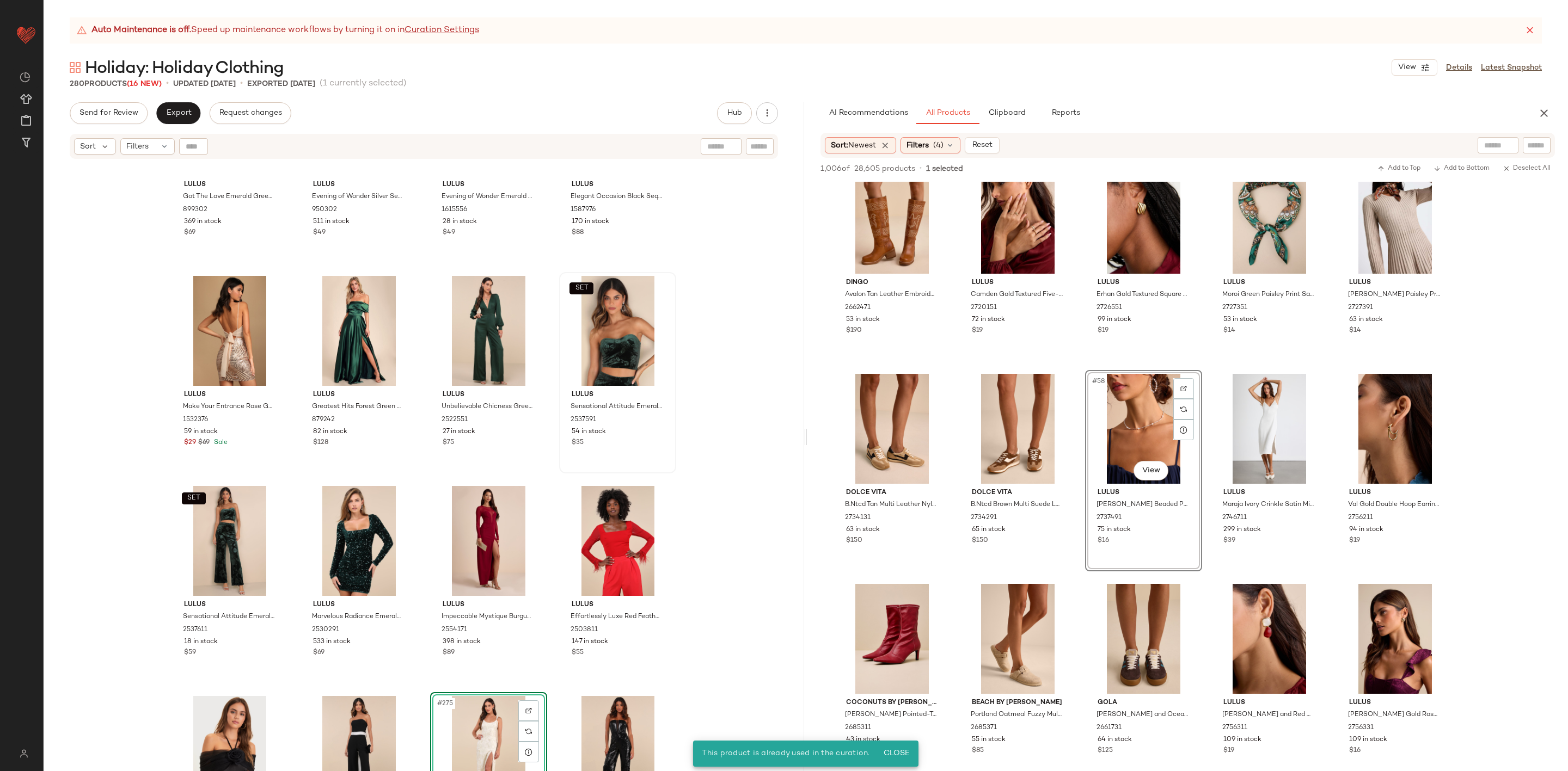
scroll to position [13730, 0]
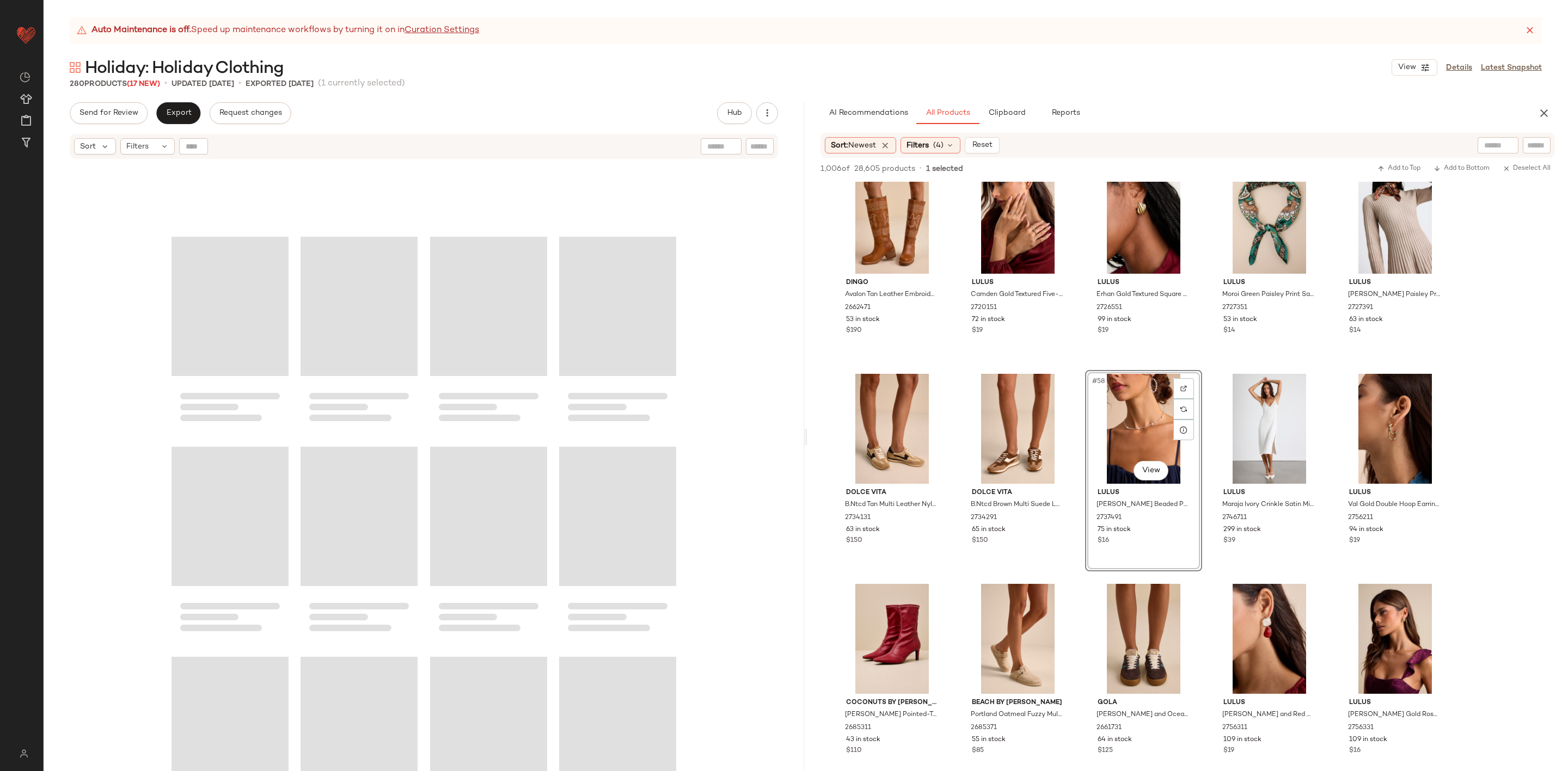
scroll to position [8341, 0]
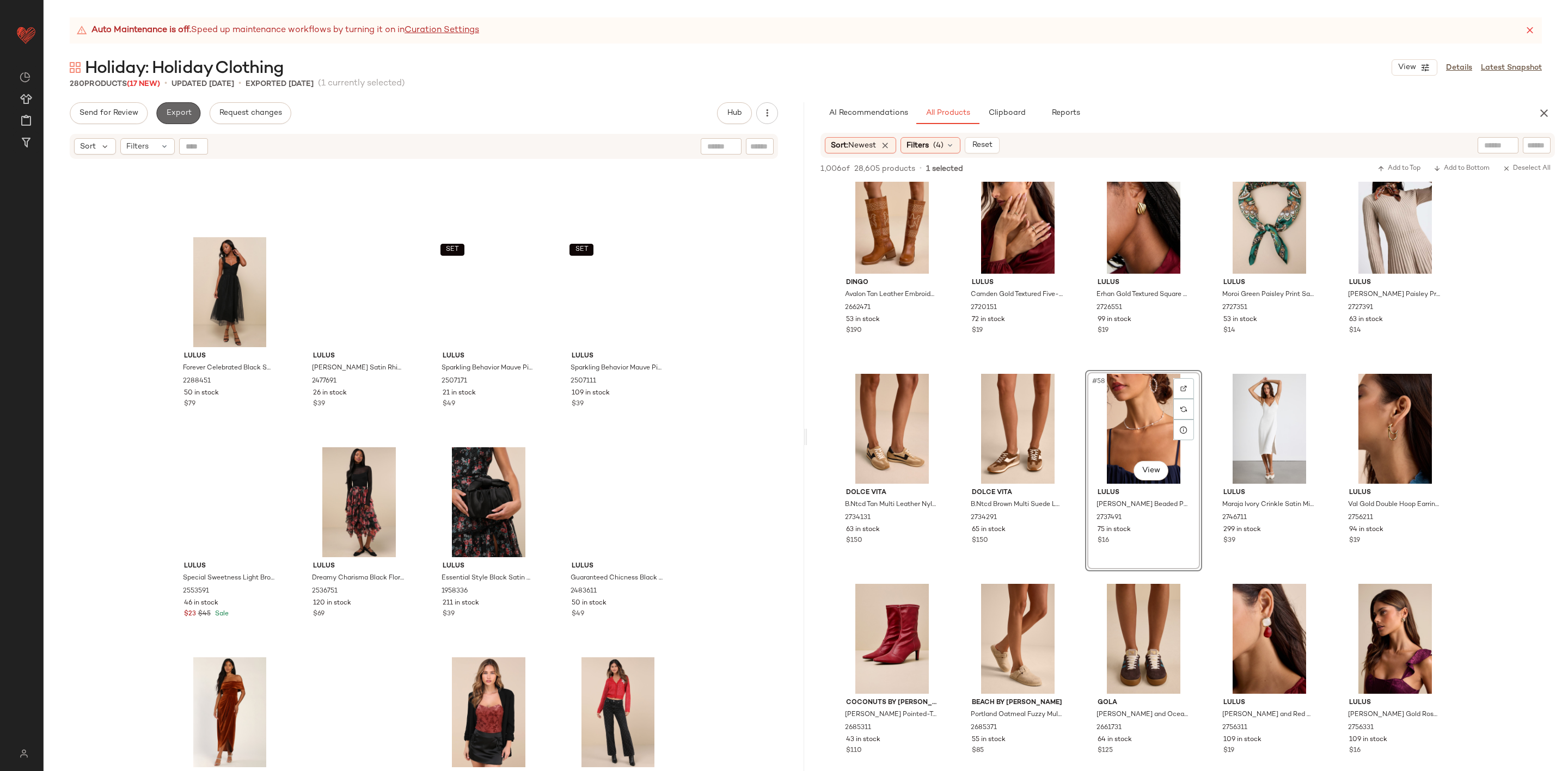
click at [182, 110] on span "Export" at bounding box center [178, 113] width 26 height 9
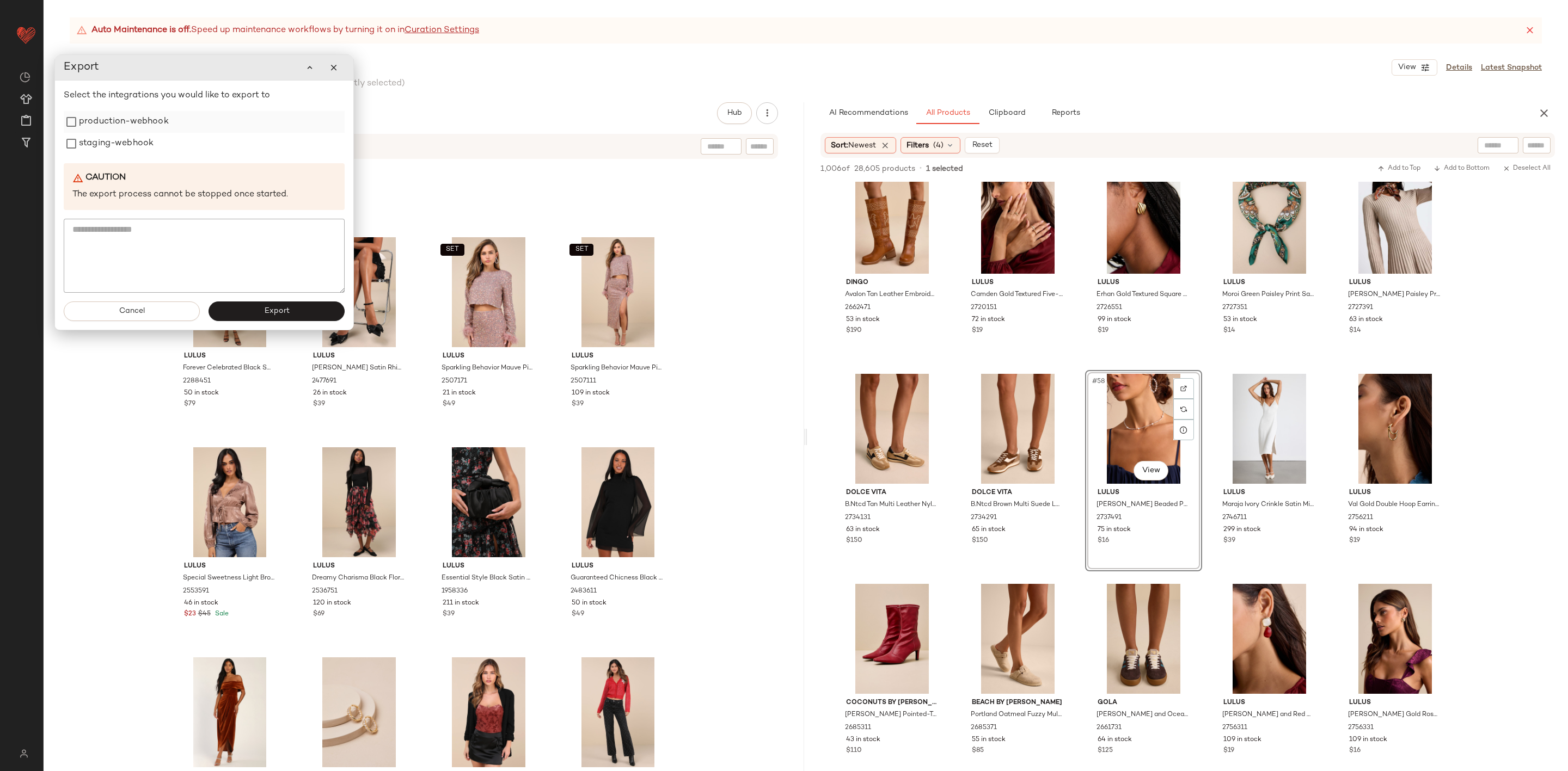
click at [123, 118] on label "production-webhook" at bounding box center [124, 122] width 90 height 22
click at [123, 146] on label "staging-webhook" at bounding box center [116, 144] width 75 height 22
click at [245, 310] on button "Export" at bounding box center [277, 312] width 136 height 19
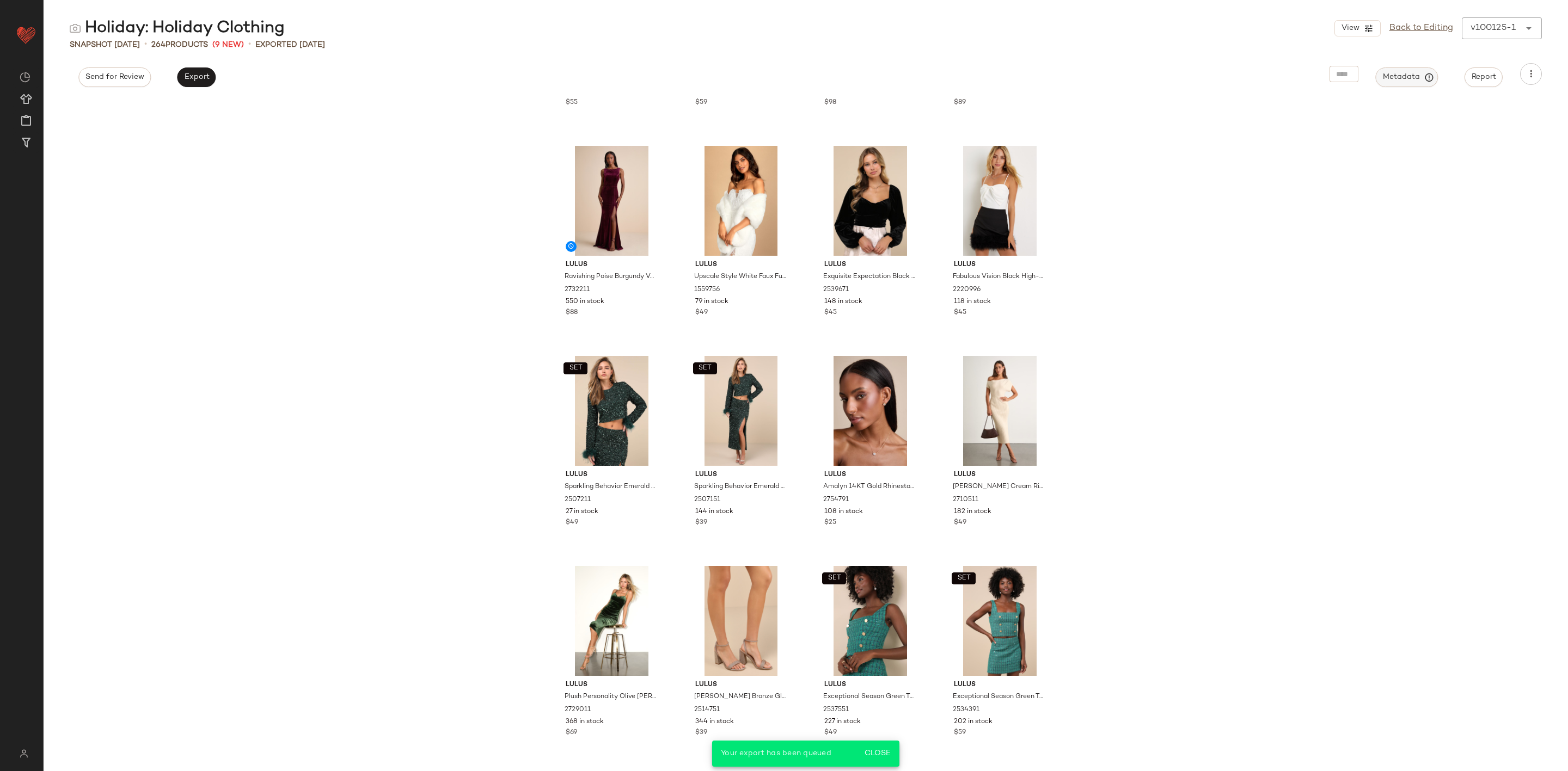
scroll to position [498, 0]
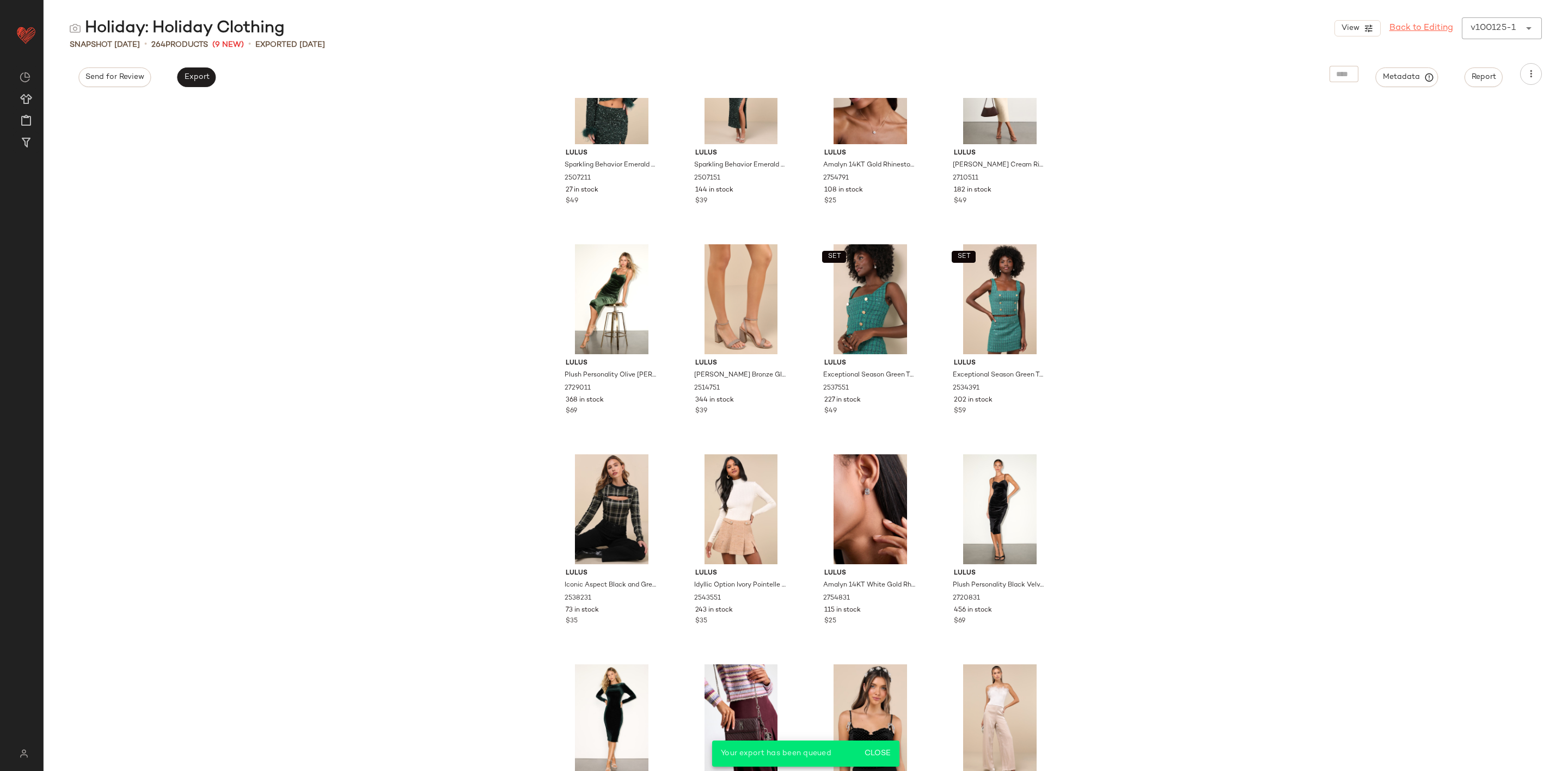
click at [1434, 24] on link "Back to Editing" at bounding box center [1421, 28] width 64 height 13
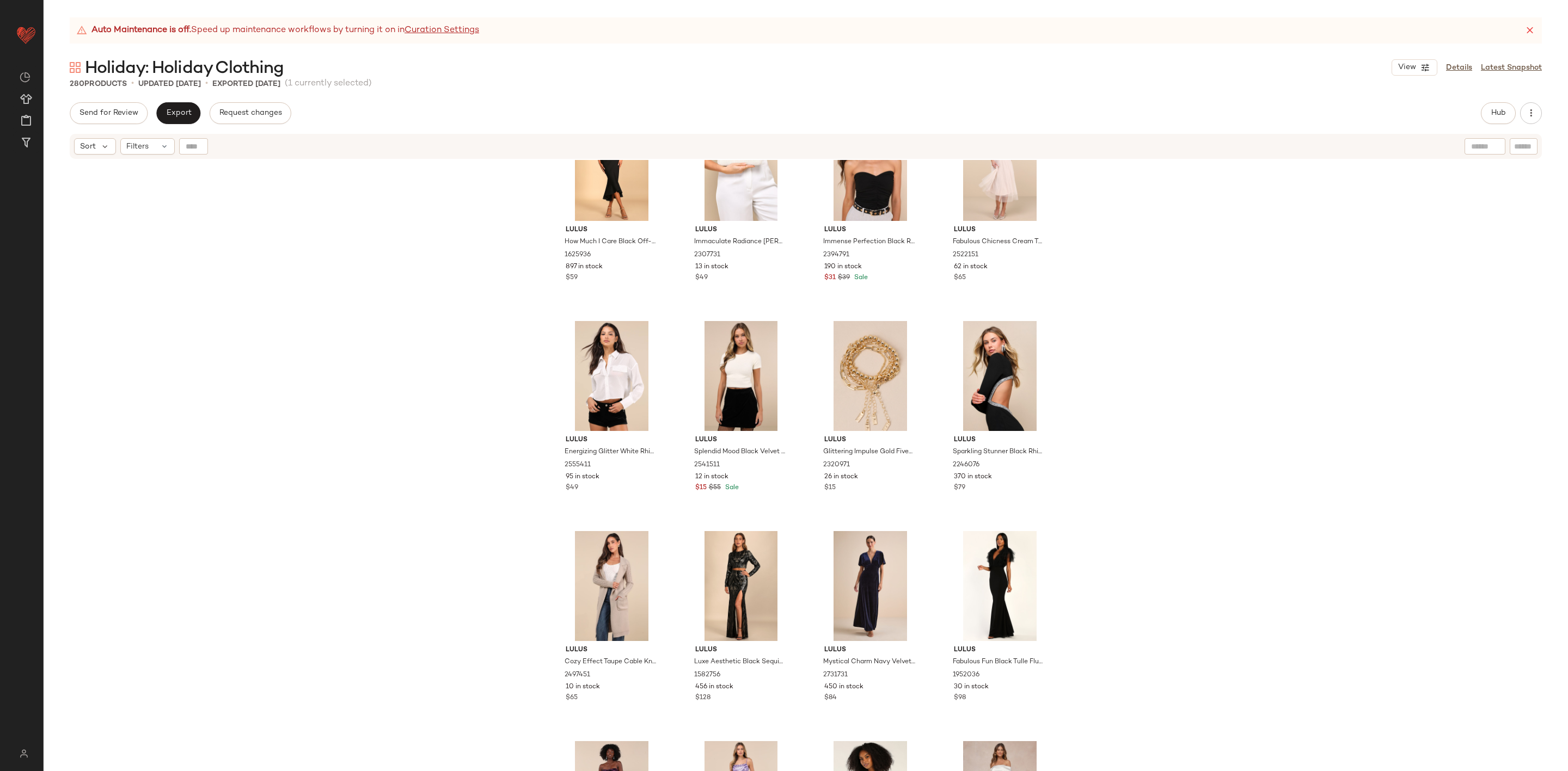
scroll to position [10650, 0]
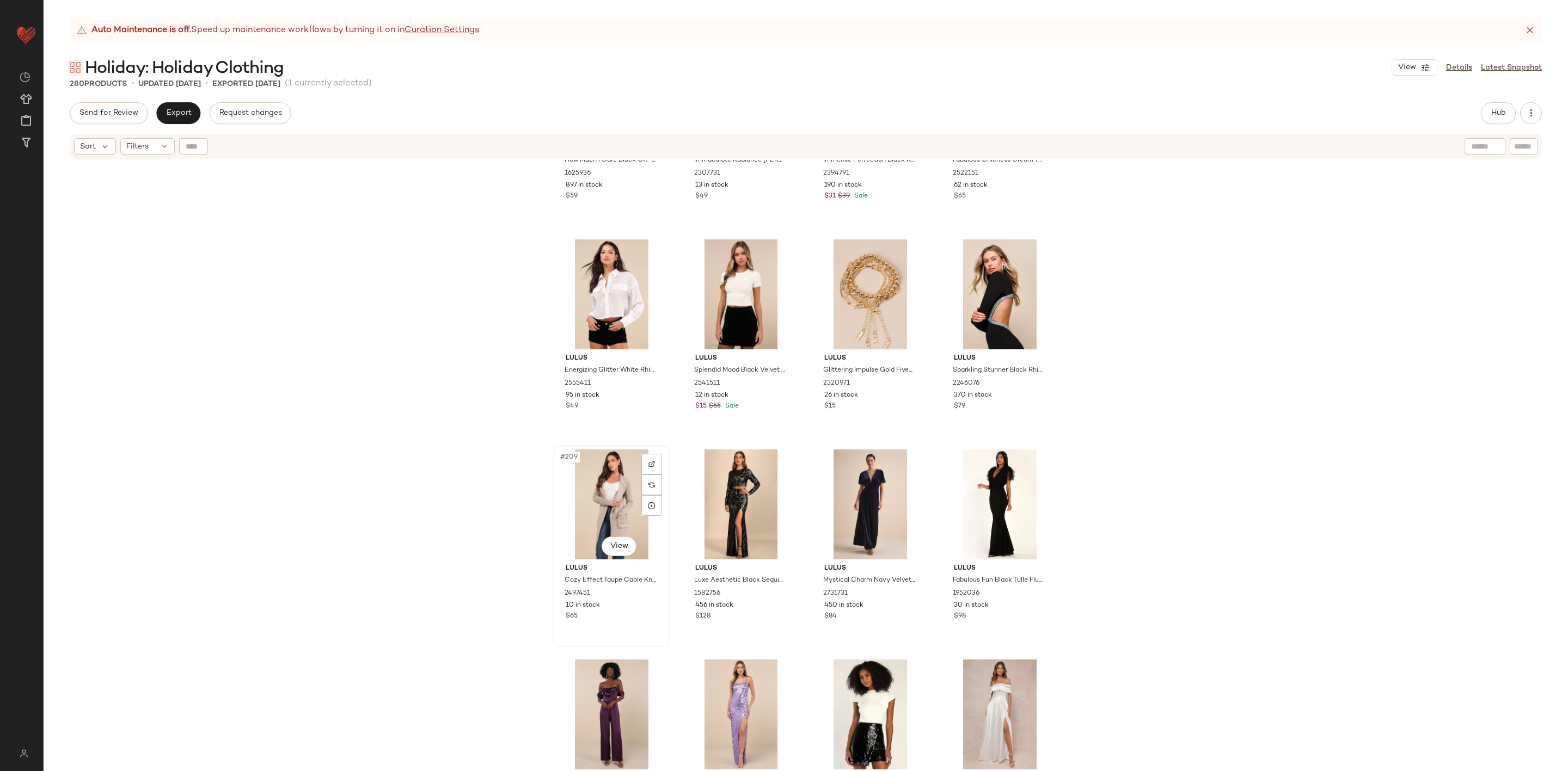
click at [624, 526] on div "#209 View" at bounding box center [612, 504] width 110 height 110
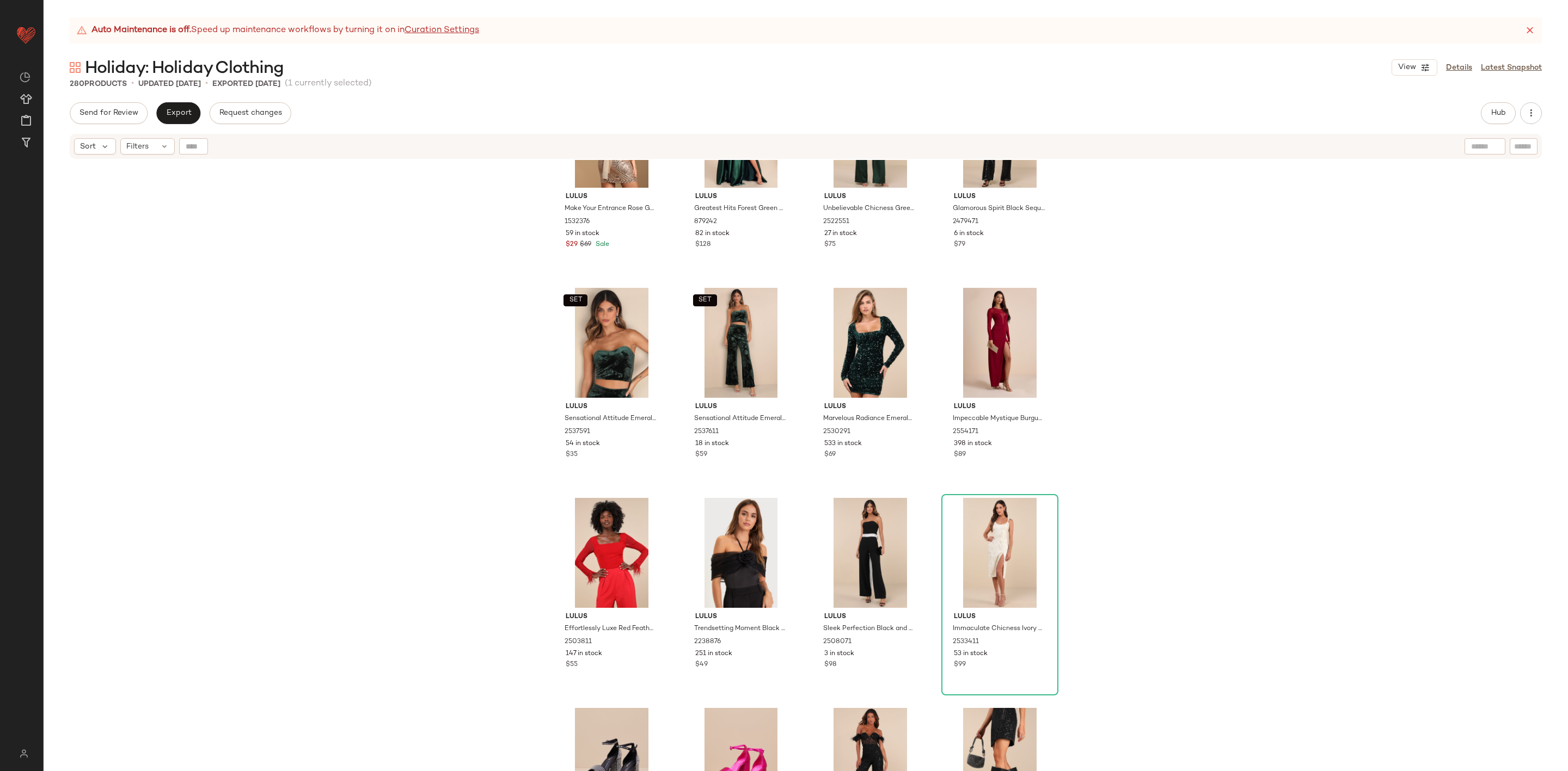
scroll to position [14070, 0]
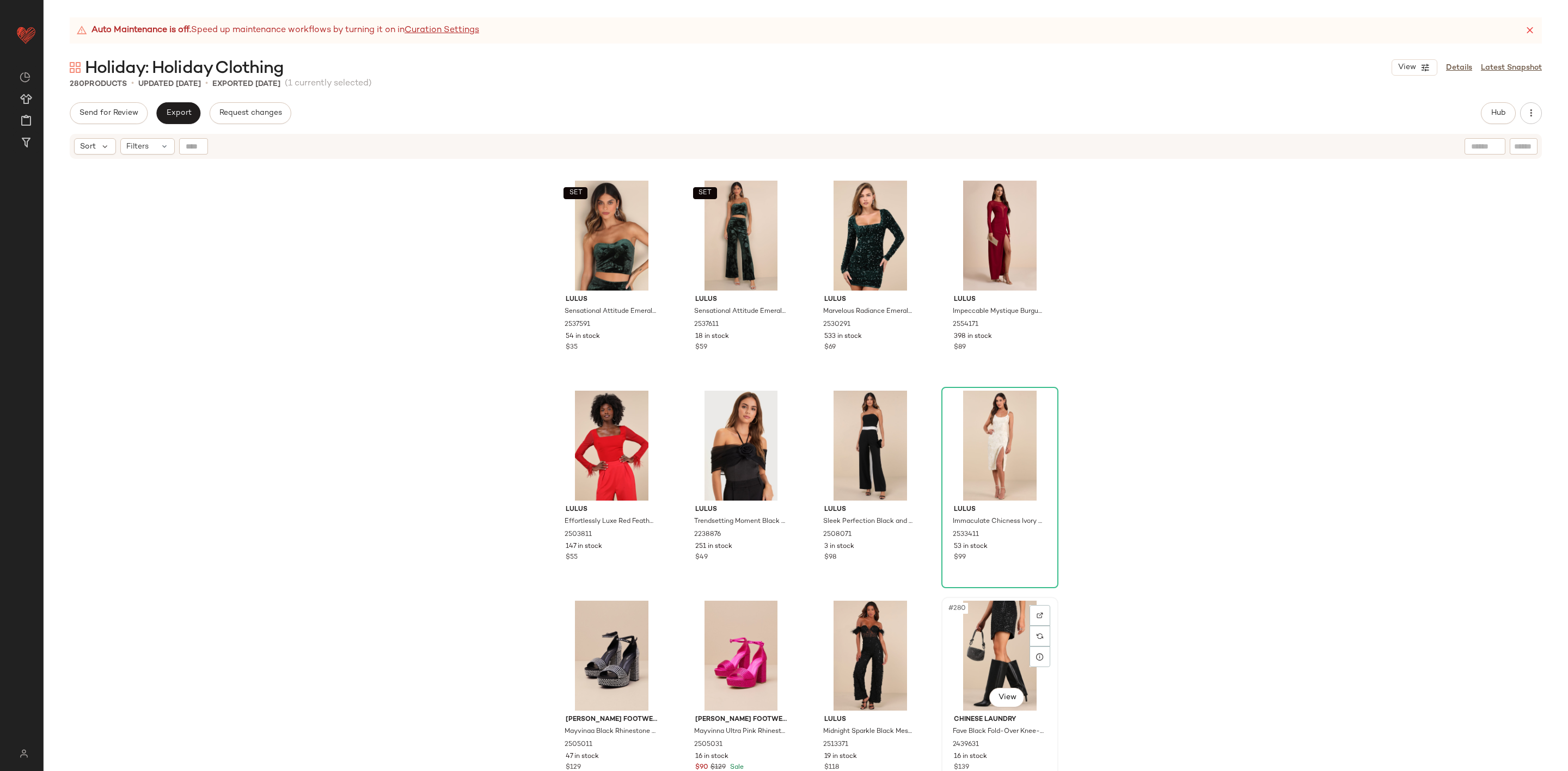
click at [1010, 640] on div "#280 View" at bounding box center [1000, 655] width 110 height 110
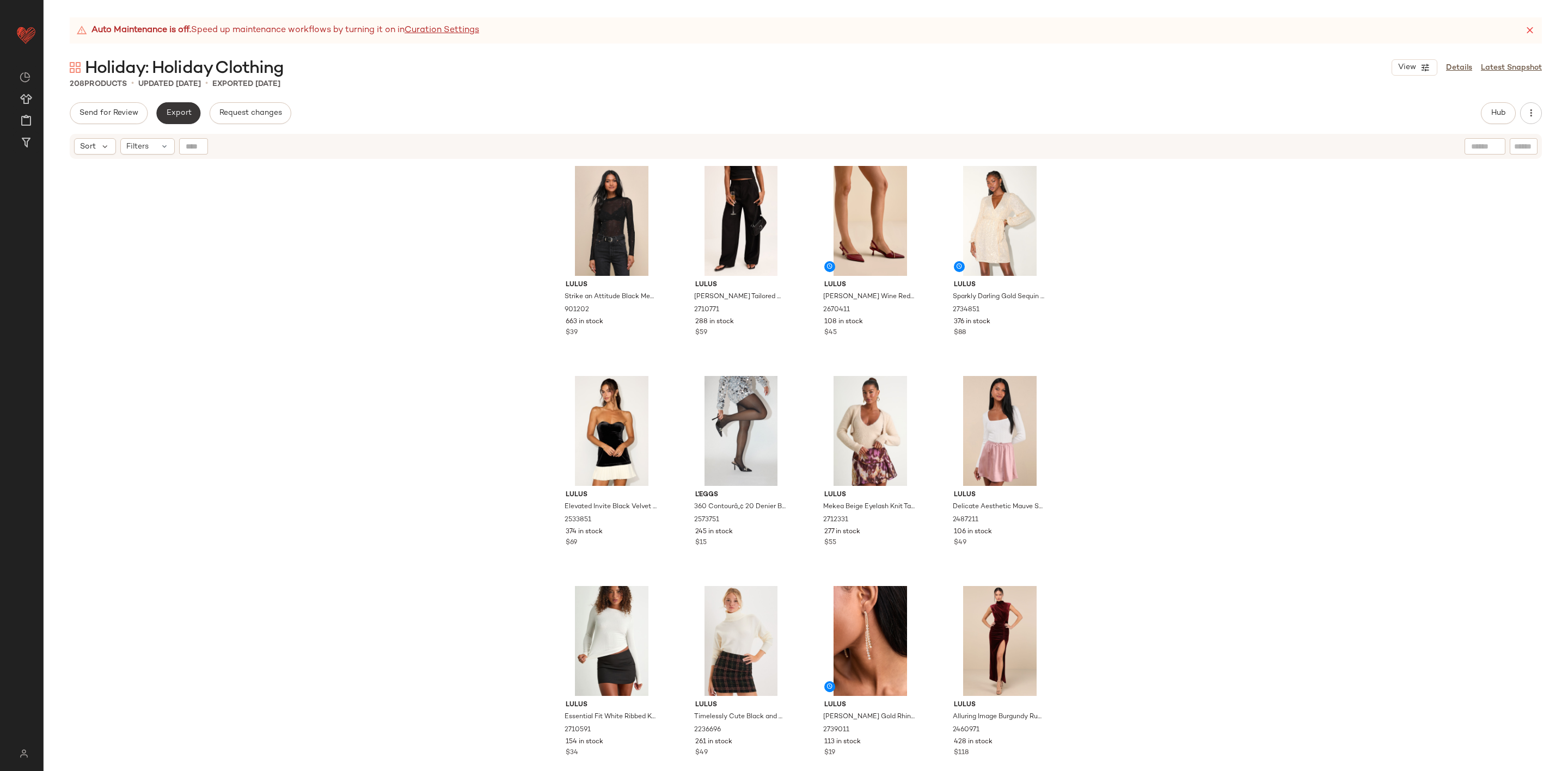
click at [175, 103] on button "Export" at bounding box center [178, 113] width 44 height 22
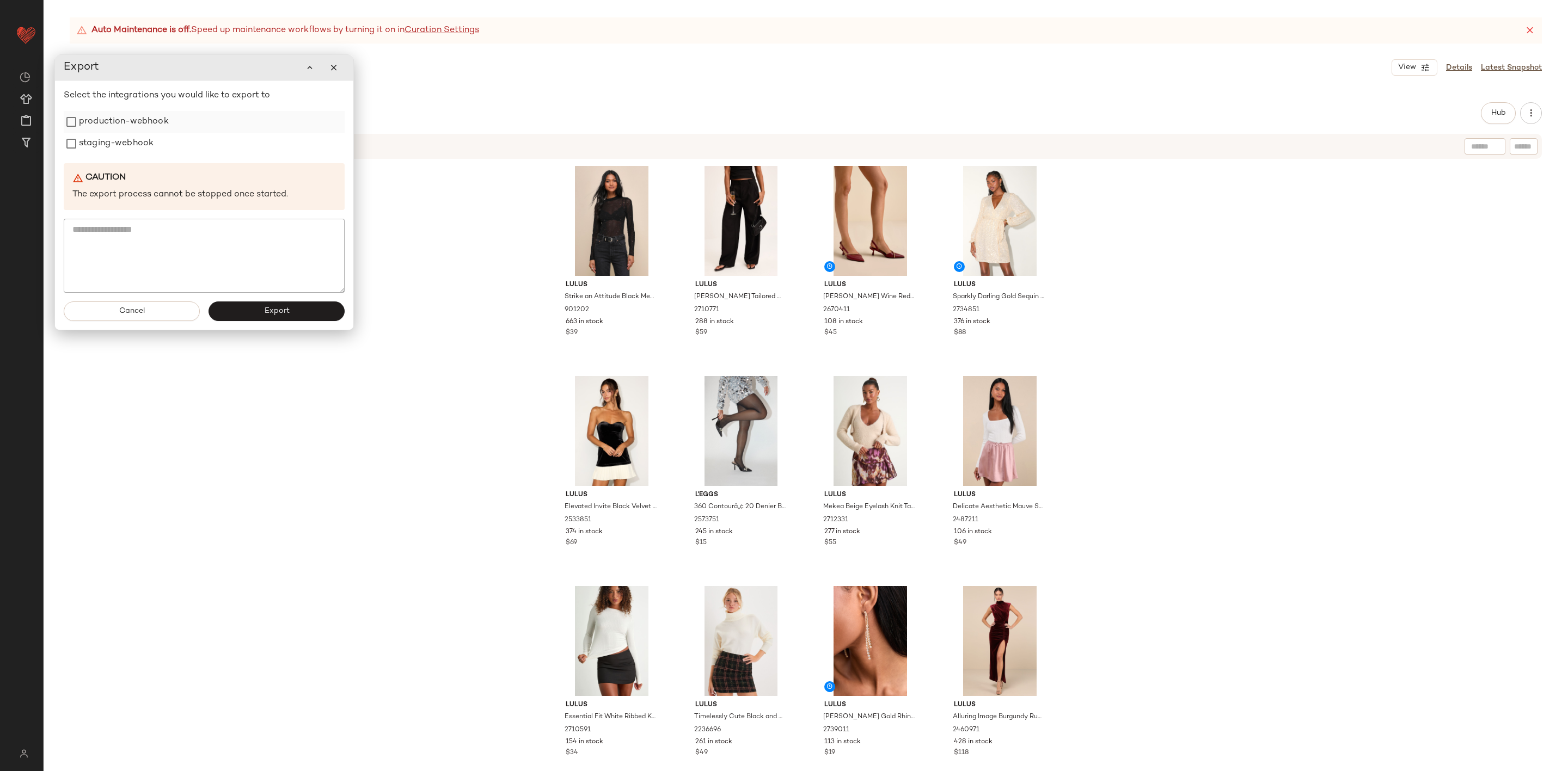
click at [119, 125] on label "production-webhook" at bounding box center [124, 122] width 90 height 22
drag, startPoint x: 119, startPoint y: 139, endPoint x: 281, endPoint y: 313, distance: 237.7
click at [120, 139] on label "staging-webhook" at bounding box center [116, 144] width 75 height 22
click at [287, 312] on span "Export" at bounding box center [277, 311] width 26 height 9
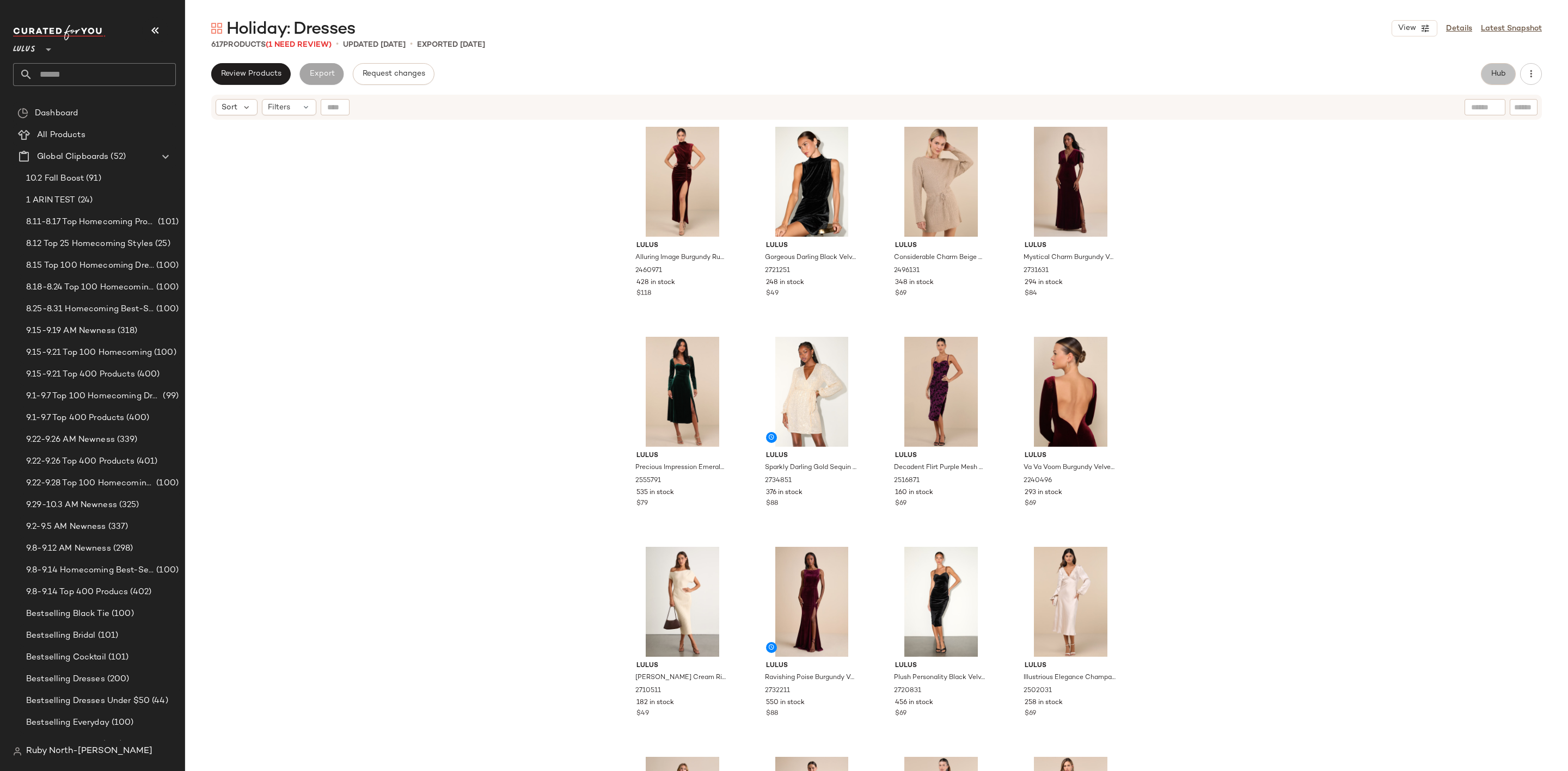
click at [1498, 71] on span "Hub" at bounding box center [1498, 74] width 15 height 9
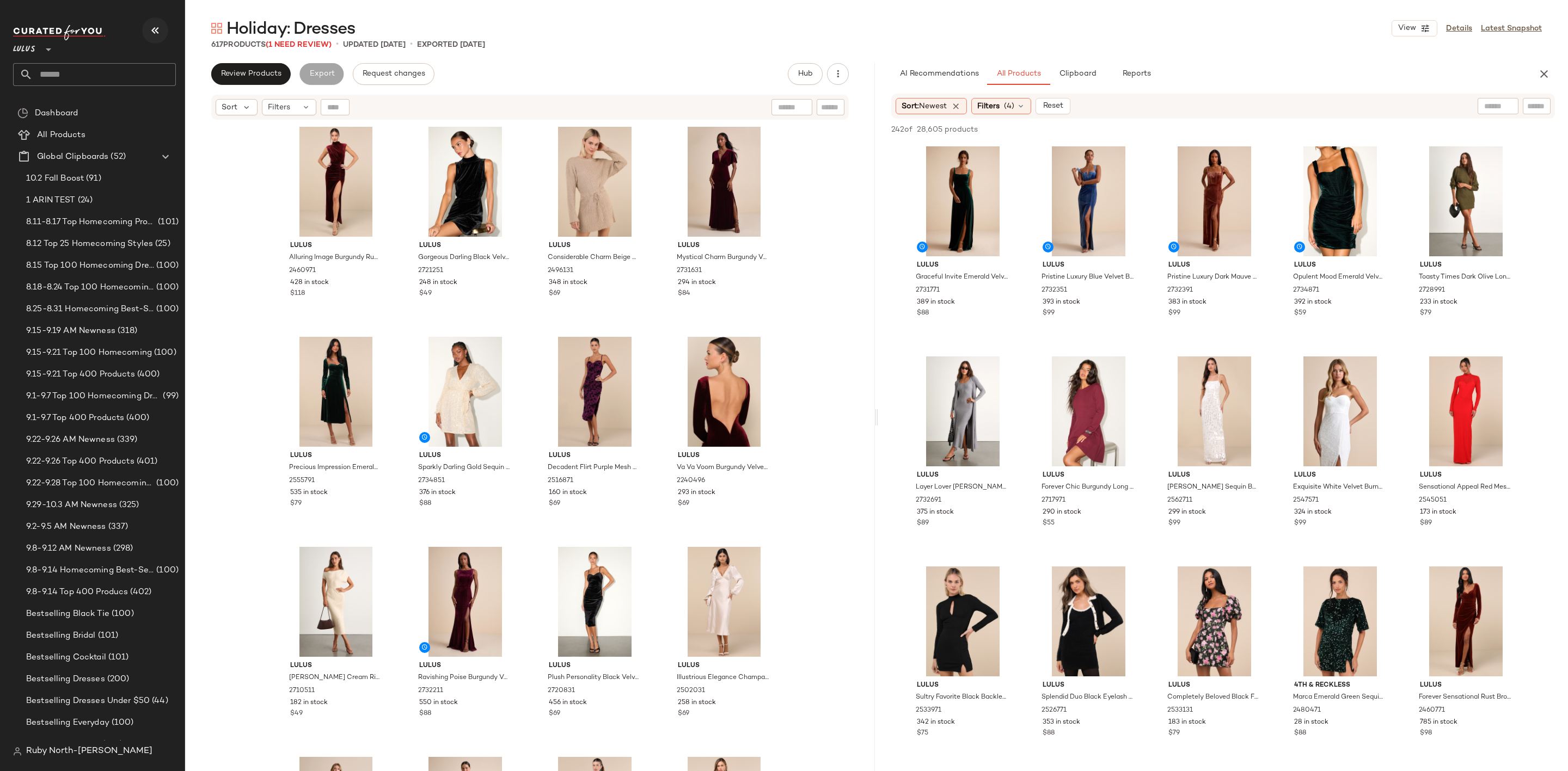
click at [159, 25] on icon "button" at bounding box center [155, 30] width 13 height 13
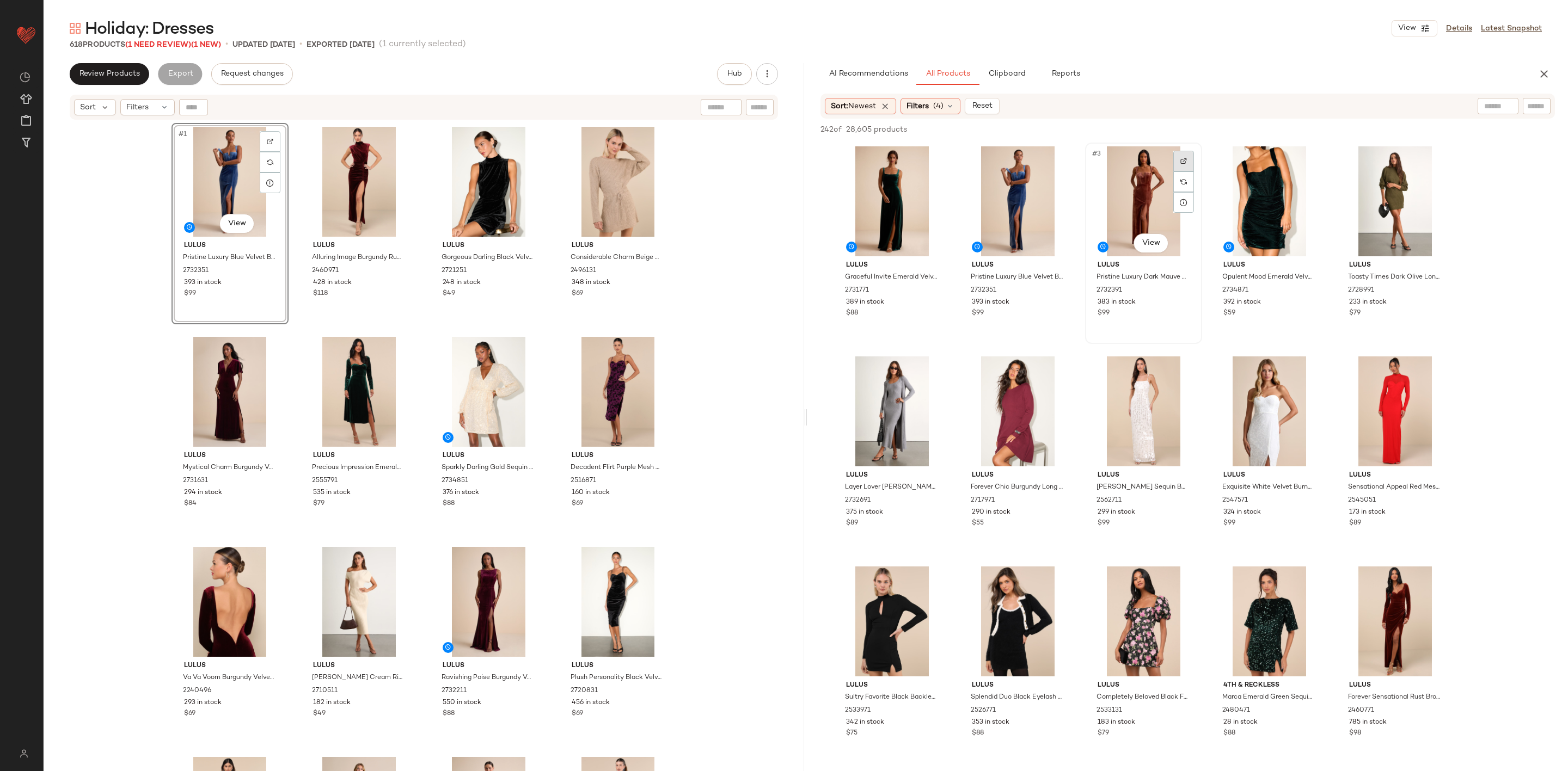
click at [1177, 159] on div at bounding box center [1184, 161] width 21 height 21
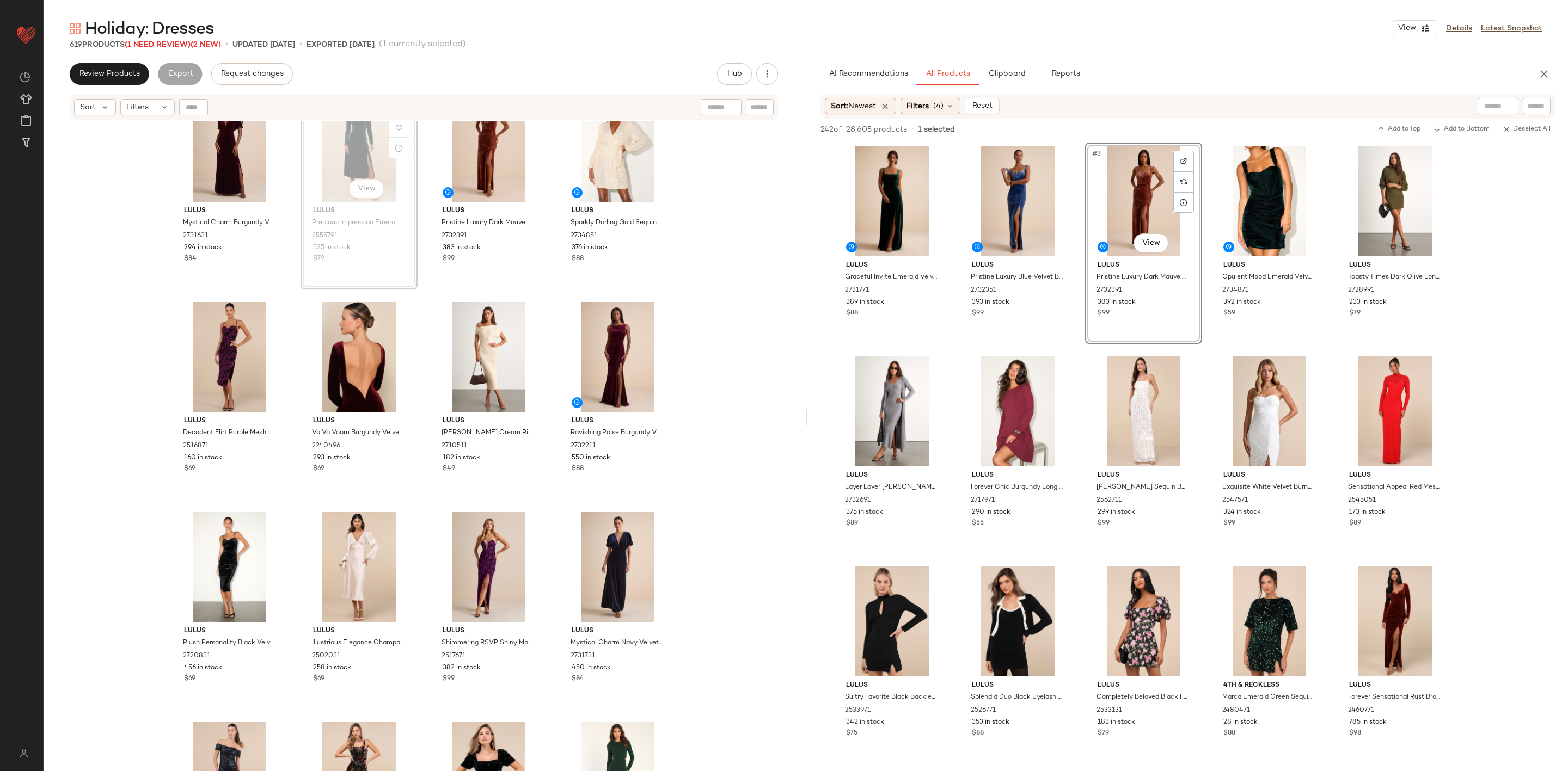
scroll to position [234, 0]
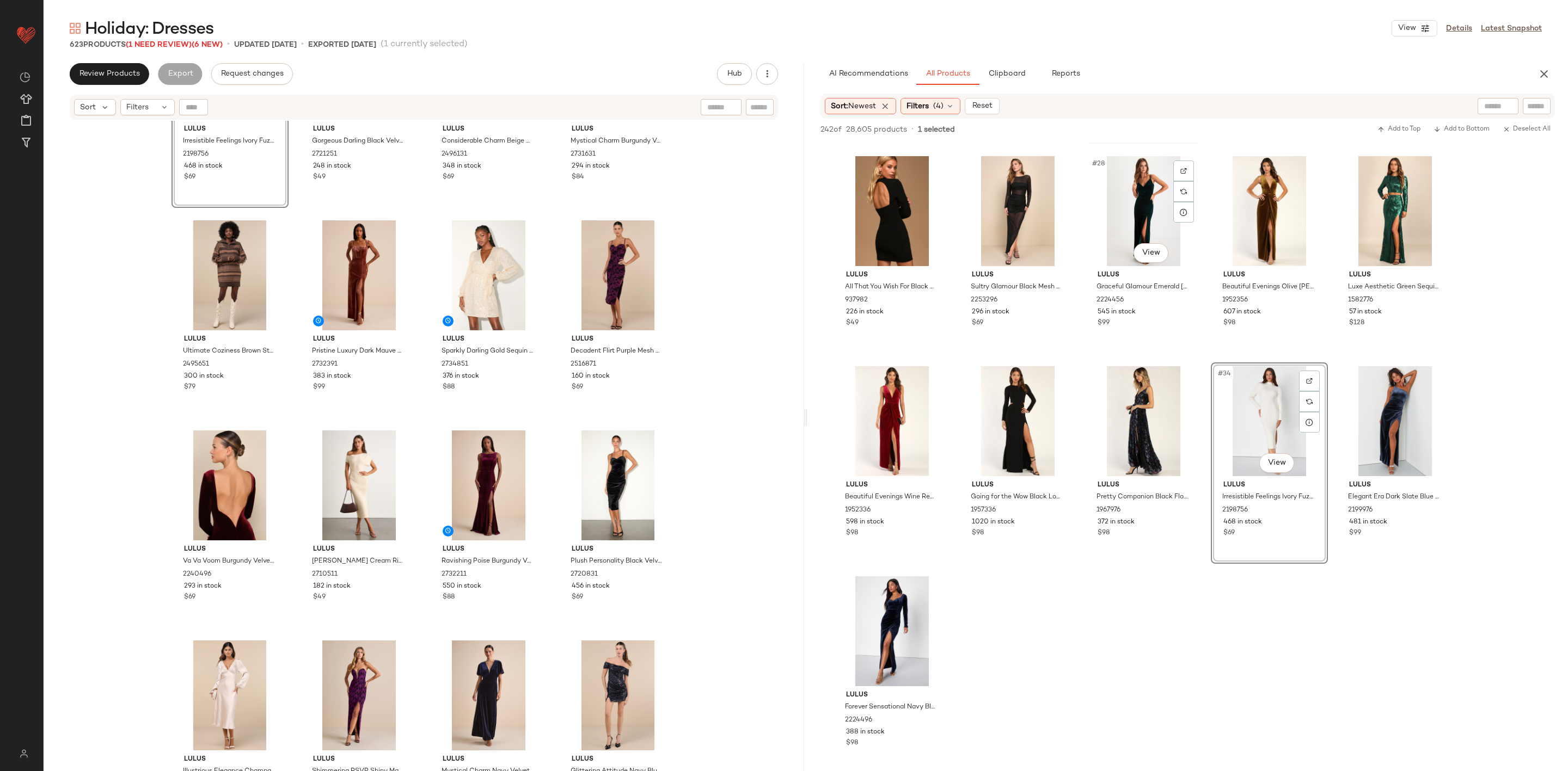
scroll to position [1061, 0]
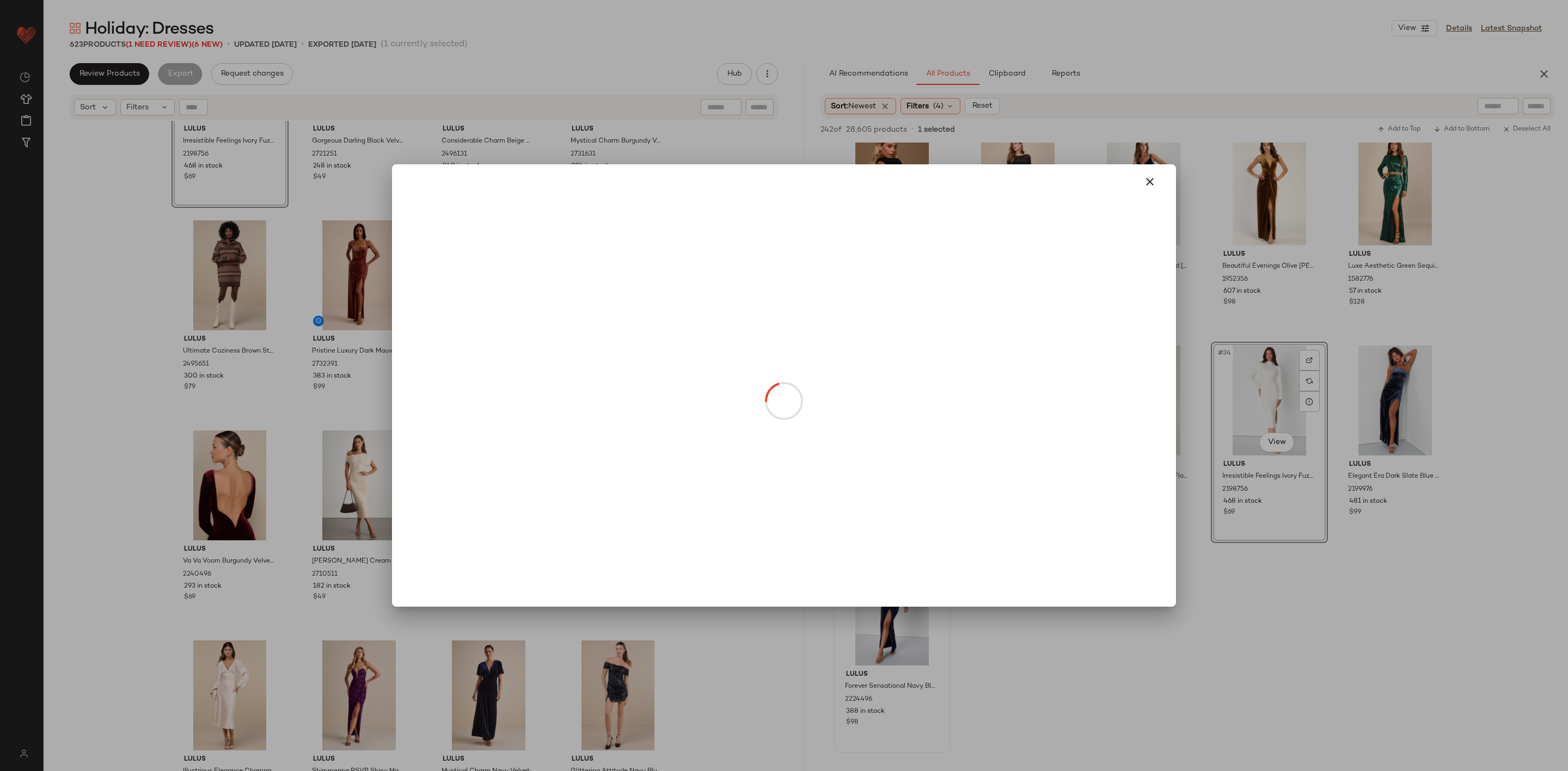
drag, startPoint x: 913, startPoint y: 642, endPoint x: 323, endPoint y: 693, distance: 592.2
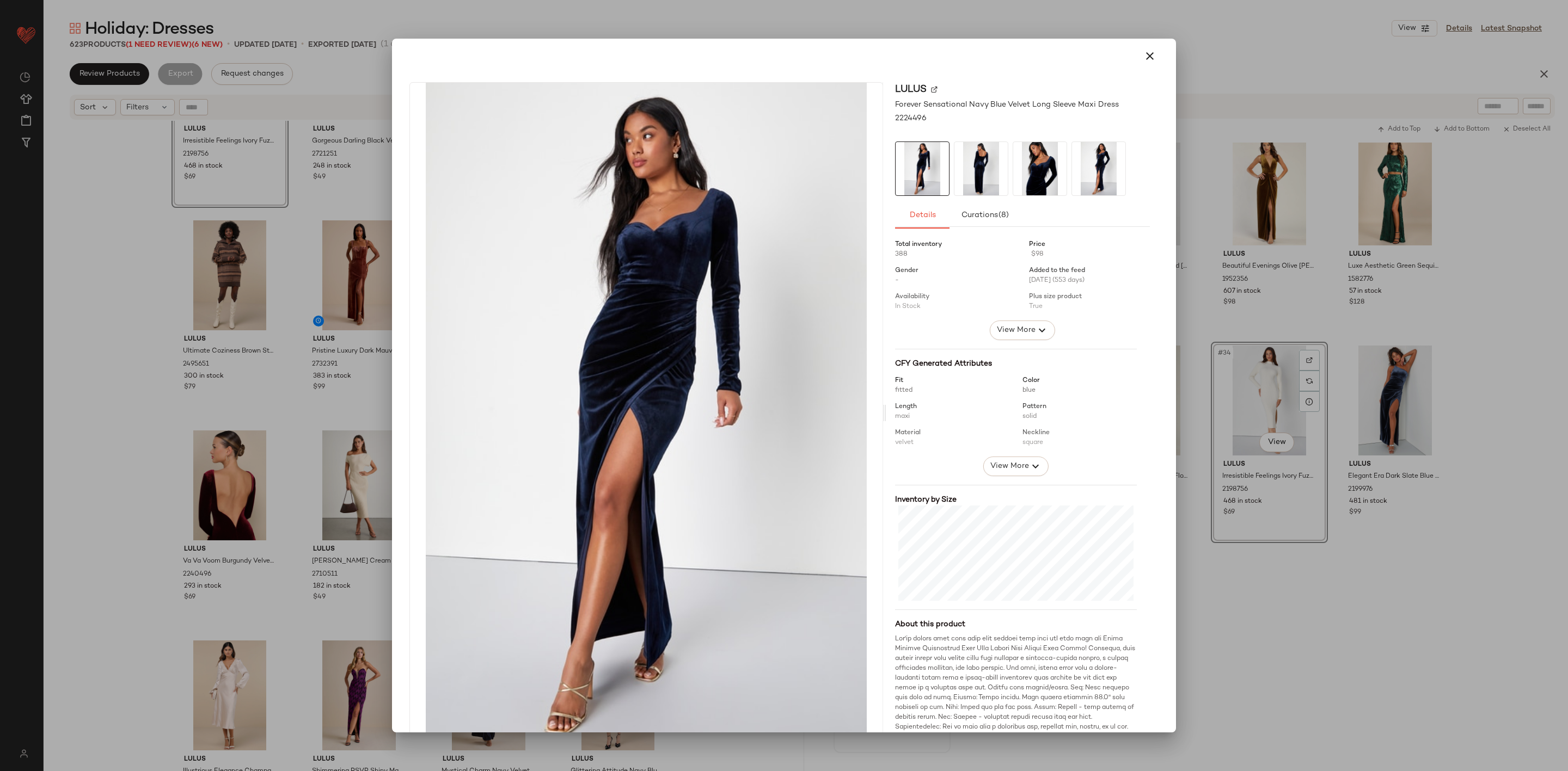
click at [314, 679] on div at bounding box center [784, 385] width 1568 height 771
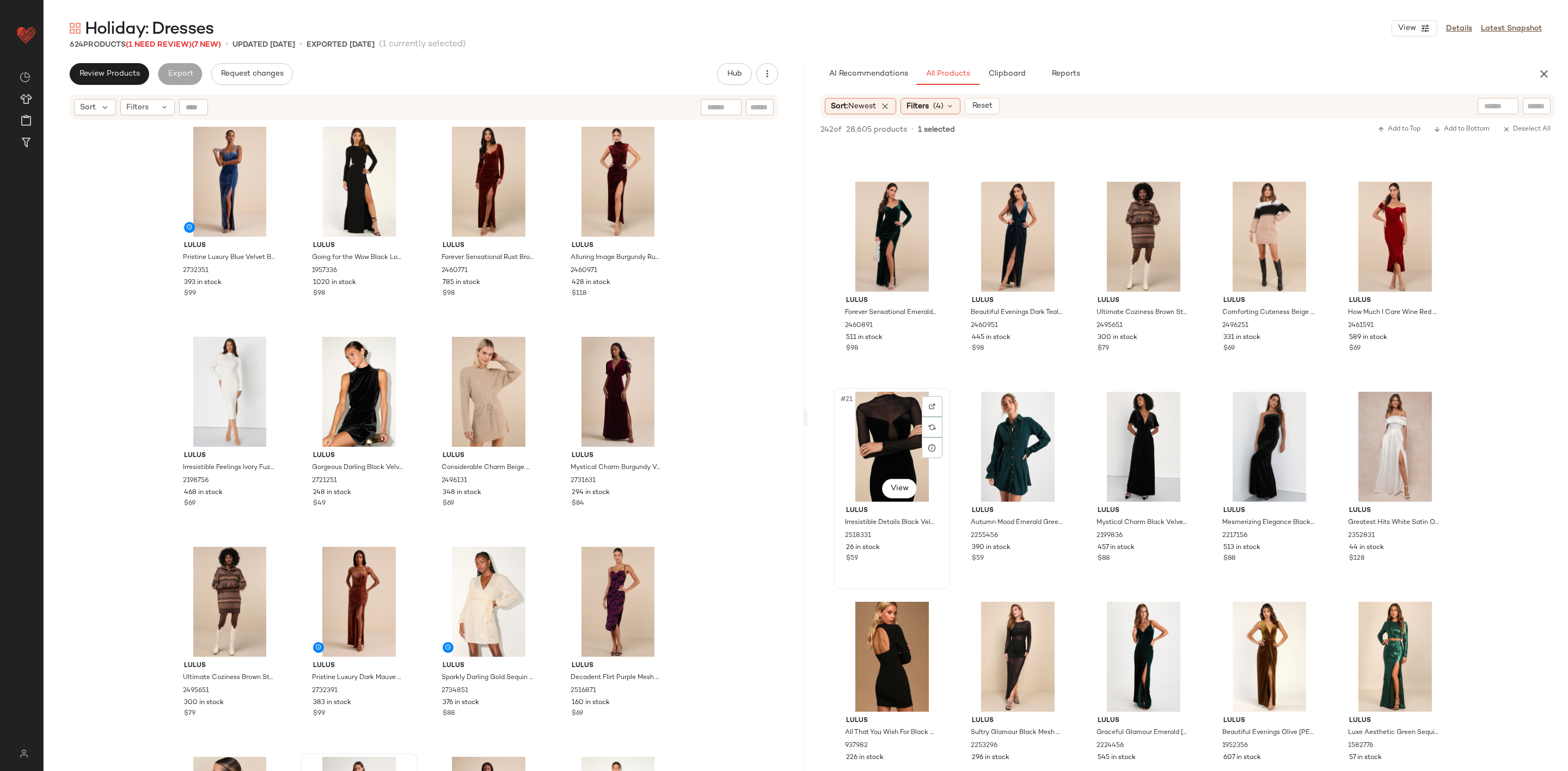
scroll to position [571, 0]
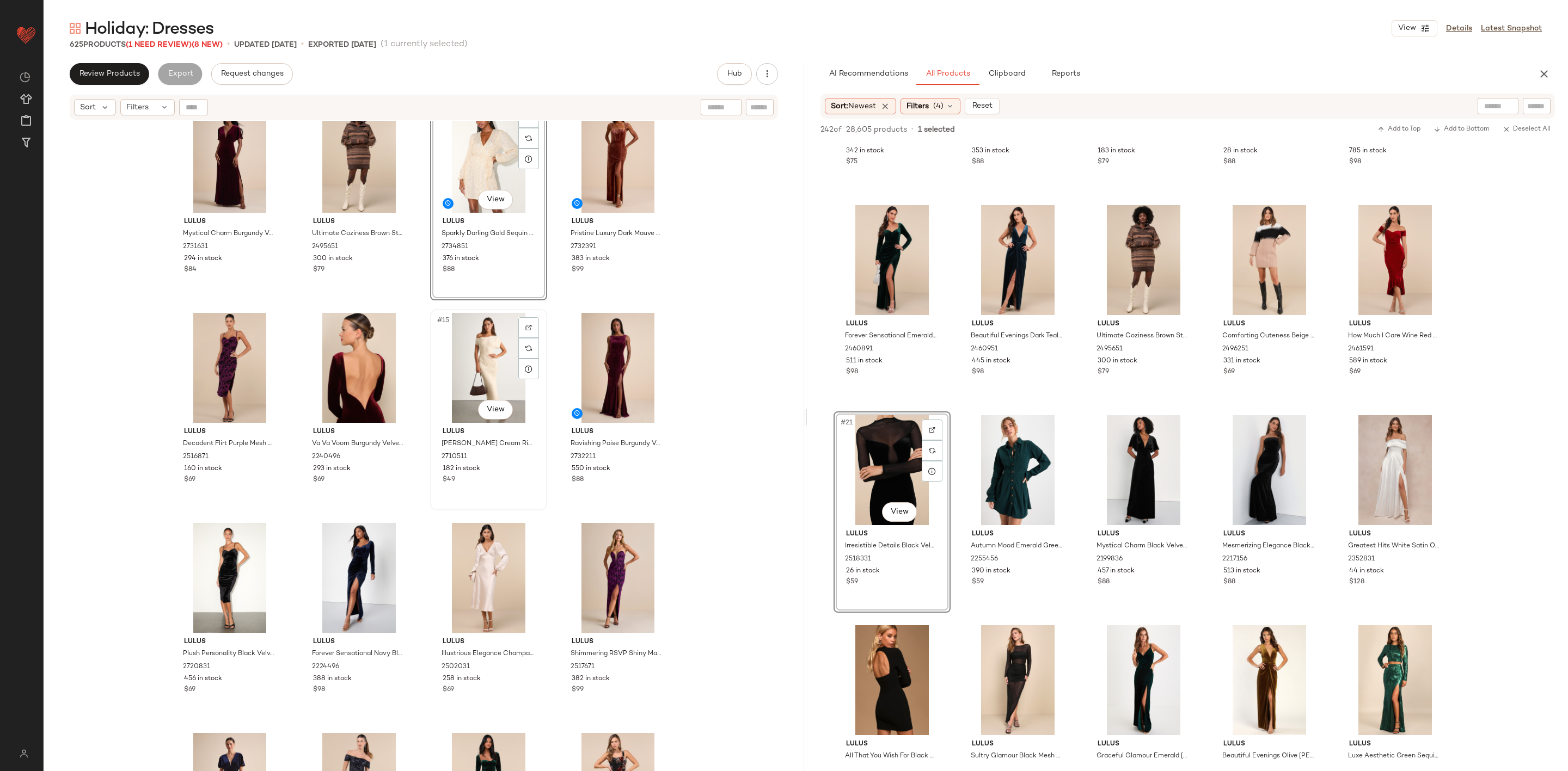
scroll to position [417, 0]
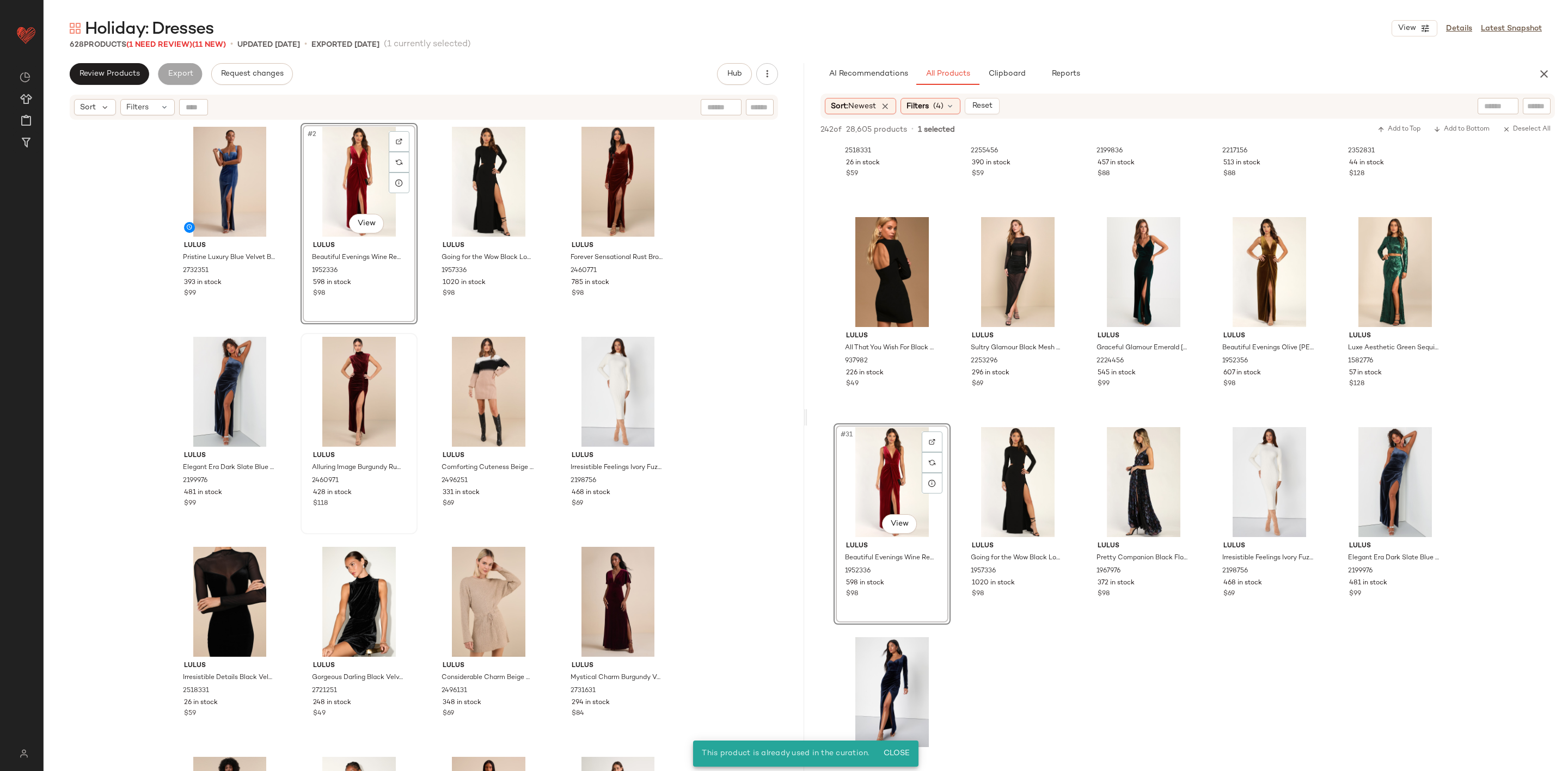
scroll to position [580, 0]
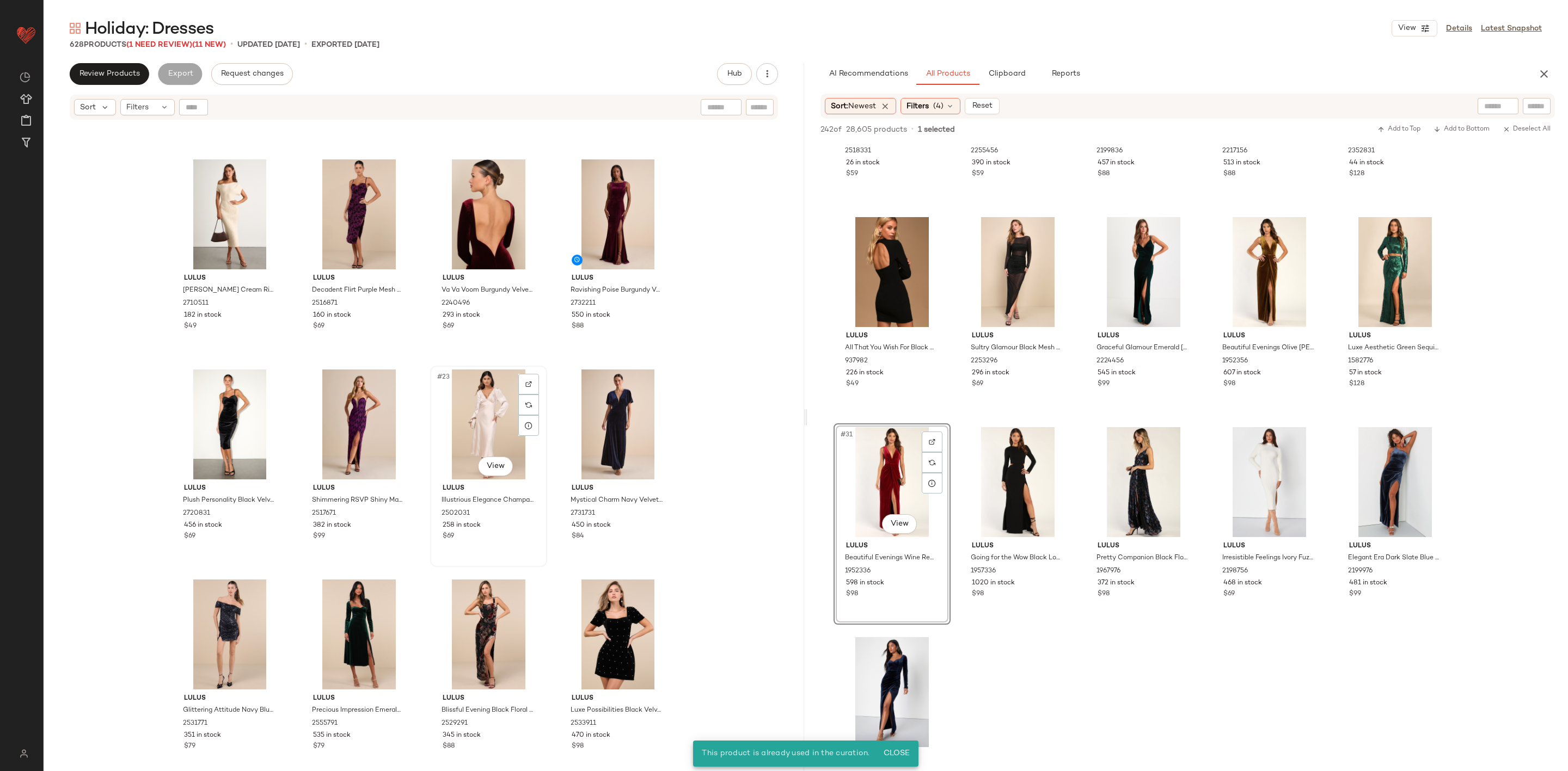
scroll to position [825, 0]
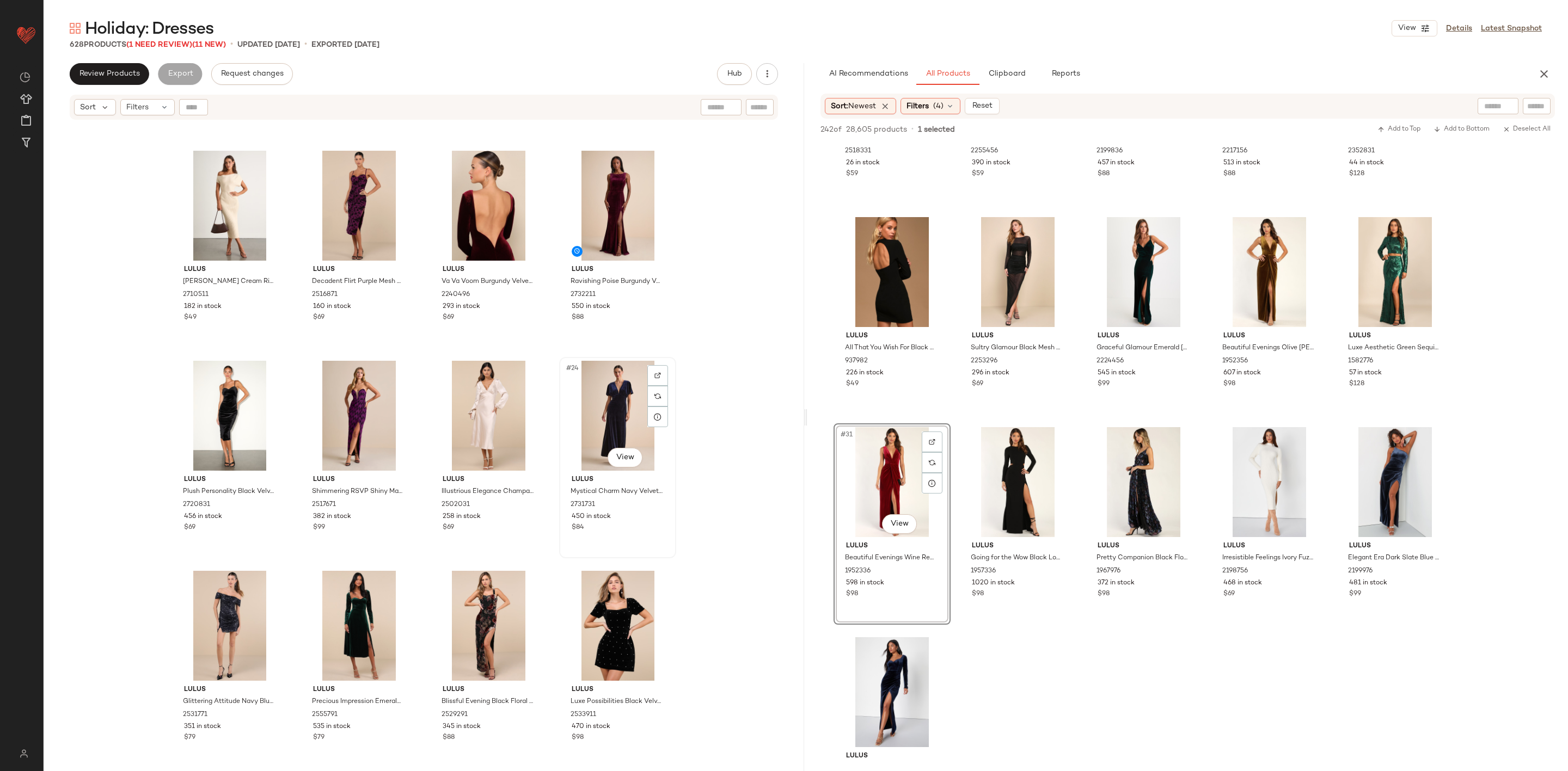
click at [610, 415] on div "#24 View" at bounding box center [618, 416] width 110 height 110
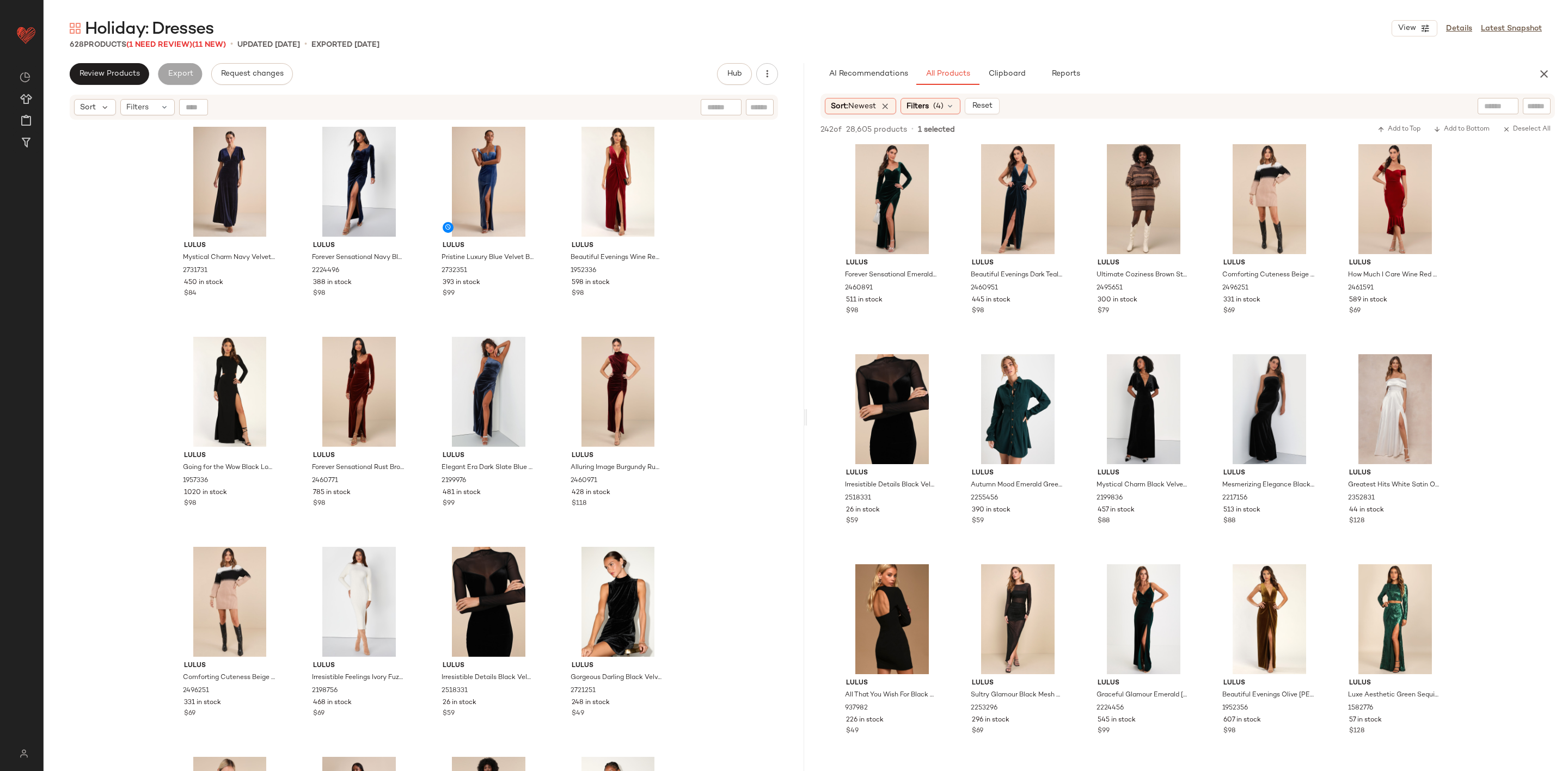
scroll to position [571, 0]
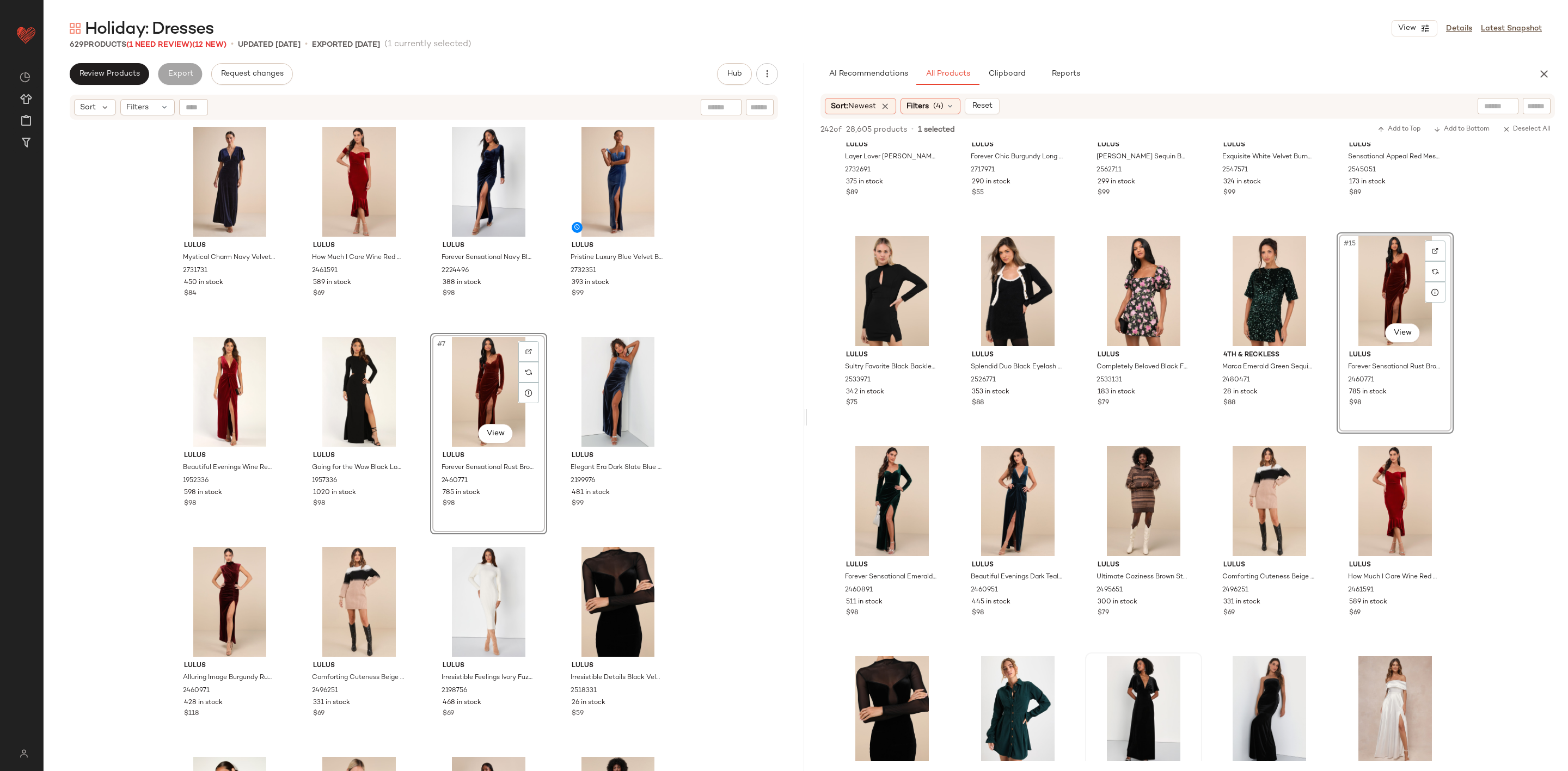
scroll to position [490, 0]
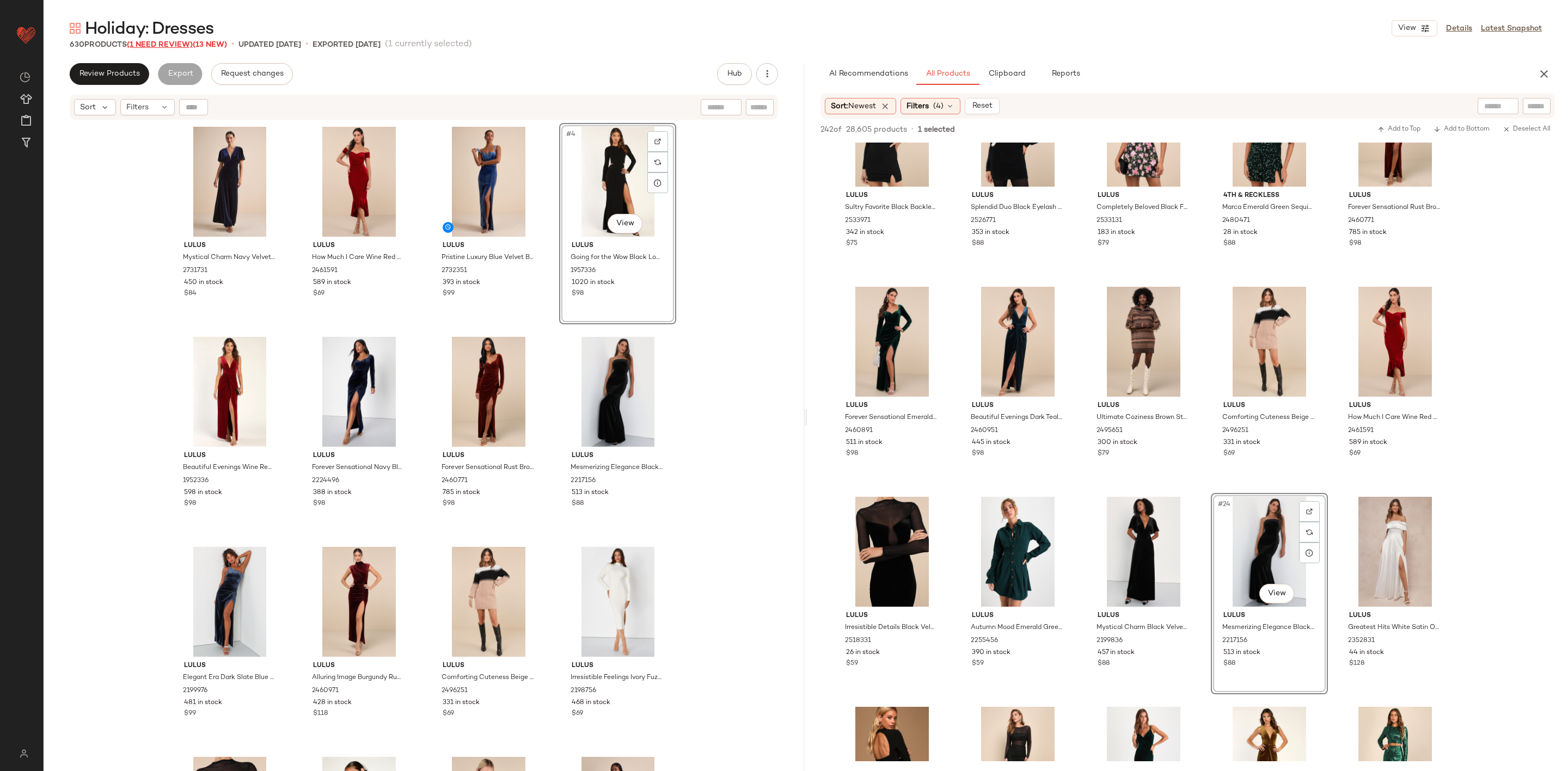
click at [172, 44] on span "(1 Need Review)" at bounding box center [159, 44] width 66 height 8
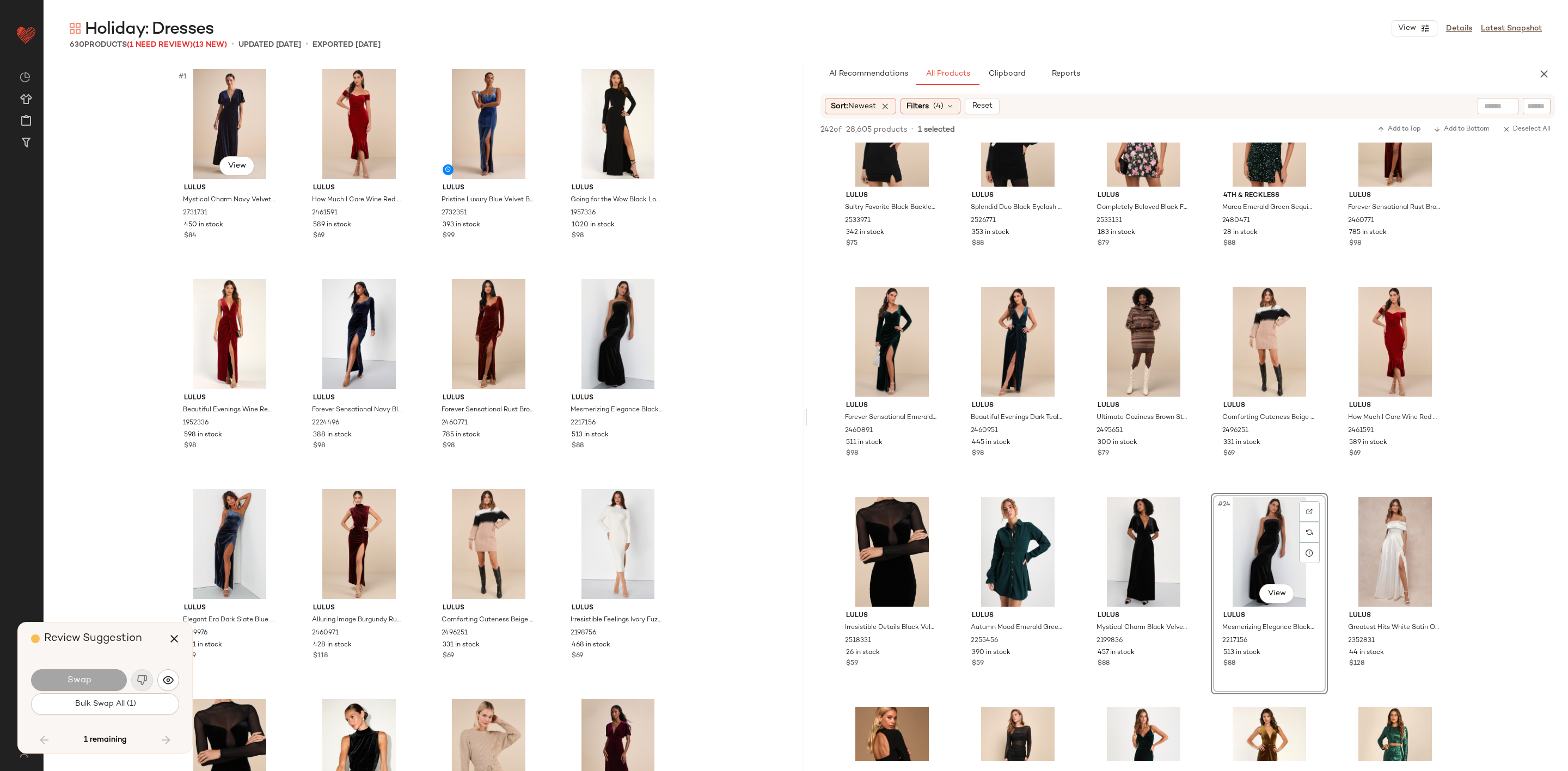
scroll to position [15547, 0]
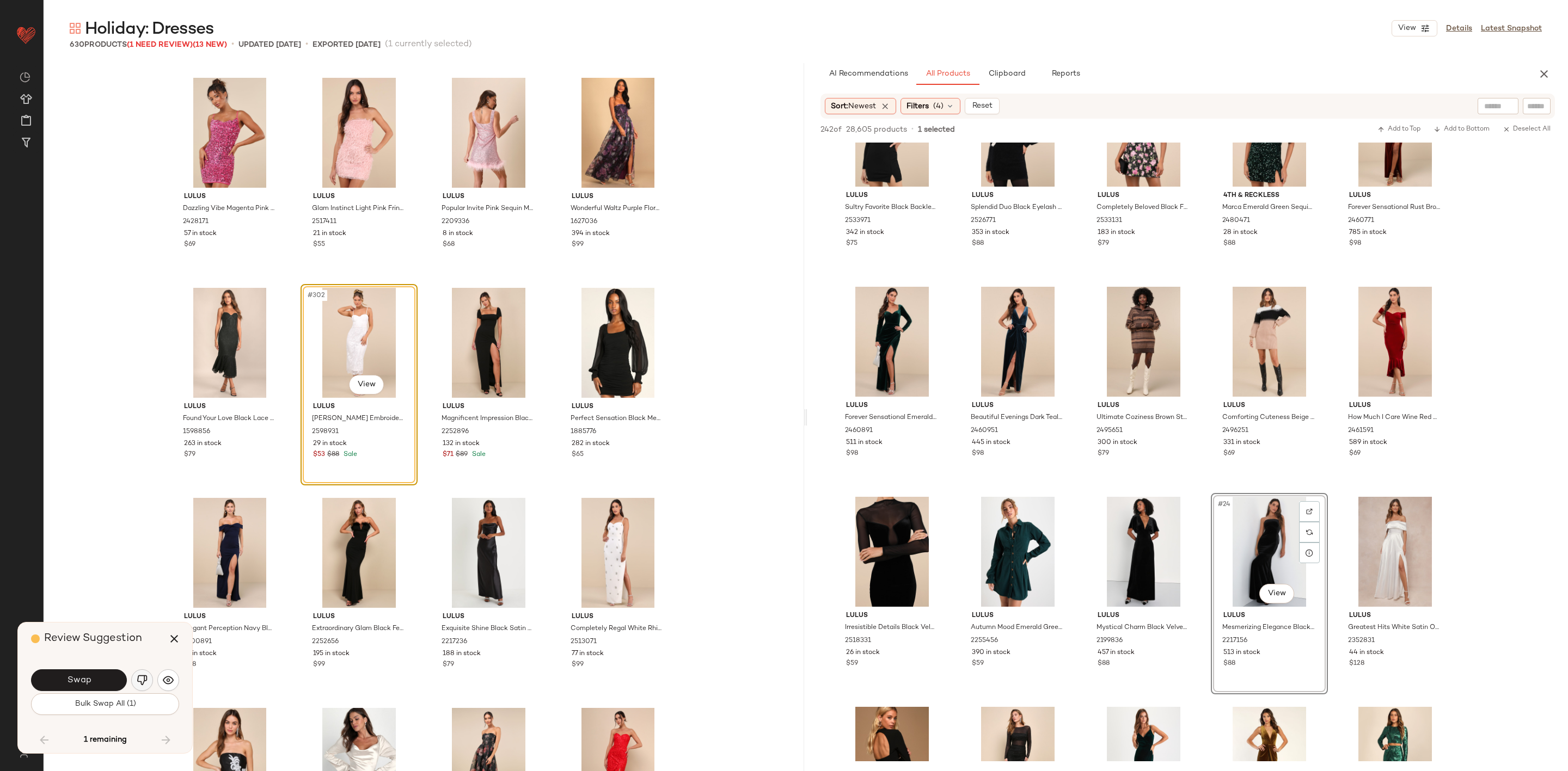
click at [144, 681] on img "button" at bounding box center [142, 680] width 11 height 11
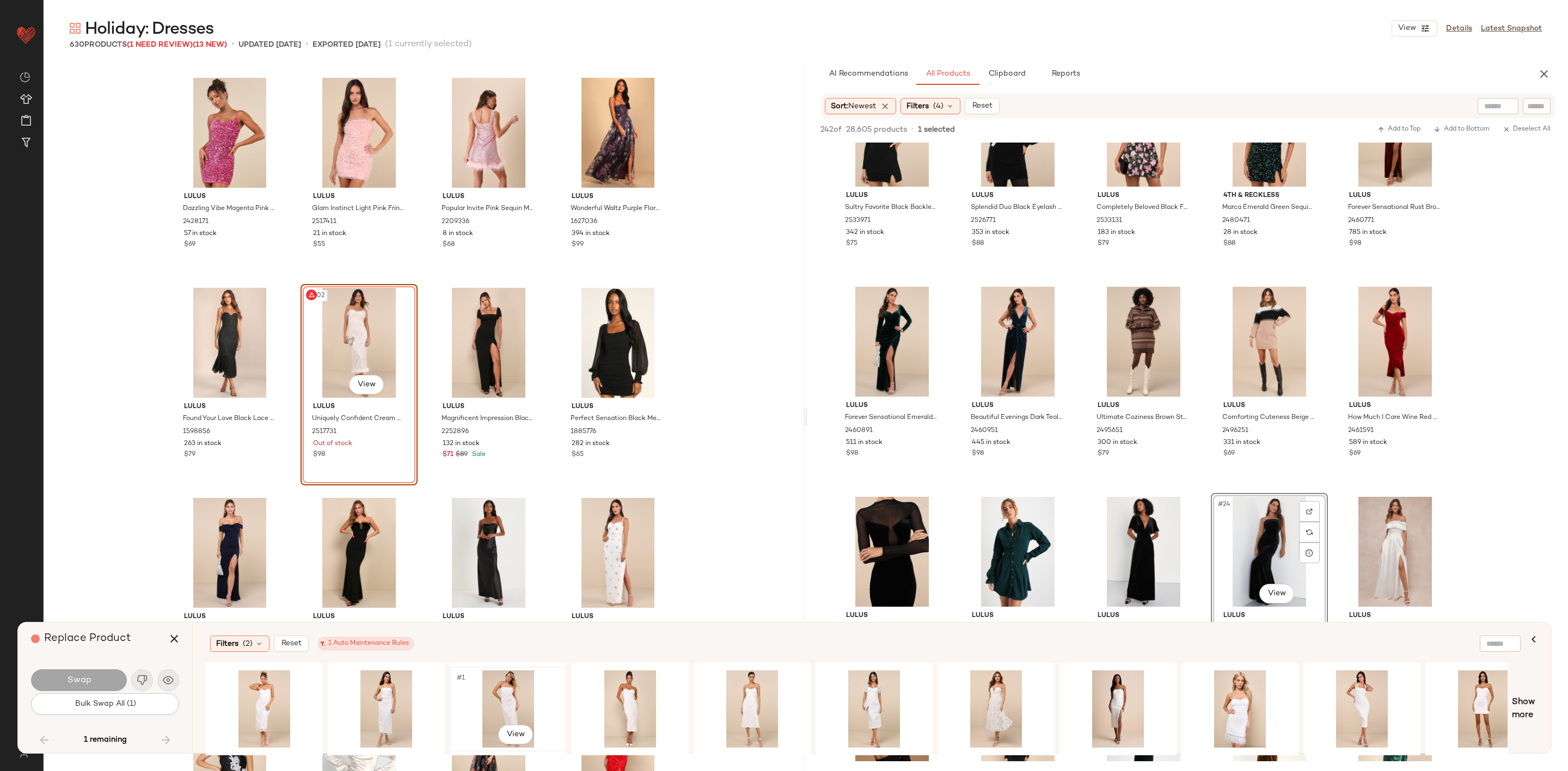
click at [497, 696] on div "#1 View" at bounding box center [508, 709] width 110 height 77
click at [366, 382] on body "Lulus ** Dashboard All Products Global Clipboards (52) Curations (202) Ruby Nor…" at bounding box center [784, 385] width 1568 height 771
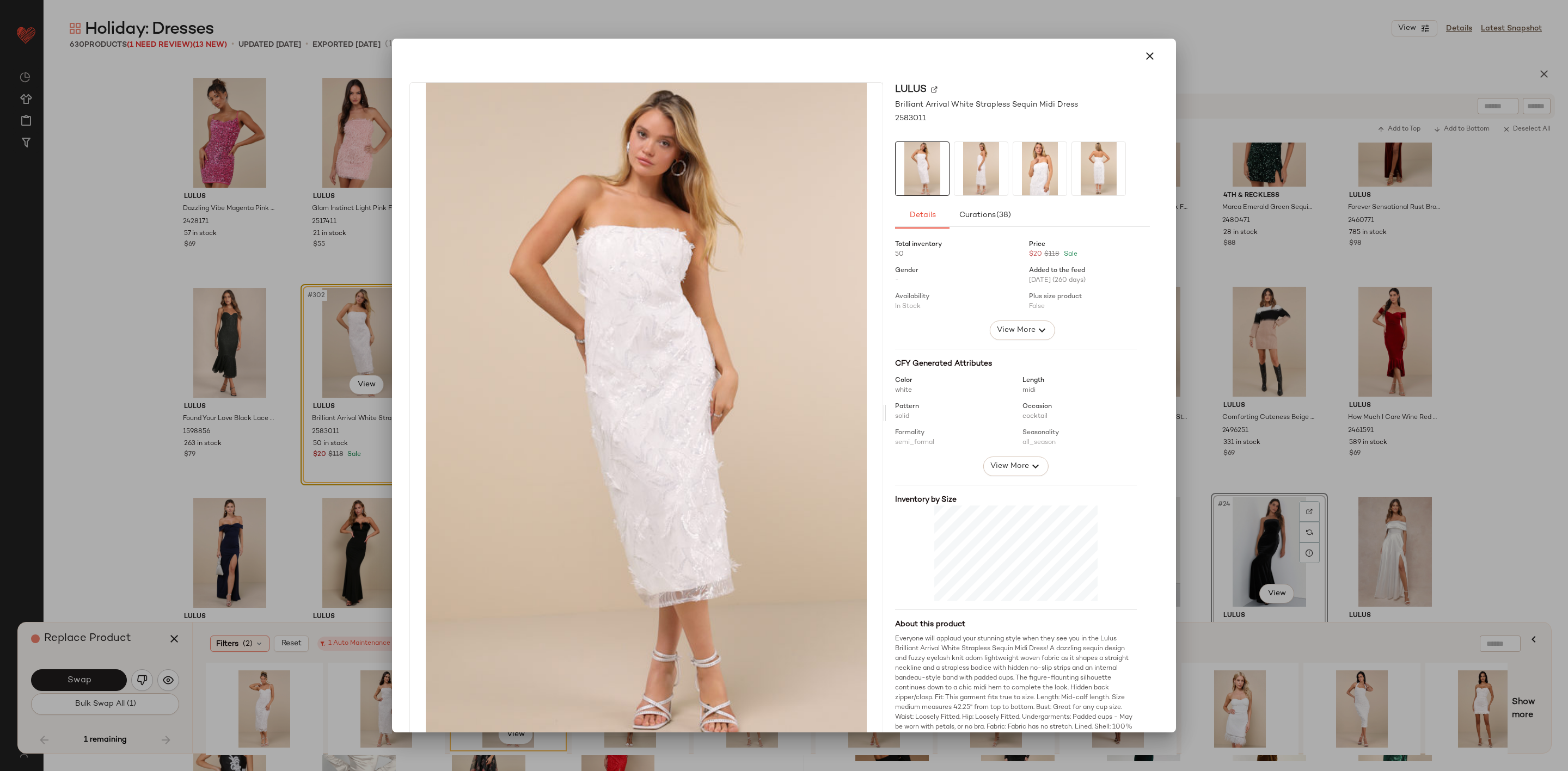
click at [197, 397] on div at bounding box center [784, 385] width 1568 height 771
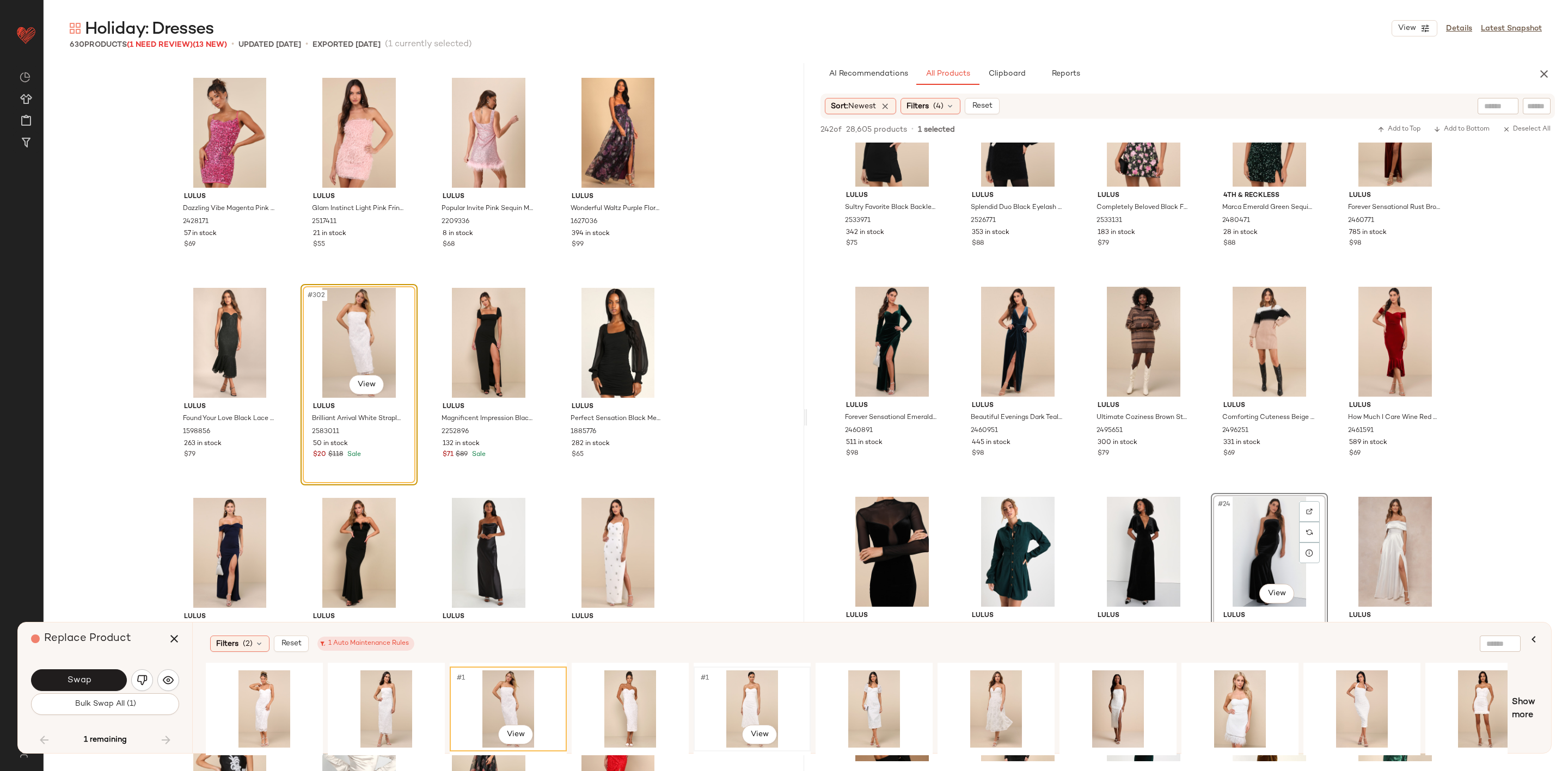
click at [745, 686] on div "#1 View" at bounding box center [752, 709] width 110 height 77
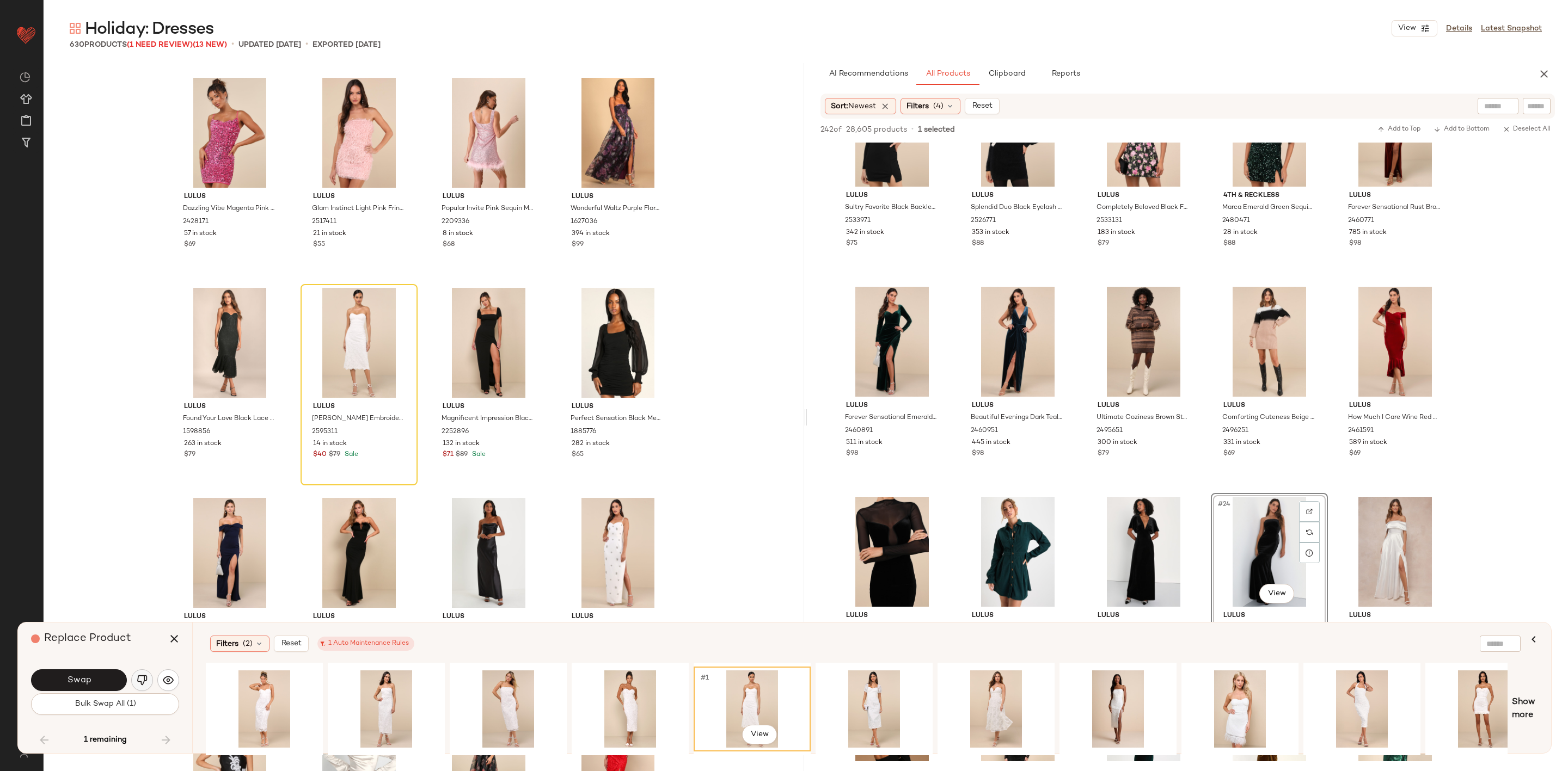
click at [144, 675] on img "button" at bounding box center [142, 680] width 11 height 11
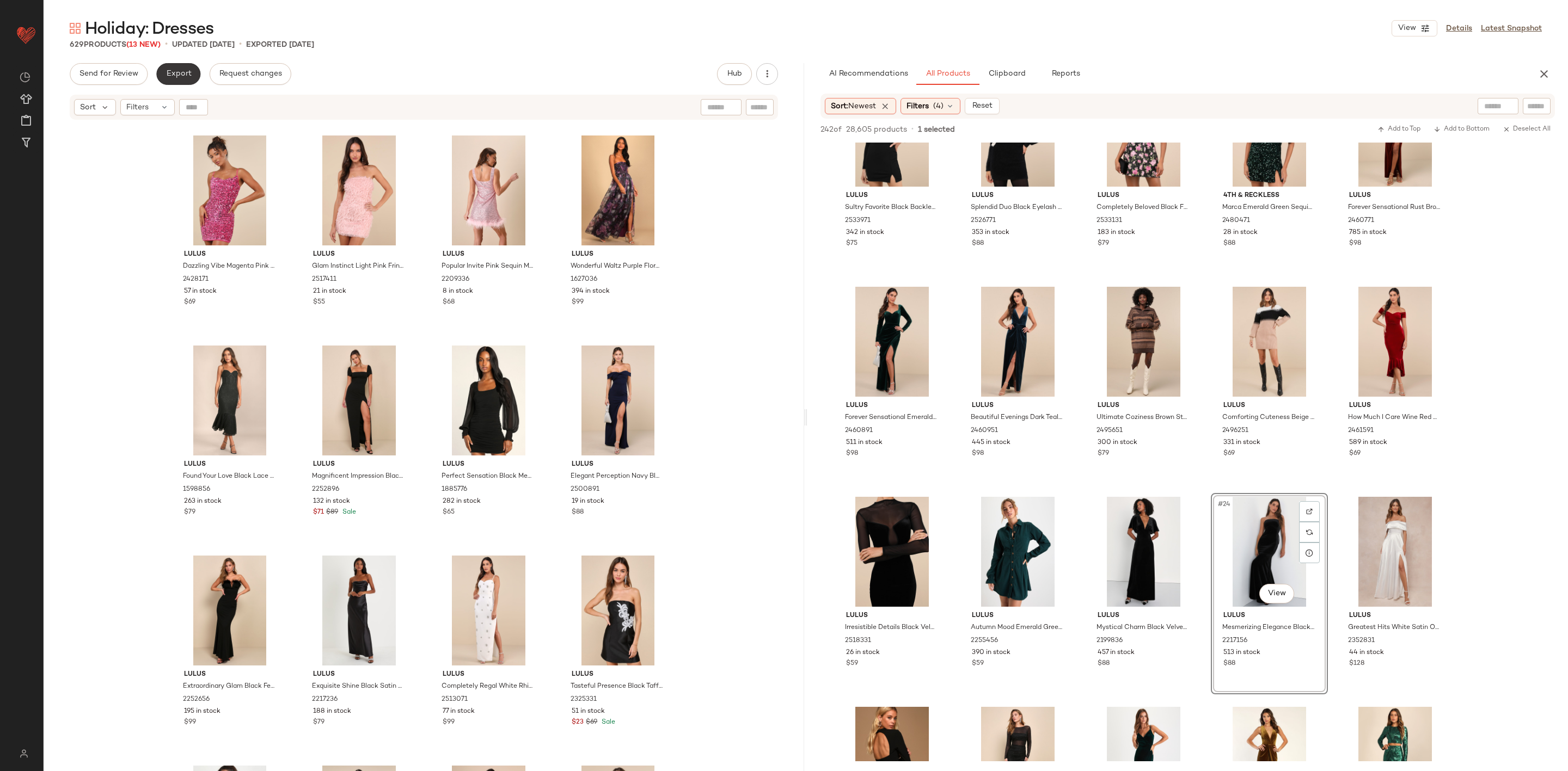
click at [187, 69] on span "Export" at bounding box center [178, 74] width 26 height 9
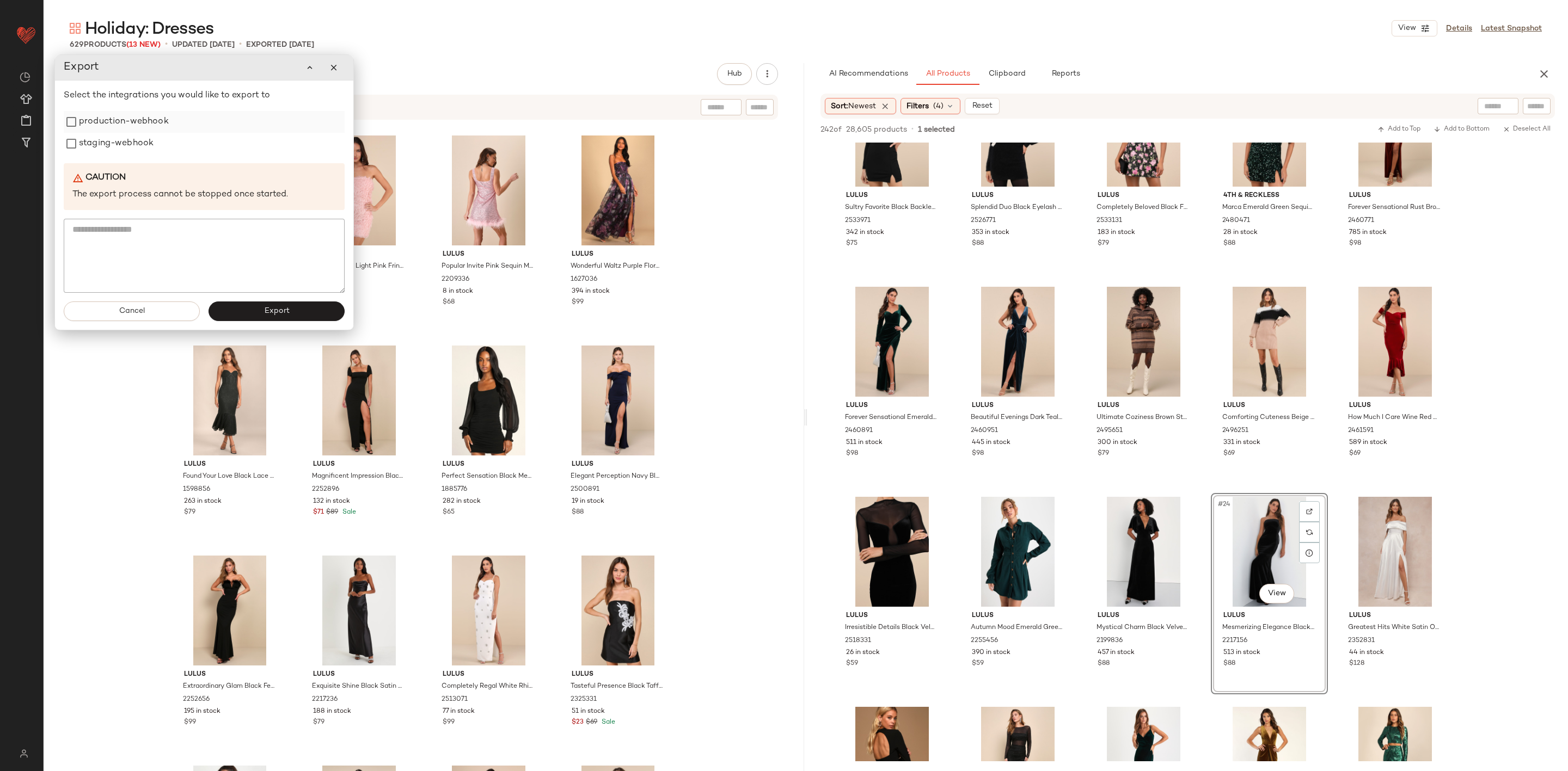
click at [127, 126] on label "production-webhook" at bounding box center [124, 122] width 90 height 22
click at [121, 145] on label "staging-webhook" at bounding box center [116, 144] width 75 height 22
click at [281, 304] on button "Export" at bounding box center [277, 312] width 136 height 19
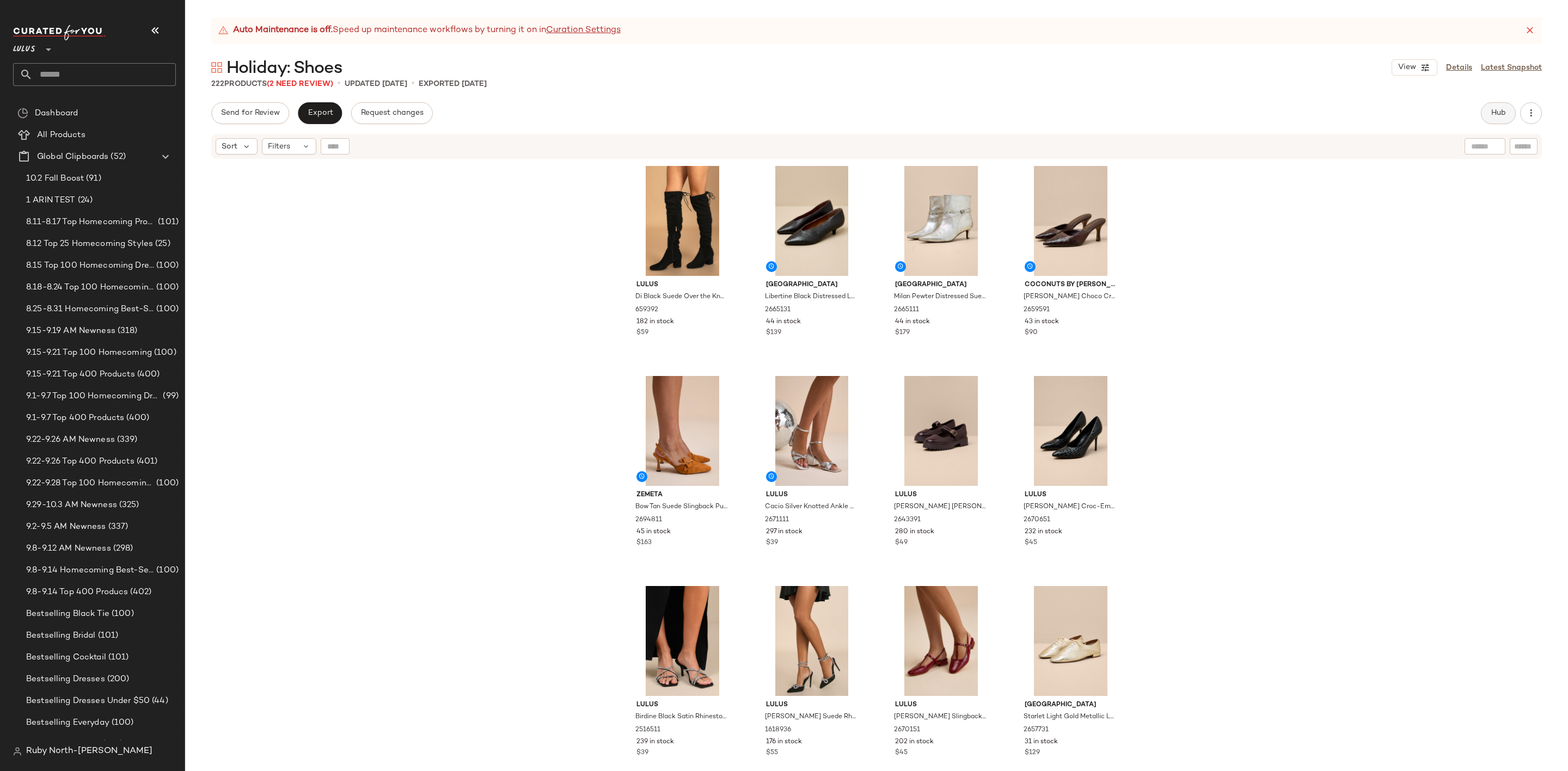
click at [1493, 116] on span "Hub" at bounding box center [1498, 113] width 15 height 9
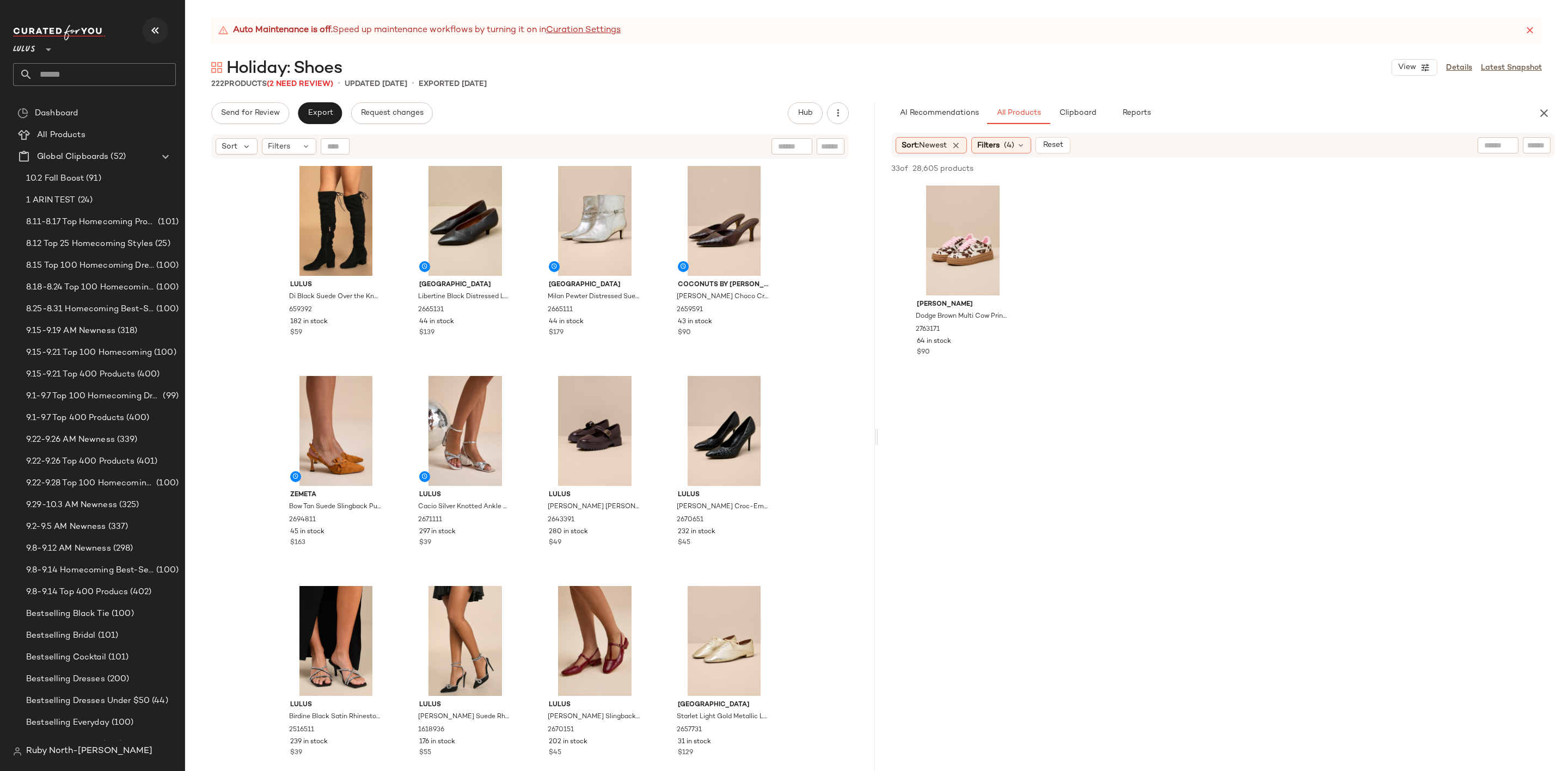
click at [162, 28] on button "button" at bounding box center [155, 30] width 26 height 26
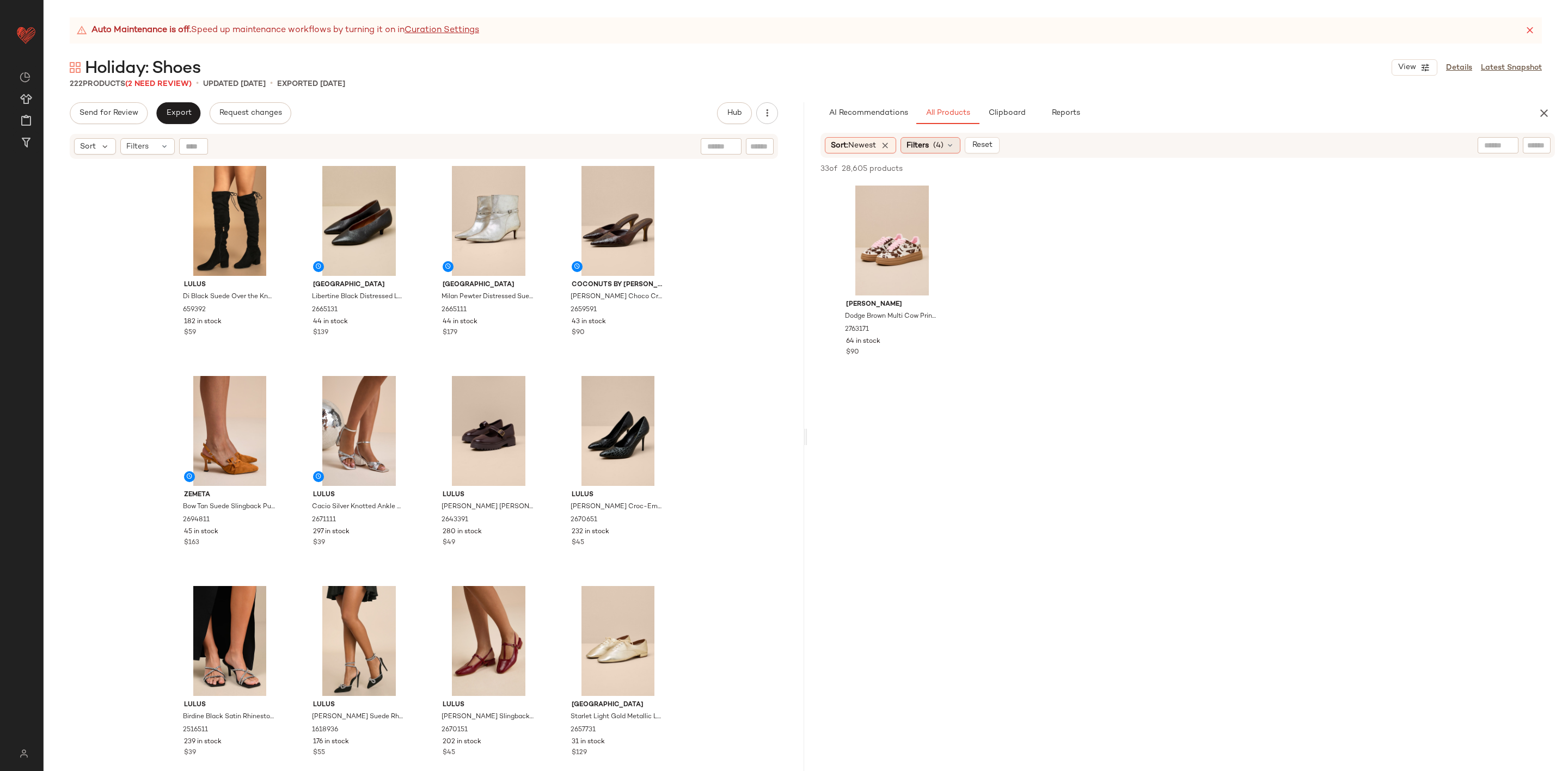
click at [929, 145] on span "Filters" at bounding box center [917, 145] width 23 height 12
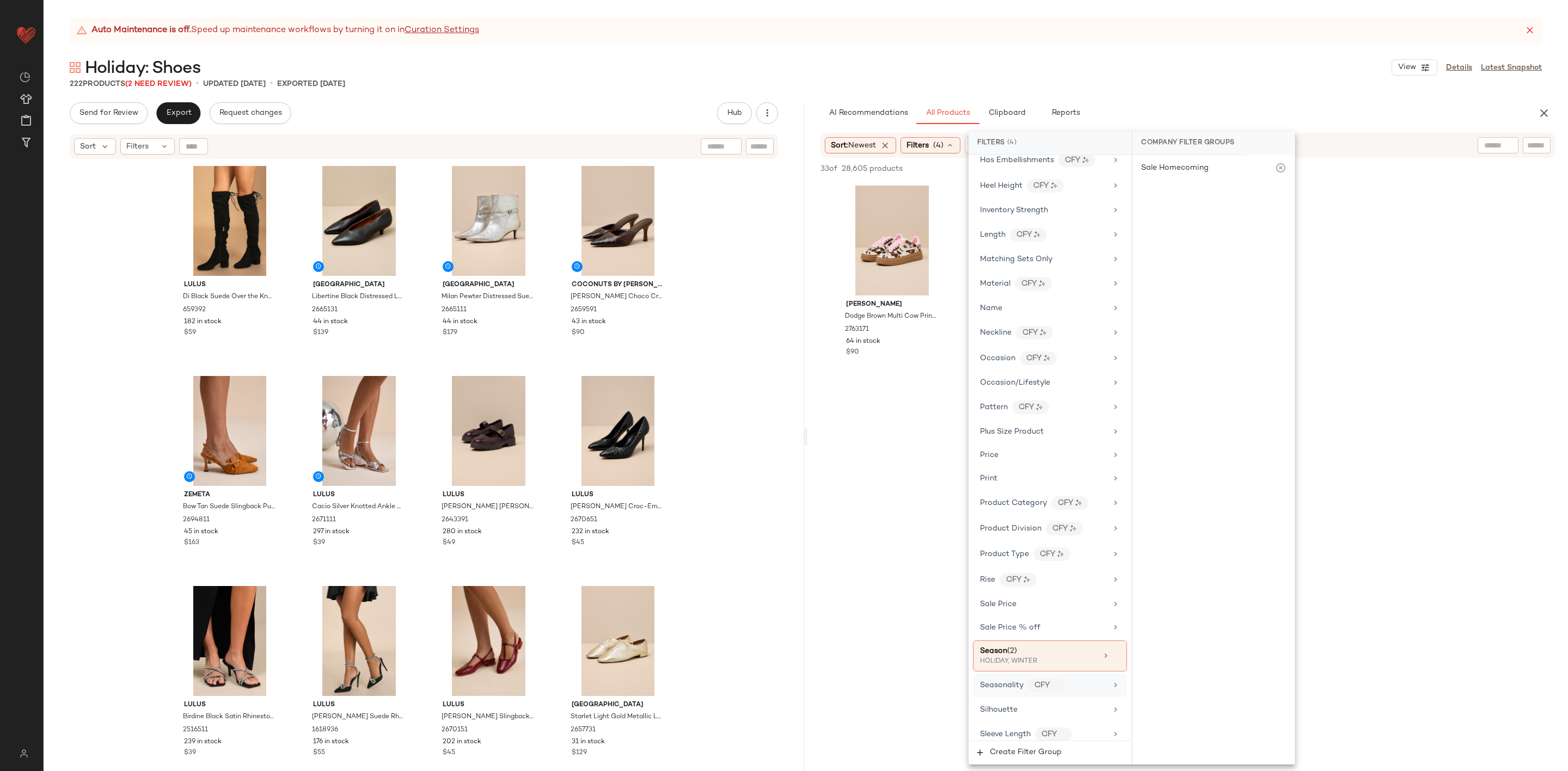
scroll to position [573, 0]
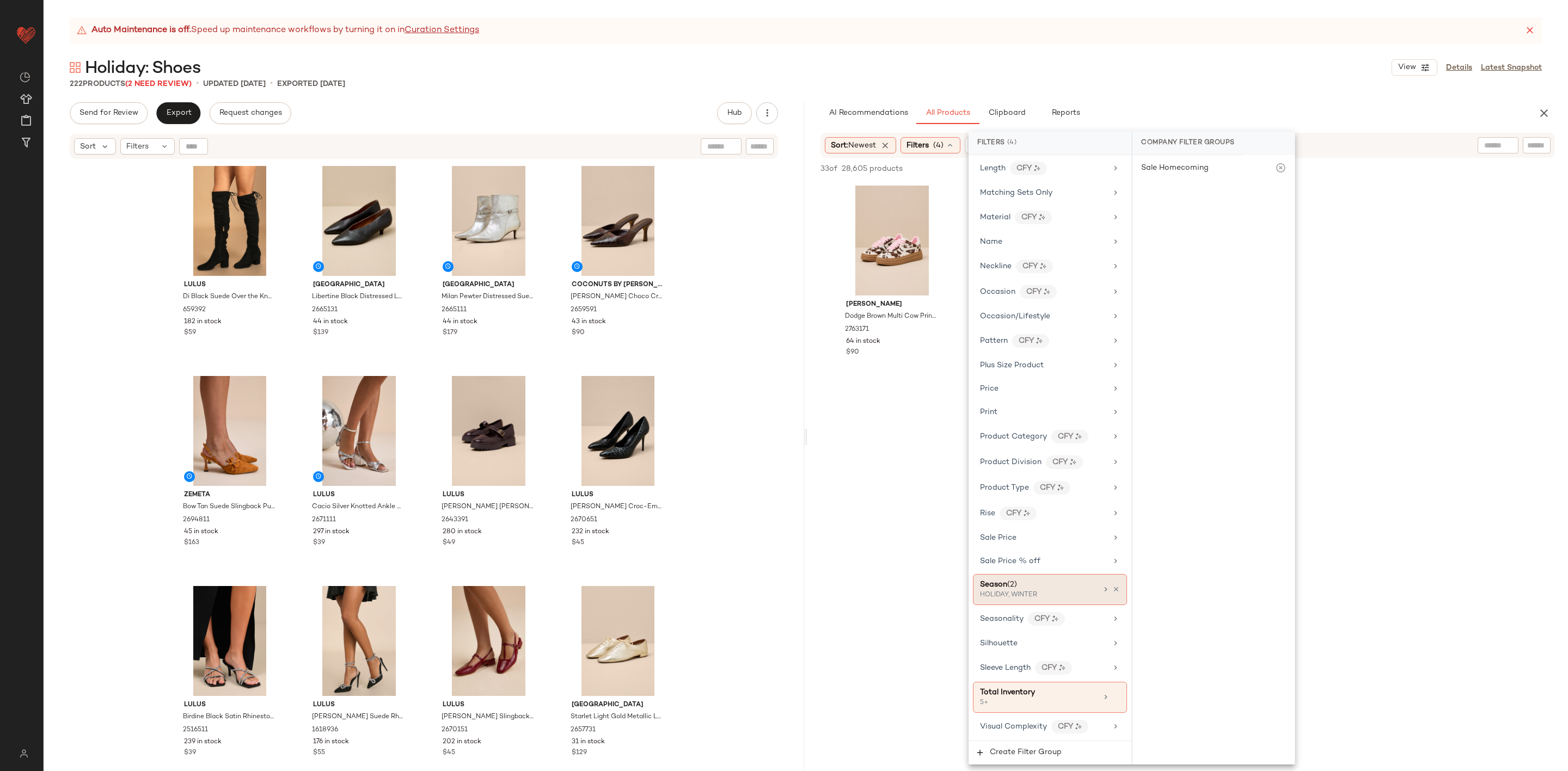
click at [1091, 591] on div "Season (2) HOLIDAY, WINTER" at bounding box center [1038, 590] width 117 height 21
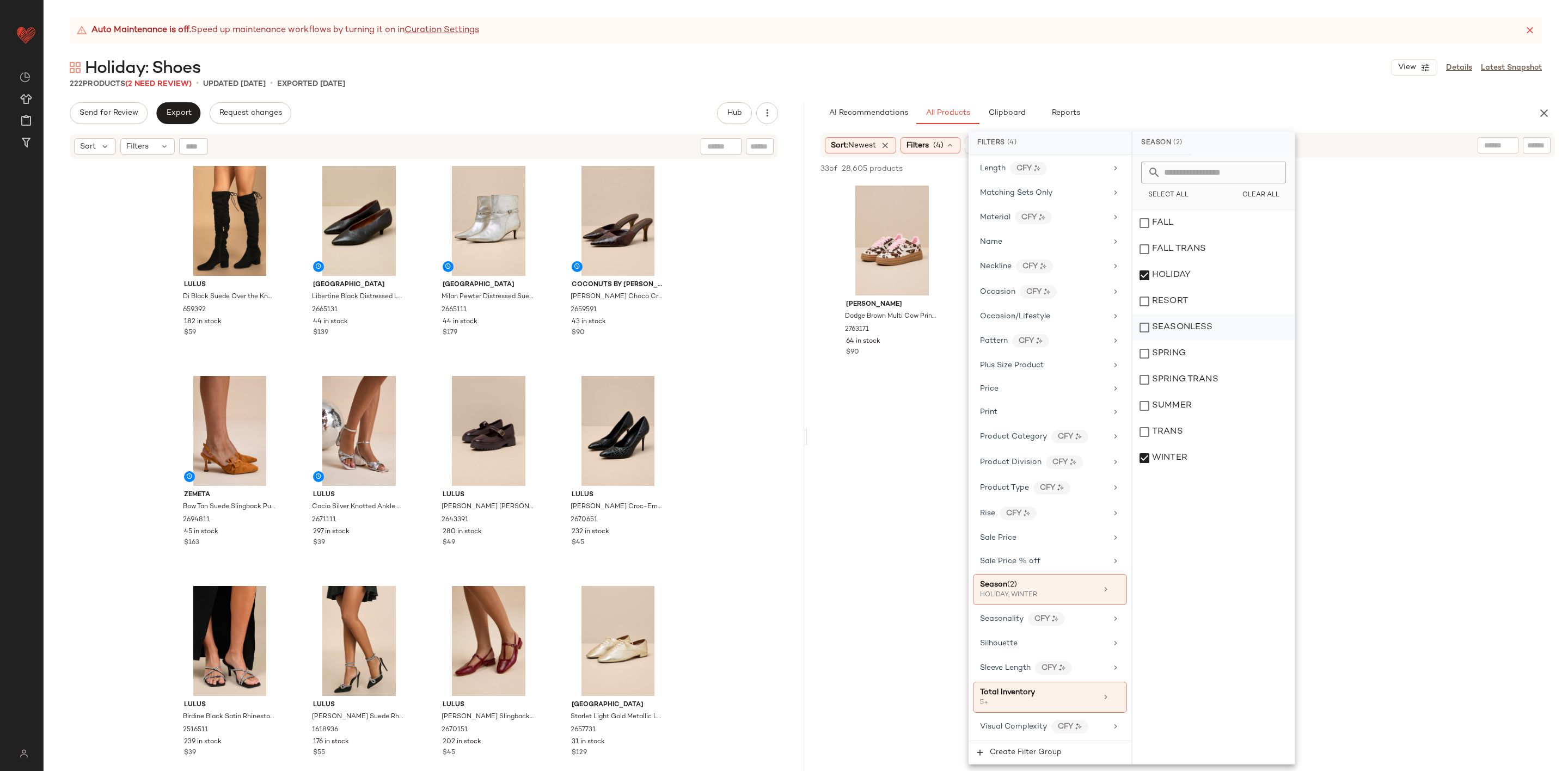
click at [1202, 337] on div "SEASONLESS" at bounding box center [1213, 327] width 163 height 26
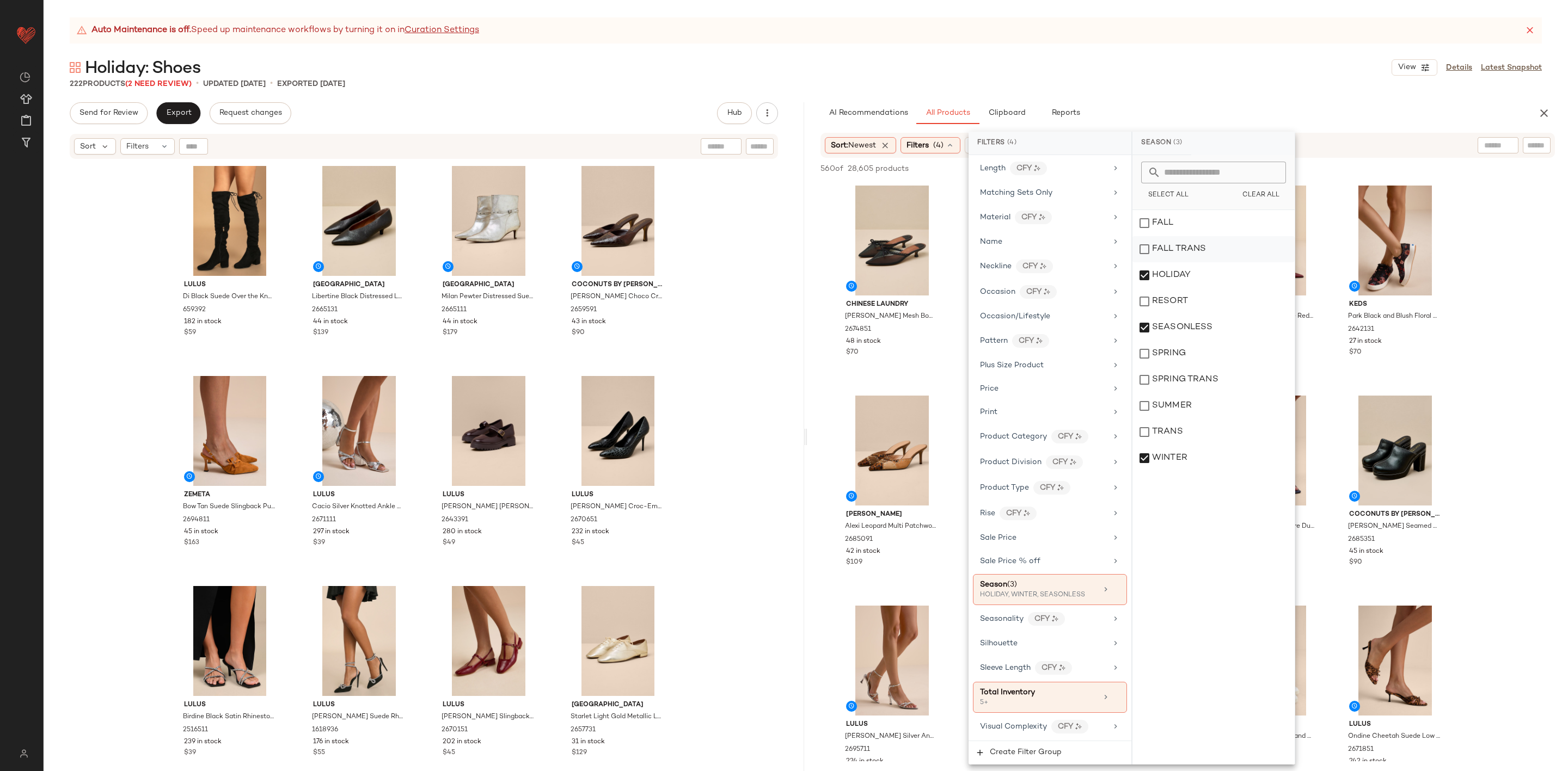
click at [1181, 237] on div "FALL TRANS" at bounding box center [1213, 249] width 163 height 26
drag, startPoint x: 1186, startPoint y: 208, endPoint x: 1444, endPoint y: 187, distance: 258.9
click at [1194, 208] on div "Select All Clear All" at bounding box center [1213, 183] width 163 height 55
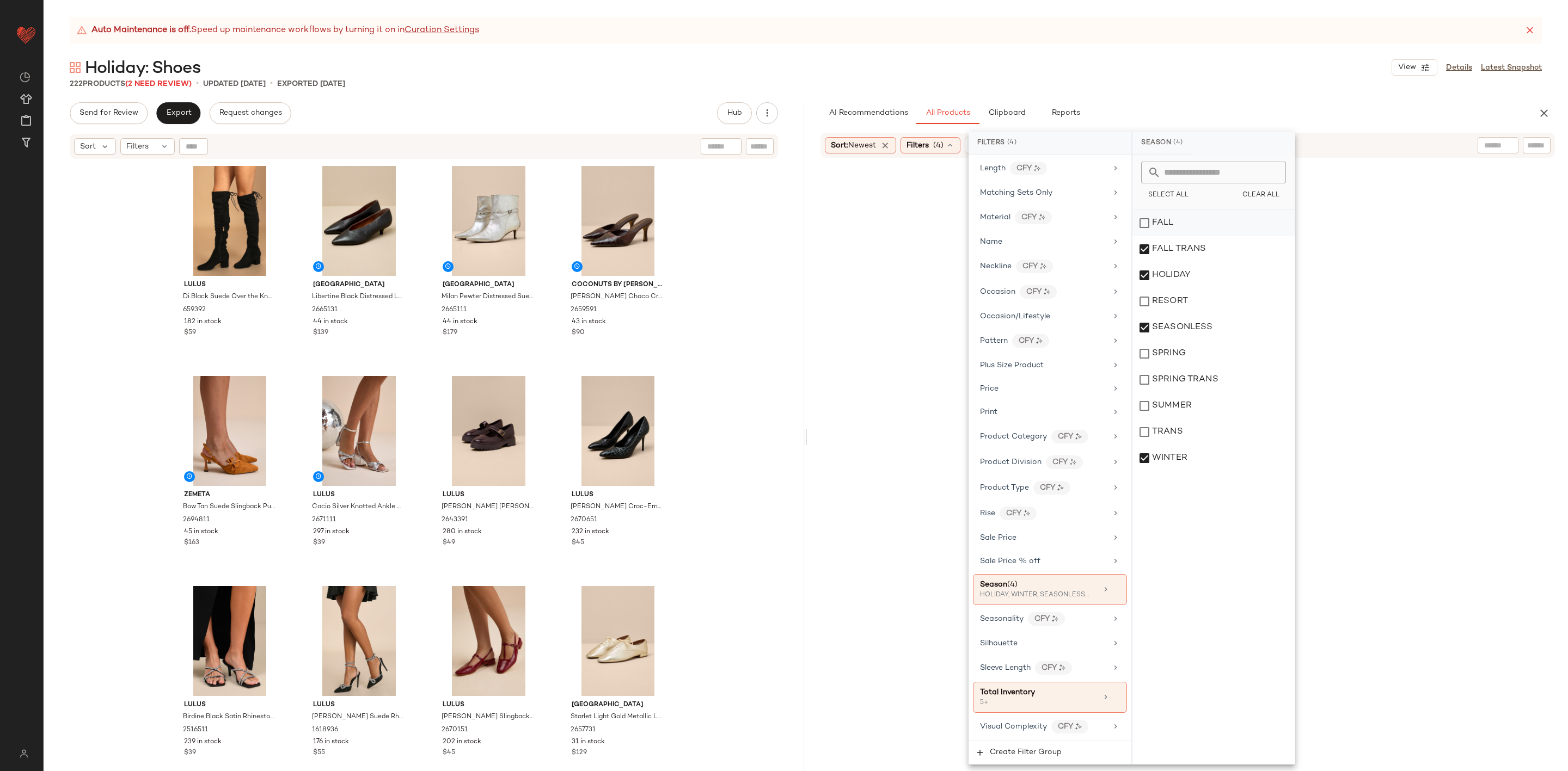
click at [1153, 222] on div "FALL" at bounding box center [1213, 223] width 163 height 26
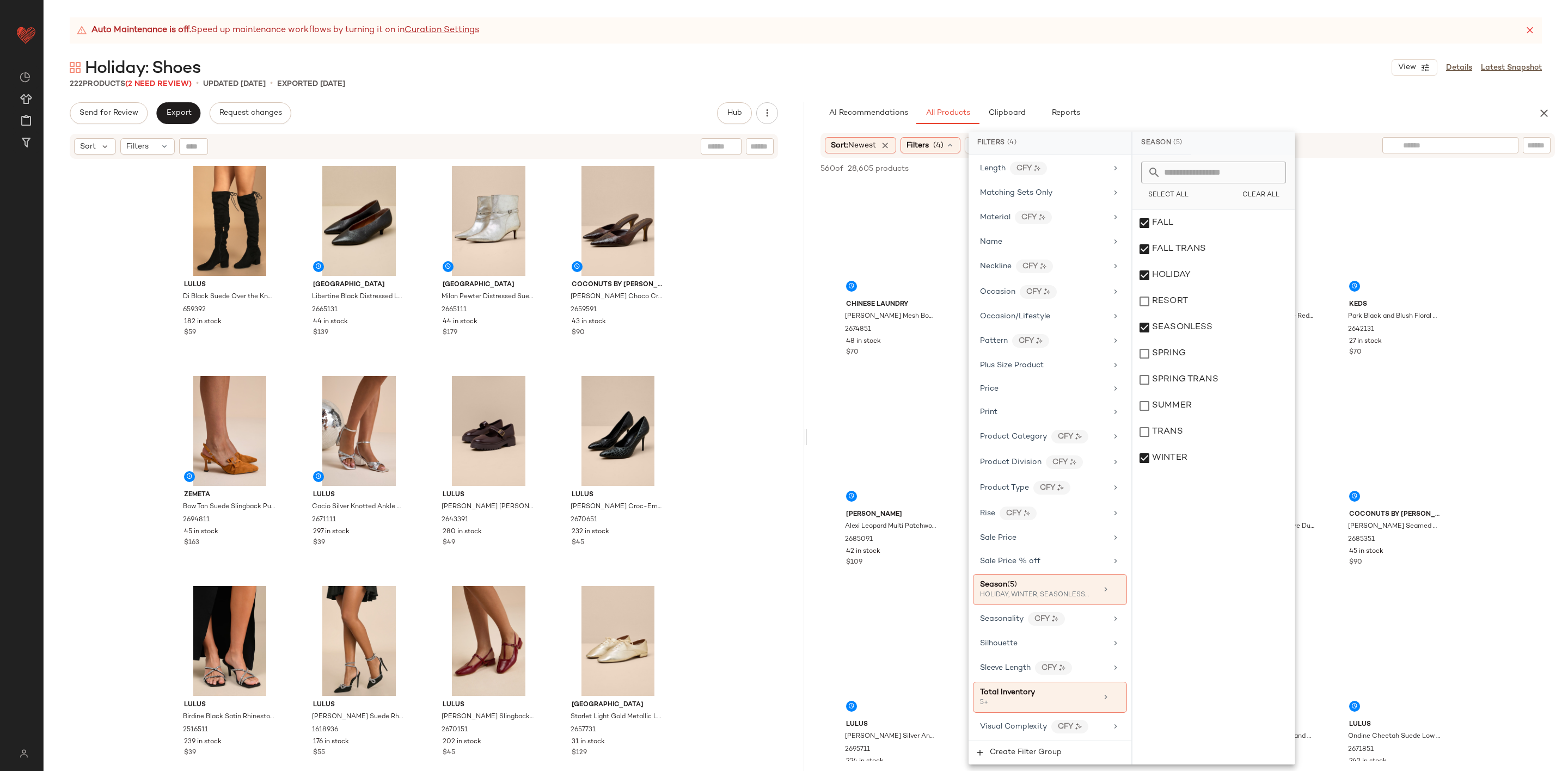
click at [1501, 142] on div at bounding box center [1451, 145] width 136 height 16
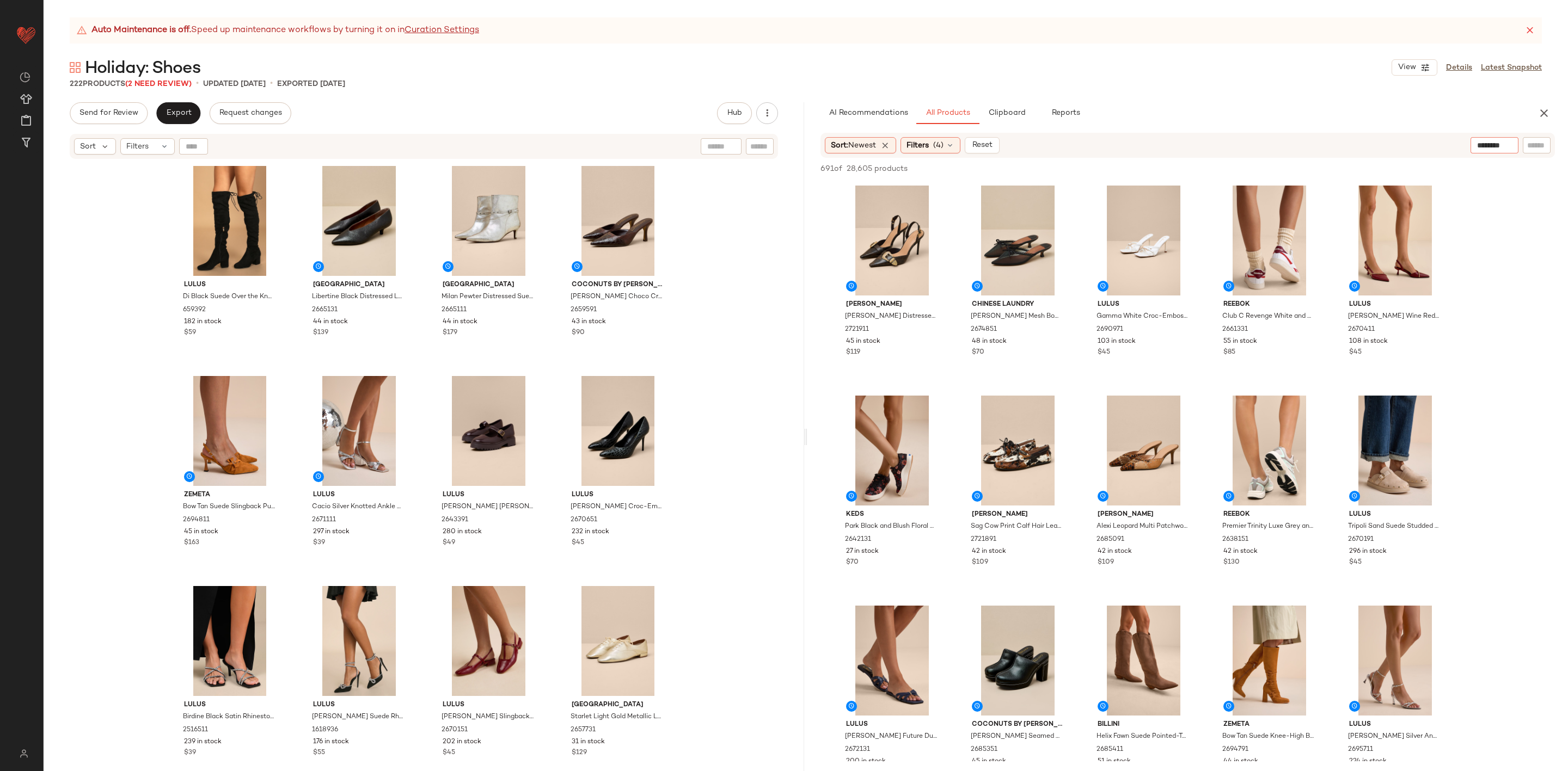
type input "*********"
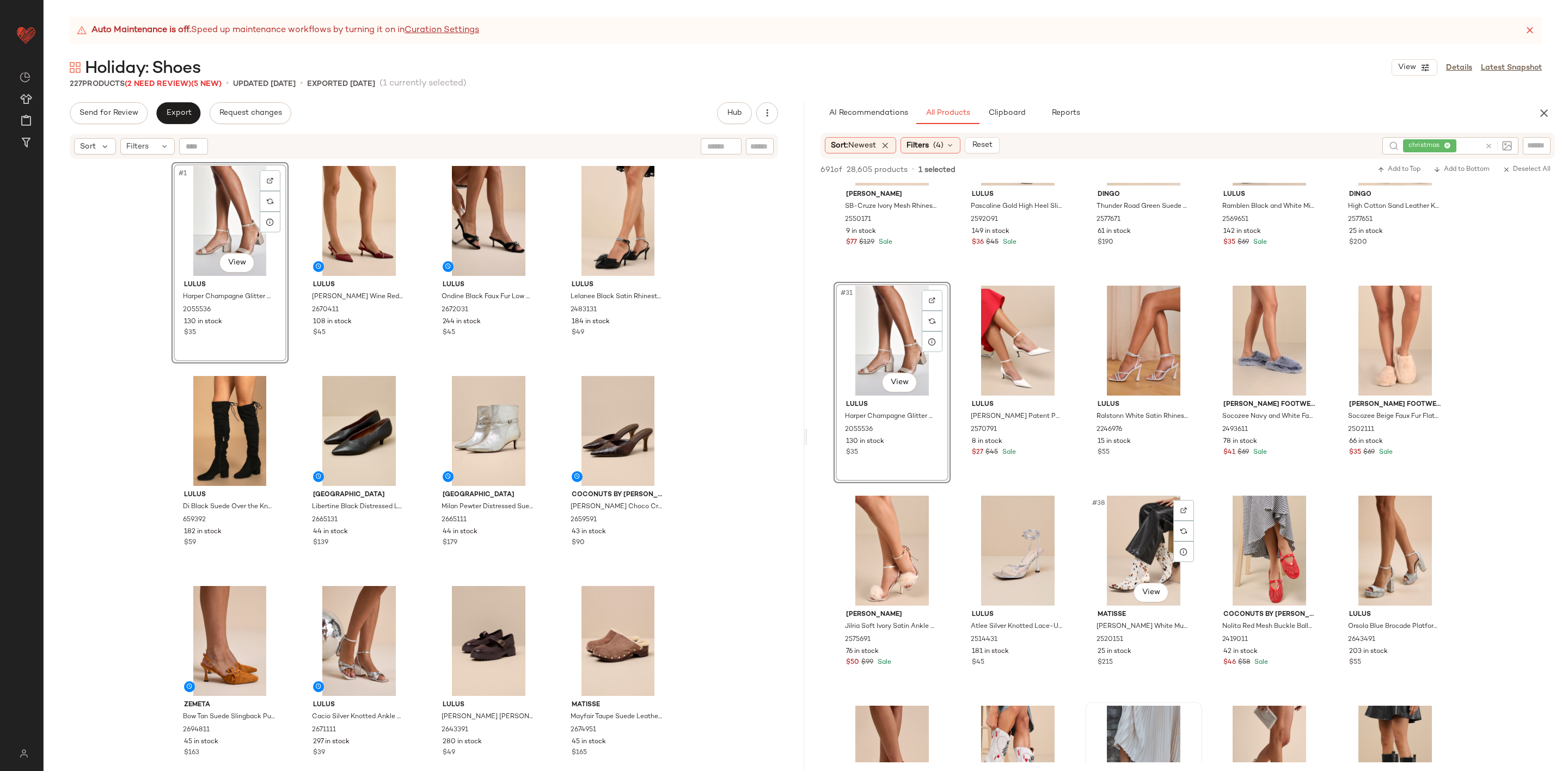
scroll to position [1307, 0]
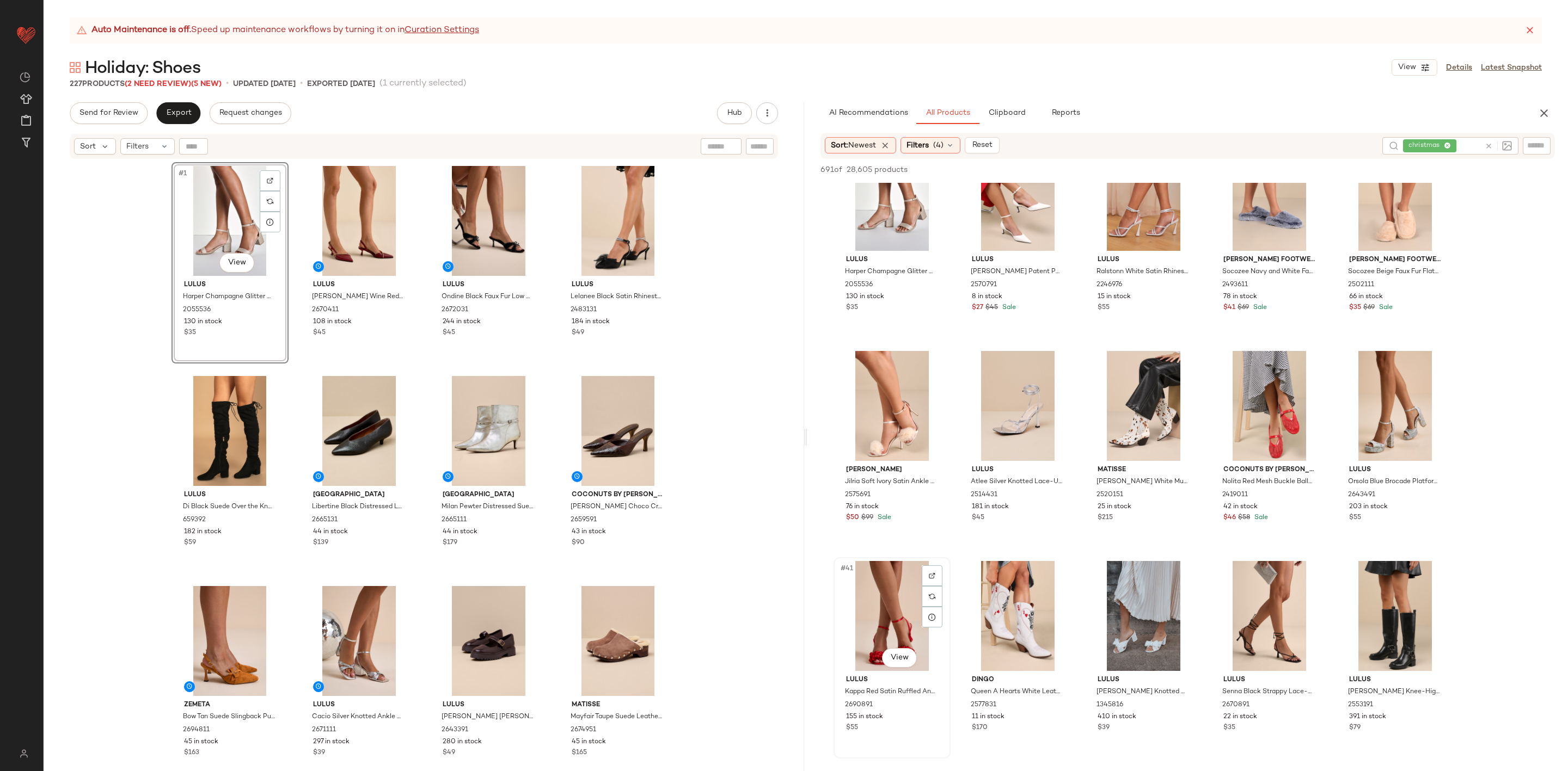
click at [929, 564] on div "#41 View" at bounding box center [892, 616] width 110 height 110
click at [930, 567] on div at bounding box center [932, 576] width 21 height 21
click at [879, 600] on div "#41 View" at bounding box center [892, 616] width 110 height 110
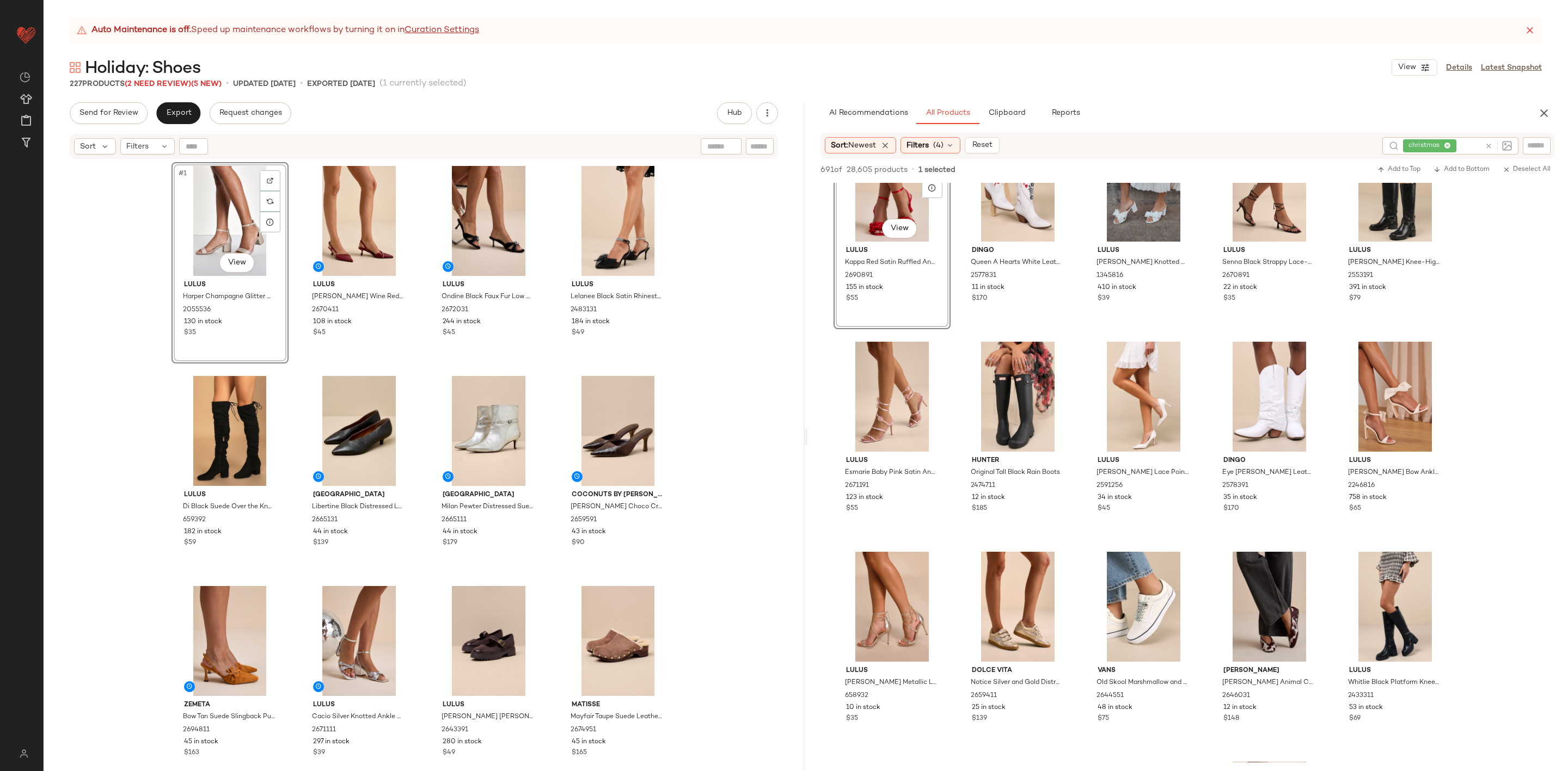
scroll to position [1796, 0]
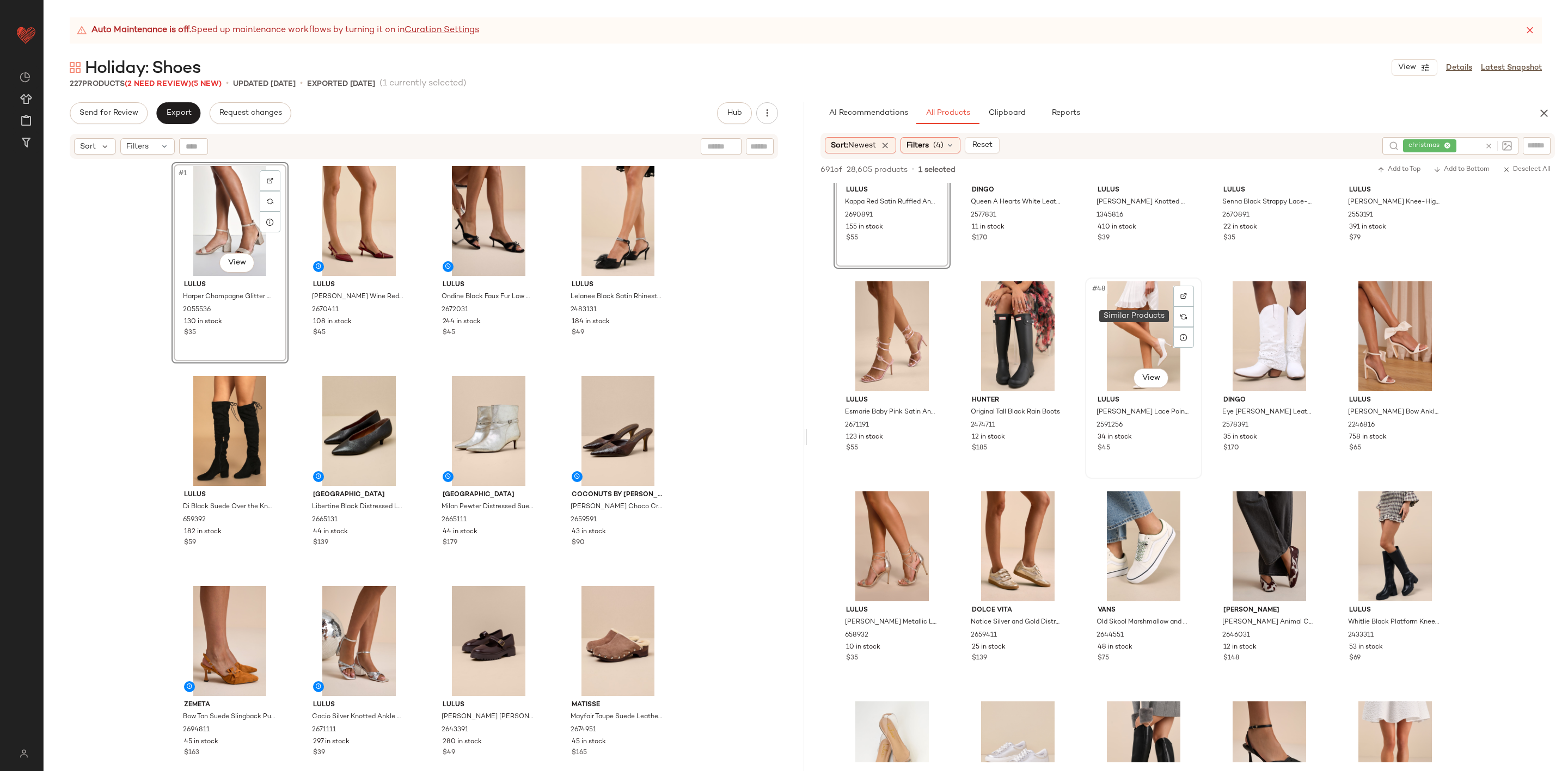
click at [1198, 286] on div "#48 View" at bounding box center [1144, 336] width 110 height 110
click at [1188, 296] on div at bounding box center [1184, 296] width 21 height 21
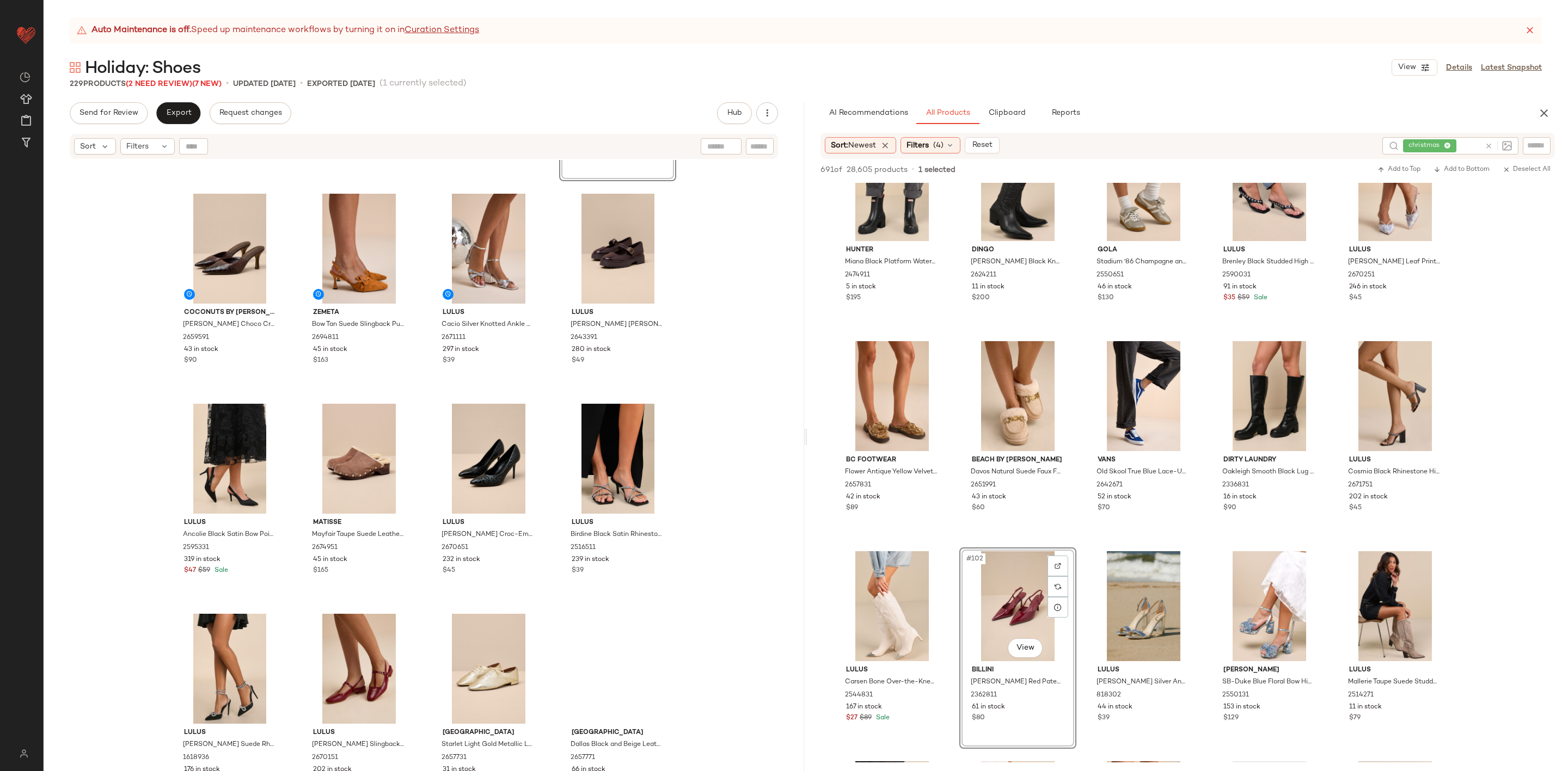
scroll to position [417, 0]
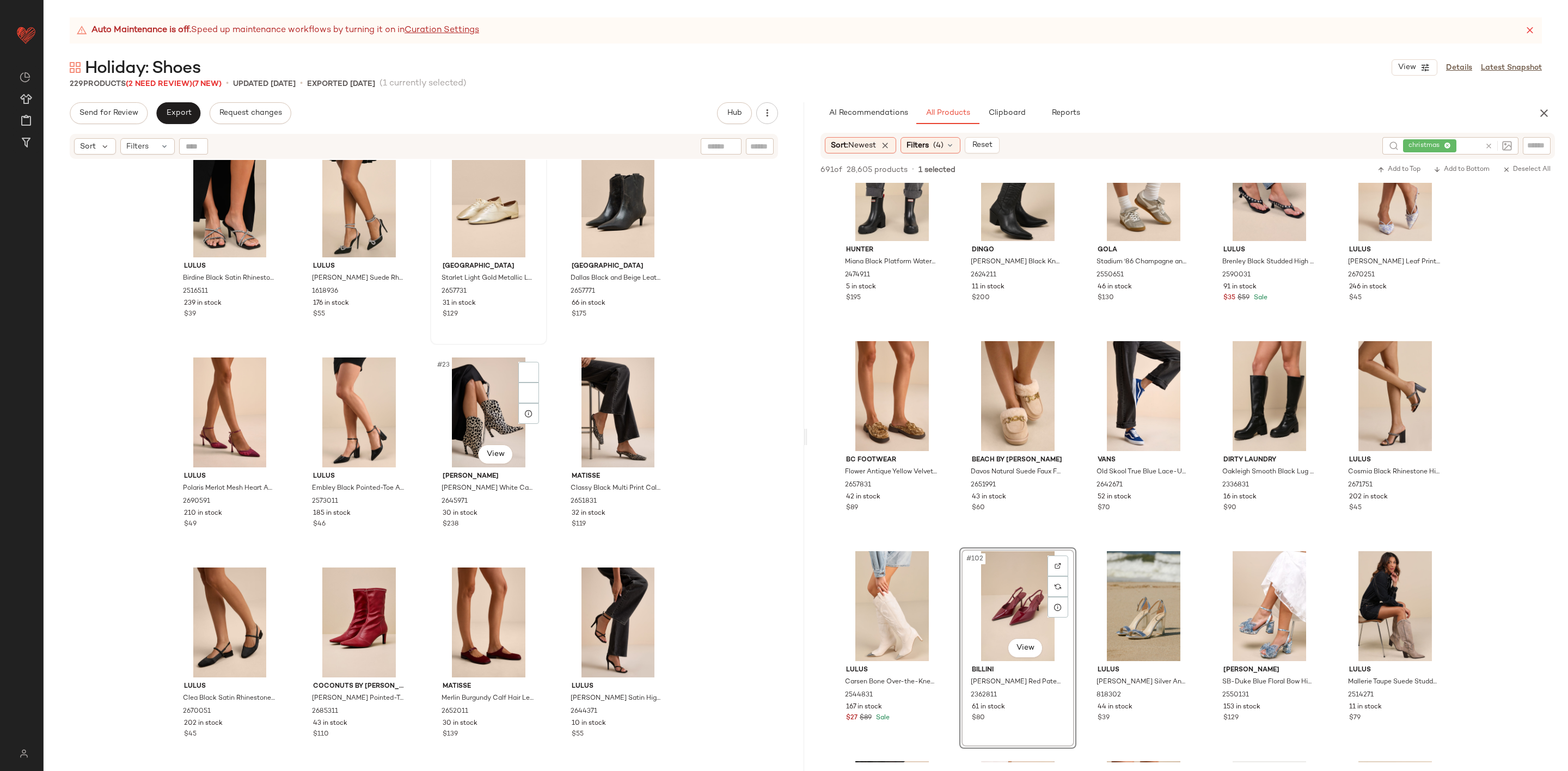
scroll to position [1070, 0]
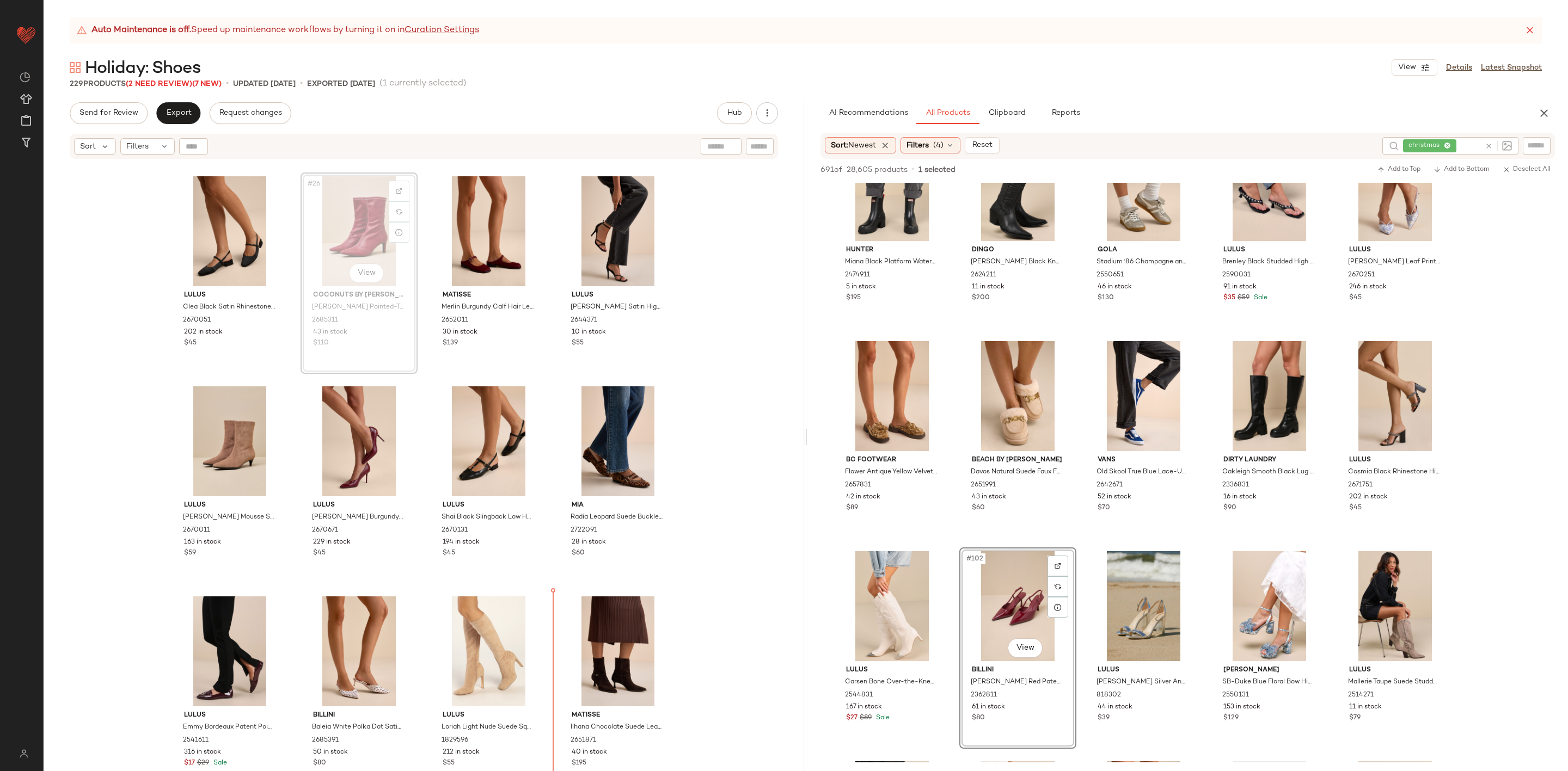
scroll to position [1297, 0]
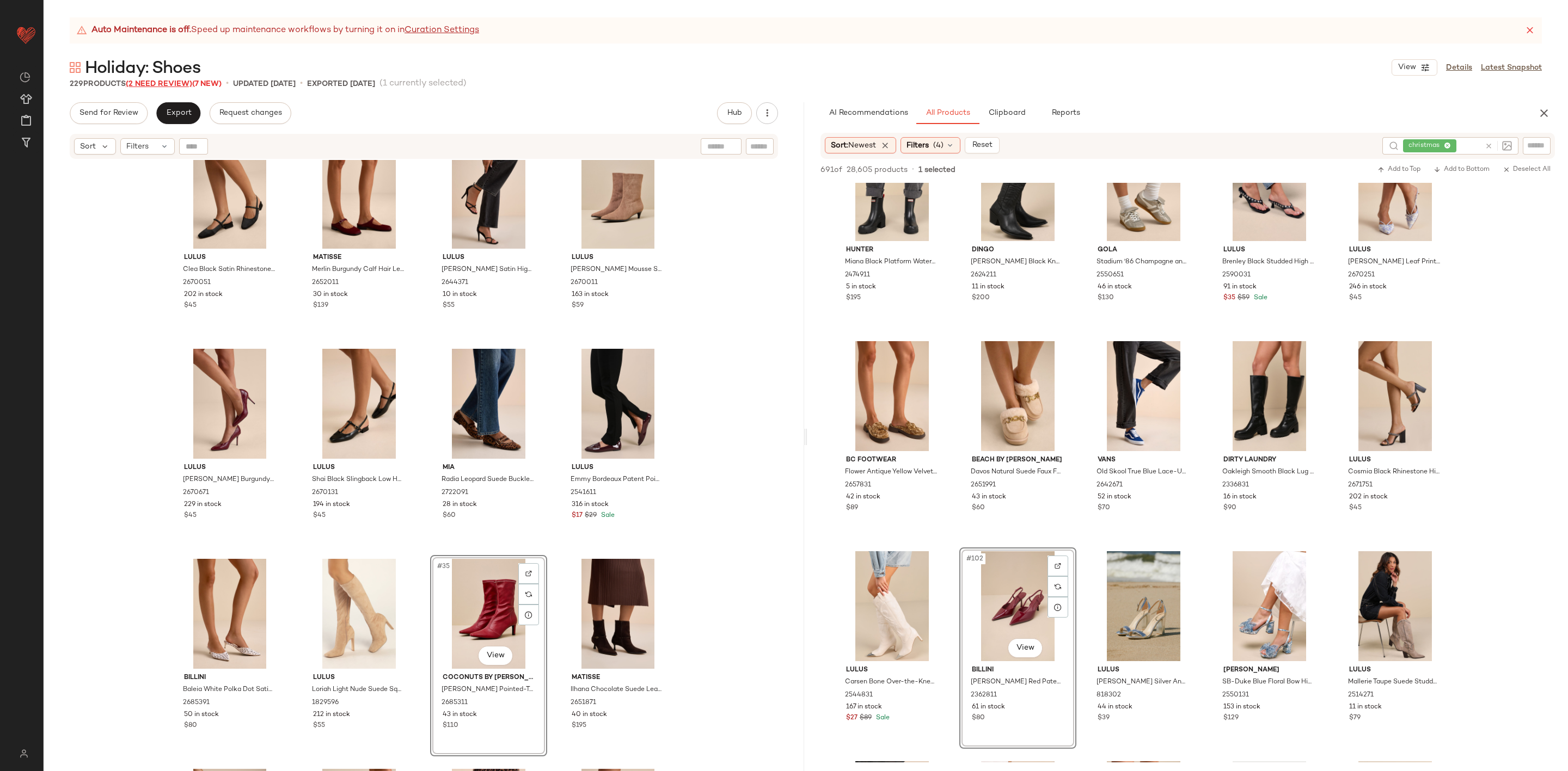
click at [154, 85] on span "(2 Need Review)" at bounding box center [159, 83] width 66 height 8
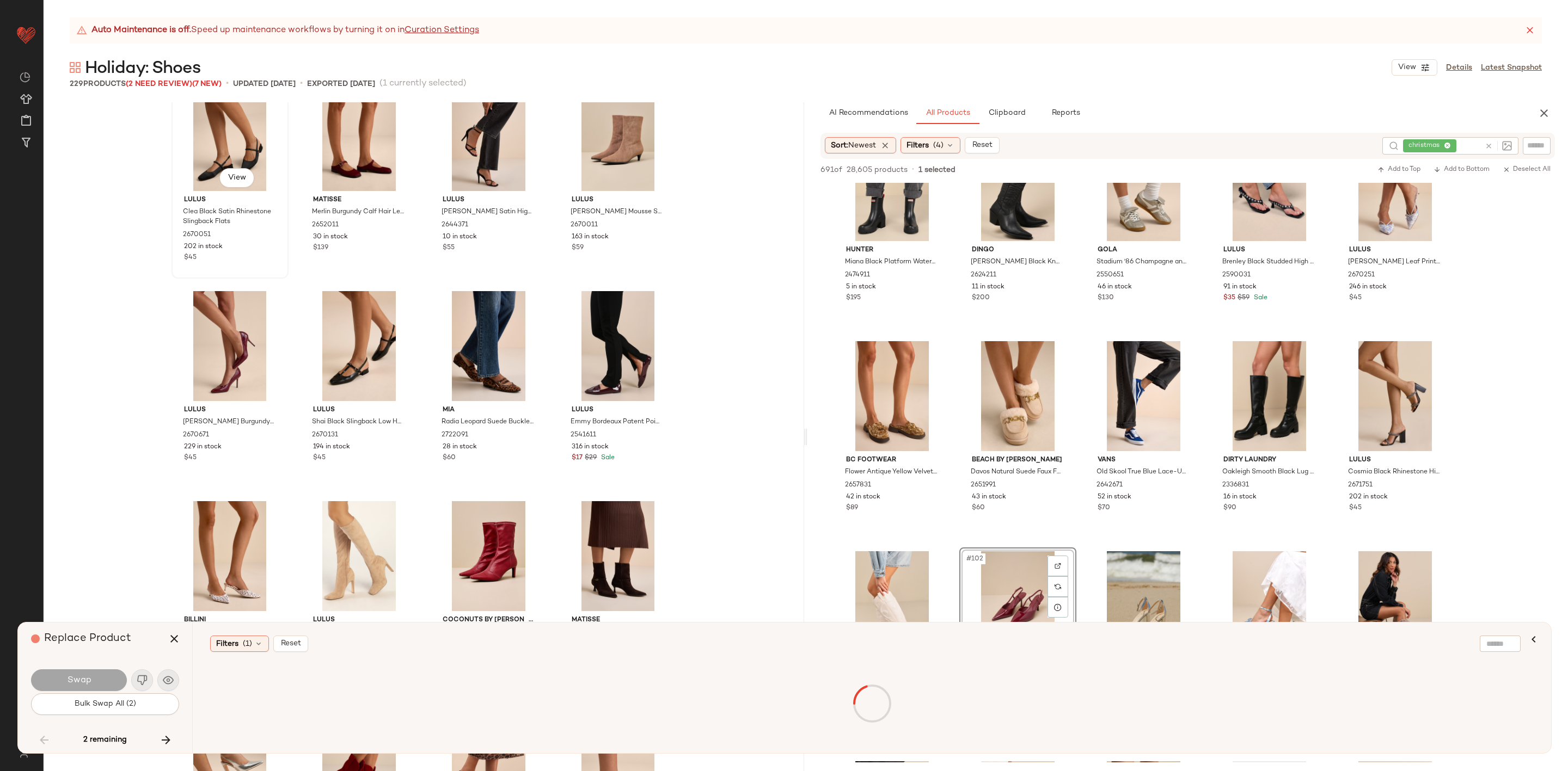
scroll to position [8614, 0]
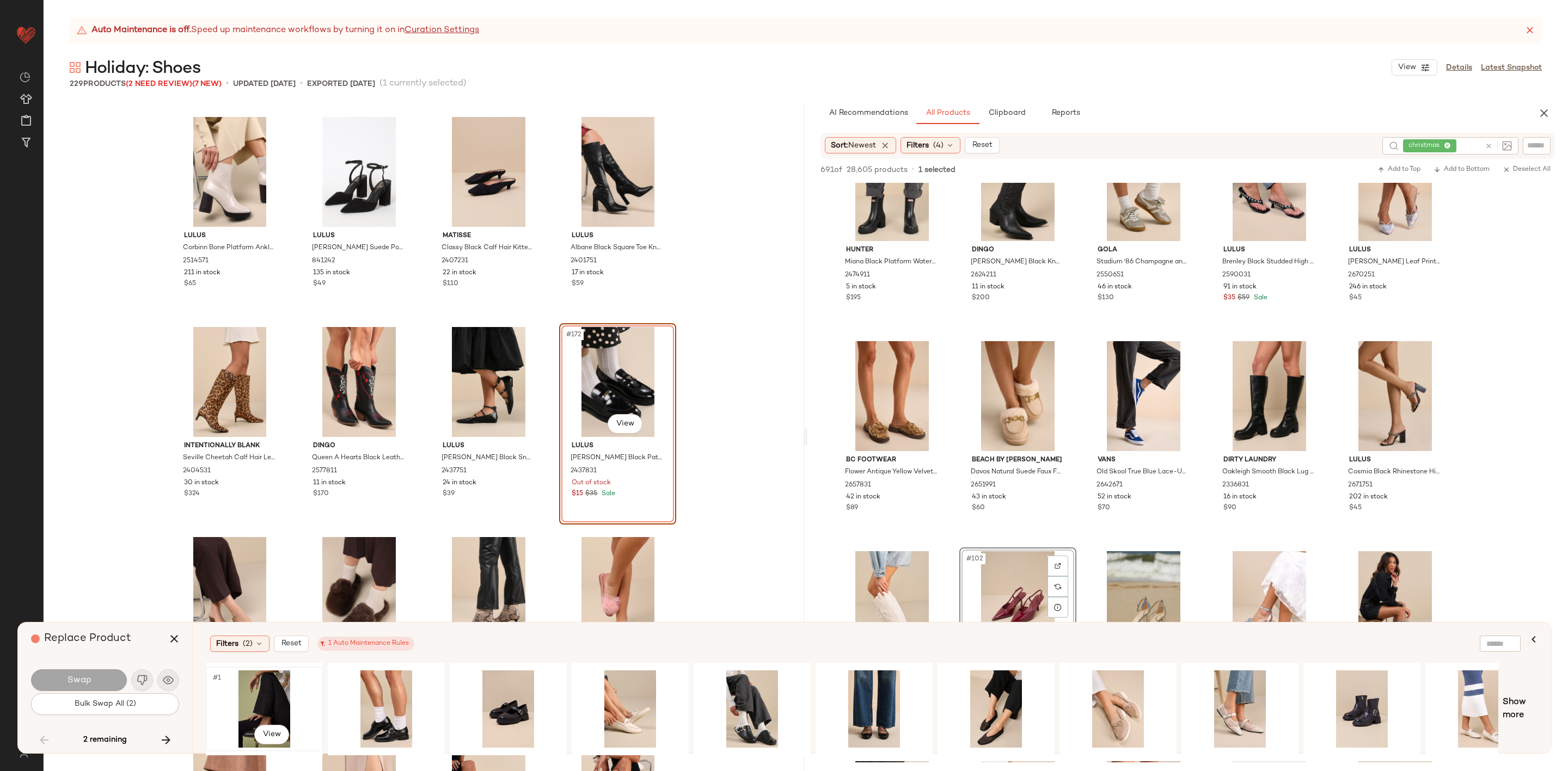
drag, startPoint x: 268, startPoint y: 685, endPoint x: 265, endPoint y: 680, distance: 5.8
click at [267, 684] on div "#1 View" at bounding box center [264, 709] width 110 height 77
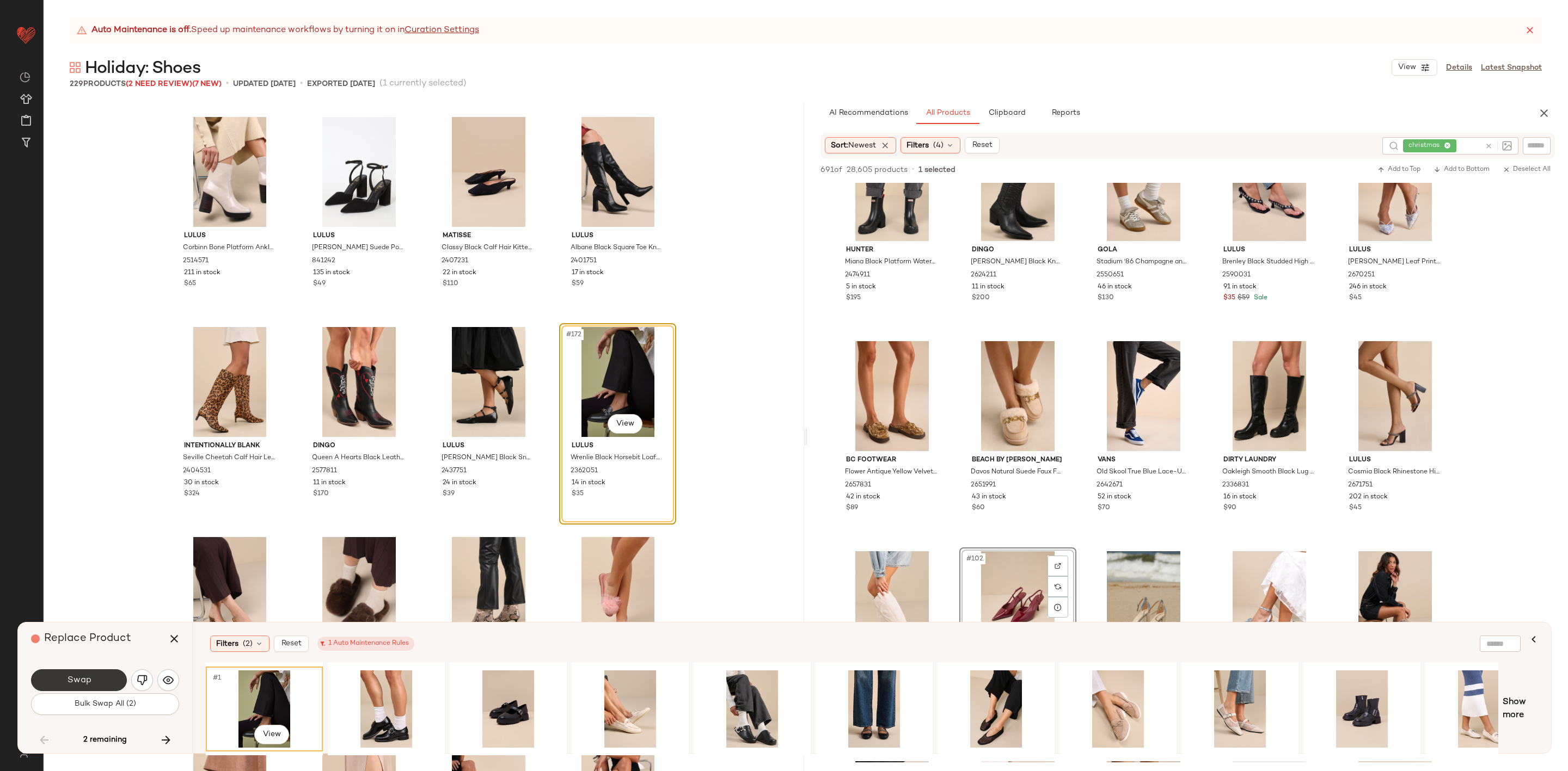
click at [87, 678] on span "Swap" at bounding box center [79, 680] width 24 height 10
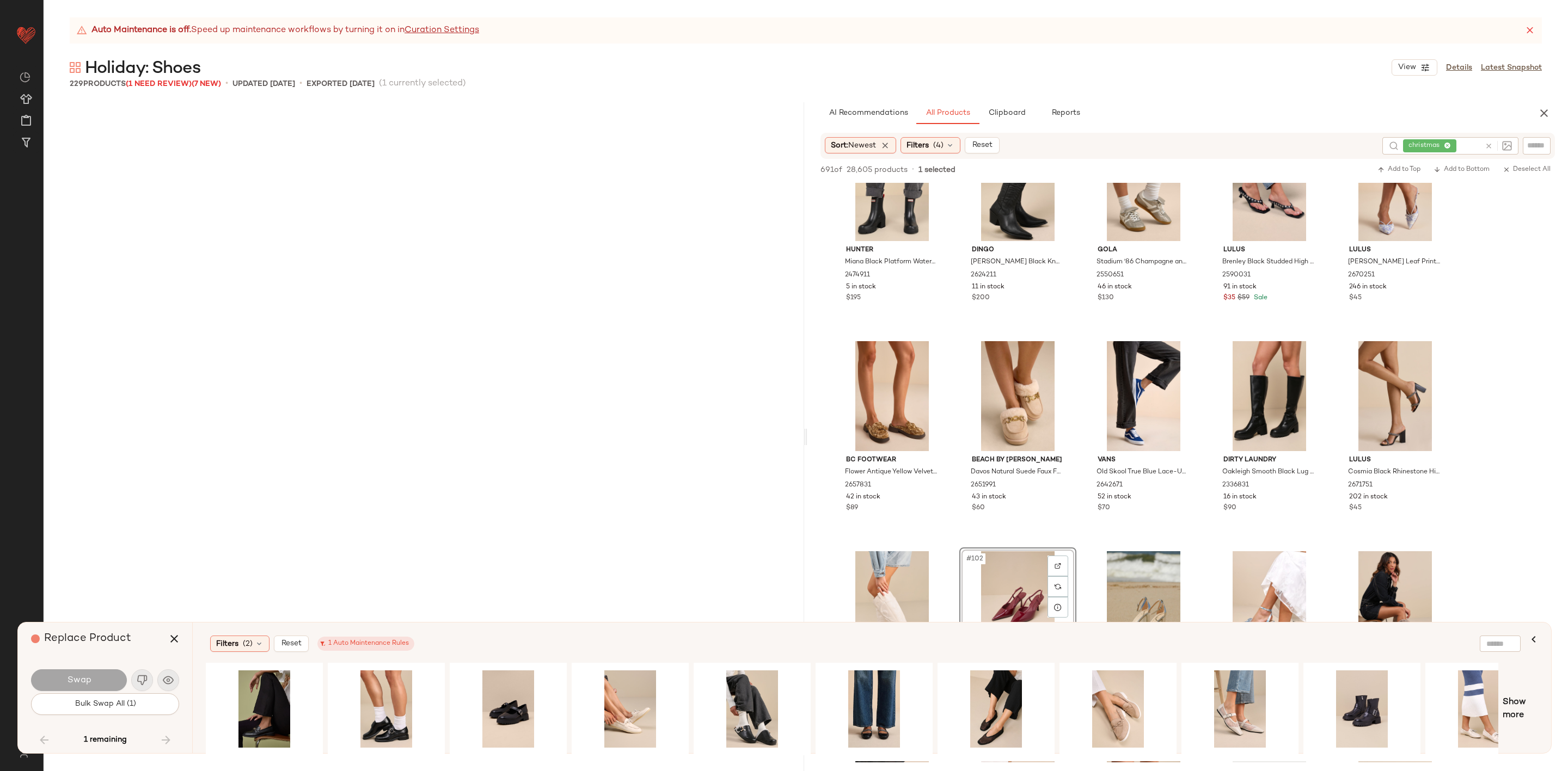
scroll to position [10924, 0]
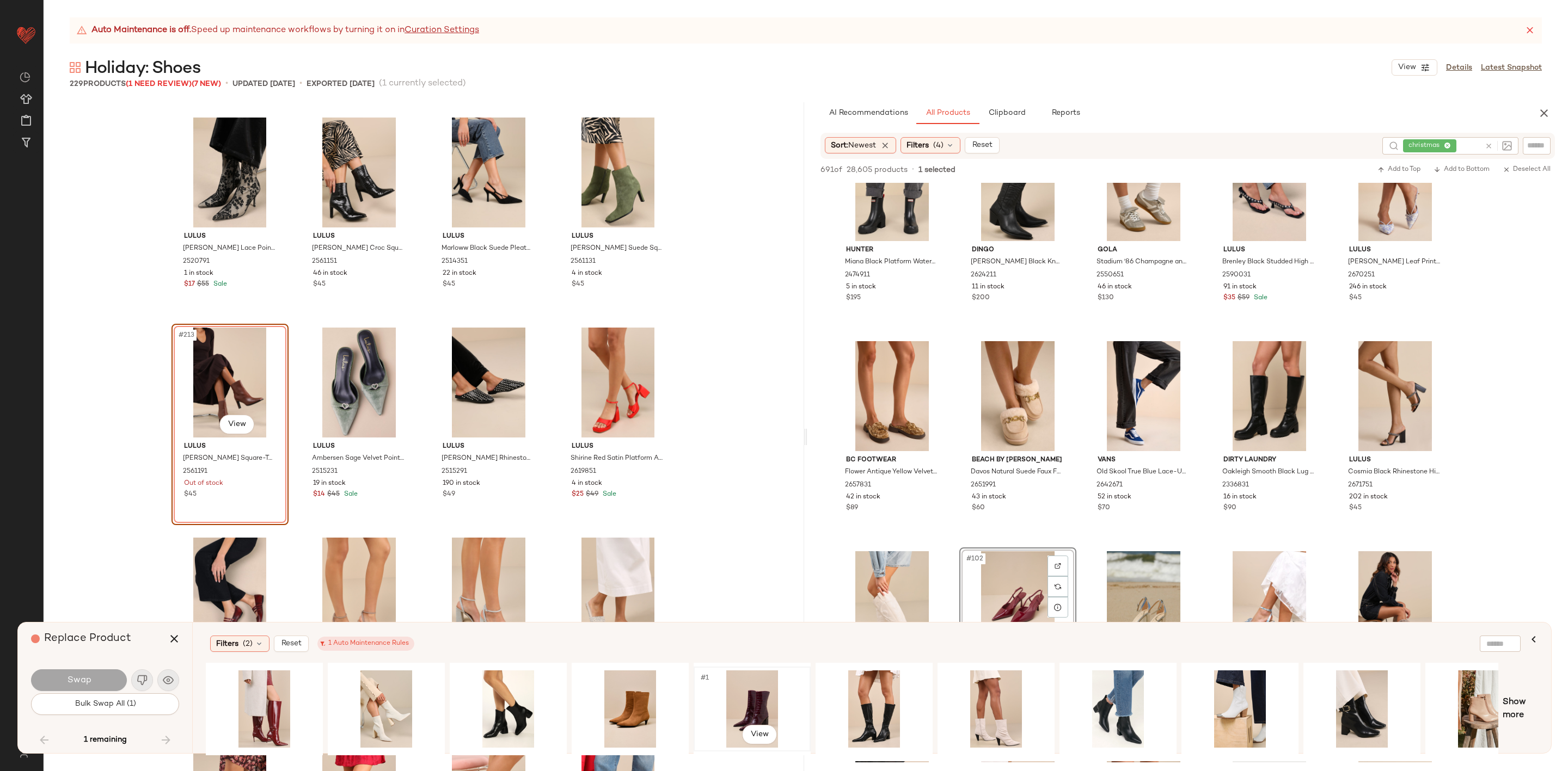
click at [749, 698] on div "#1 View" at bounding box center [752, 709] width 110 height 77
click at [79, 677] on span "Swap" at bounding box center [79, 680] width 24 height 10
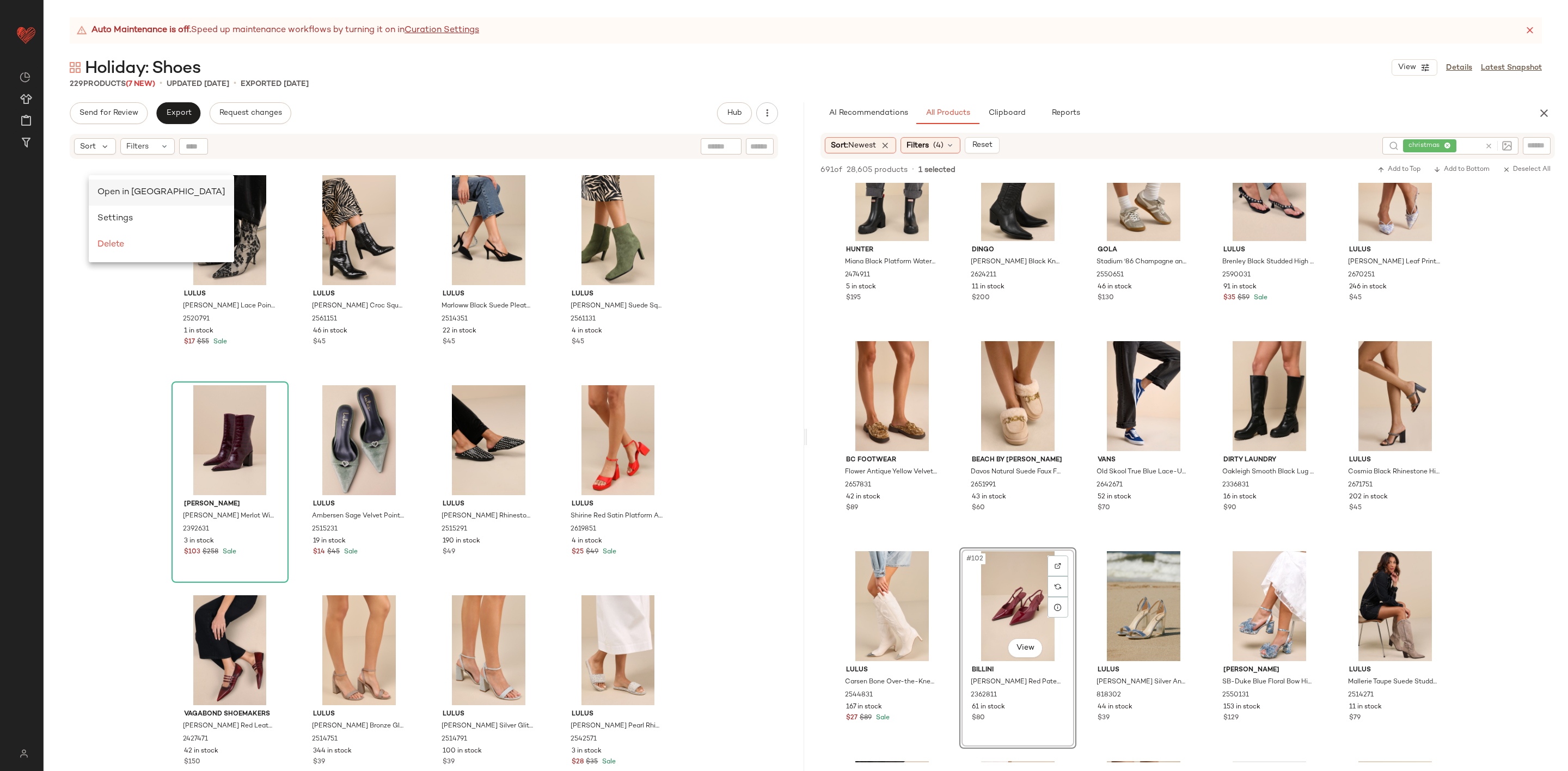
click at [151, 194] on span "Open in Split View" at bounding box center [161, 192] width 128 height 9
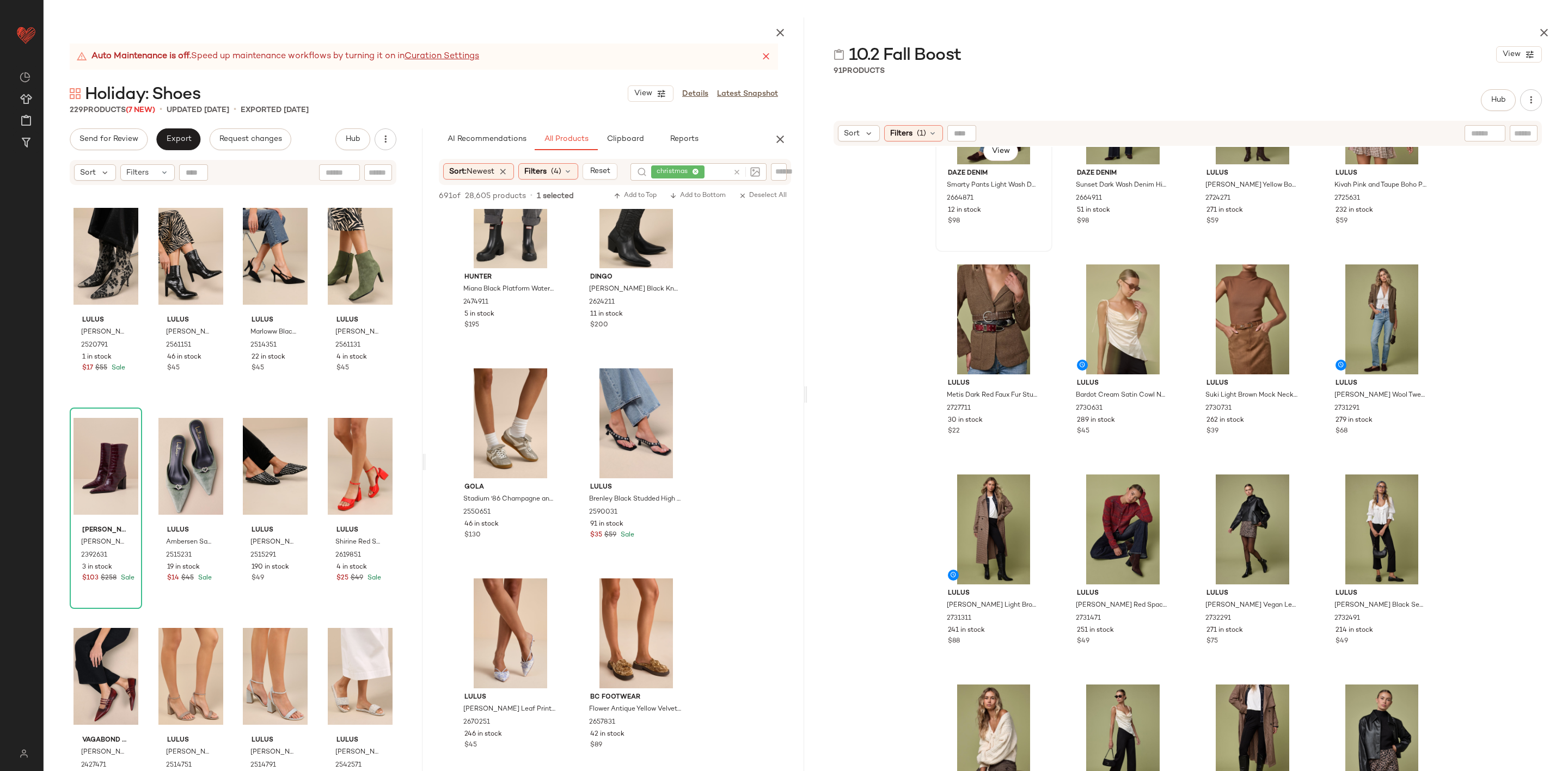
scroll to position [335, 0]
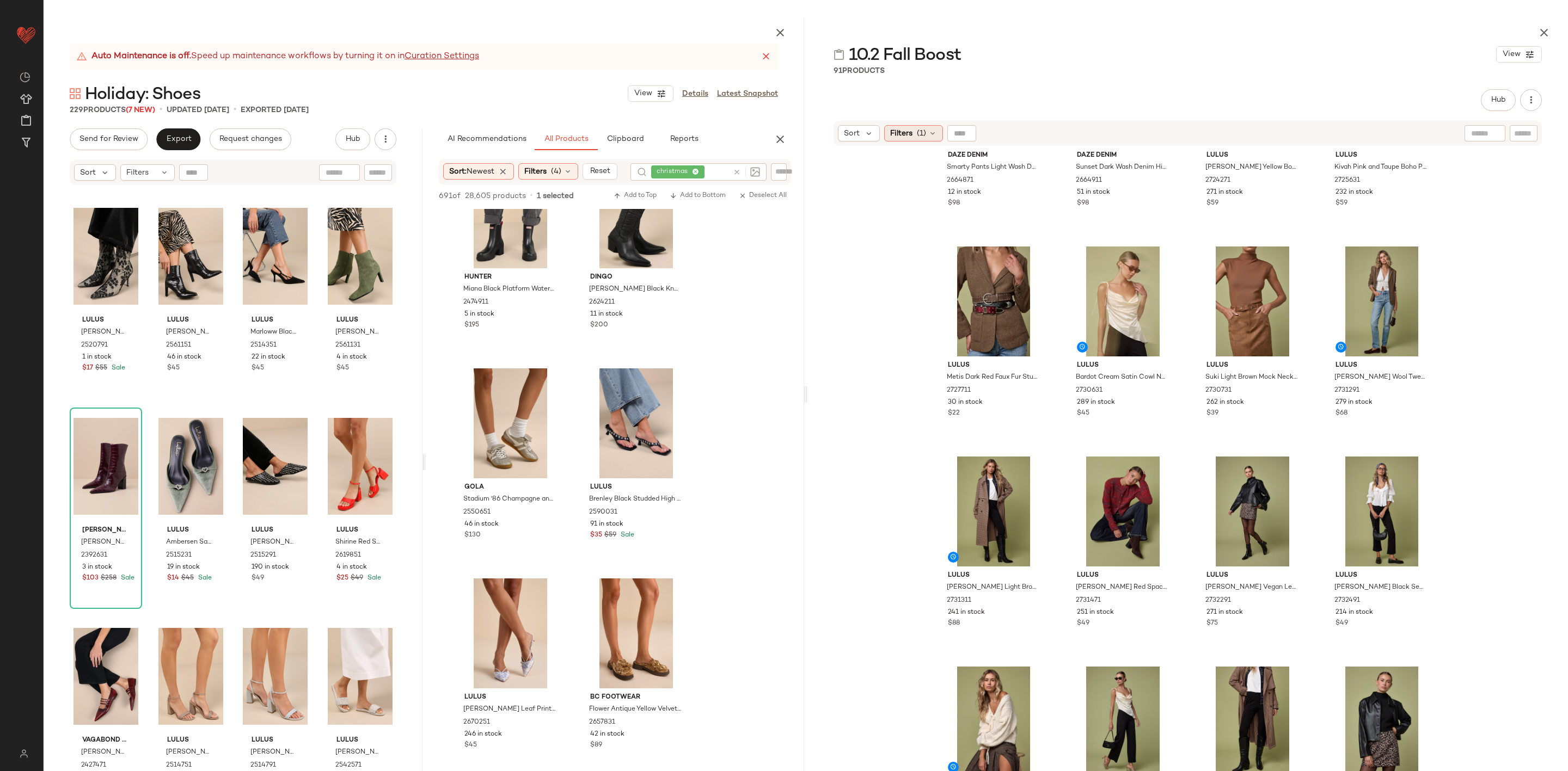
click at [912, 134] on span "Filters" at bounding box center [901, 133] width 23 height 12
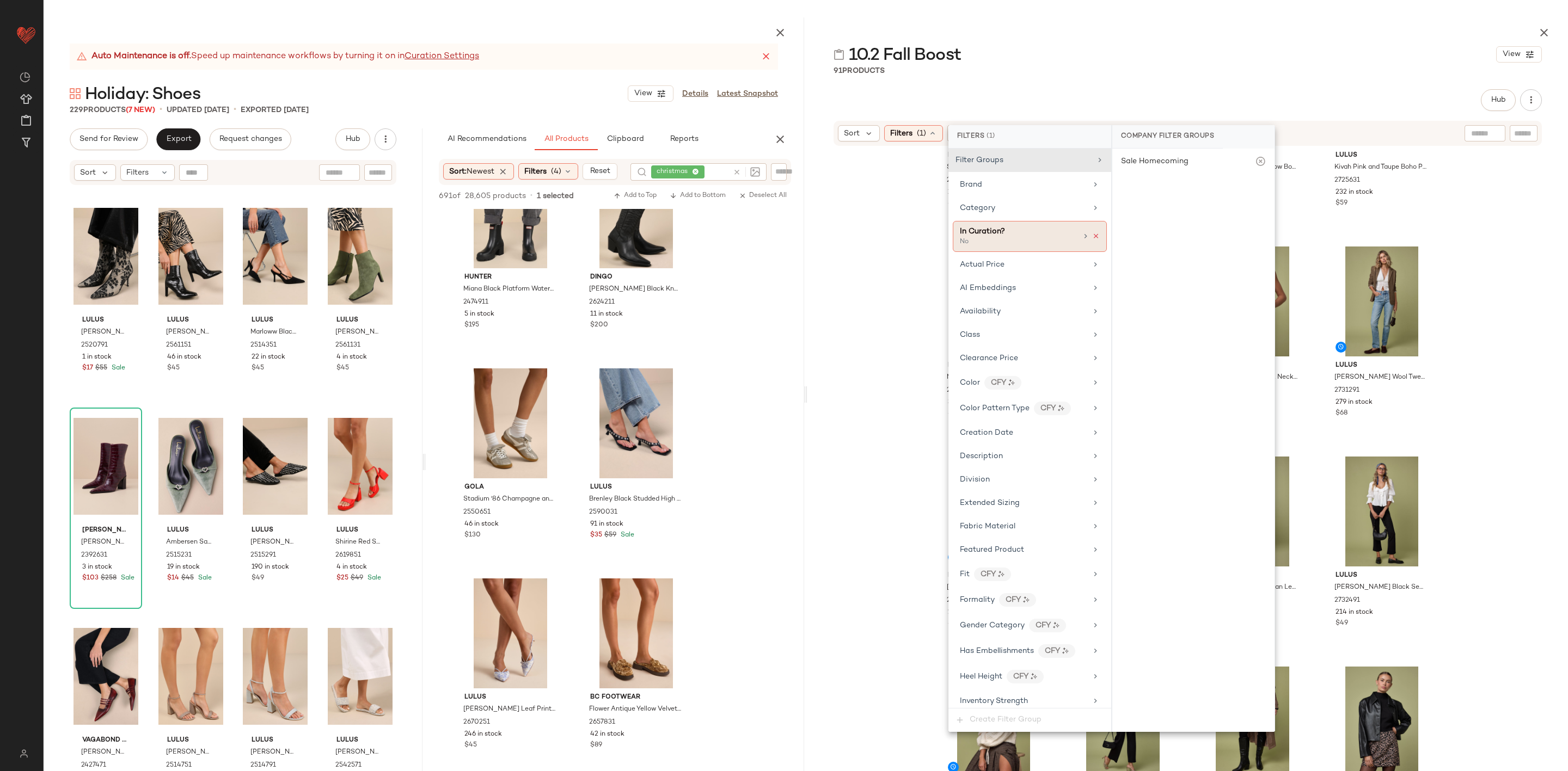
click at [1094, 235] on icon at bounding box center [1096, 236] width 8 height 8
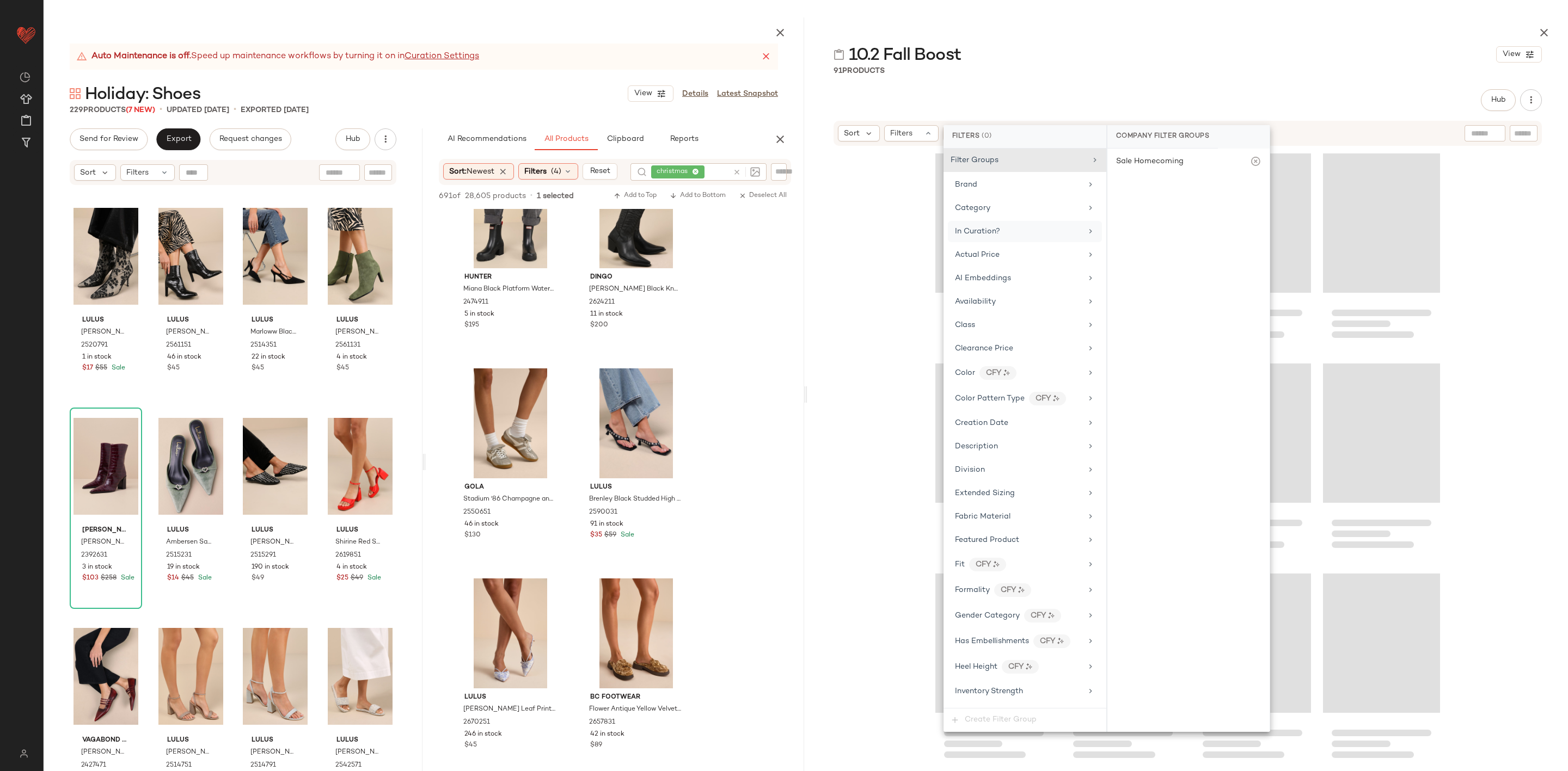
click at [972, 240] on div "In Curation?" at bounding box center [1024, 231] width 154 height 21
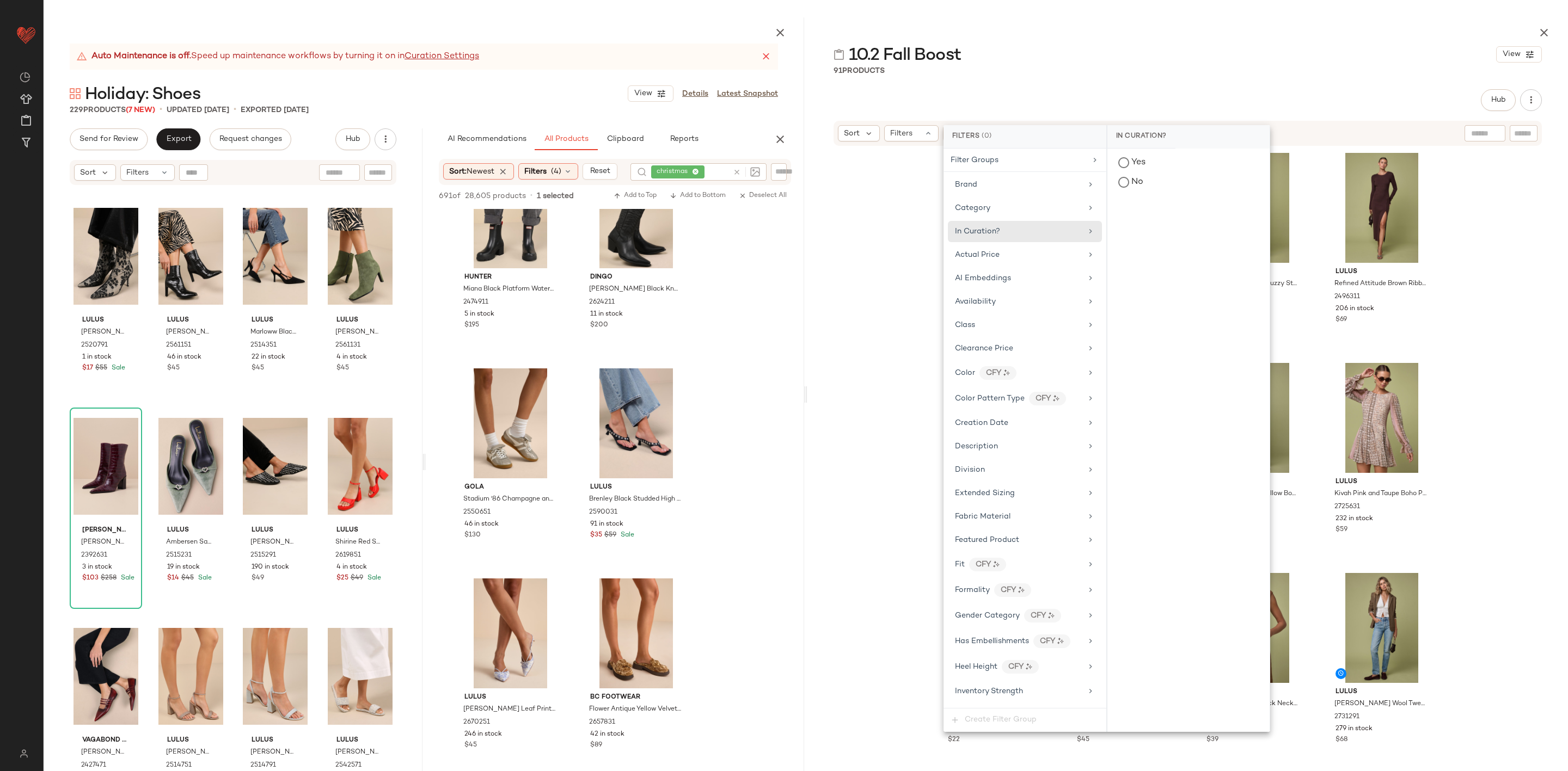
click at [827, 239] on div "Lulus Wishing on Winter Burgundy Cable Knit Mini Sweater Dress 1904396 45 in st…" at bounding box center [1188, 486] width 761 height 678
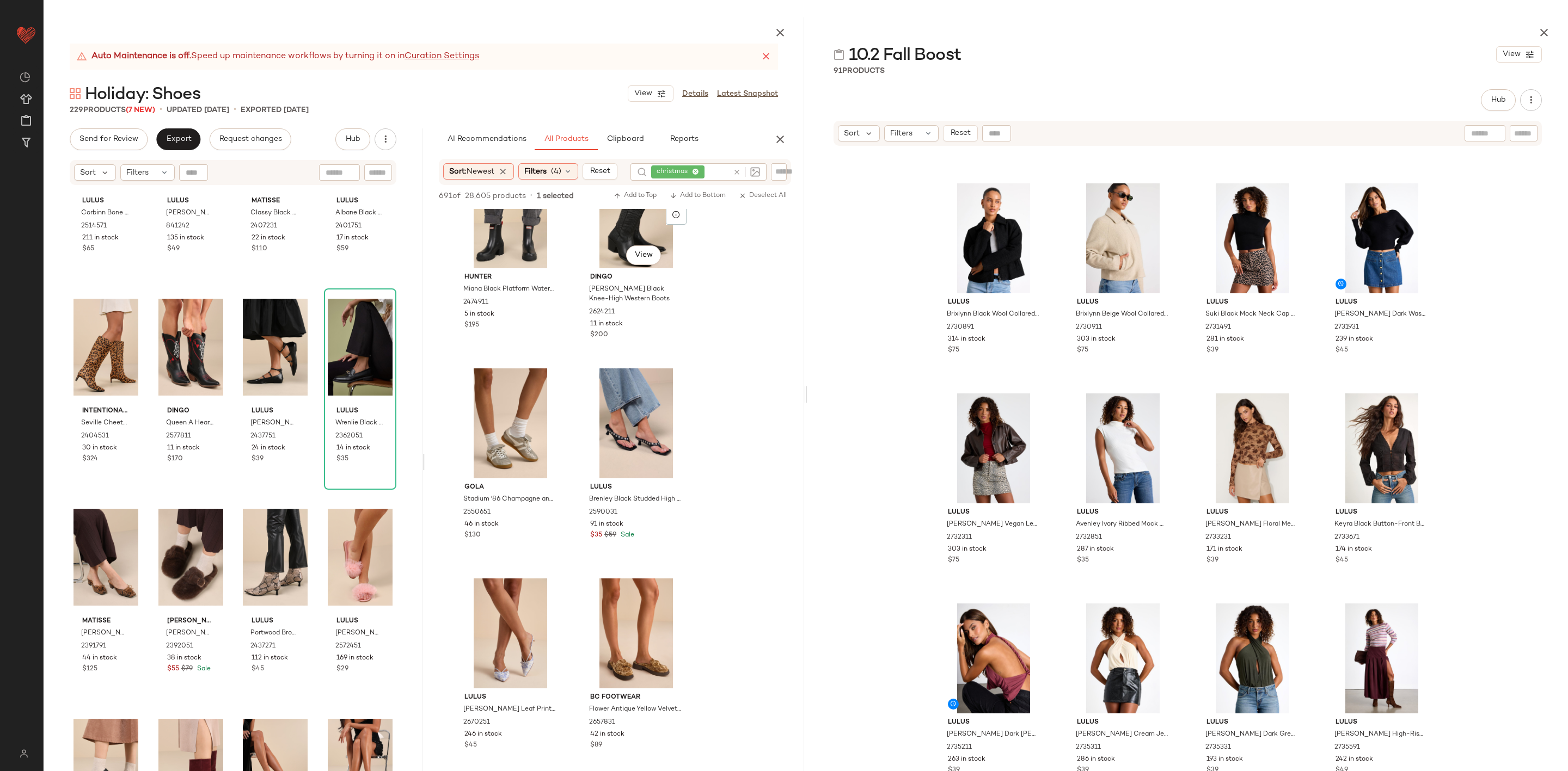
scroll to position [8693, 0]
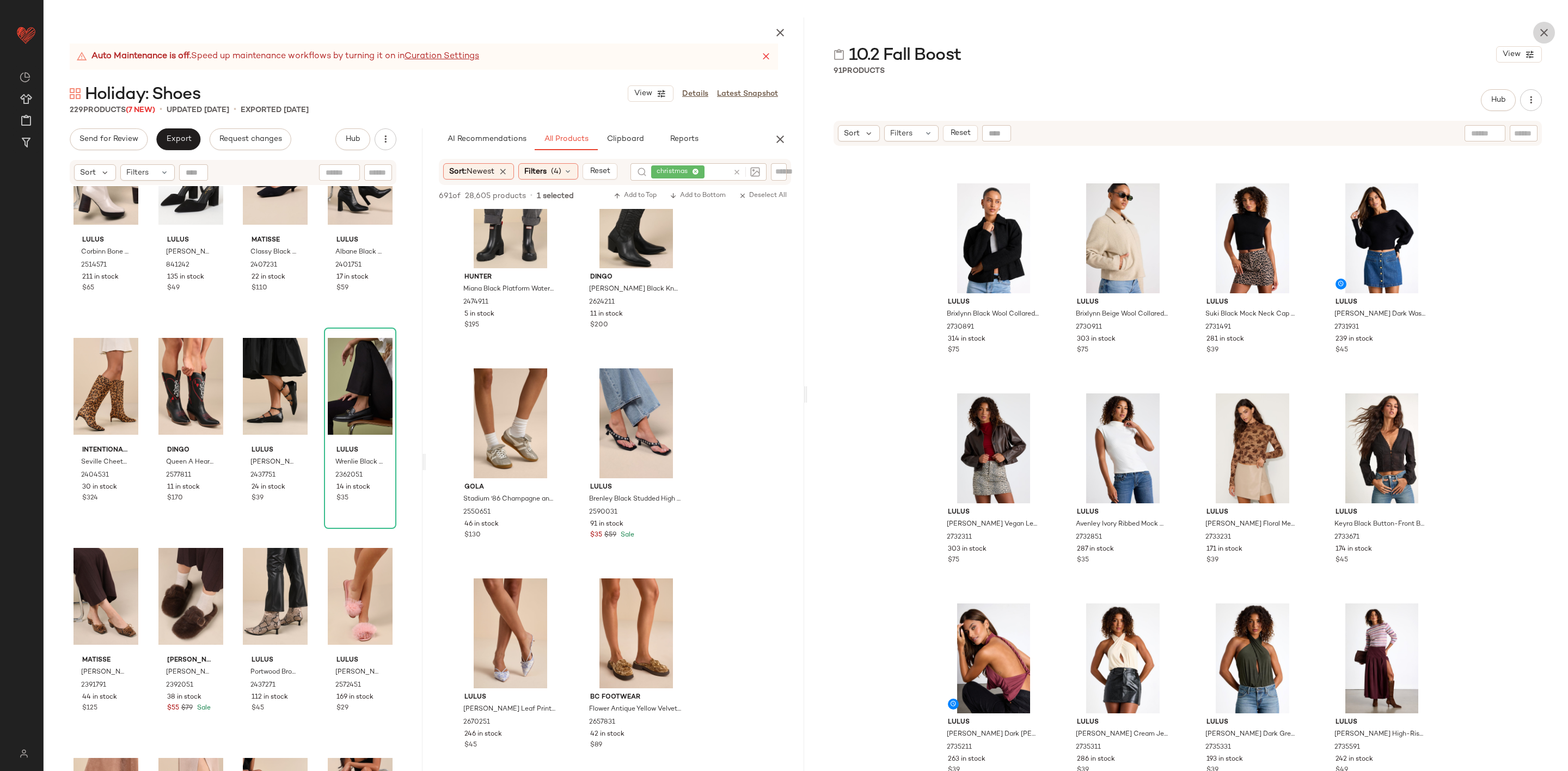
click at [1544, 34] on icon "button" at bounding box center [1544, 32] width 13 height 13
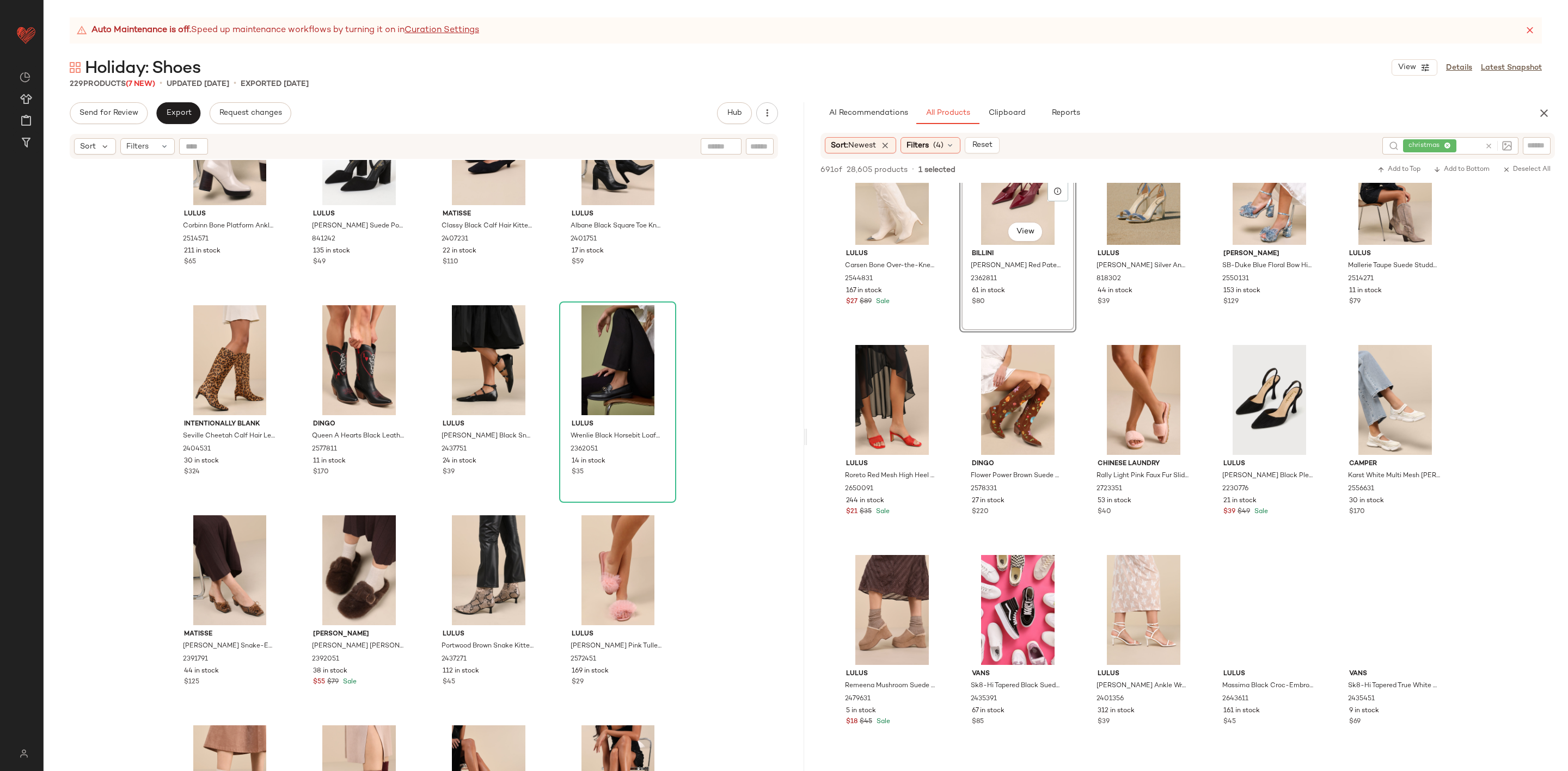
scroll to position [4327, 0]
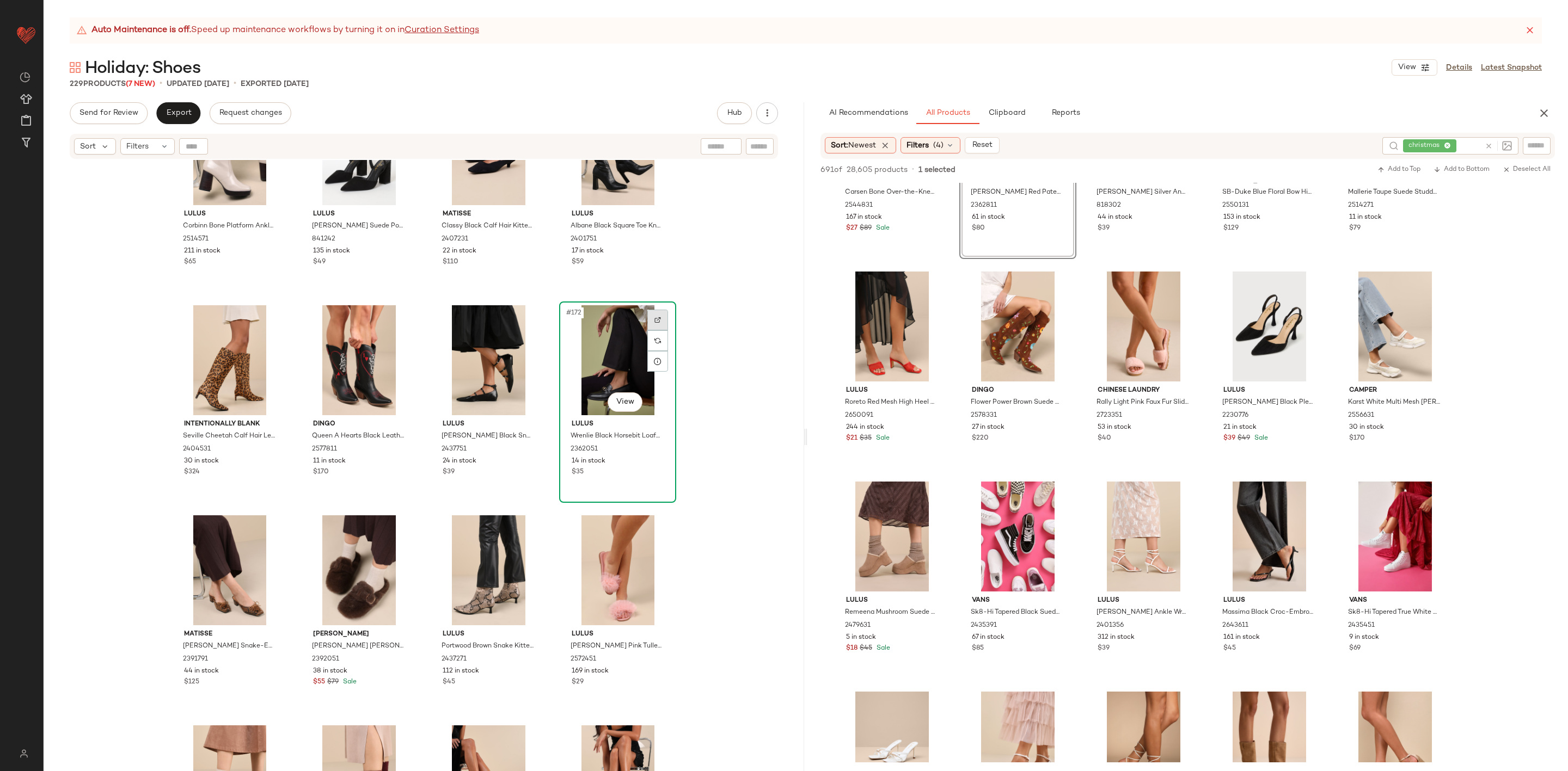
click at [657, 314] on div at bounding box center [657, 320] width 21 height 21
click at [172, 110] on span "Export" at bounding box center [178, 113] width 26 height 9
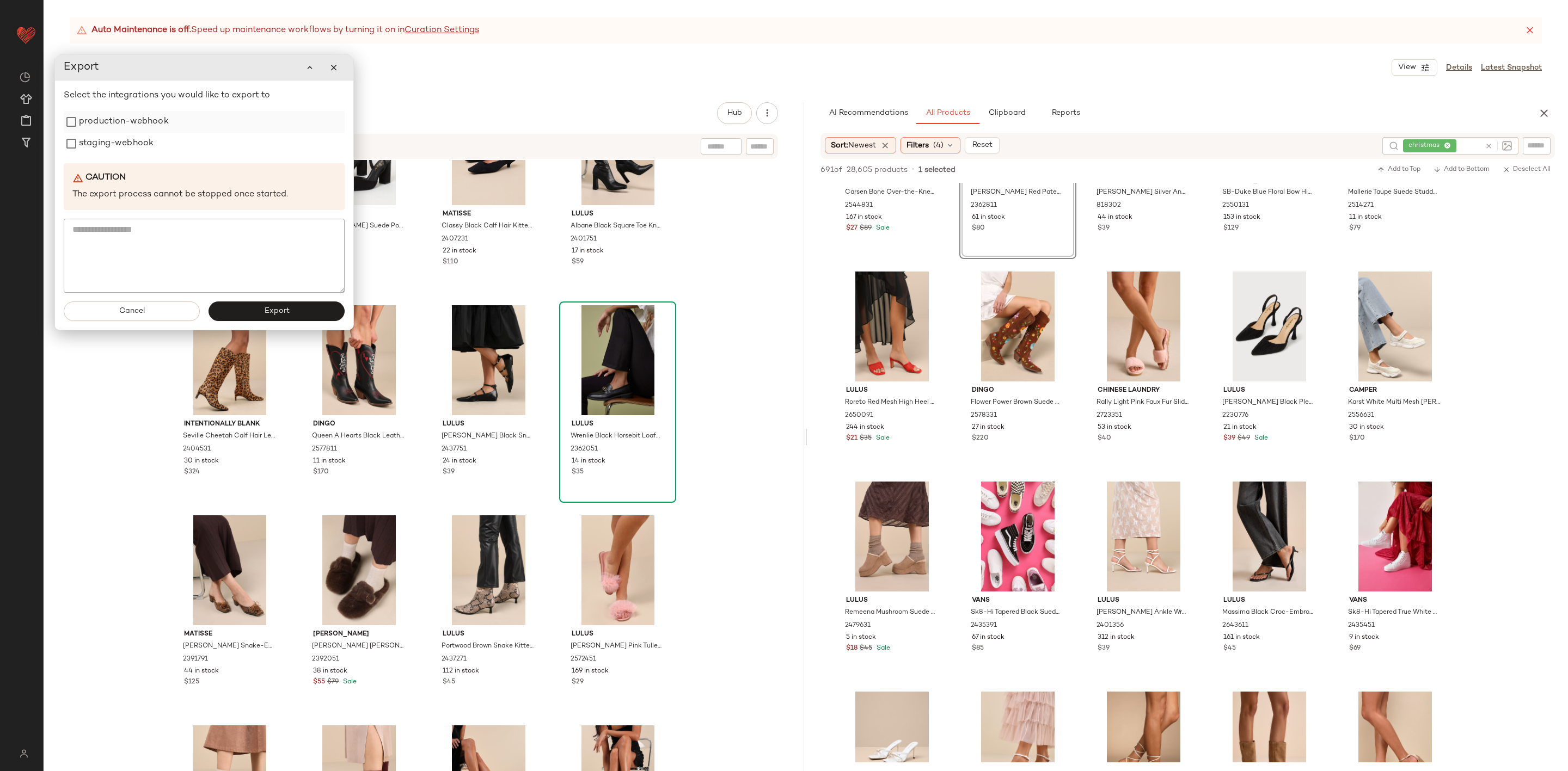
click at [97, 125] on label "production-webhook" at bounding box center [124, 122] width 90 height 22
drag, startPoint x: 102, startPoint y: 142, endPoint x: 276, endPoint y: 307, distance: 239.8
click at [108, 144] on label "staging-webhook" at bounding box center [116, 142] width 75 height 22
click at [296, 312] on button "Export" at bounding box center [283, 312] width 136 height 19
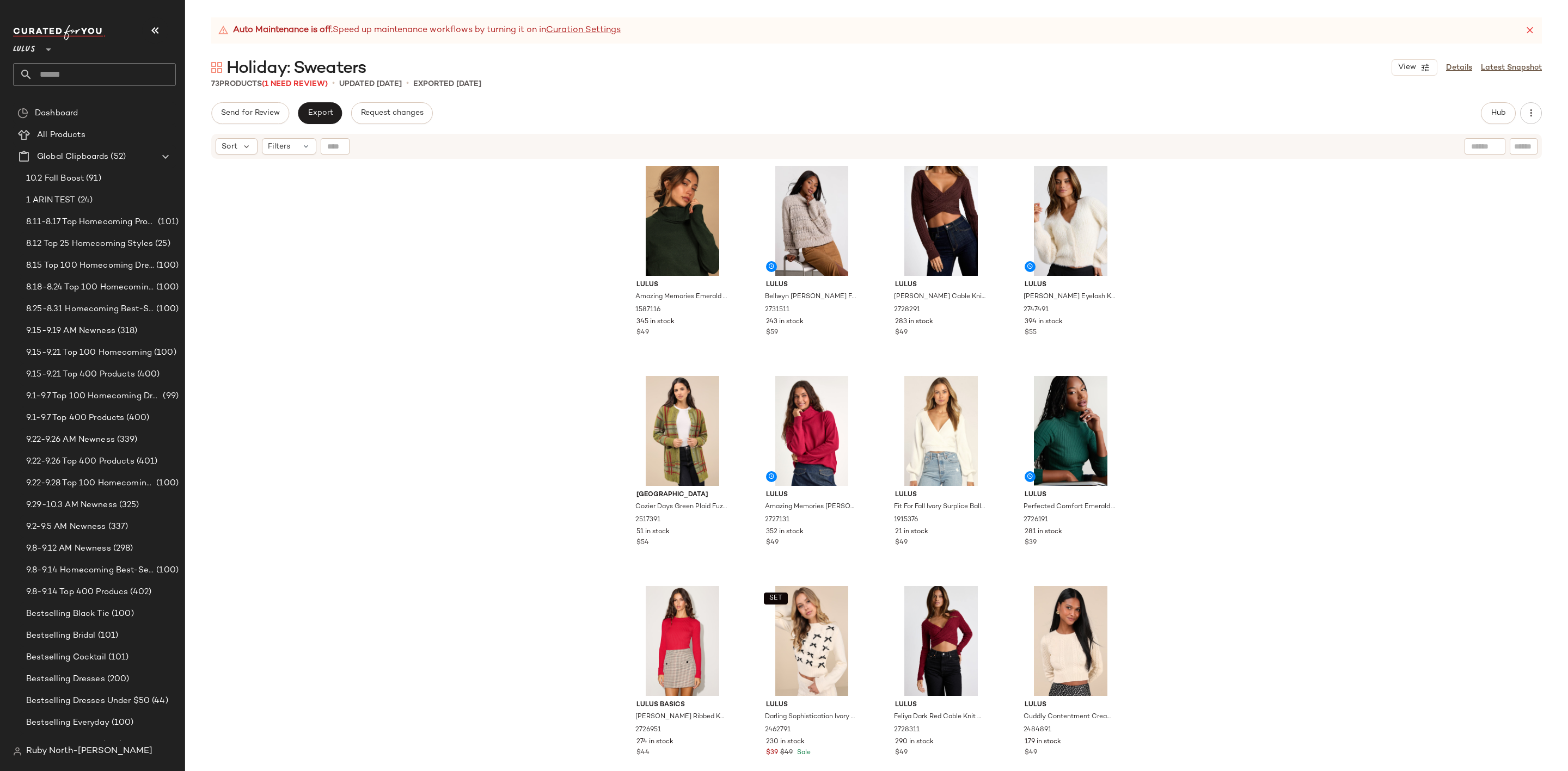
click at [1500, 100] on div "Auto Maintenance is off. Speed up maintenance workflows by turning it on in Cur…" at bounding box center [877, 394] width 1383 height 754
click at [1503, 105] on button "Hub" at bounding box center [1498, 113] width 35 height 22
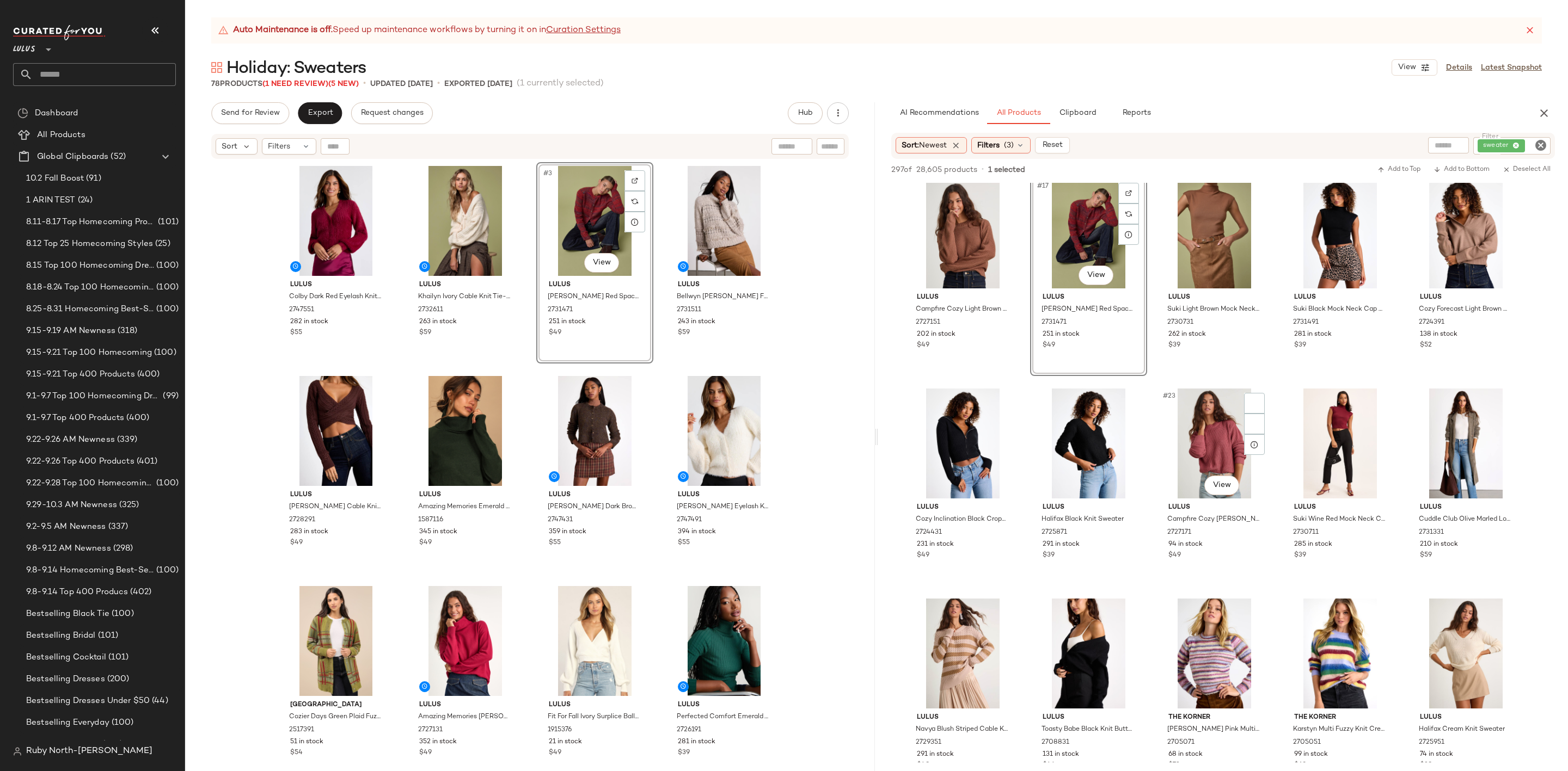
scroll to position [735, 0]
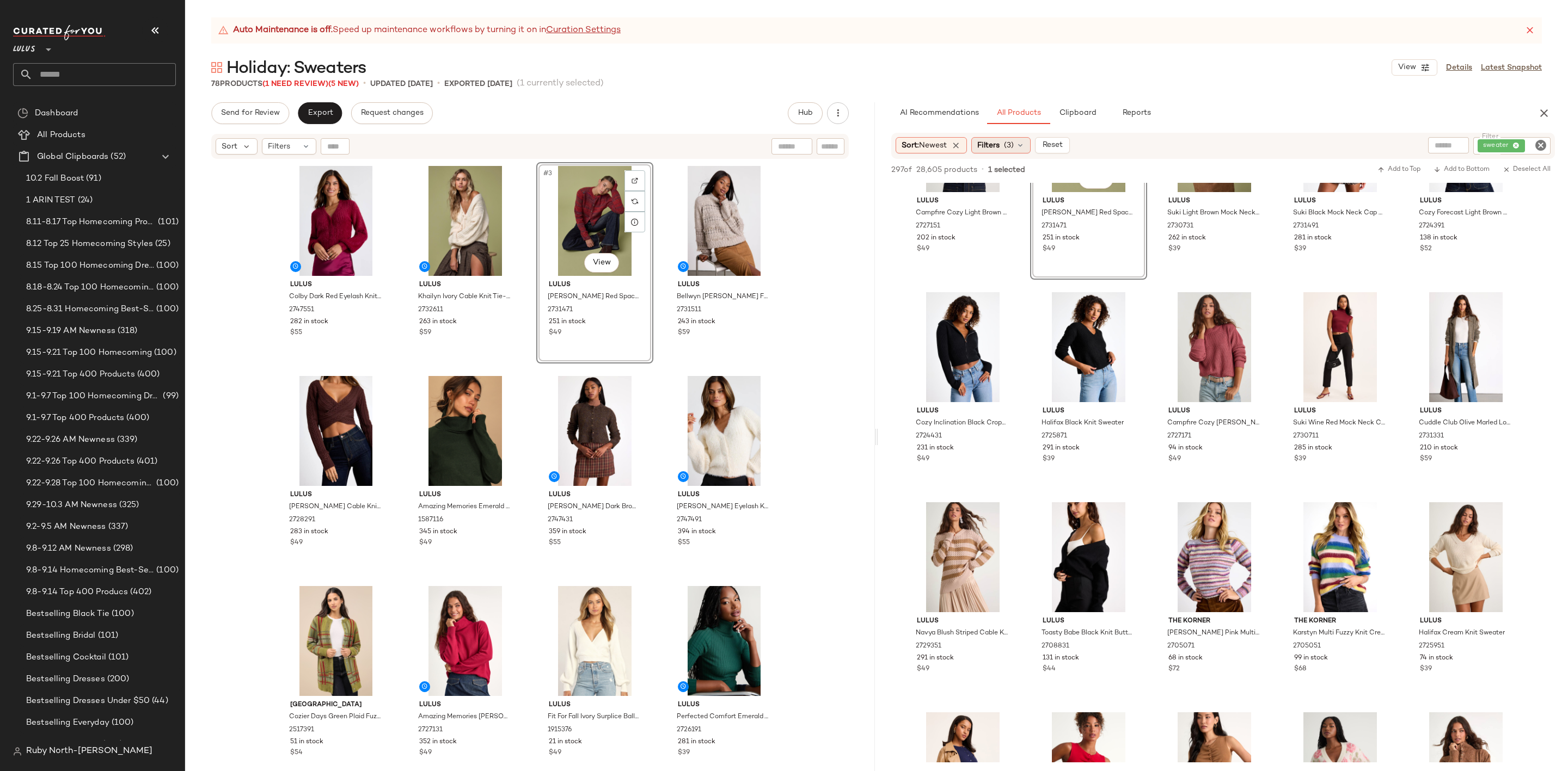
click at [1007, 141] on div "Filters (3)" at bounding box center [1001, 145] width 59 height 16
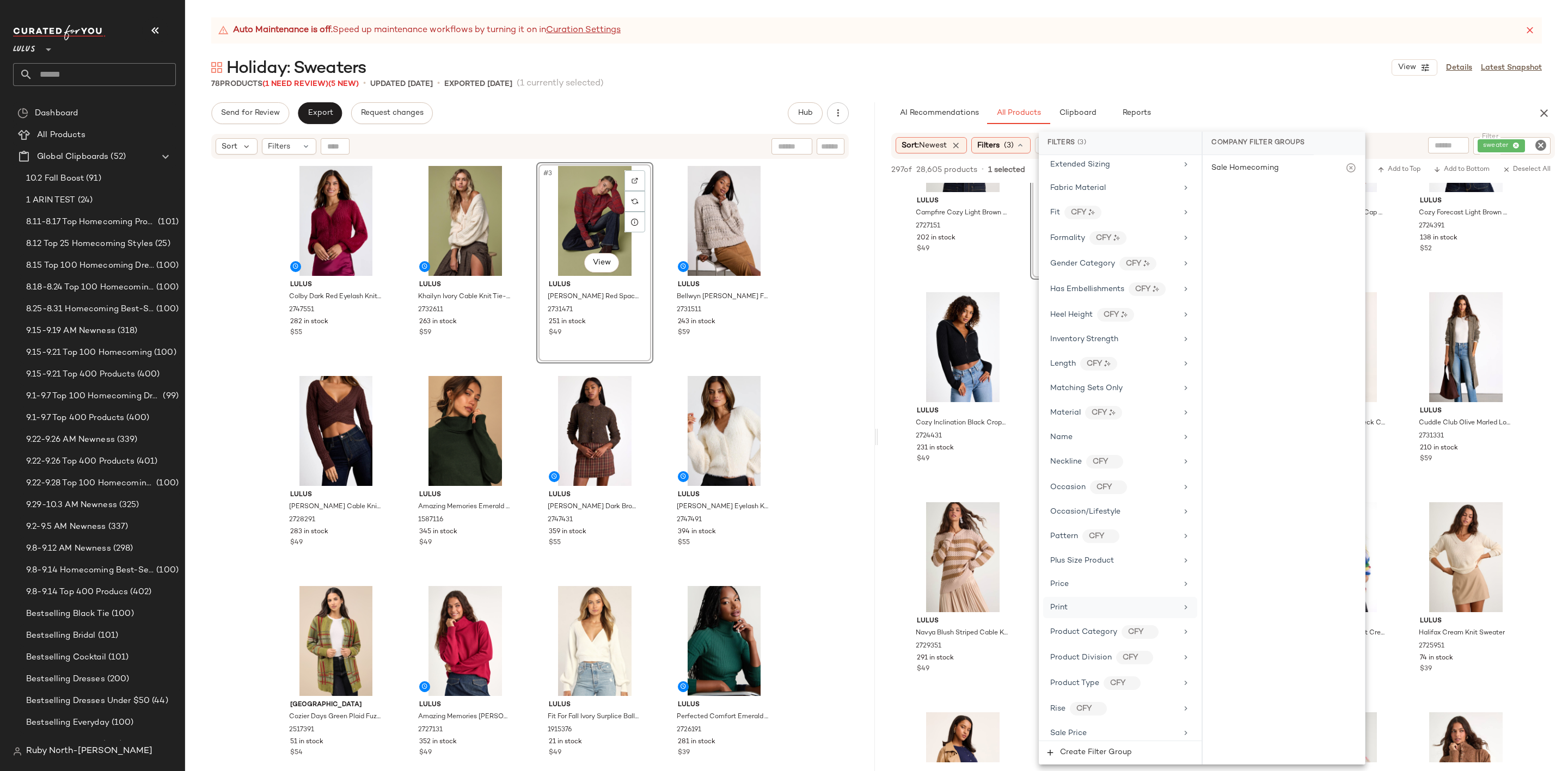
scroll to position [563, 0]
click at [1158, 598] on div "Season" at bounding box center [1120, 595] width 154 height 21
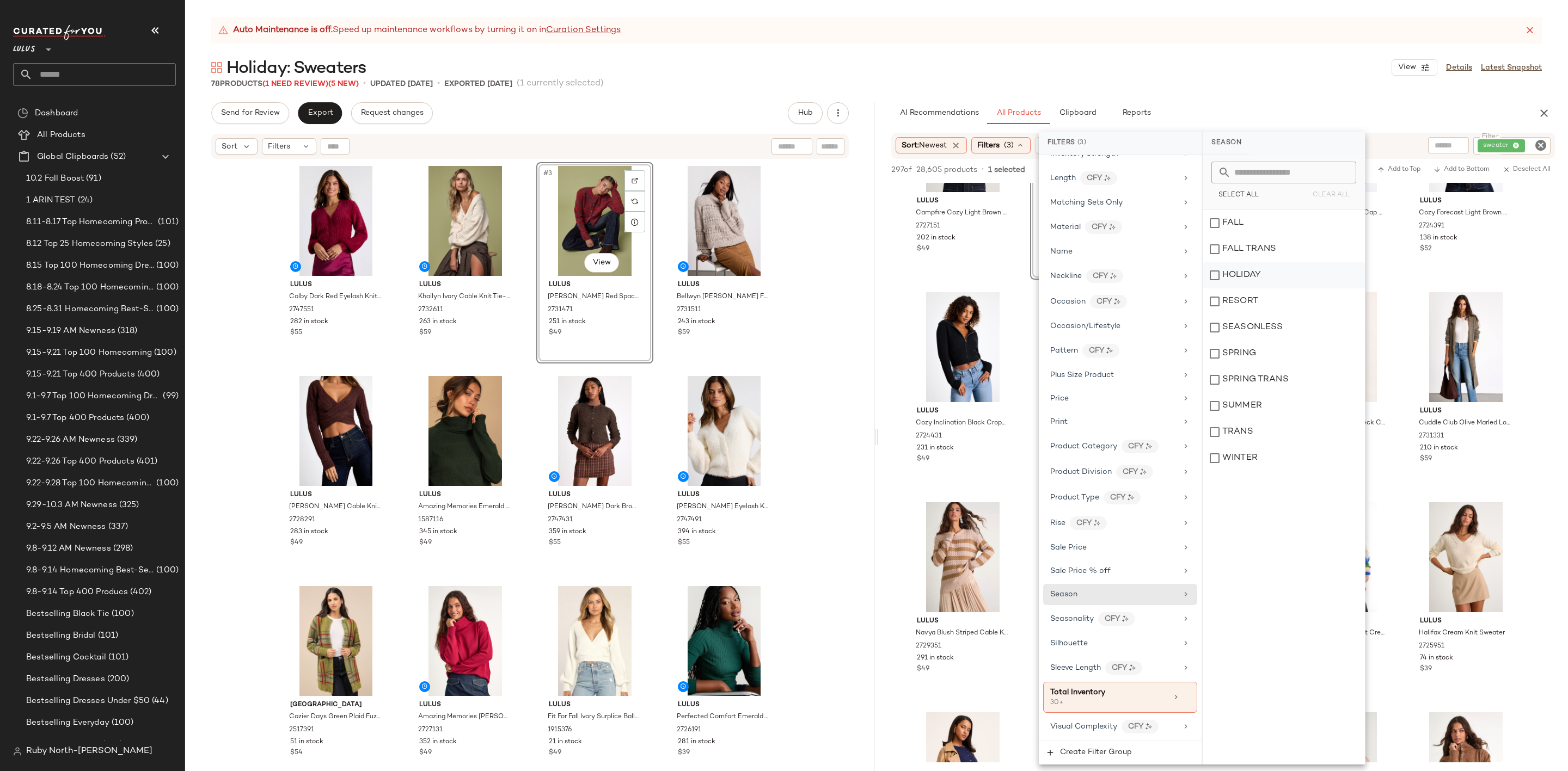
click at [1294, 270] on div "HOLIDAY" at bounding box center [1284, 275] width 163 height 26
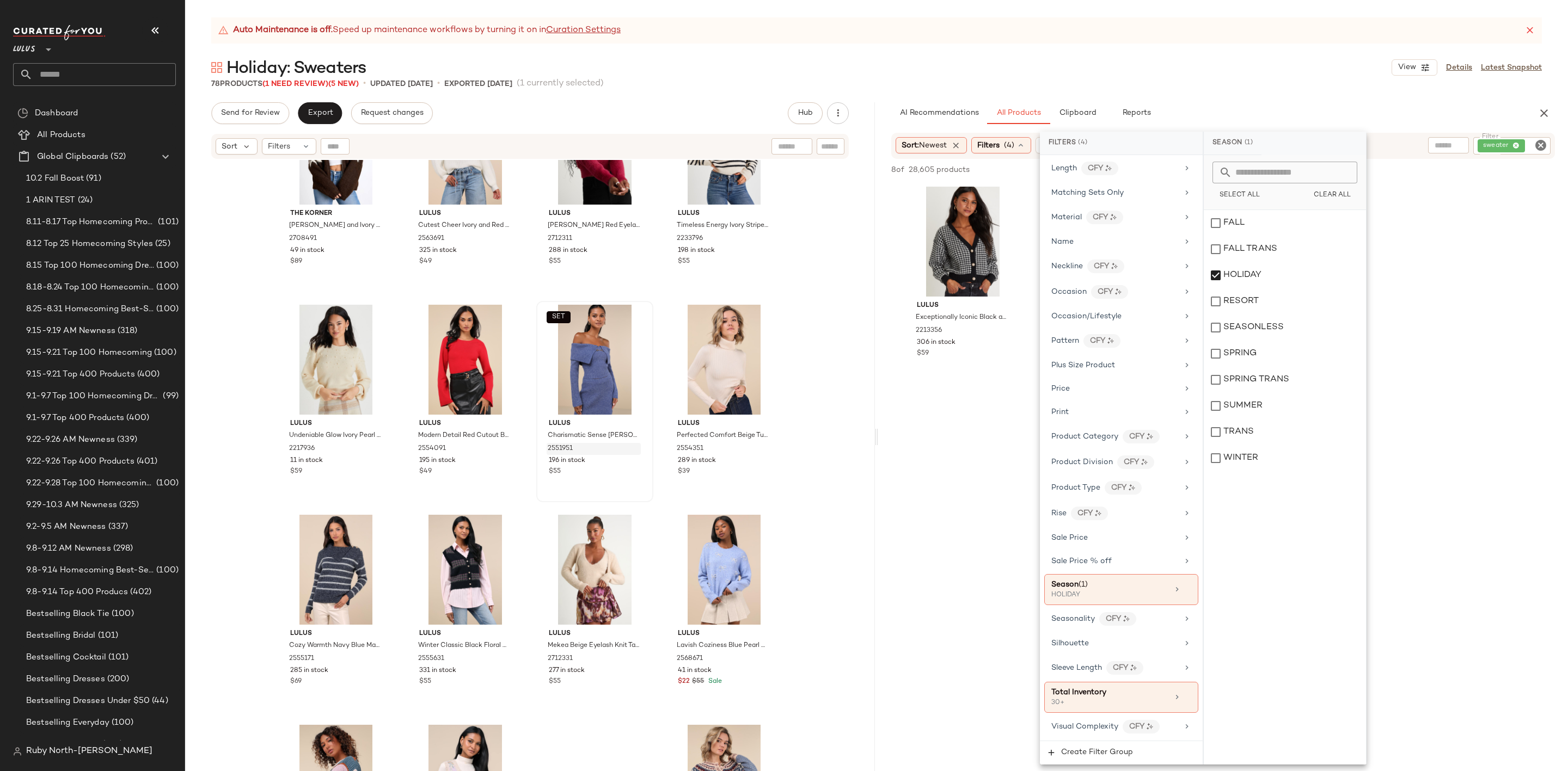
scroll to position [1152, 0]
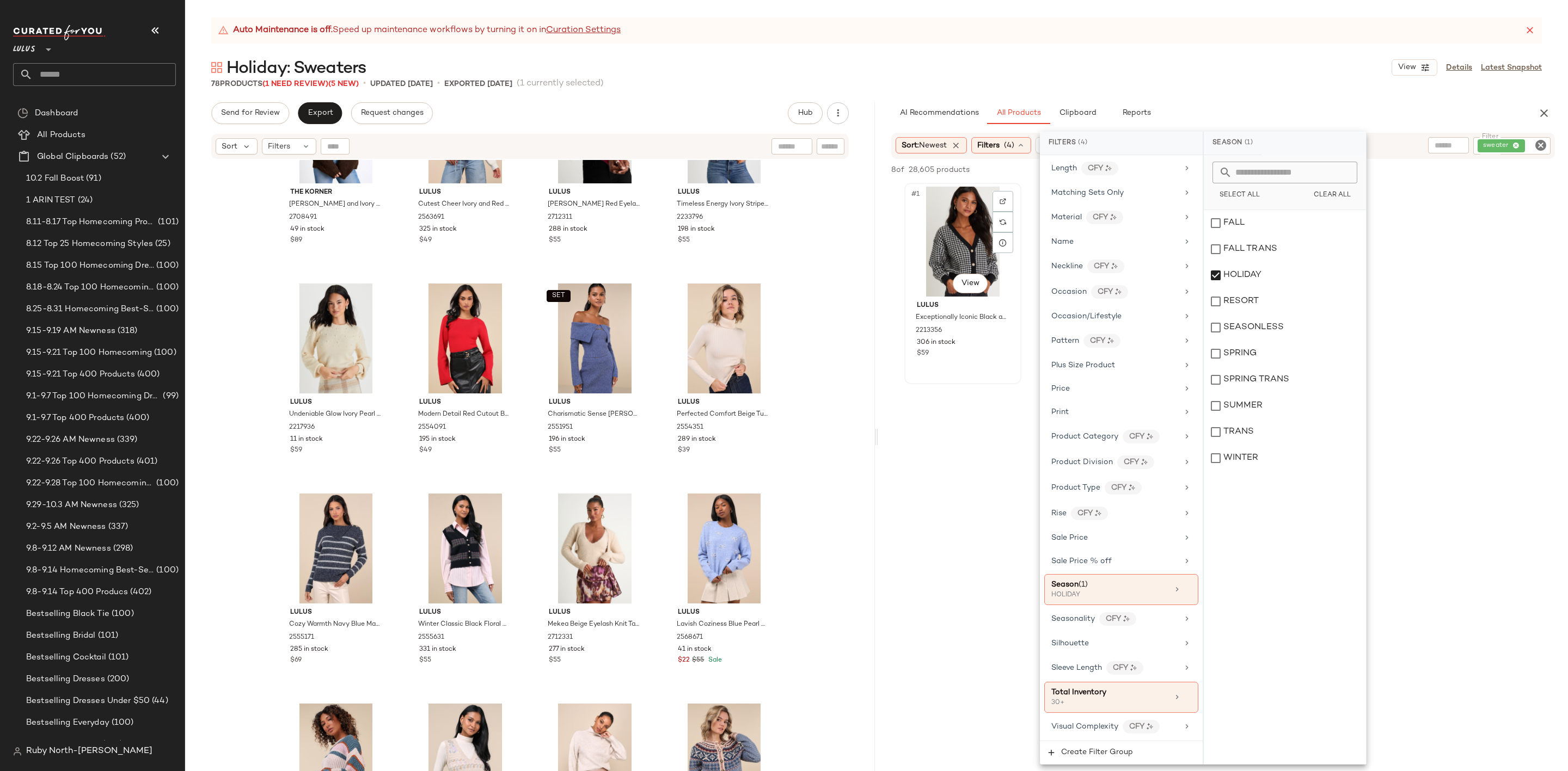
click at [964, 252] on div "#1 View" at bounding box center [963, 242] width 110 height 110
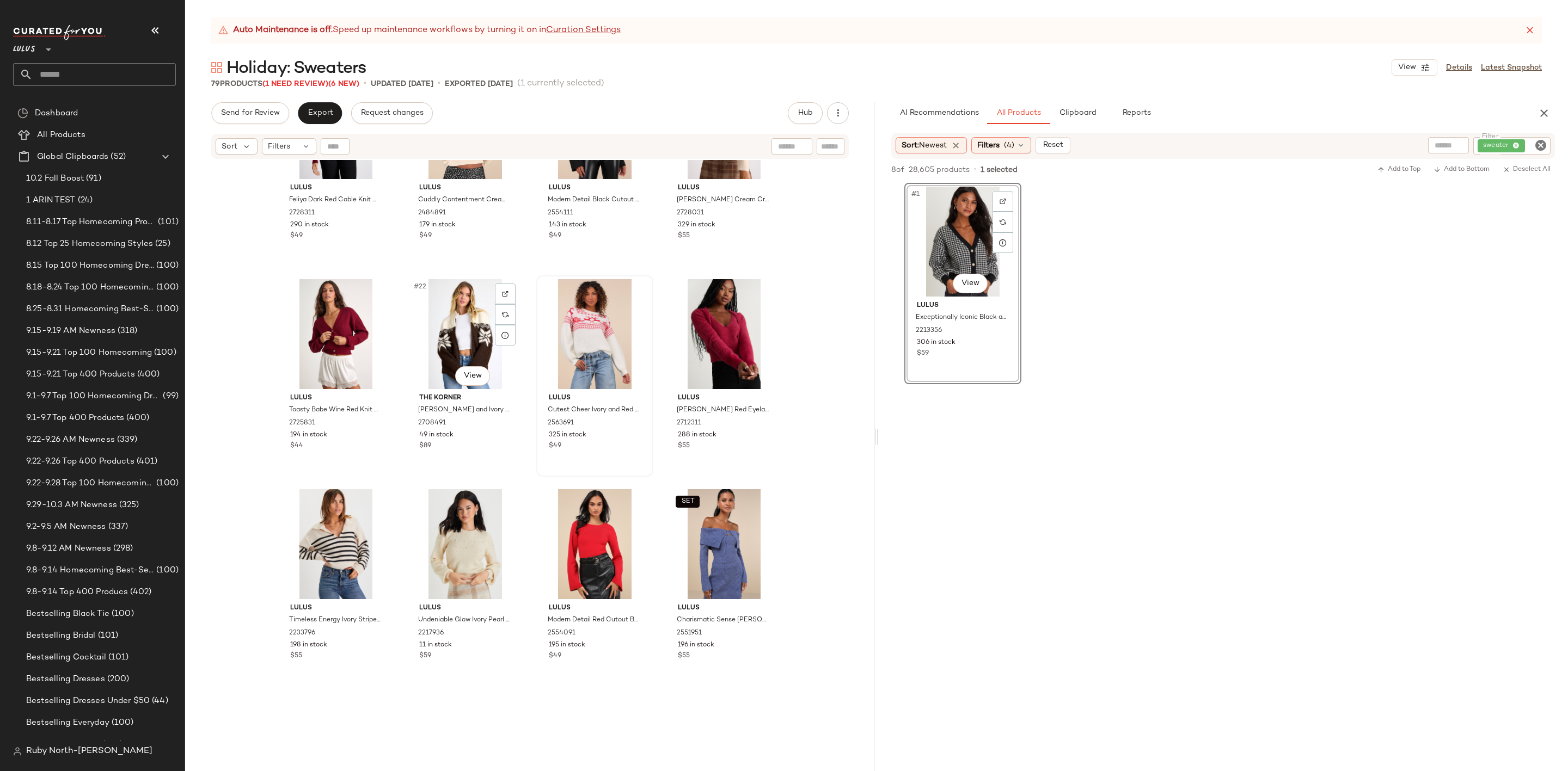
scroll to position [988, 0]
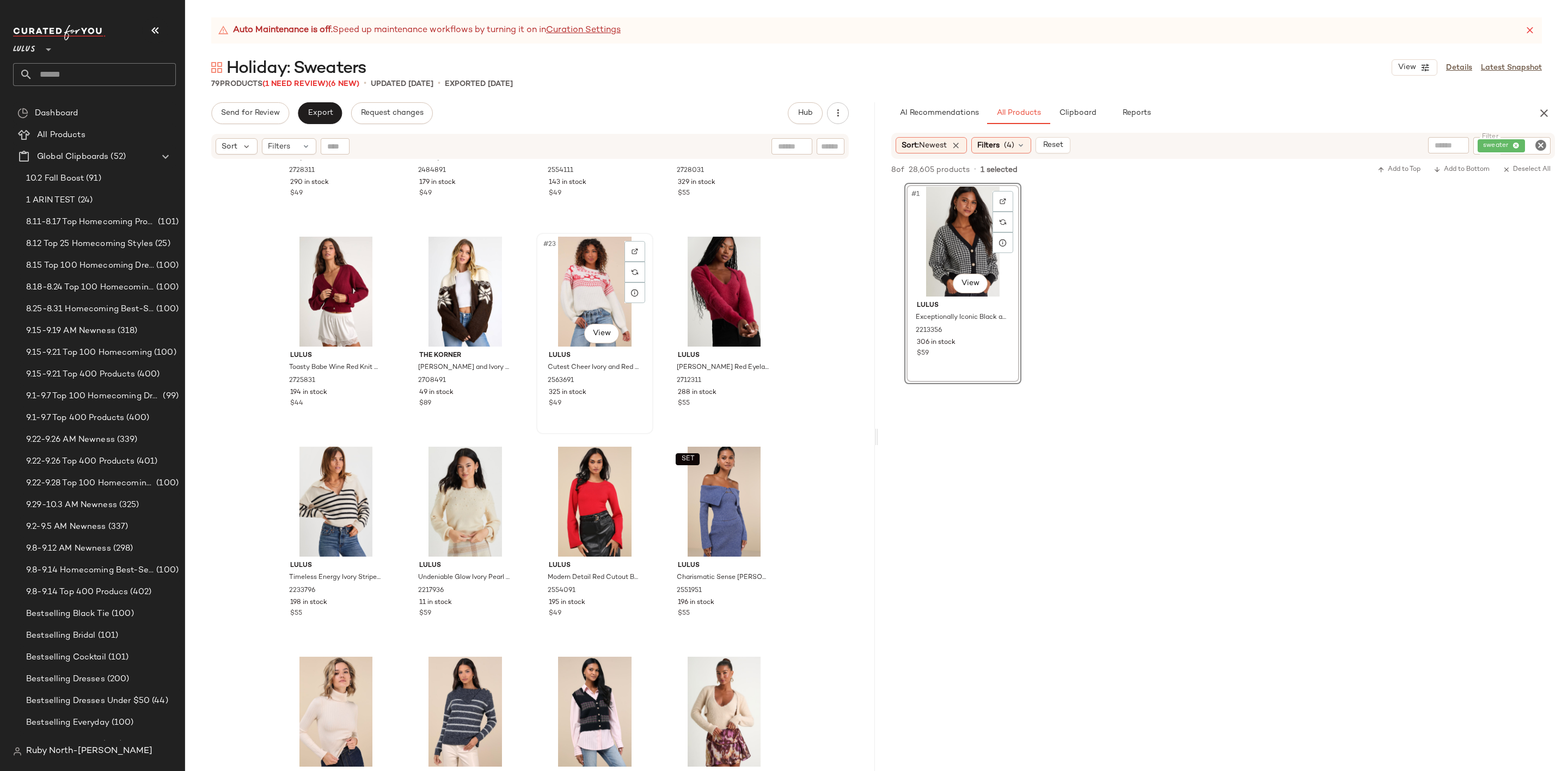
click at [586, 301] on div "#23 View" at bounding box center [595, 291] width 110 height 110
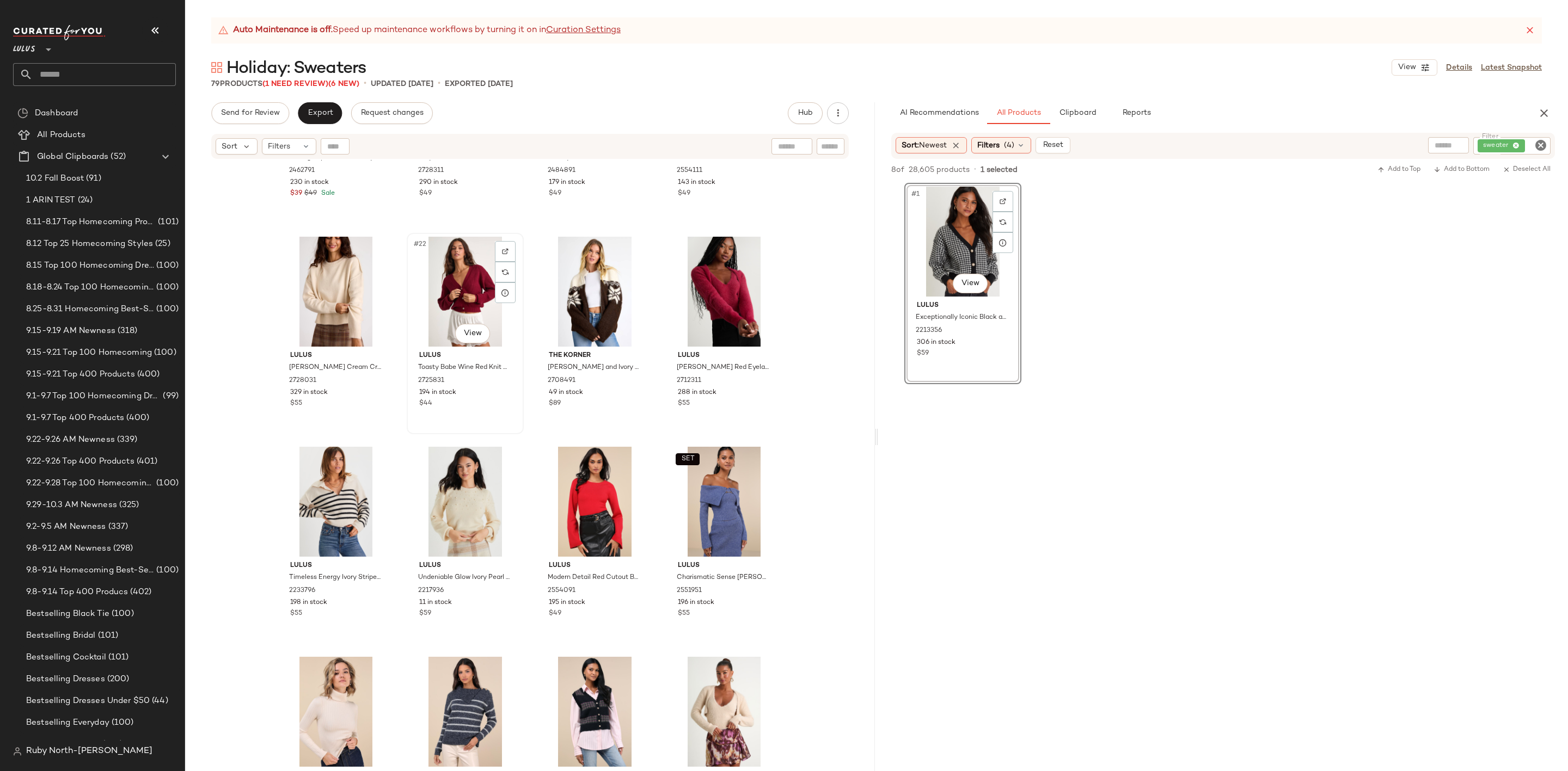
click at [487, 286] on div "#22 View" at bounding box center [465, 291] width 110 height 110
click at [574, 290] on div "#23 View" at bounding box center [595, 291] width 110 height 110
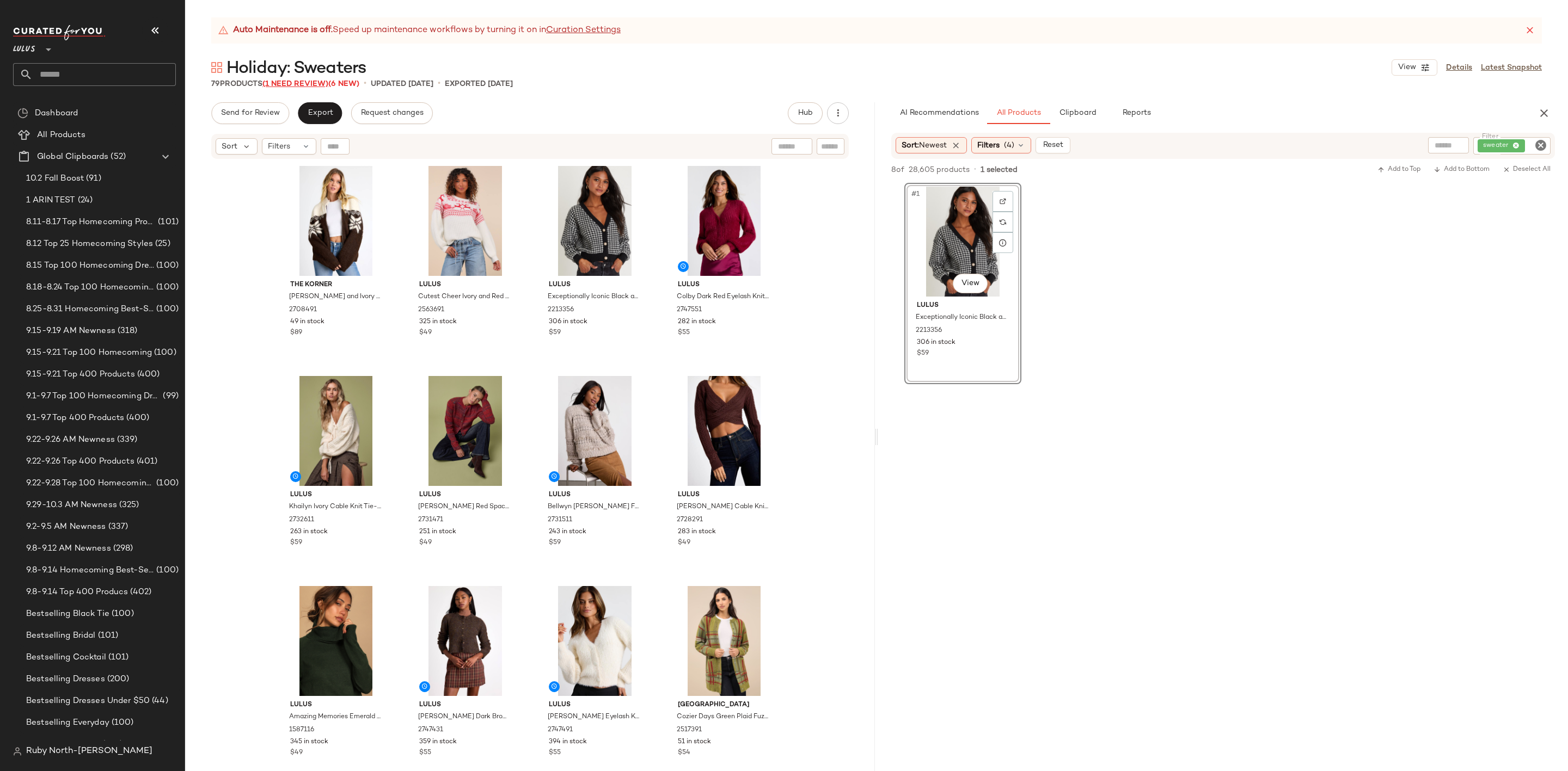
click at [301, 83] on span "(1 Need Review)" at bounding box center [295, 83] width 66 height 8
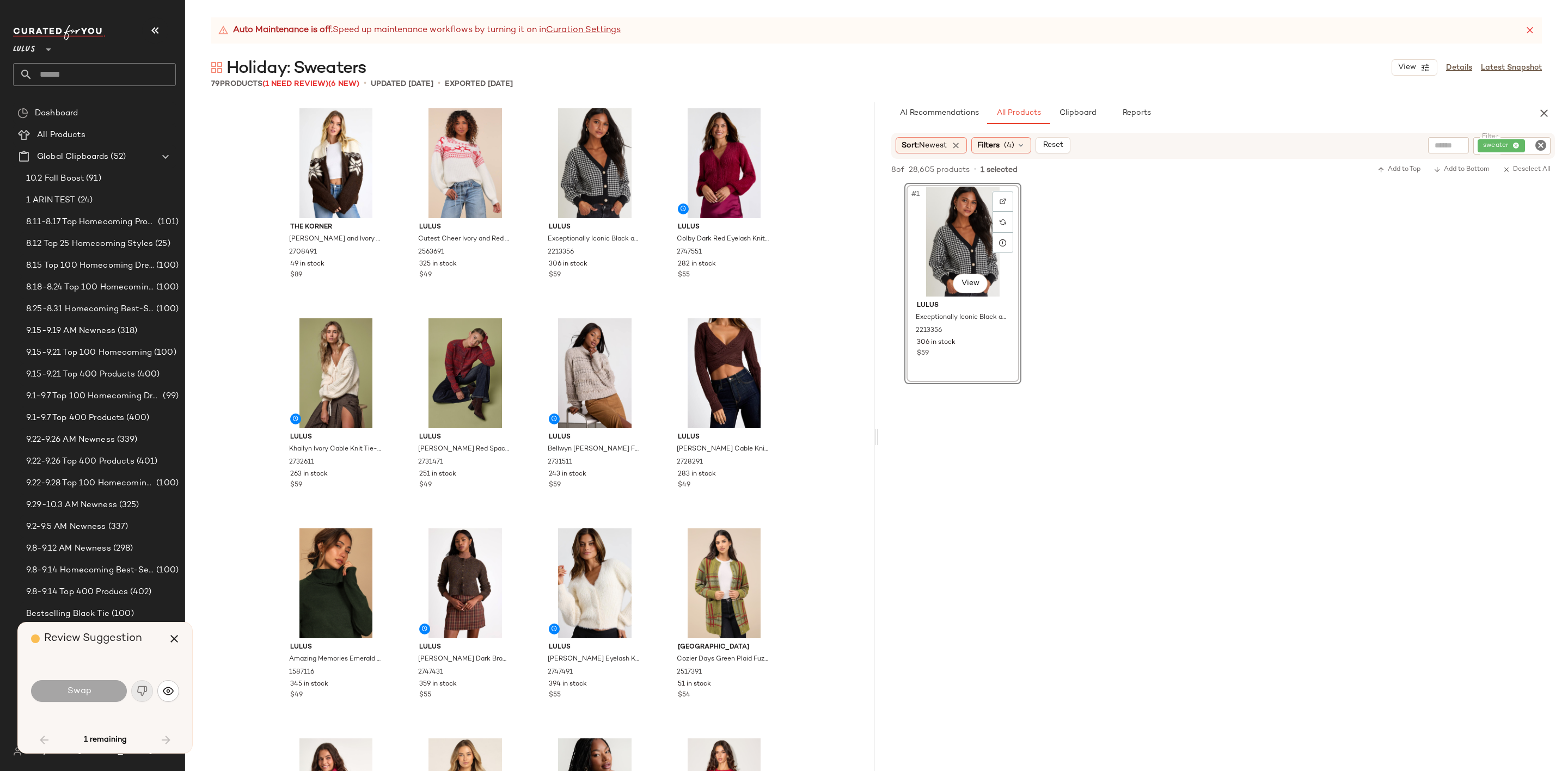
scroll to position [2101, 0]
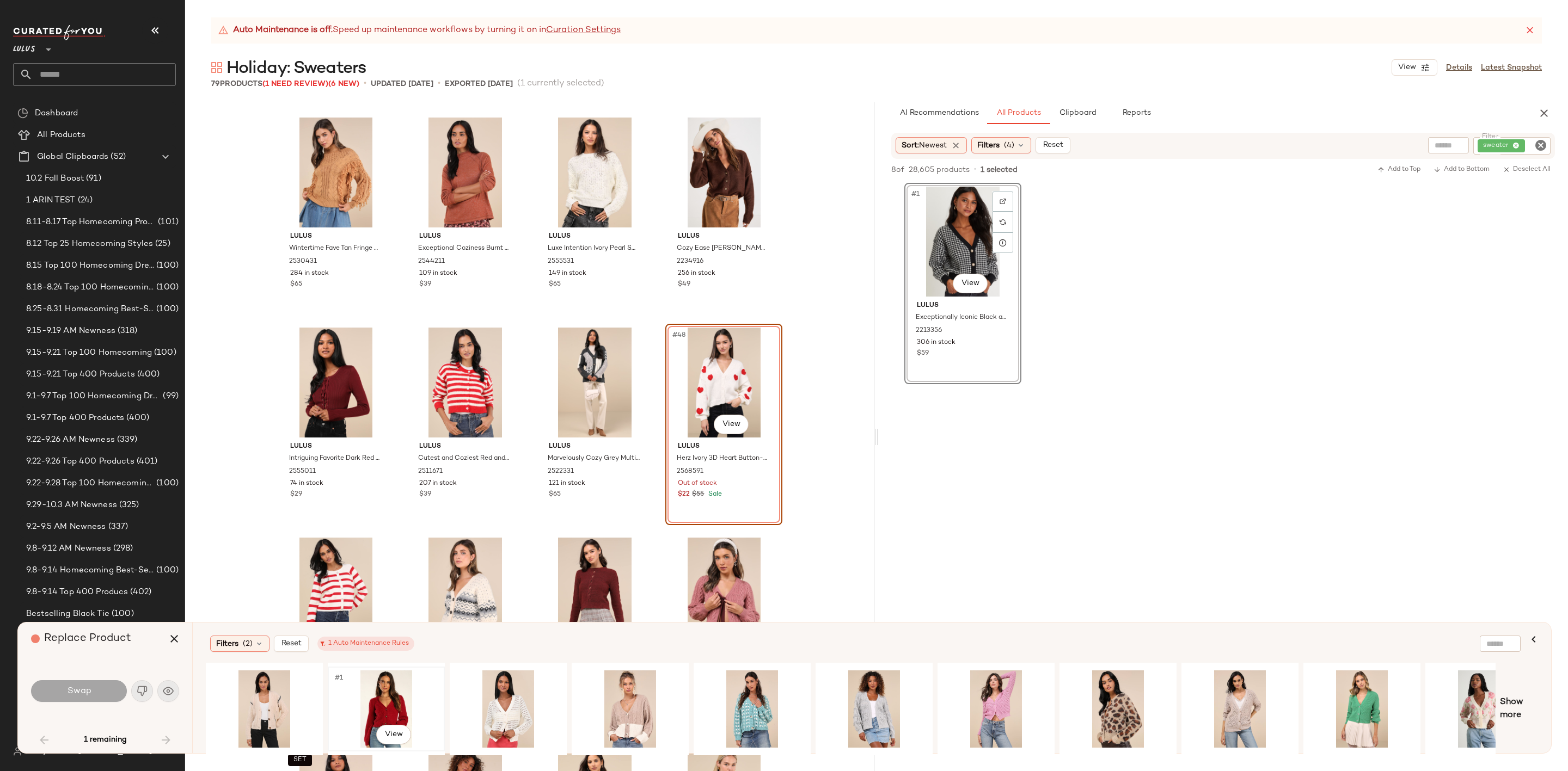
drag, startPoint x: 373, startPoint y: 688, endPoint x: 365, endPoint y: 684, distance: 8.9
click at [373, 688] on div "#1 View" at bounding box center [387, 709] width 110 height 77
click at [108, 686] on button "Swap" at bounding box center [79, 691] width 96 height 22
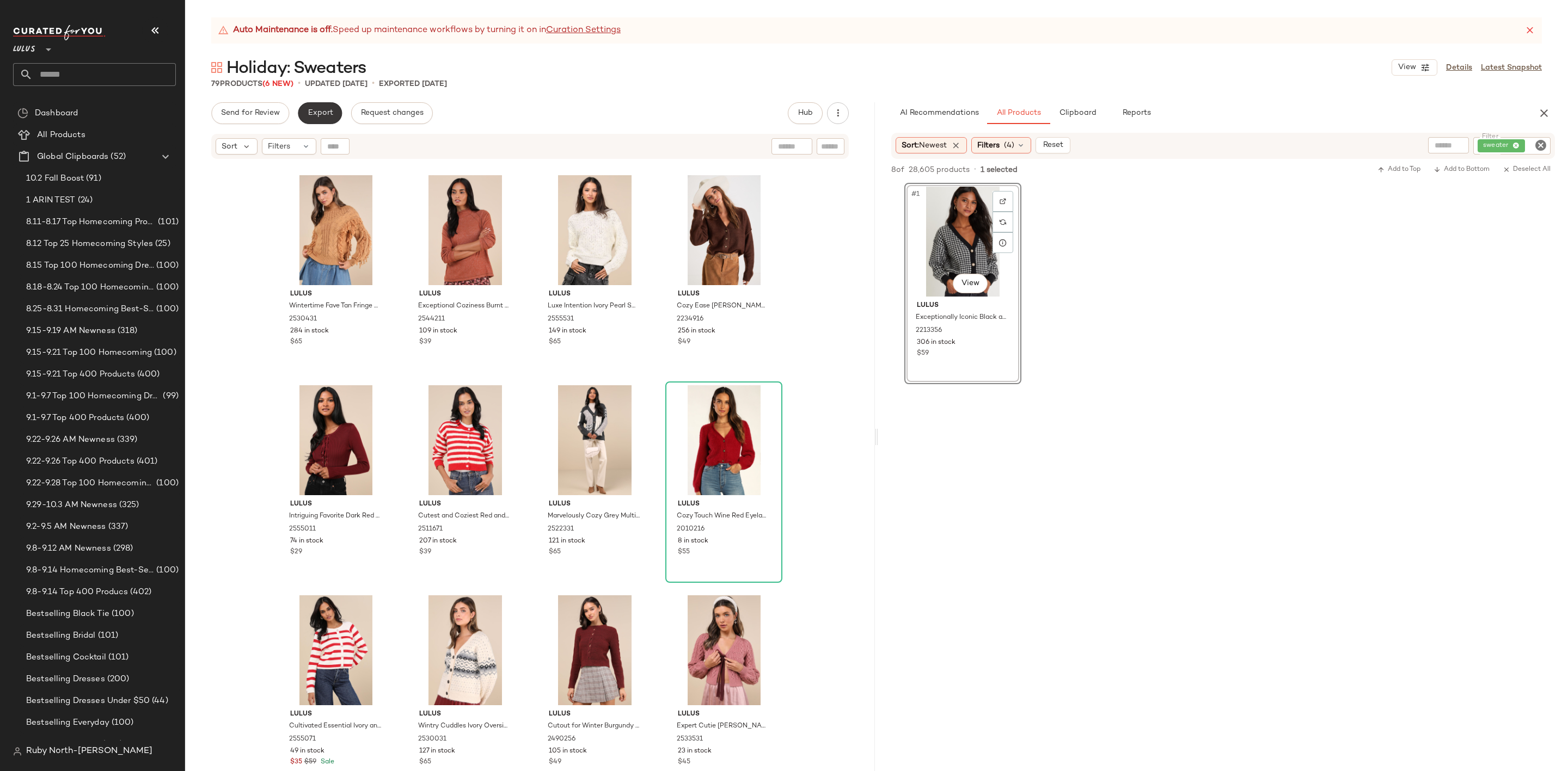
click at [317, 111] on span "Export" at bounding box center [320, 113] width 26 height 9
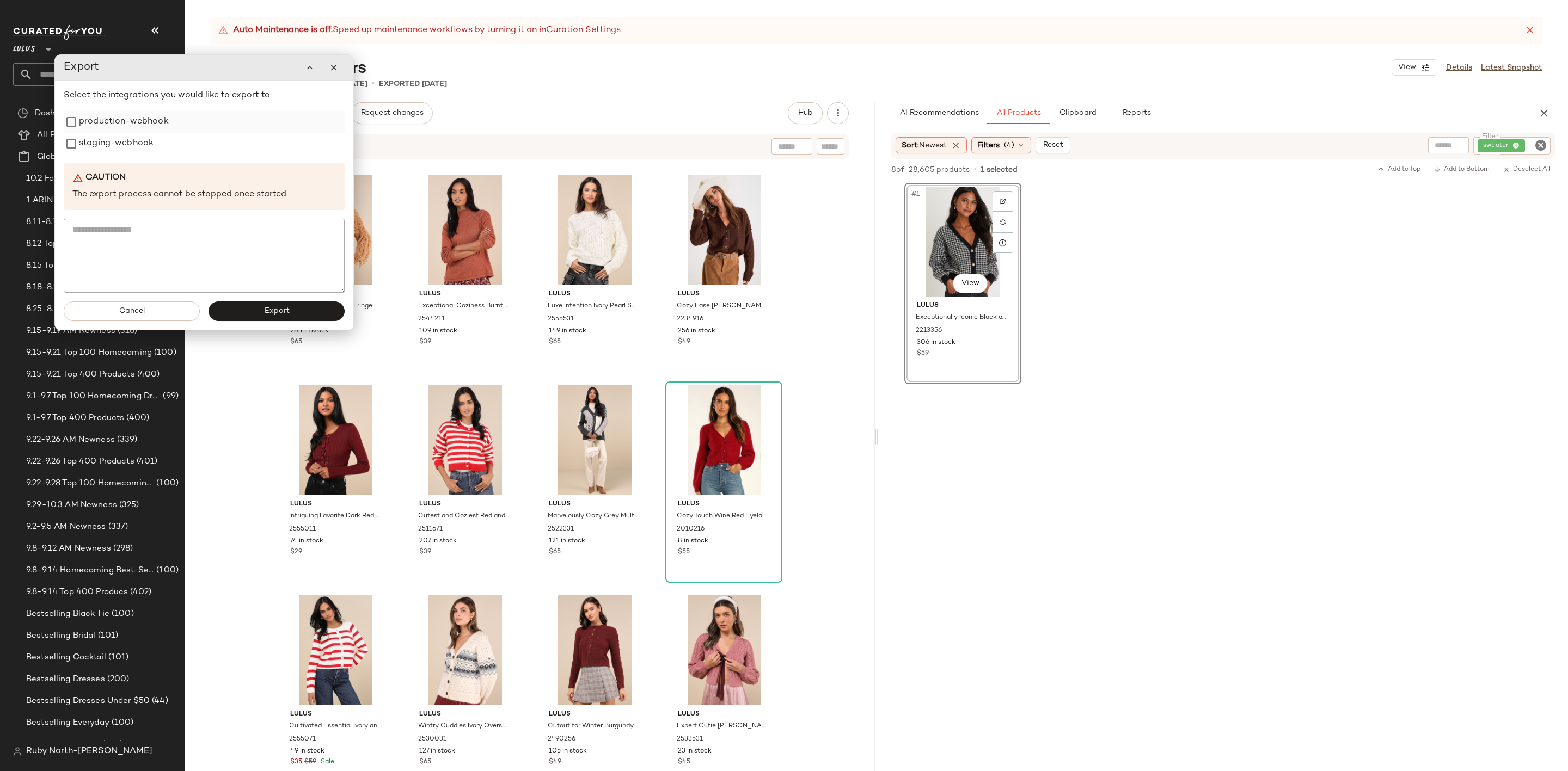
click at [135, 127] on label "production-webhook" at bounding box center [124, 122] width 90 height 22
drag, startPoint x: 135, startPoint y: 126, endPoint x: 156, endPoint y: 145, distance: 28.3
click at [139, 130] on label "production-webhook" at bounding box center [124, 122] width 90 height 22
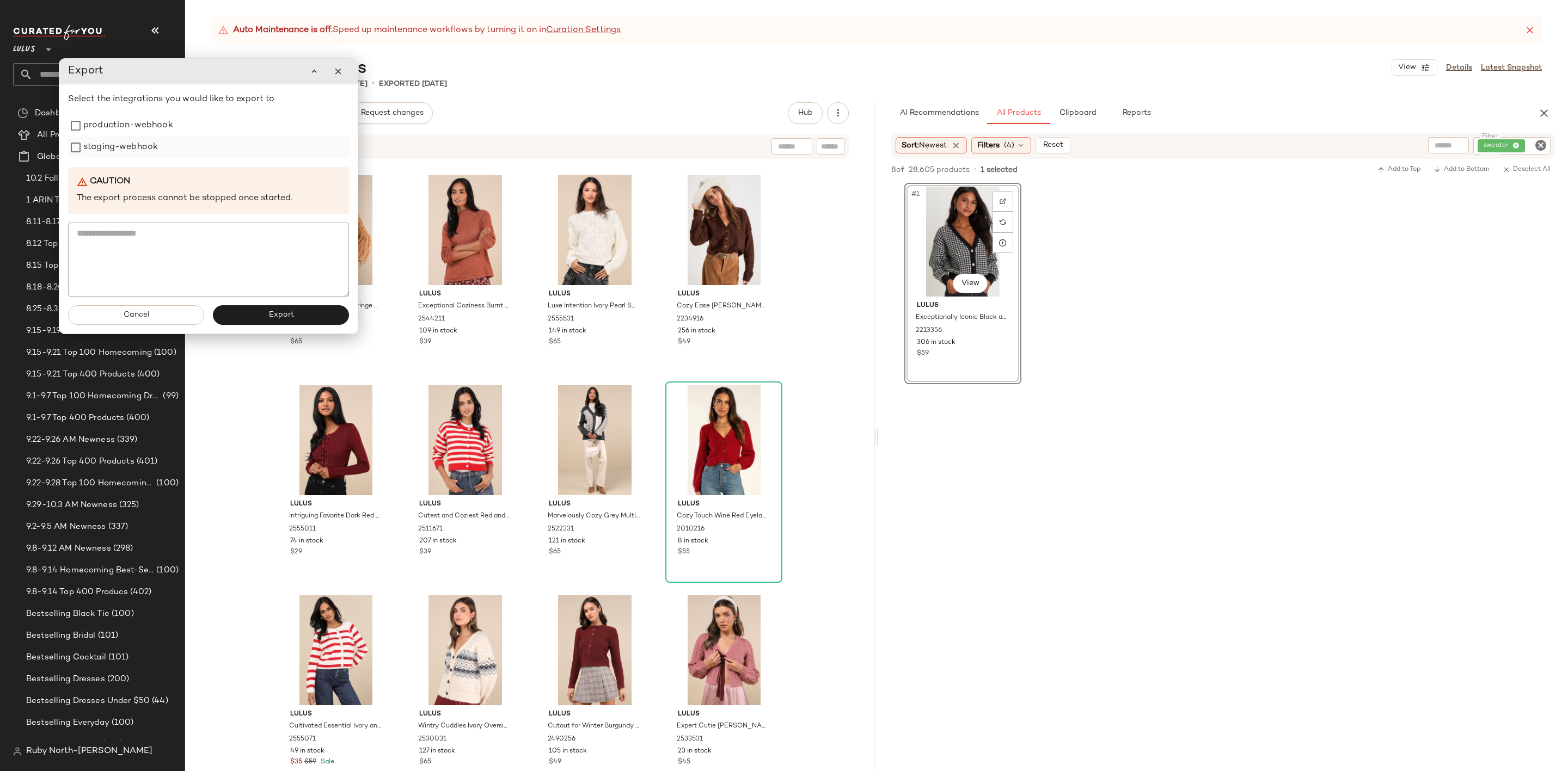
click at [152, 141] on label "staging-webhook" at bounding box center [121, 148] width 75 height 22
click at [144, 121] on label "production-webhook" at bounding box center [128, 126] width 90 height 22
click at [271, 307] on button "Export" at bounding box center [281, 315] width 136 height 19
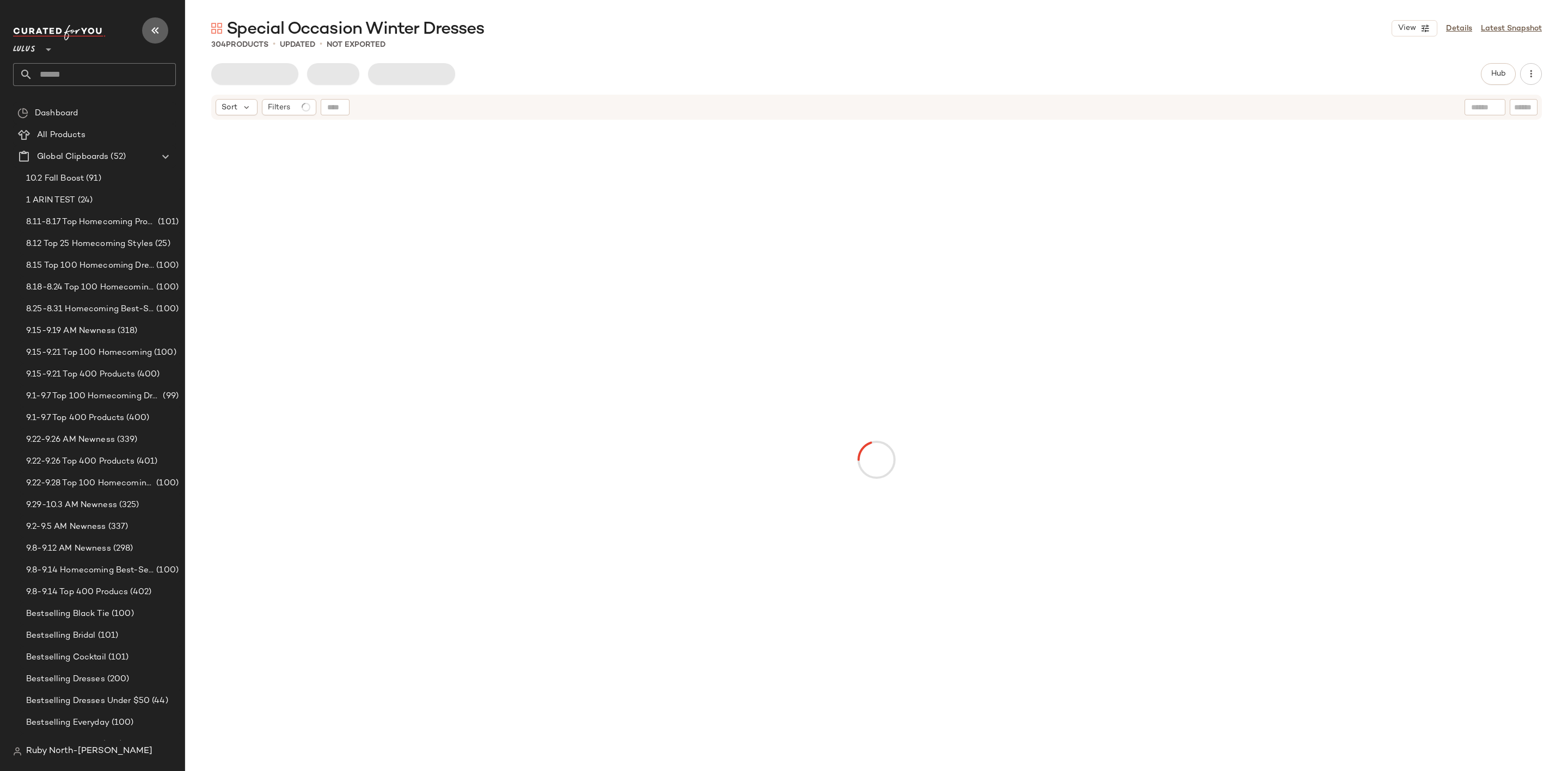
click at [159, 34] on icon "button" at bounding box center [155, 30] width 13 height 13
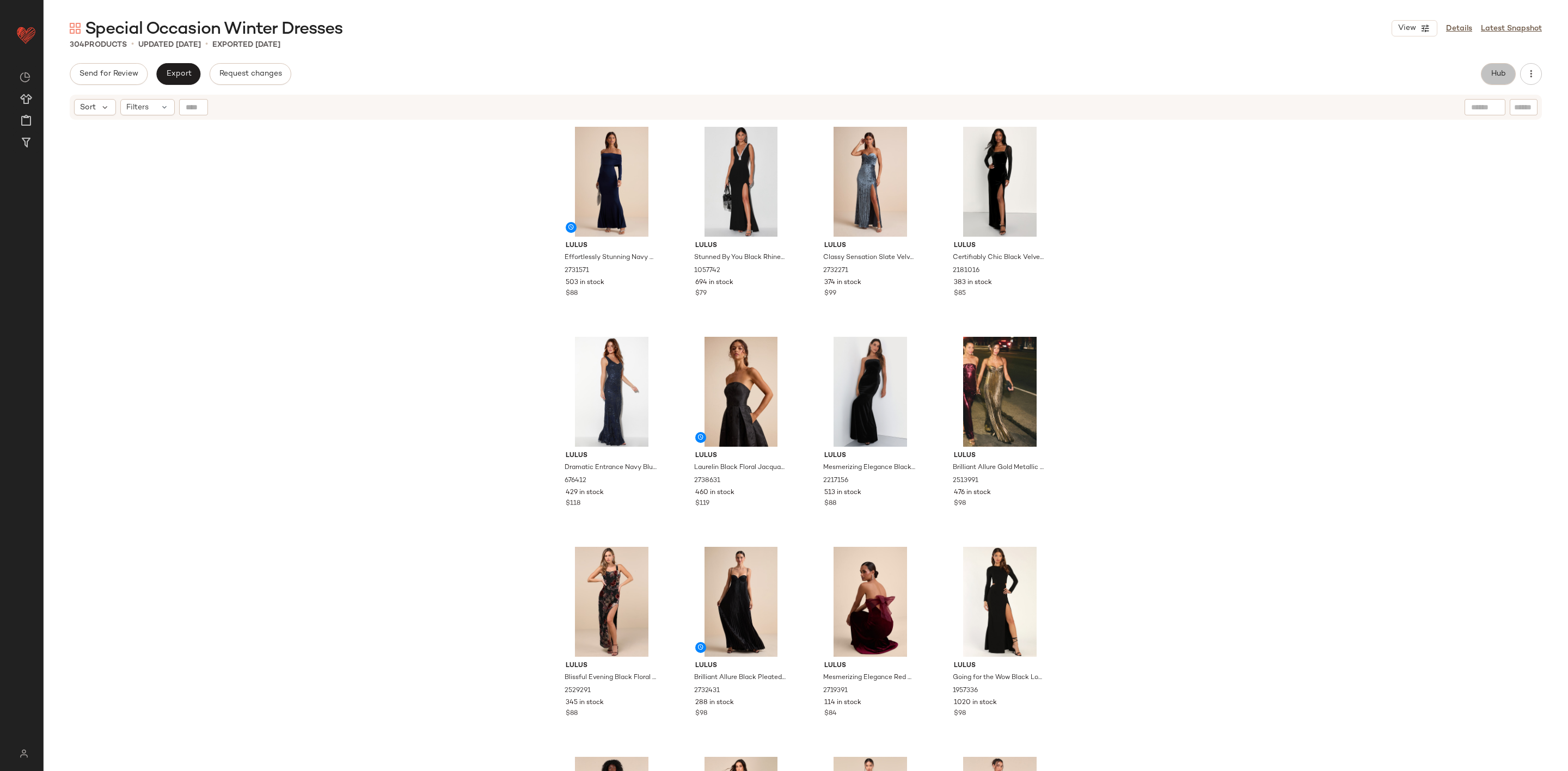
click at [1499, 77] on span "Hub" at bounding box center [1498, 74] width 15 height 9
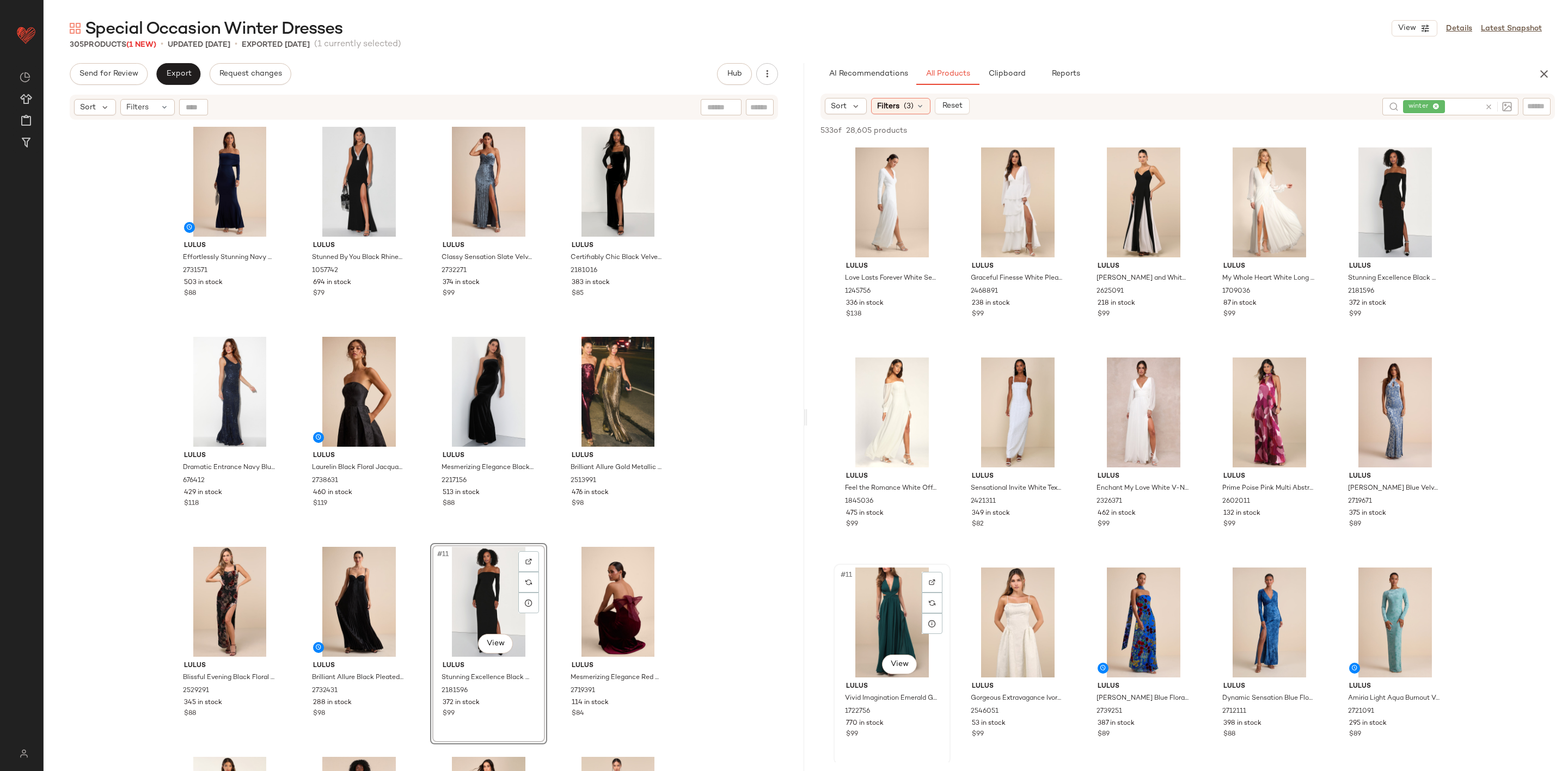
click at [884, 606] on div "#11 View" at bounding box center [892, 623] width 110 height 110
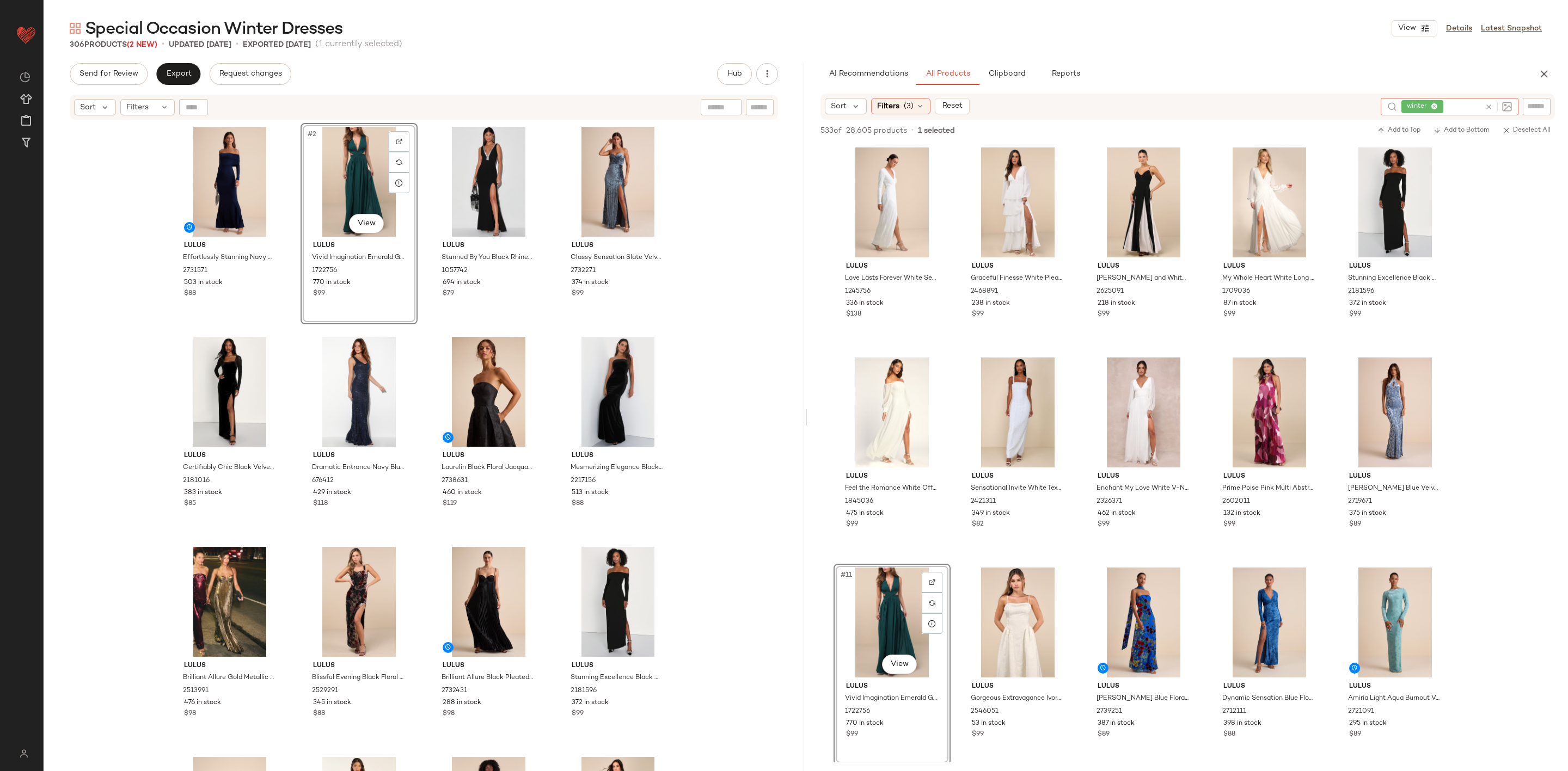
click at [1488, 103] on icon at bounding box center [1488, 106] width 8 height 8
drag, startPoint x: 868, startPoint y: 102, endPoint x: 875, endPoint y: 102, distance: 7.0
click at [874, 102] on div "Sort Filters (3) Reset" at bounding box center [899, 106] width 149 height 16
click at [876, 102] on div "Filters (3)" at bounding box center [900, 106] width 59 height 16
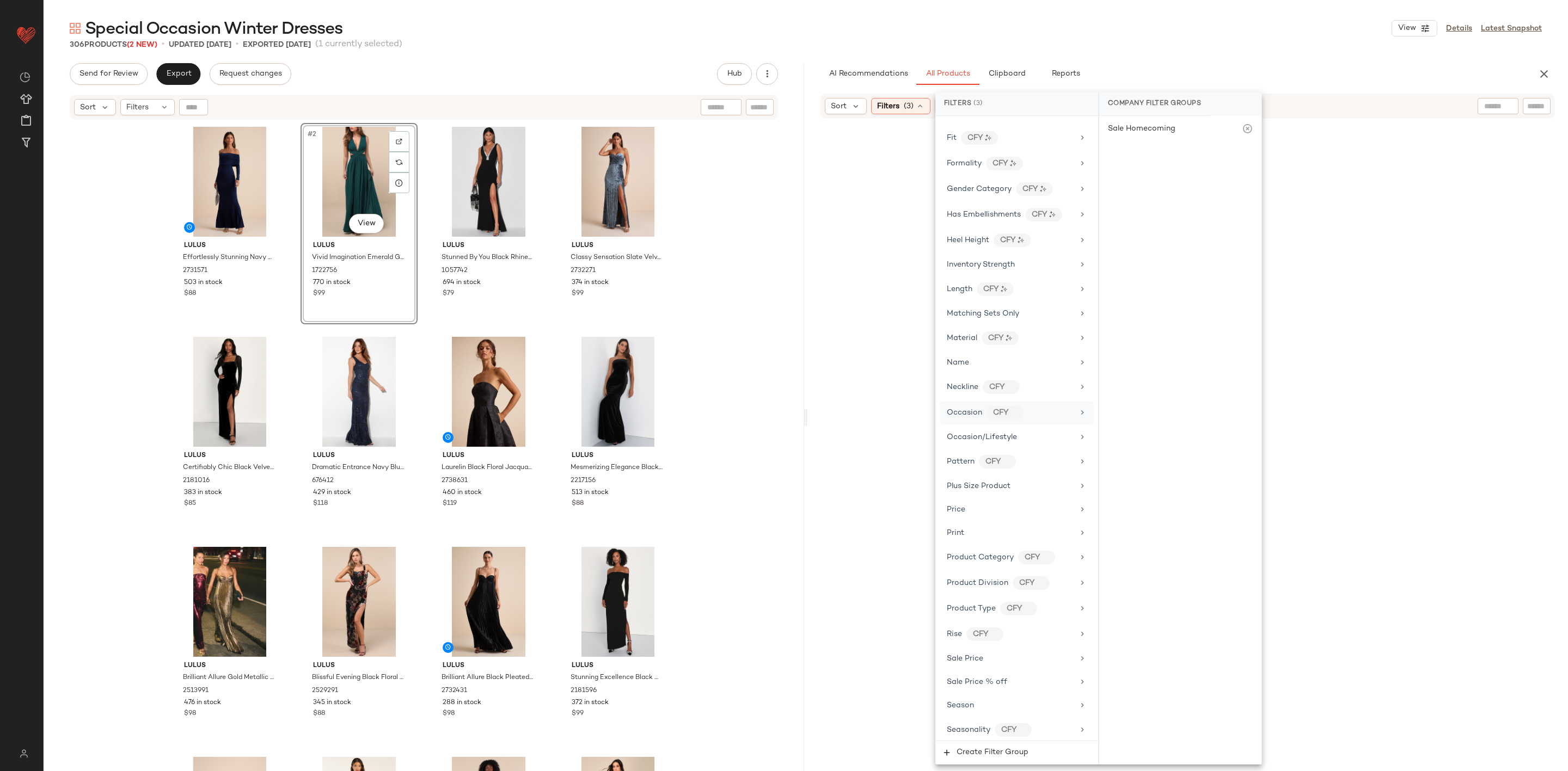
scroll to position [524, 0]
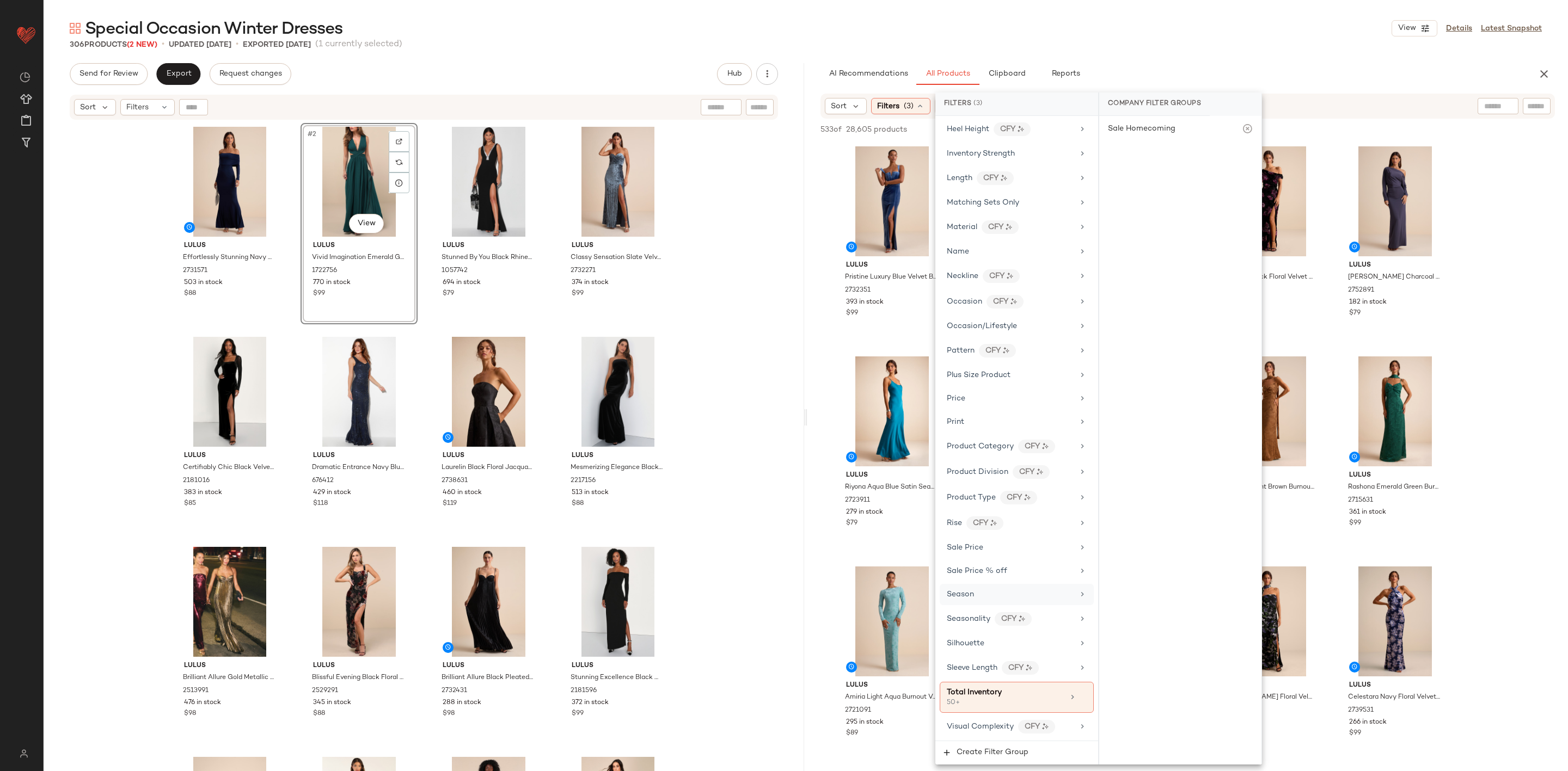
click at [996, 585] on div "Season" at bounding box center [1017, 595] width 154 height 21
drag, startPoint x: 1155, startPoint y: 414, endPoint x: 1272, endPoint y: 391, distance: 119.2
click at [1157, 414] on div "WINTER" at bounding box center [1180, 419] width 163 height 26
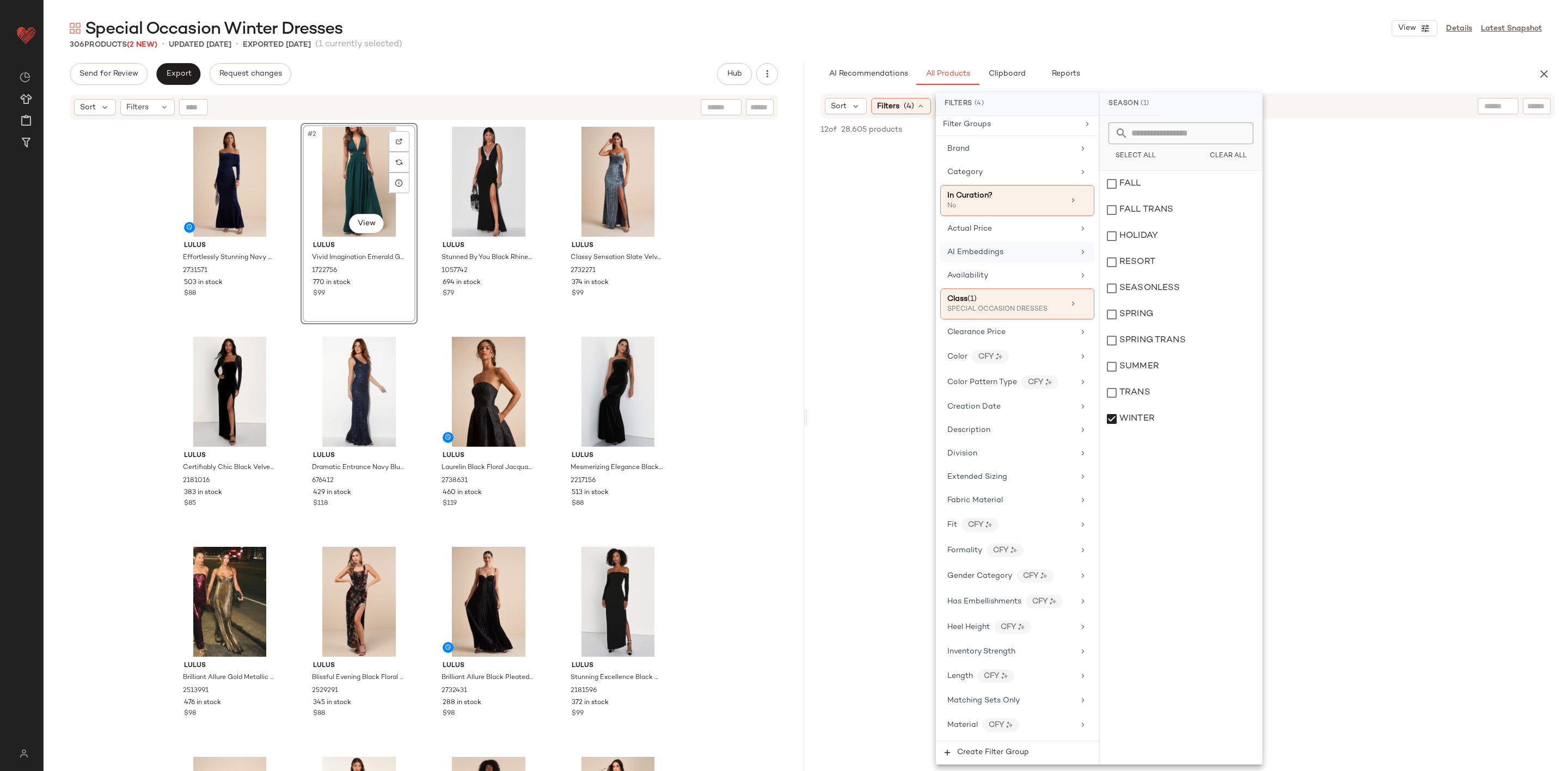
scroll to position [0, 0]
click at [1127, 418] on div "WINTER" at bounding box center [1181, 419] width 163 height 26
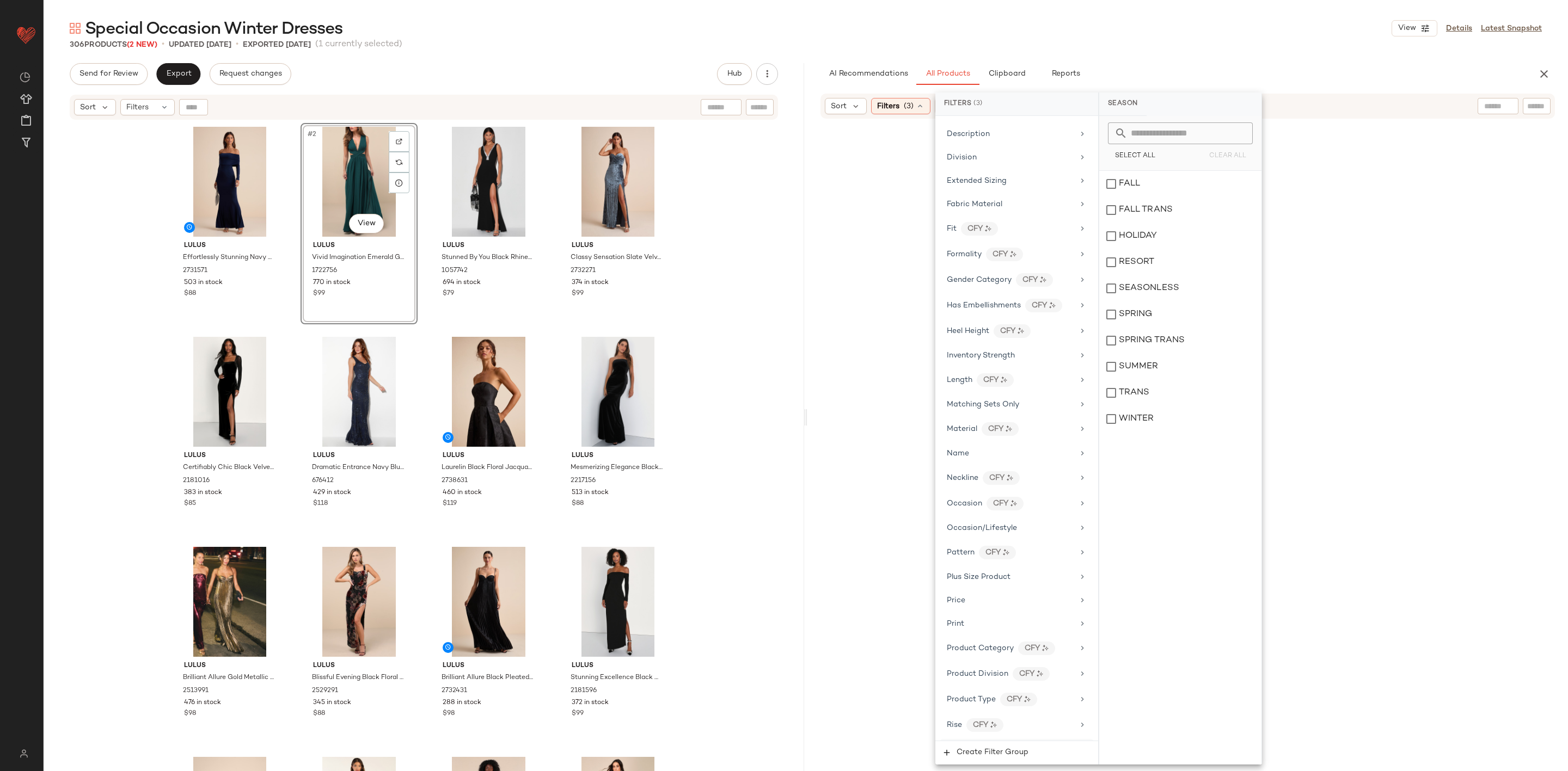
scroll to position [524, 0]
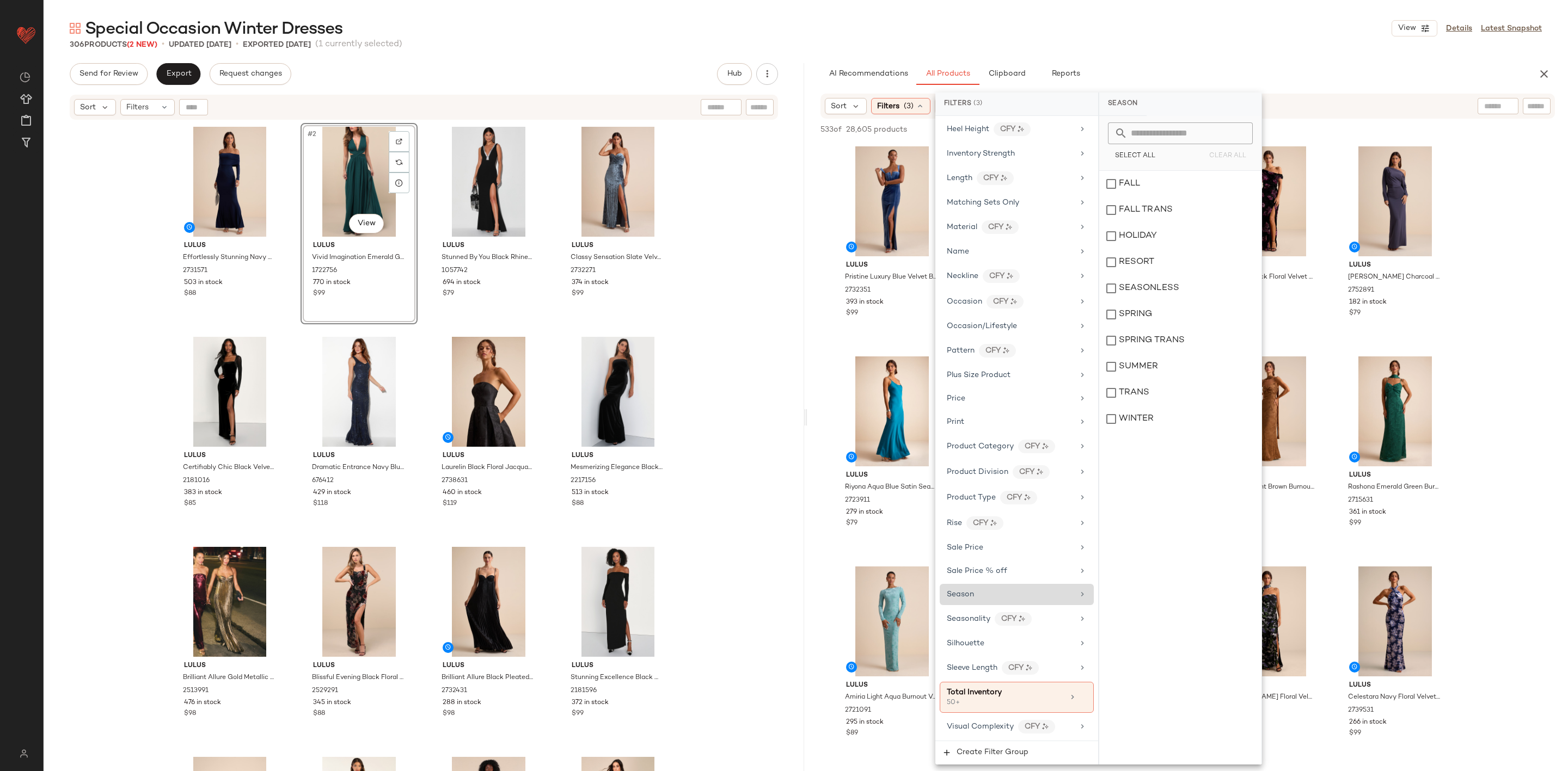
click at [1011, 585] on div "Season" at bounding box center [1017, 595] width 154 height 21
click at [1009, 626] on div "Seasonality CFY" at bounding box center [1017, 619] width 154 height 23
click at [1166, 293] on div "winter" at bounding box center [1180, 288] width 163 height 26
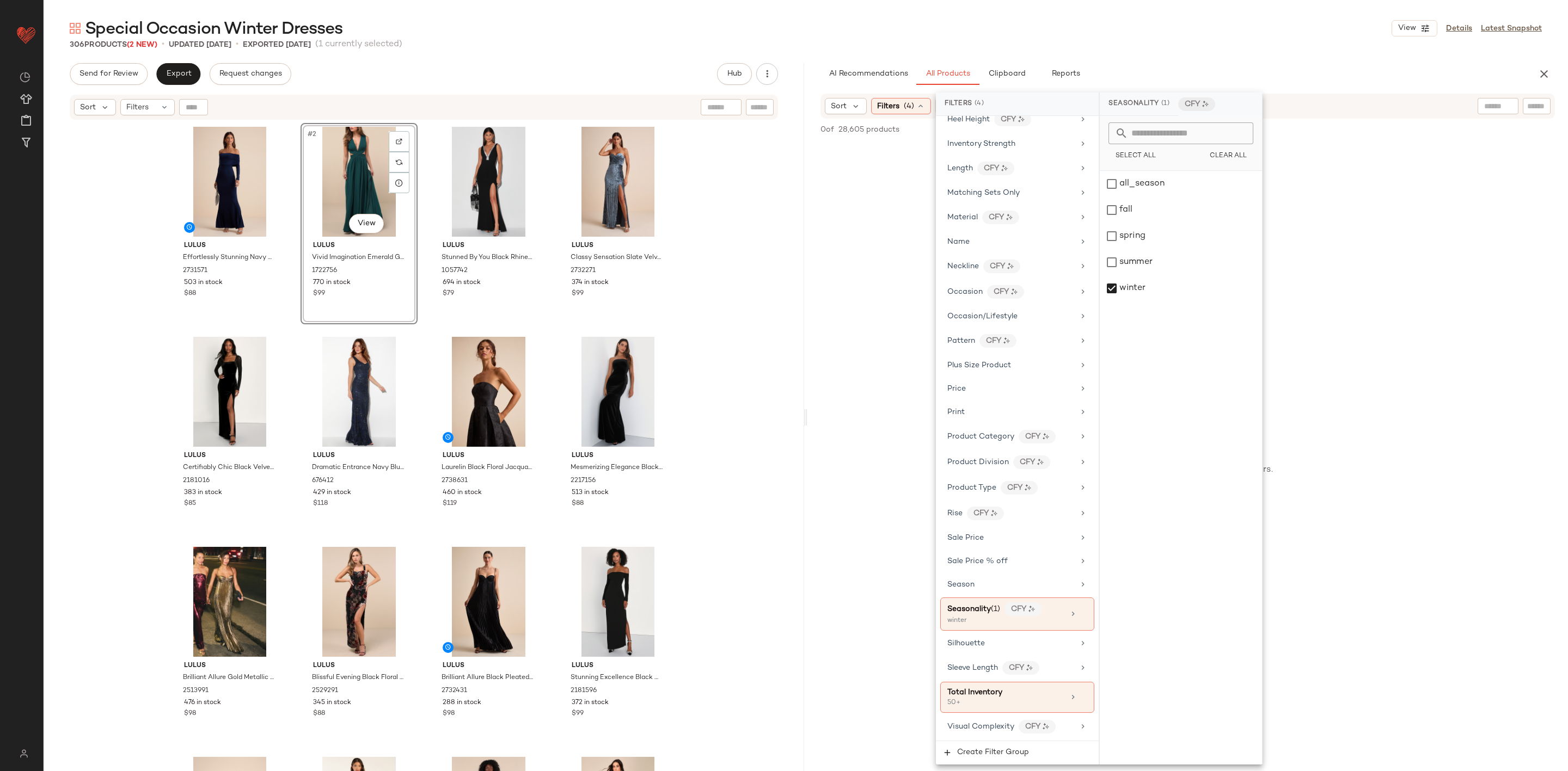
click at [1353, 288] on div "No Products Found No products match your current filters. Clear Filters" at bounding box center [1188, 452] width 761 height 619
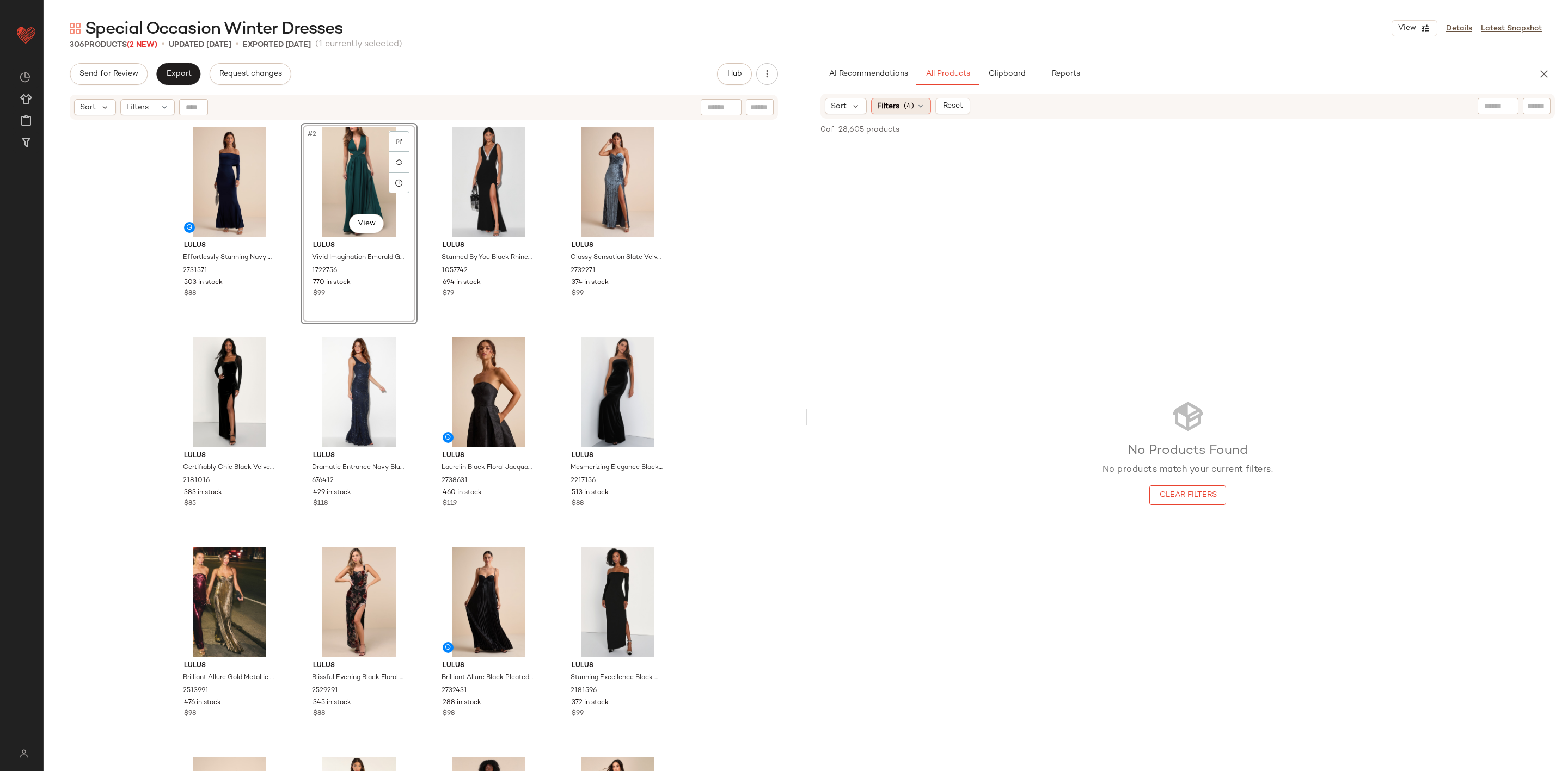
click at [909, 101] on span "(4)" at bounding box center [909, 106] width 10 height 12
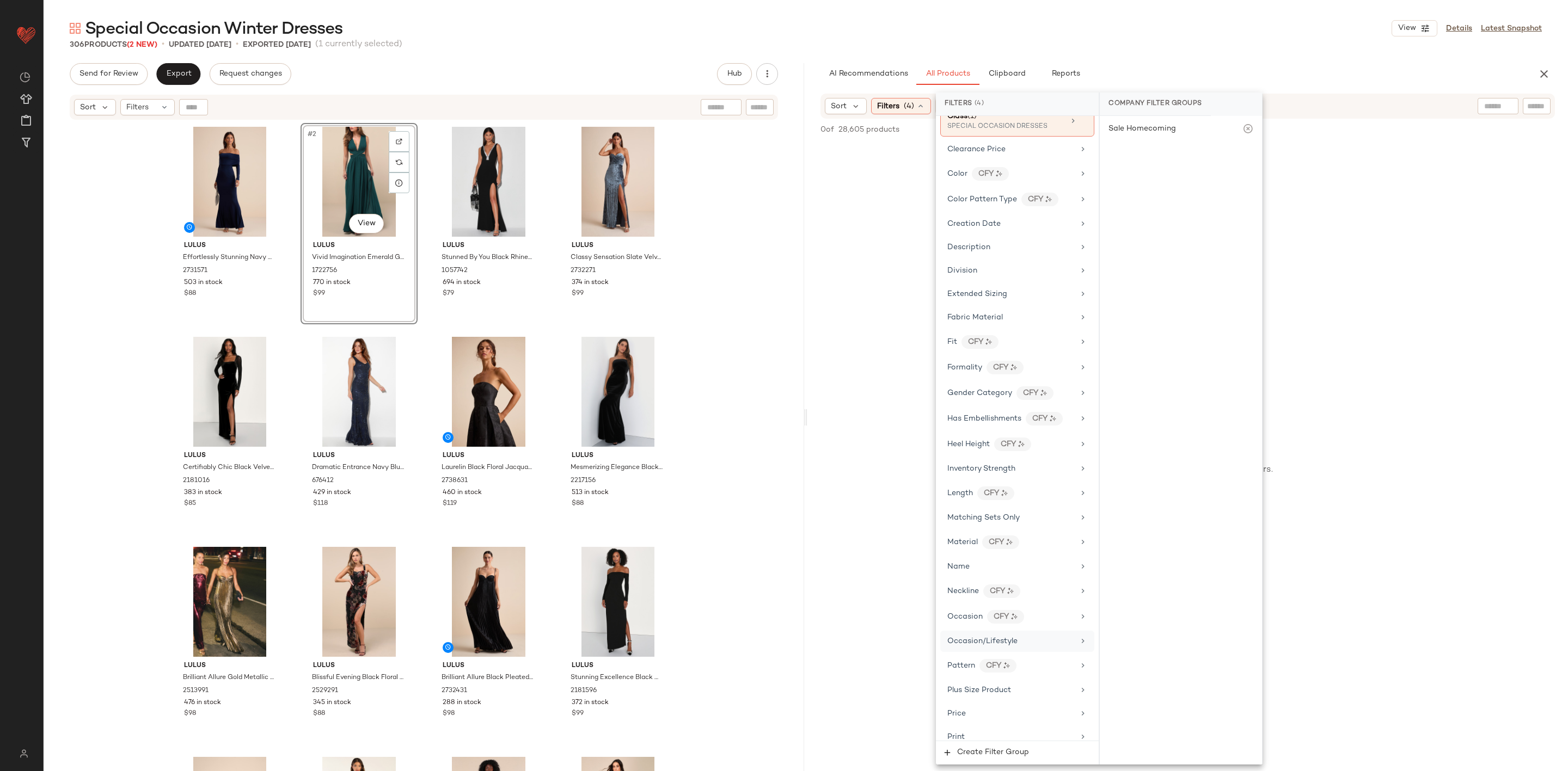
scroll to position [534, 0]
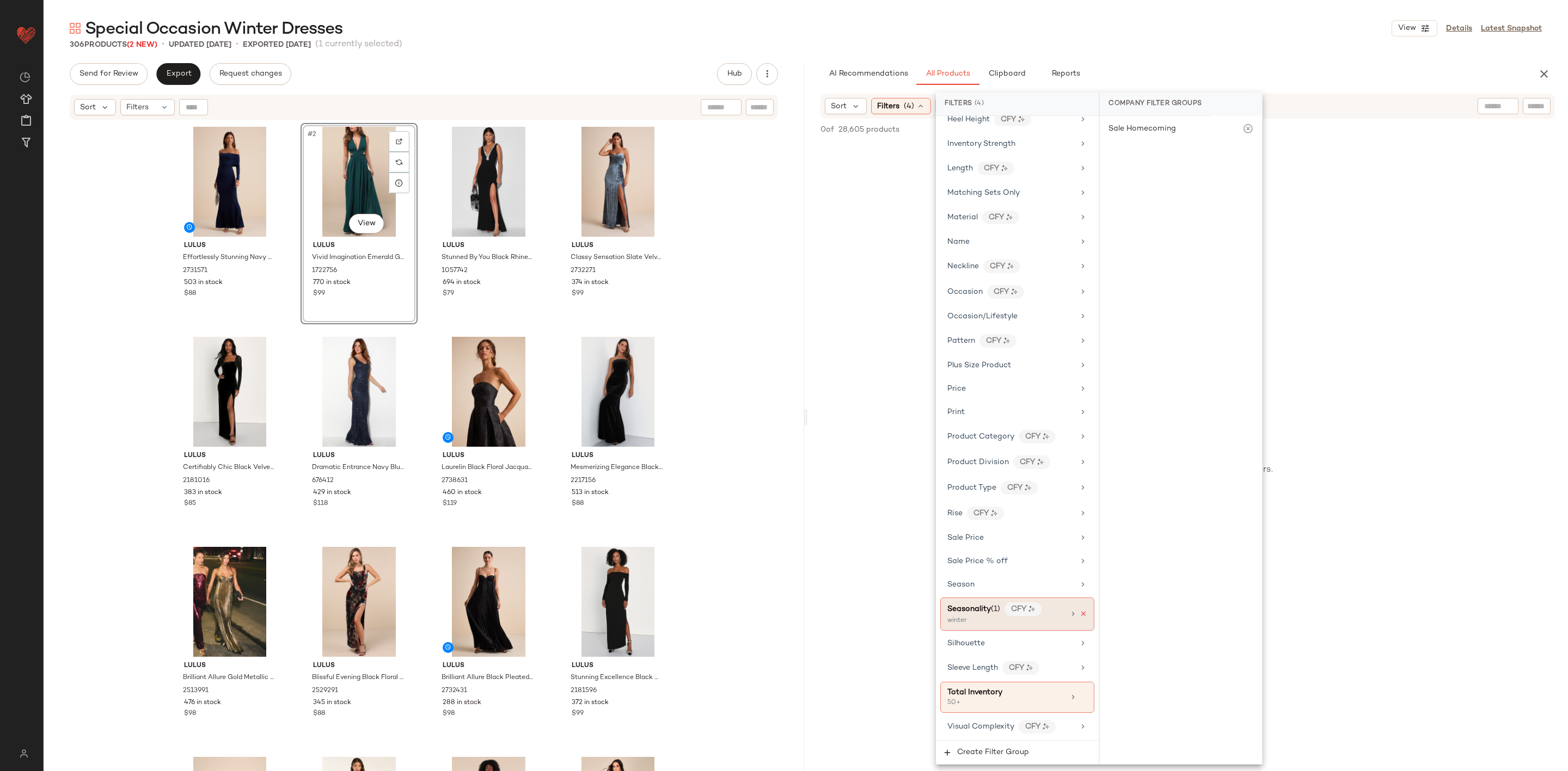
click at [1080, 613] on icon at bounding box center [1083, 614] width 8 height 8
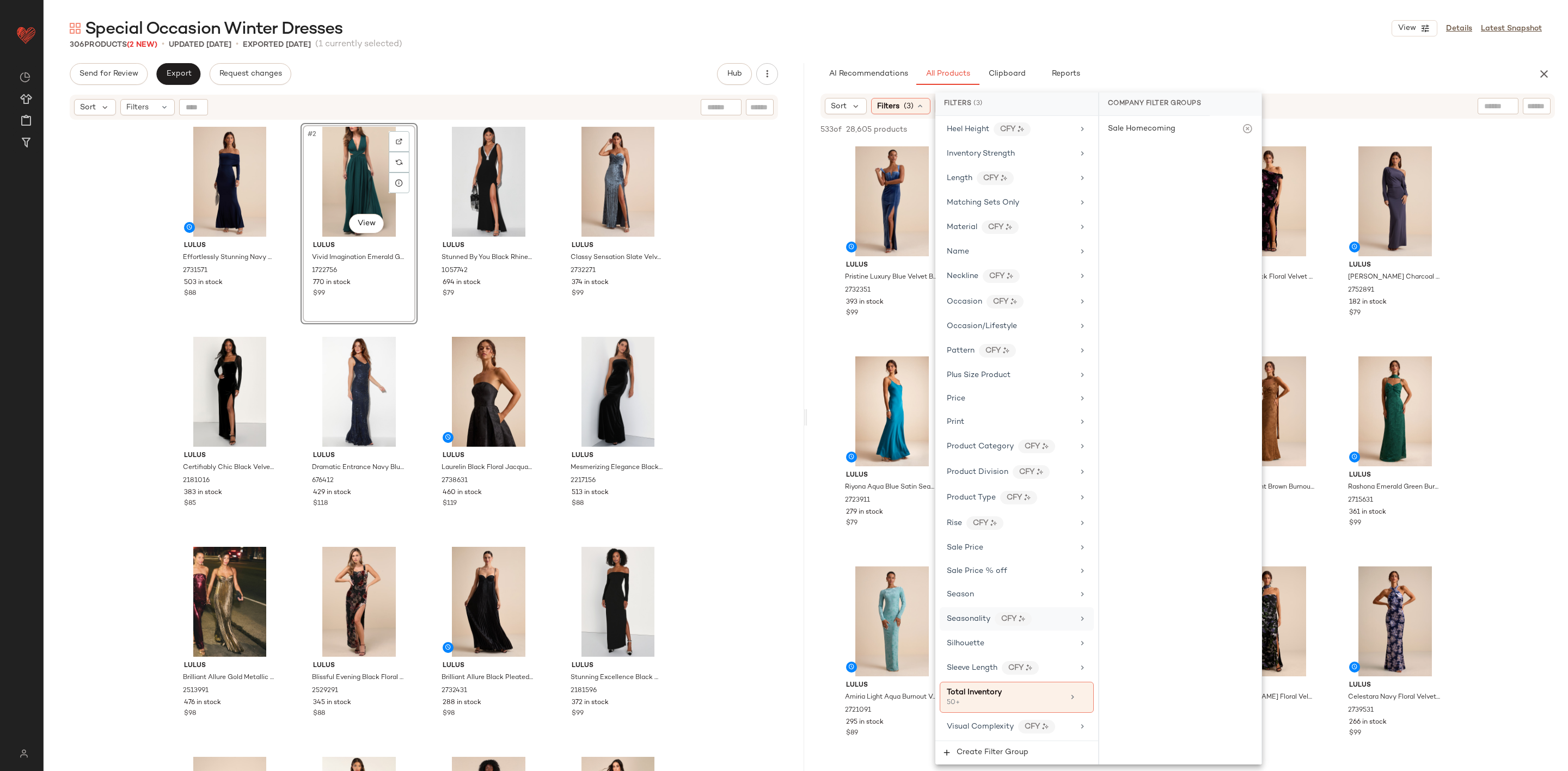
drag, startPoint x: 1487, startPoint y: 114, endPoint x: 1488, endPoint y: 98, distance: 16.0
click at [1487, 110] on div "Sort Filters (3) Reset" at bounding box center [1188, 106] width 735 height 25
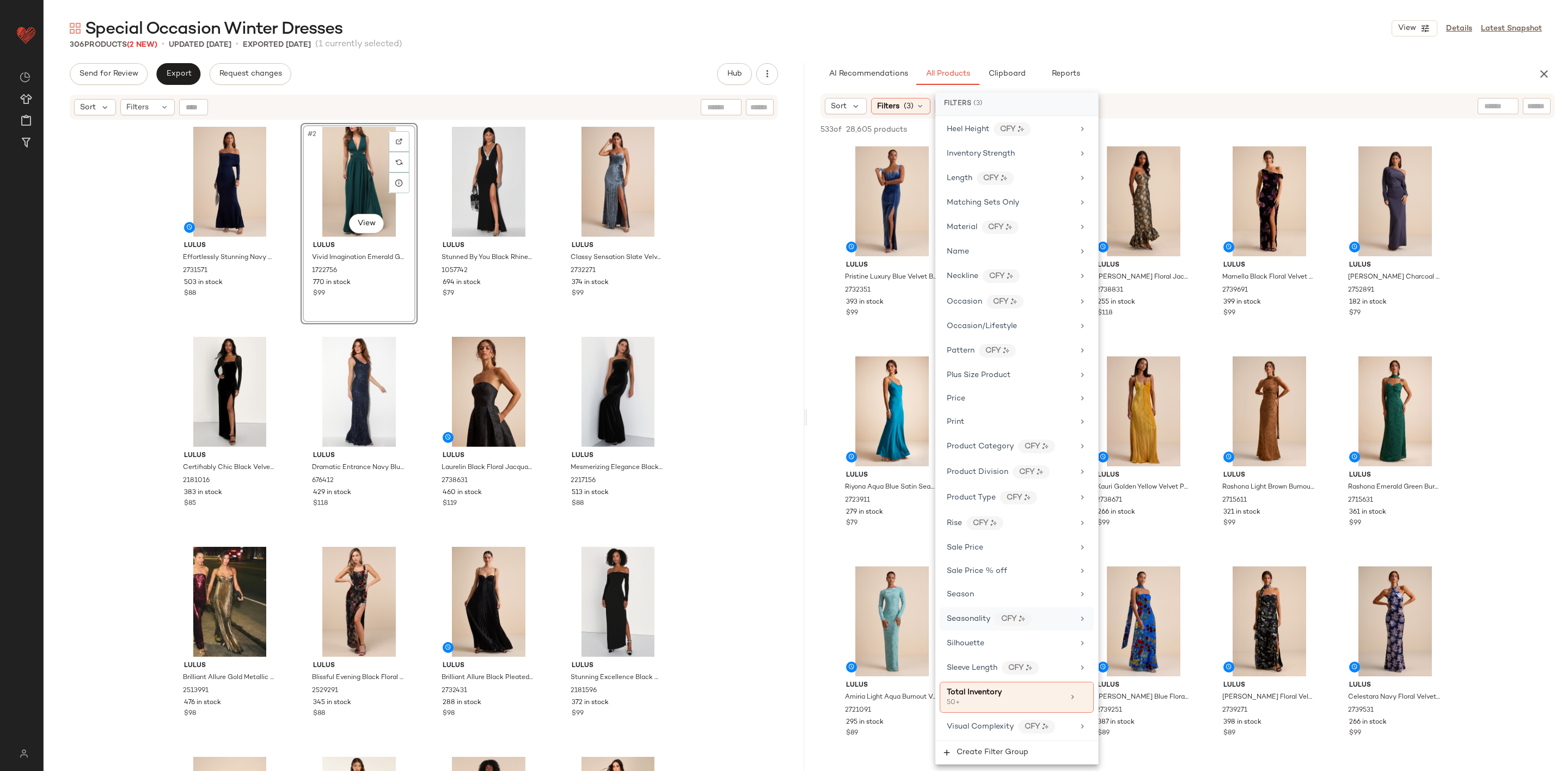
click at [1488, 98] on div at bounding box center [1498, 106] width 28 height 16
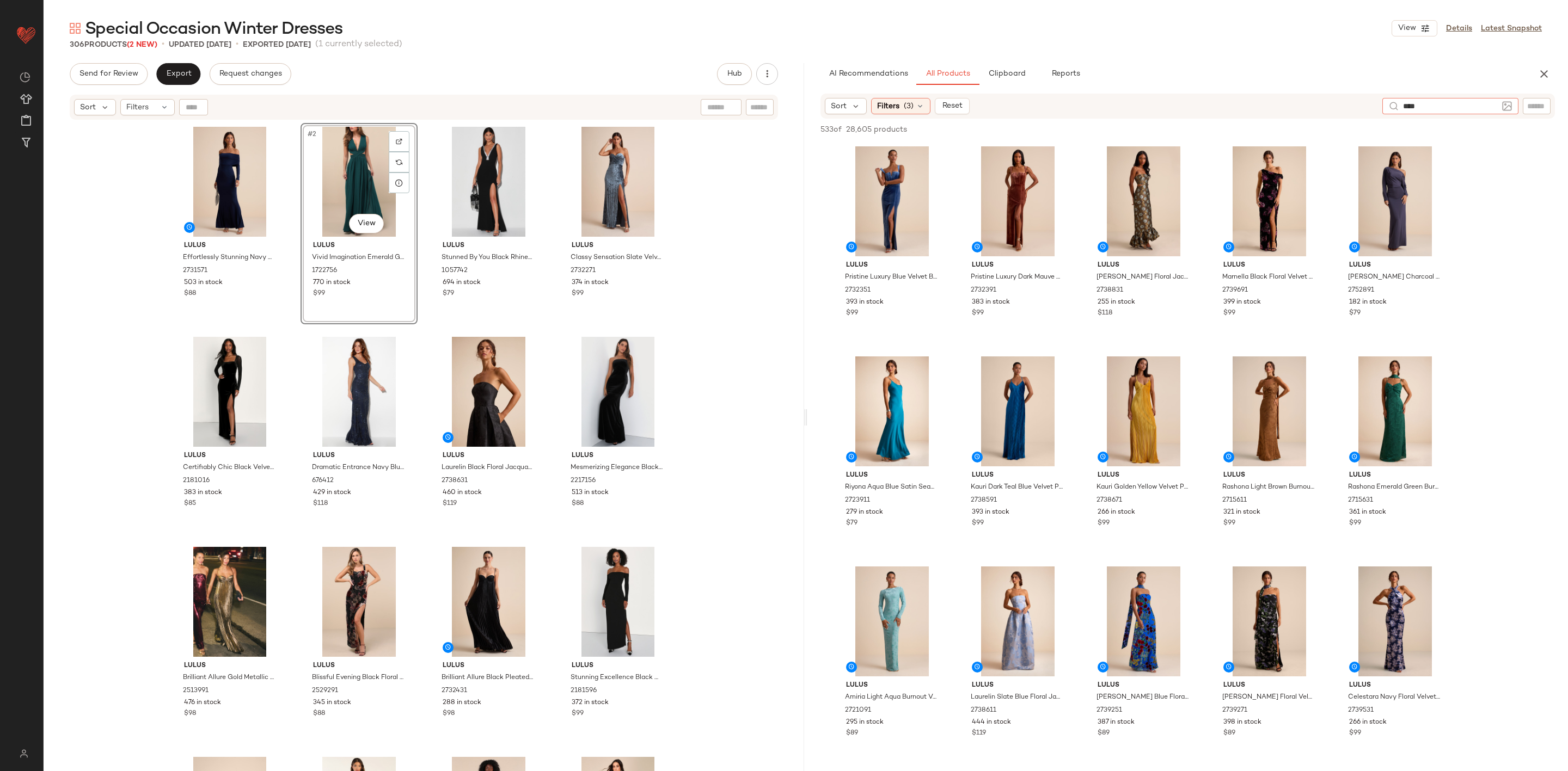
type input "*****"
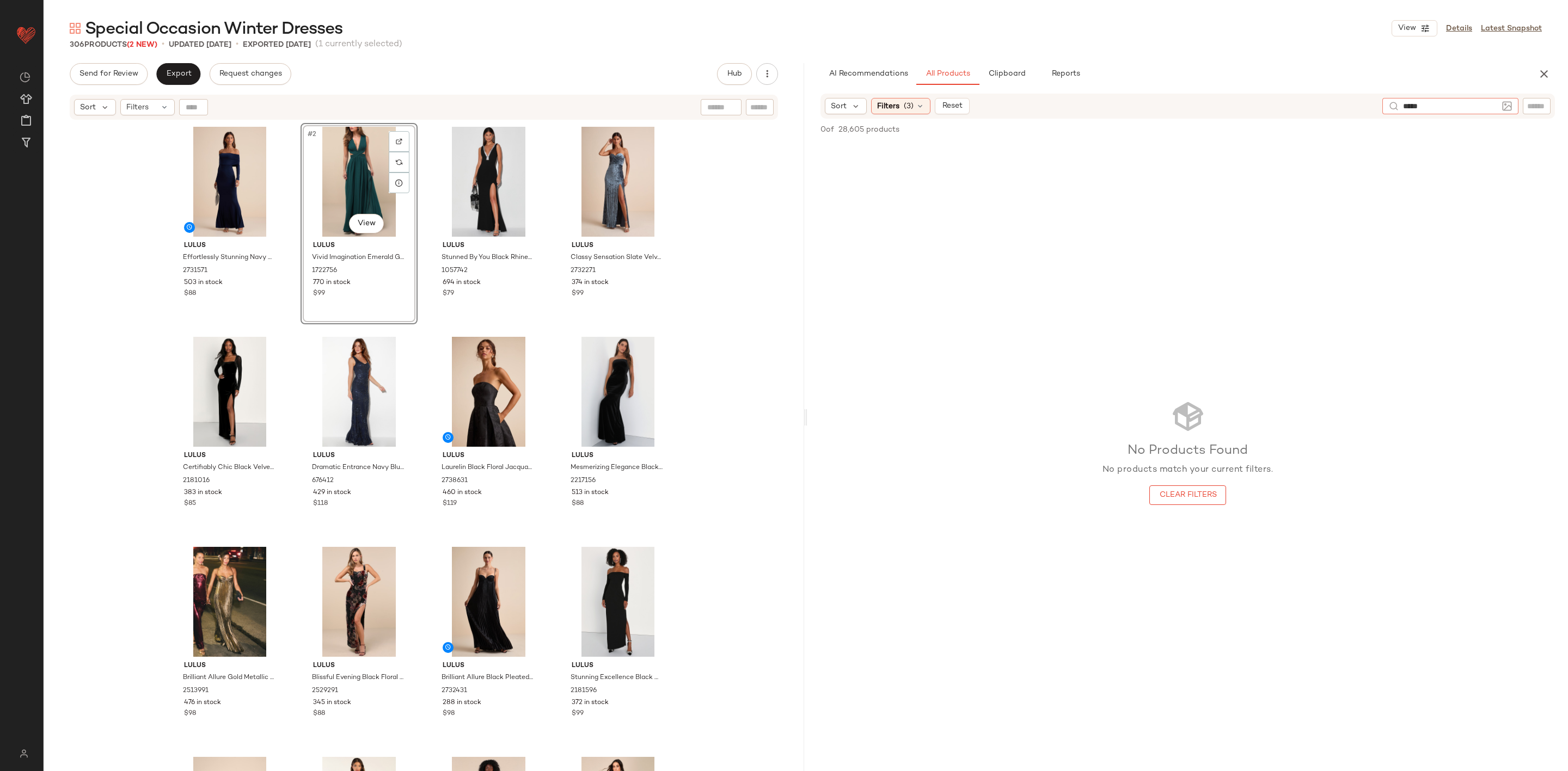
type input "******"
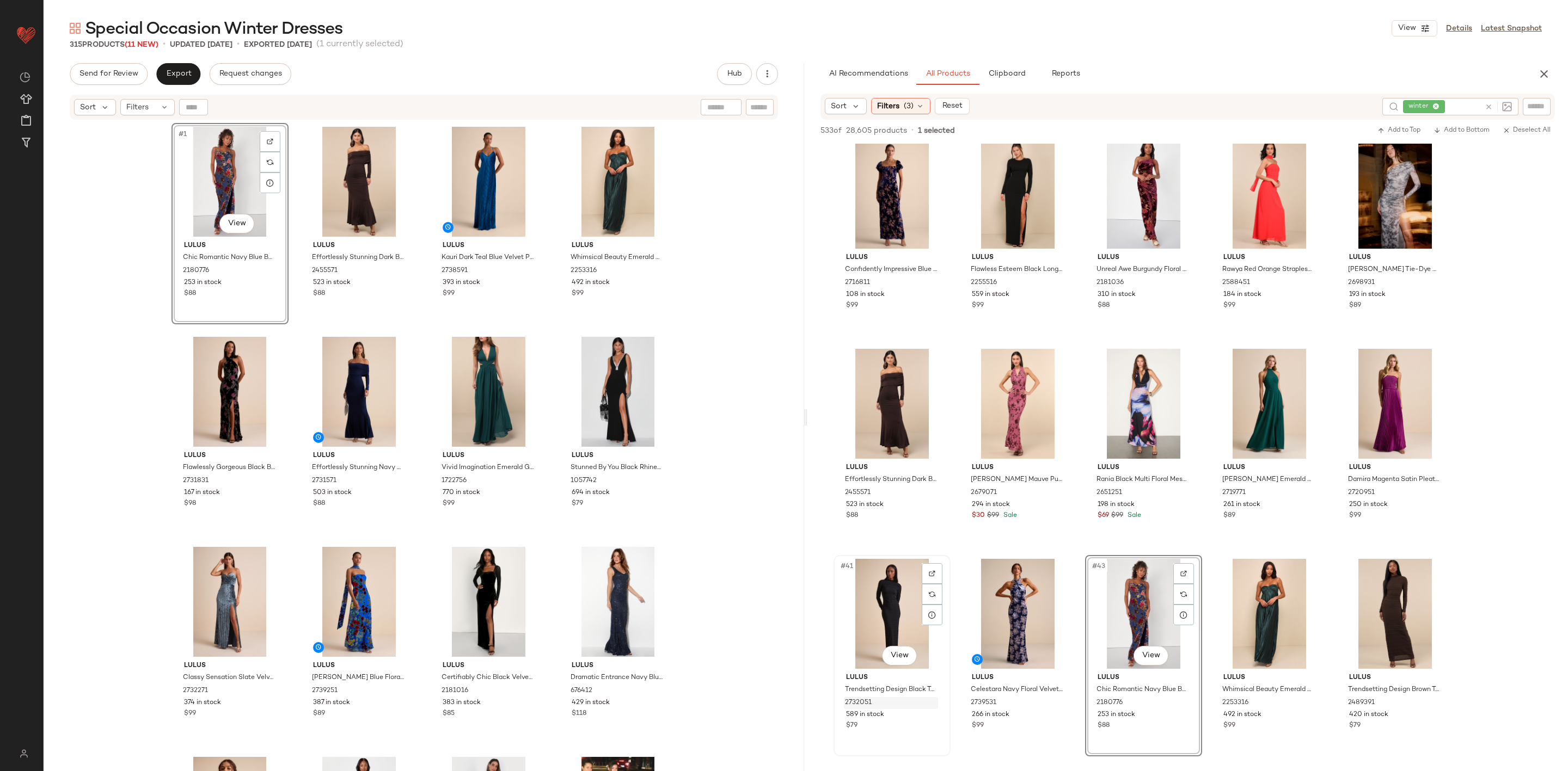
scroll to position [1388, 0]
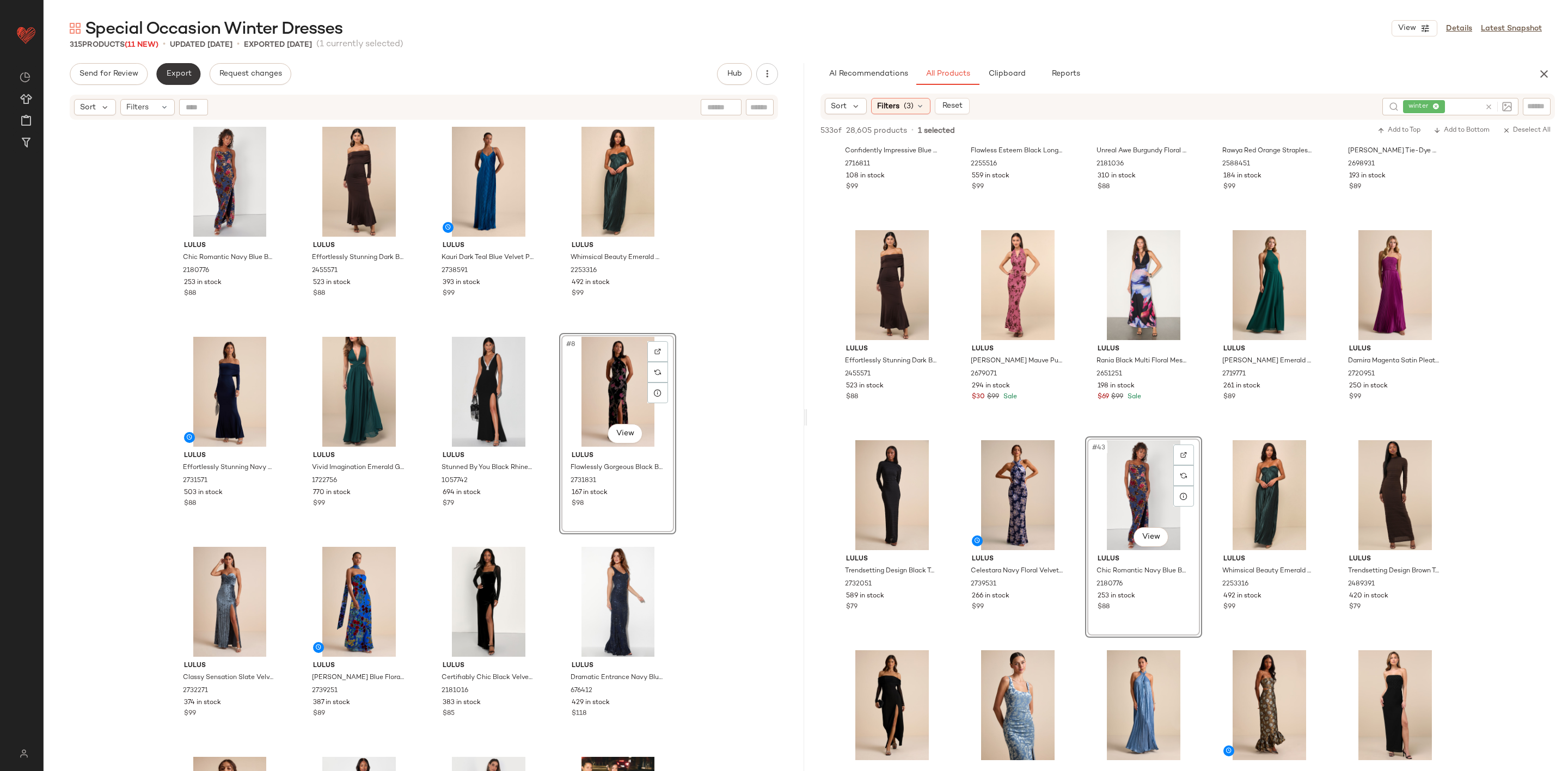
click at [163, 71] on button "Export" at bounding box center [178, 74] width 44 height 22
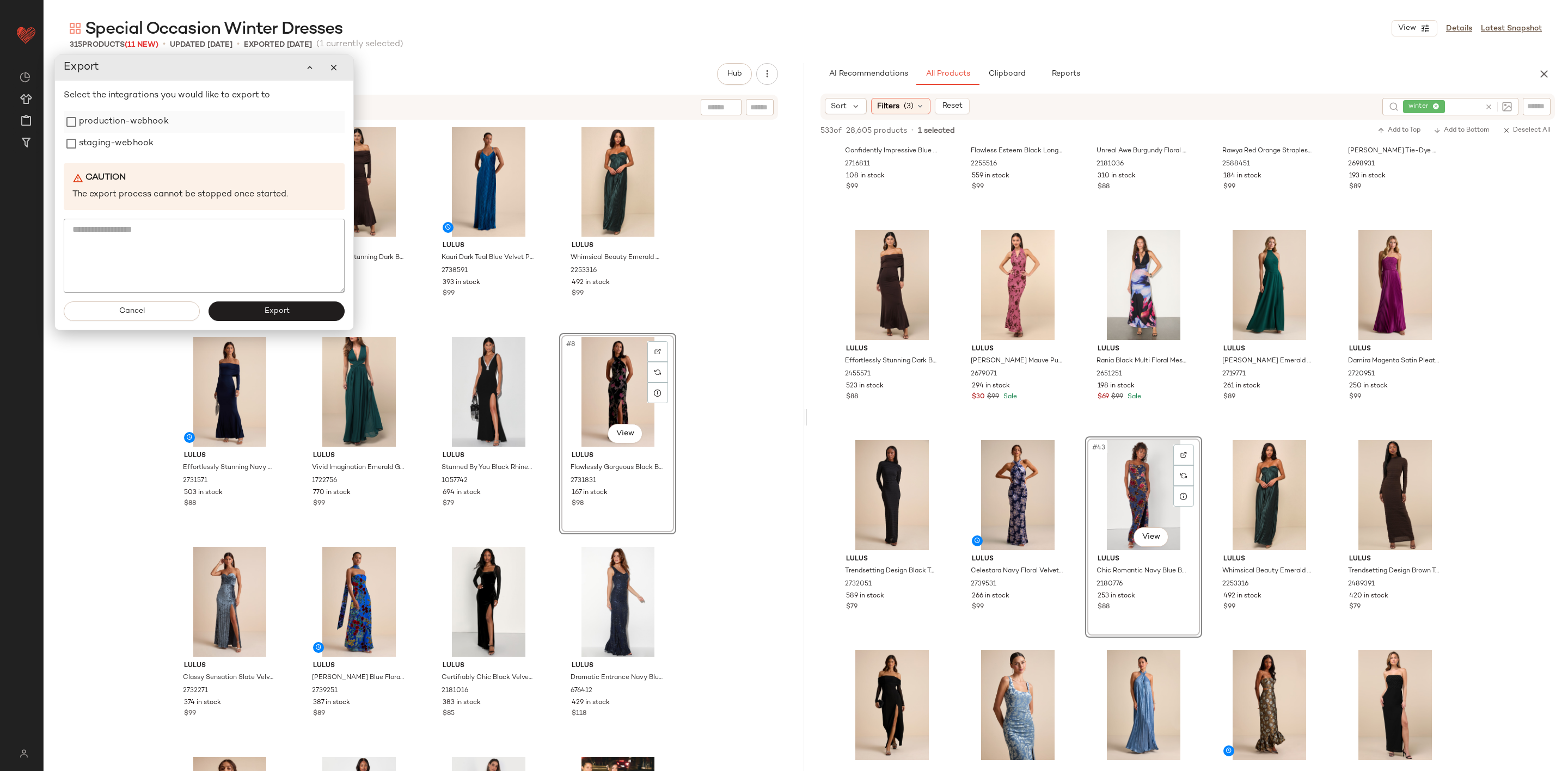
click at [93, 120] on label "production-webhook" at bounding box center [124, 122] width 90 height 22
click at [103, 141] on label "staging-webhook" at bounding box center [112, 141] width 75 height 22
click at [295, 313] on button "Export" at bounding box center [273, 310] width 136 height 19
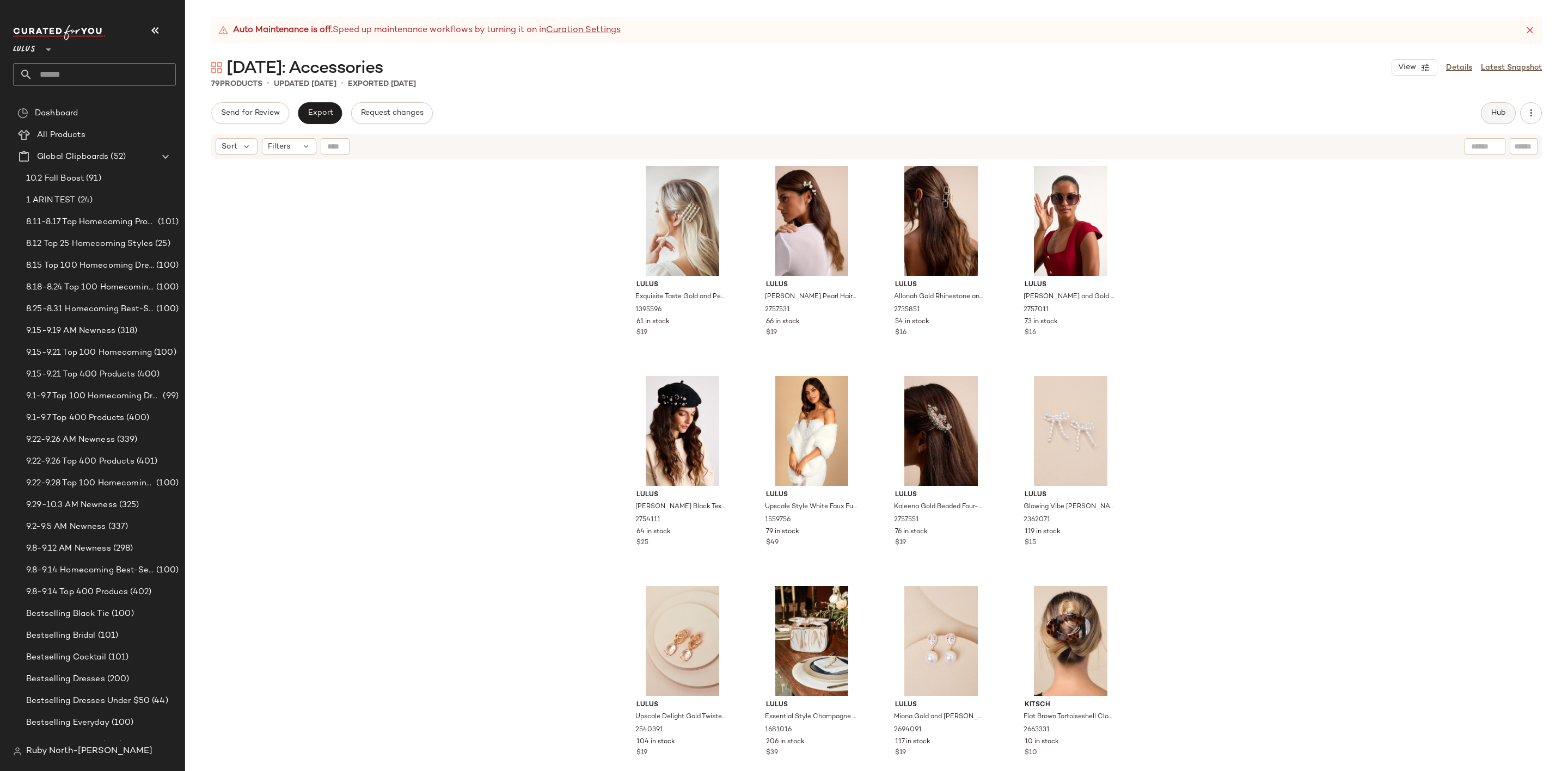
click at [1491, 115] on span "Hub" at bounding box center [1498, 113] width 15 height 9
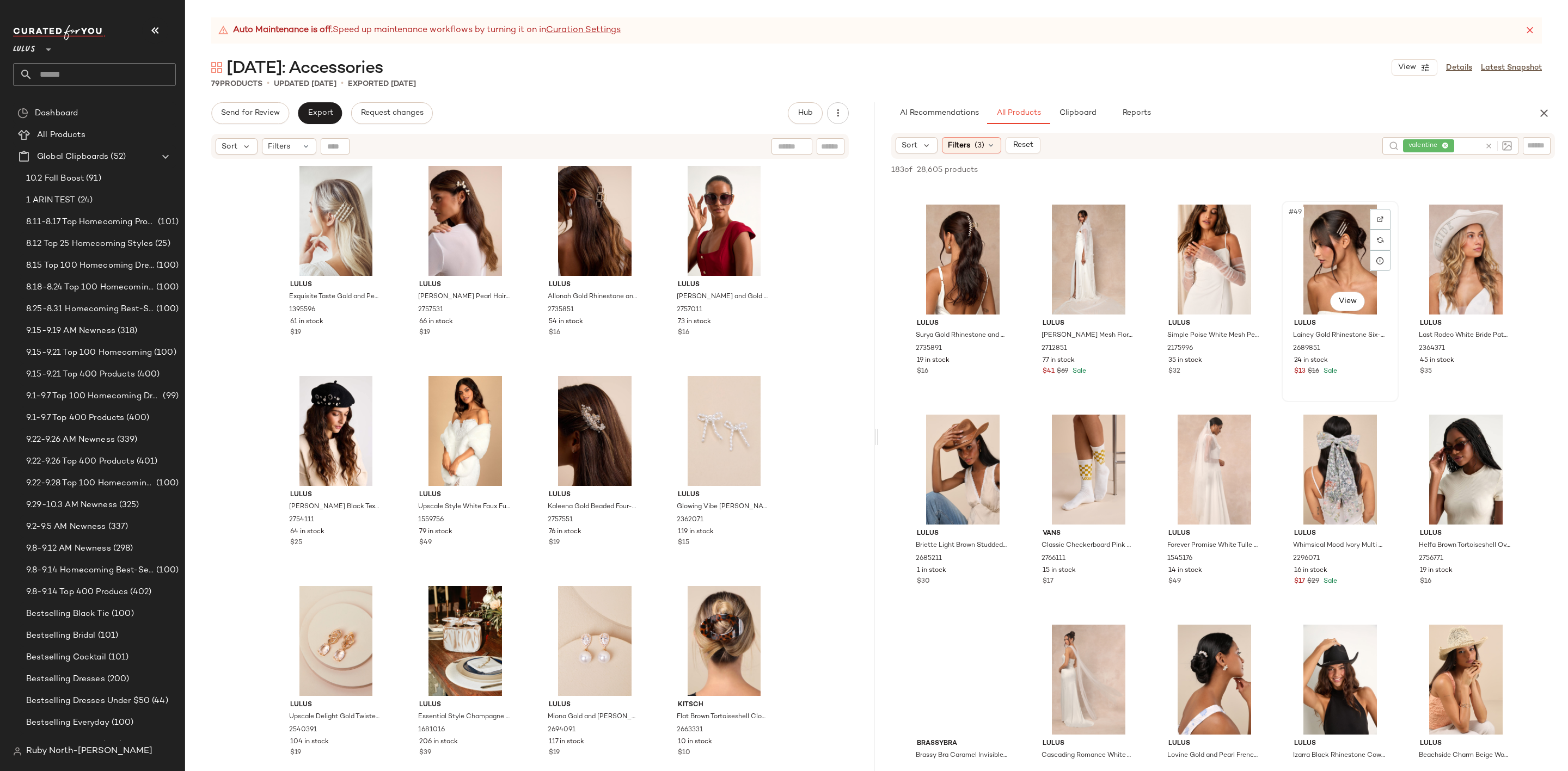
scroll to position [1878, 0]
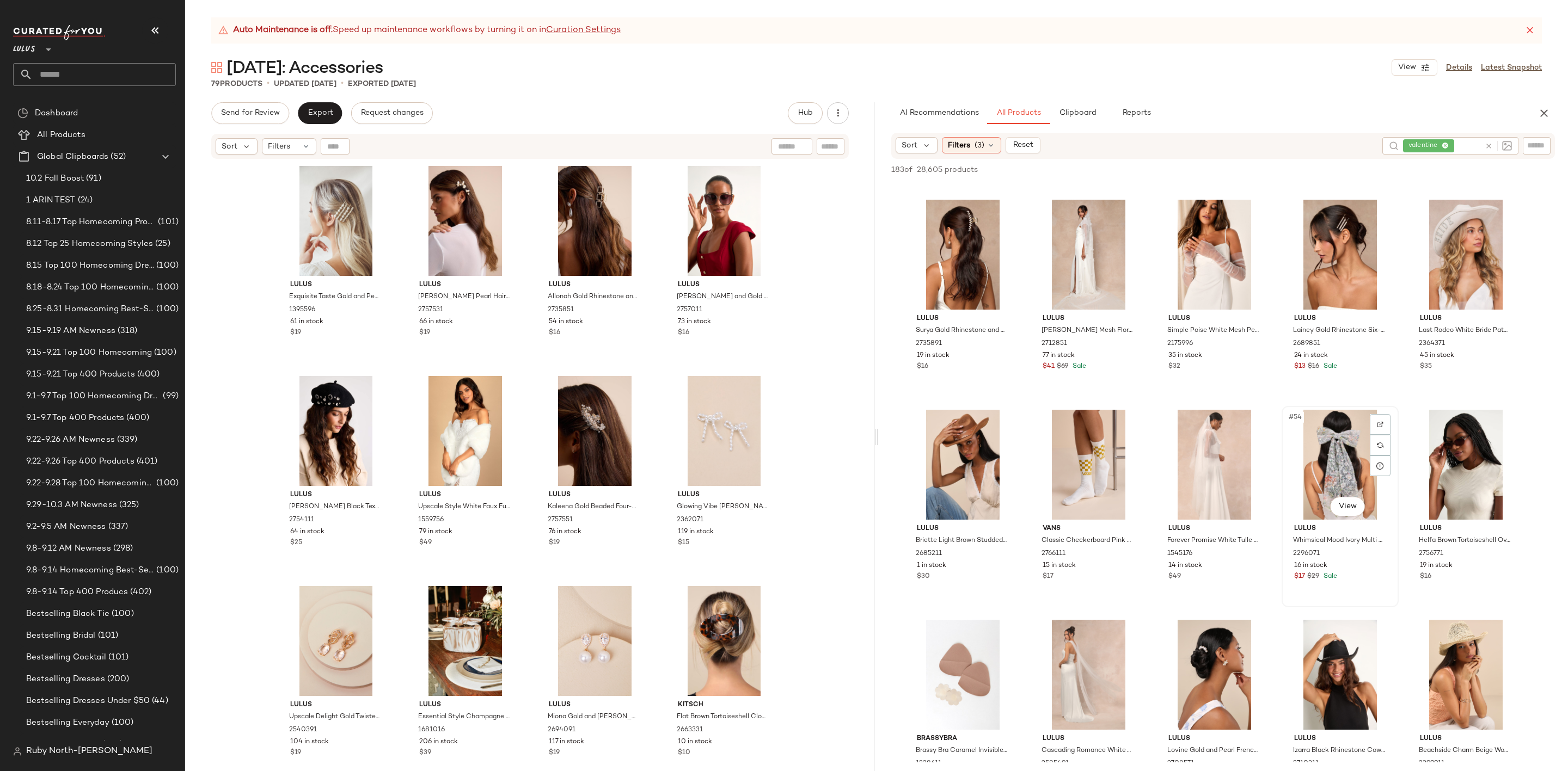
click at [1379, 412] on div "#54 View" at bounding box center [1340, 465] width 110 height 110
click at [1385, 419] on div at bounding box center [1380, 425] width 21 height 21
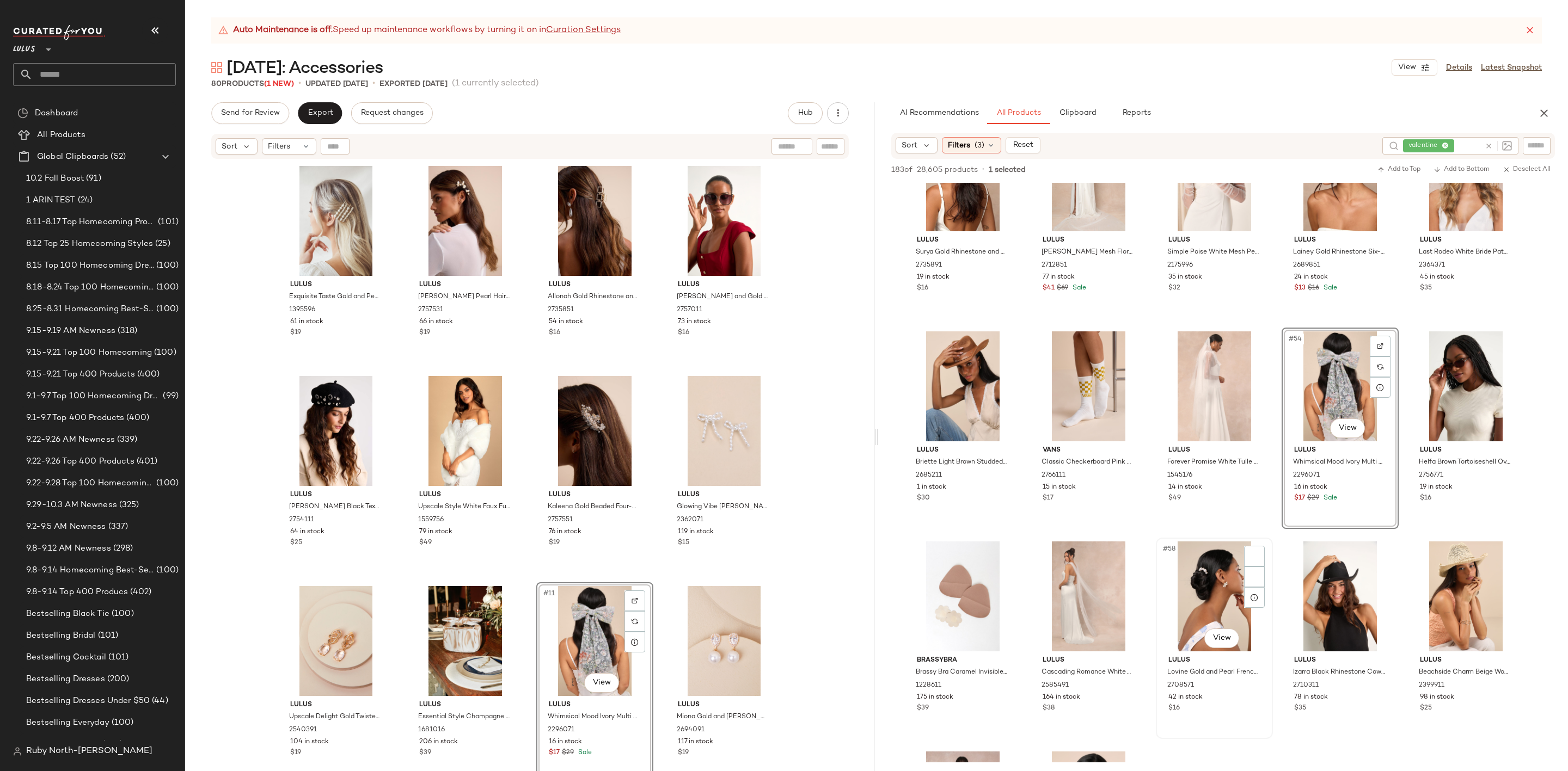
scroll to position [2123, 0]
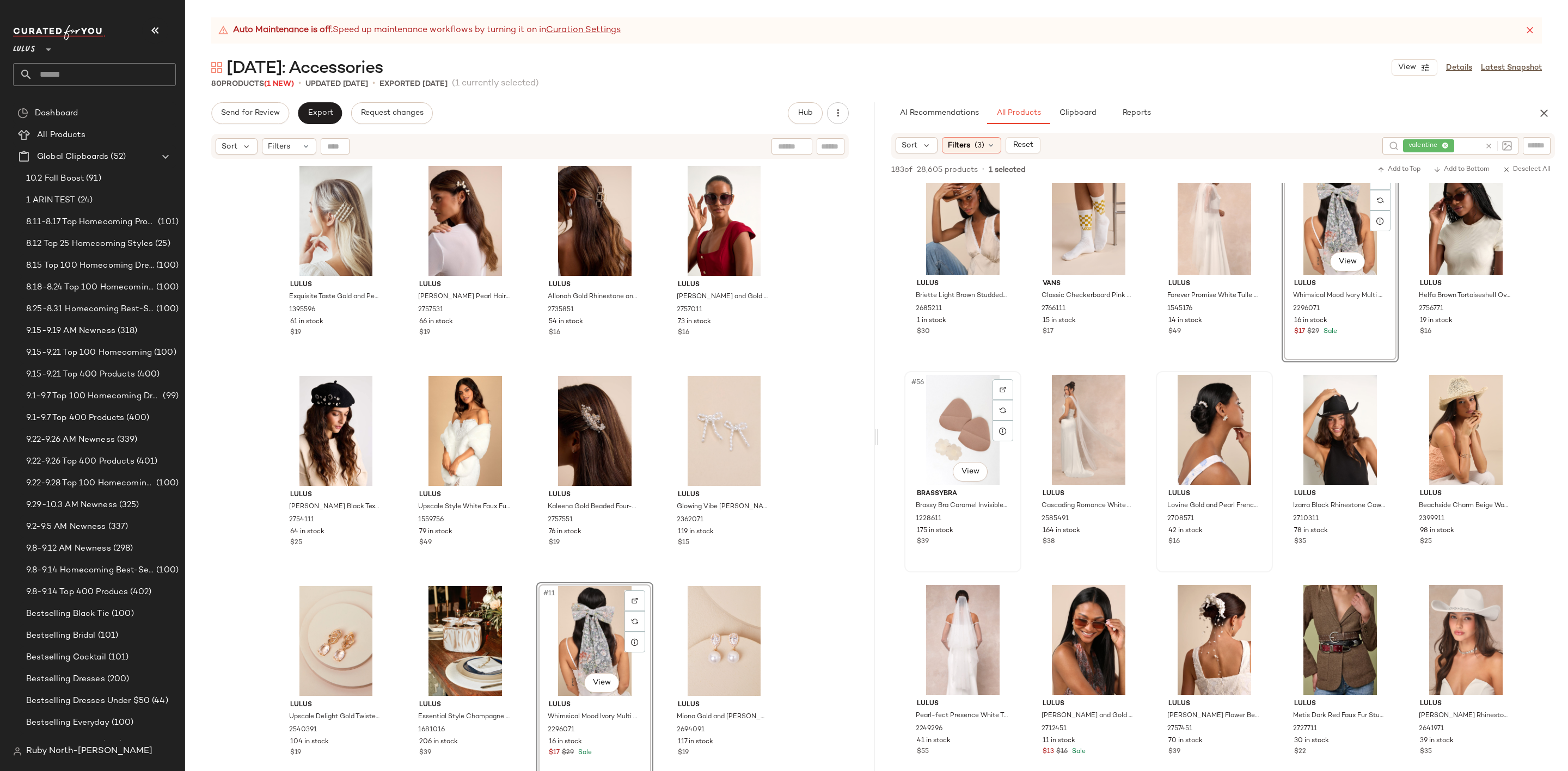
click at [973, 407] on div "#56 View" at bounding box center [963, 430] width 110 height 110
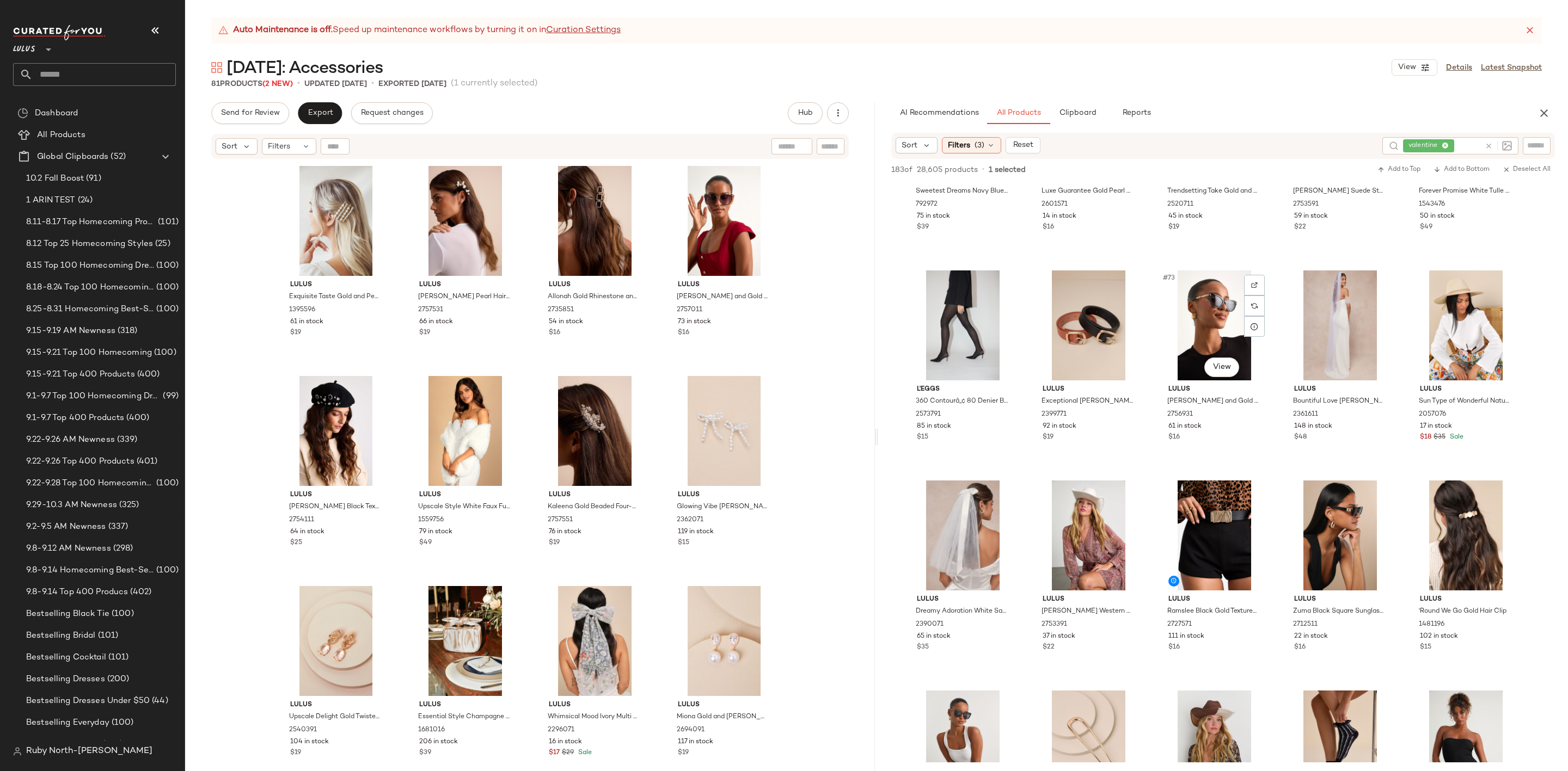
scroll to position [3102, 0]
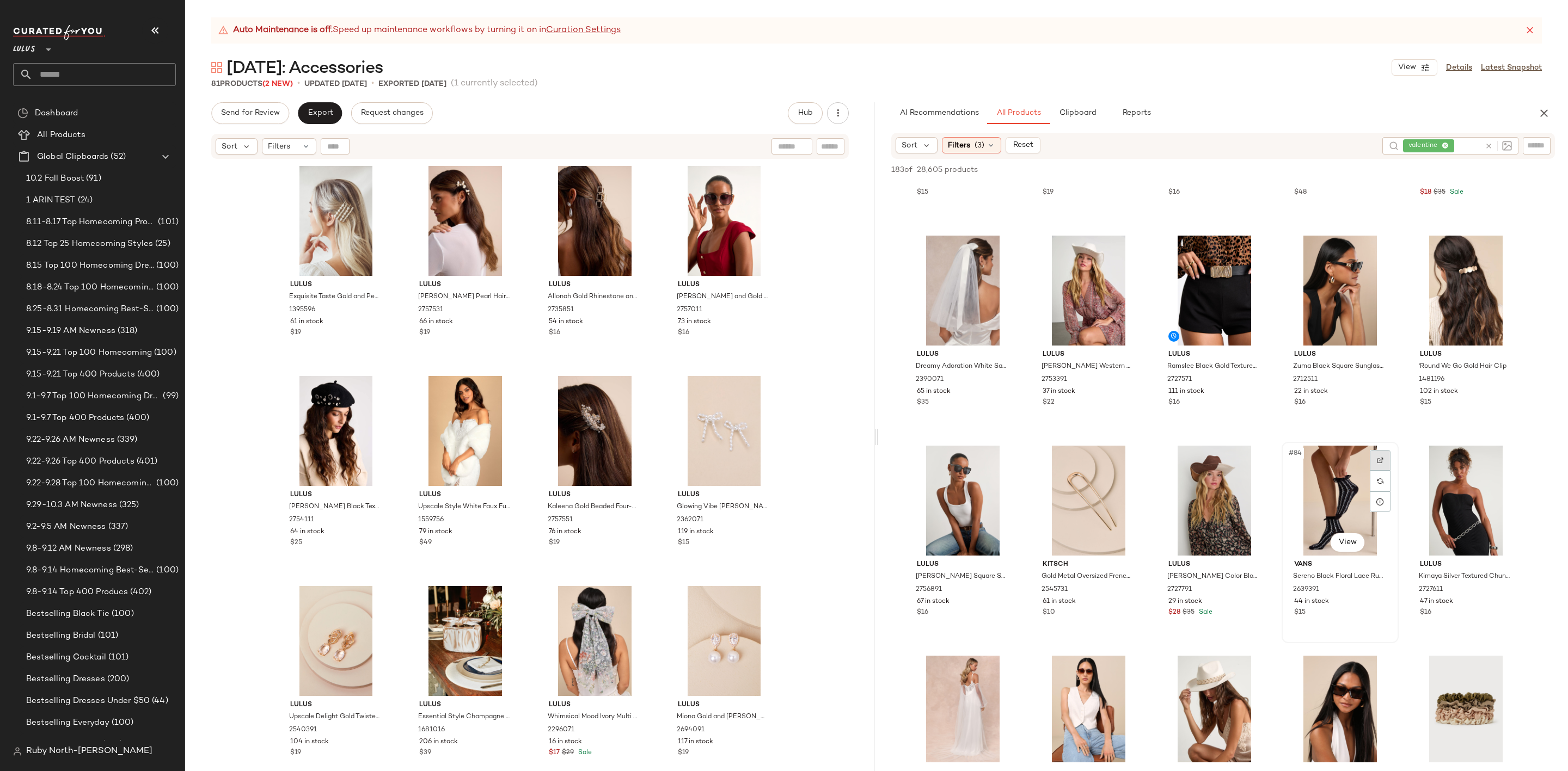
click at [1384, 453] on div at bounding box center [1380, 461] width 21 height 21
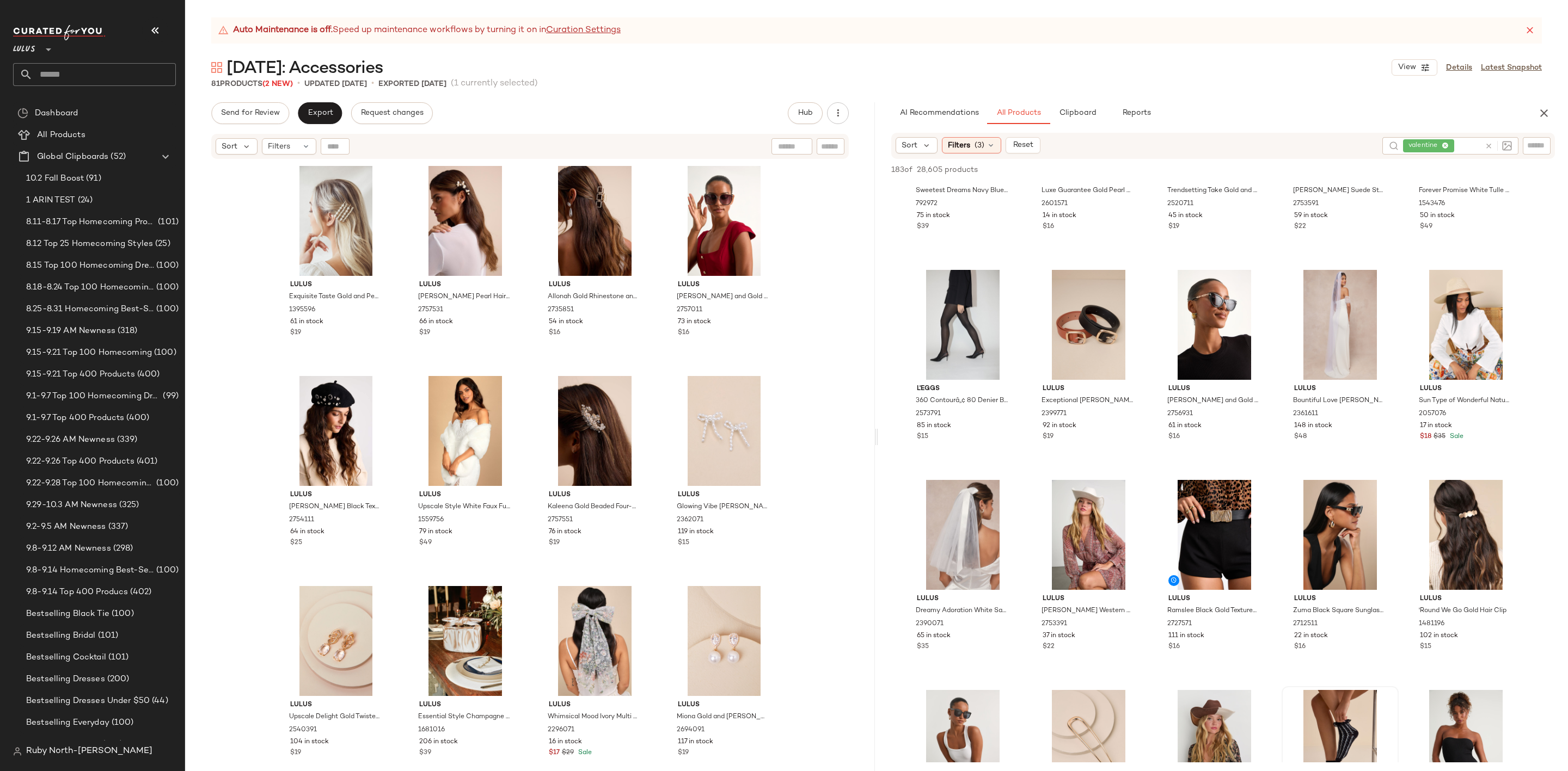
scroll to position [2858, 0]
click at [1485, 148] on icon at bounding box center [1488, 145] width 8 height 8
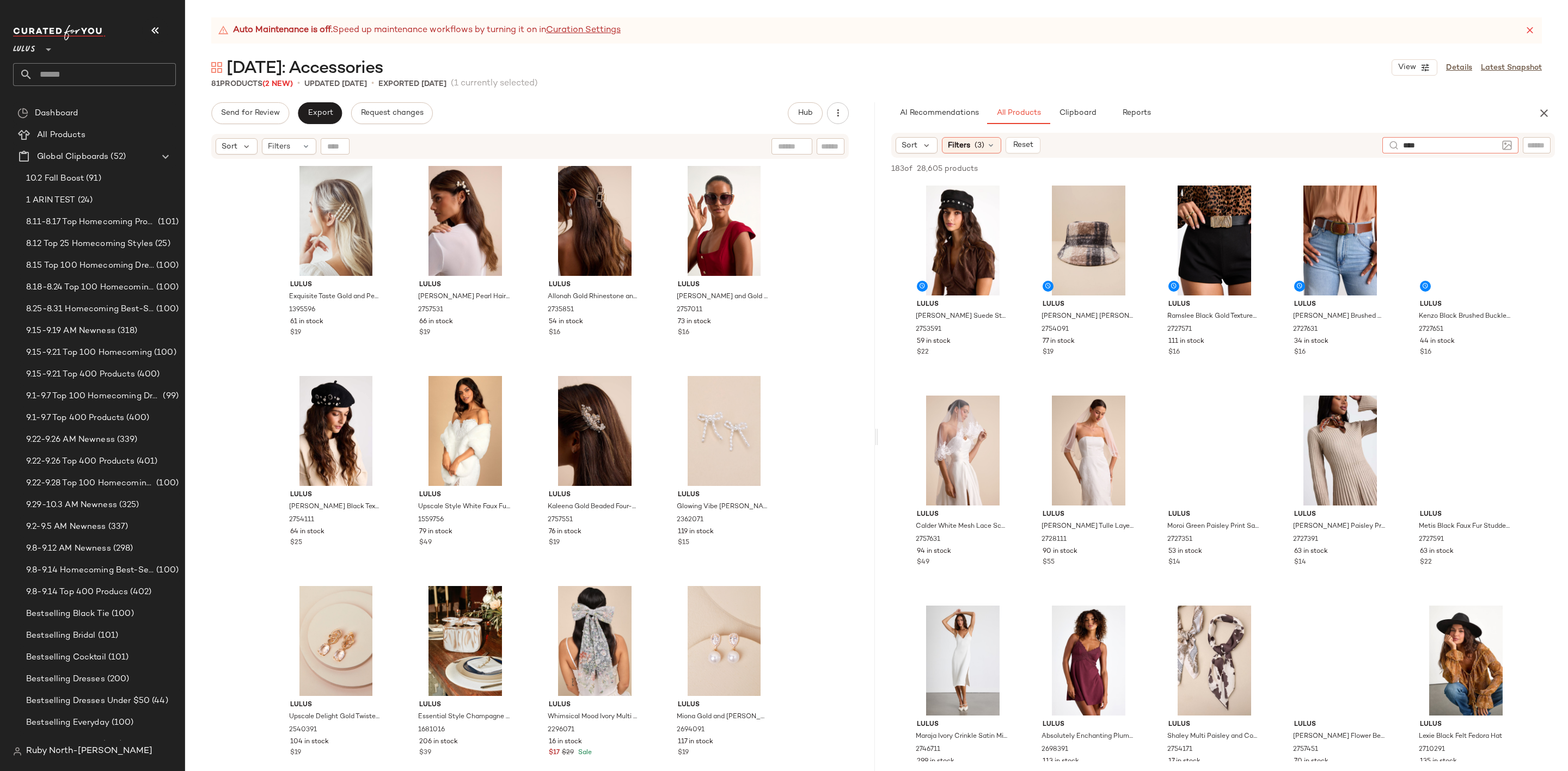
type input "*****"
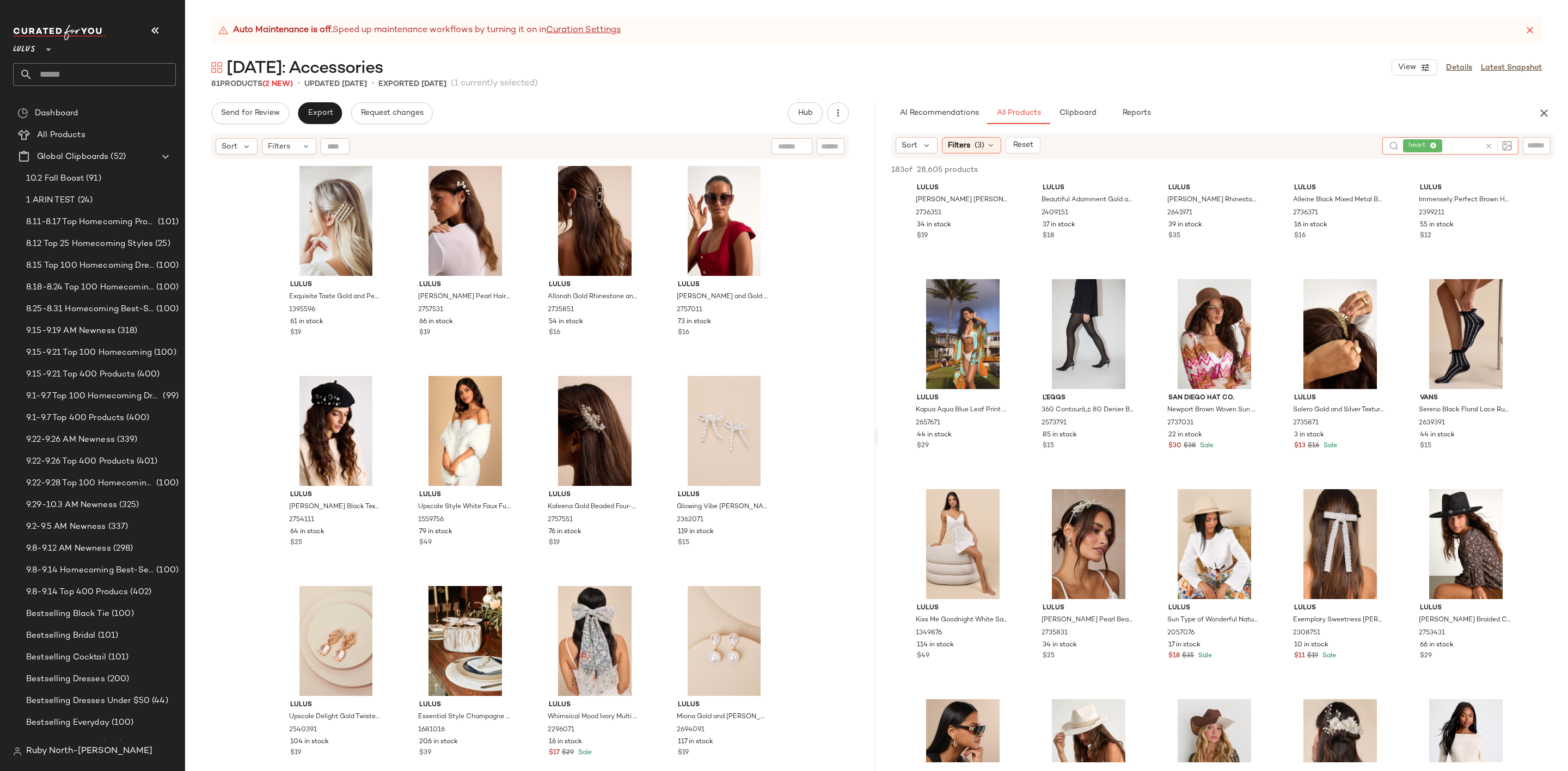
scroll to position [2123, 0]
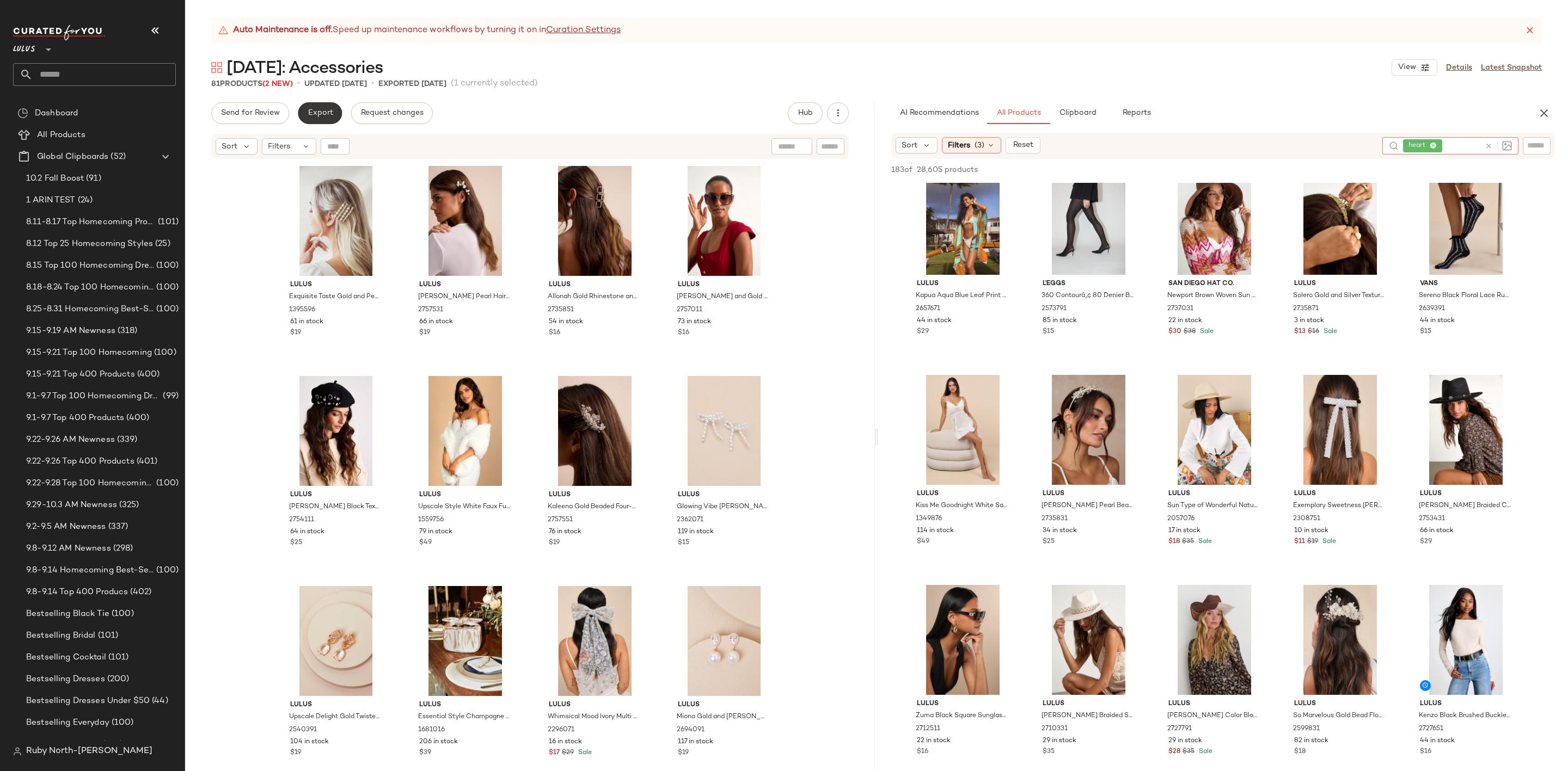
click at [316, 116] on span "Export" at bounding box center [320, 113] width 26 height 9
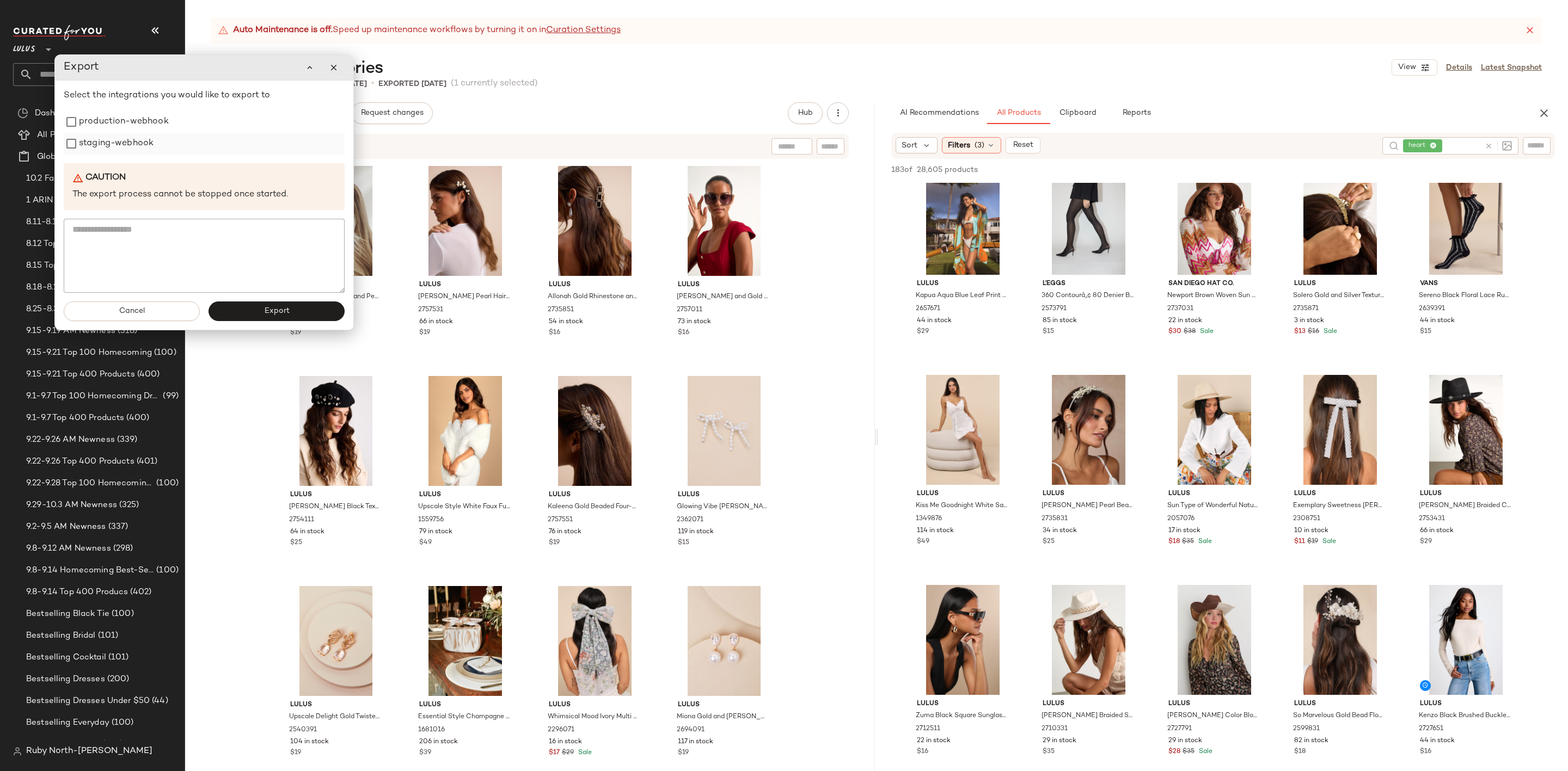
drag, startPoint x: 162, startPoint y: 122, endPoint x: 151, endPoint y: 134, distance: 16.3
click at [161, 122] on label "production-webhook" at bounding box center [124, 122] width 90 height 22
click at [139, 141] on label "staging-webhook" at bounding box center [115, 144] width 75 height 22
click at [275, 309] on span "Export" at bounding box center [275, 311] width 26 height 9
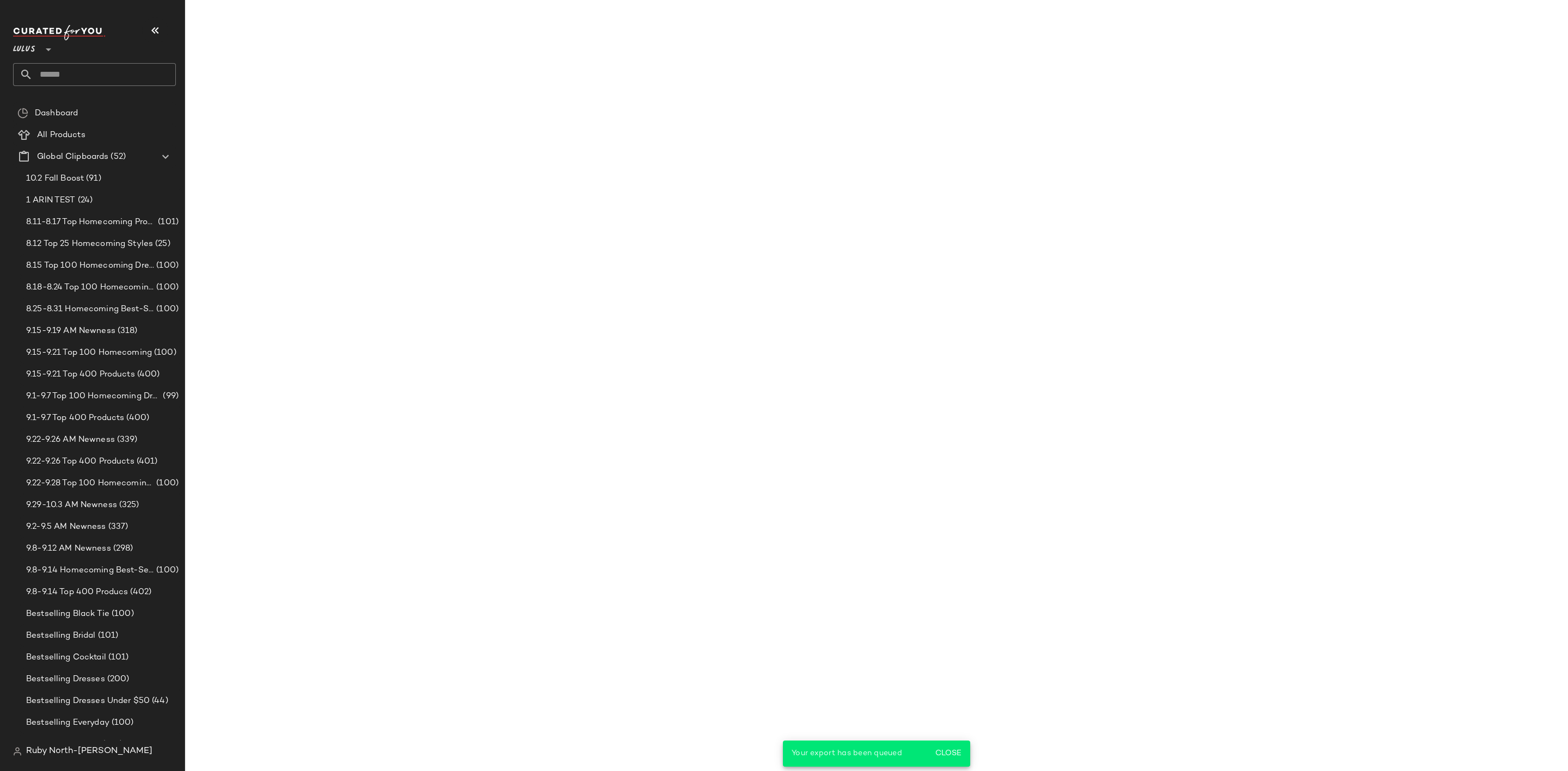
scroll to position [2543, 0]
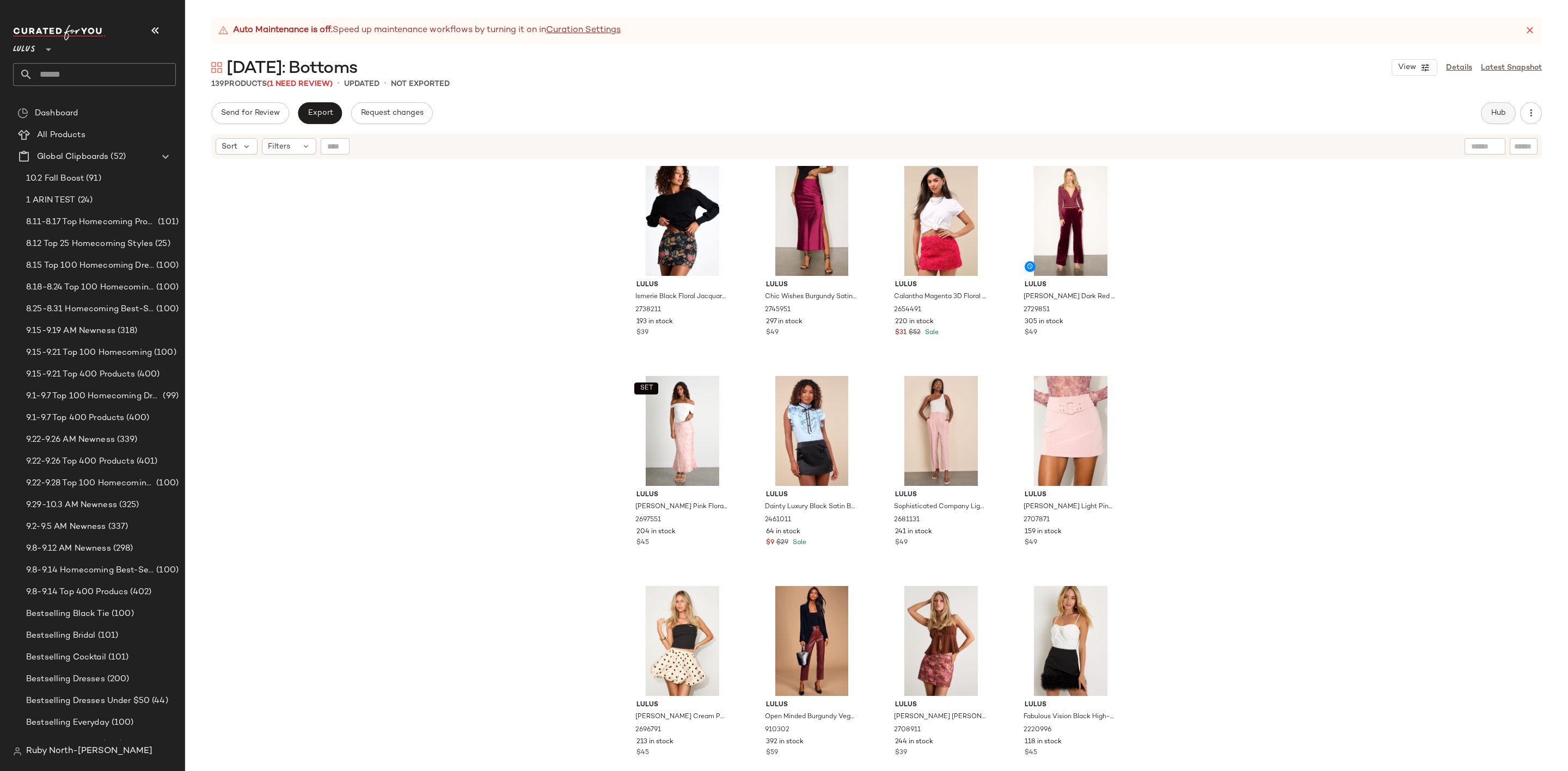
click at [1488, 111] on button "Hub" at bounding box center [1498, 113] width 35 height 22
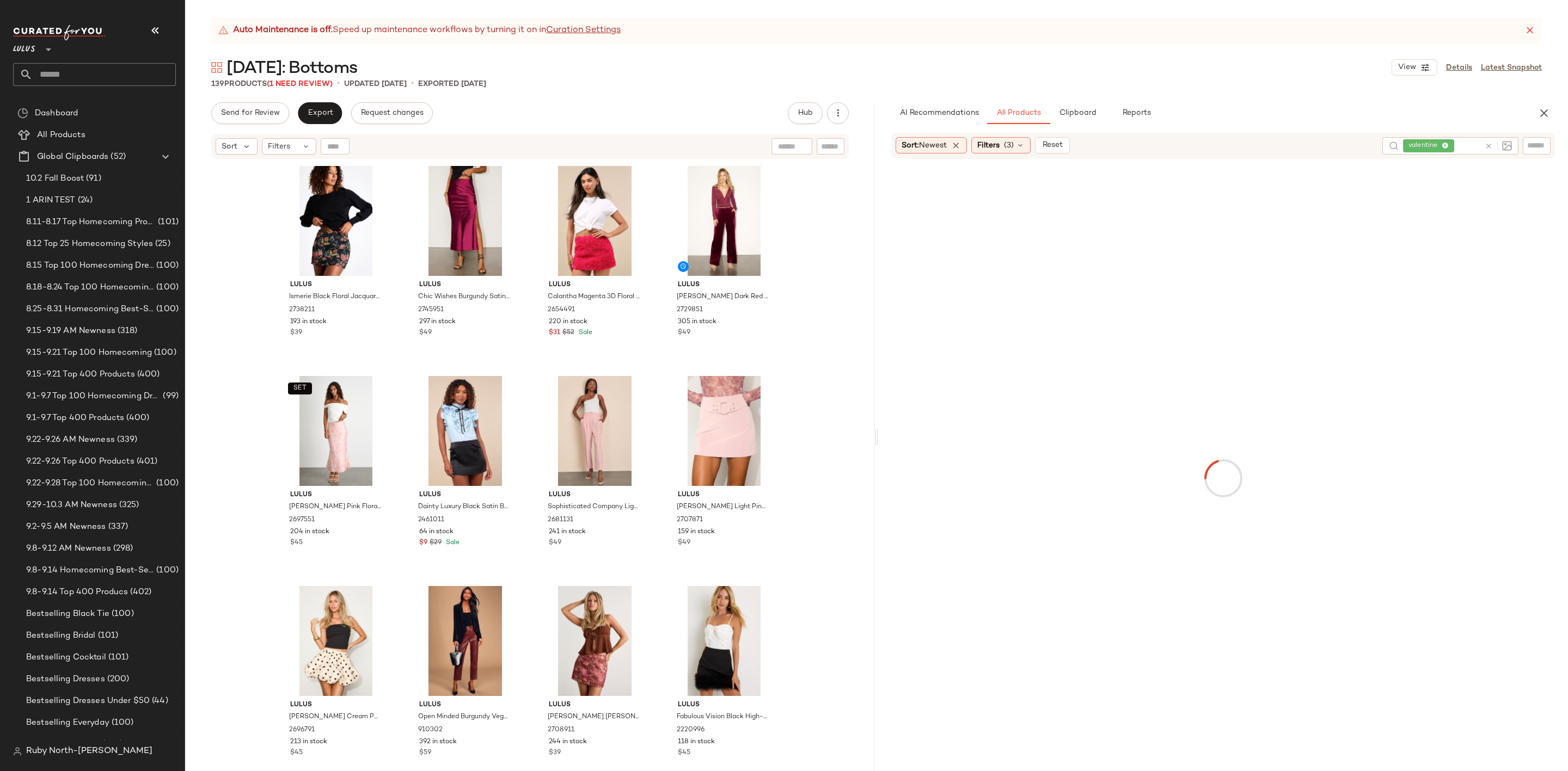
click at [1135, 106] on button "Reports" at bounding box center [1136, 113] width 63 height 22
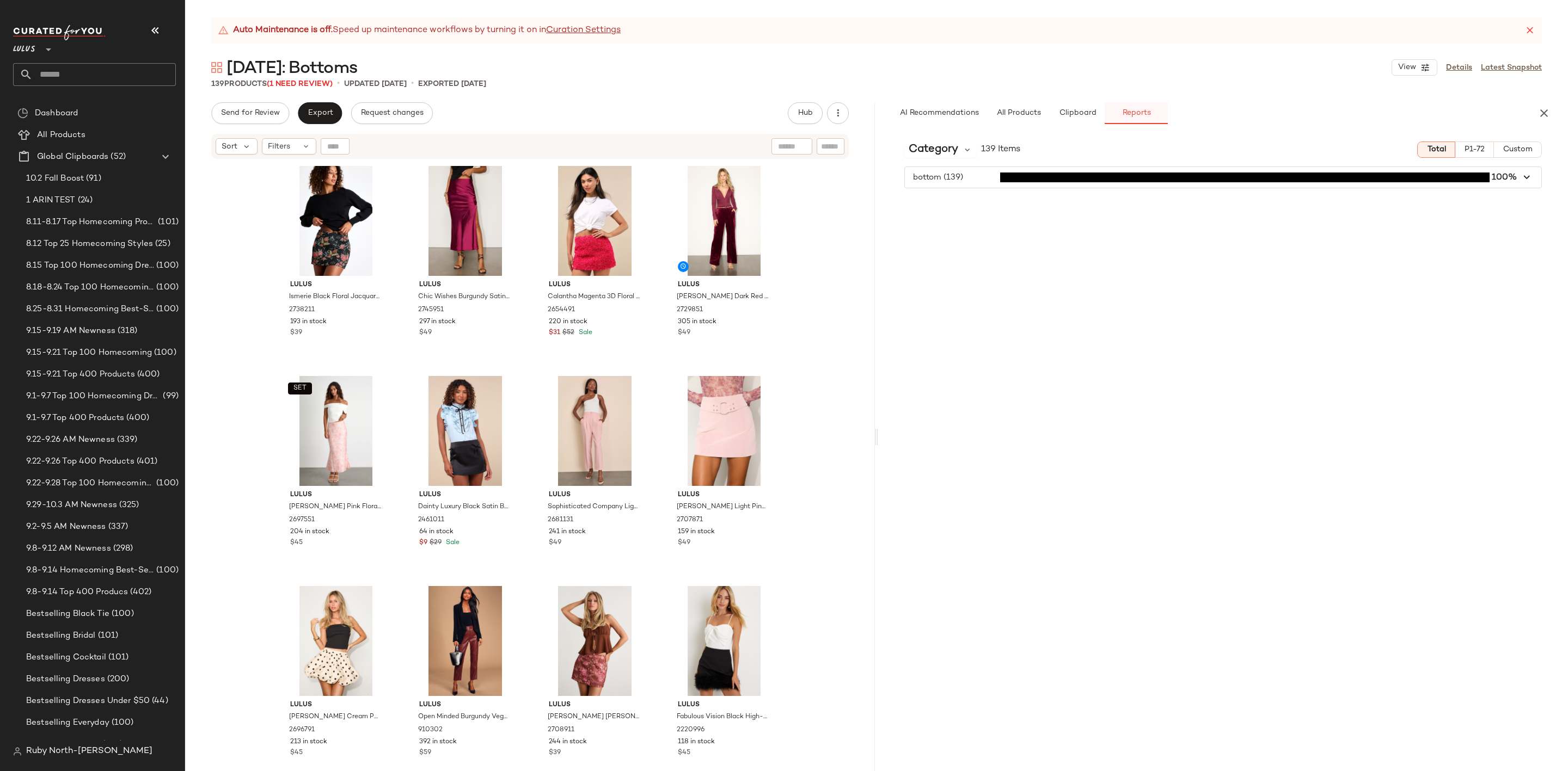
click at [1150, 113] on span "Reports" at bounding box center [1136, 113] width 29 height 9
click at [1008, 115] on span "All Products" at bounding box center [1018, 113] width 44 height 9
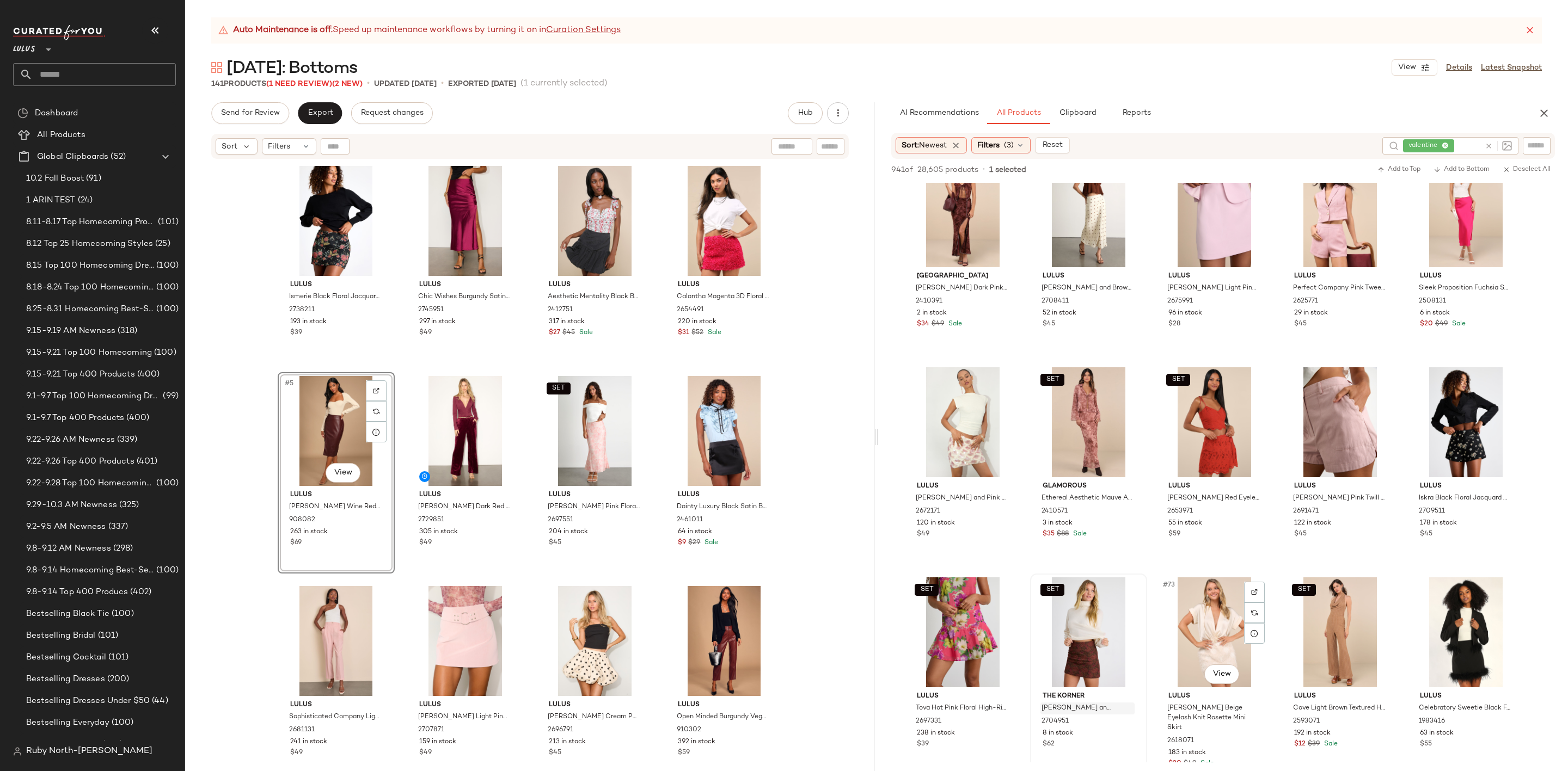
scroll to position [2695, 0]
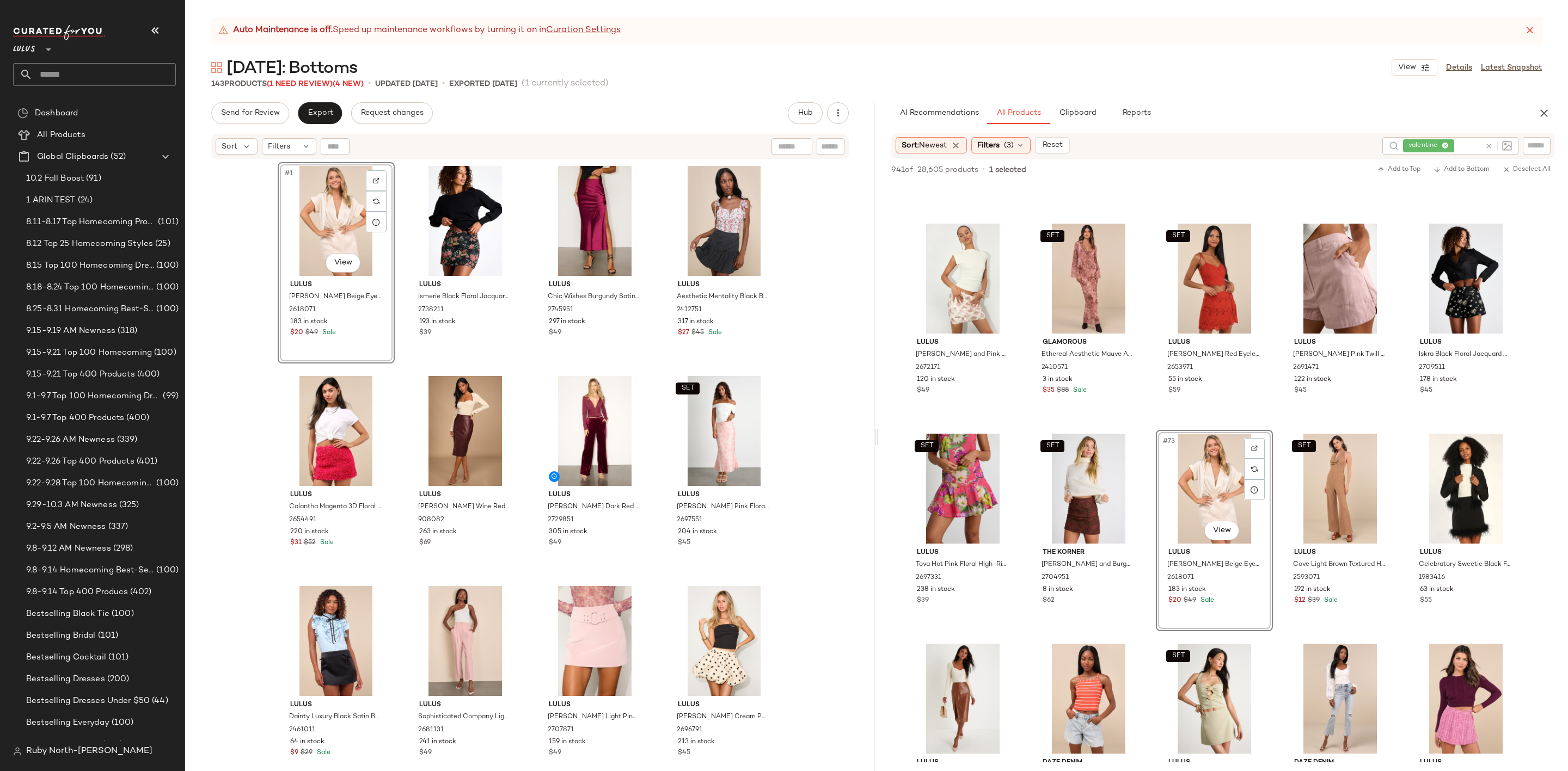
click at [323, 88] on div "143 Products (1 Need Review) (4 New)" at bounding box center [287, 84] width 152 height 12
click at [322, 83] on span "(1 Need Review)" at bounding box center [299, 83] width 66 height 8
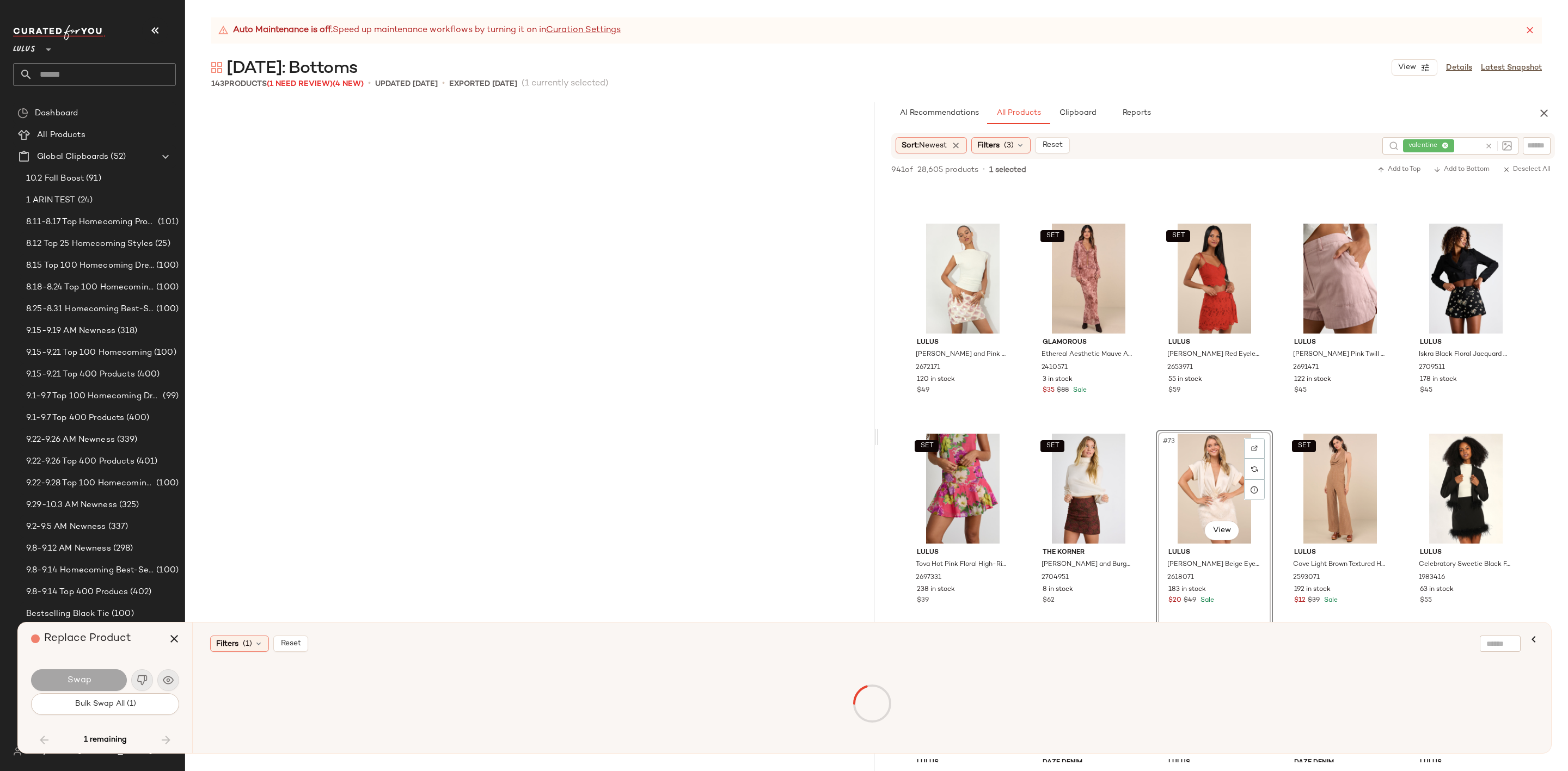
scroll to position [6896, 0]
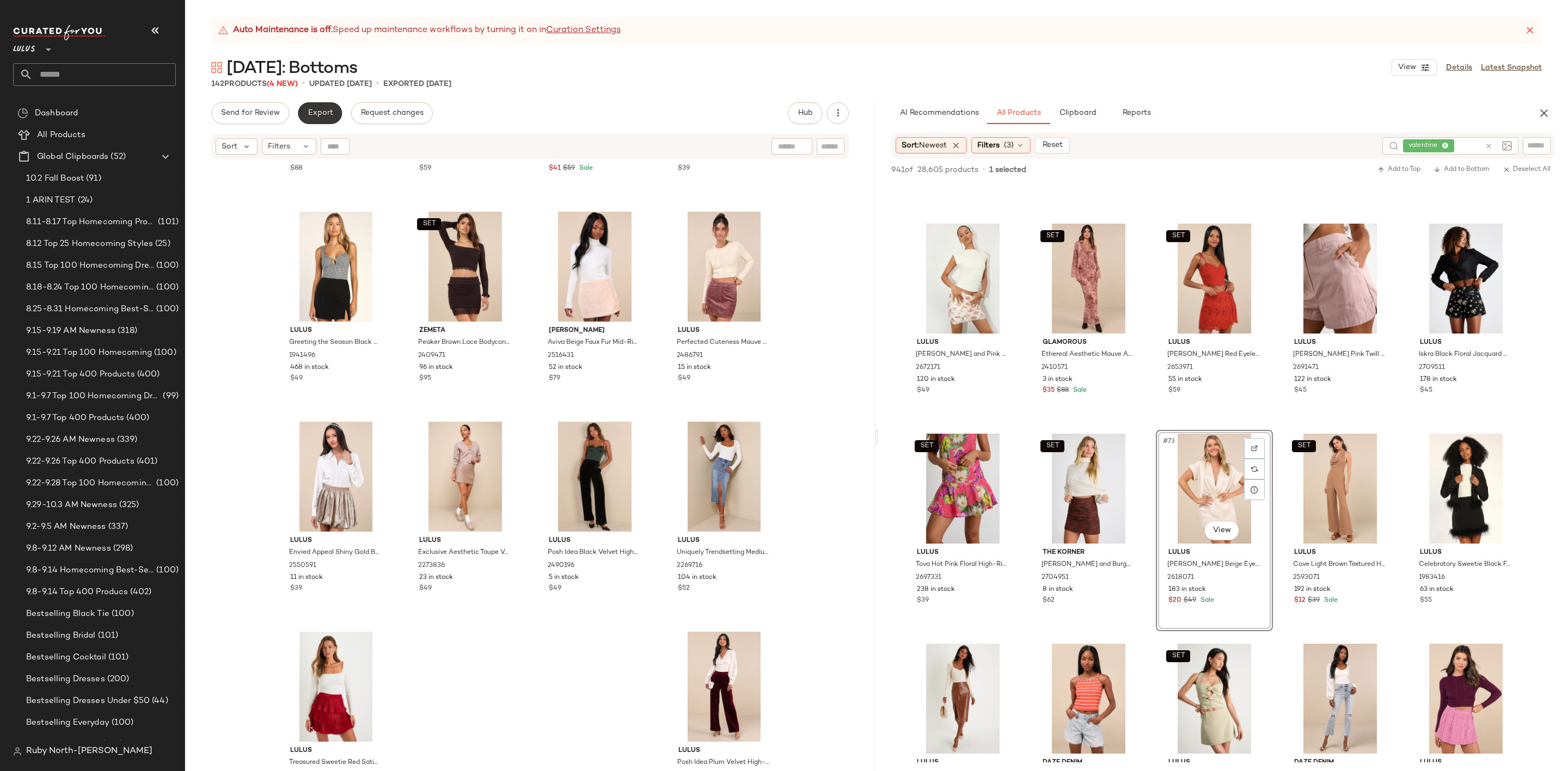
click at [328, 111] on span "Export" at bounding box center [320, 113] width 26 height 9
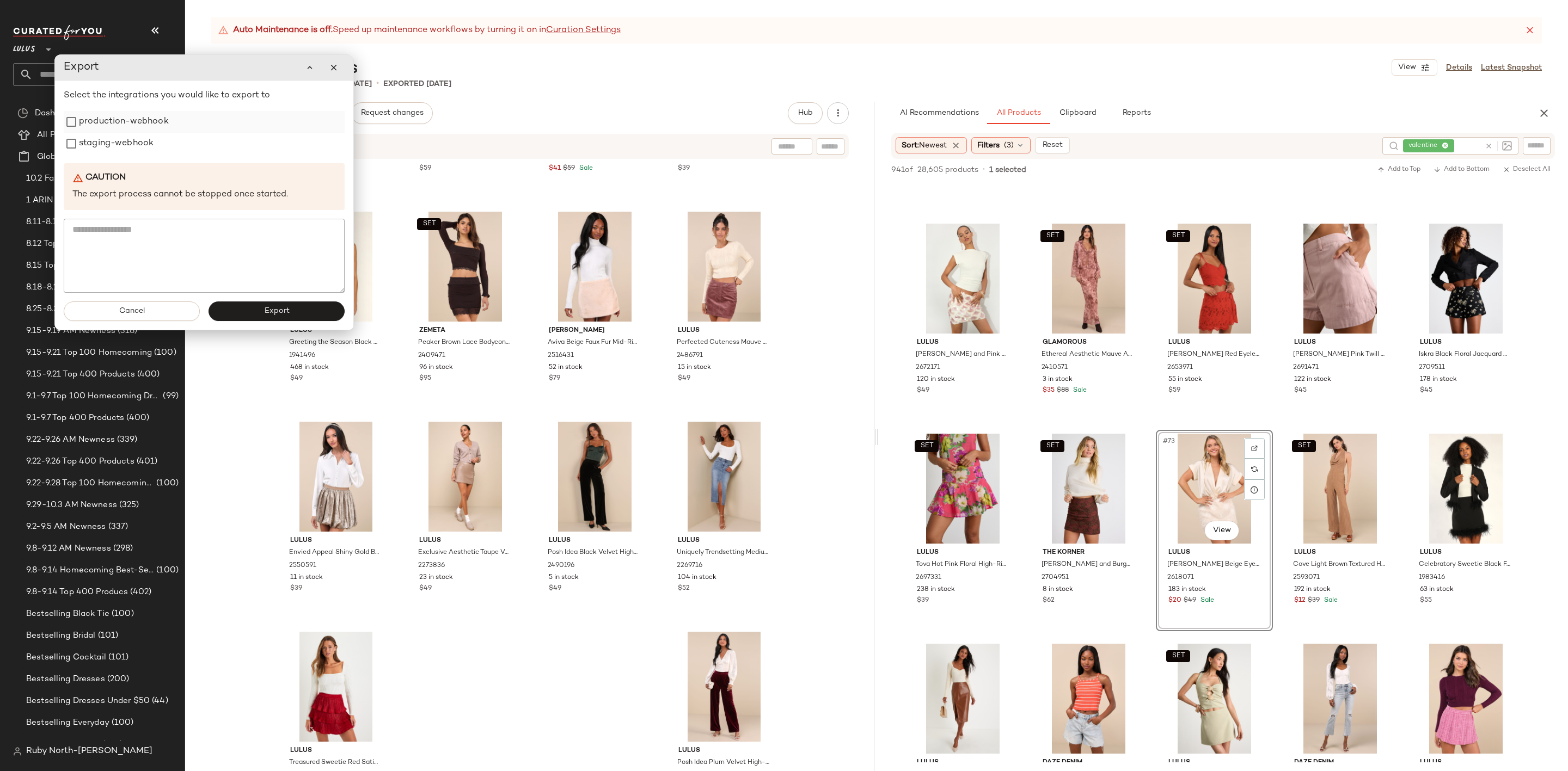
click at [119, 127] on label "production-webhook" at bounding box center [124, 122] width 90 height 22
click at [131, 139] on label "staging-webhook" at bounding box center [116, 144] width 75 height 22
click at [293, 315] on button "Export" at bounding box center [281, 312] width 136 height 19
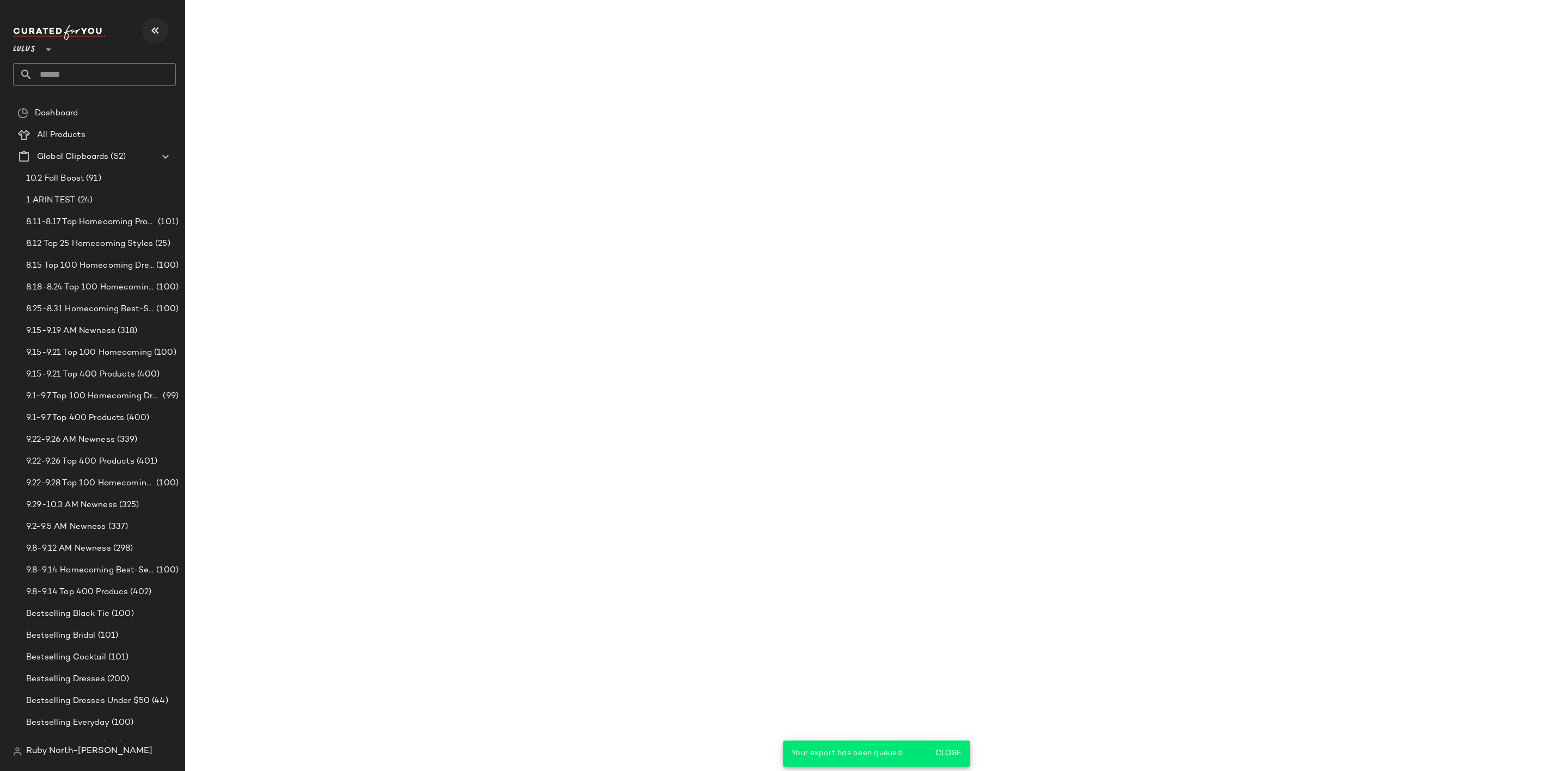
scroll to position [3324, 0]
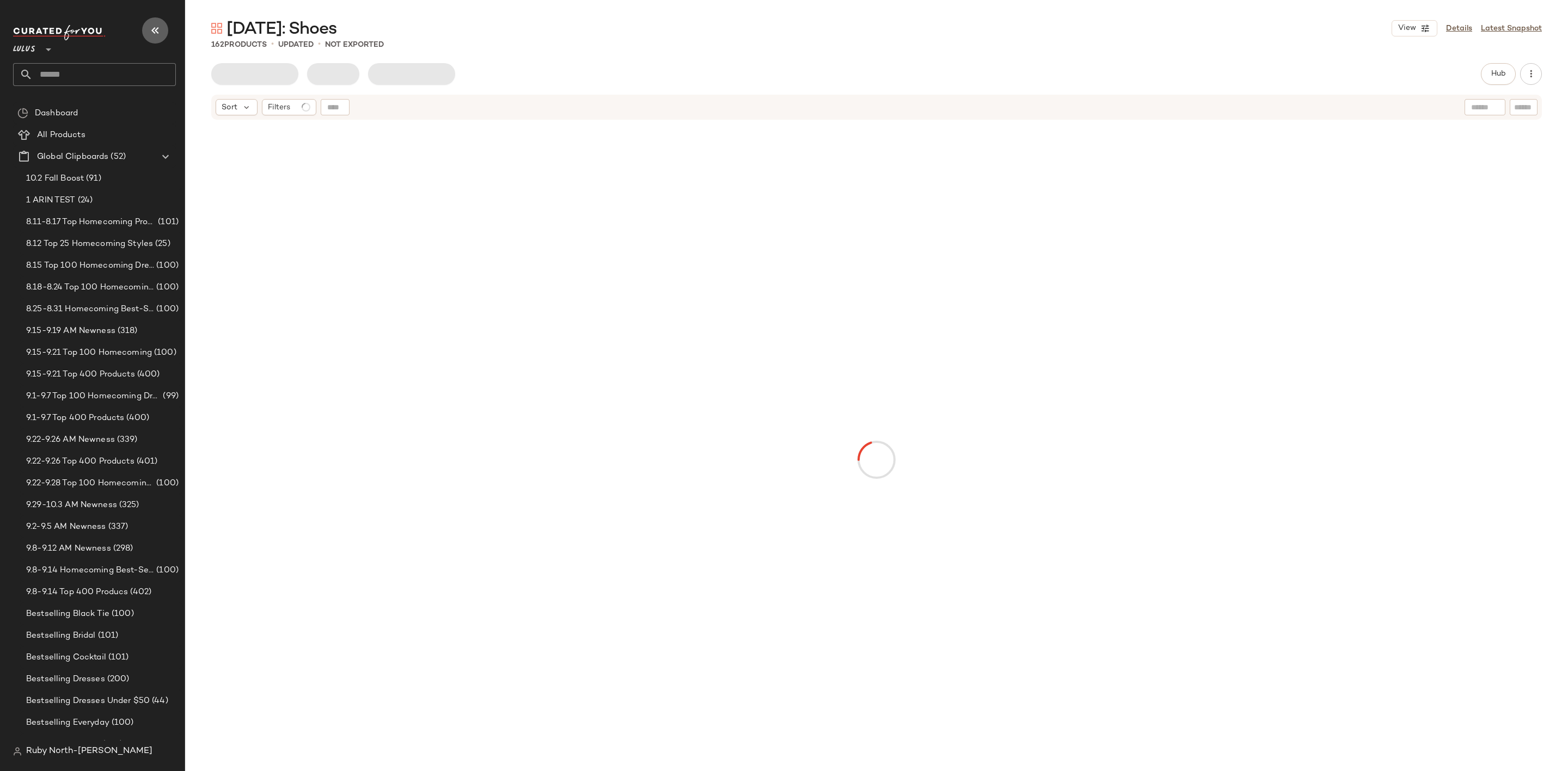
click at [152, 36] on icon "button" at bounding box center [155, 30] width 13 height 13
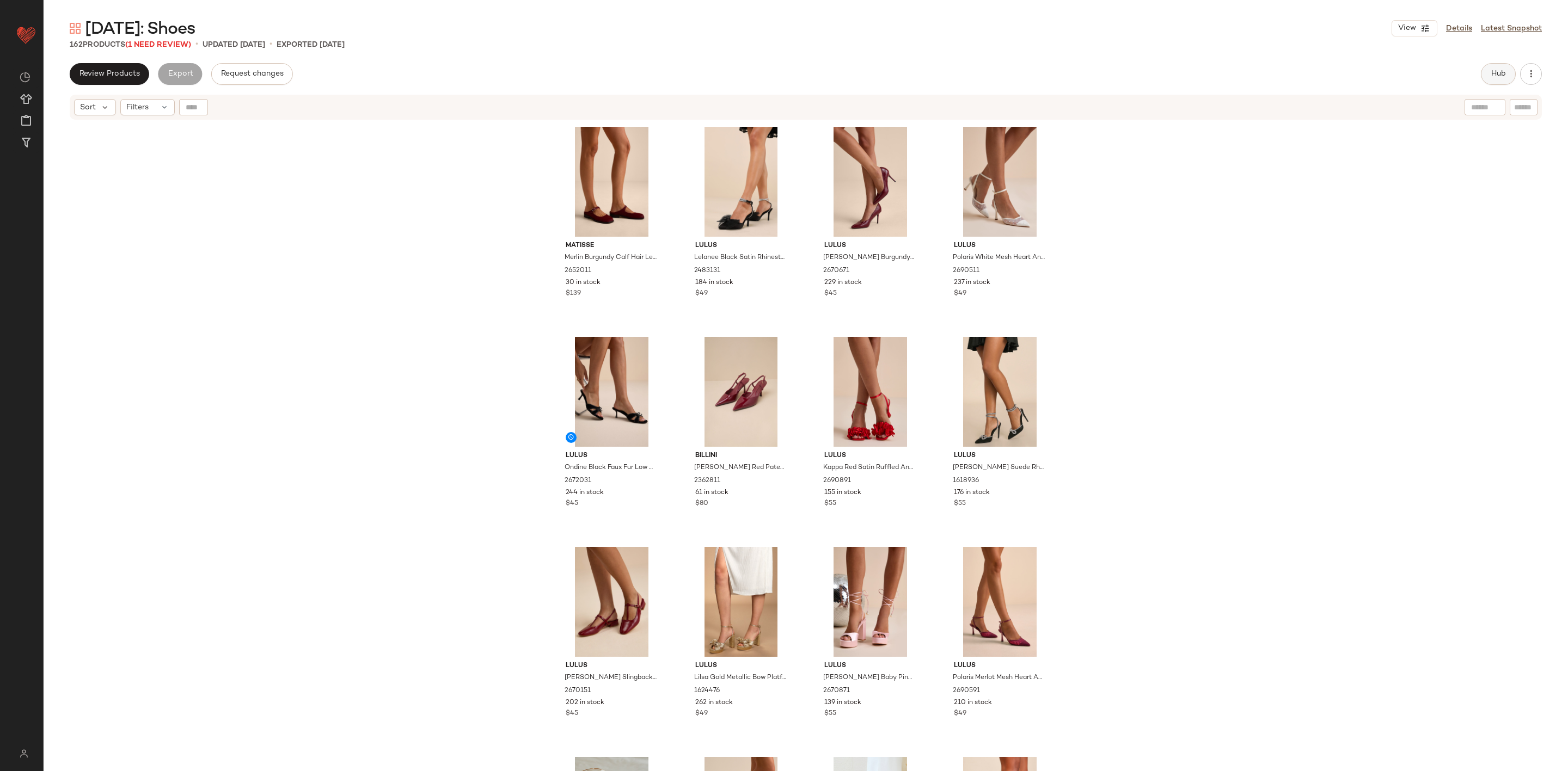
click at [1507, 67] on button "Hub" at bounding box center [1498, 74] width 35 height 22
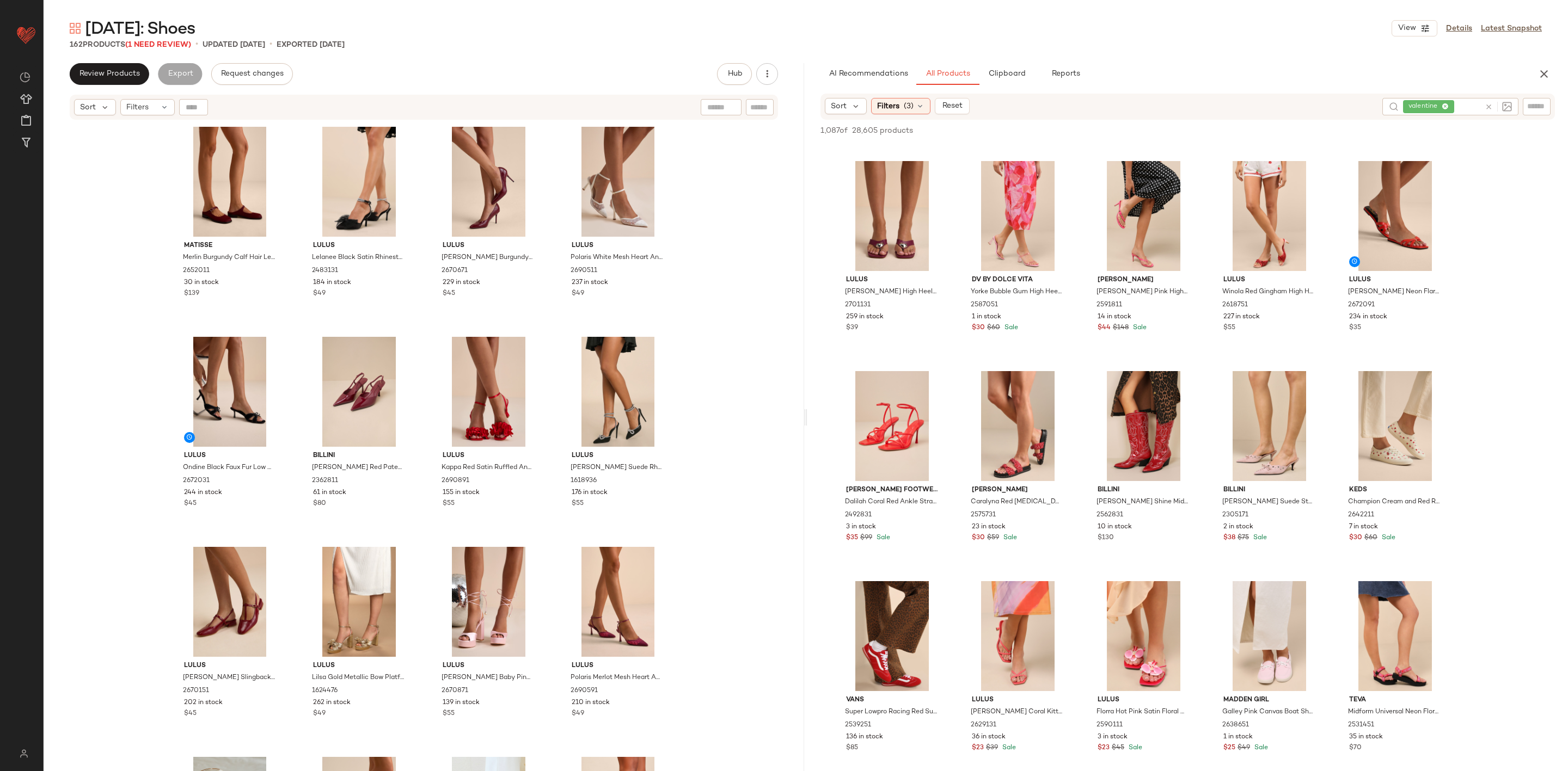
scroll to position [408, 0]
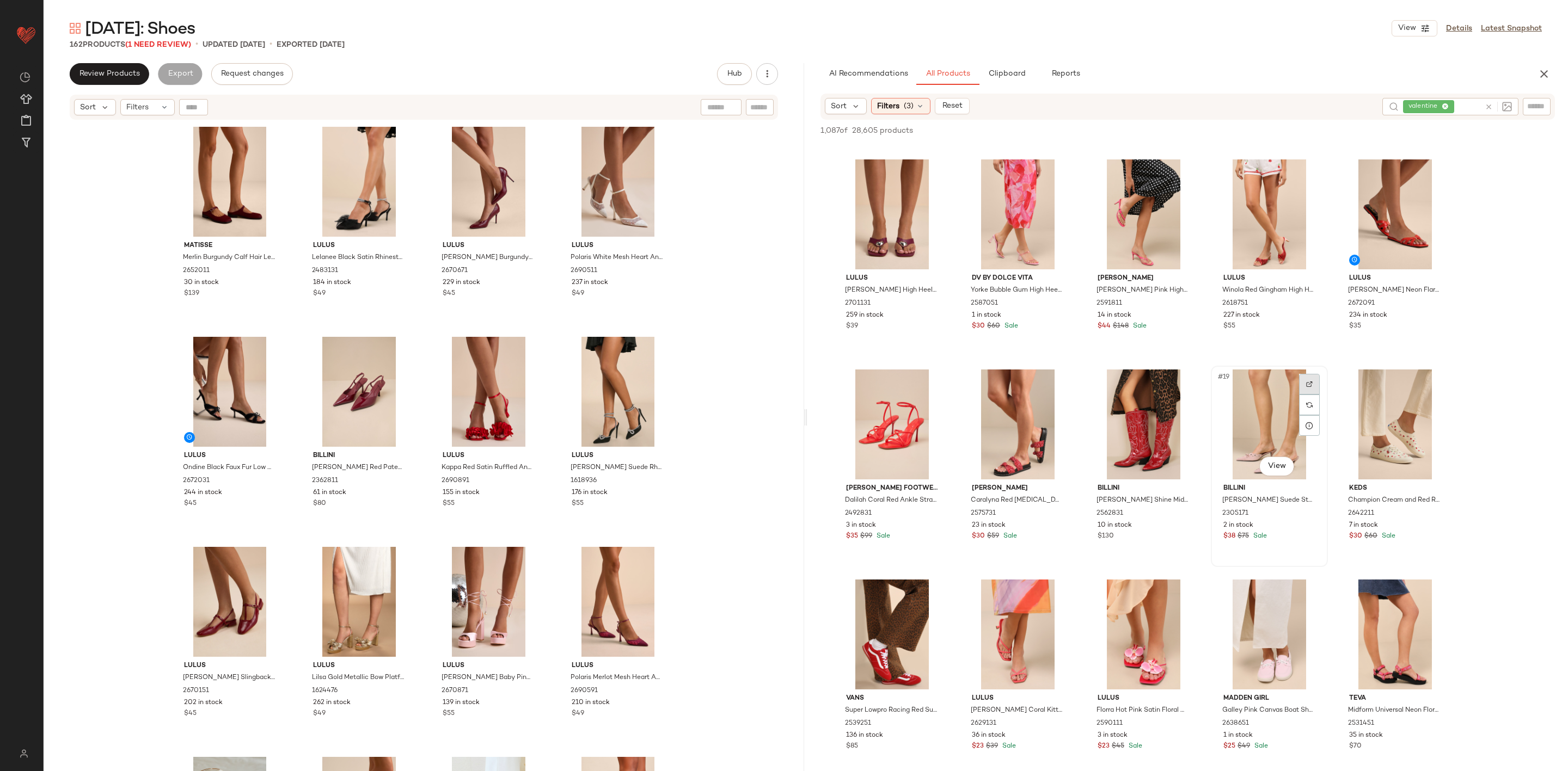
click at [1307, 378] on div at bounding box center [1309, 384] width 21 height 21
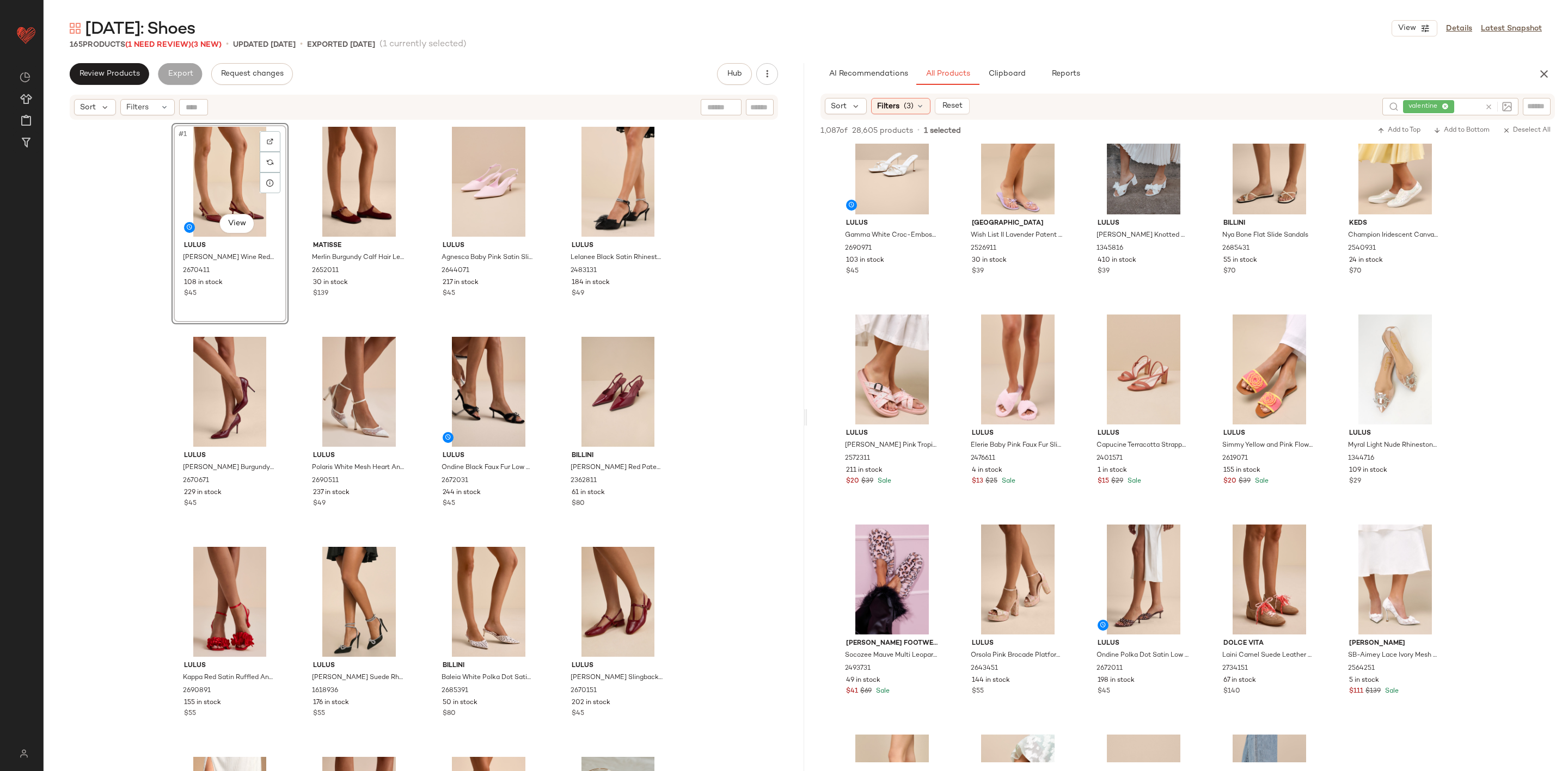
scroll to position [2776, 0]
click at [130, 134] on div "#1 View Lulus [PERSON_NAME] Wine Red Chain Kitten Heel Slingback Pumps 2670411 …" at bounding box center [424, 460] width 761 height 678
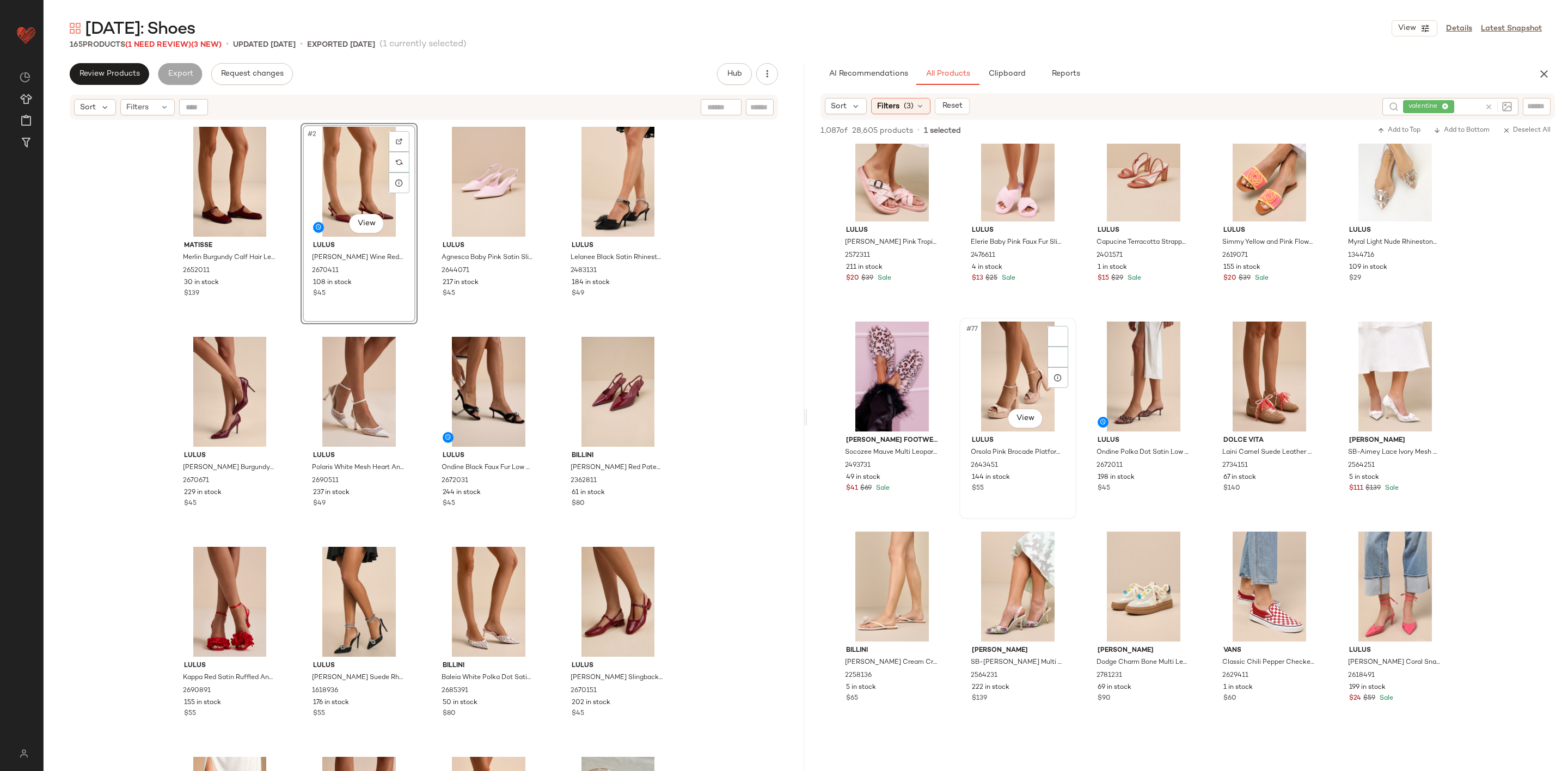
scroll to position [3021, 0]
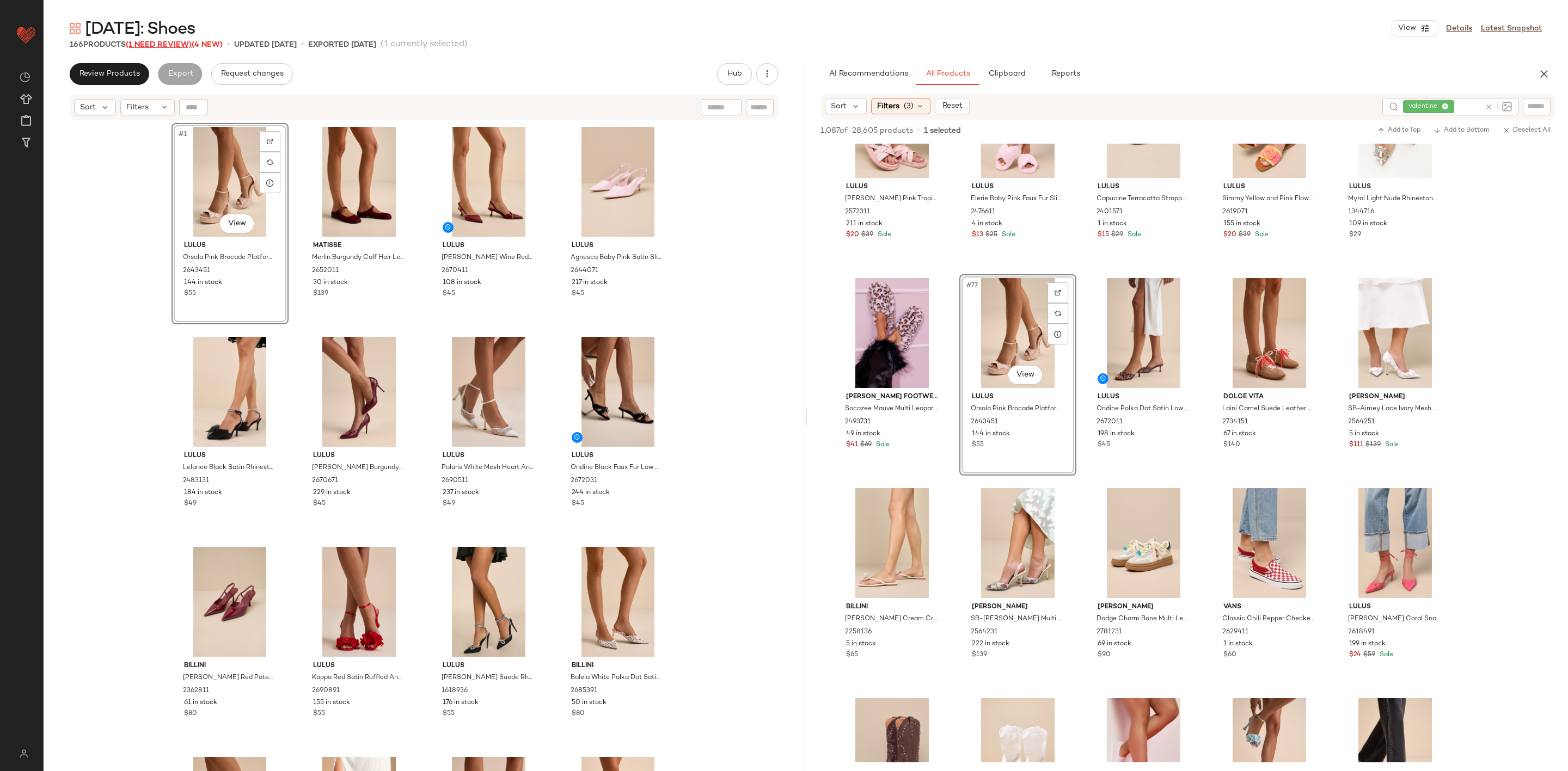
click at [152, 46] on span "(1 Need Review)" at bounding box center [159, 44] width 66 height 8
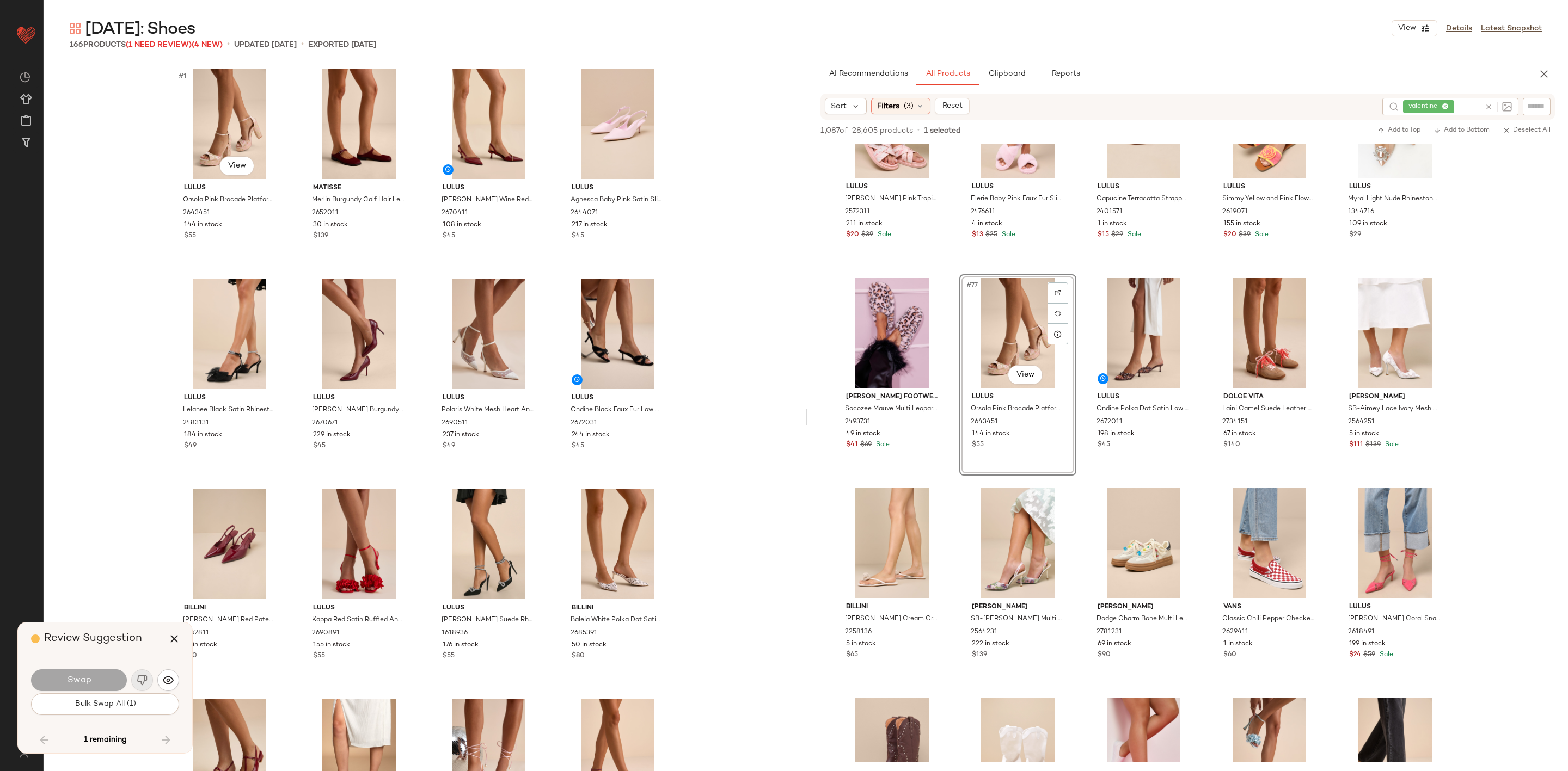
scroll to position [8118, 0]
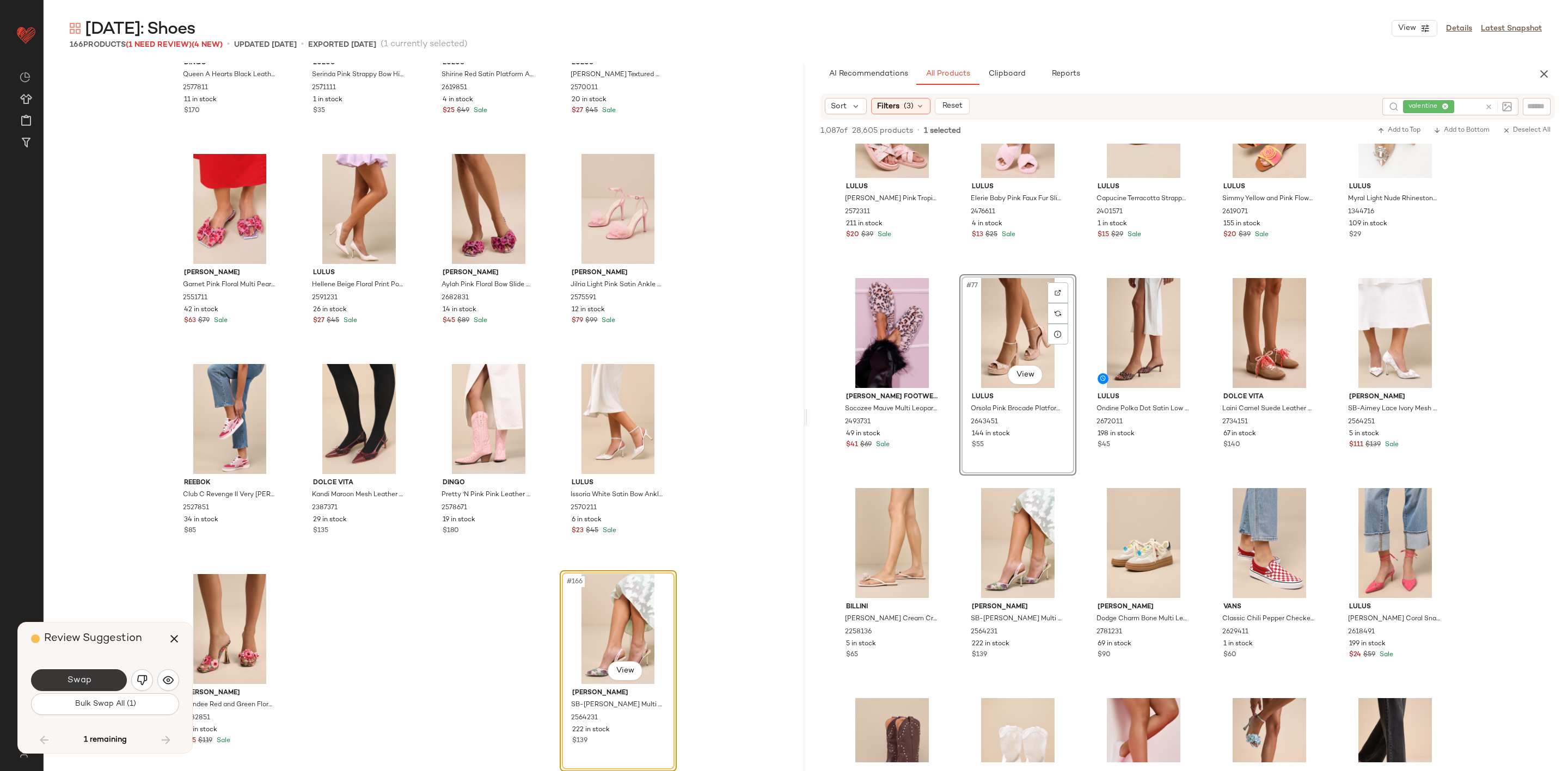
click at [98, 677] on button "Swap" at bounding box center [79, 680] width 96 height 22
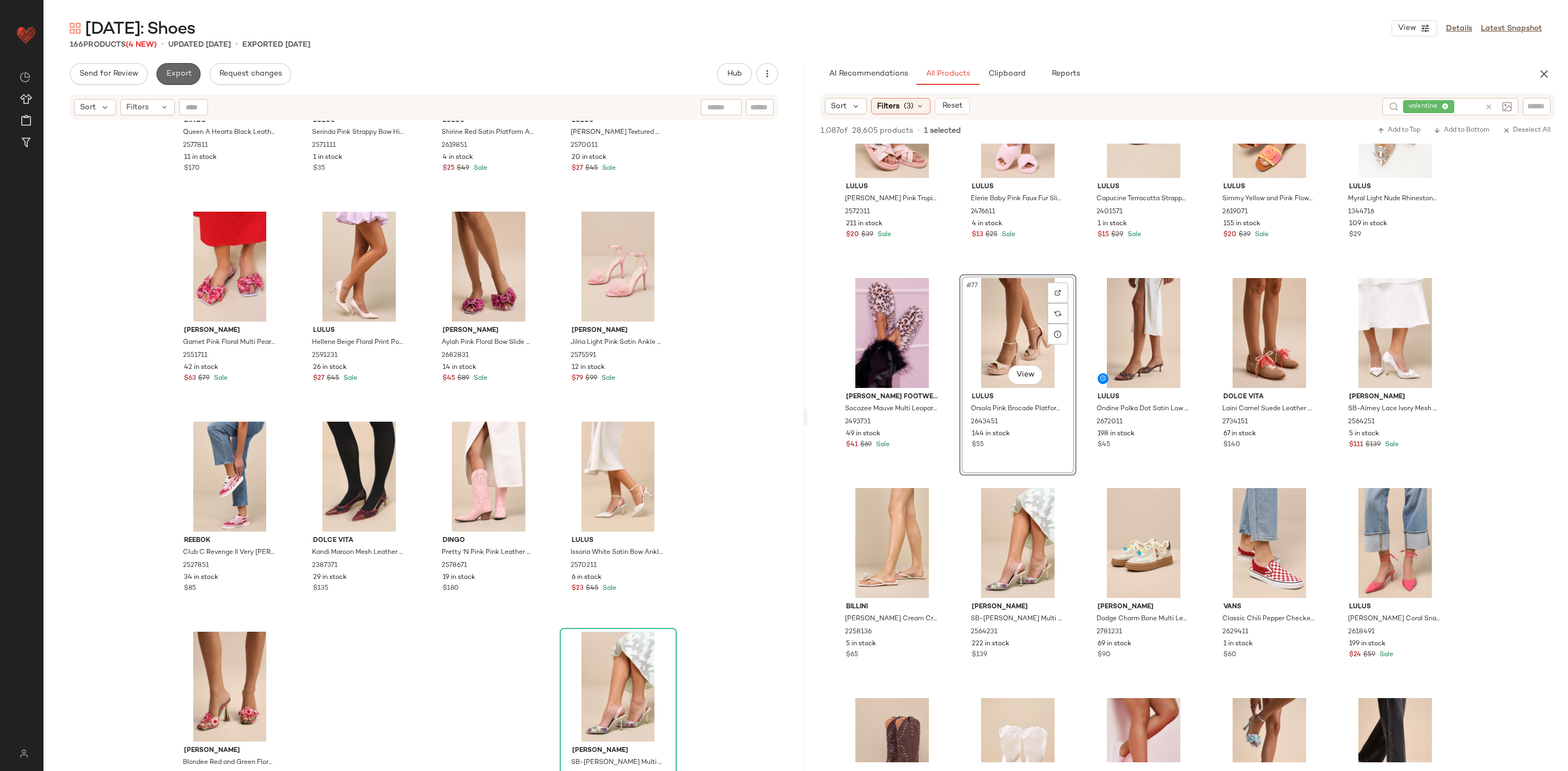
click at [185, 74] on span "Export" at bounding box center [178, 74] width 26 height 9
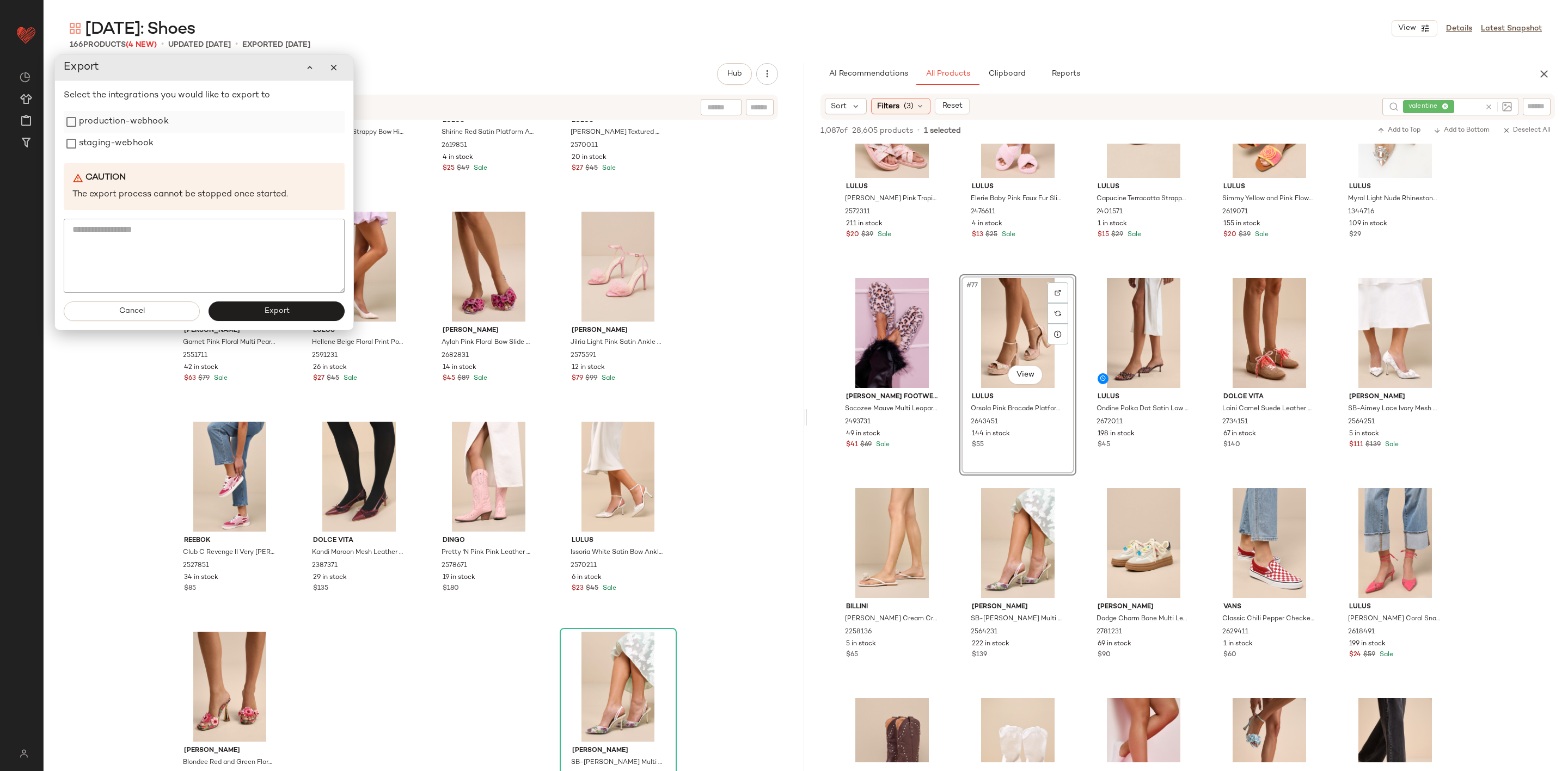
click at [94, 121] on label "production-webhook" at bounding box center [124, 122] width 90 height 22
click at [100, 127] on label "production-webhook" at bounding box center [124, 122] width 90 height 22
click at [106, 133] on label "staging-webhook" at bounding box center [116, 144] width 75 height 22
click at [108, 125] on label "production-webhook" at bounding box center [124, 122] width 90 height 22
click at [252, 310] on button "Export" at bounding box center [277, 312] width 136 height 19
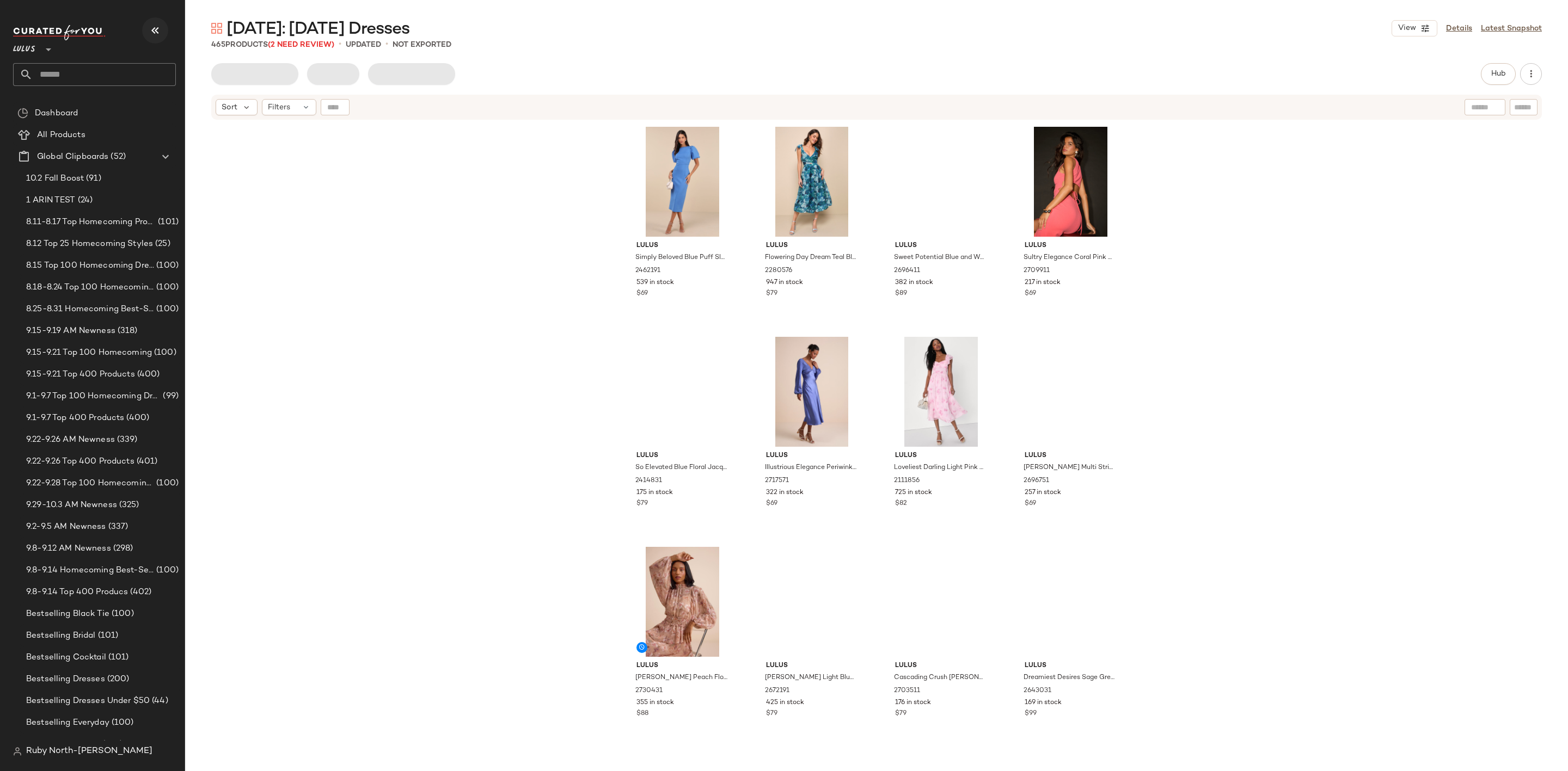
click at [158, 29] on icon "button" at bounding box center [155, 30] width 13 height 13
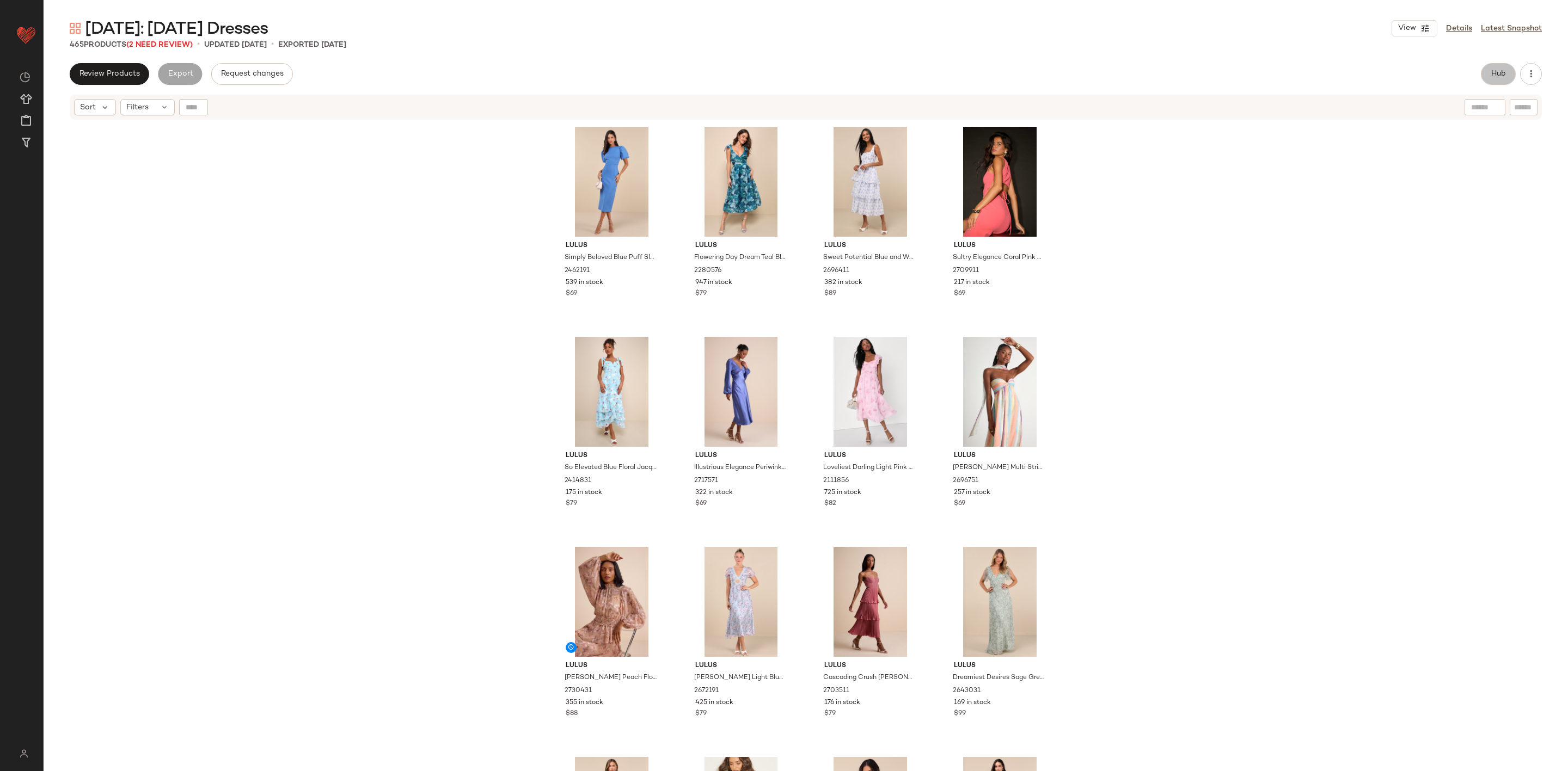
click at [1481, 75] on button "Hub" at bounding box center [1498, 74] width 35 height 22
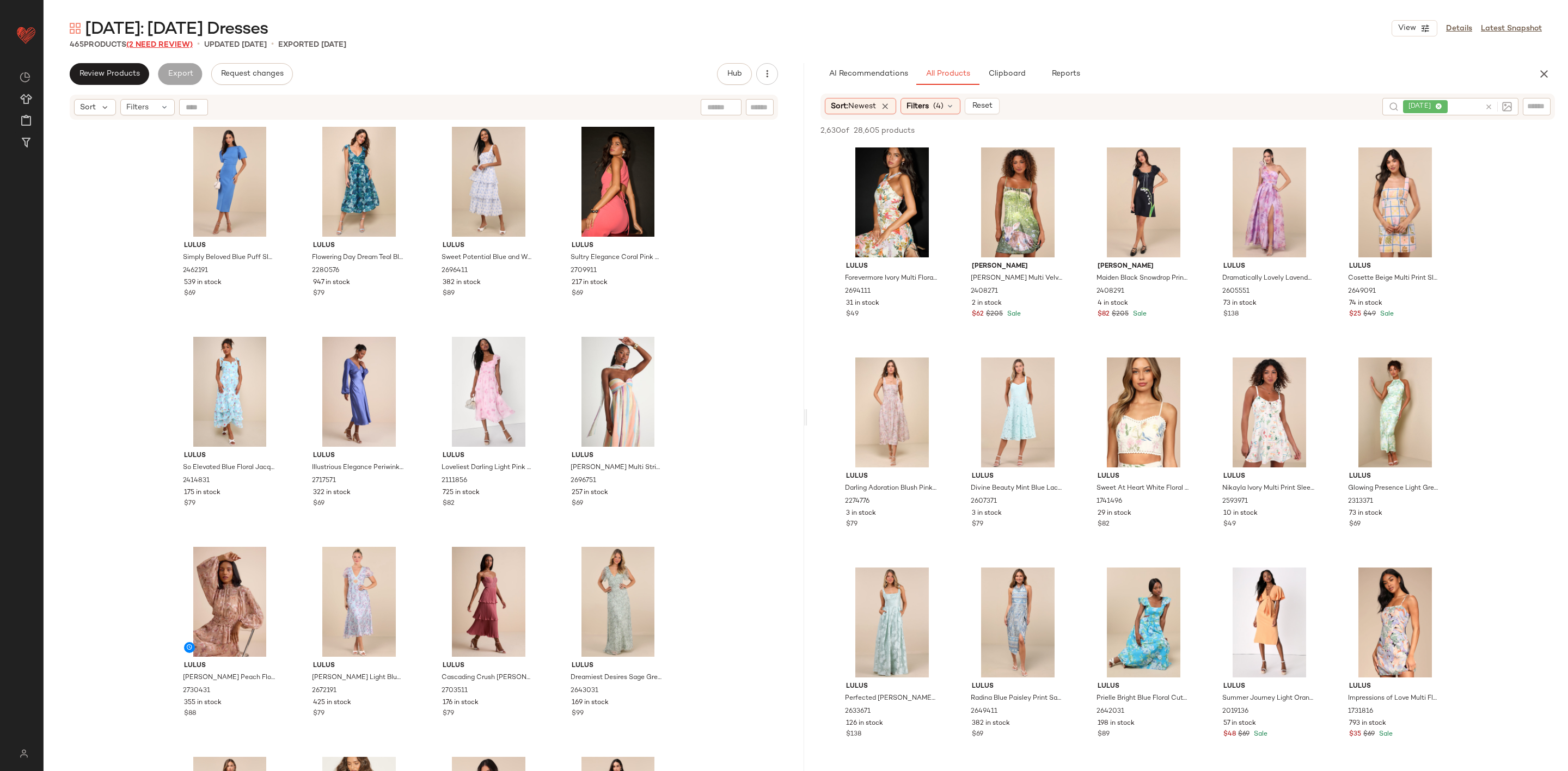
click at [144, 43] on span "(2 Need Review)" at bounding box center [159, 44] width 66 height 8
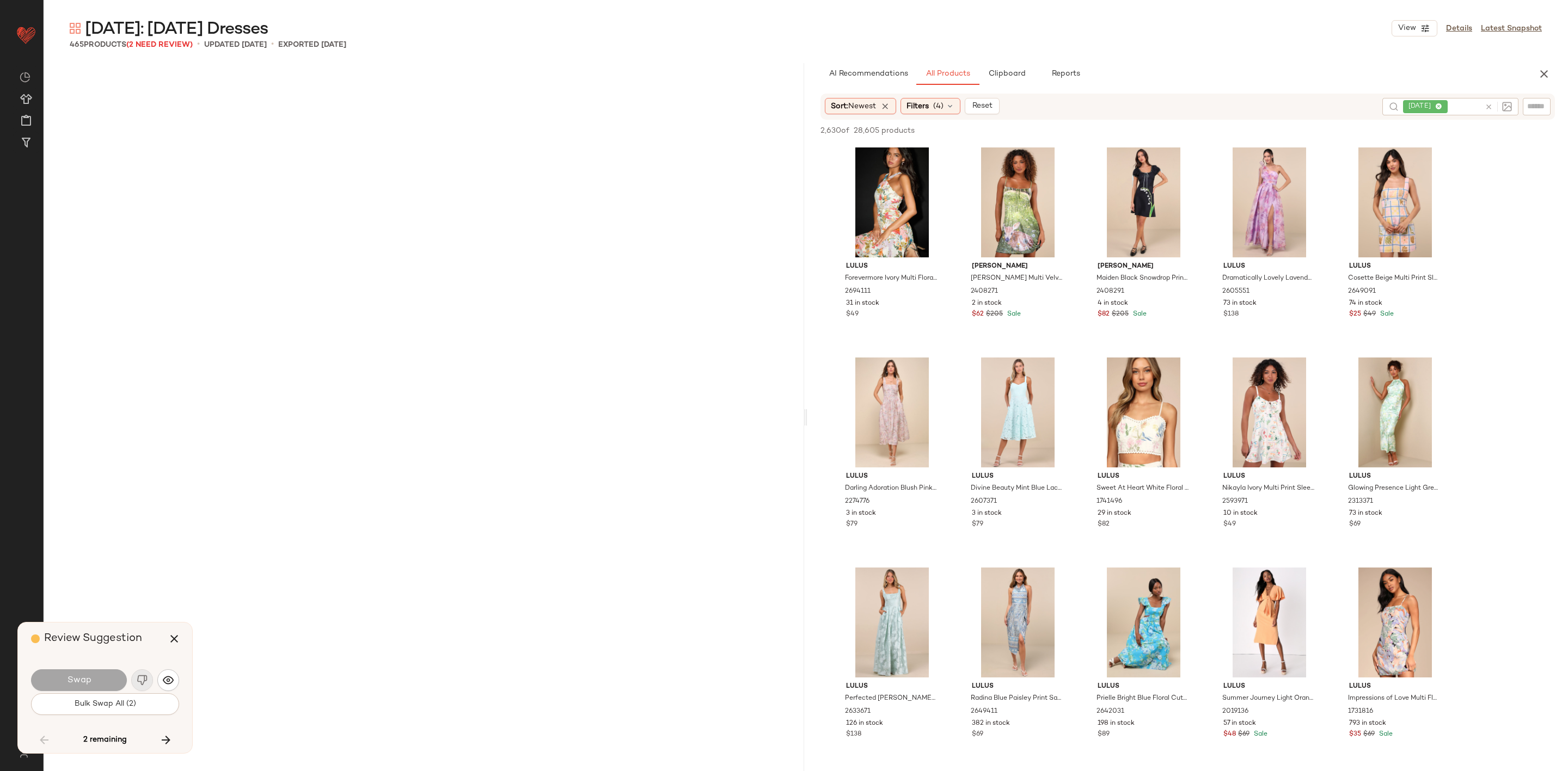
scroll to position [21009, 0]
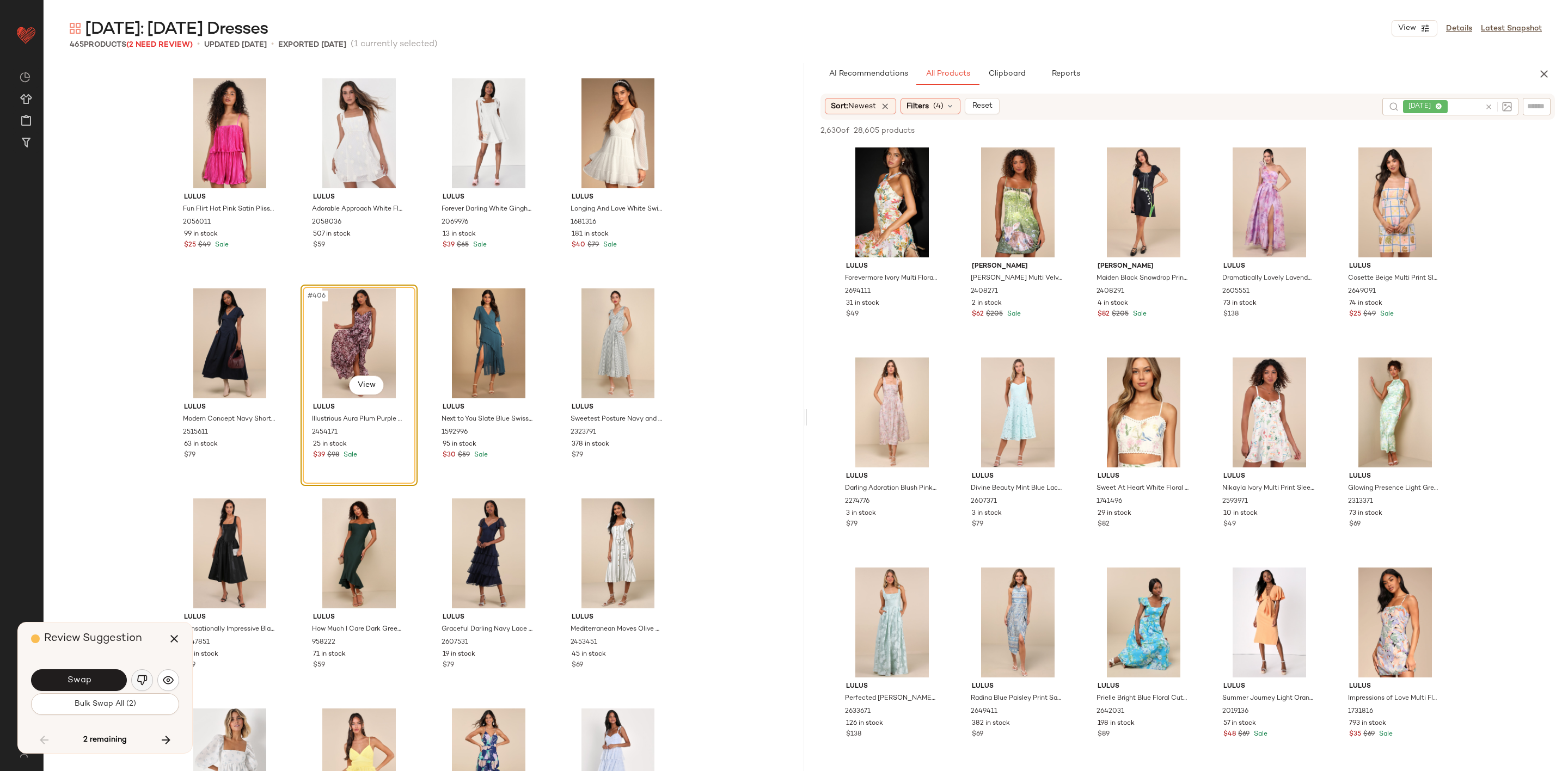
click at [141, 679] on img "button" at bounding box center [142, 680] width 11 height 11
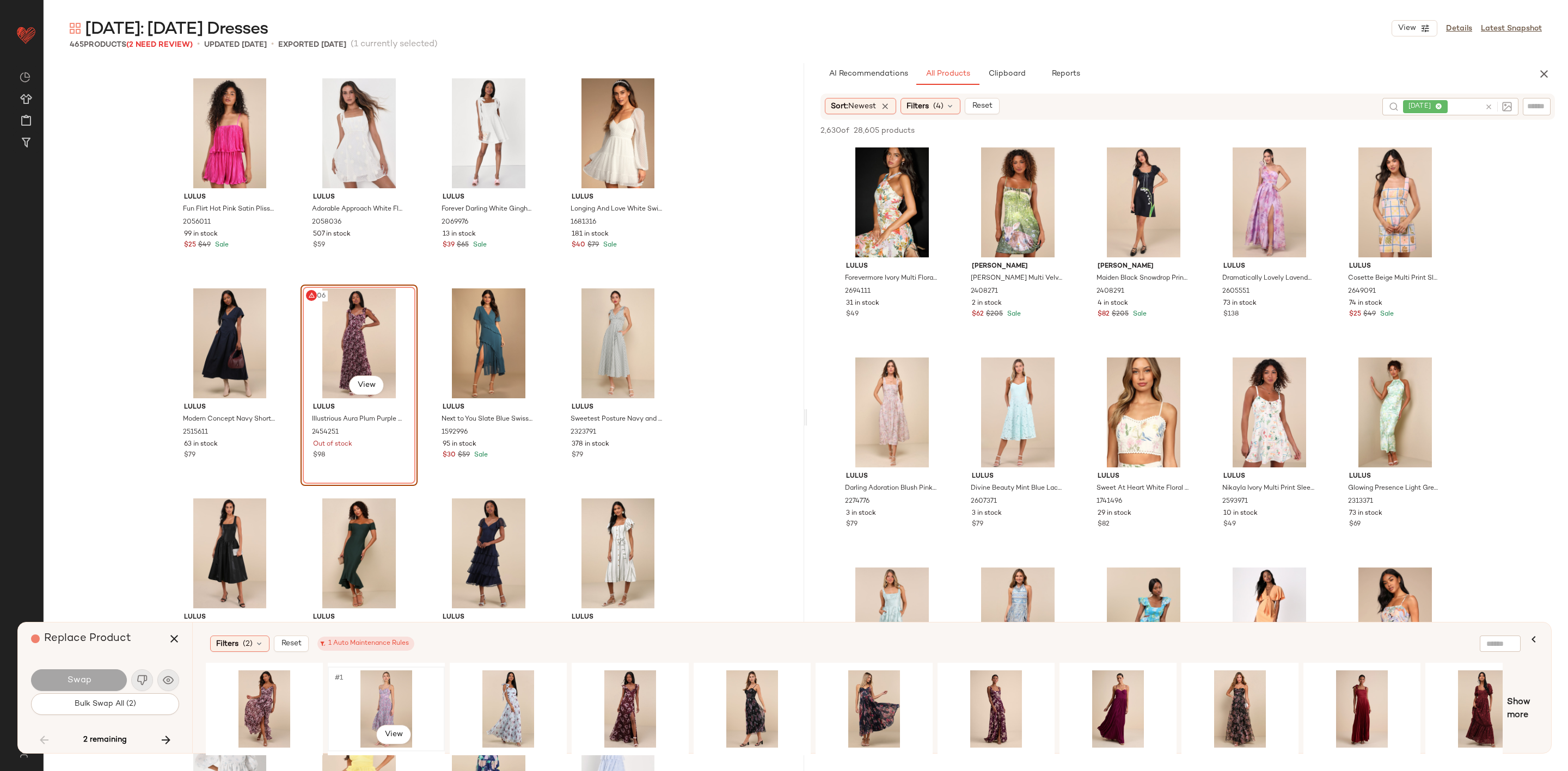
click at [384, 694] on div "#1 View" at bounding box center [387, 709] width 110 height 77
click at [110, 680] on button "Swap" at bounding box center [79, 680] width 96 height 22
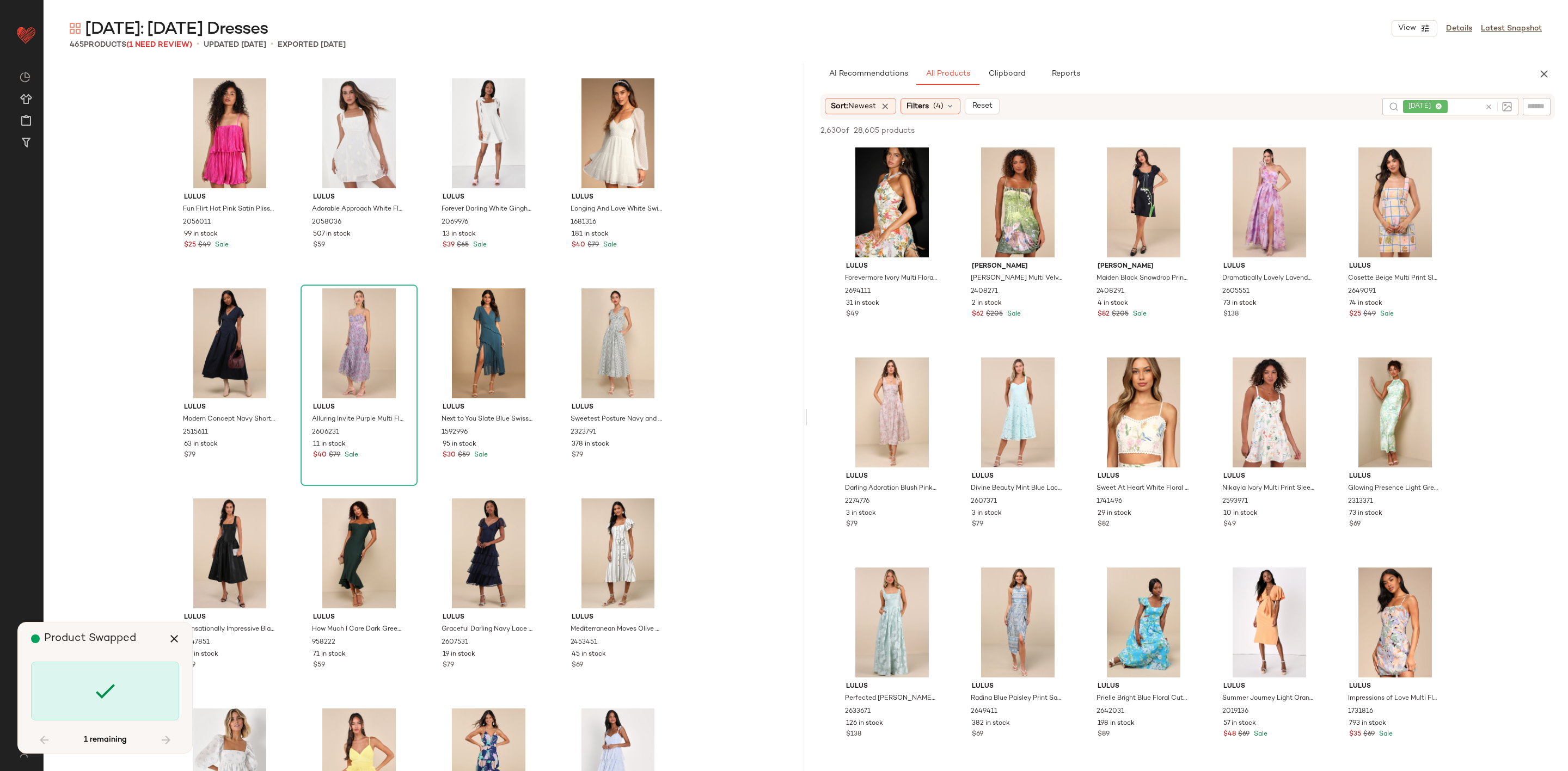
scroll to position [22691, 0]
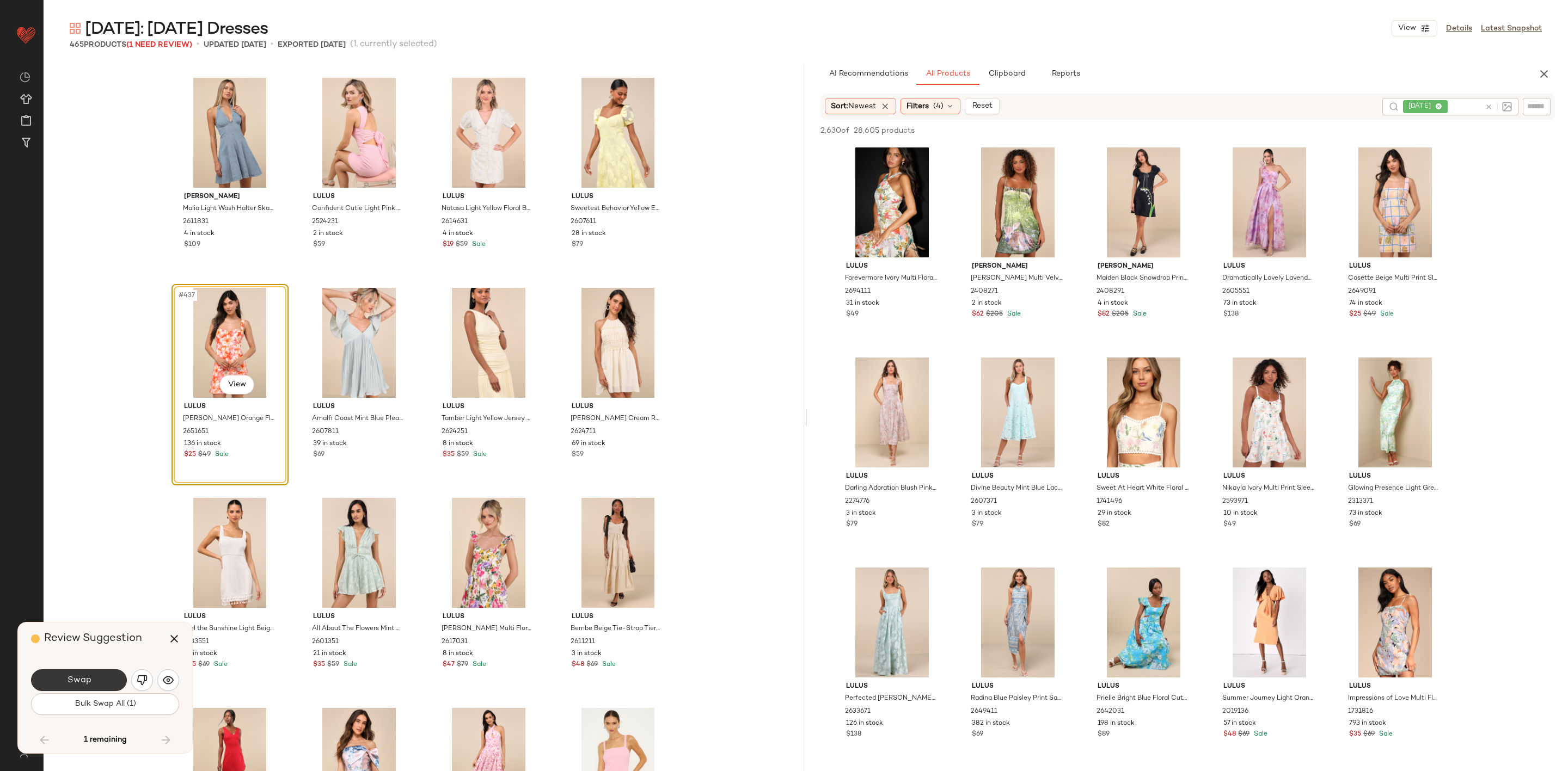
click at [121, 681] on button "Swap" at bounding box center [79, 680] width 96 height 22
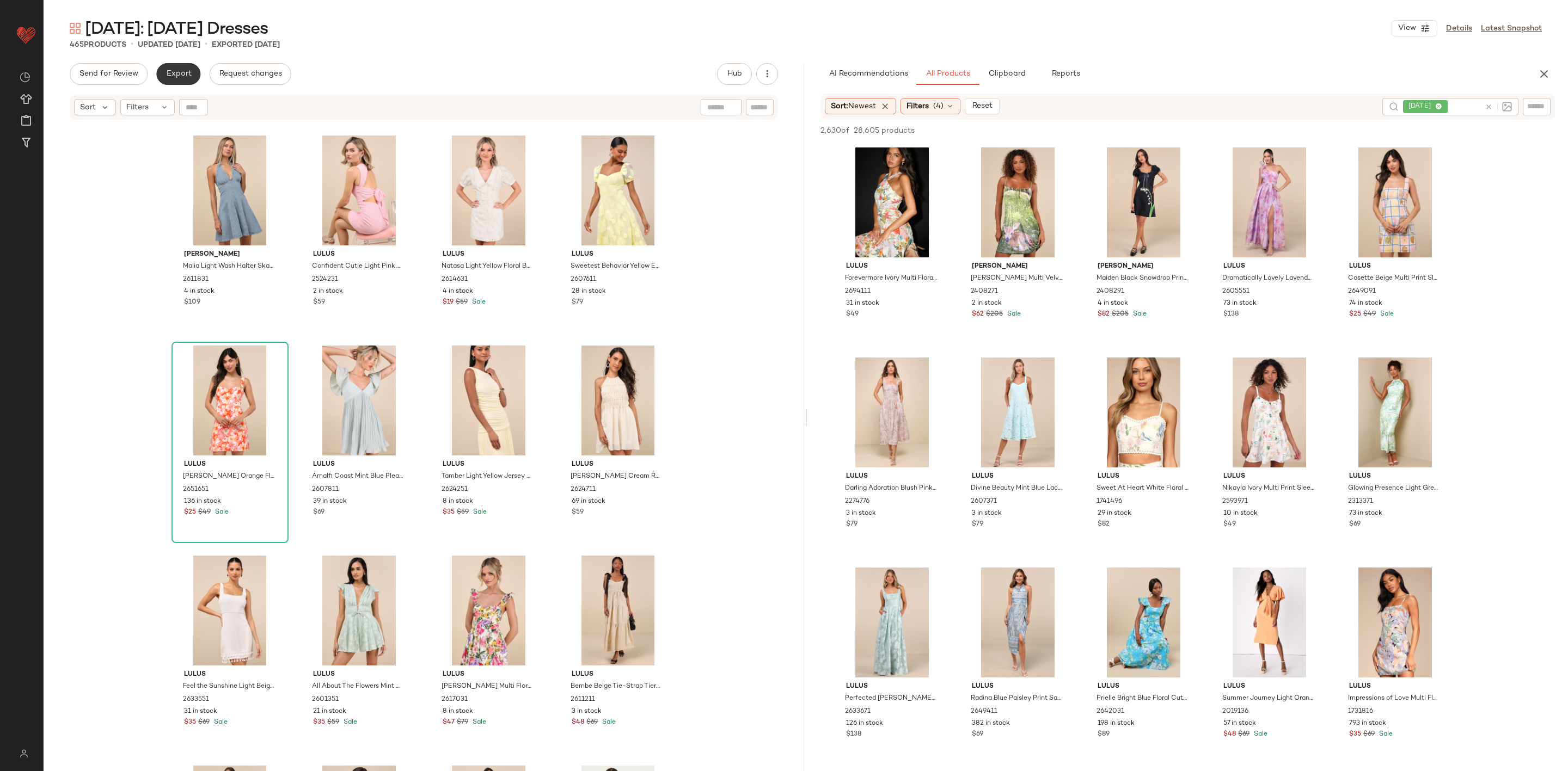
click at [172, 71] on span "Export" at bounding box center [178, 74] width 26 height 9
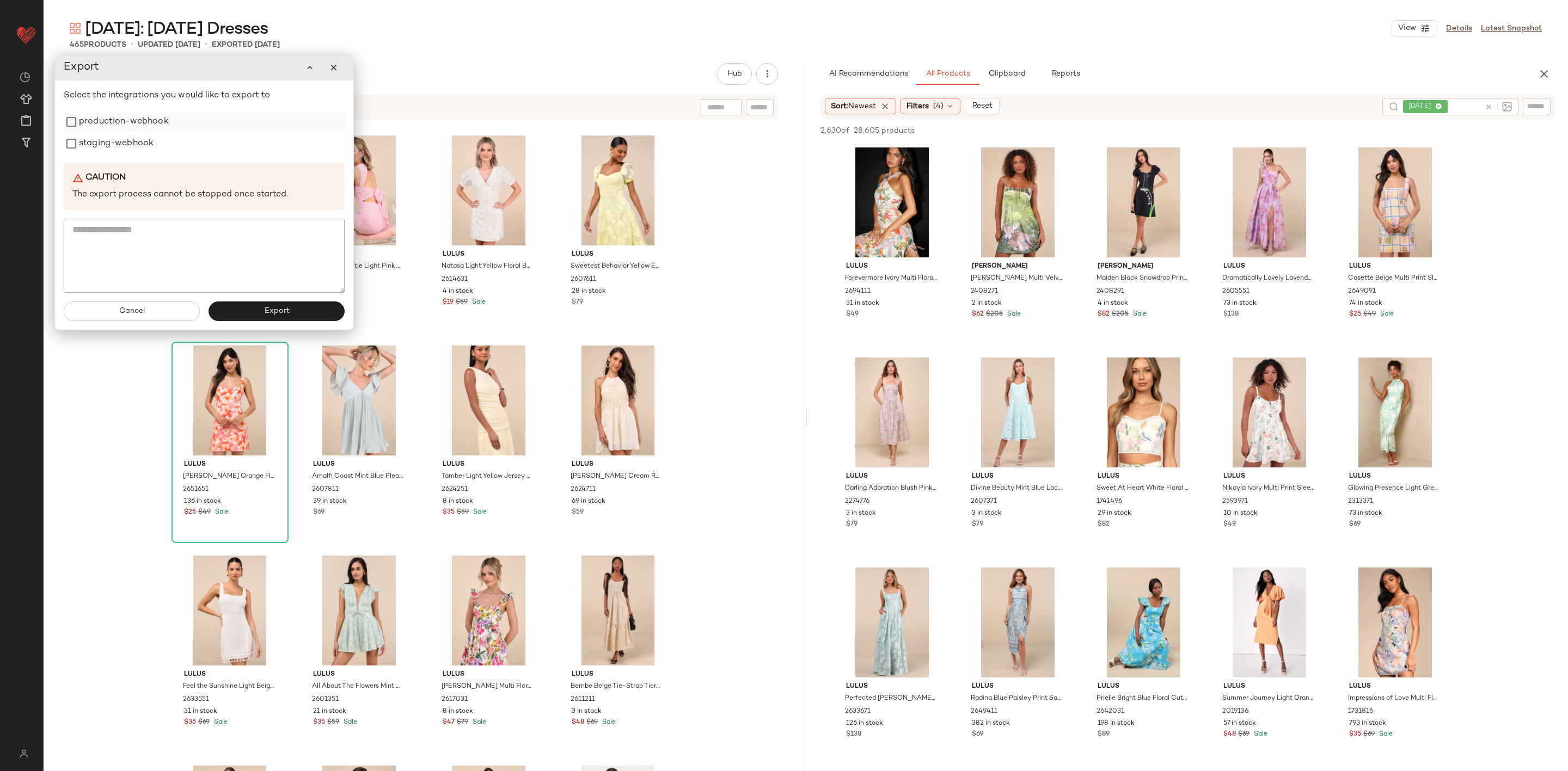
click at [124, 111] on label "production-webhook" at bounding box center [124, 122] width 90 height 22
drag, startPoint x: 133, startPoint y: 136, endPoint x: 214, endPoint y: 235, distance: 127.9
click at [133, 136] on label "staging-webhook" at bounding box center [116, 144] width 75 height 22
click at [257, 313] on button "Export" at bounding box center [277, 312] width 136 height 19
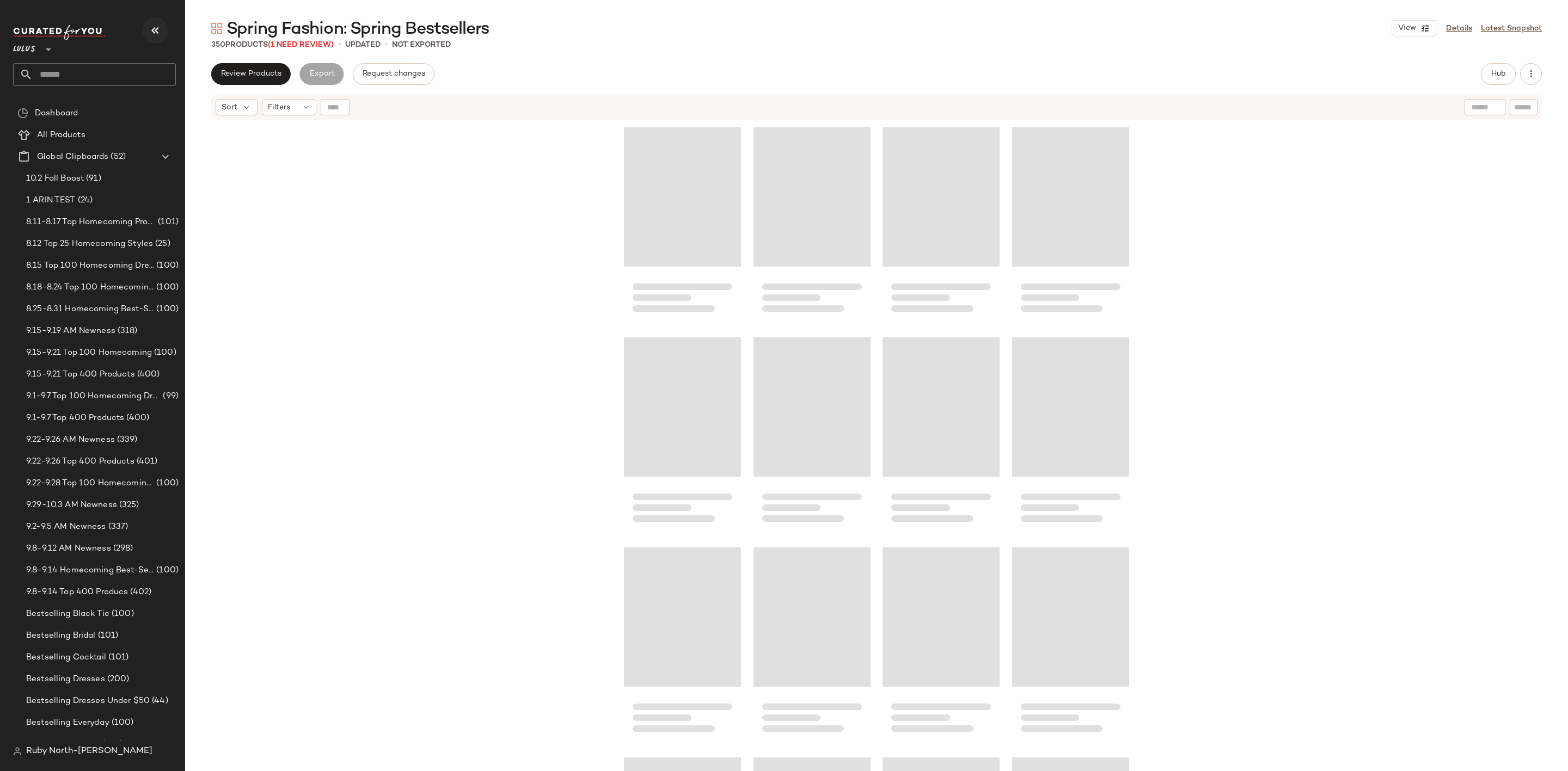
click at [146, 34] on button "button" at bounding box center [155, 30] width 26 height 26
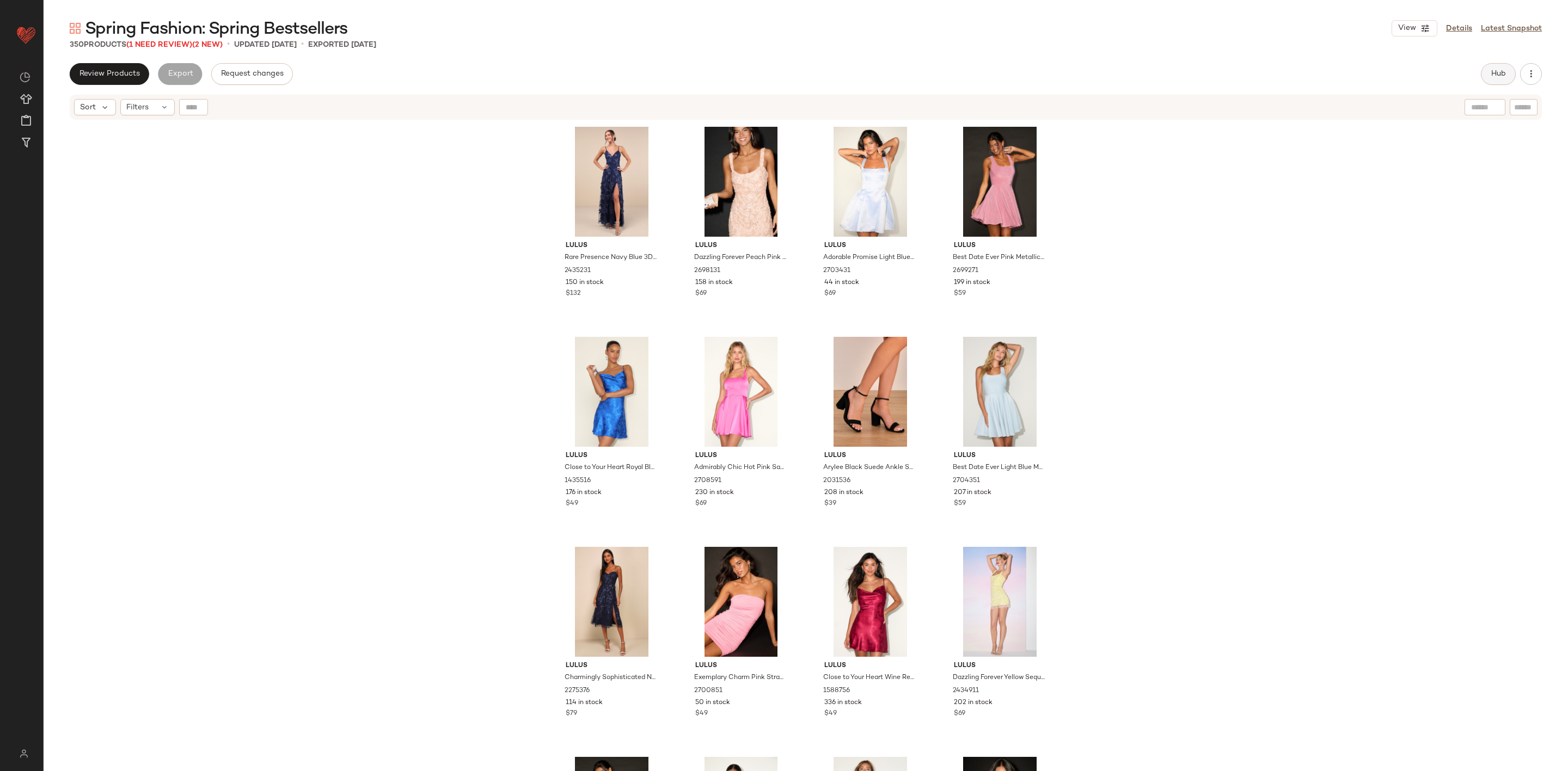
click at [1494, 71] on span "Hub" at bounding box center [1498, 74] width 15 height 9
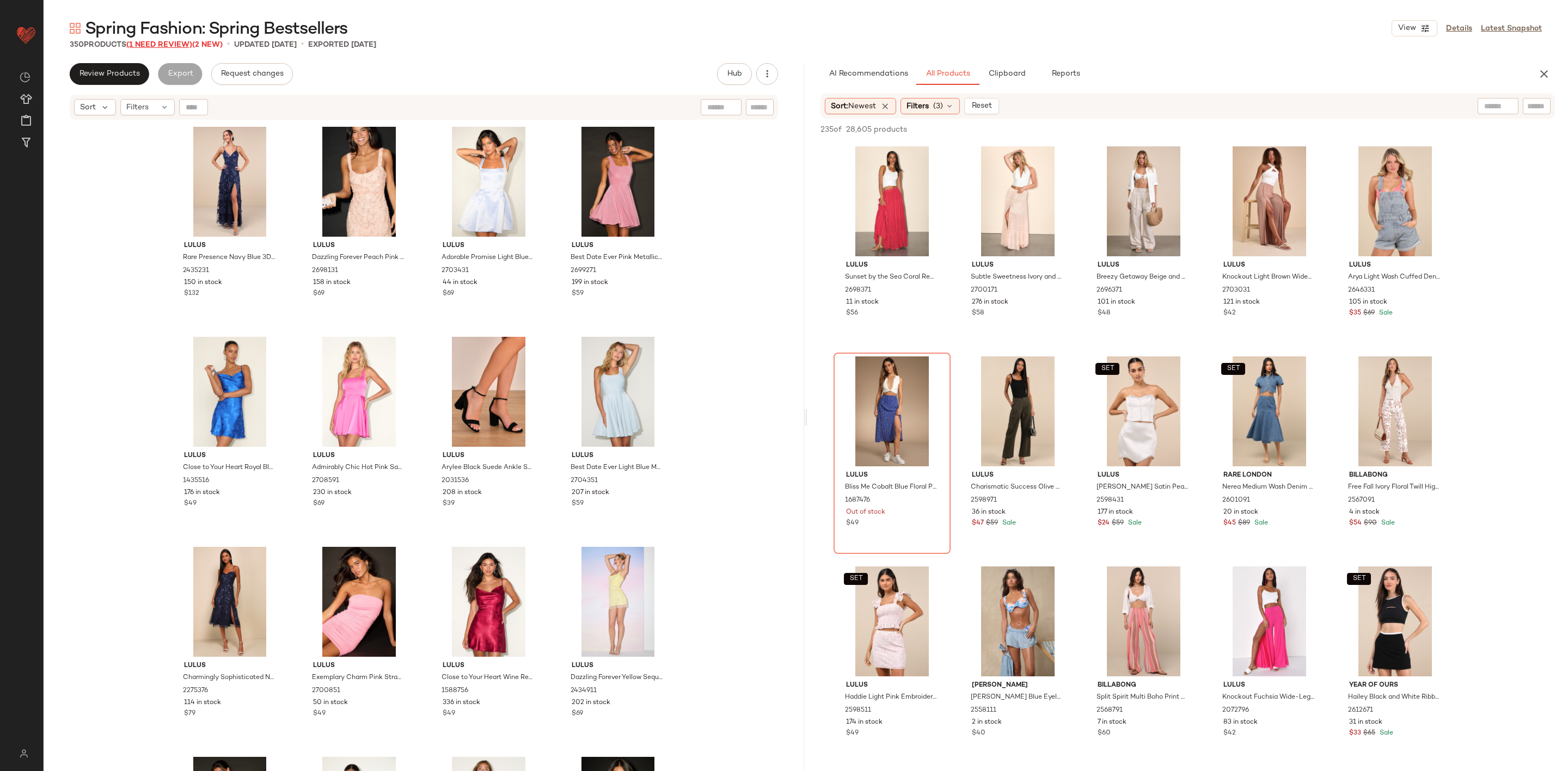
click at [183, 44] on span "(1 Need Review)" at bounding box center [159, 44] width 66 height 8
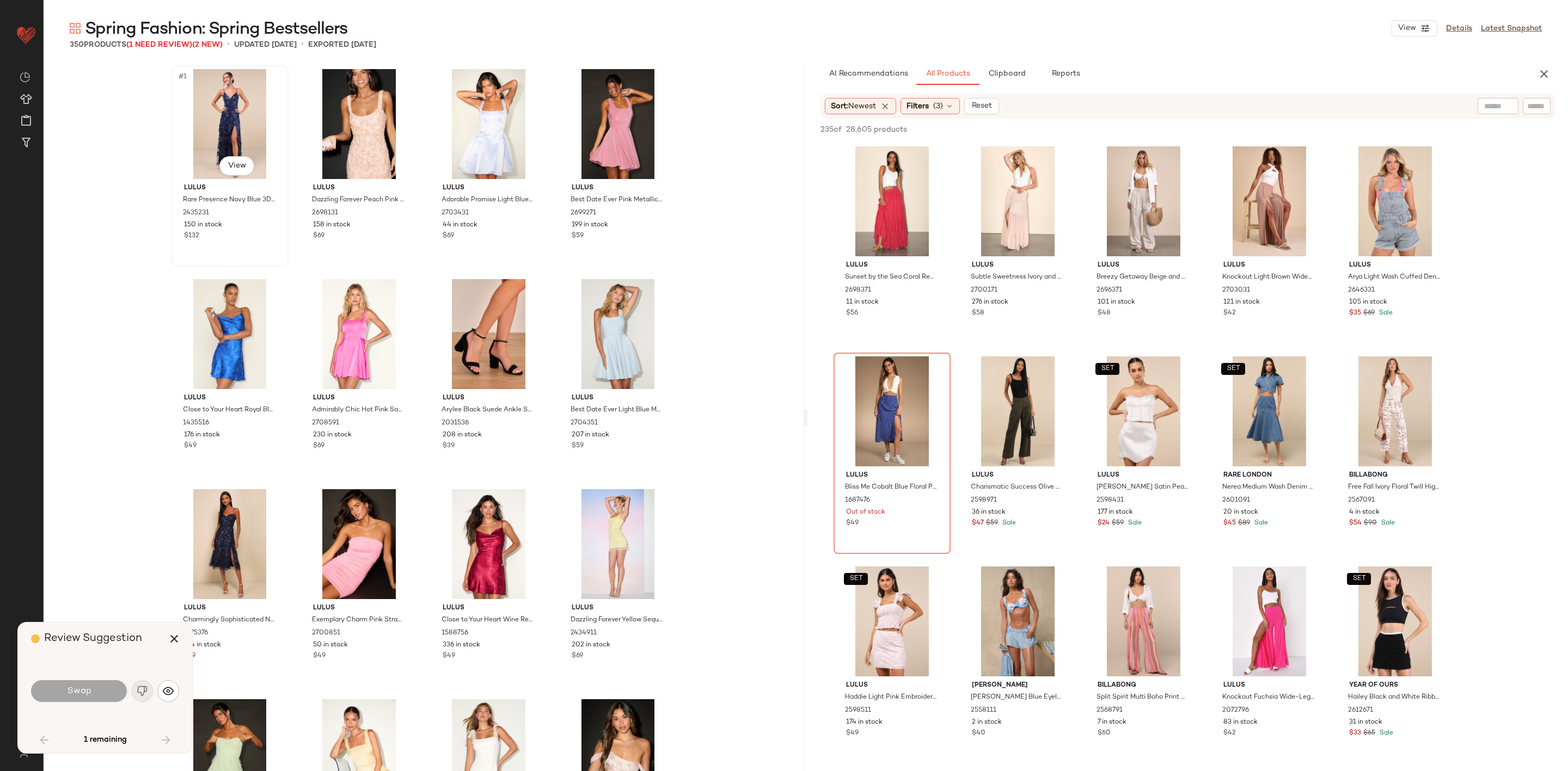
scroll to position [1470, 0]
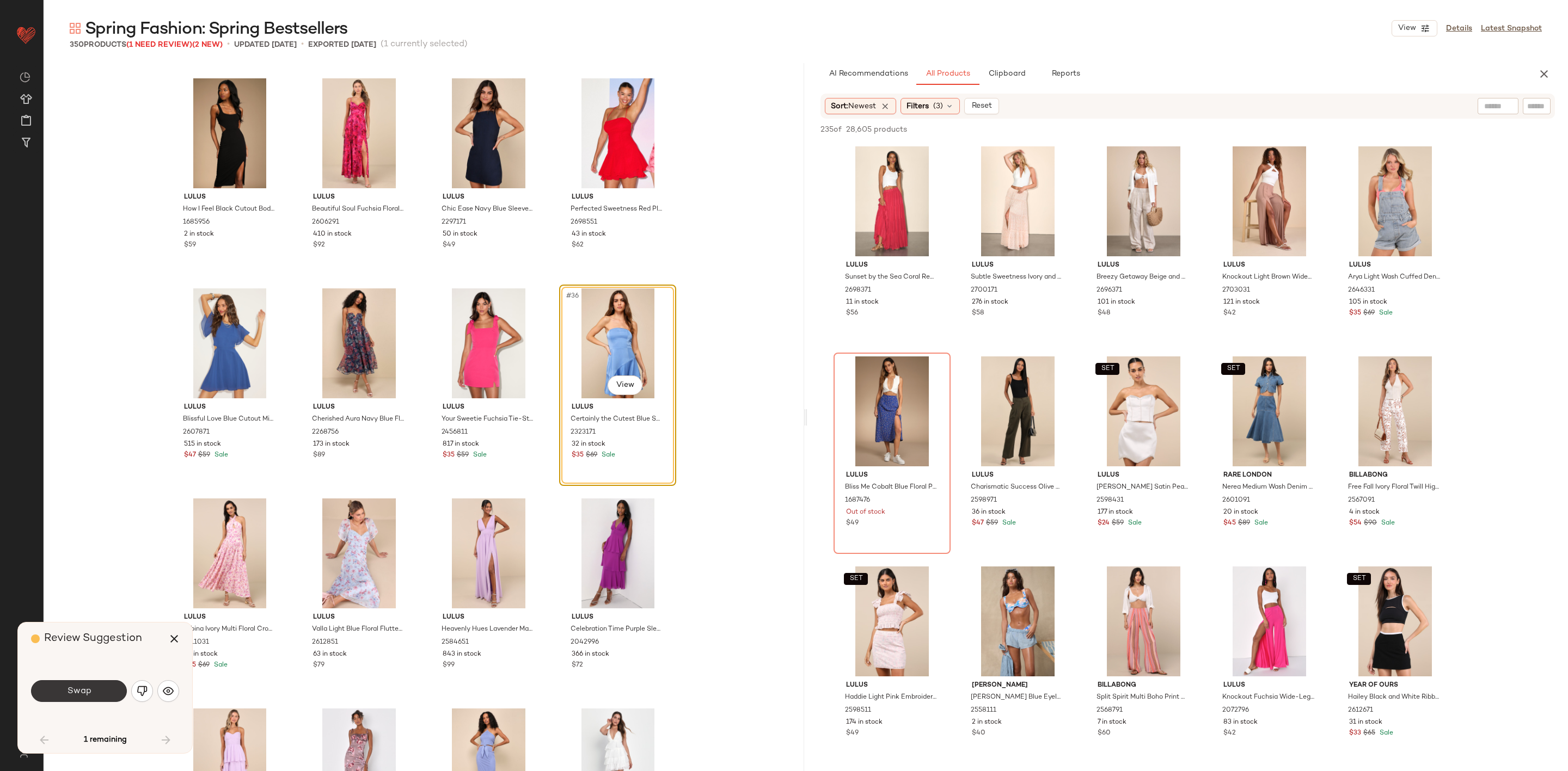
click at [87, 693] on span "Swap" at bounding box center [79, 691] width 24 height 10
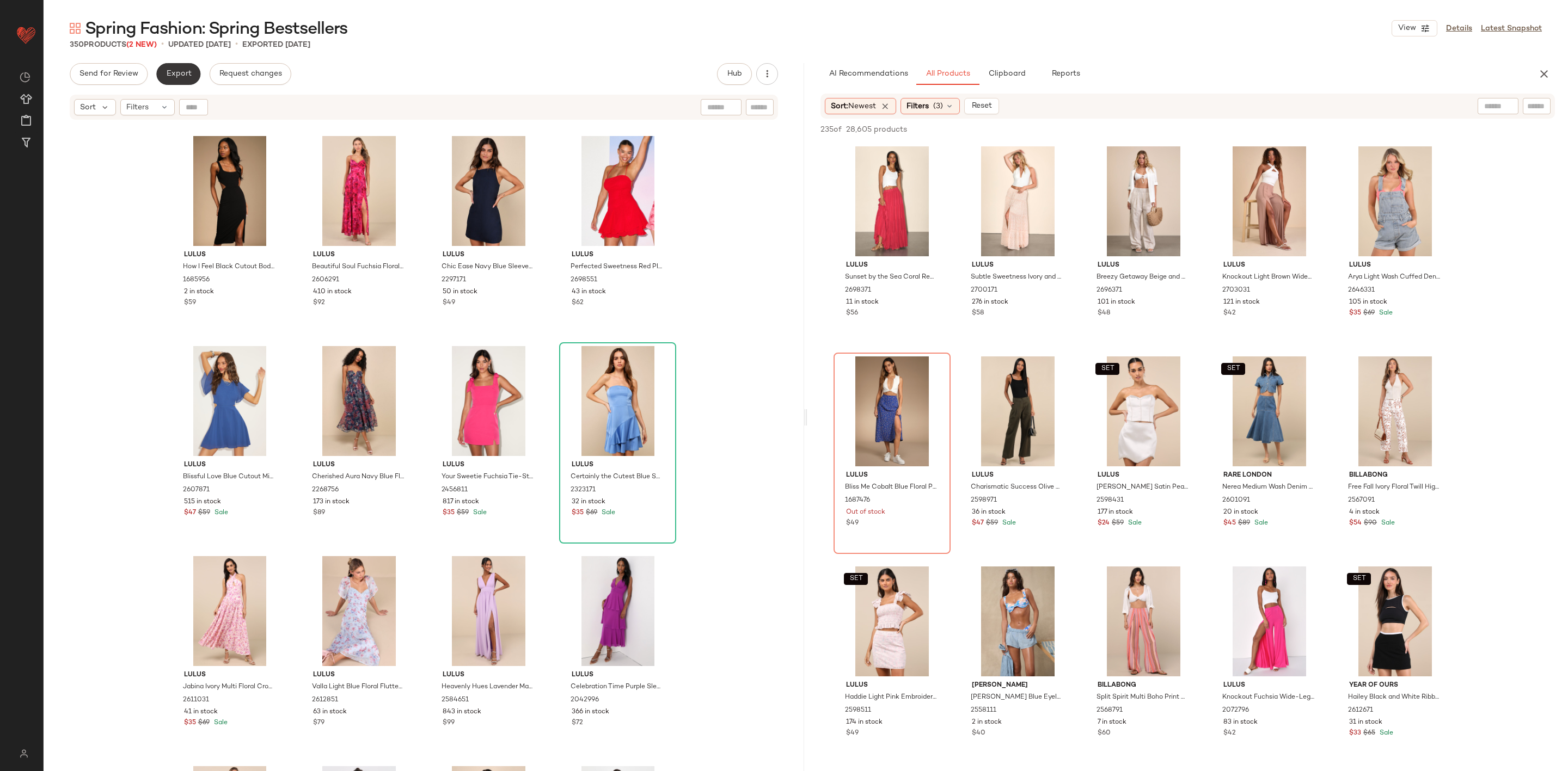
click at [178, 74] on span "Export" at bounding box center [178, 74] width 26 height 9
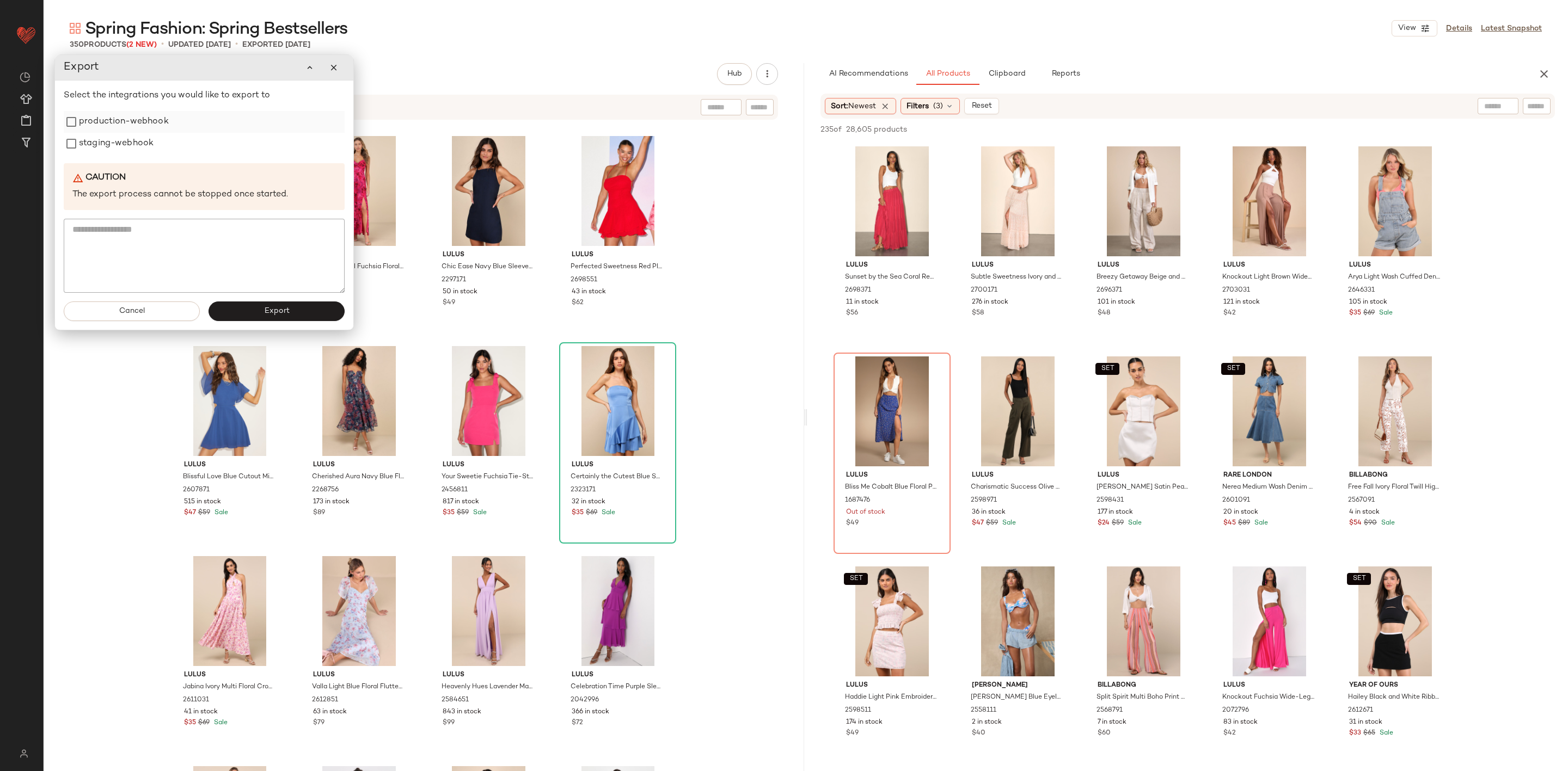
click at [110, 121] on label "production-webhook" at bounding box center [124, 122] width 90 height 22
click at [110, 134] on label "staging-webhook" at bounding box center [116, 144] width 75 height 22
click at [263, 312] on button "Export" at bounding box center [277, 312] width 136 height 19
